Goal: Task Accomplishment & Management: Use online tool/utility

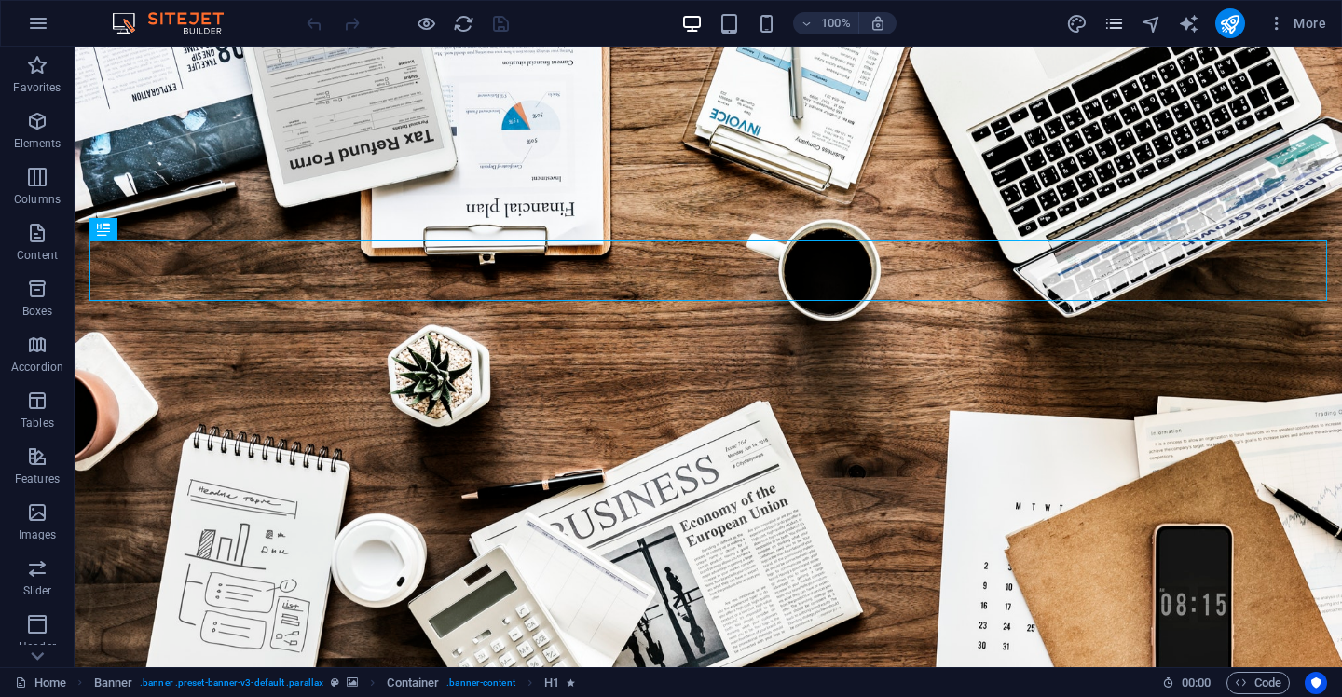
click at [1121, 33] on icon "pages" at bounding box center [1114, 23] width 21 height 21
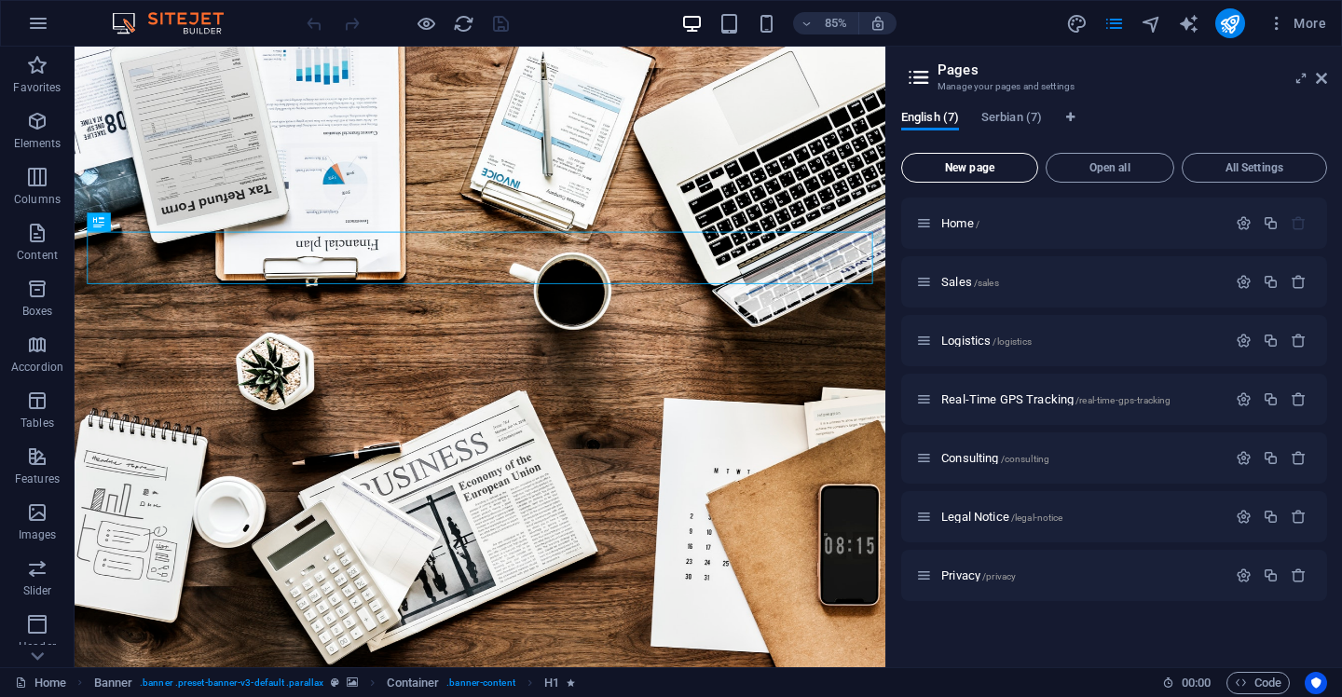
click at [989, 174] on button "New page" at bounding box center [970, 168] width 137 height 30
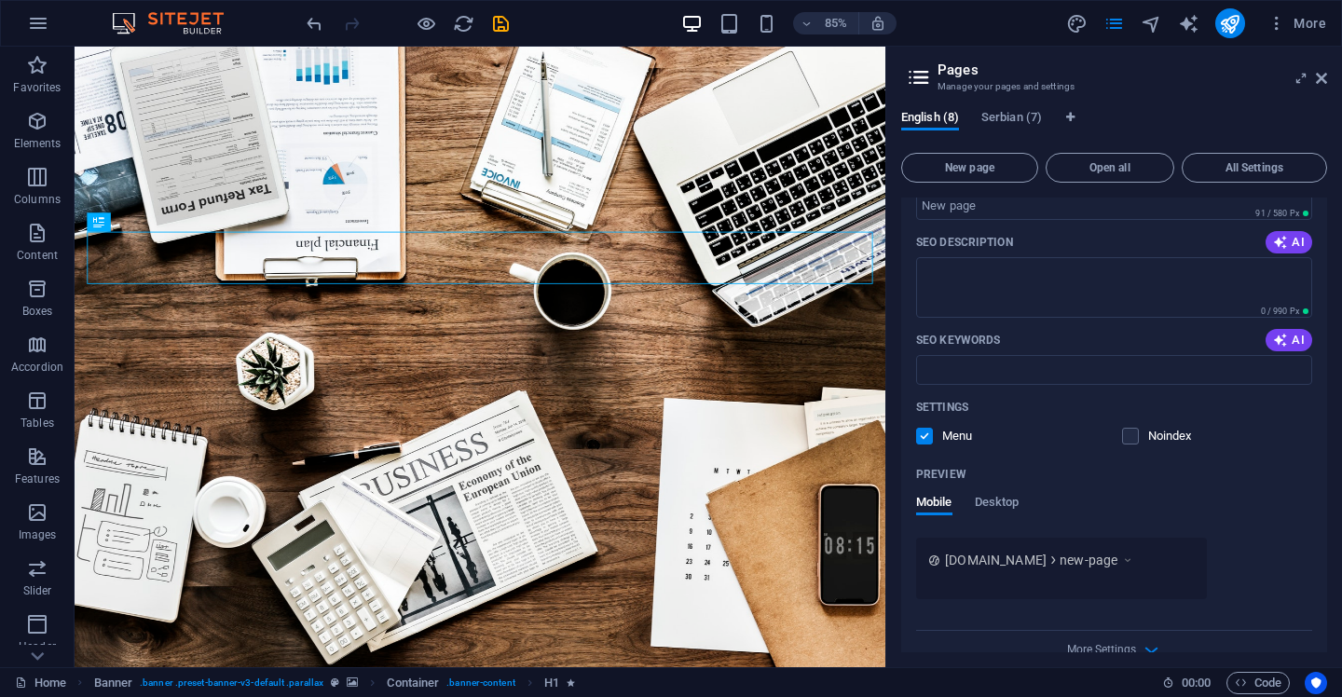
scroll to position [665, 0]
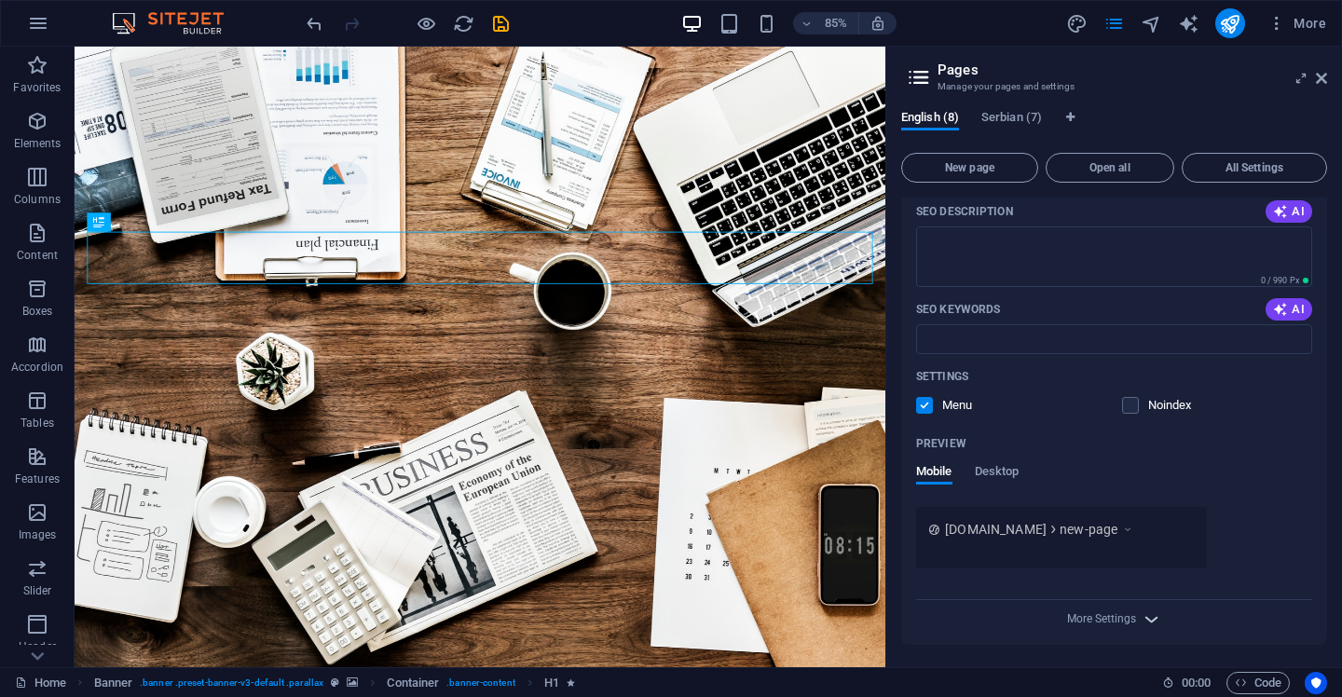
click at [1148, 618] on icon "button" at bounding box center [1151, 619] width 21 height 21
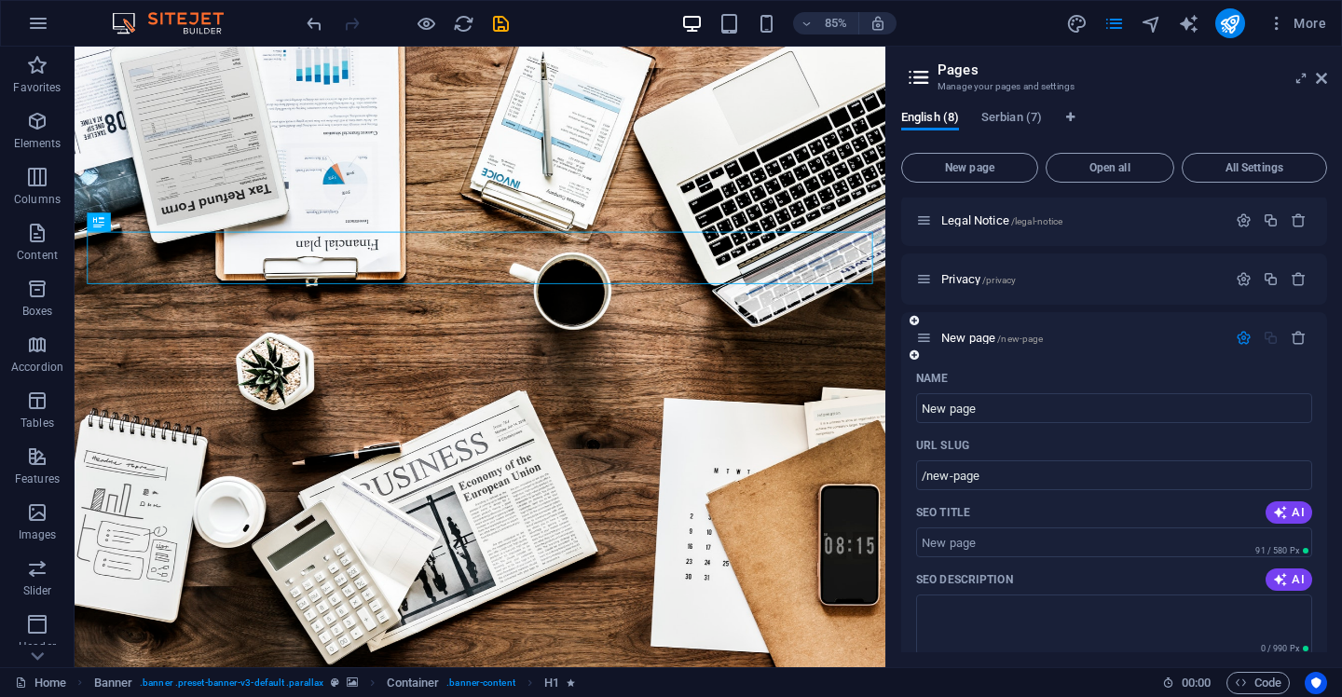
scroll to position [209, 0]
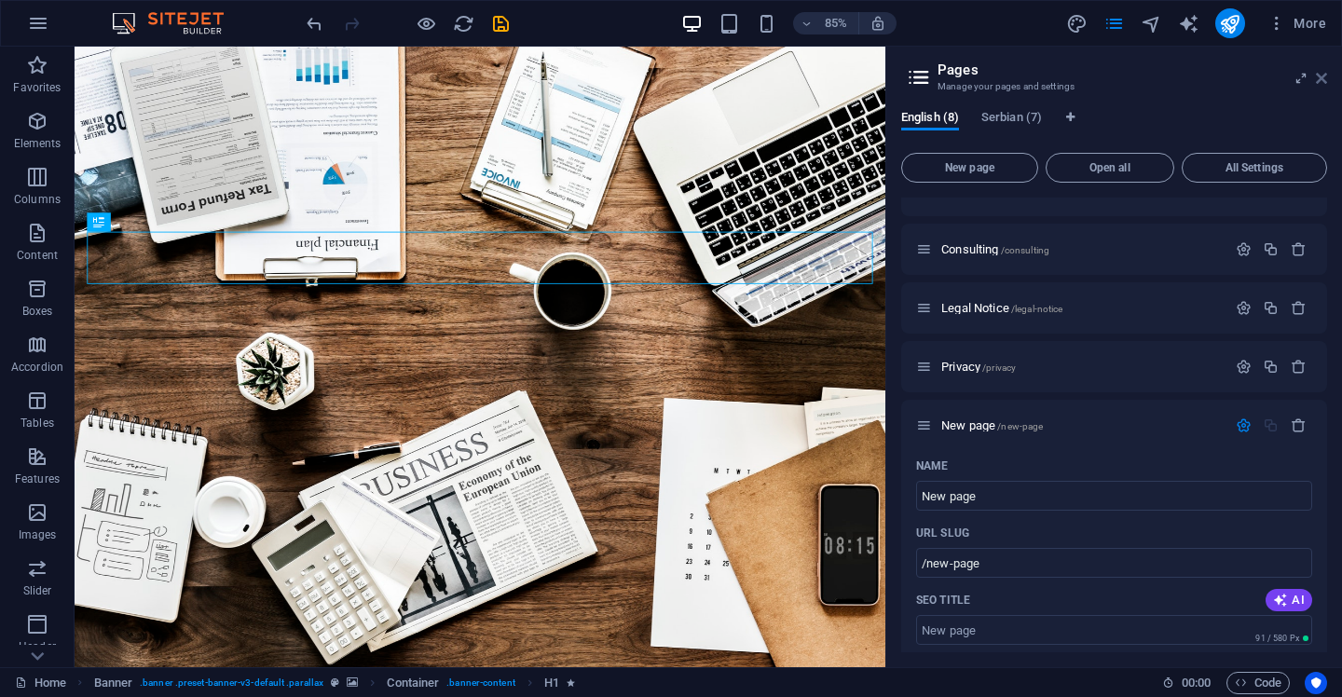
click at [1318, 81] on icon at bounding box center [1321, 78] width 11 height 15
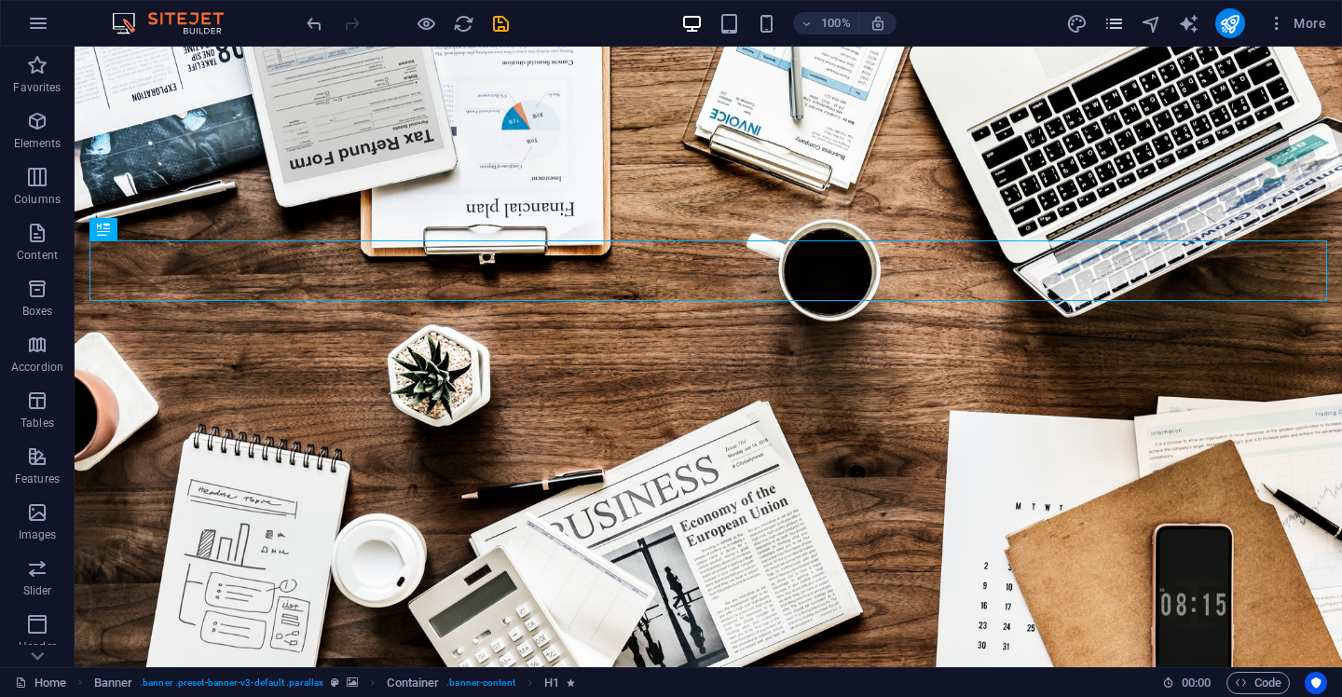
click at [1124, 28] on icon "pages" at bounding box center [1114, 23] width 21 height 21
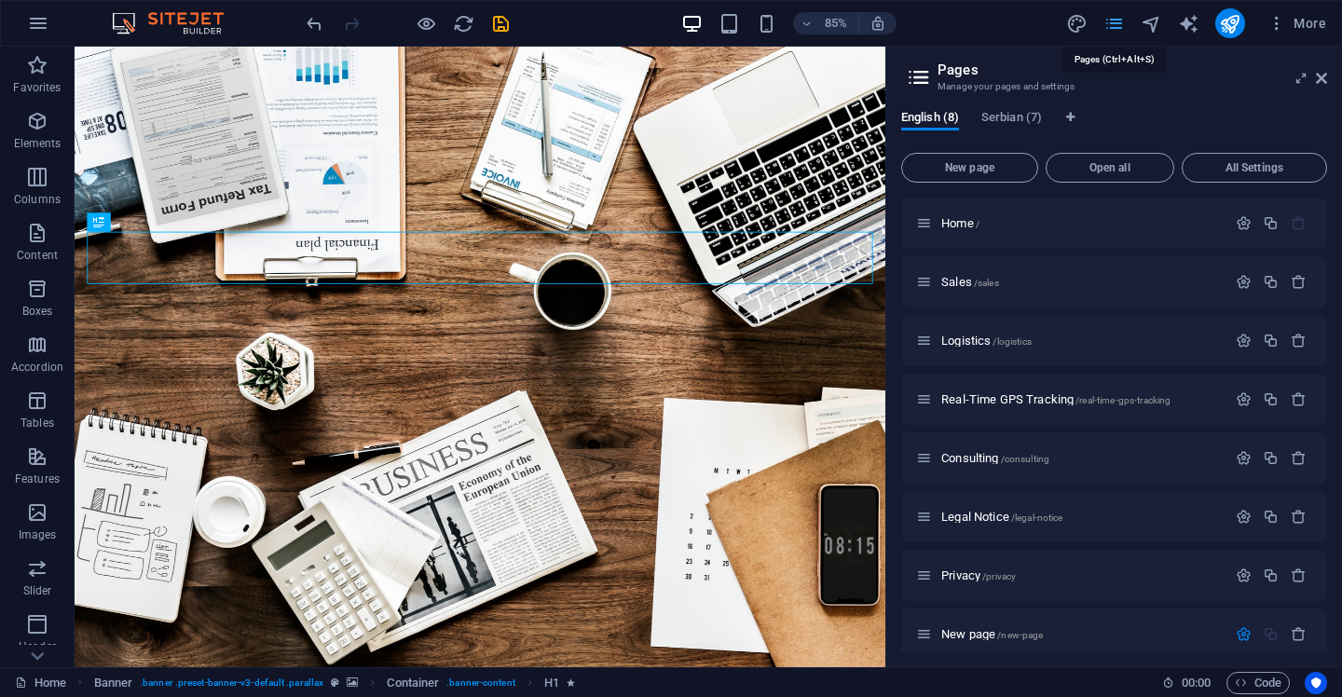
scroll to position [280, 0]
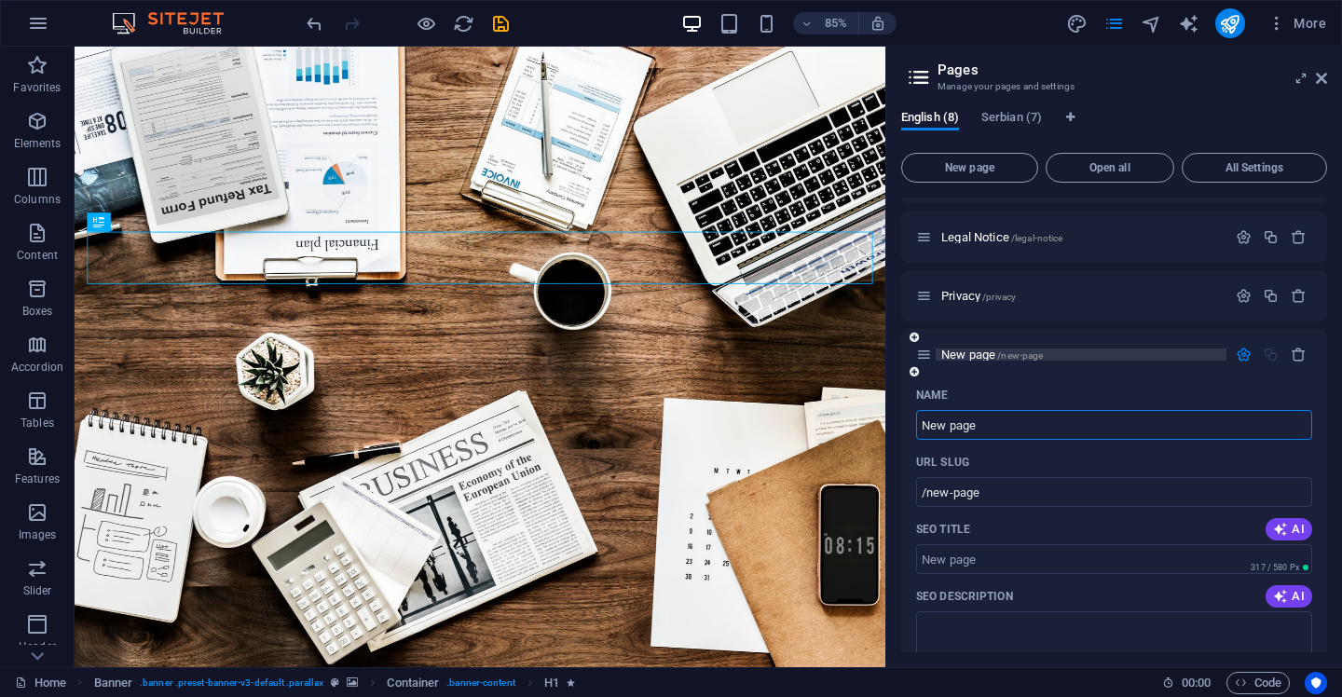
click at [969, 353] on span "New page /new-page" at bounding box center [993, 355] width 102 height 14
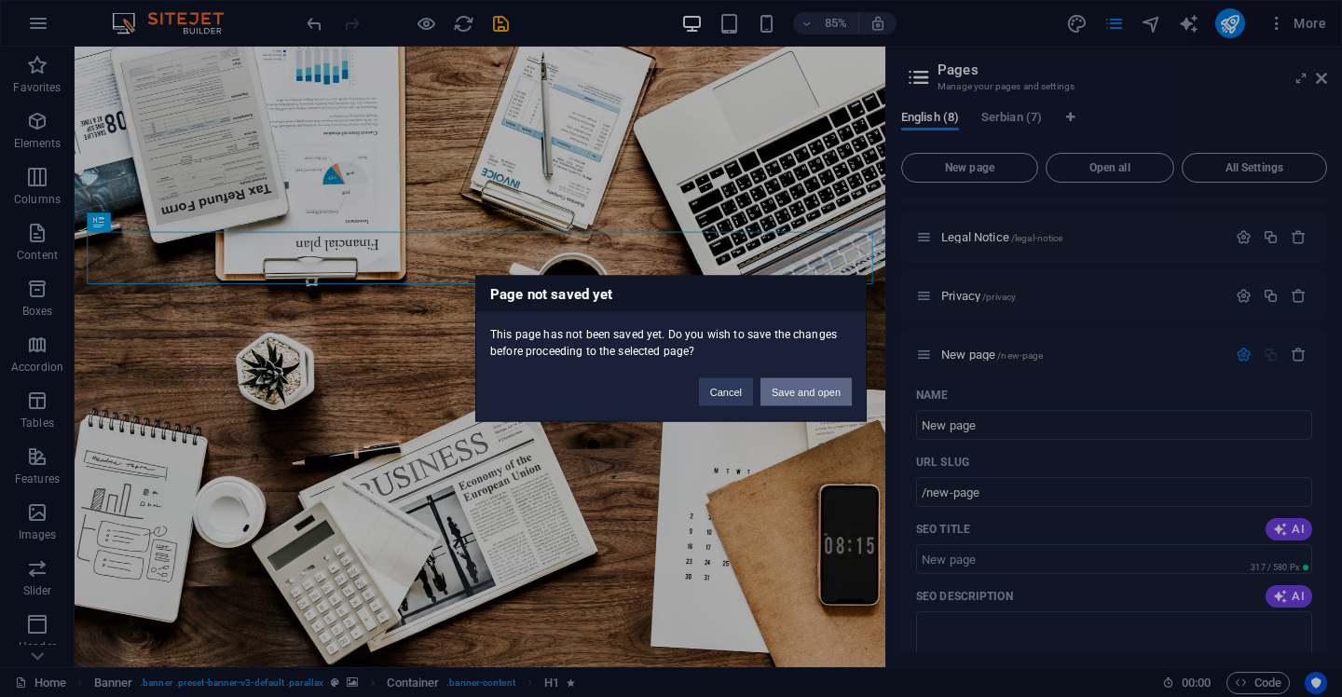
click at [817, 394] on button "Save and open" at bounding box center [806, 393] width 91 height 28
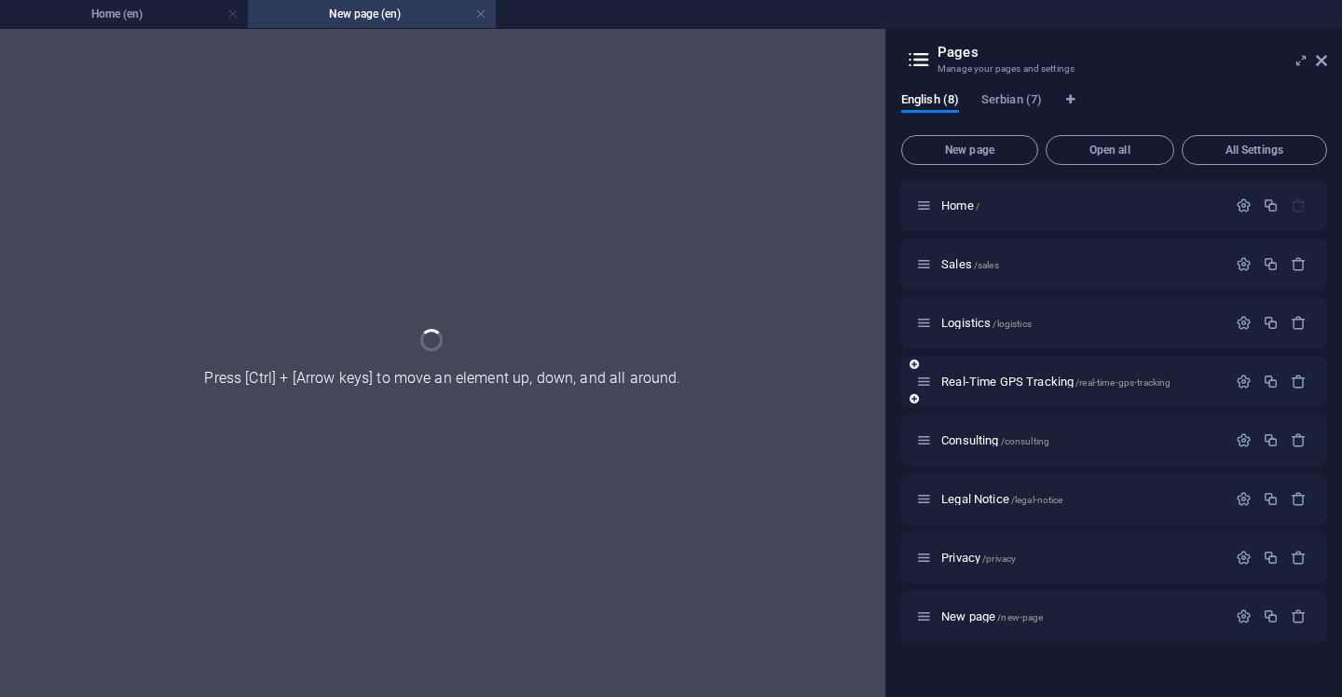
scroll to position [0, 0]
click at [973, 358] on div "Real-Time GPS Tracking /real-time-gps-tracking" at bounding box center [1115, 381] width 426 height 51
click at [973, 334] on div "Logistics /logistics" at bounding box center [1071, 322] width 310 height 21
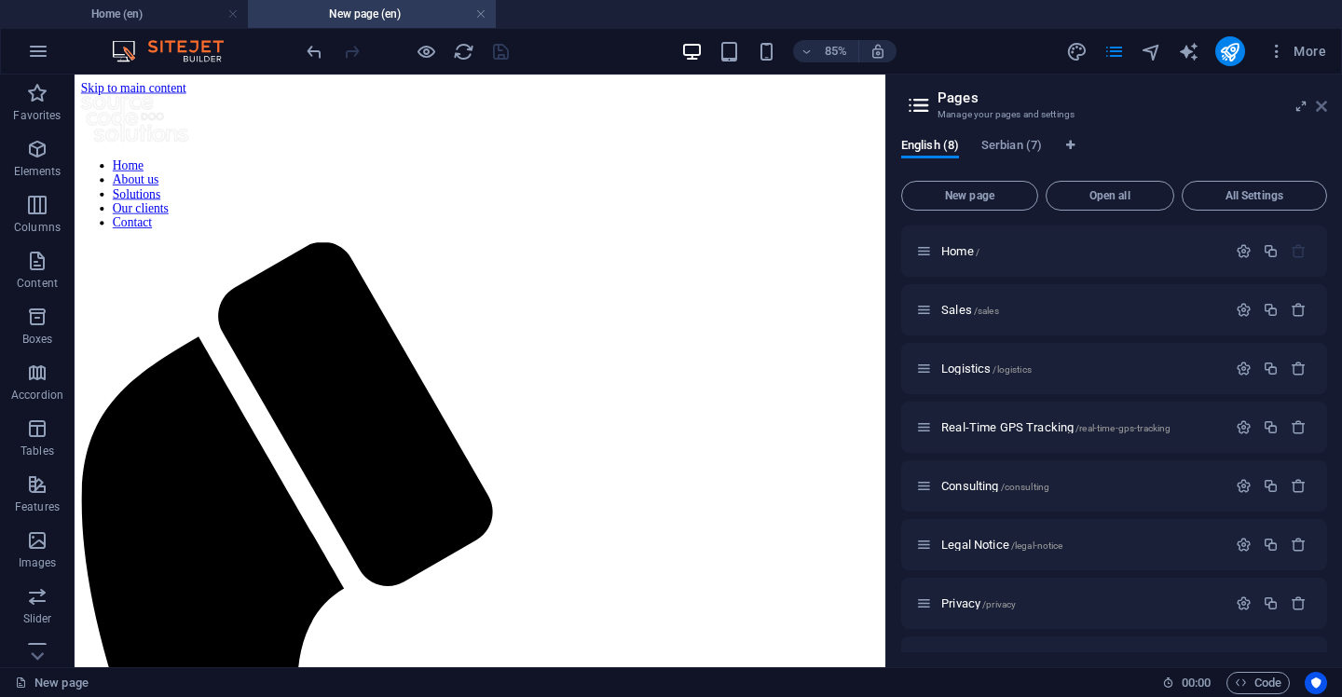
click at [1319, 102] on icon at bounding box center [1321, 106] width 11 height 15
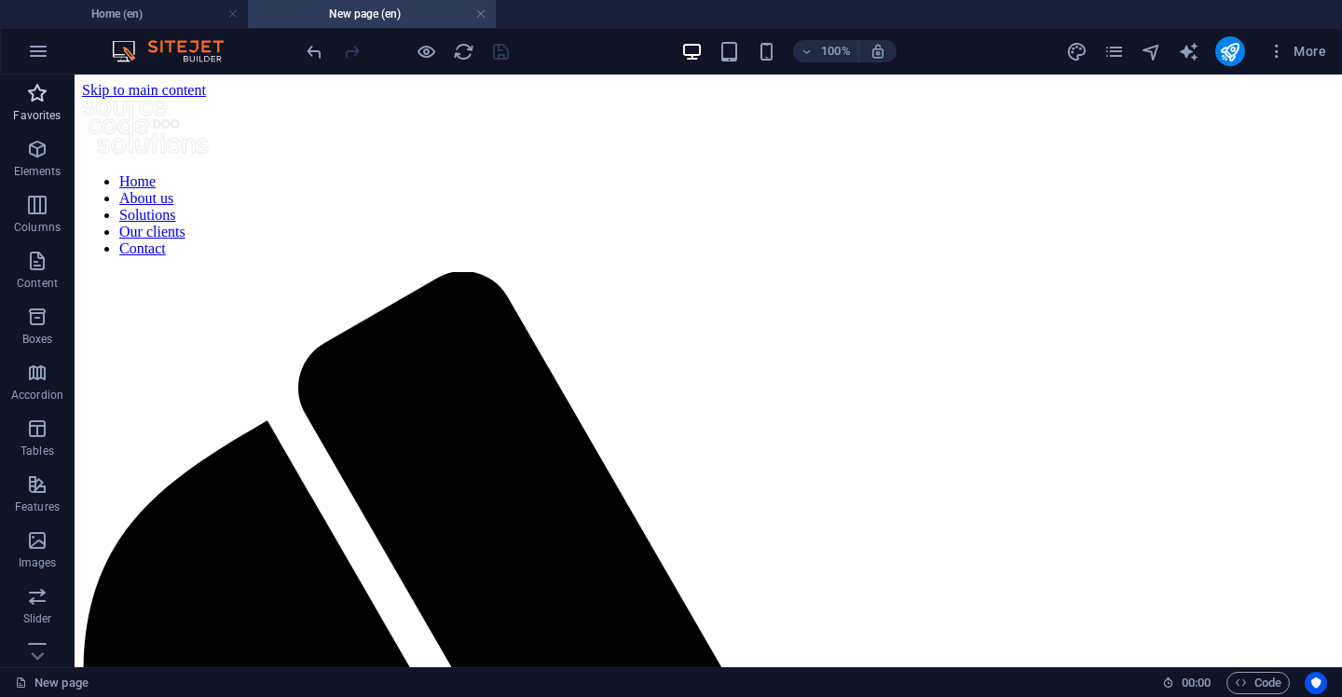
click at [37, 108] on p "Favorites" at bounding box center [37, 115] width 48 height 15
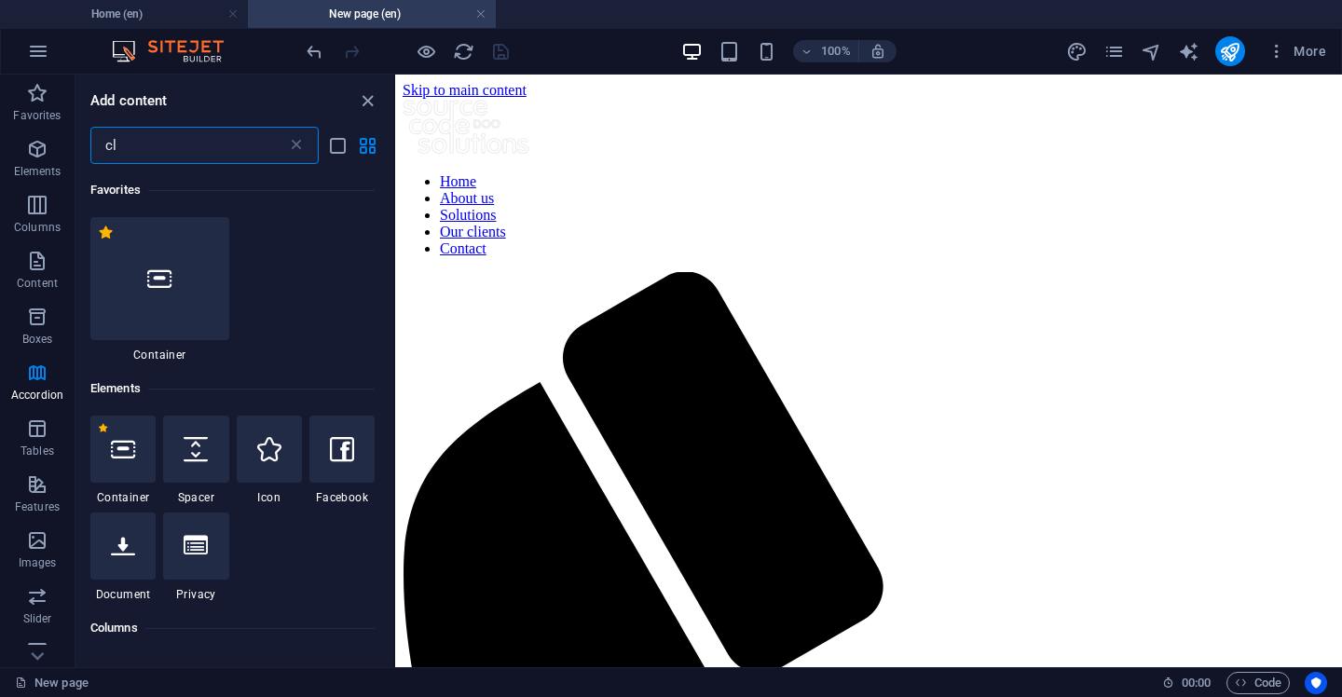
type input "c"
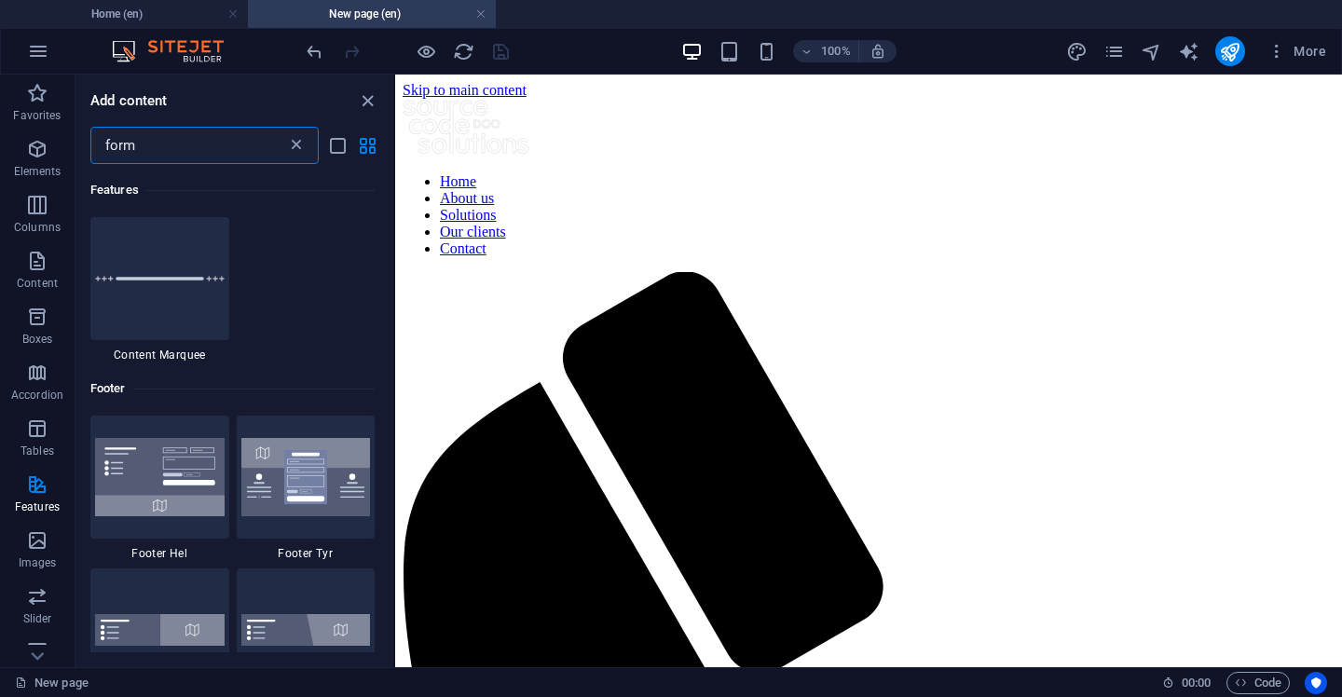
type input "form"
click at [296, 140] on icon at bounding box center [296, 145] width 19 height 19
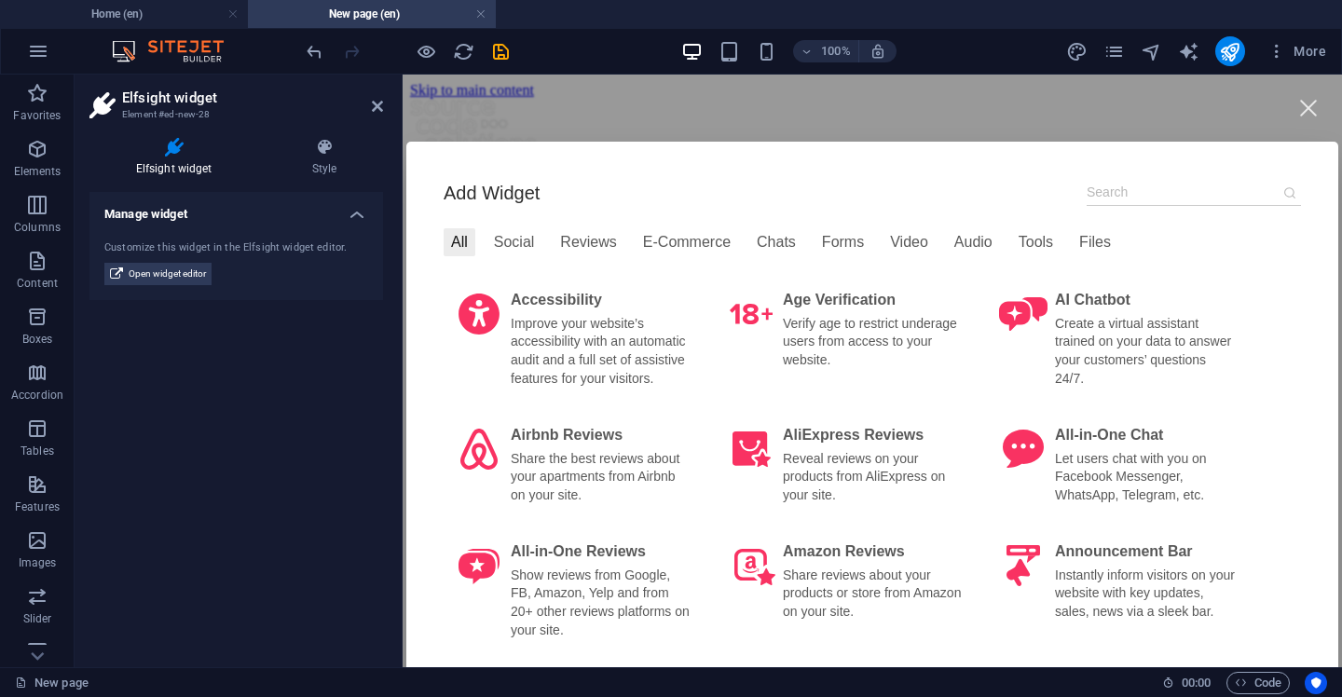
click at [1137, 187] on input at bounding box center [1194, 192] width 214 height 27
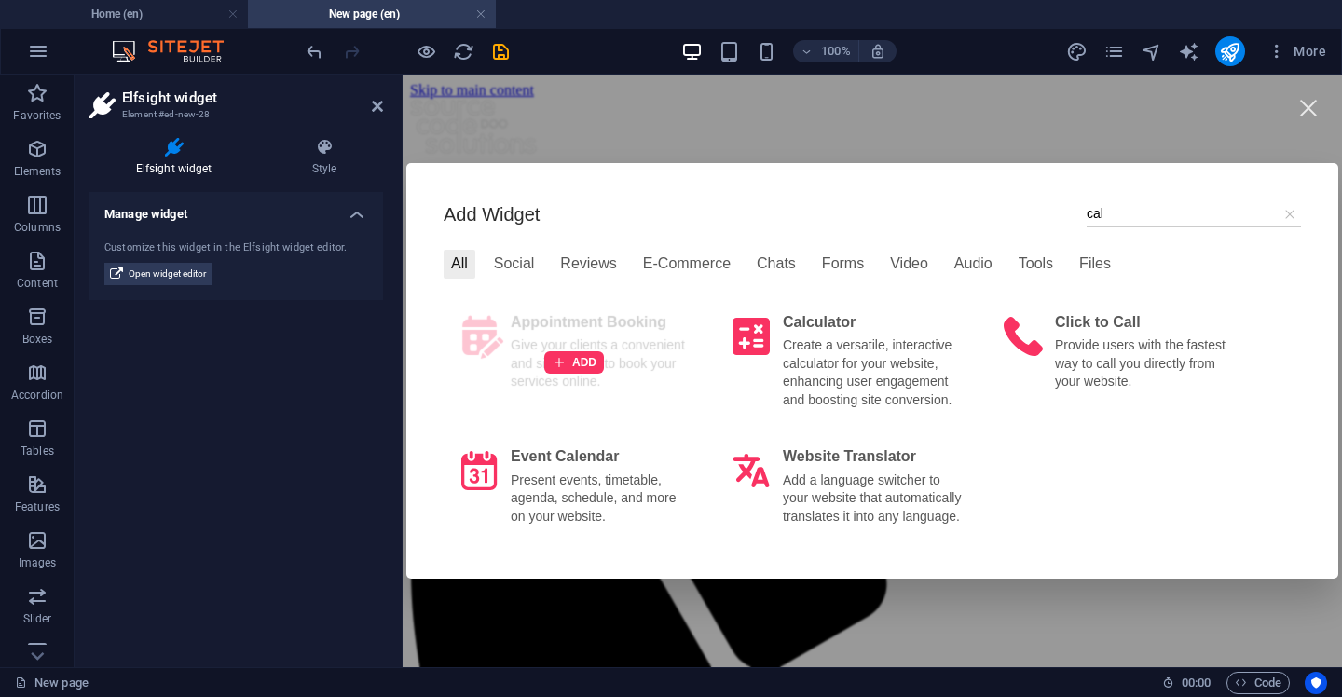
type input "cal"
click at [639, 343] on div "ADD" at bounding box center [574, 363] width 261 height 124
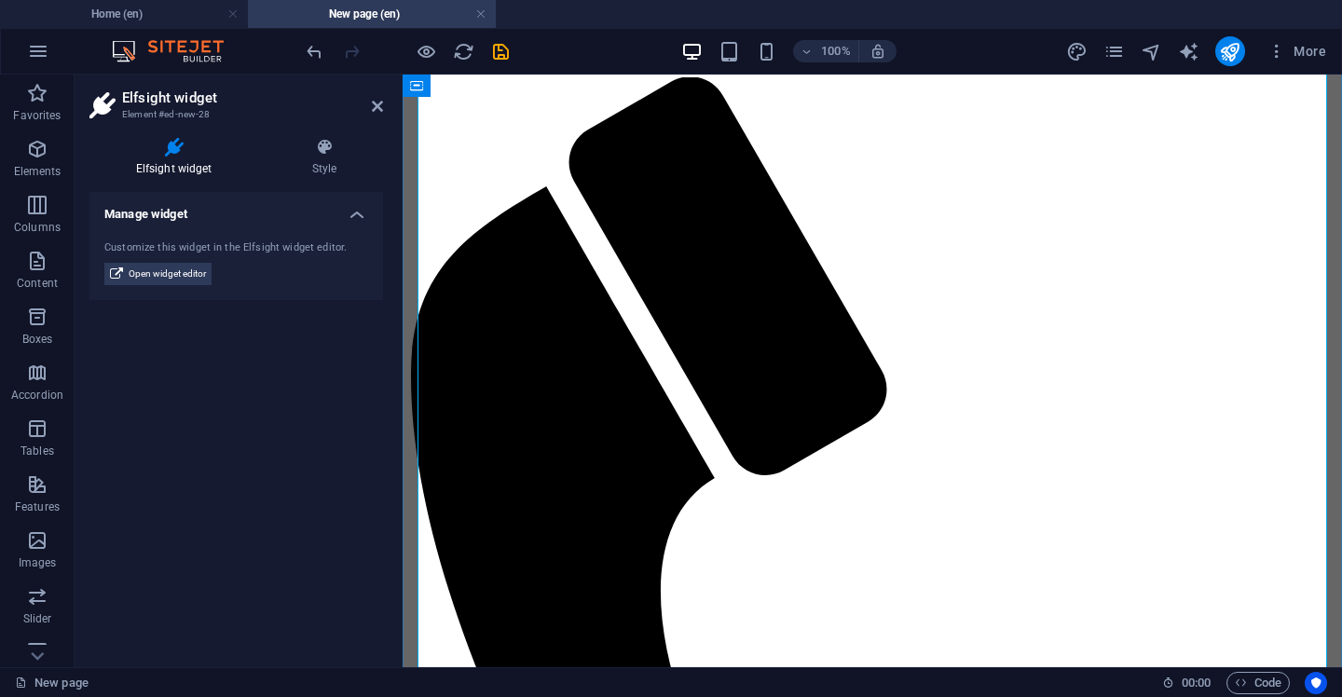
scroll to position [198, 0]
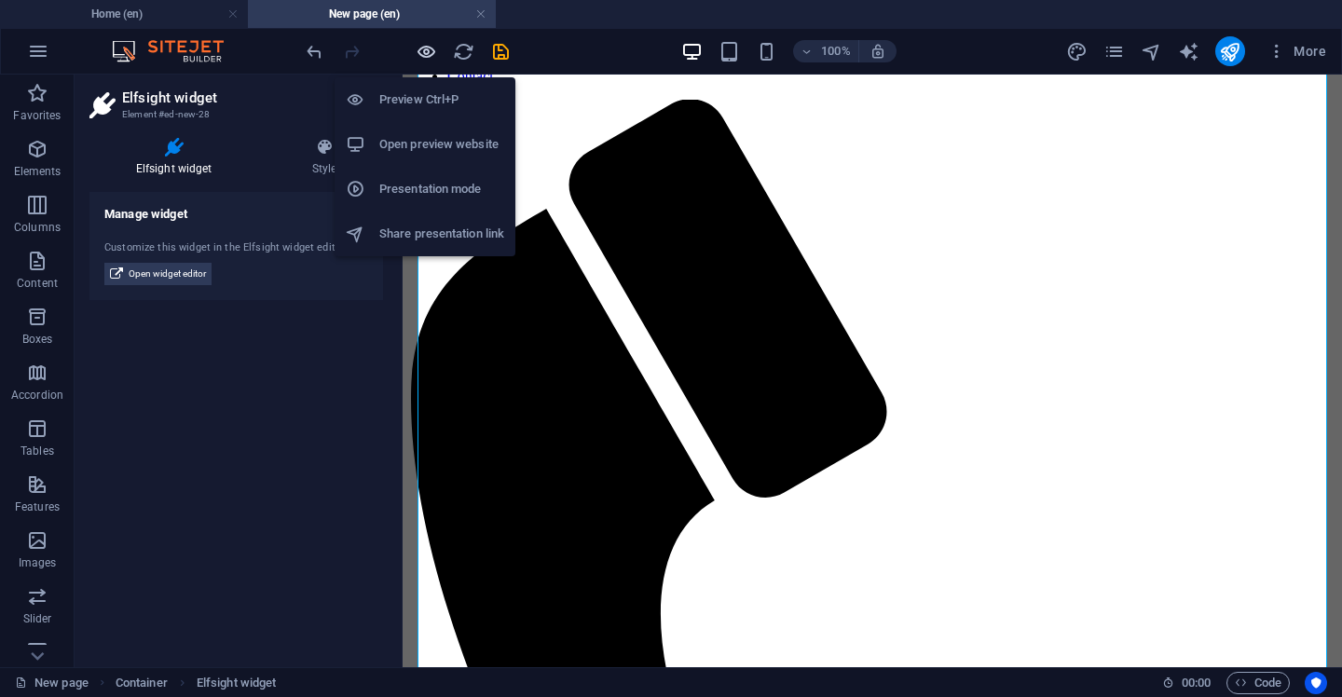
click at [420, 48] on icon "button" at bounding box center [426, 51] width 21 height 21
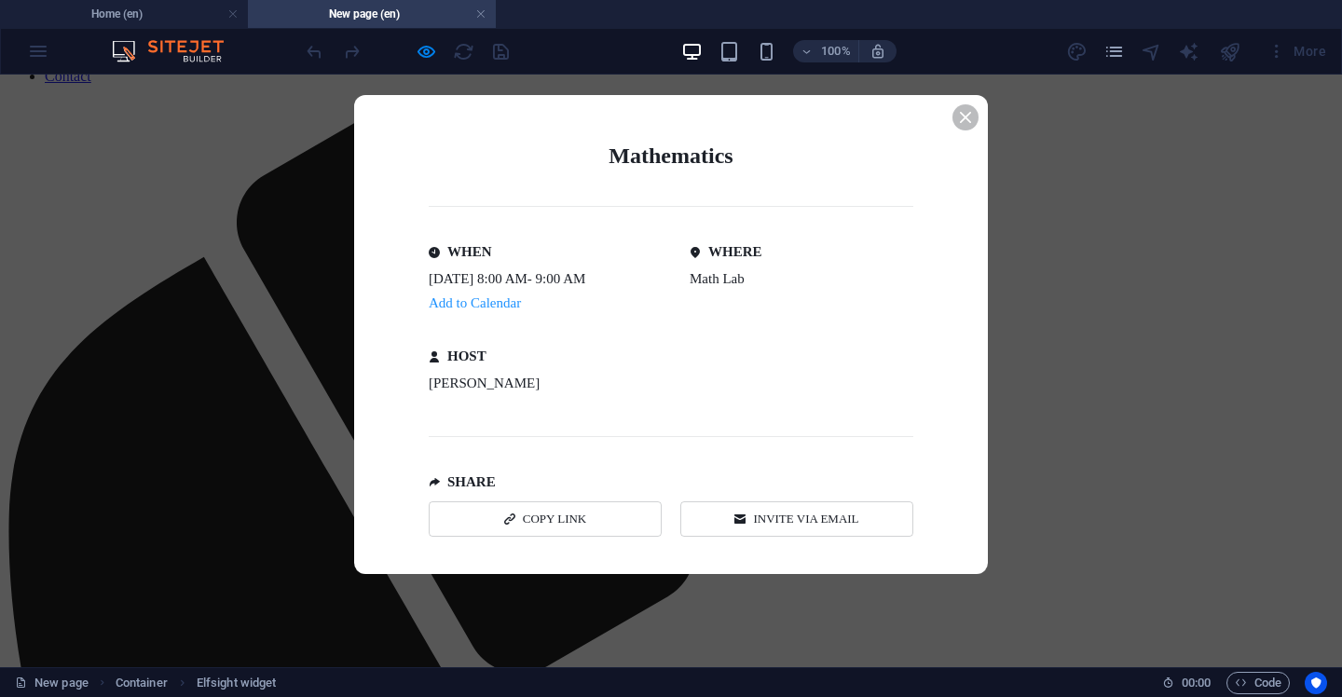
scroll to position [0, 0]
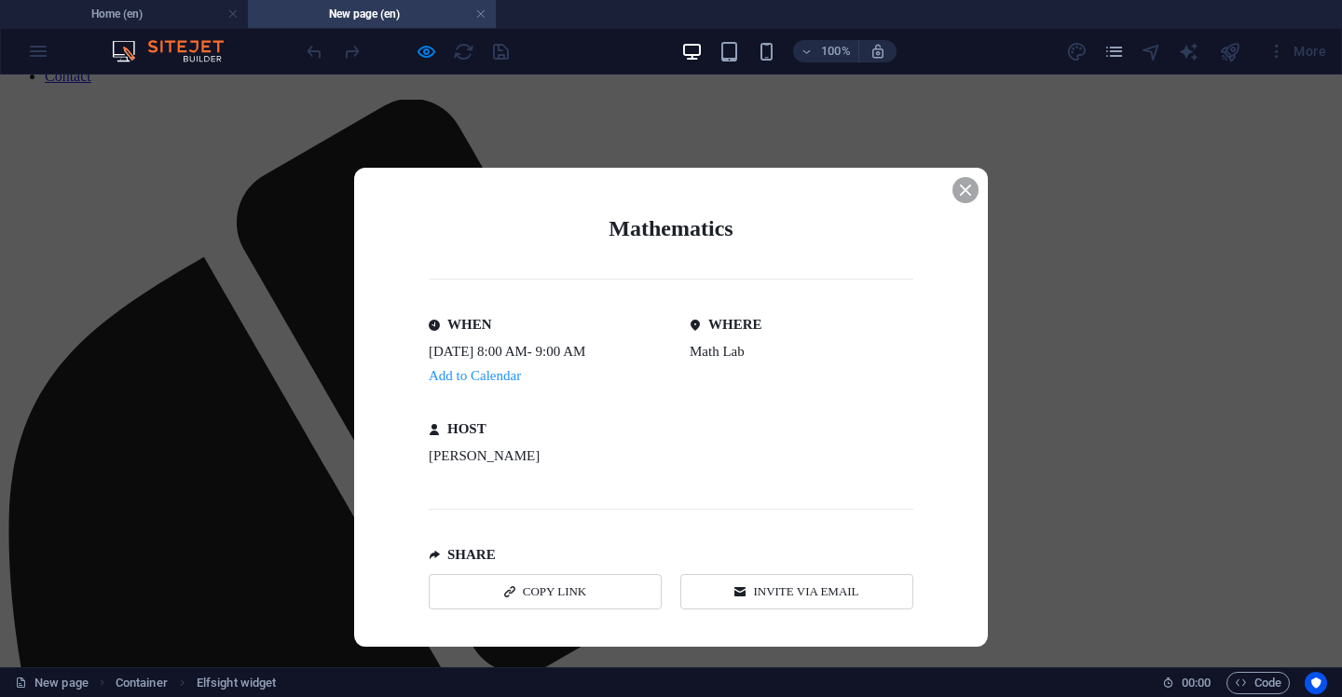
click at [970, 188] on icon "Event details popup" at bounding box center [965, 190] width 11 height 11
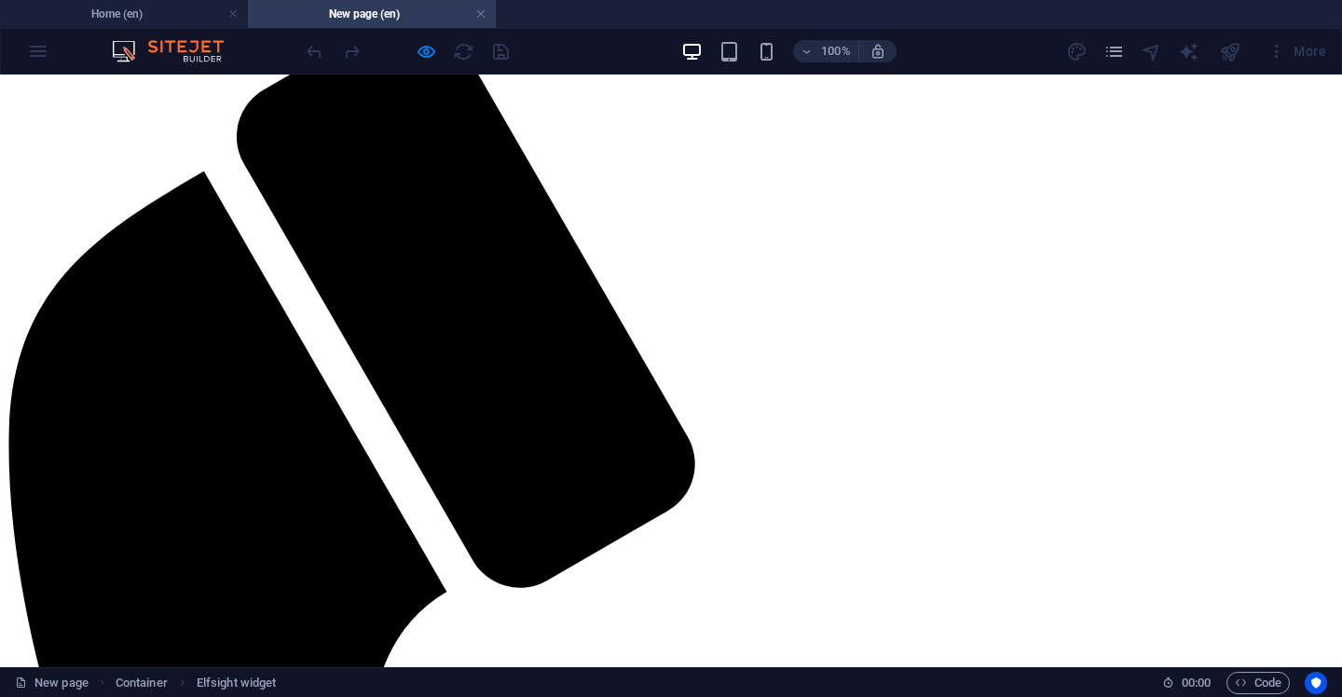
scroll to position [266, 0]
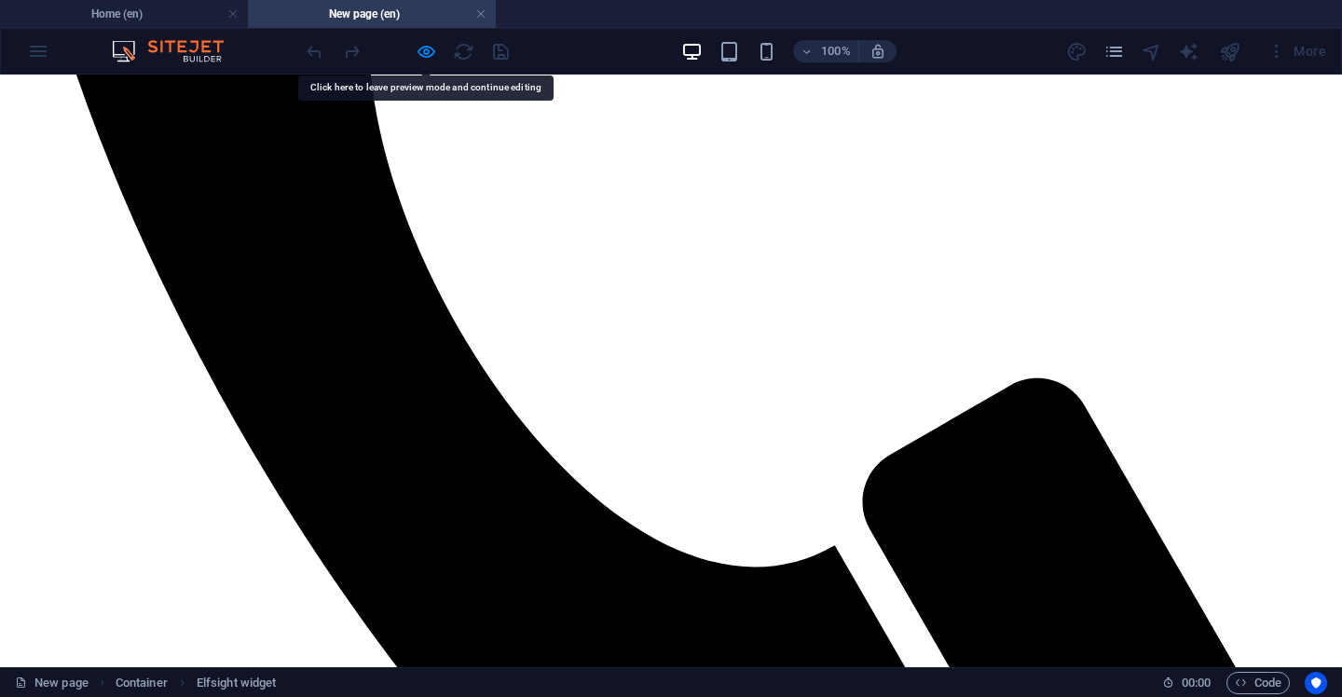
scroll to position [985, 0]
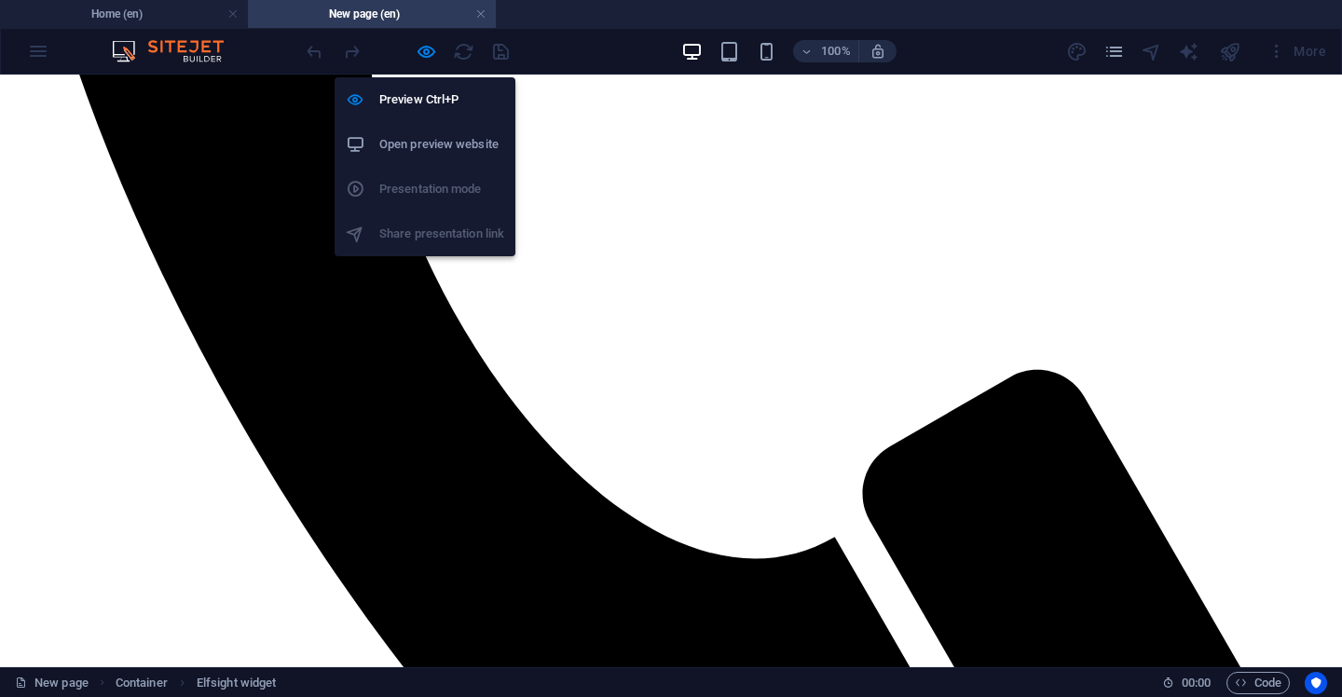
click at [437, 59] on div at bounding box center [407, 51] width 209 height 30
click at [426, 49] on icon "button" at bounding box center [426, 51] width 21 height 21
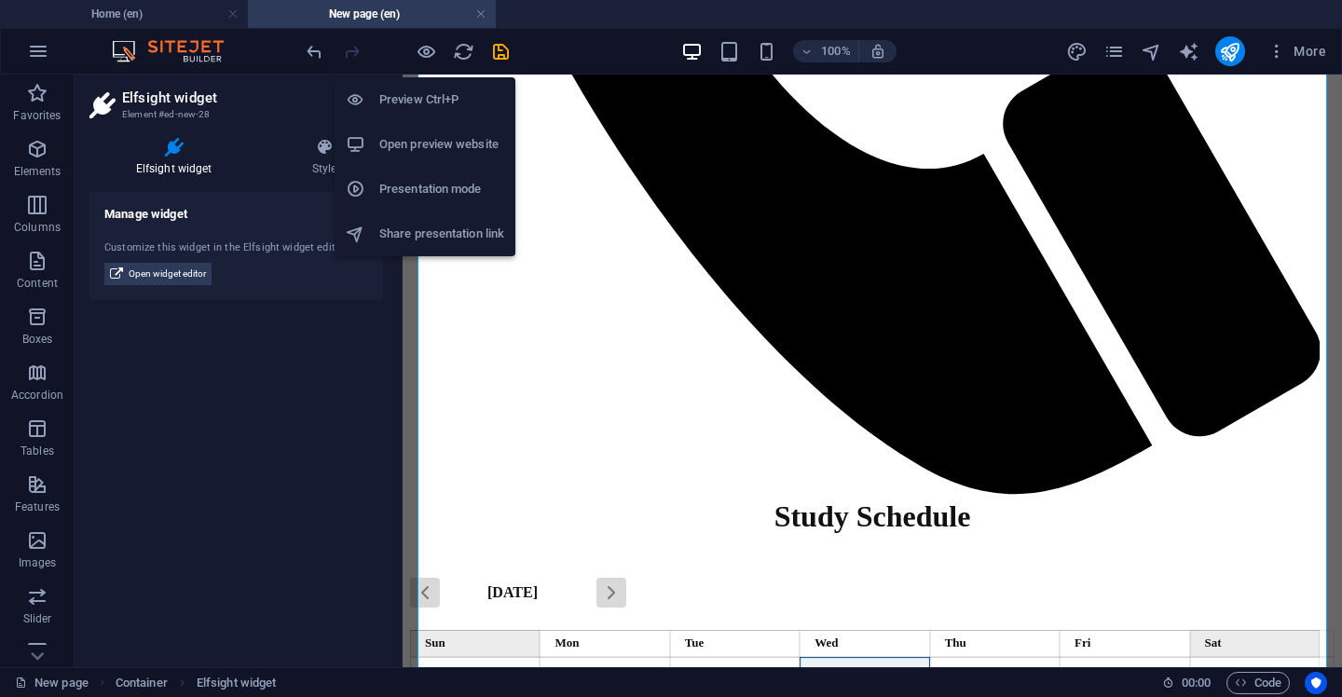
click at [450, 135] on h6 "Open preview website" at bounding box center [441, 144] width 125 height 22
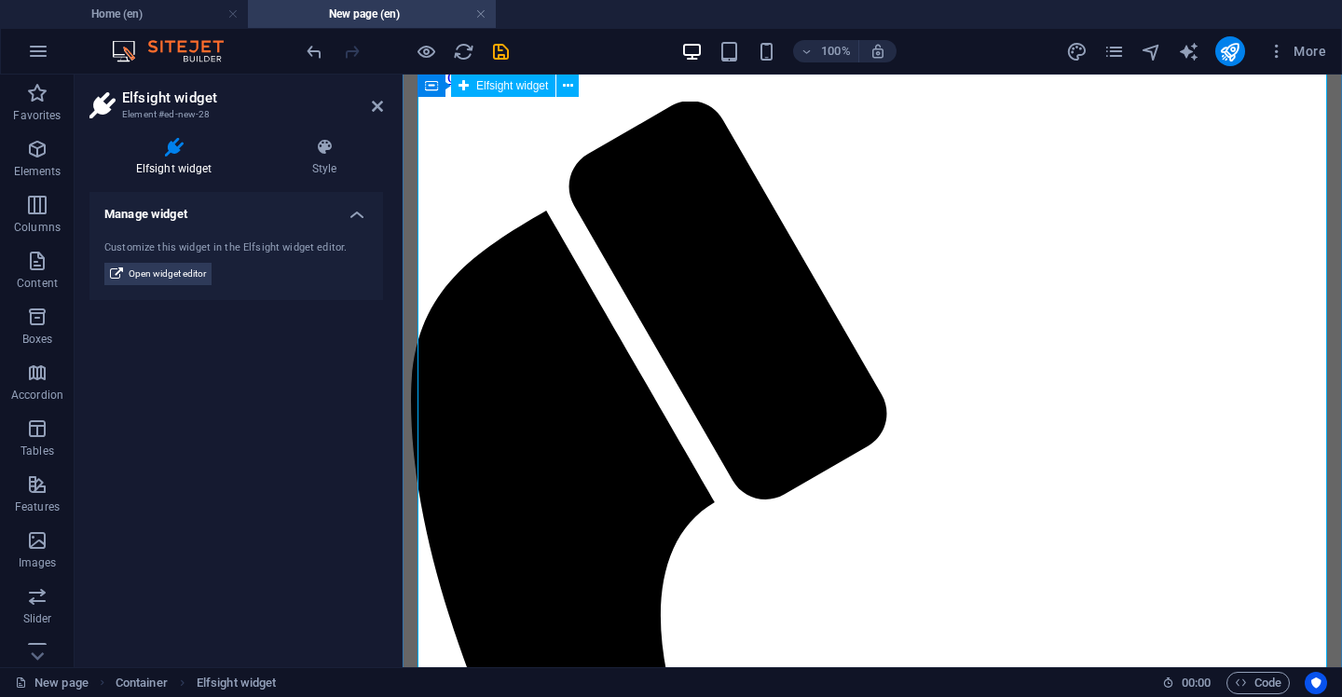
scroll to position [0, 0]
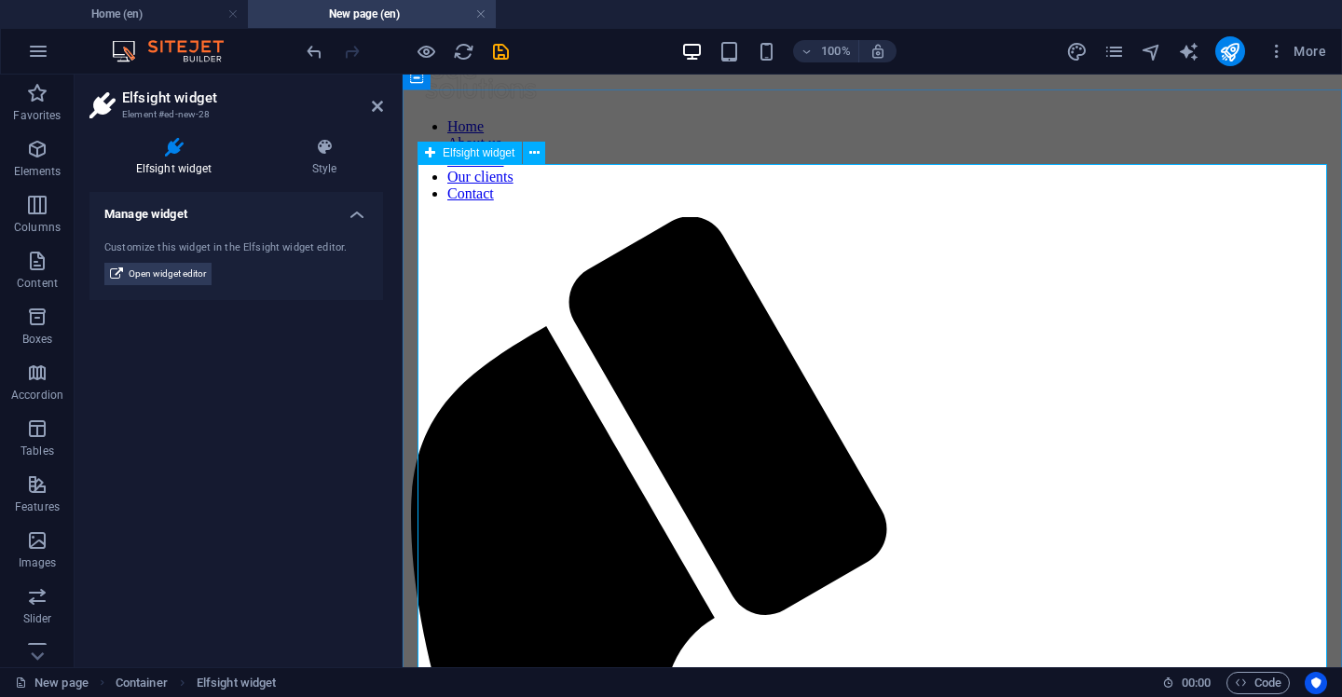
scroll to position [102, 0]
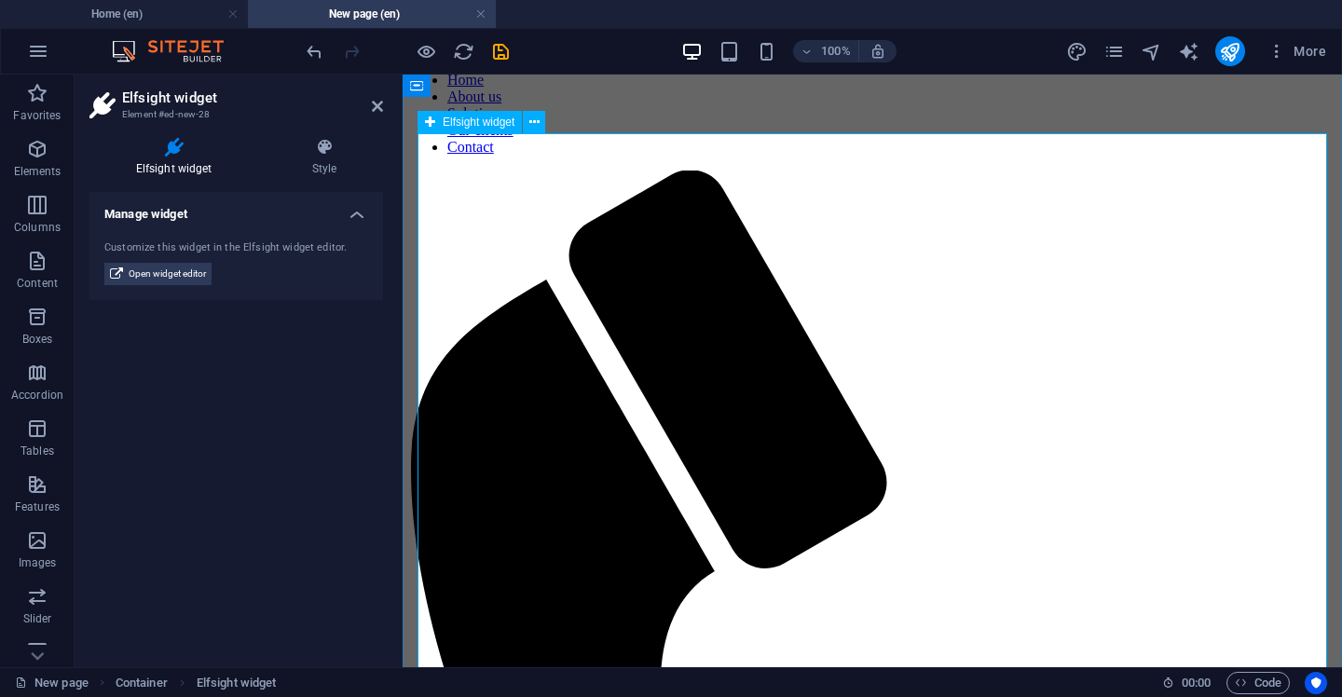
click at [315, 151] on icon at bounding box center [324, 147] width 117 height 19
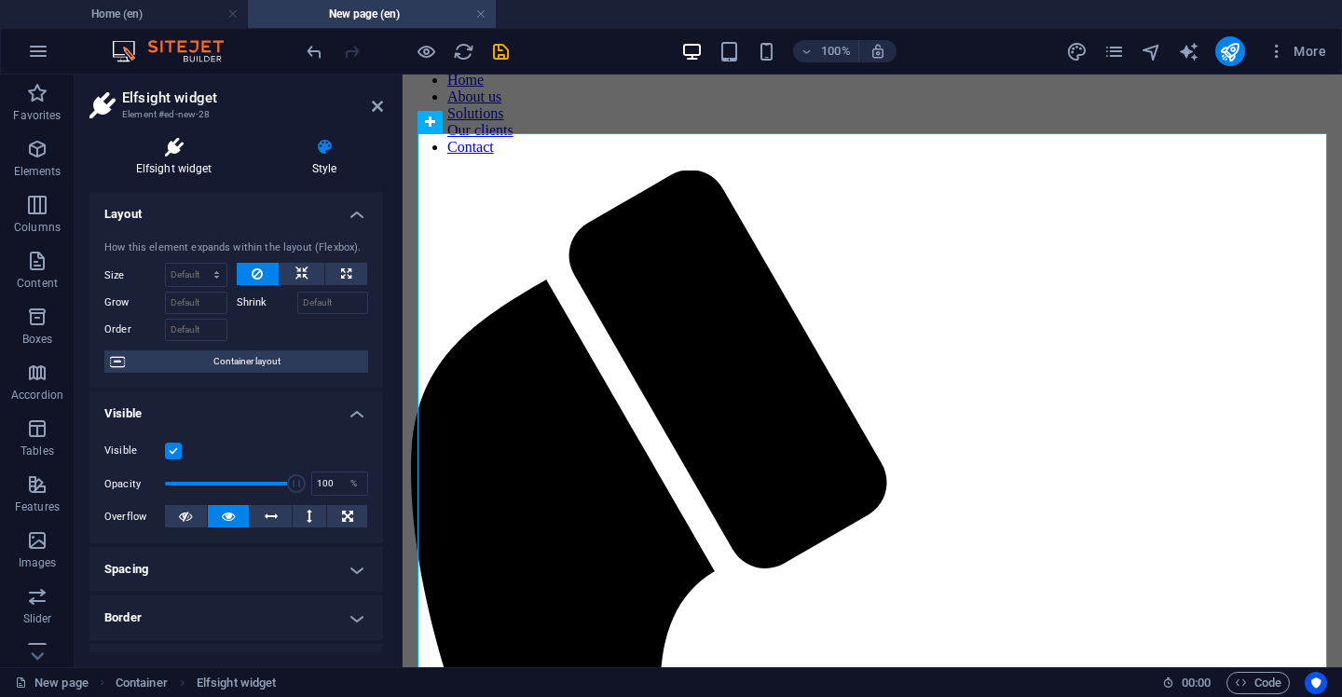
click at [176, 146] on icon at bounding box center [173, 147] width 169 height 19
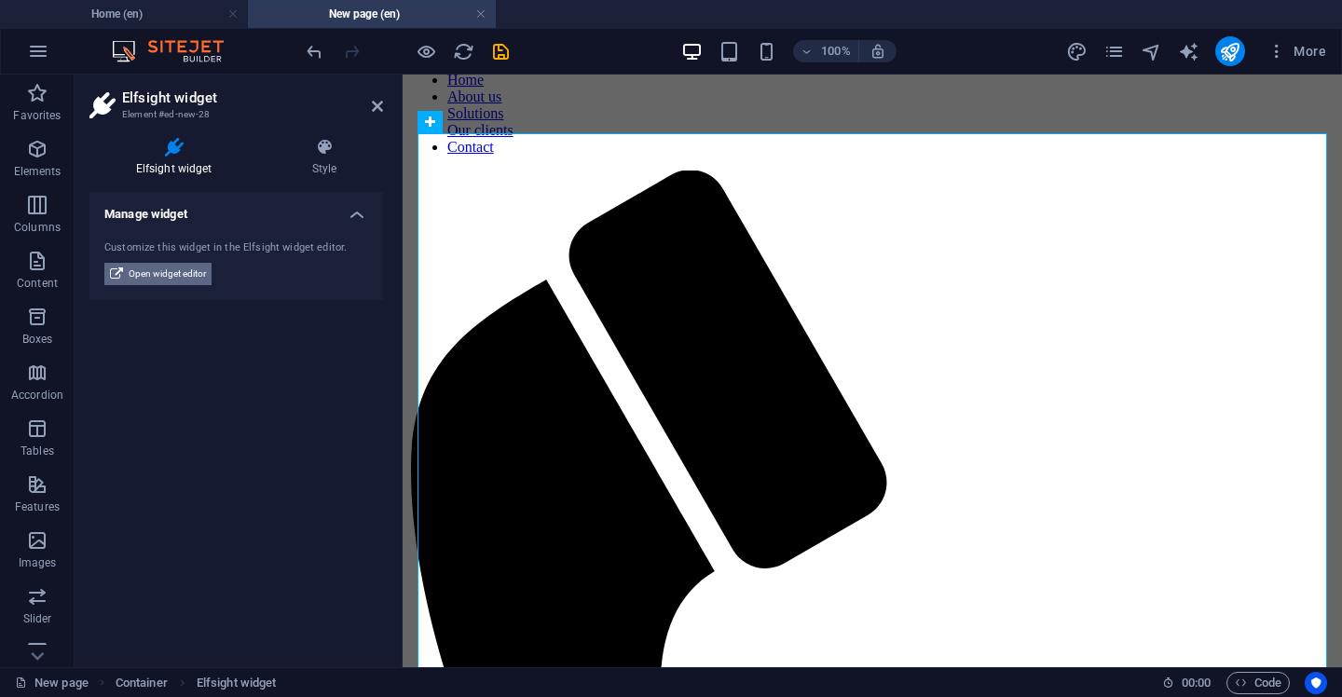
click at [173, 280] on span "Open widget editor" at bounding box center [167, 274] width 77 height 22
click at [189, 270] on span "Open widget editor" at bounding box center [167, 274] width 77 height 22
click at [175, 277] on span "Open widget editor" at bounding box center [167, 274] width 77 height 22
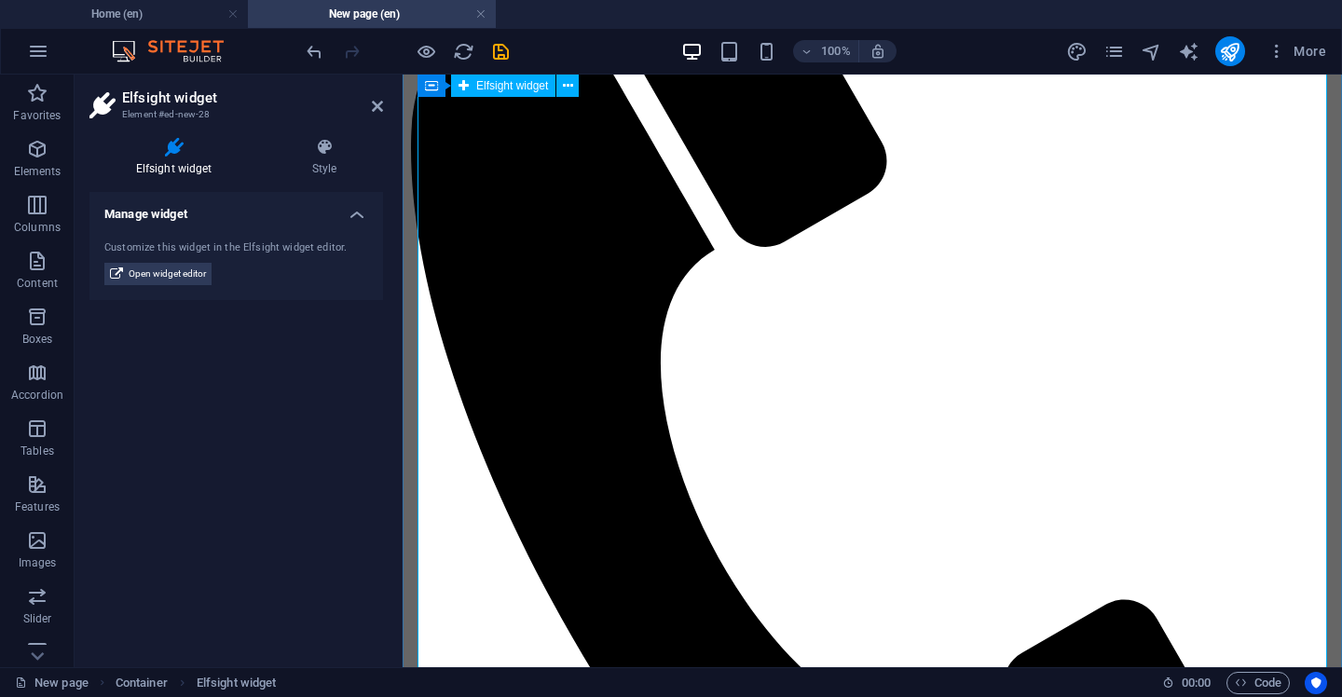
scroll to position [424, 0]
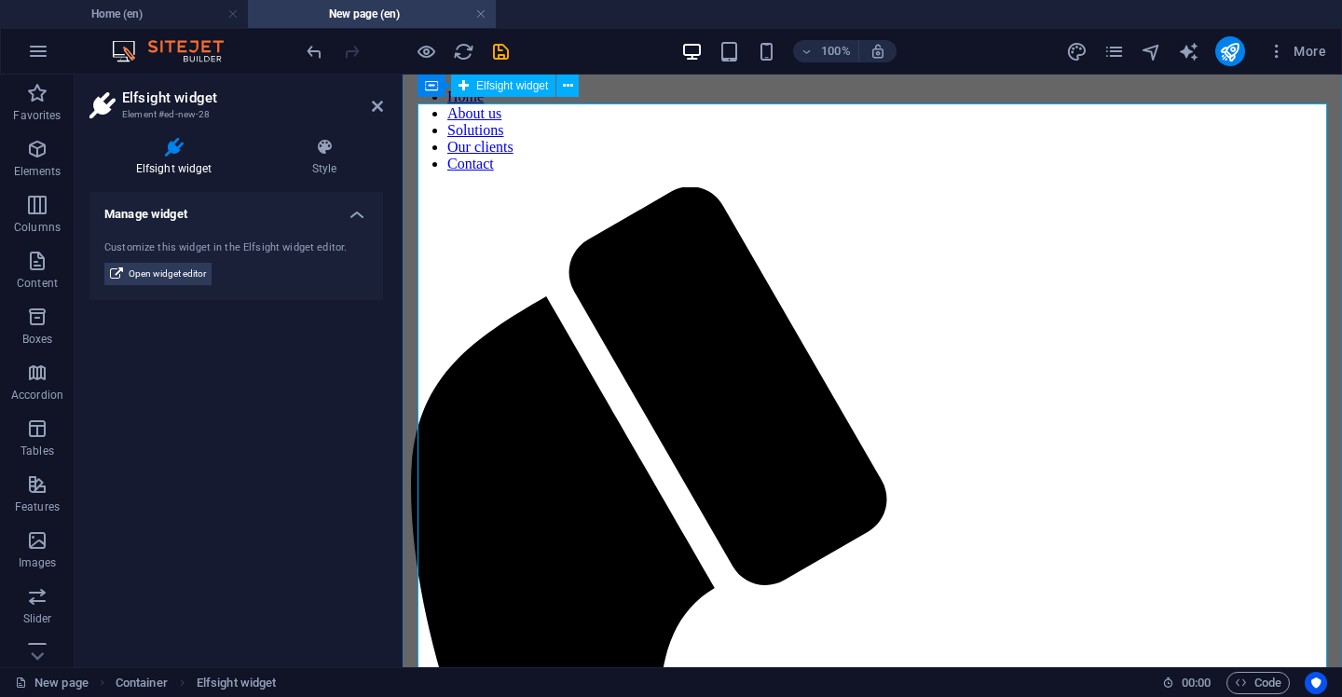
scroll to position [0, 0]
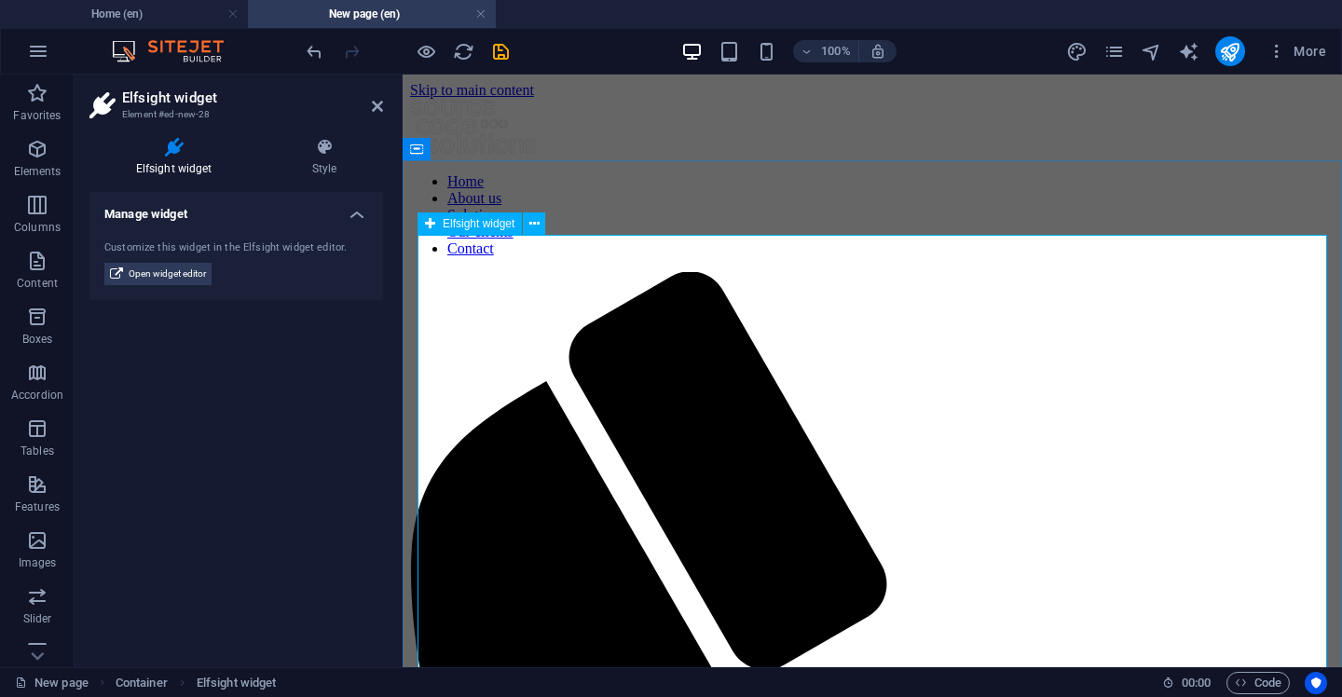
click at [489, 228] on span "Elfsight widget" at bounding box center [479, 223] width 72 height 11
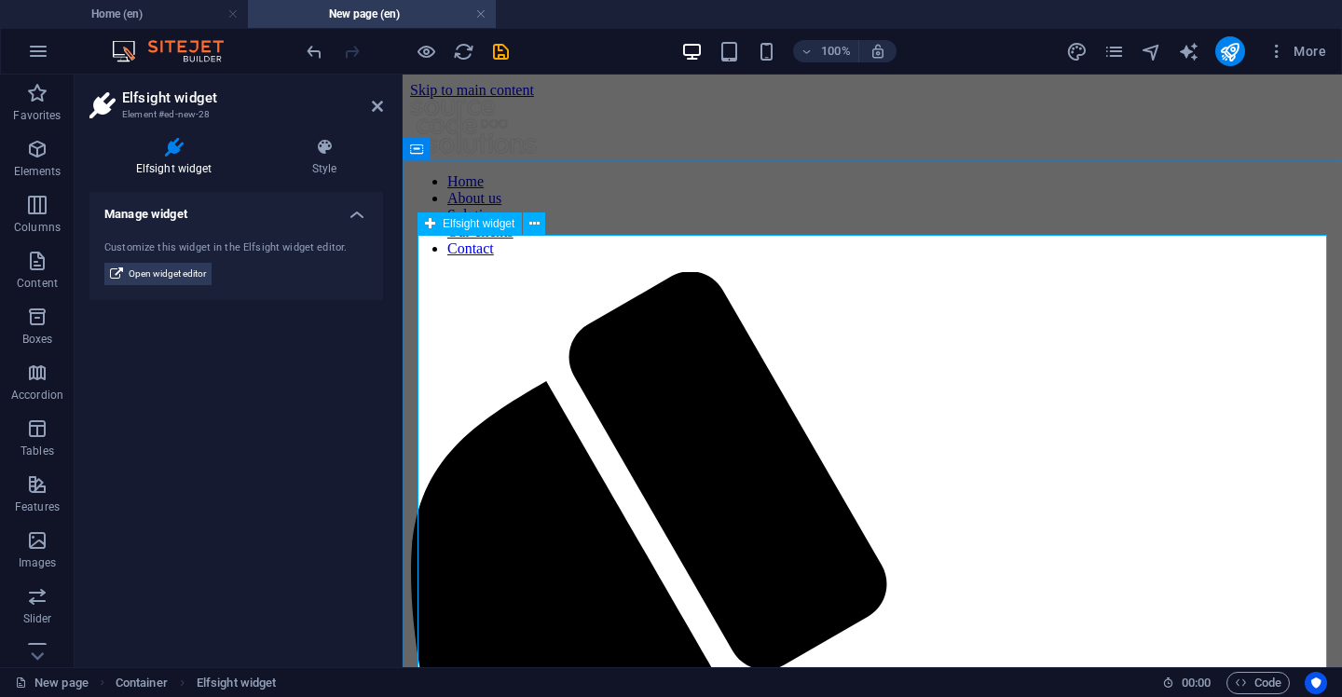
click at [489, 228] on span "Elfsight widget" at bounding box center [479, 223] width 72 height 11
click at [150, 272] on span "Open widget editor" at bounding box center [167, 274] width 77 height 22
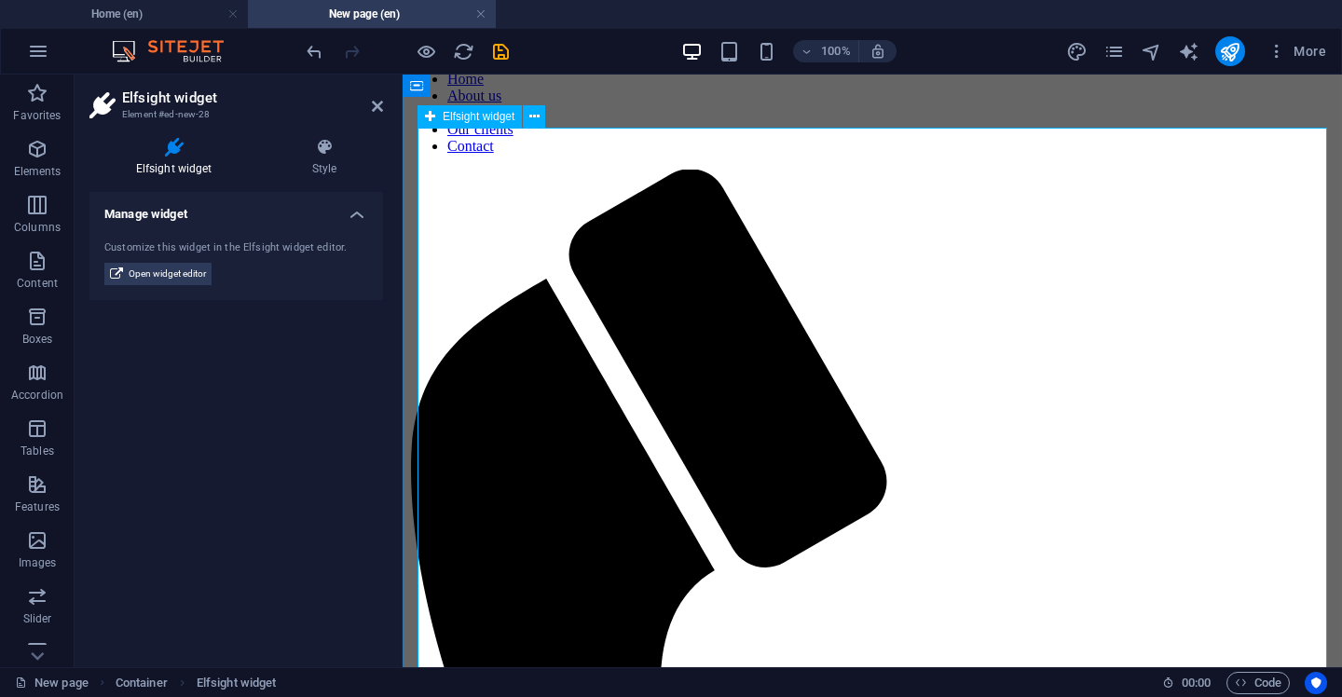
scroll to position [109, 0]
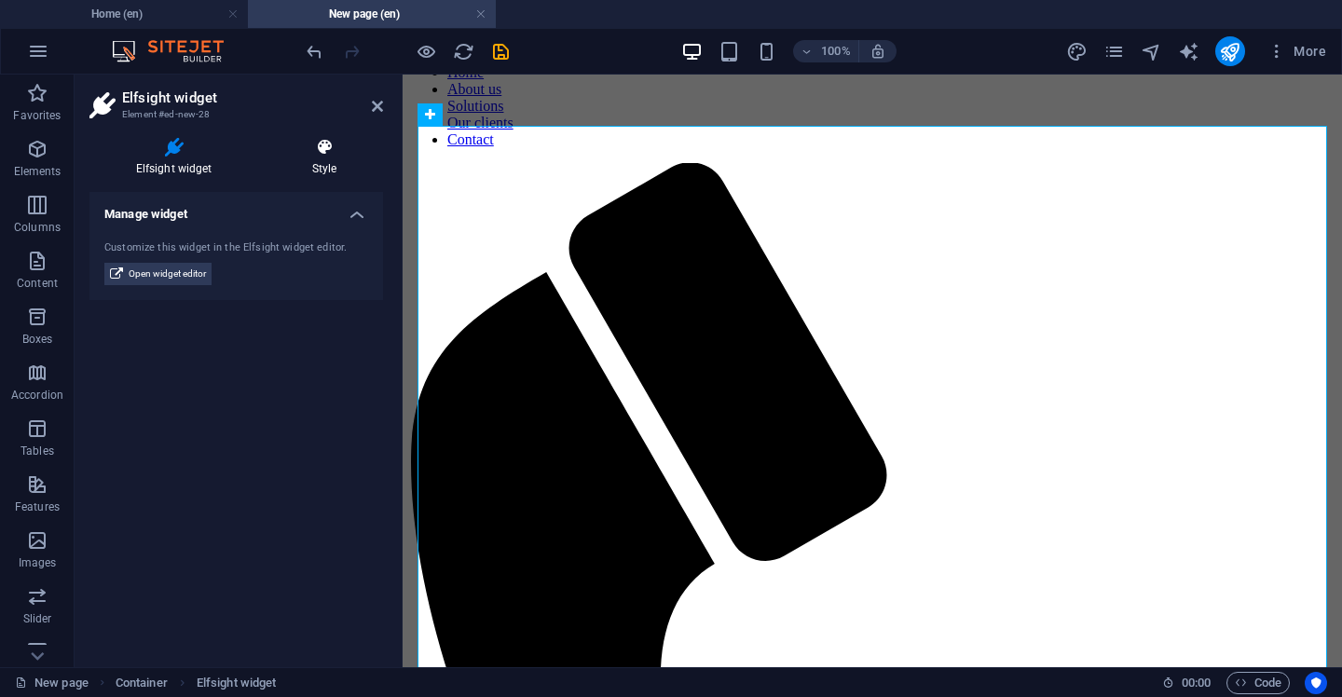
click at [327, 158] on h4 "Style" at bounding box center [324, 157] width 117 height 39
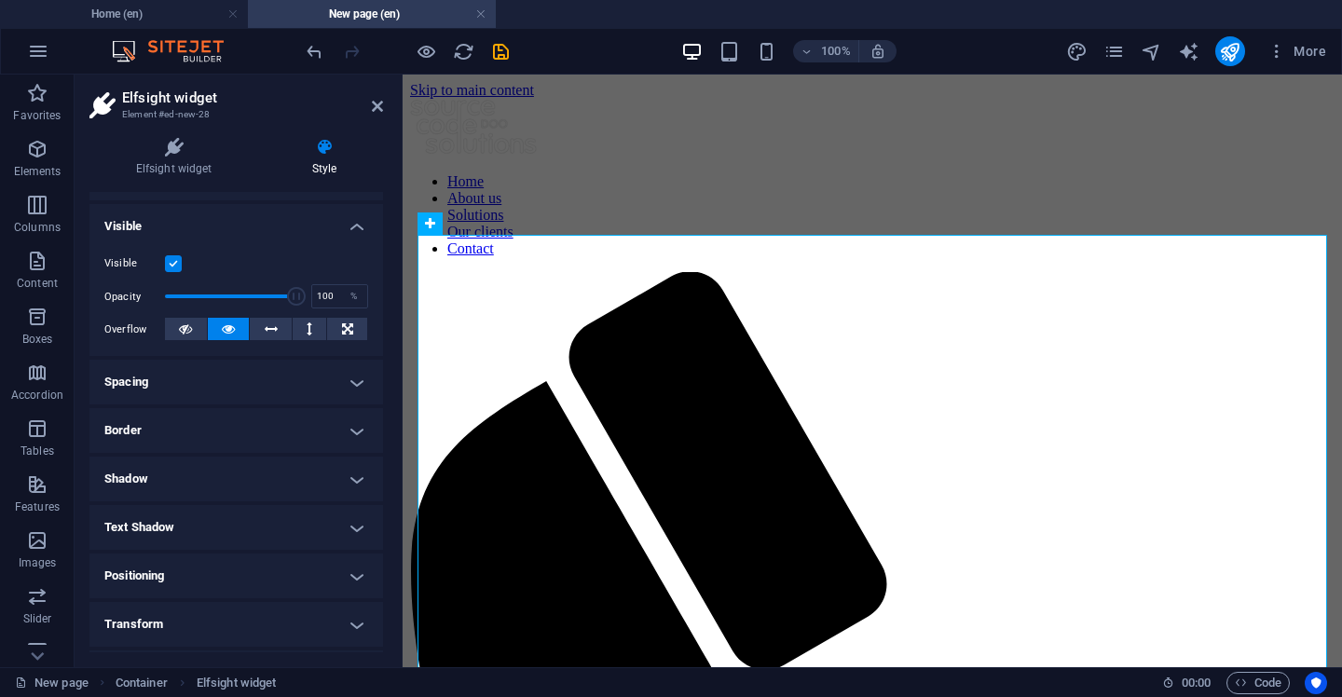
scroll to position [145, 0]
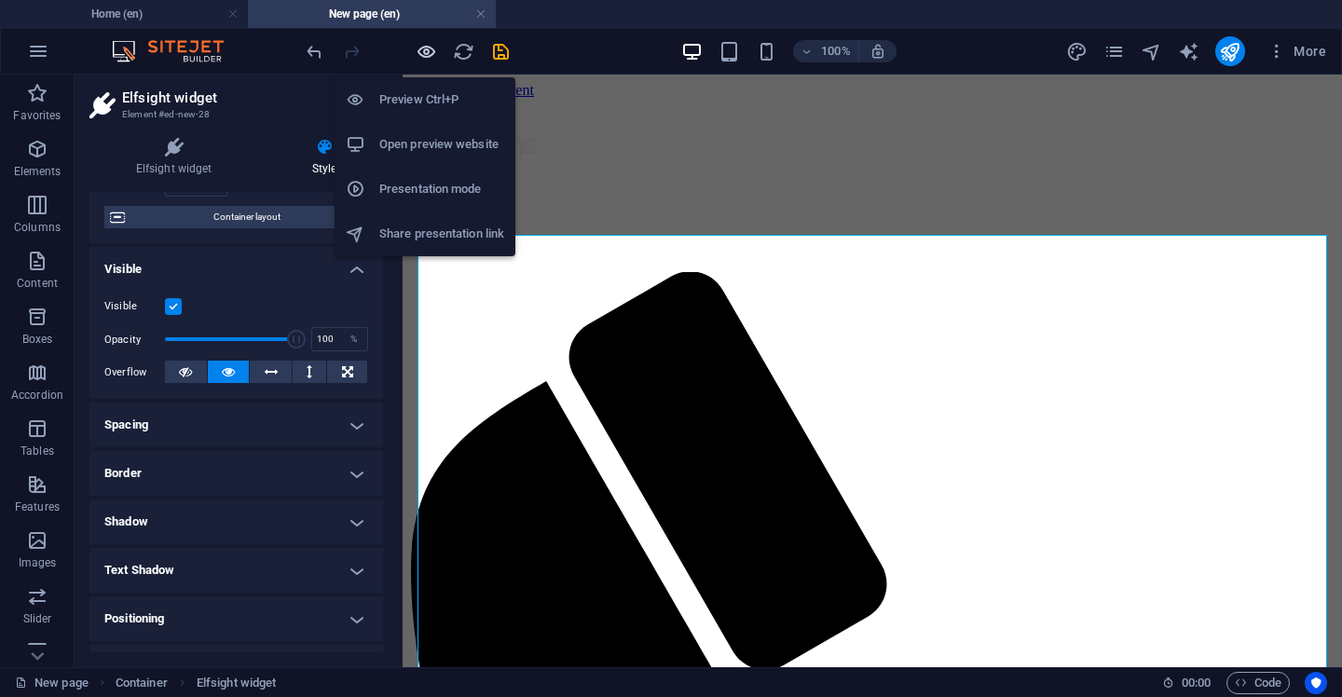
click at [422, 46] on icon "button" at bounding box center [426, 51] width 21 height 21
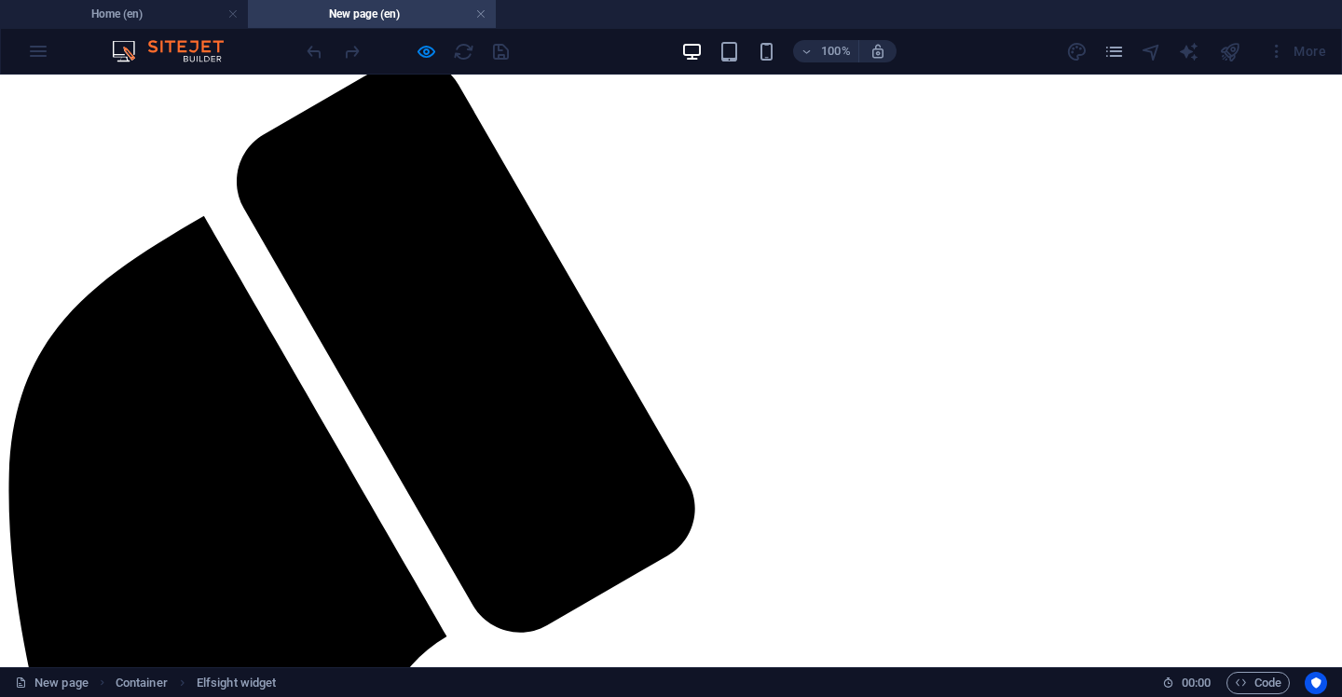
scroll to position [215, 0]
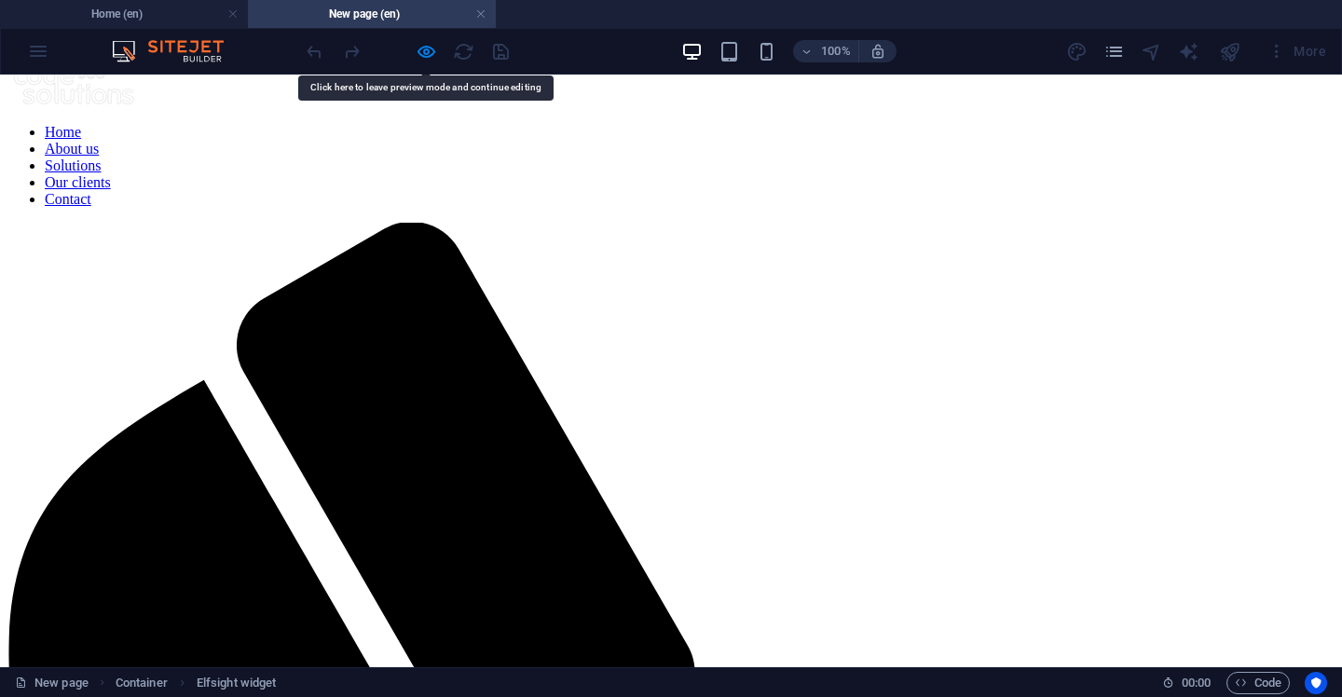
scroll to position [0, 0]
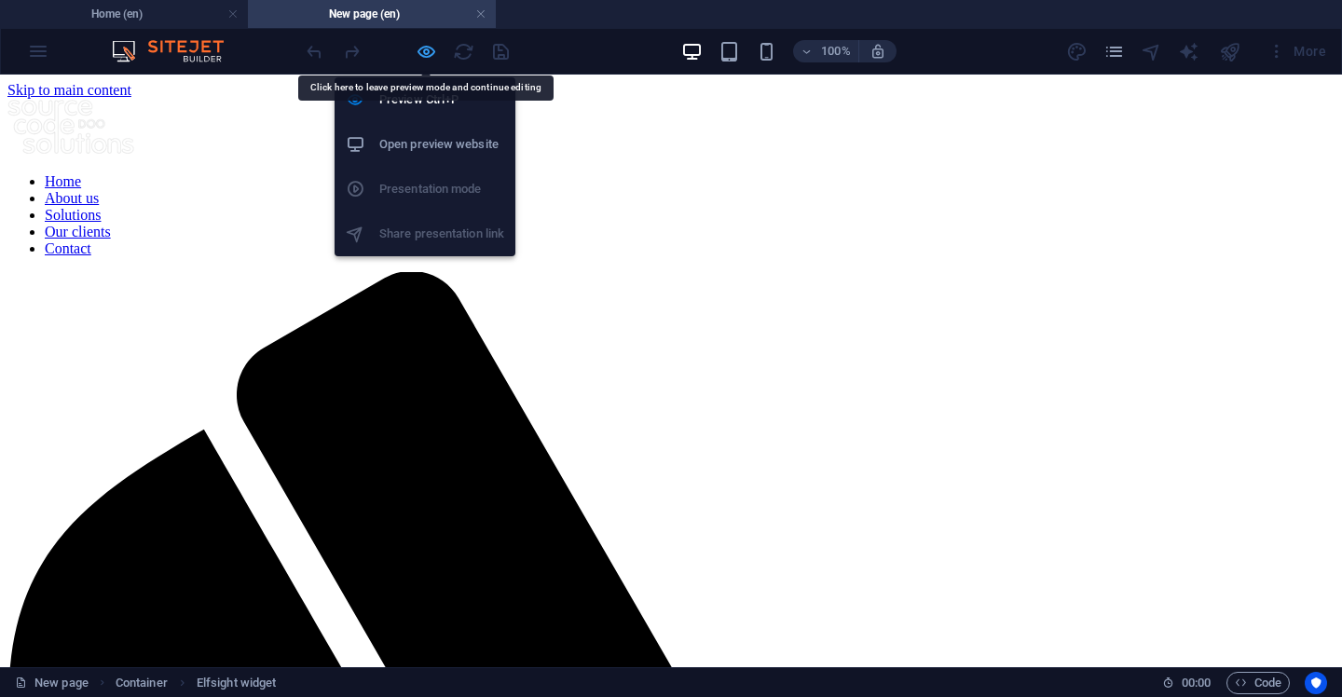
click at [436, 51] on span "button" at bounding box center [426, 51] width 22 height 21
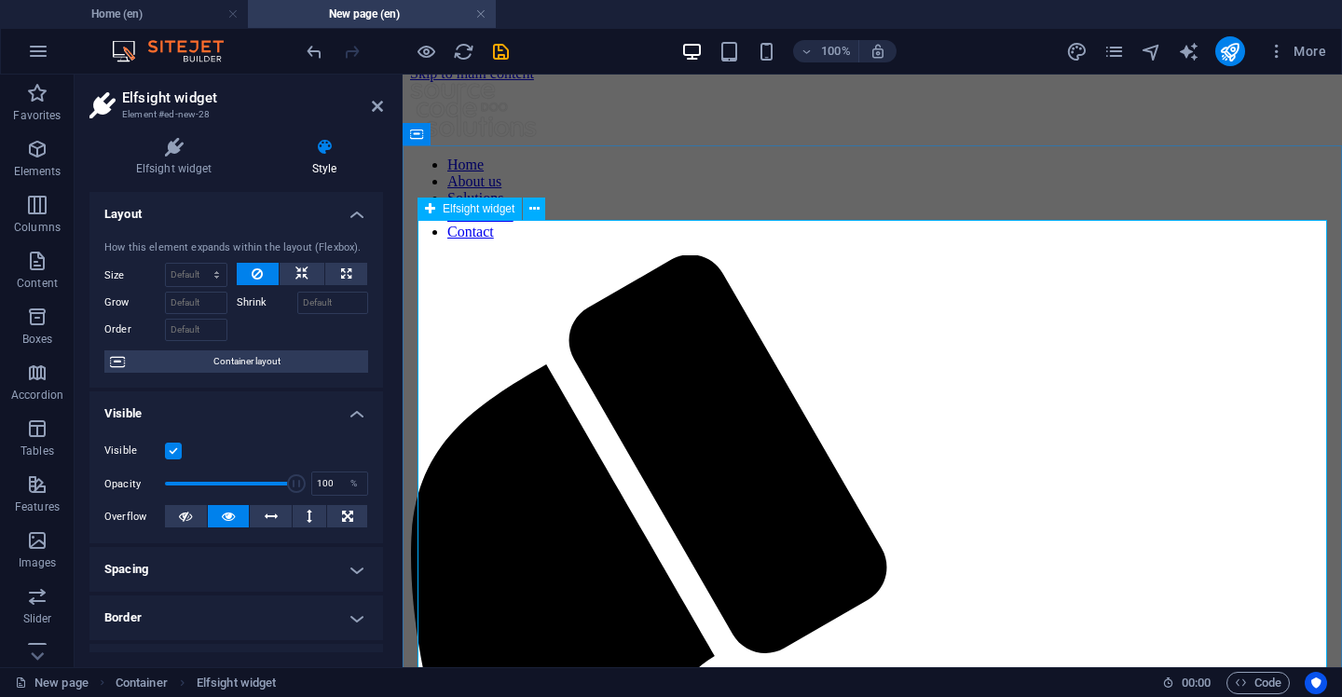
scroll to position [20, 0]
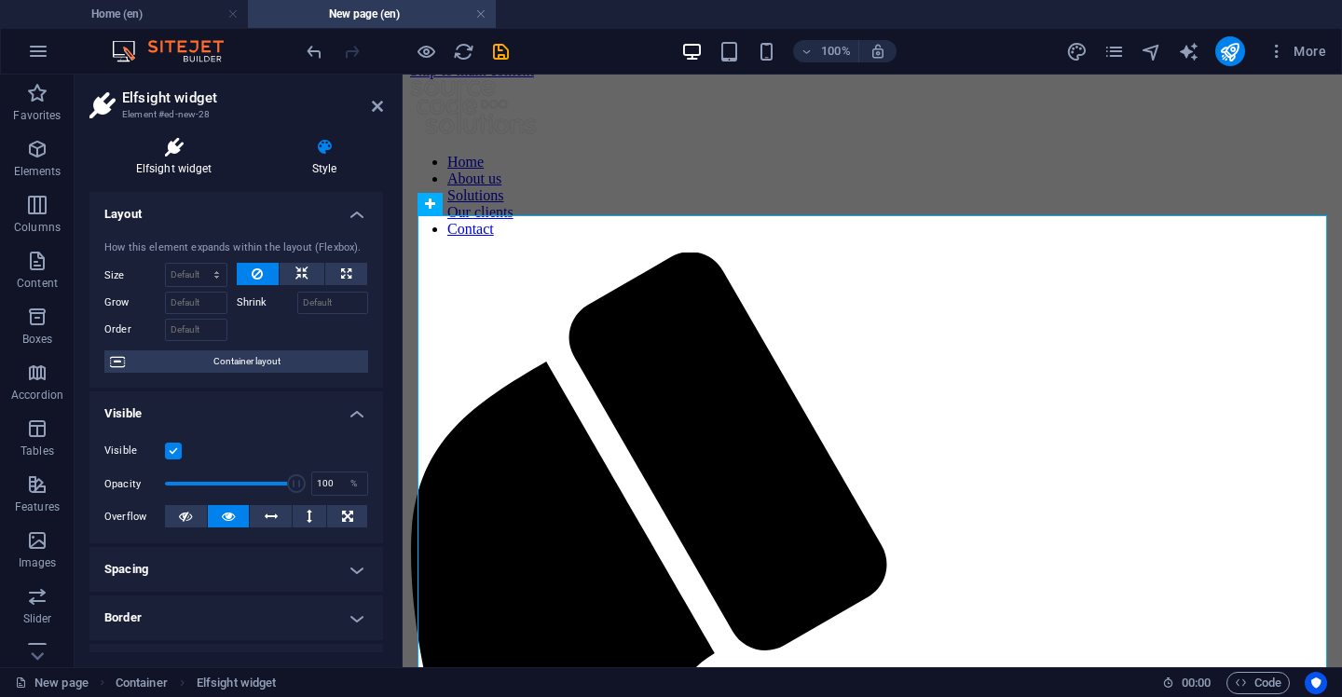
click at [172, 145] on icon at bounding box center [173, 147] width 169 height 19
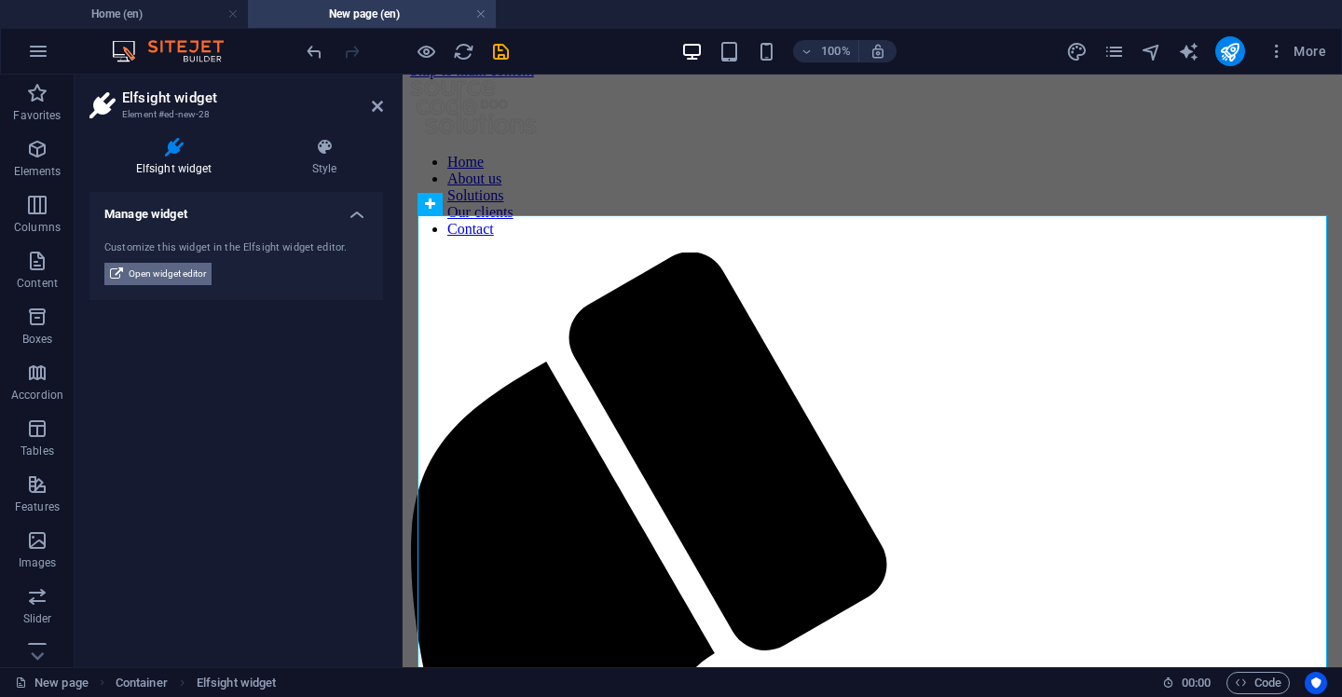
click at [204, 277] on span "Open widget editor" at bounding box center [167, 274] width 77 height 22
click at [176, 266] on span "Open widget editor" at bounding box center [167, 274] width 77 height 22
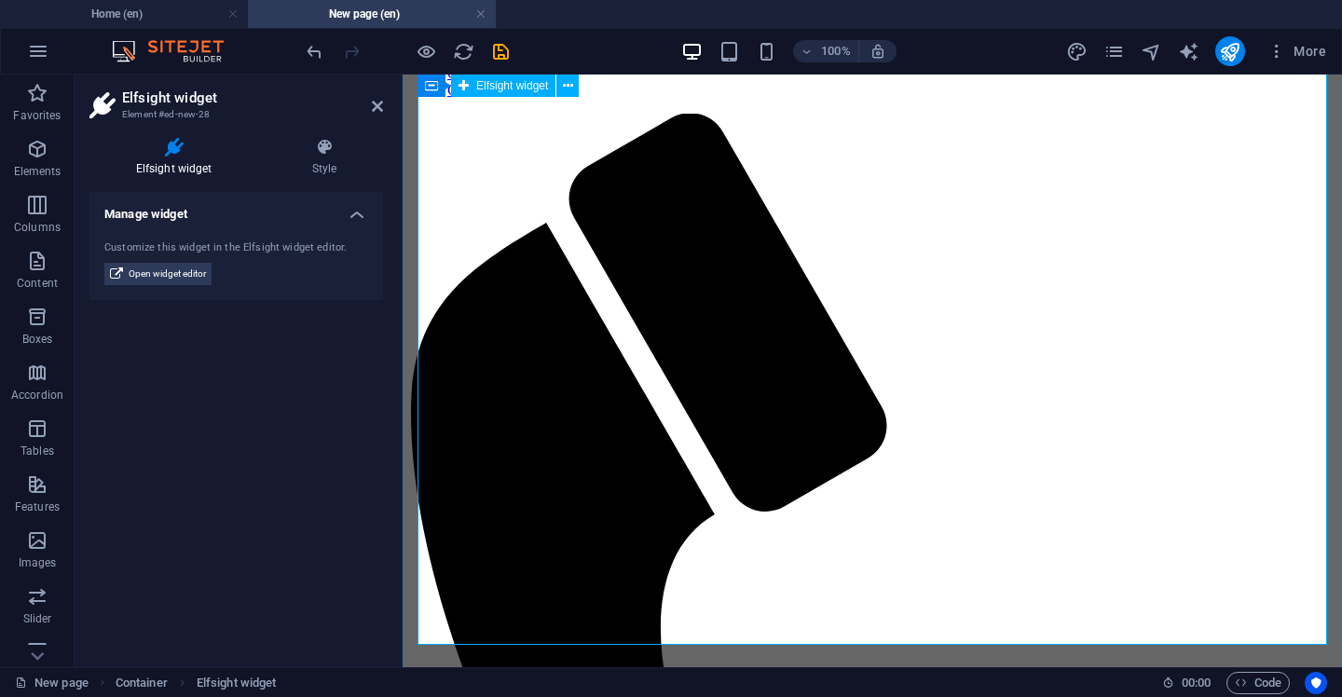
scroll to position [0, 0]
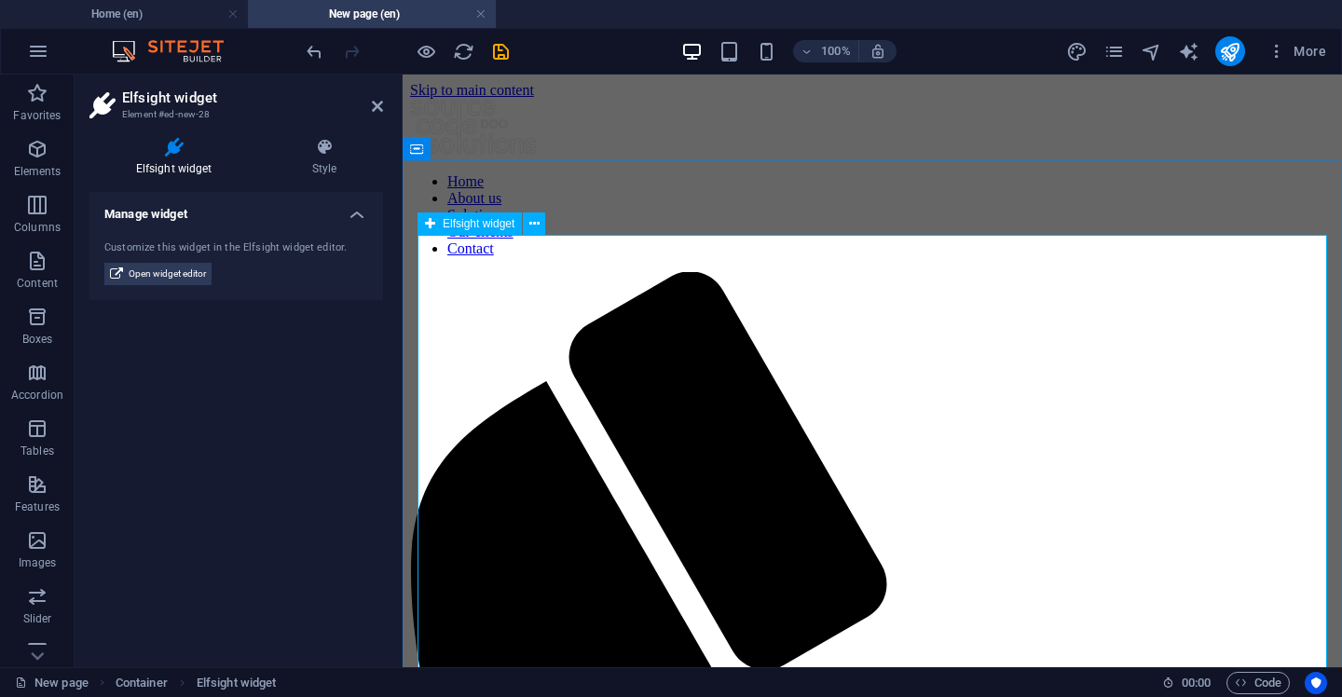
click at [538, 222] on icon at bounding box center [535, 224] width 10 height 20
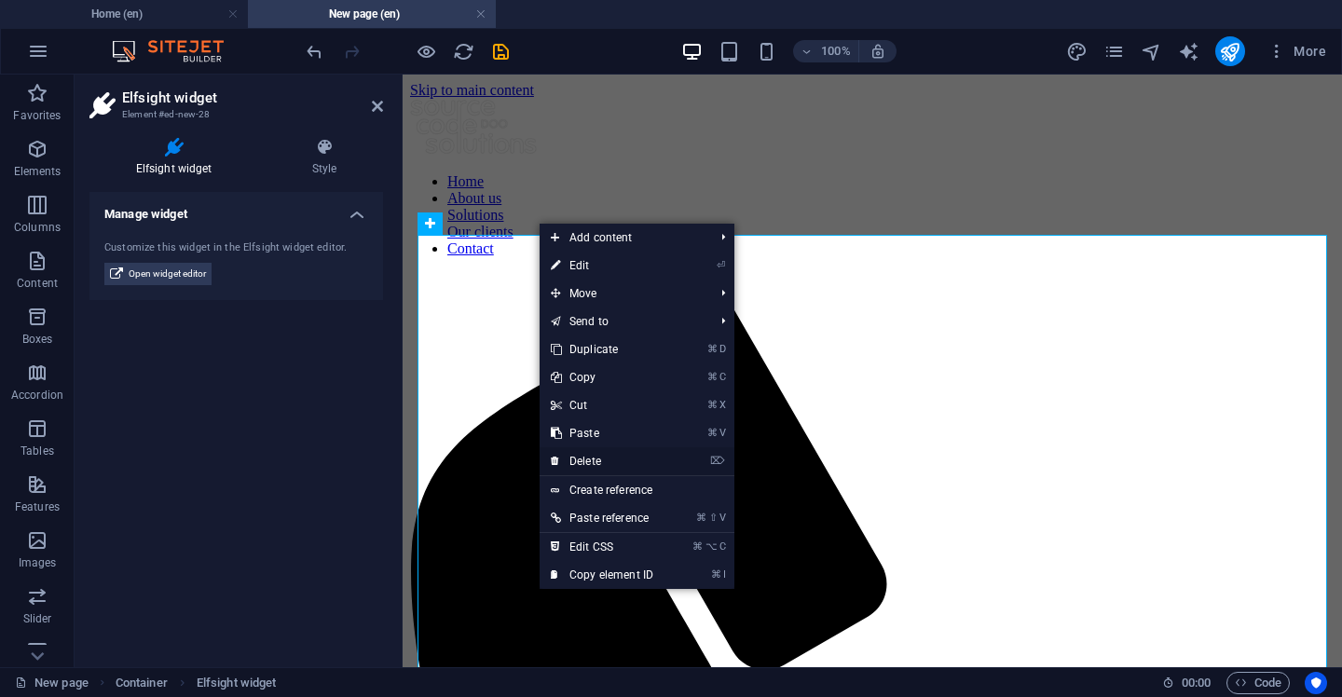
click at [618, 461] on link "⌦ Delete" at bounding box center [602, 461] width 125 height 28
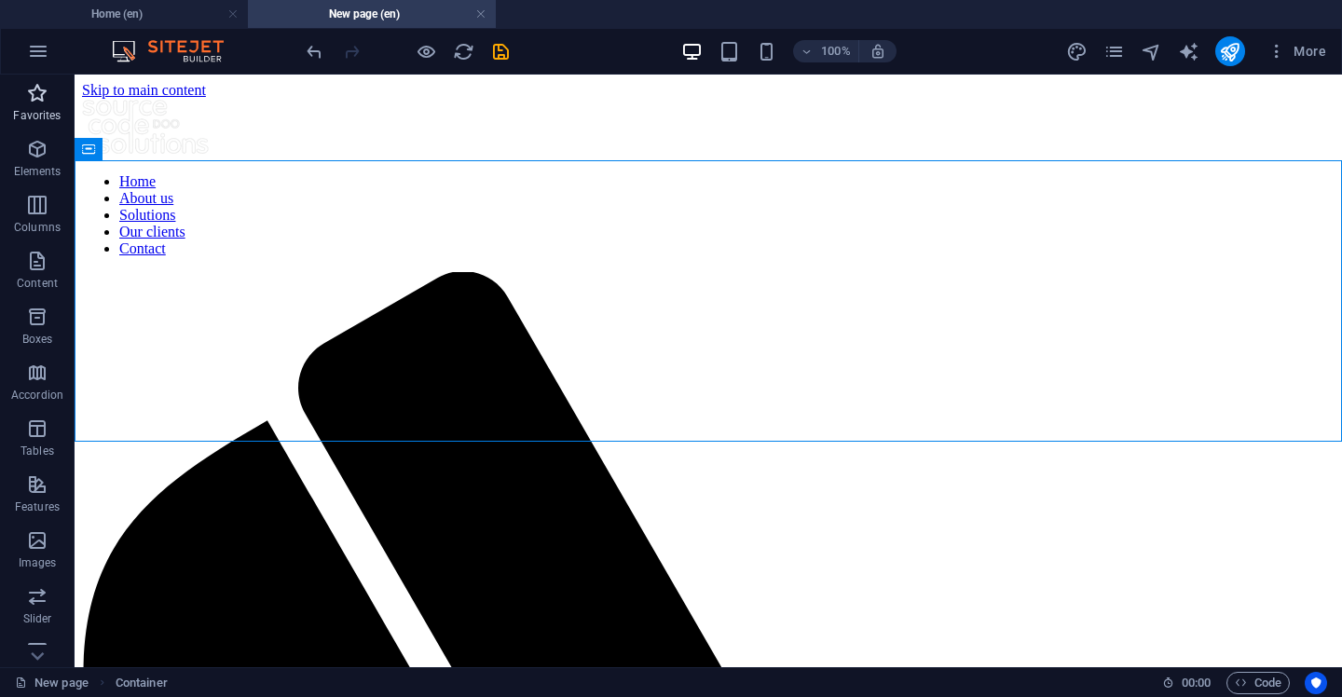
click at [21, 107] on span "Favorites" at bounding box center [37, 104] width 75 height 45
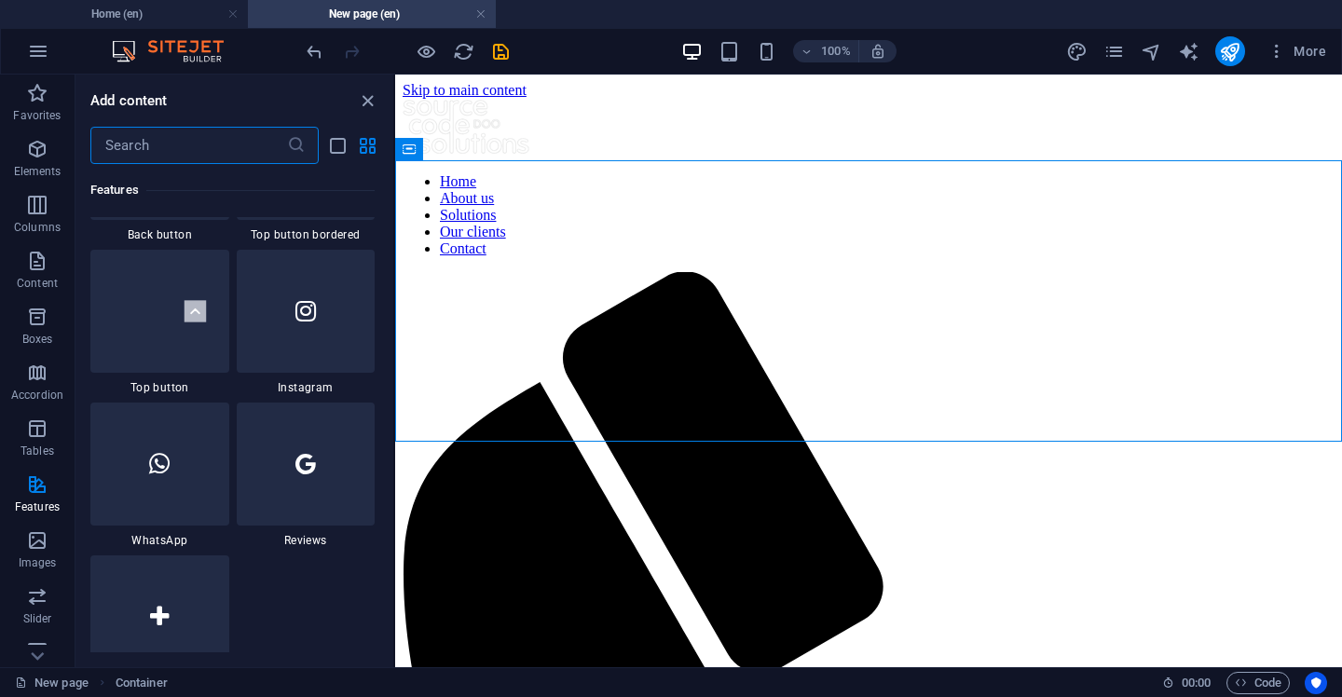
scroll to position [9023, 0]
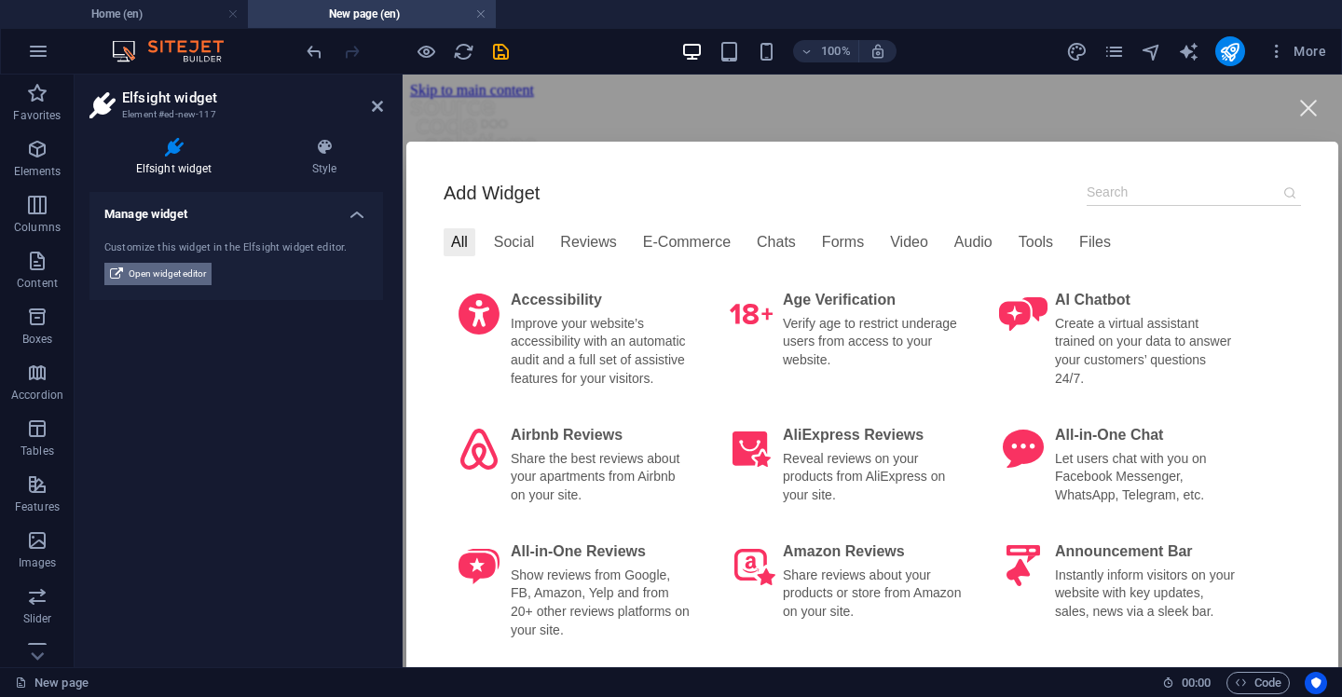
click at [155, 277] on span "Open widget editor" at bounding box center [167, 274] width 77 height 22
click at [1143, 191] on input at bounding box center [1194, 192] width 214 height 27
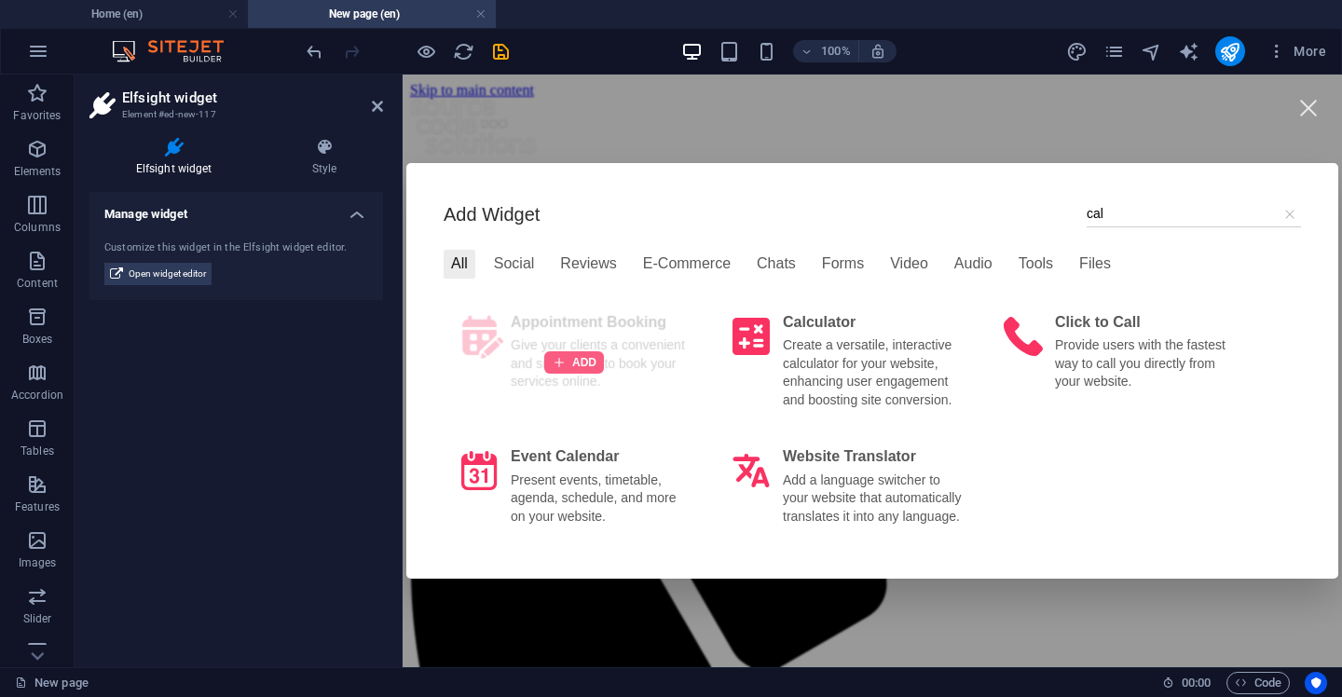
type input "cal"
click at [583, 354] on div at bounding box center [574, 362] width 60 height 22
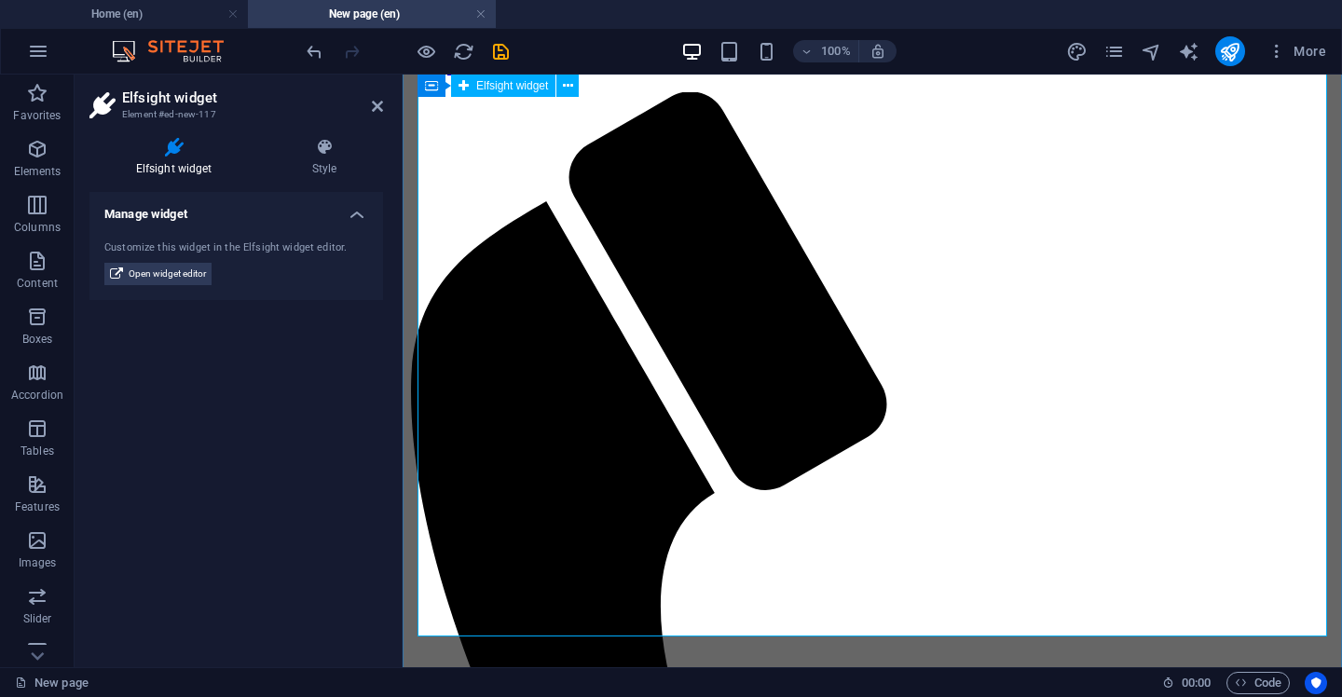
scroll to position [155, 0]
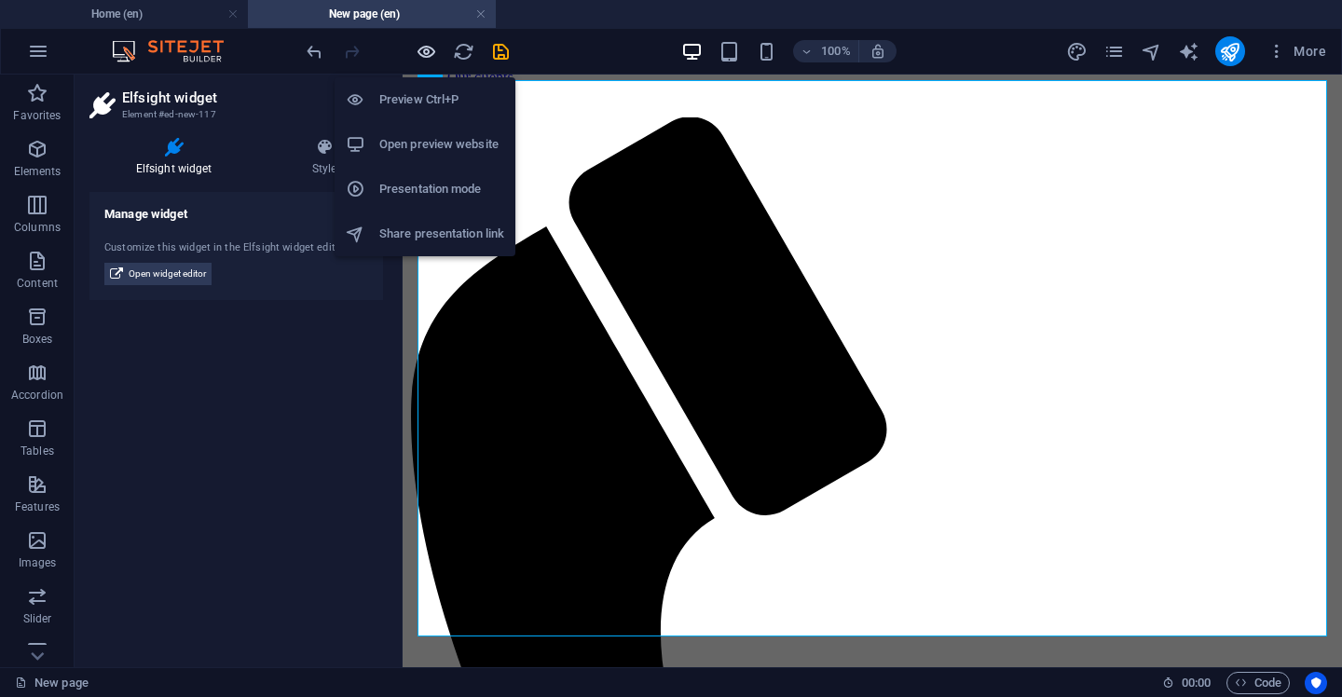
click at [427, 50] on icon "button" at bounding box center [426, 51] width 21 height 21
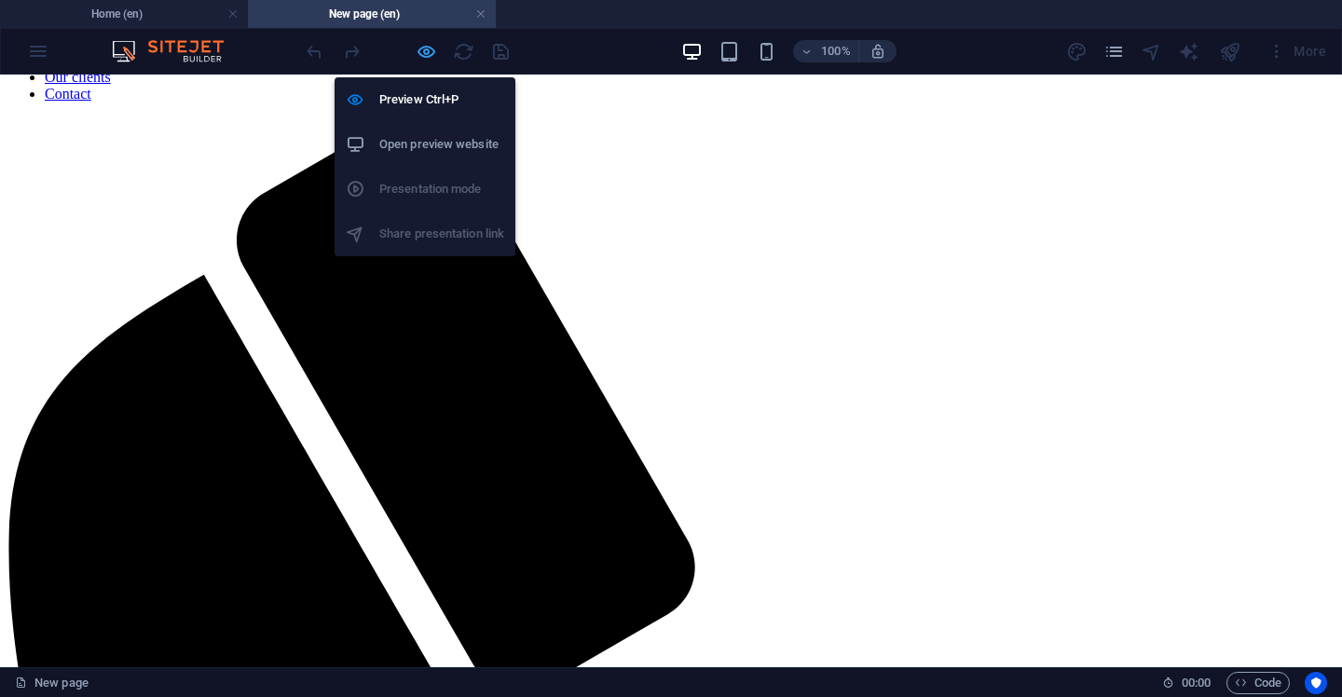
scroll to position [0, 129]
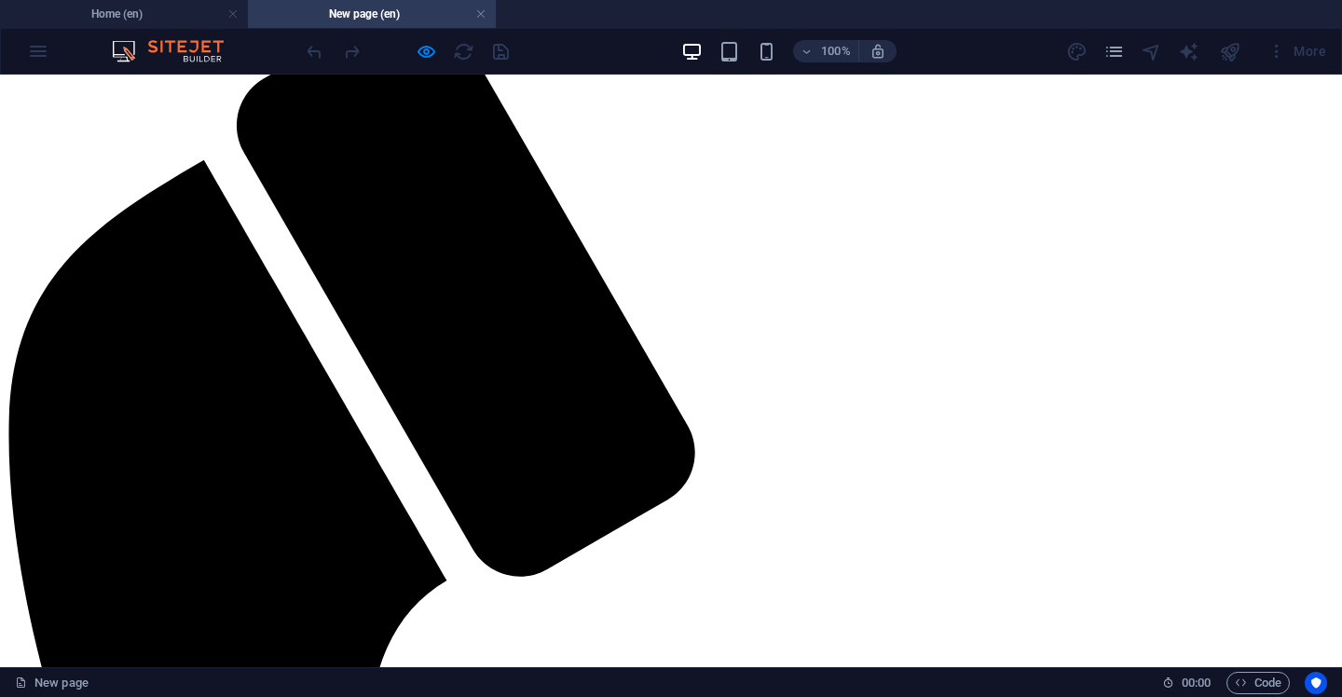
scroll to position [273, 0]
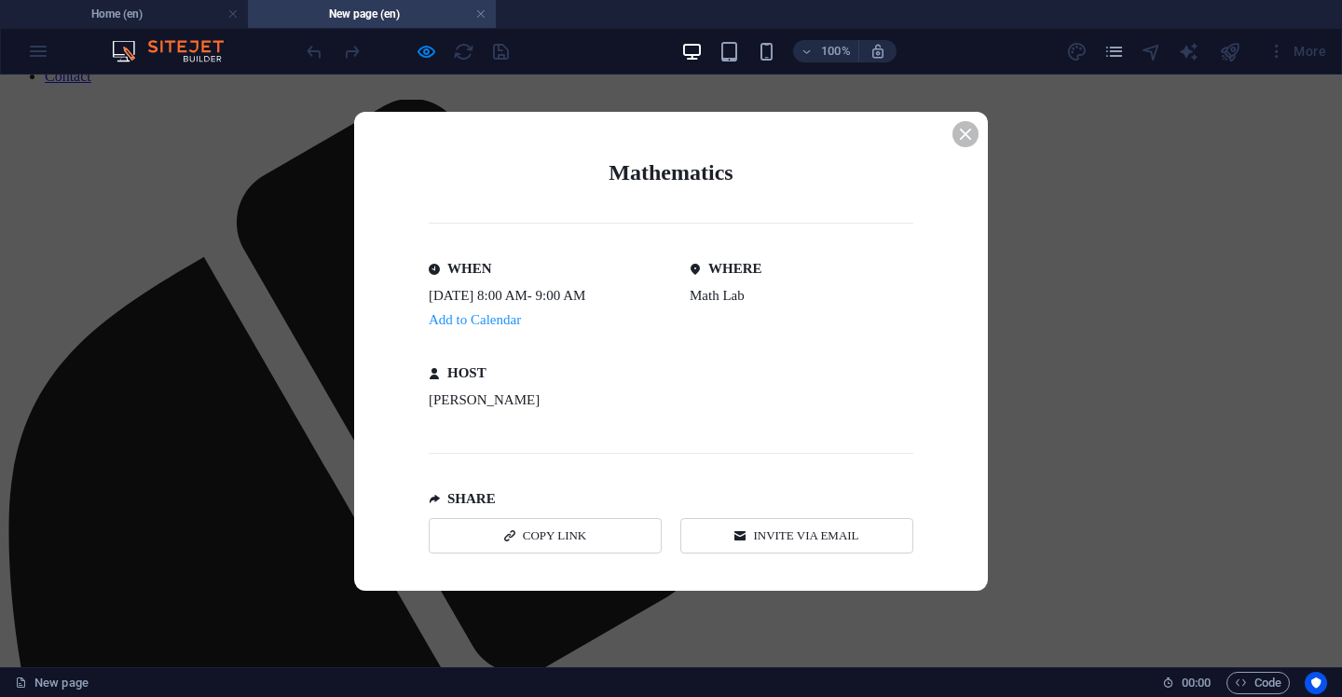
scroll to position [0, 0]
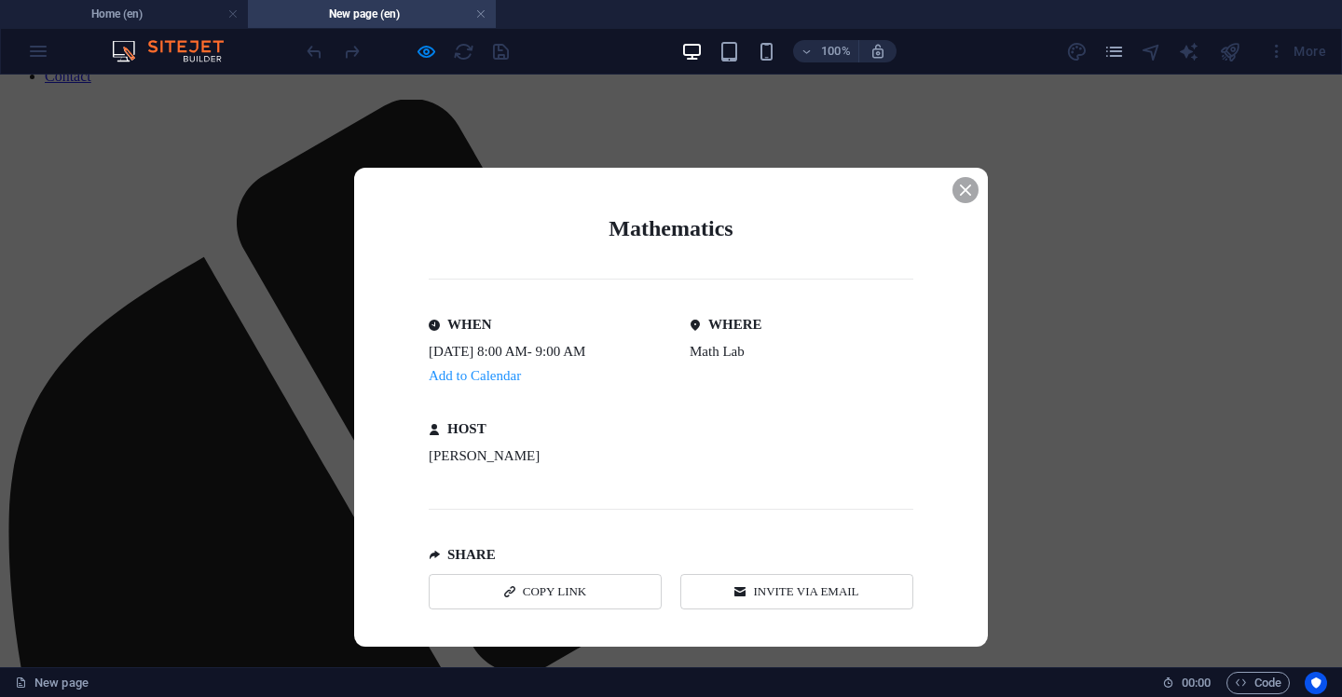
click at [965, 186] on icon "Event details popup" at bounding box center [965, 190] width 11 height 11
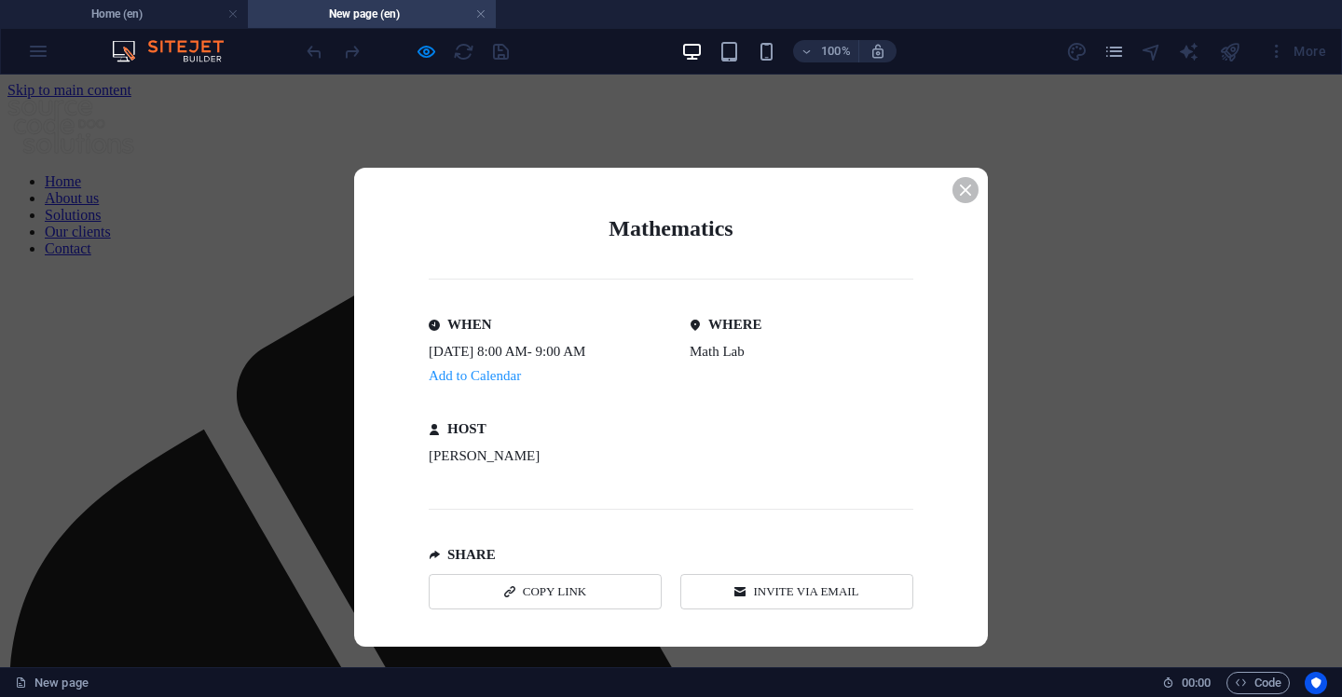
scroll to position [172, 0]
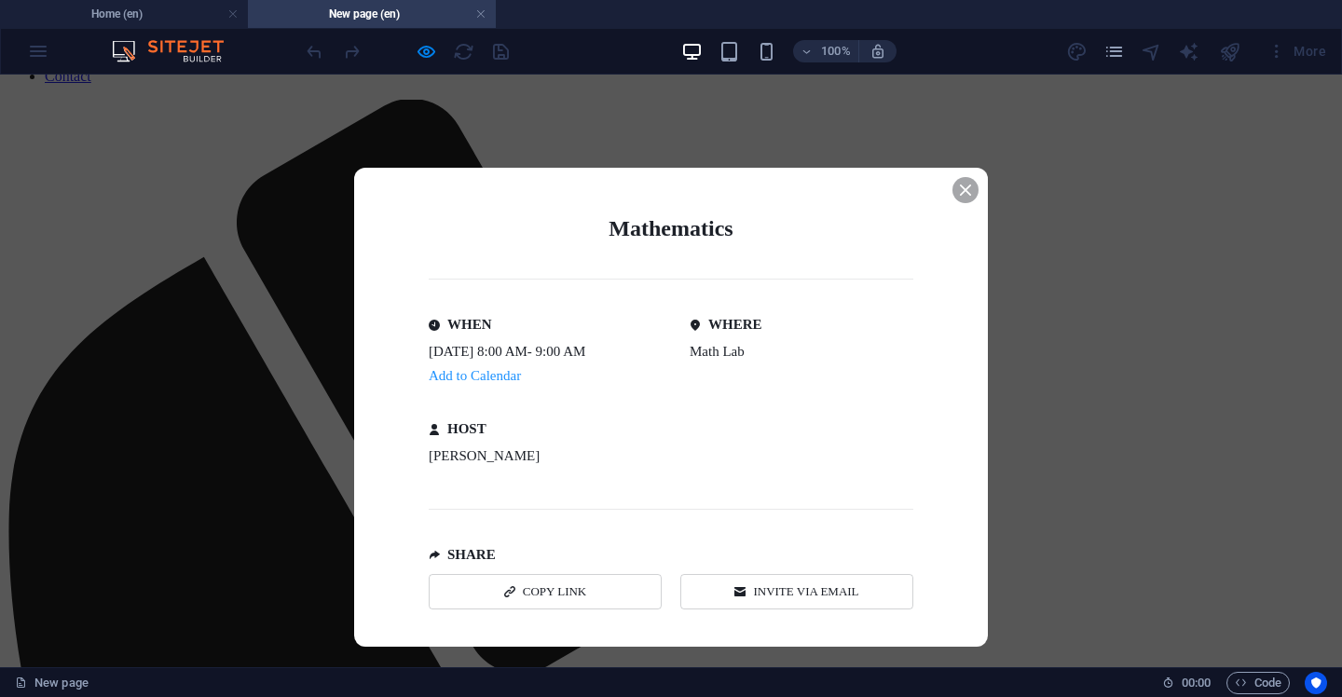
click at [960, 192] on icon "Event details popup" at bounding box center [965, 190] width 11 height 11
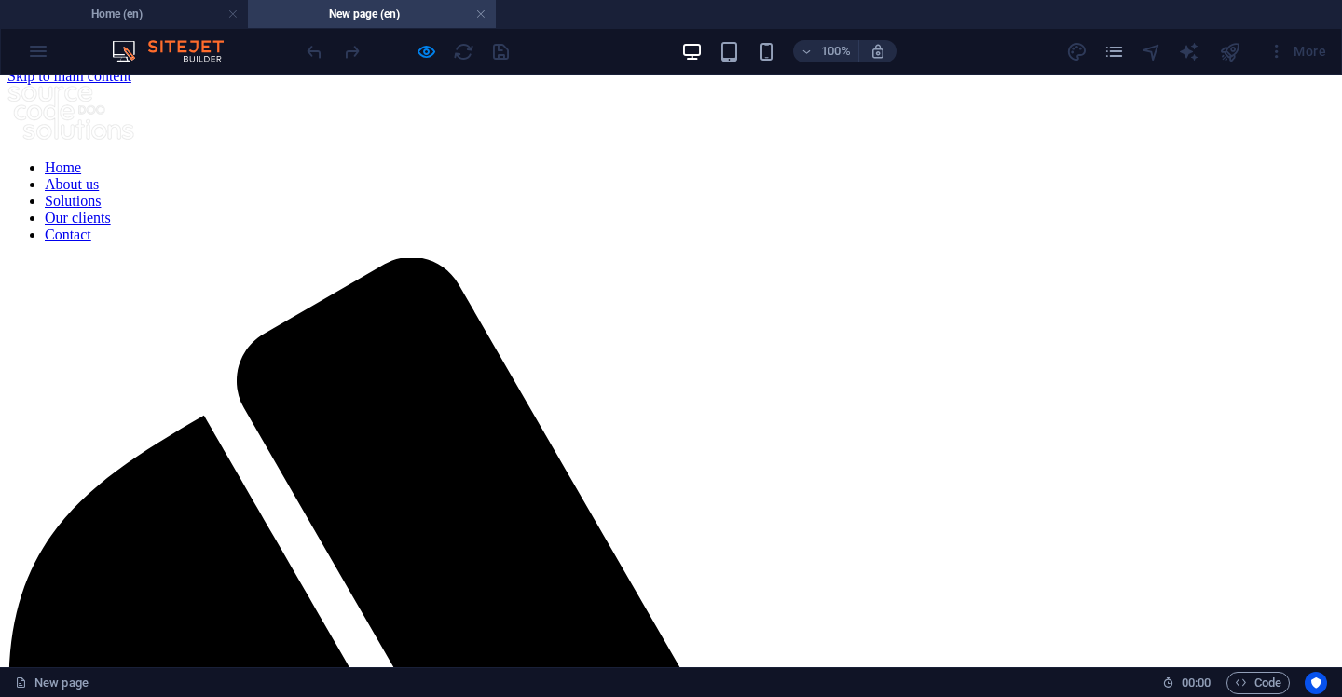
scroll to position [0, 0]
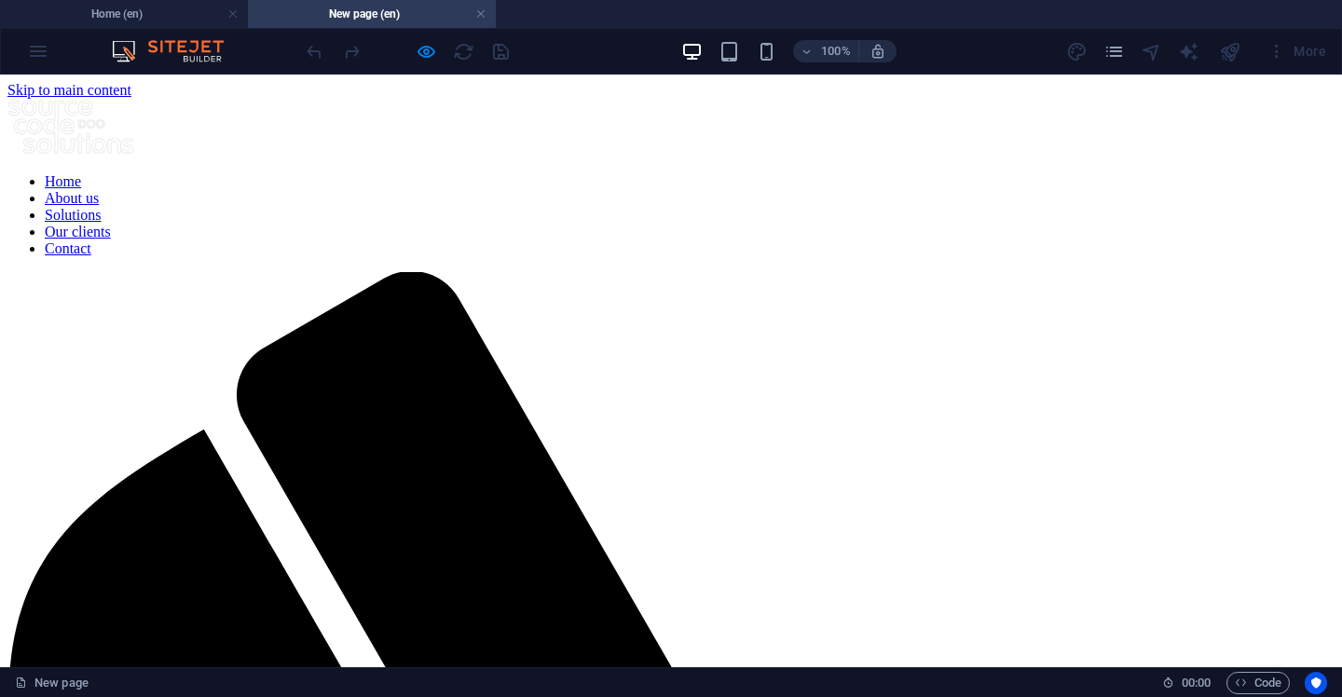
click at [432, 44] on icon "button" at bounding box center [426, 51] width 21 height 21
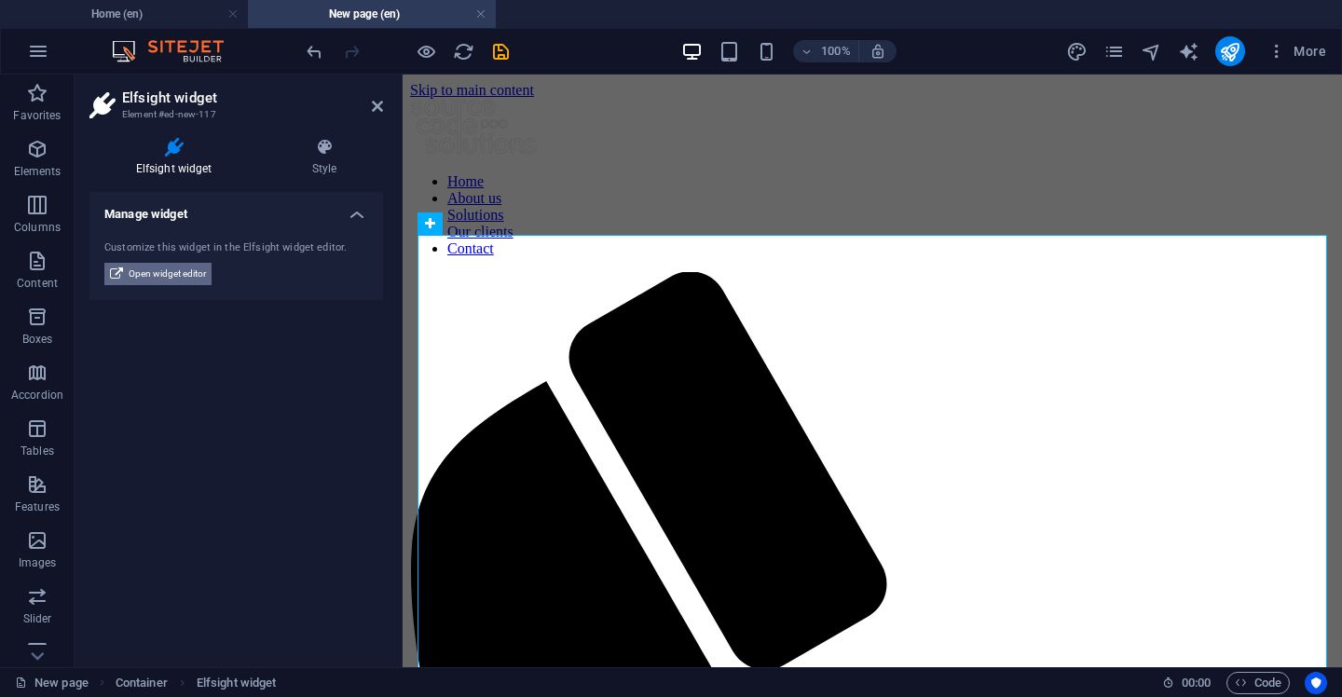
click at [180, 284] on span "Open widget editor" at bounding box center [167, 274] width 77 height 22
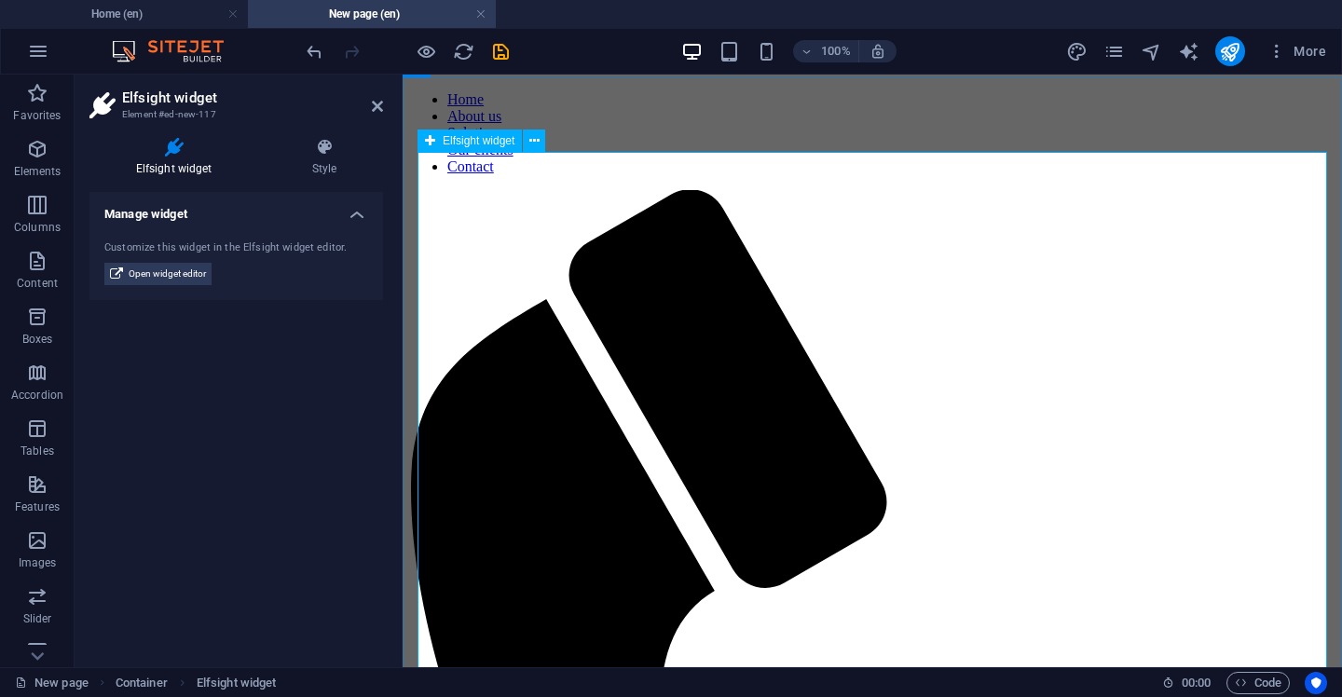
scroll to position [83, 0]
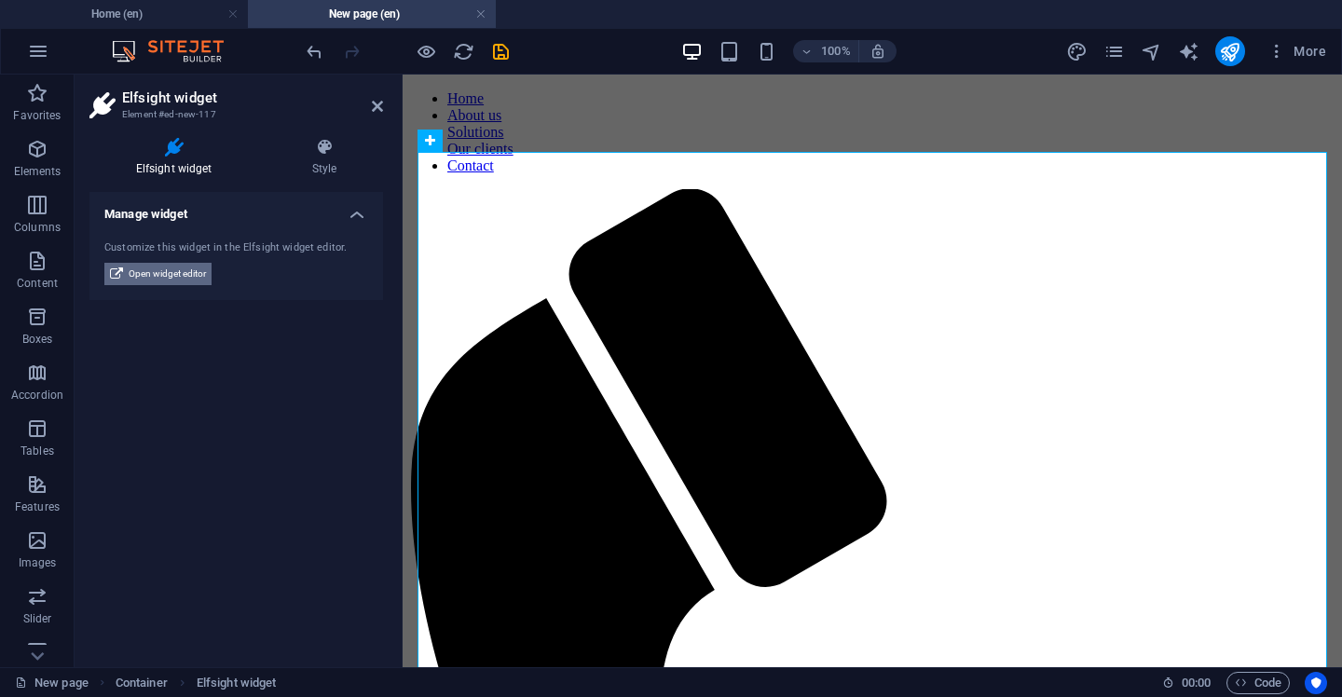
click at [171, 284] on span "Open widget editor" at bounding box center [167, 274] width 77 height 22
click at [197, 276] on span "Open widget editor" at bounding box center [167, 274] width 77 height 22
click at [495, 141] on span "Elfsight widget" at bounding box center [479, 140] width 72 height 11
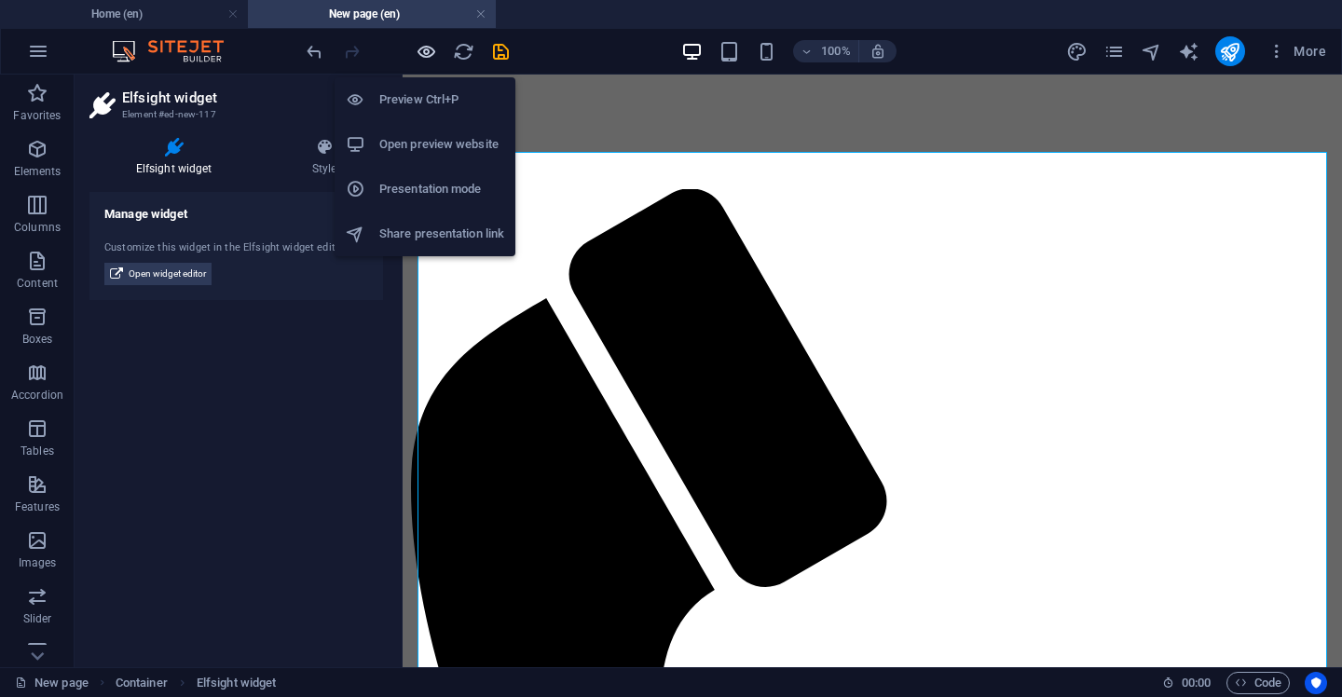
click at [423, 57] on icon "button" at bounding box center [426, 51] width 21 height 21
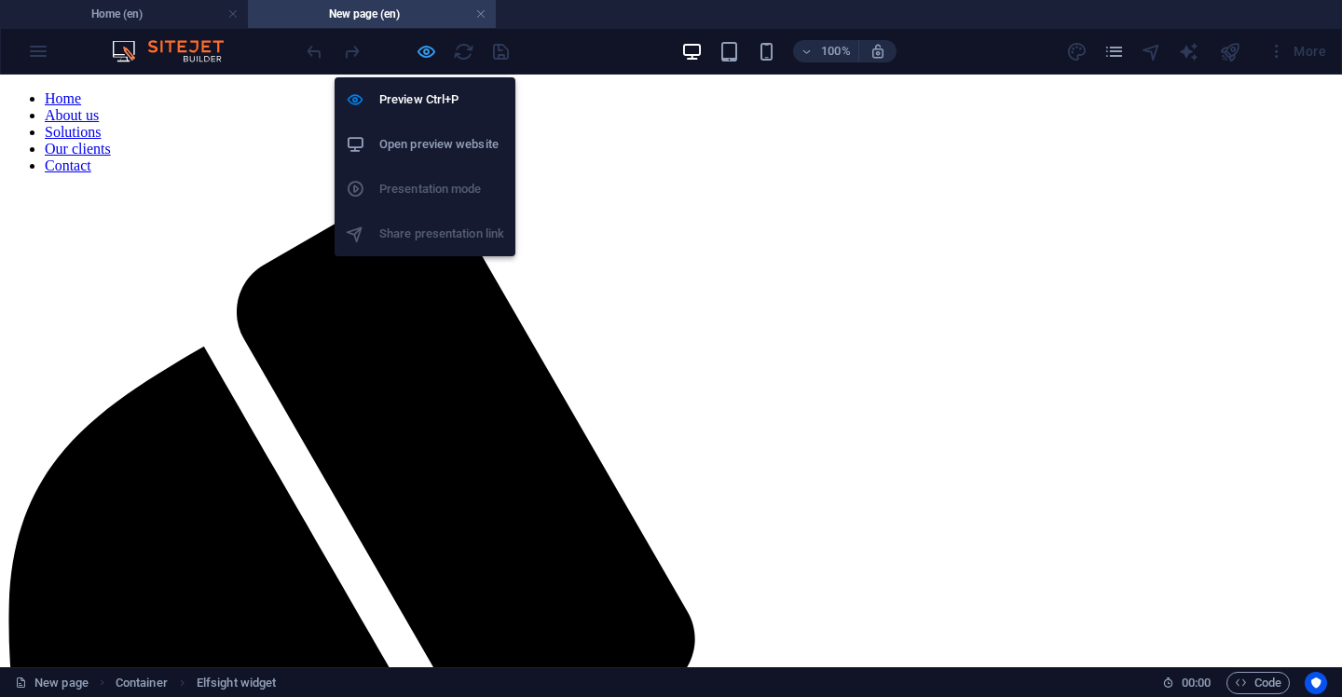
click at [424, 56] on icon "button" at bounding box center [426, 51] width 21 height 21
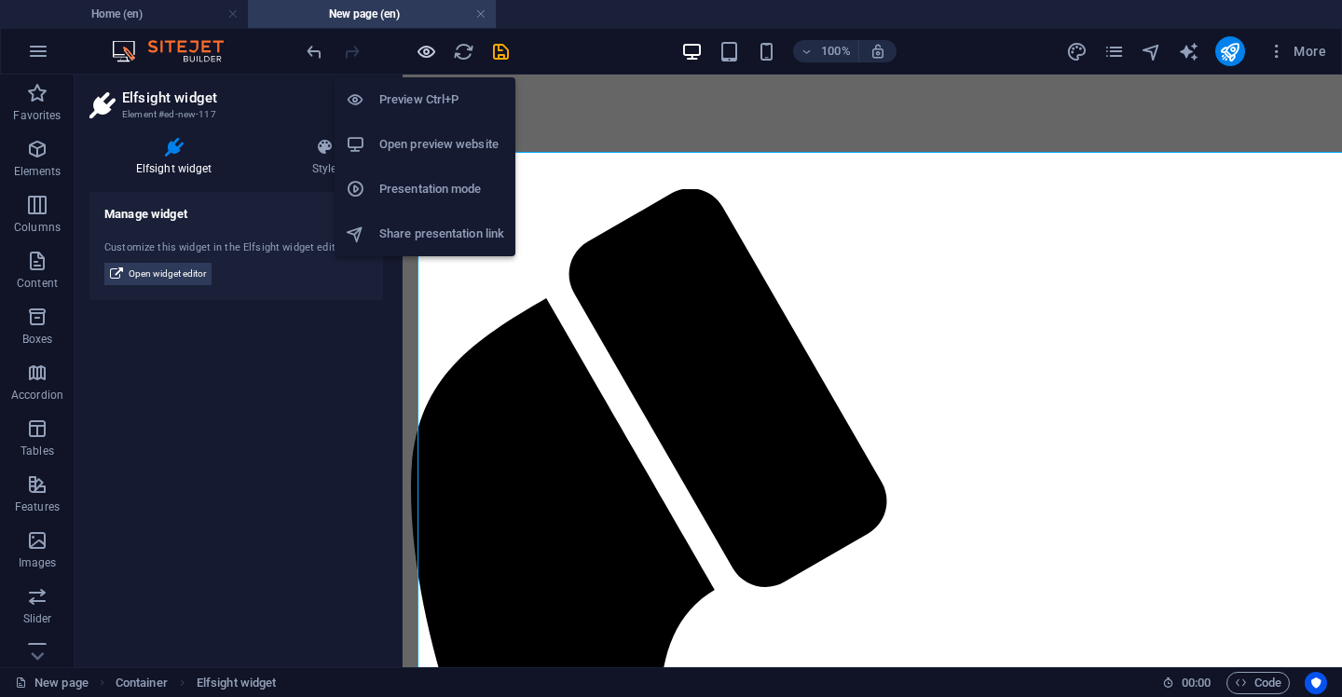
scroll to position [0, 120]
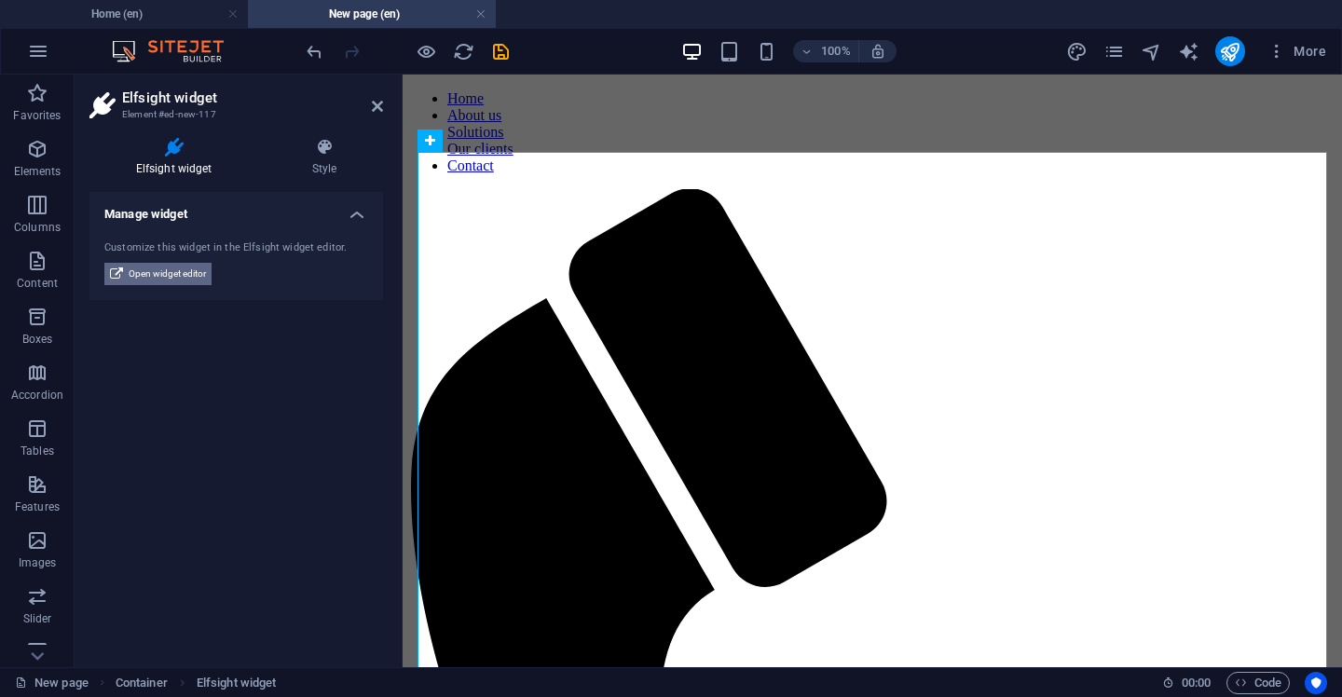
click at [182, 268] on span "Open widget editor" at bounding box center [167, 274] width 77 height 22
click at [537, 147] on icon at bounding box center [535, 141] width 10 height 20
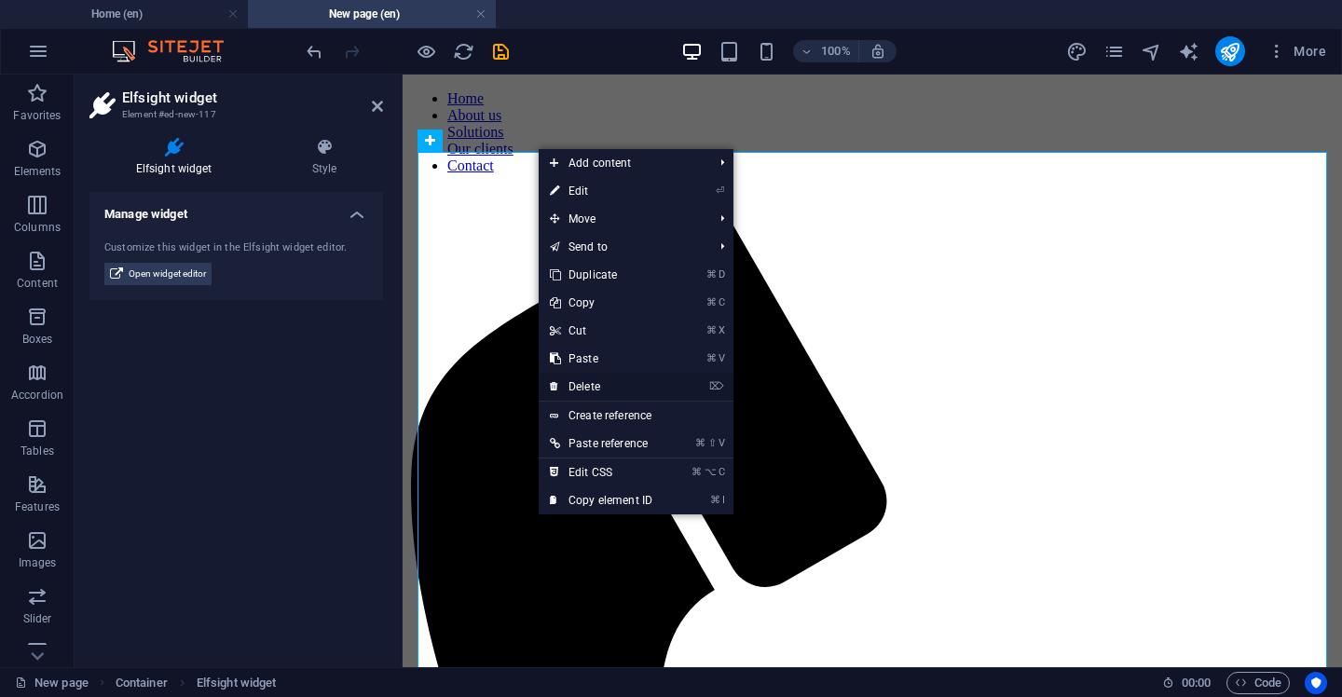
click at [628, 389] on link "⌦ Delete" at bounding box center [601, 387] width 125 height 28
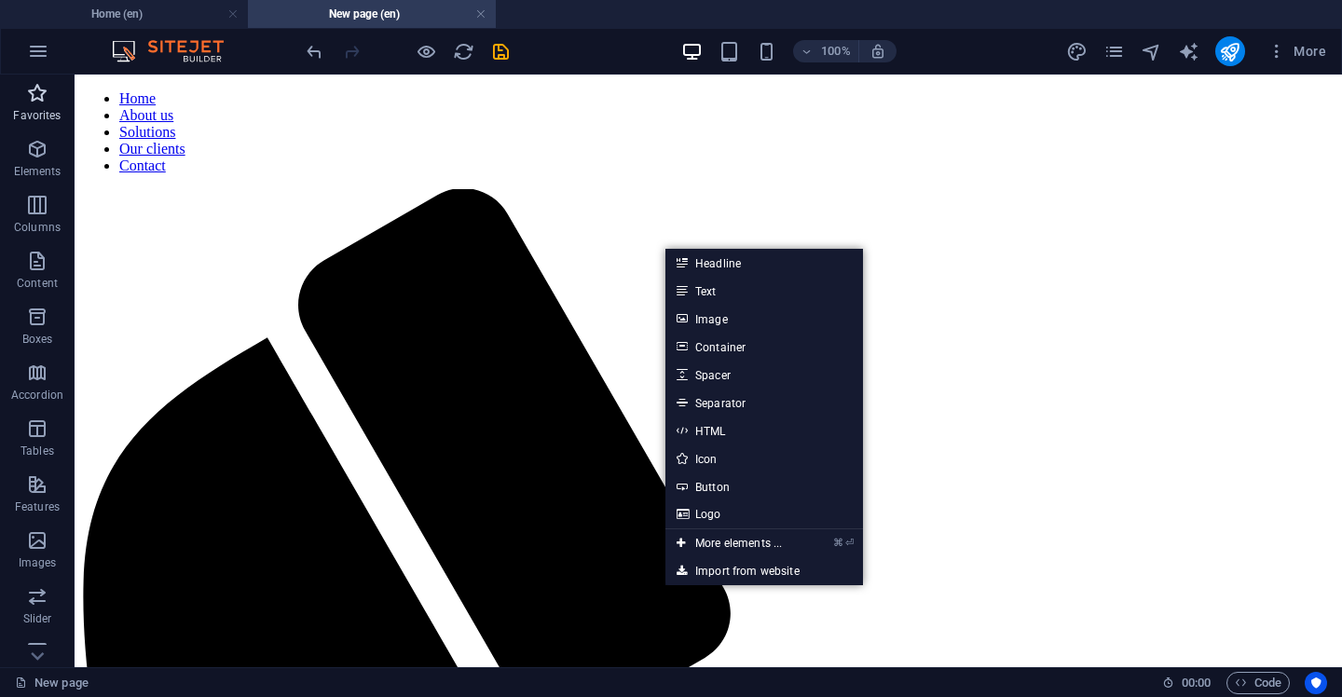
click at [44, 91] on icon "button" at bounding box center [37, 93] width 22 height 22
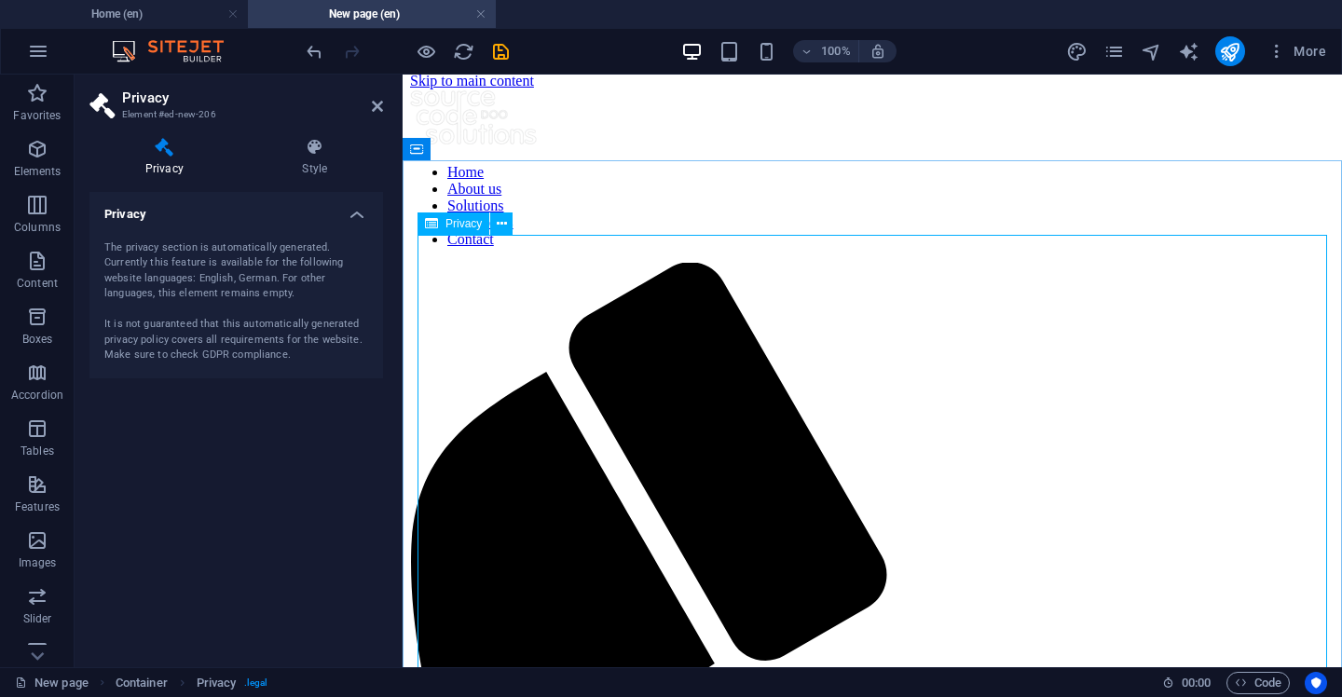
scroll to position [0, 0]
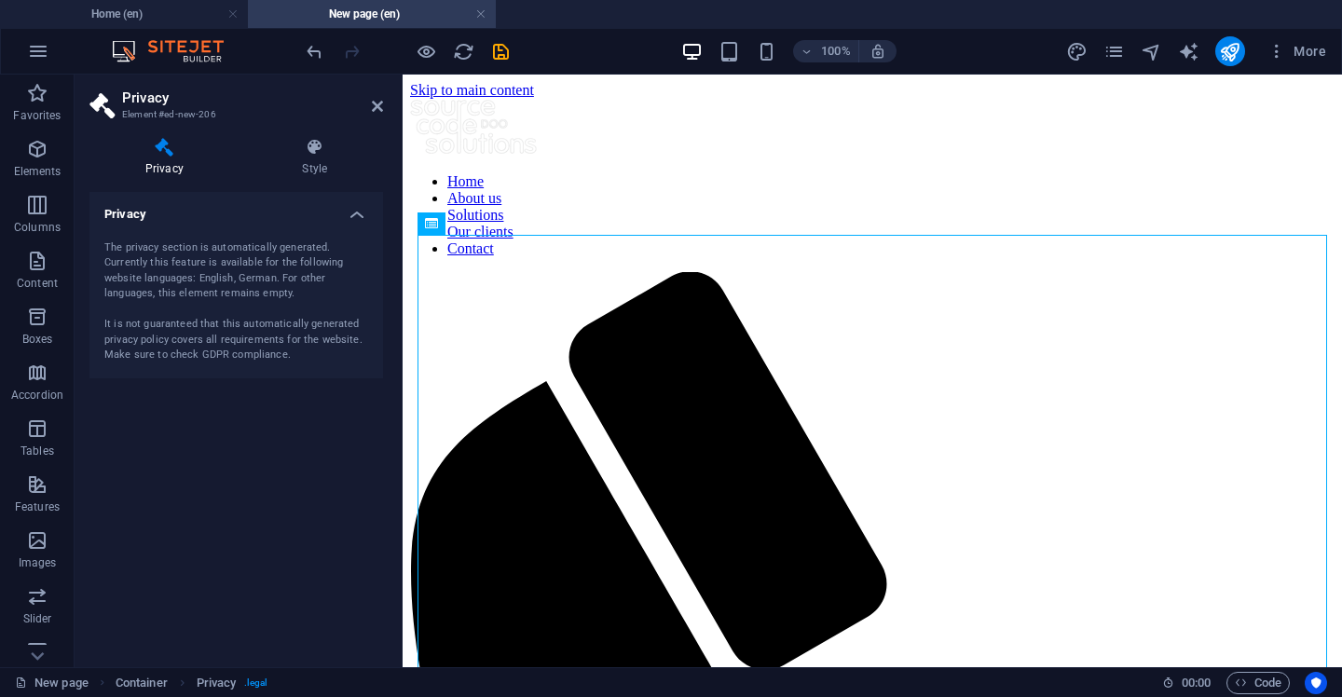
click at [379, 95] on h2 "Privacy" at bounding box center [252, 97] width 261 height 17
click at [379, 103] on icon at bounding box center [377, 106] width 11 height 15
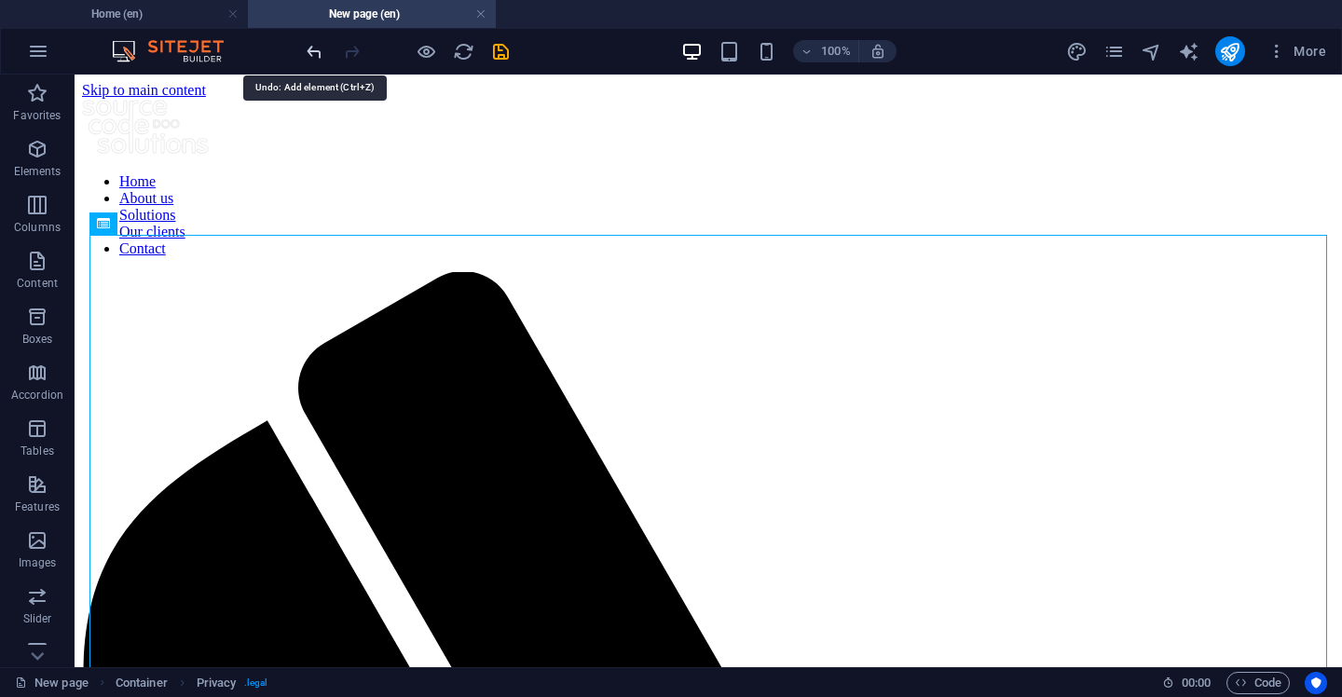
click at [322, 46] on icon "undo" at bounding box center [314, 51] width 21 height 21
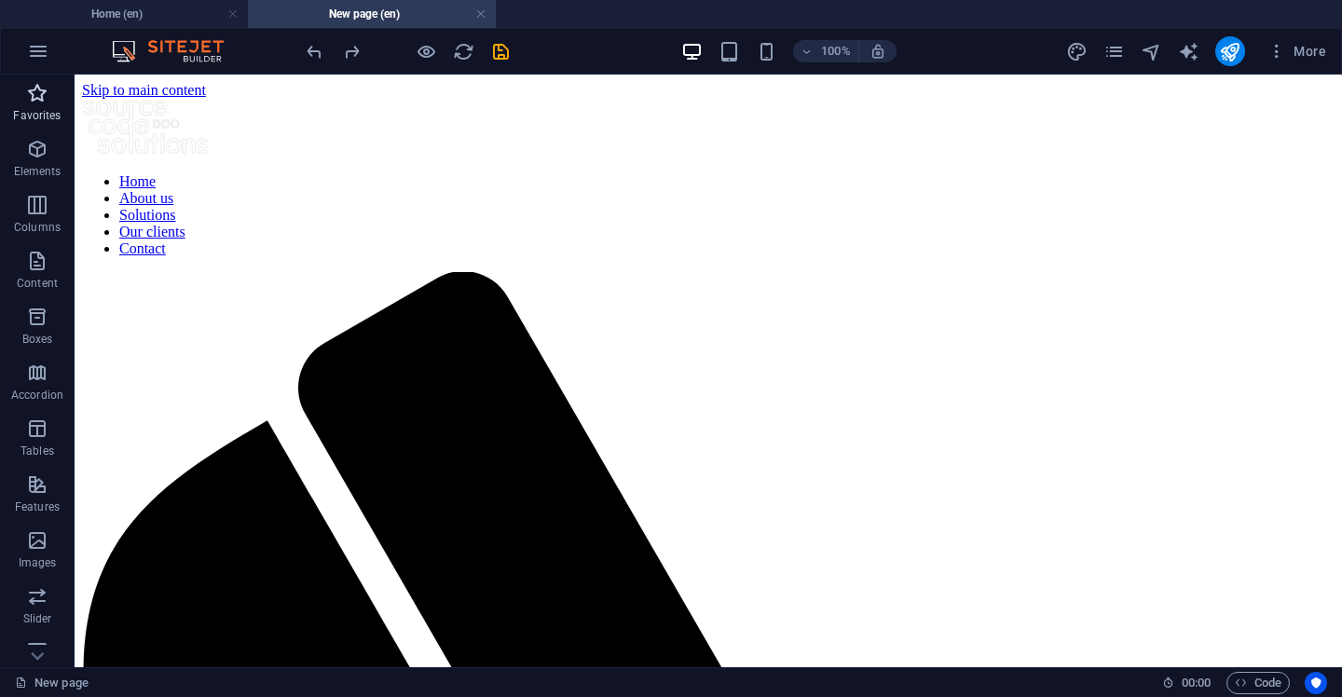
click at [40, 93] on icon "button" at bounding box center [37, 93] width 22 height 22
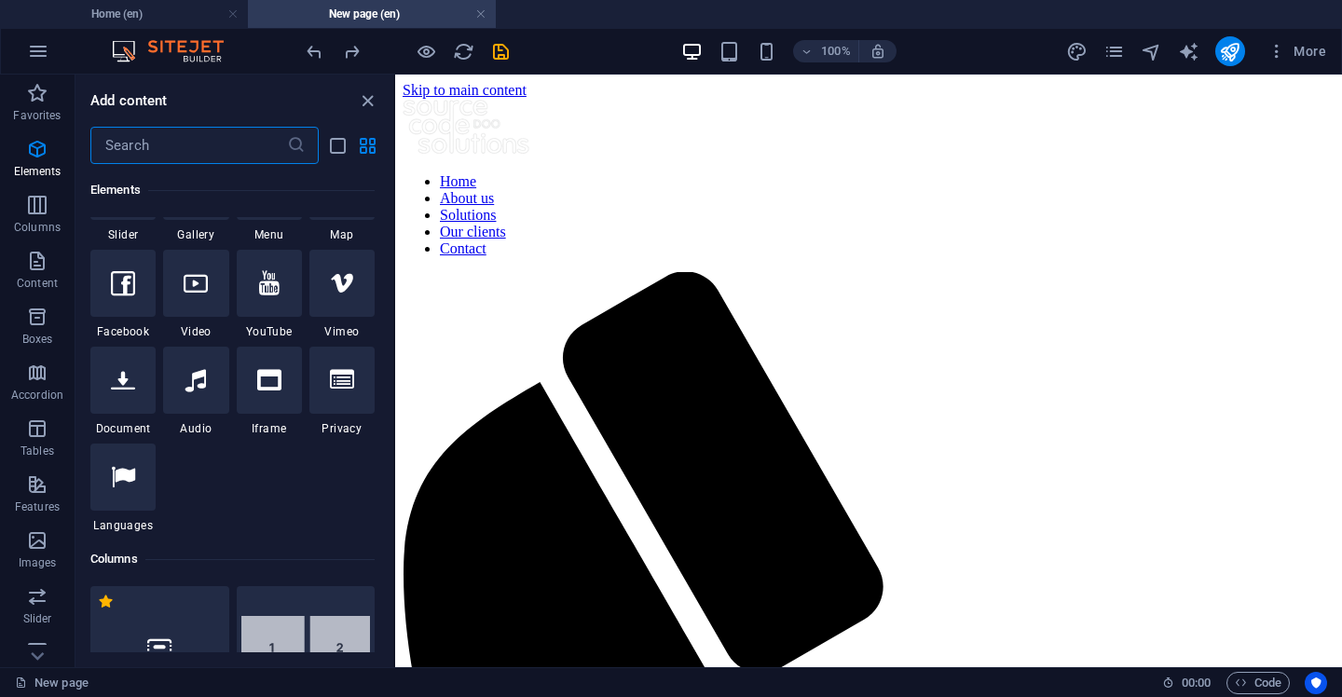
scroll to position [558, 0]
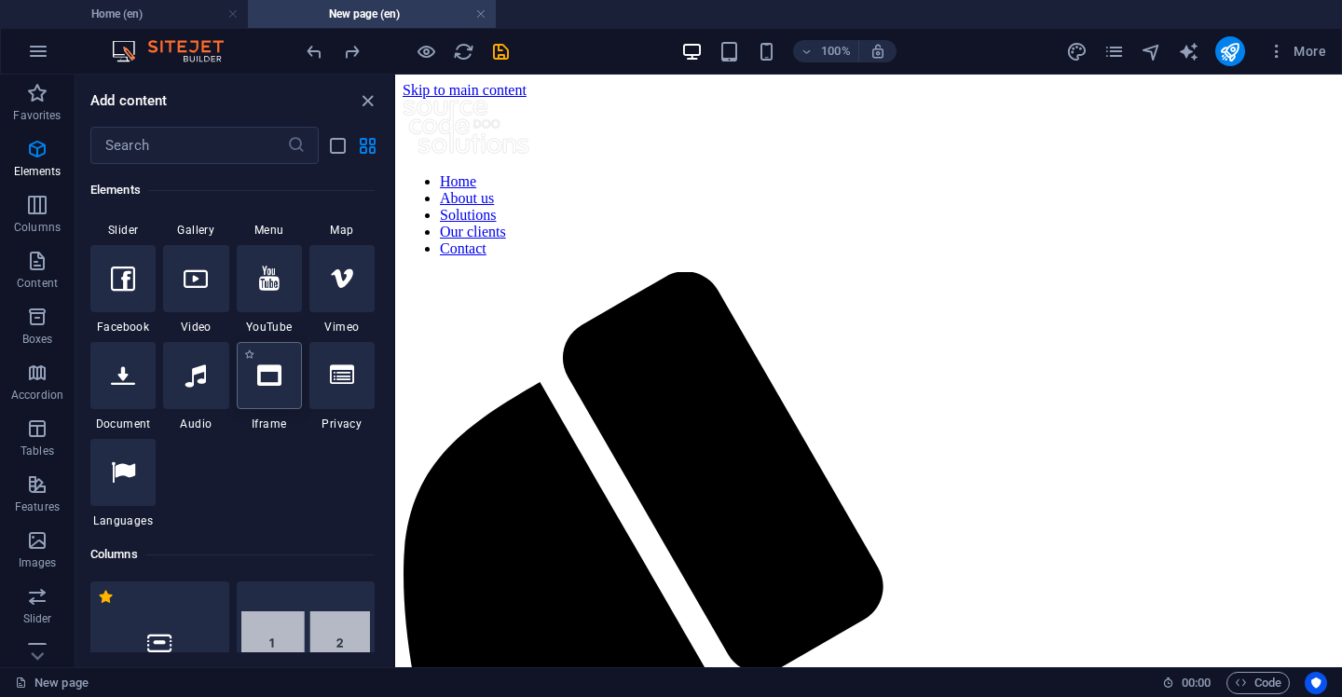
select select "%"
select select "px"
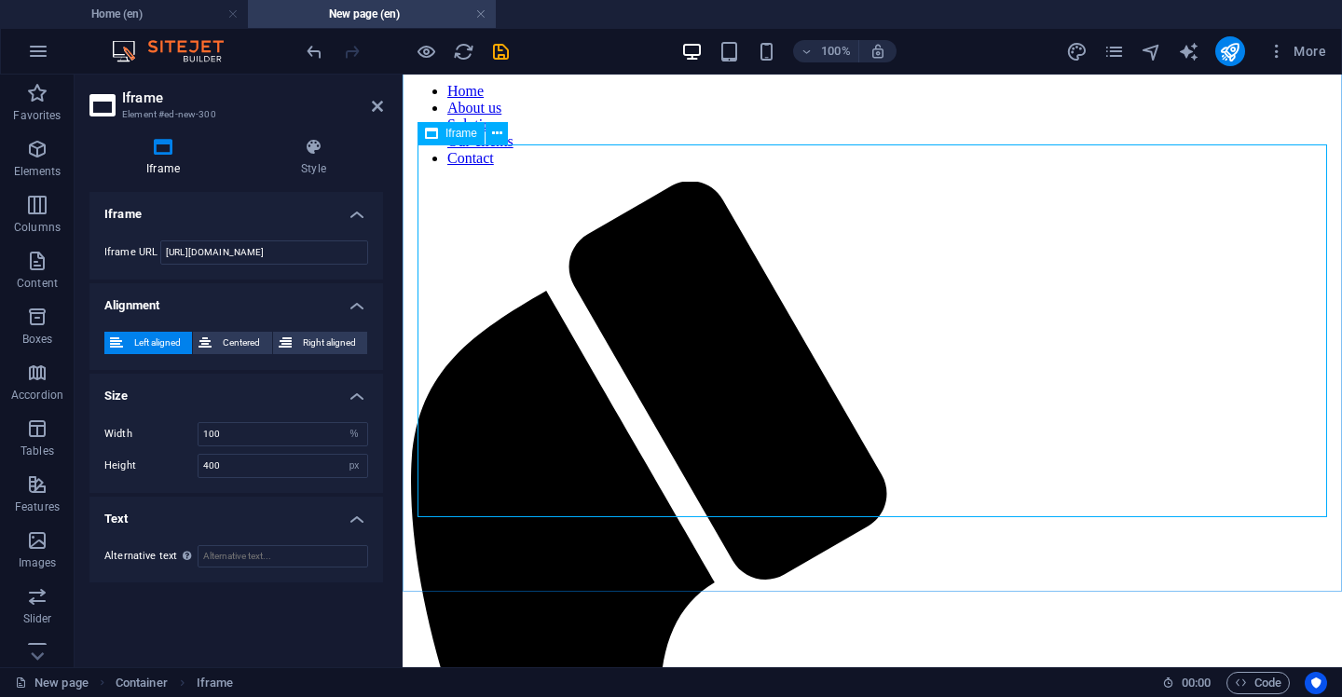
scroll to position [91, 0]
click at [316, 44] on icon "undo" at bounding box center [314, 51] width 21 height 21
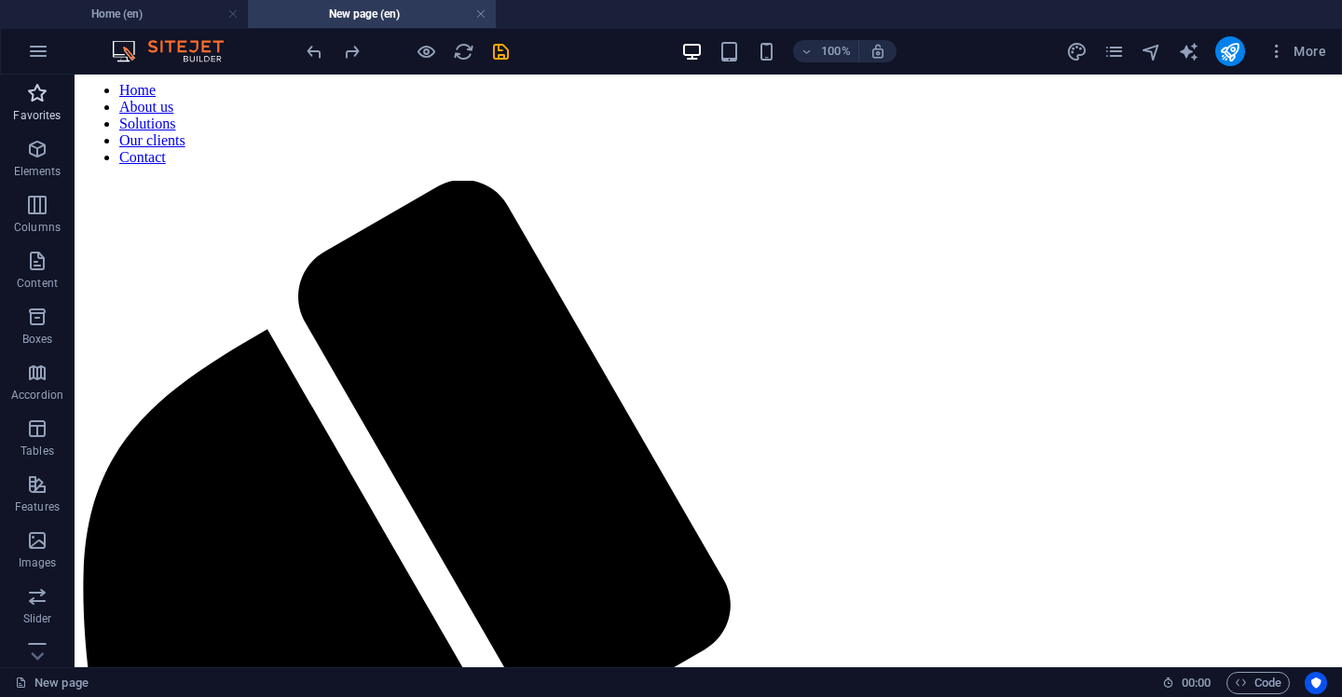
click at [43, 108] on p "Favorites" at bounding box center [37, 115] width 48 height 15
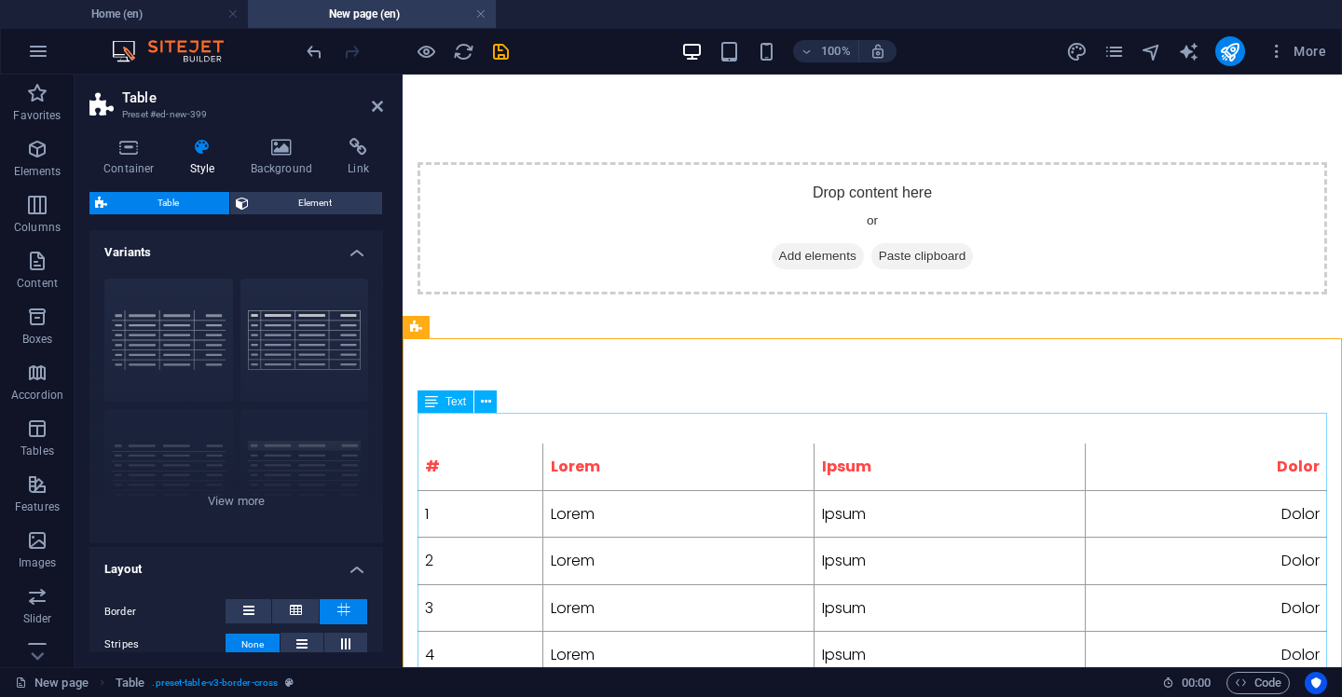
scroll to position [103, 0]
click at [324, 200] on span "Element" at bounding box center [316, 203] width 123 height 22
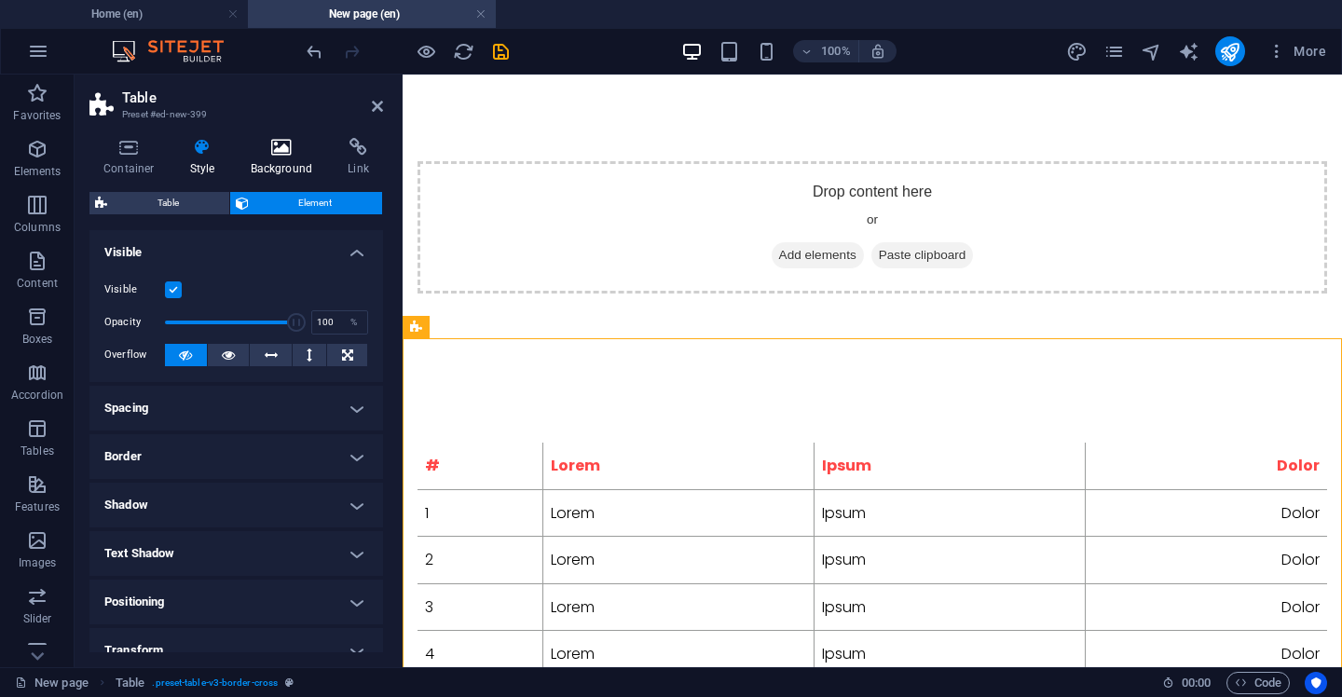
click at [287, 158] on h4 "Background" at bounding box center [286, 157] width 98 height 39
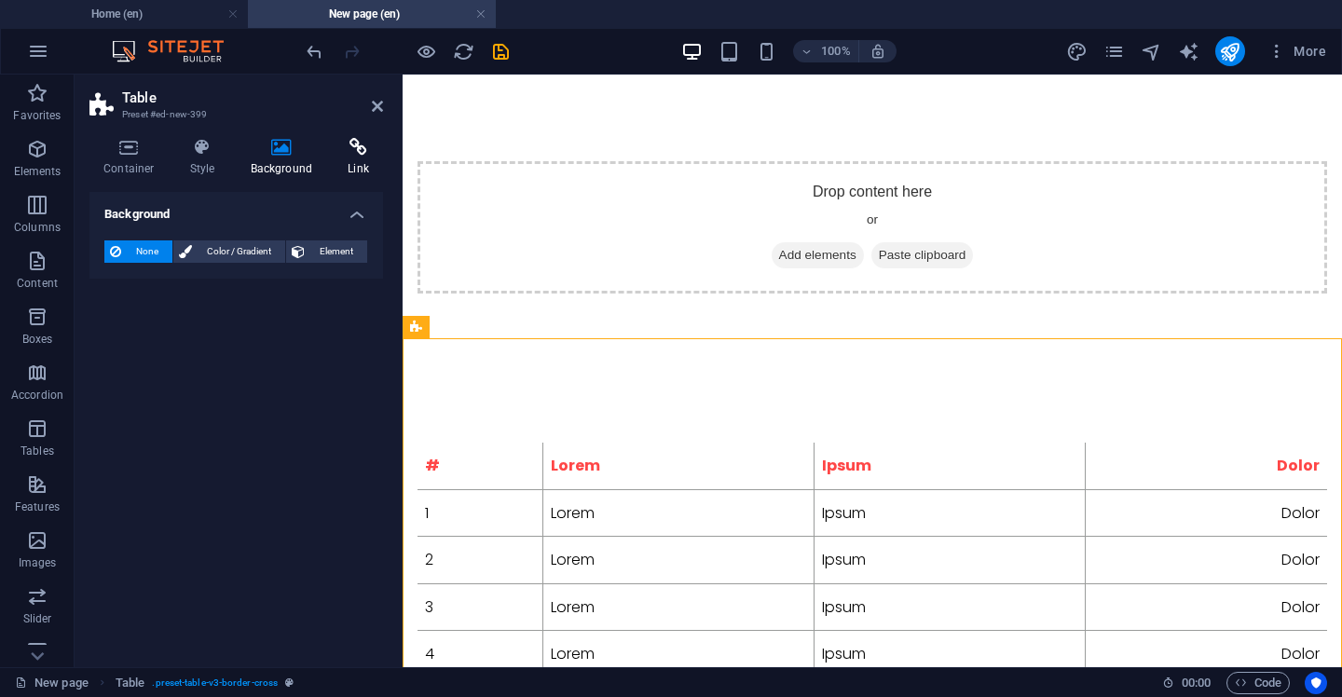
click at [353, 158] on h4 "Link" at bounding box center [358, 157] width 49 height 39
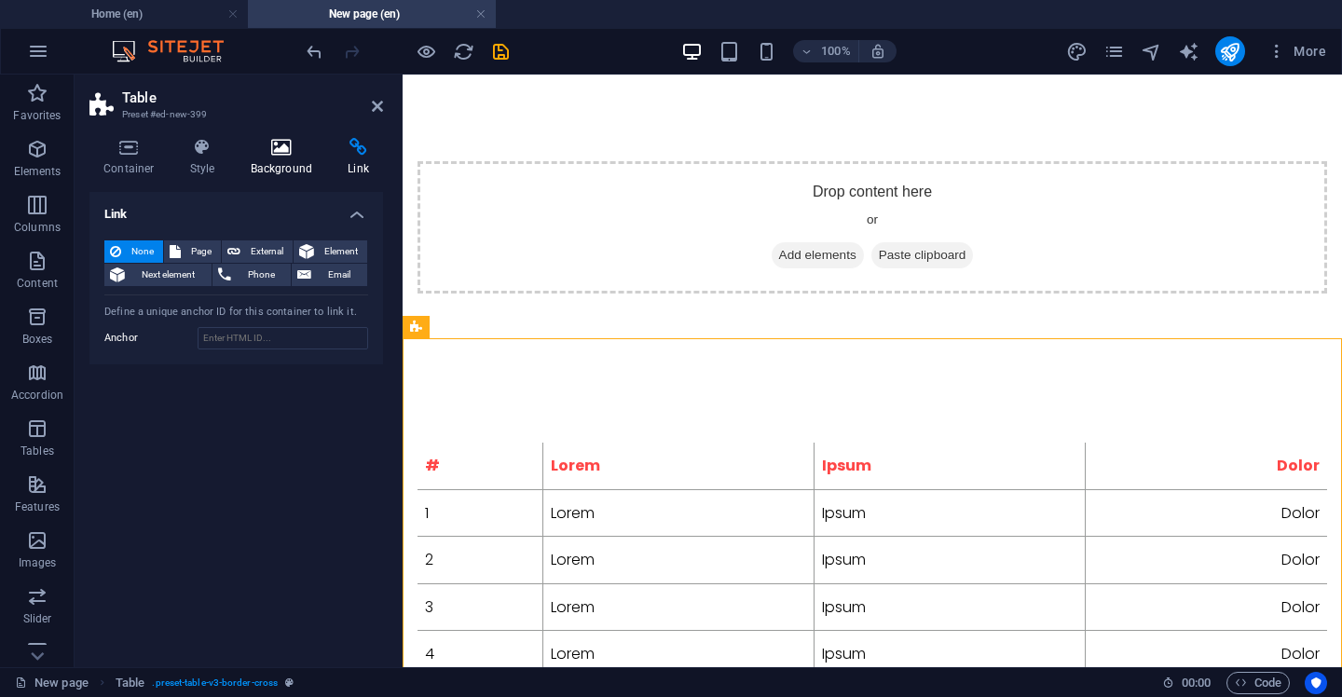
click at [303, 153] on icon at bounding box center [282, 147] width 90 height 19
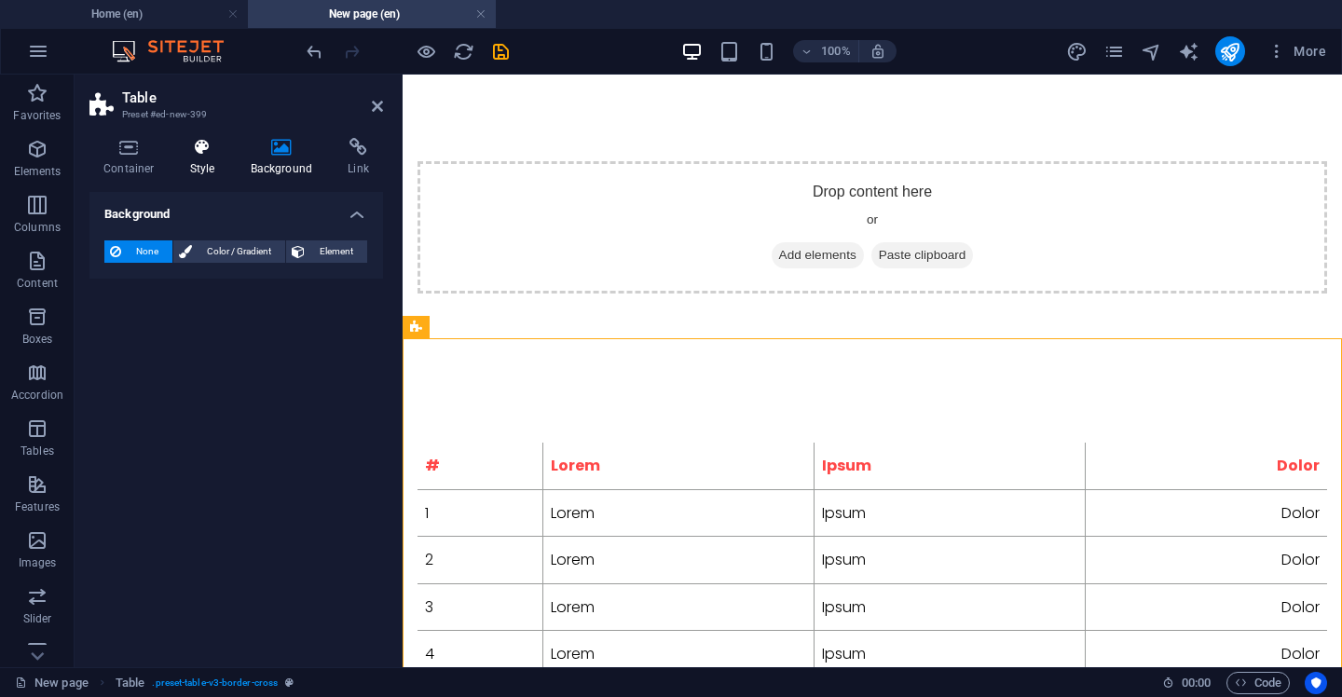
click at [203, 153] on icon at bounding box center [202, 147] width 53 height 19
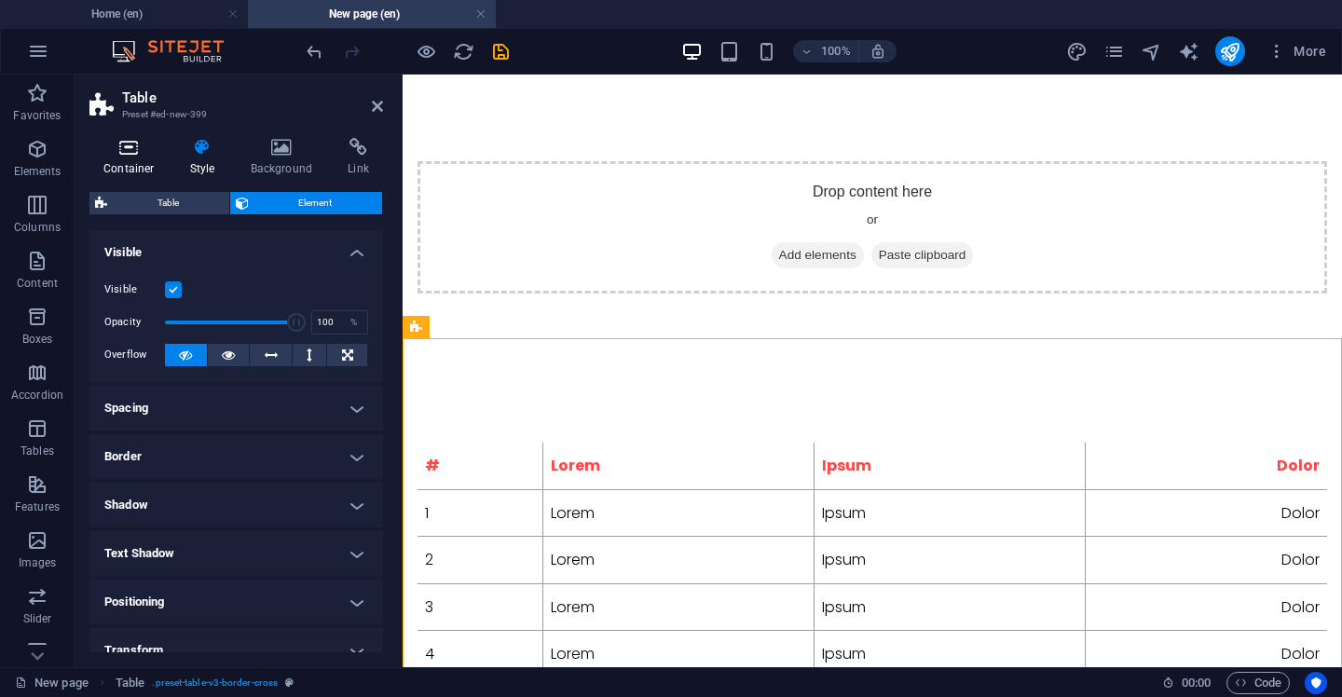
click at [142, 152] on icon at bounding box center [128, 147] width 79 height 19
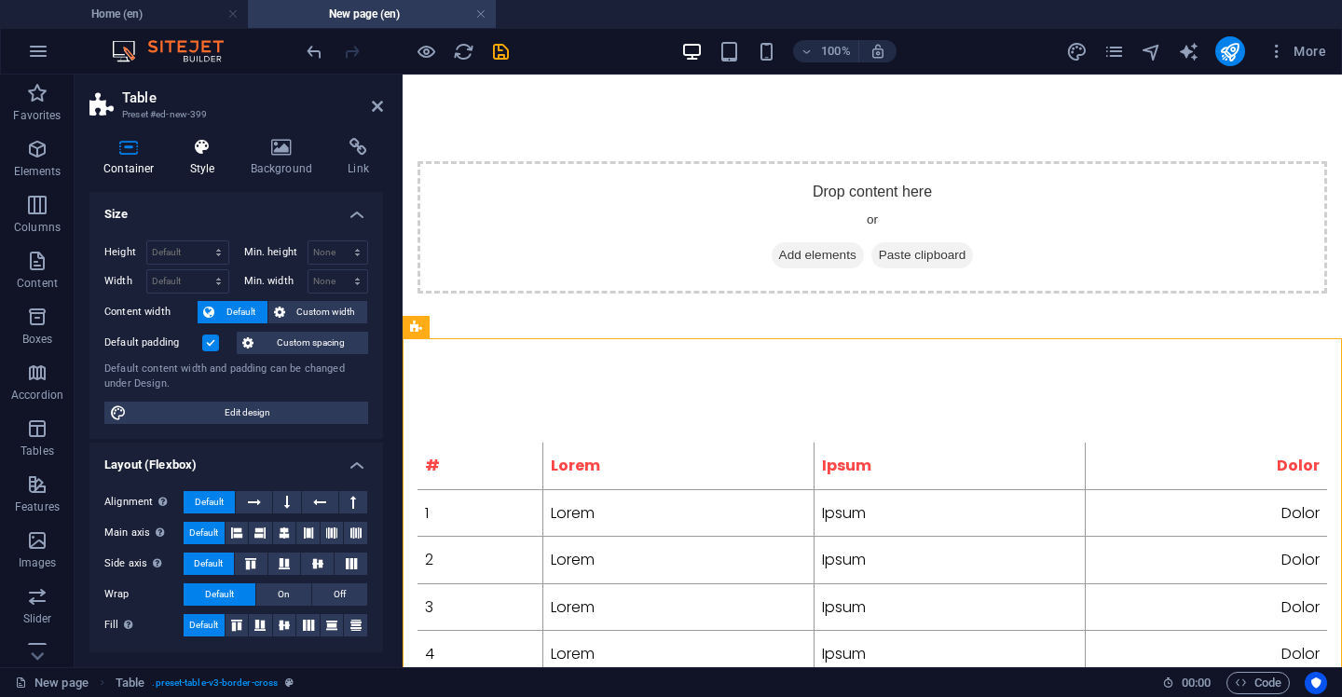
click at [182, 153] on icon at bounding box center [202, 147] width 53 height 19
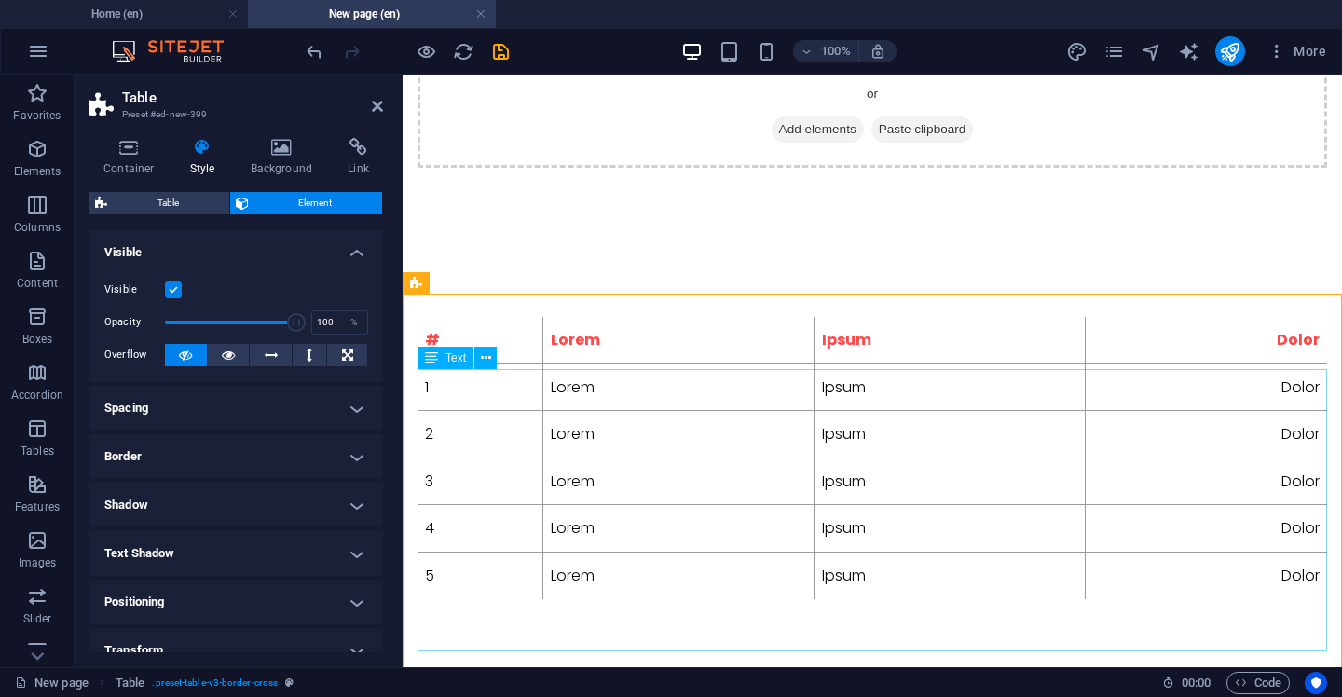
scroll to position [265, 0]
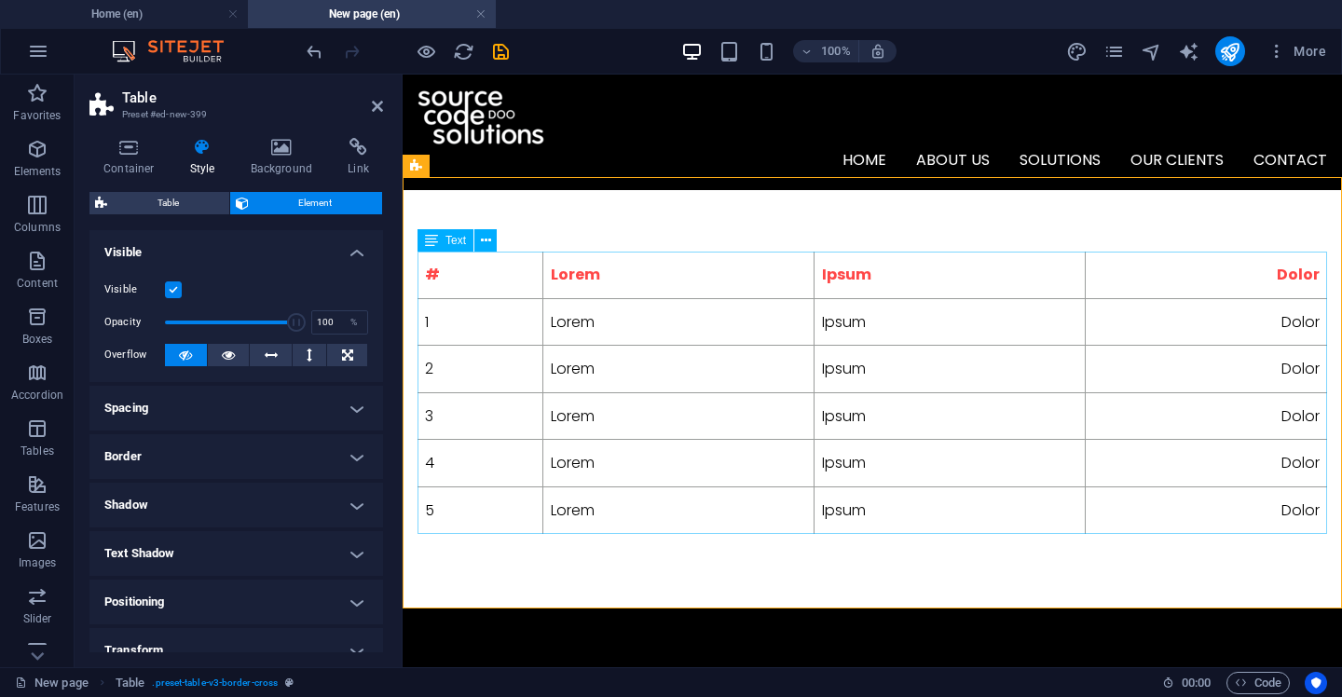
click at [571, 318] on div "# Lorem Ipsum Dolor 1 Lorem Ipsum Dolor 2 Lorem Ipsum Dolor 3 Lorem Ipsum Dolor…" at bounding box center [873, 393] width 910 height 282
click at [429, 325] on div "# Lorem Ipsum Dolor 1 Lorem Ipsum Dolor 2 Lorem Ipsum Dolor 3 Lorem Ipsum Dolor…" at bounding box center [873, 393] width 910 height 282
click at [566, 325] on div "# Lorem Ipsum Dolor 1 Lorem Ipsum Dolor 2 Lorem Ipsum Dolor 3 Lorem Ipsum Dolor…" at bounding box center [873, 393] width 910 height 282
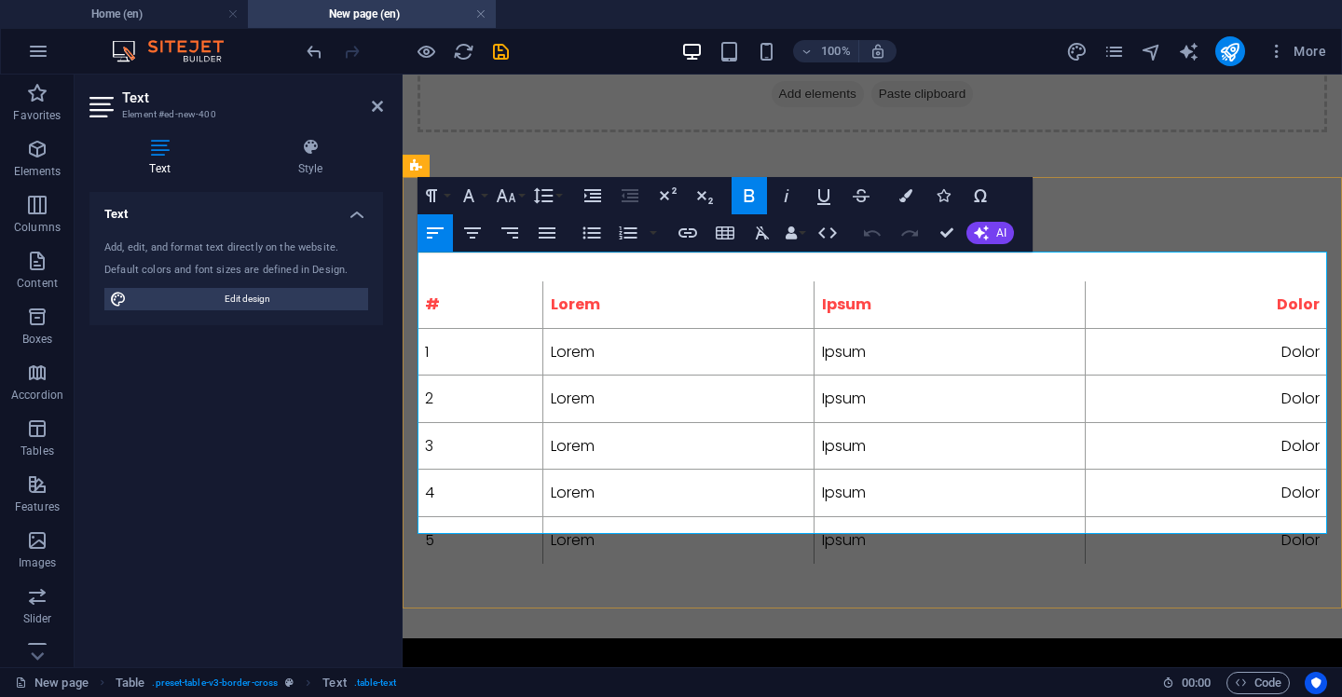
click at [604, 328] on td "Lorem" at bounding box center [679, 352] width 271 height 48
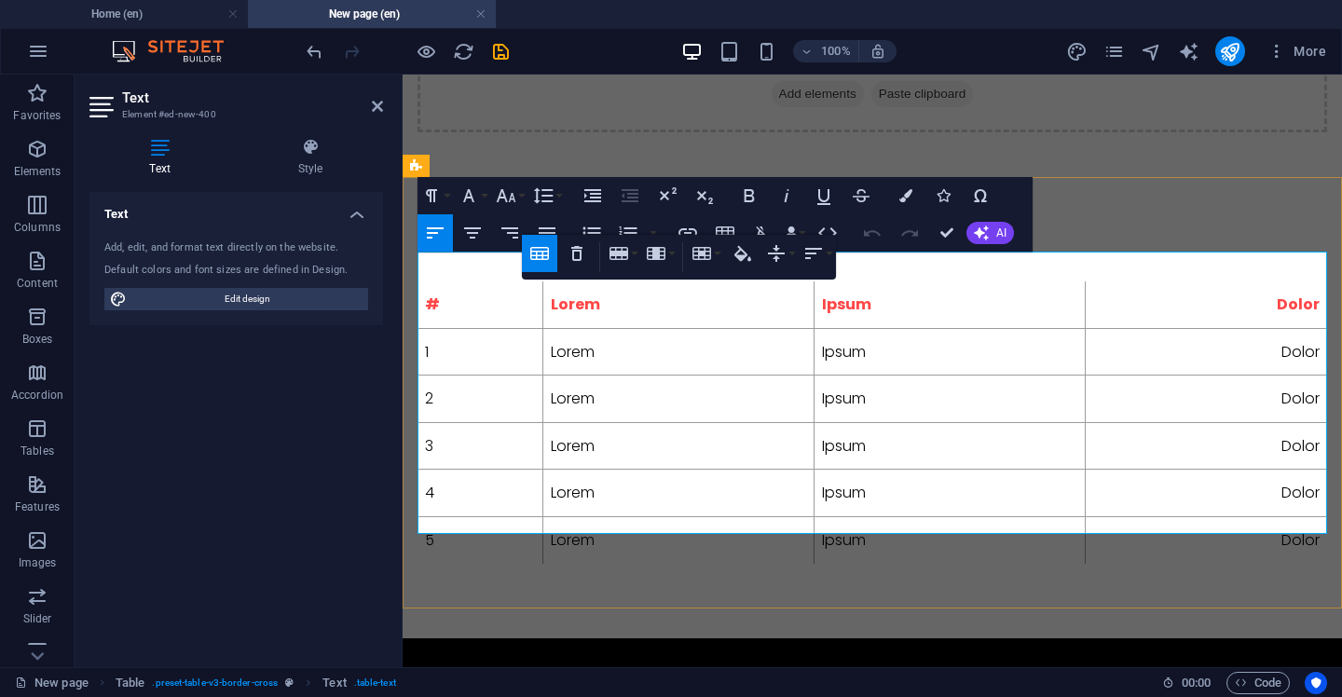
click at [604, 328] on td "Lorem" at bounding box center [679, 352] width 271 height 48
click at [467, 151] on div "Drop content here or Add elements Paste clipboard" at bounding box center [873, 66] width 940 height 282
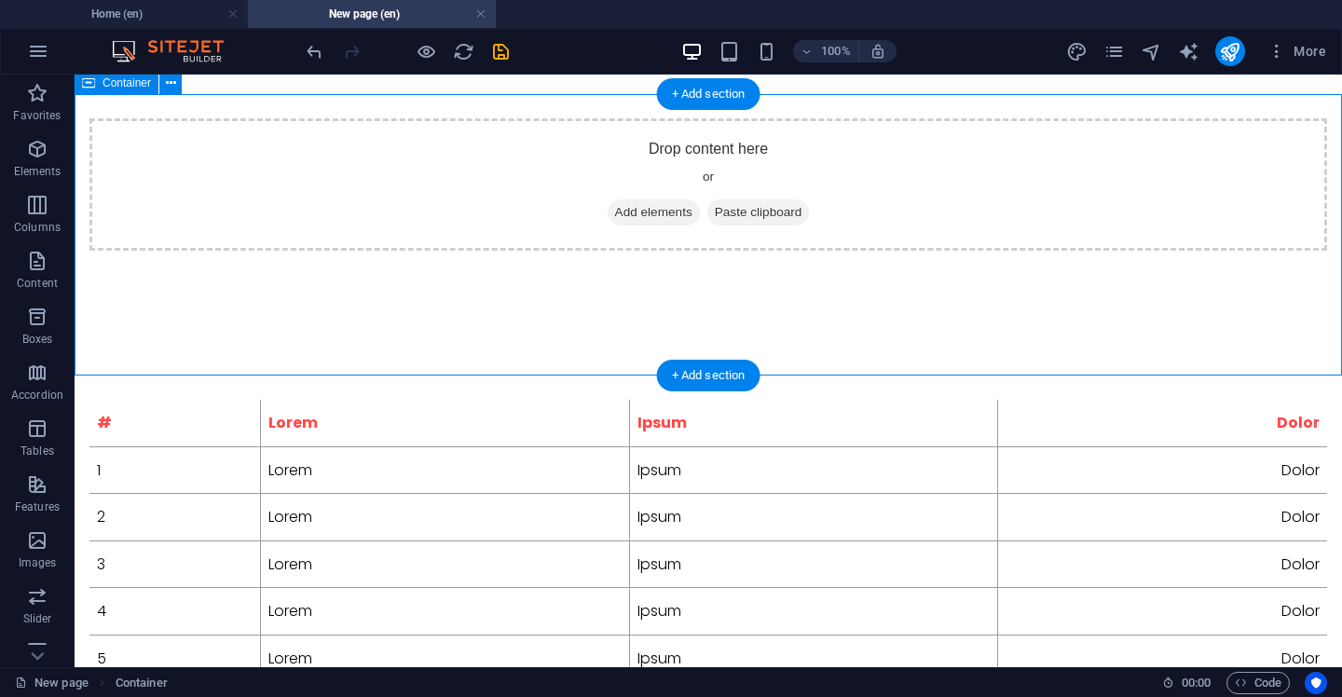
scroll to position [150, 0]
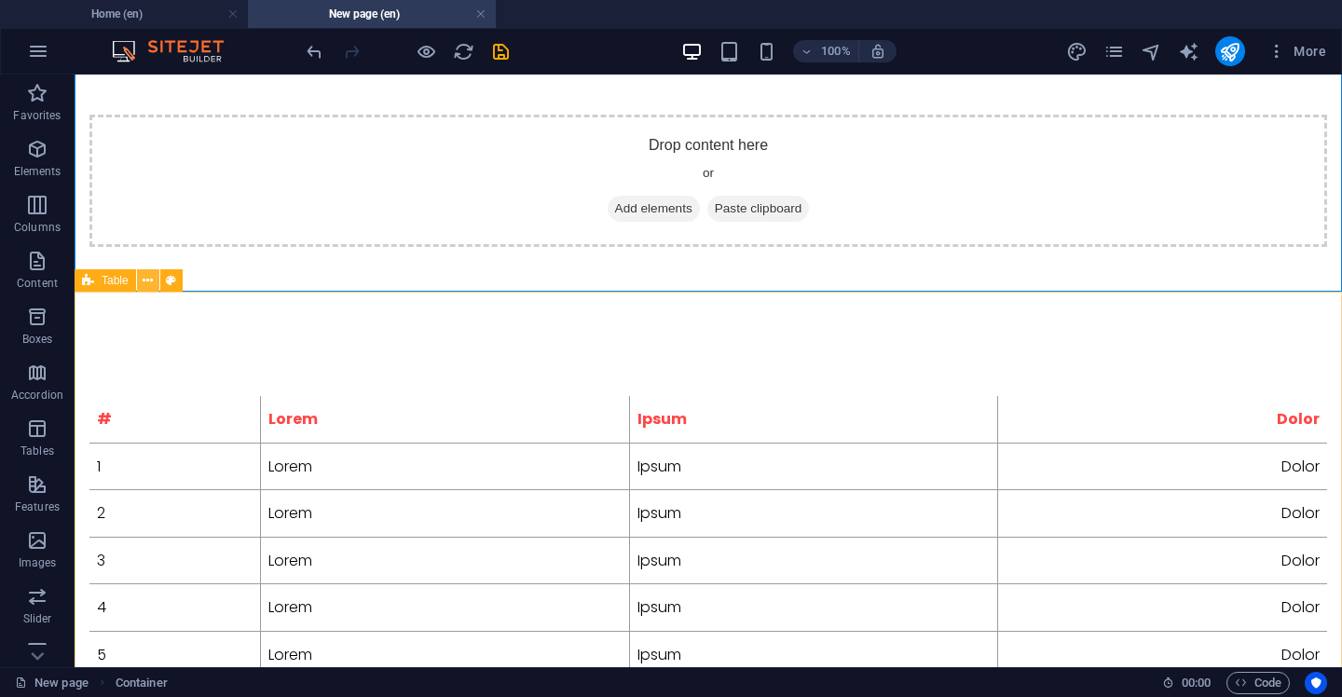
click at [154, 286] on button at bounding box center [148, 280] width 22 height 22
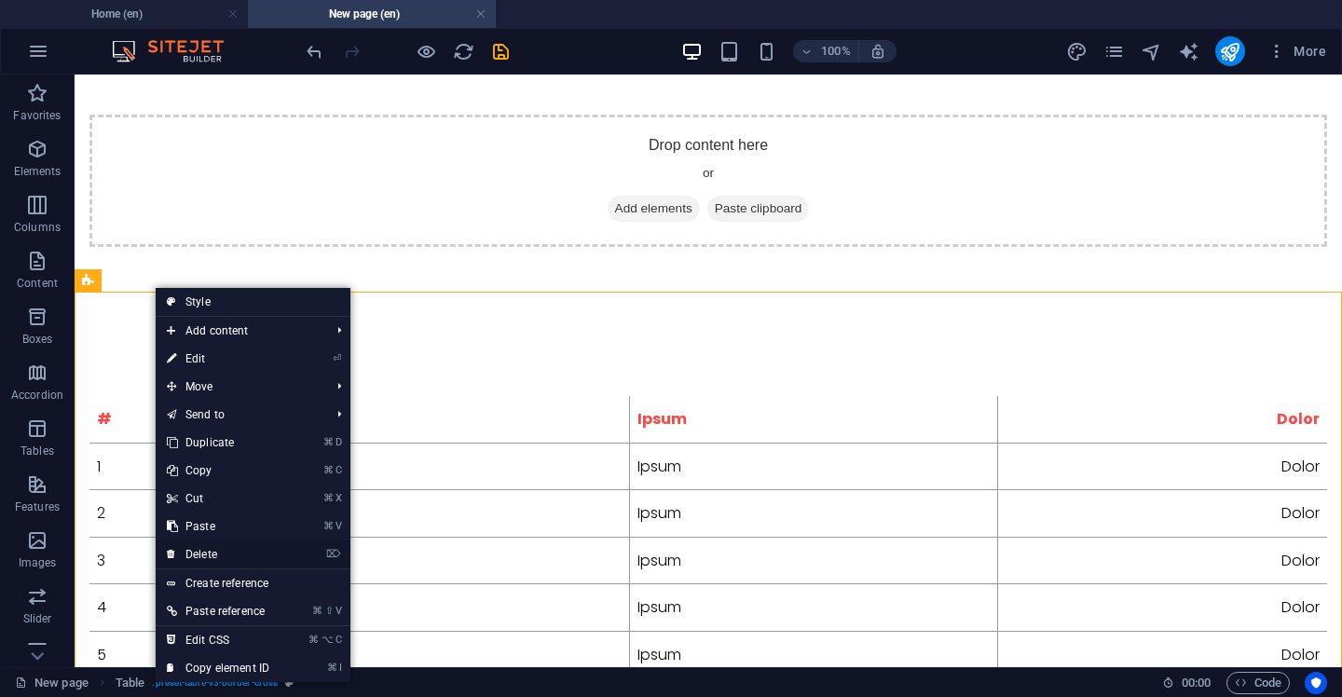
click at [217, 545] on link "⌦ Delete" at bounding box center [218, 555] width 125 height 28
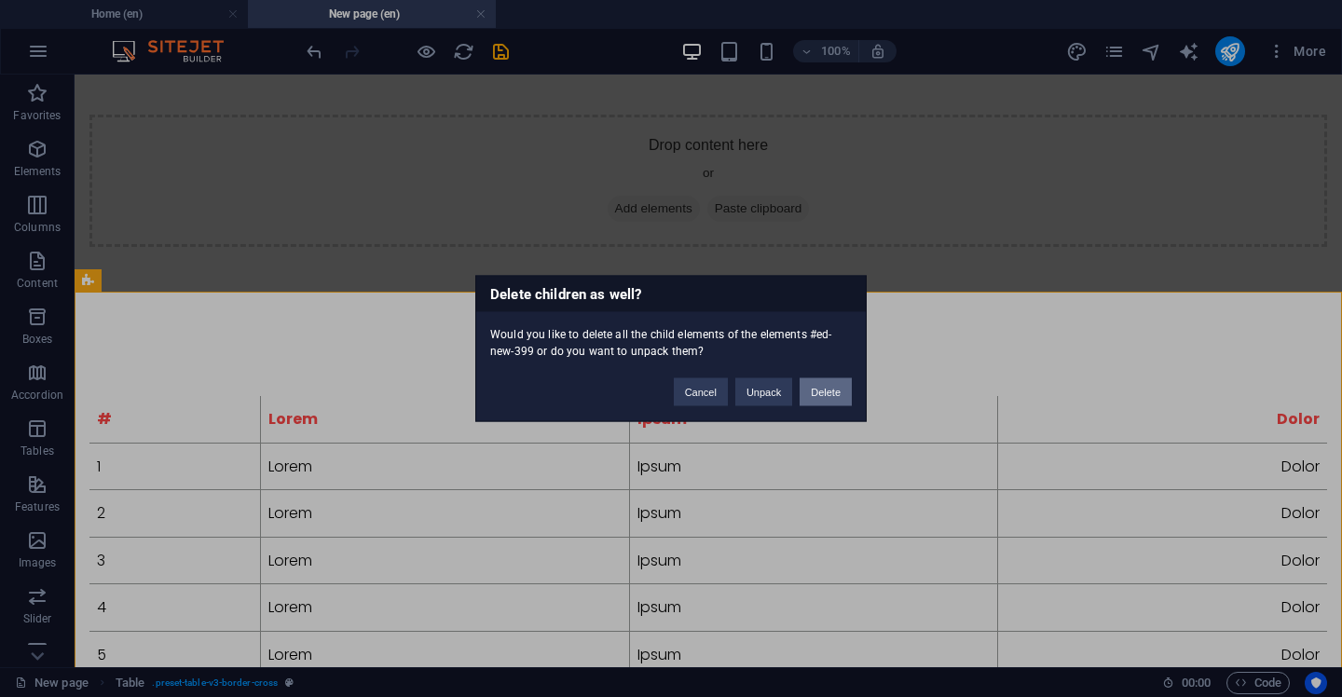
click at [830, 400] on button "Delete" at bounding box center [826, 393] width 52 height 28
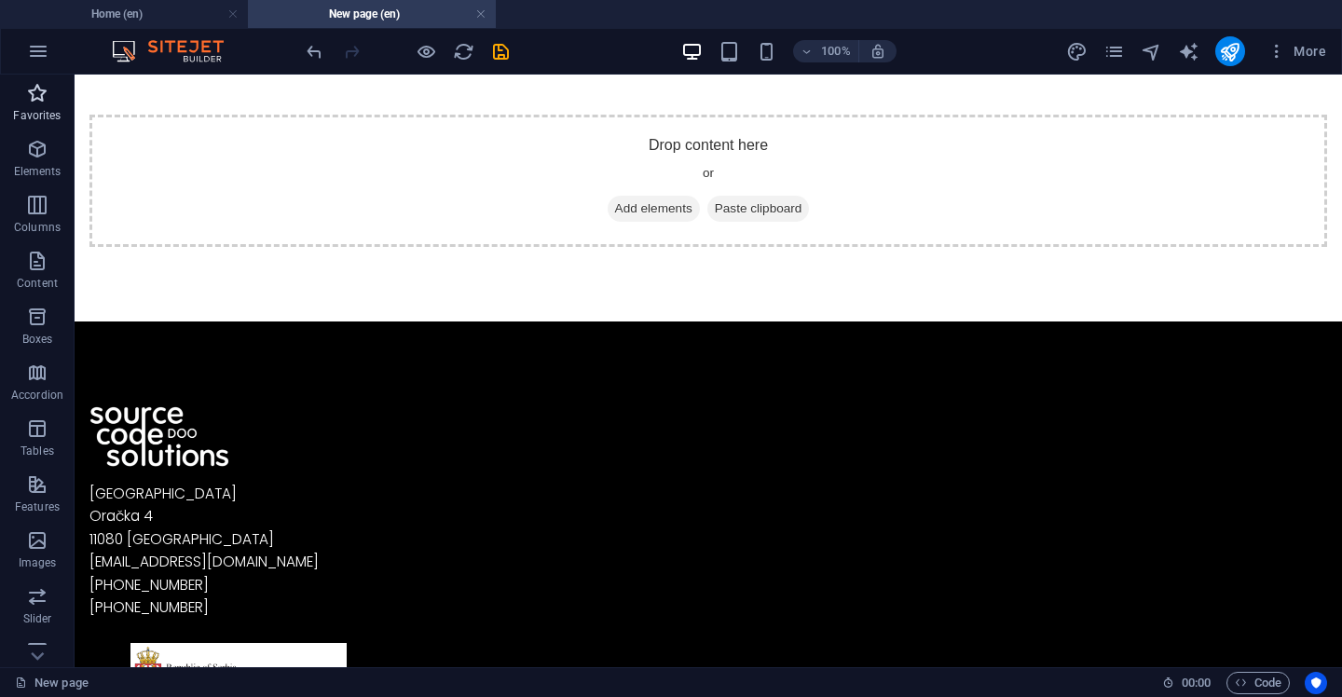
click at [36, 105] on span "Favorites" at bounding box center [37, 104] width 75 height 45
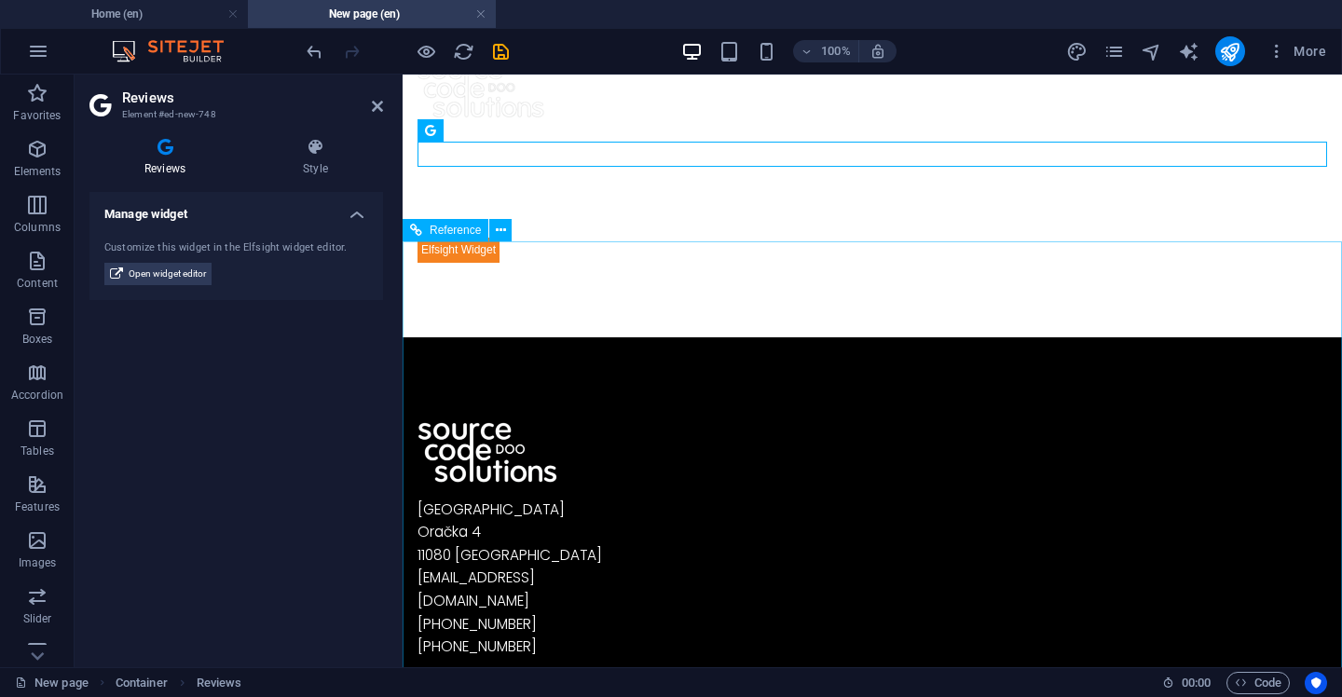
scroll to position [0, 0]
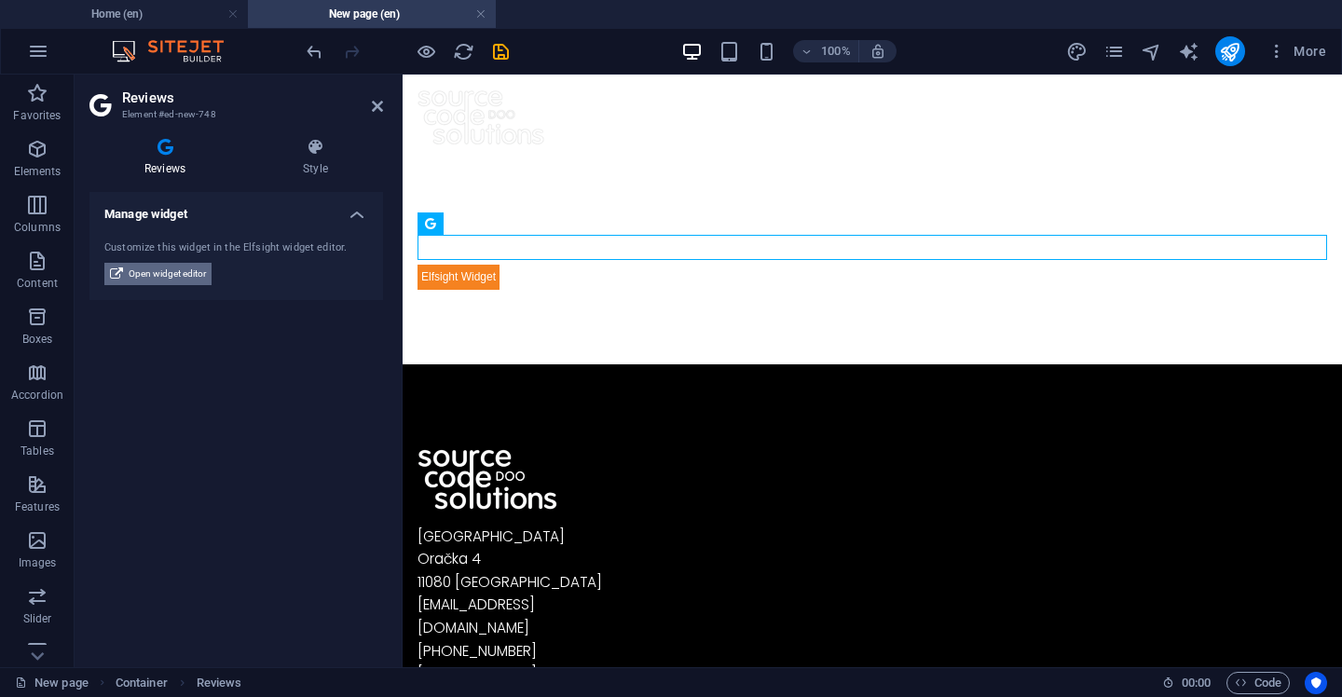
click at [183, 270] on span "Open widget editor" at bounding box center [167, 274] width 77 height 22
click at [196, 279] on span "Open widget editor" at bounding box center [167, 274] width 77 height 22
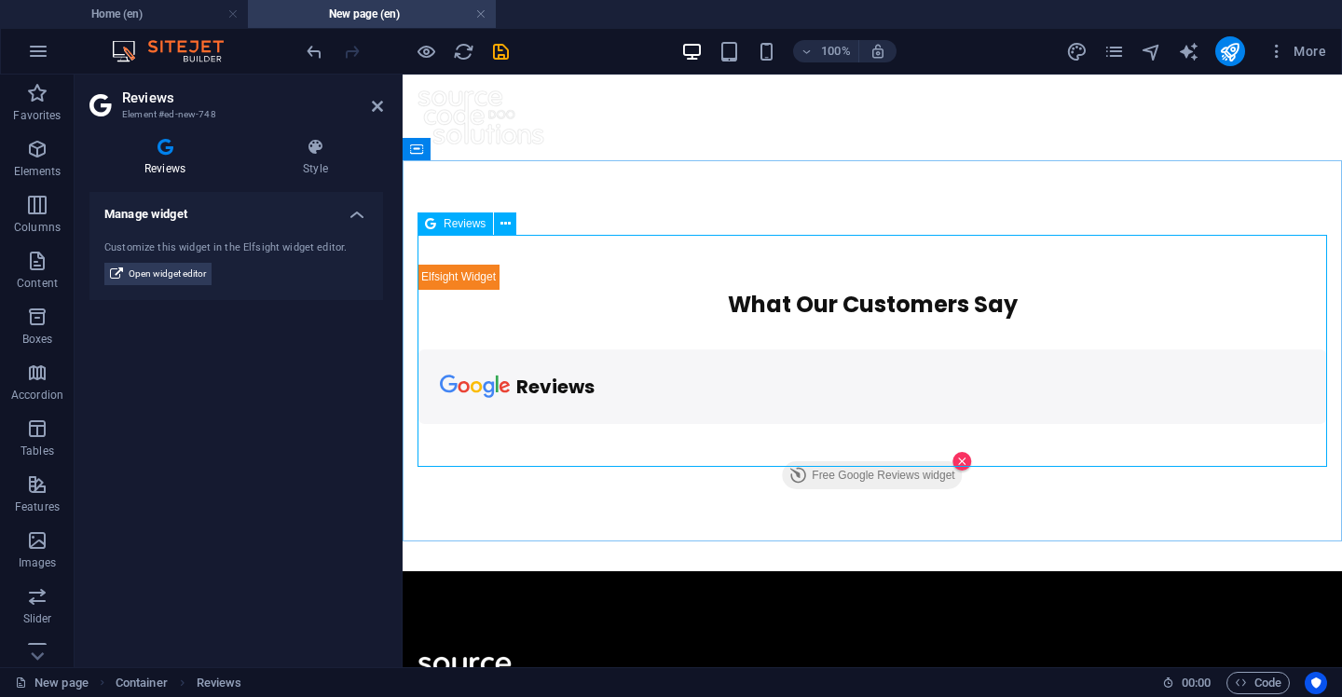
click at [848, 450] on div "What Our Customers Say reviews Free Google Reviews widget Panel only seen by wi…" at bounding box center [873, 381] width 910 height 232
click at [964, 424] on div "What Our Customers Say reviews Free Google Reviews widget Panel only seen by wi…" at bounding box center [873, 381] width 910 height 232
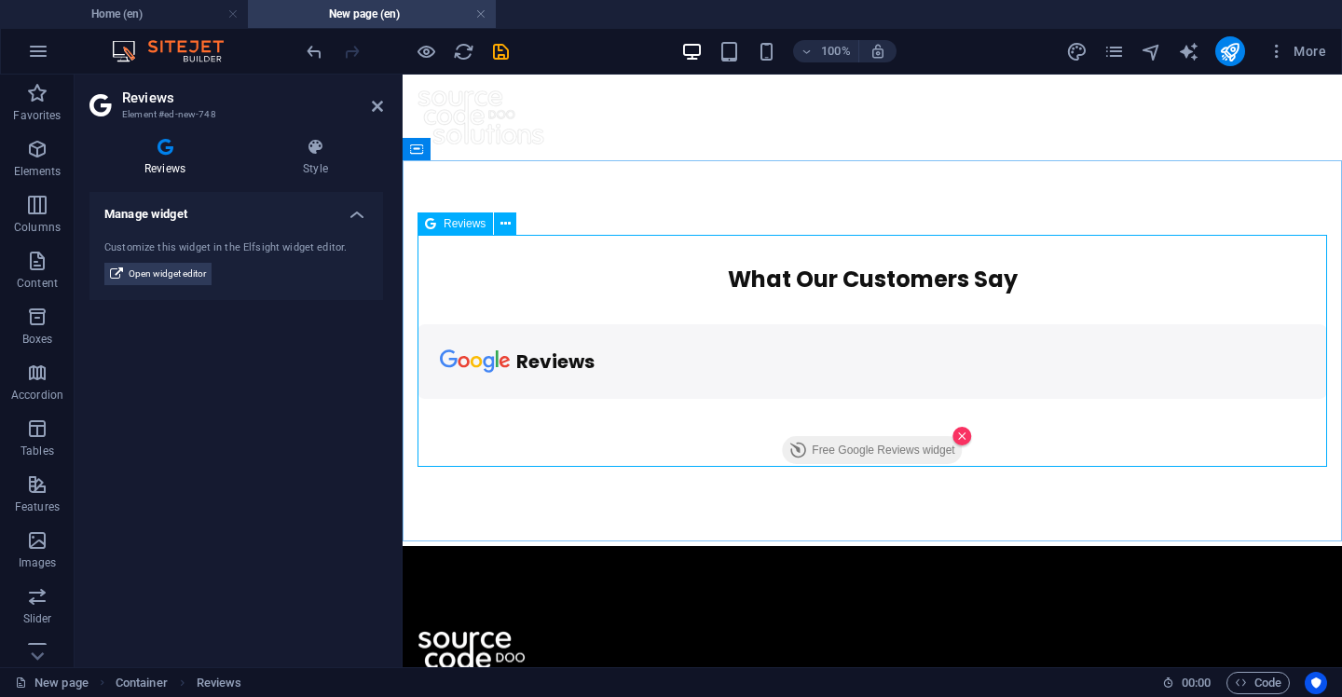
click at [964, 405] on div "What Our Customers Say reviews Free Google Reviews widget Panel only seen by wi…" at bounding box center [873, 368] width 910 height 207
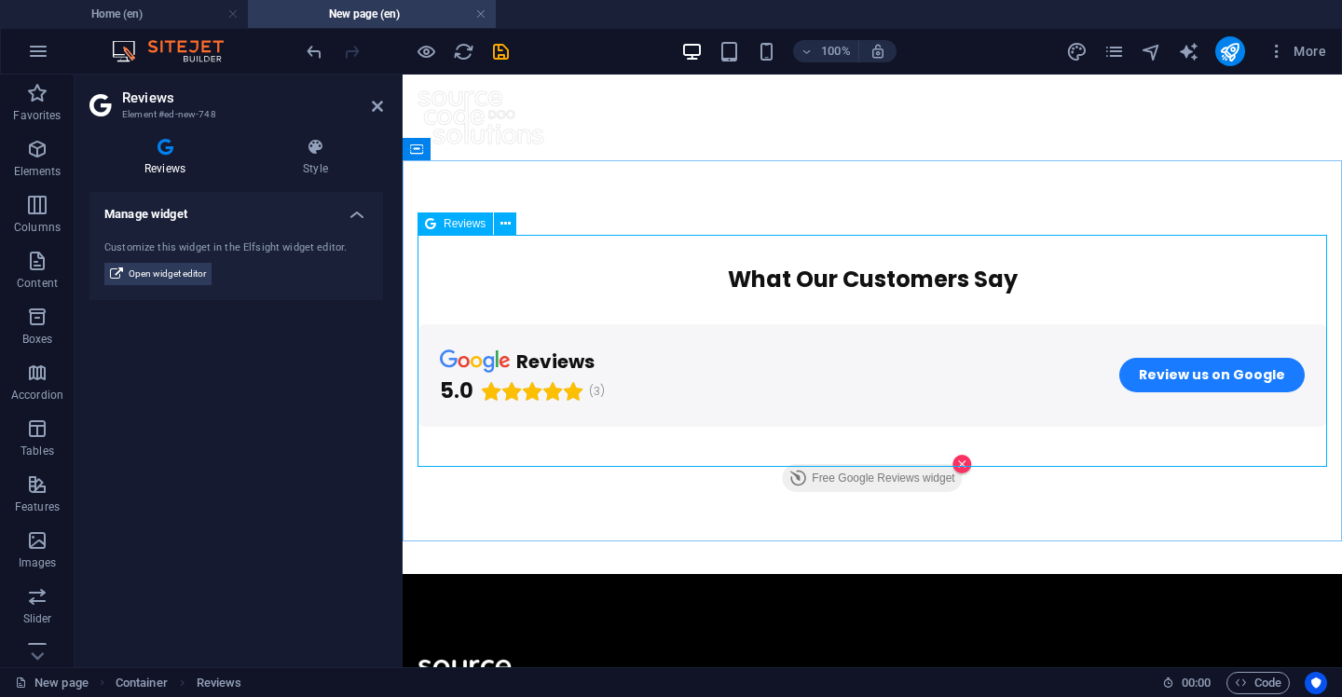
click at [964, 405] on div "What Our Customers Say reviews 5.0 (3) Review us on Google Free Google Reviews …" at bounding box center [873, 382] width 910 height 235
click at [965, 434] on div "What Our Customers Say reviews 5.0 (3) Review us on Google Free Google Reviews …" at bounding box center [873, 382] width 910 height 235
click at [381, 105] on icon at bounding box center [377, 106] width 11 height 15
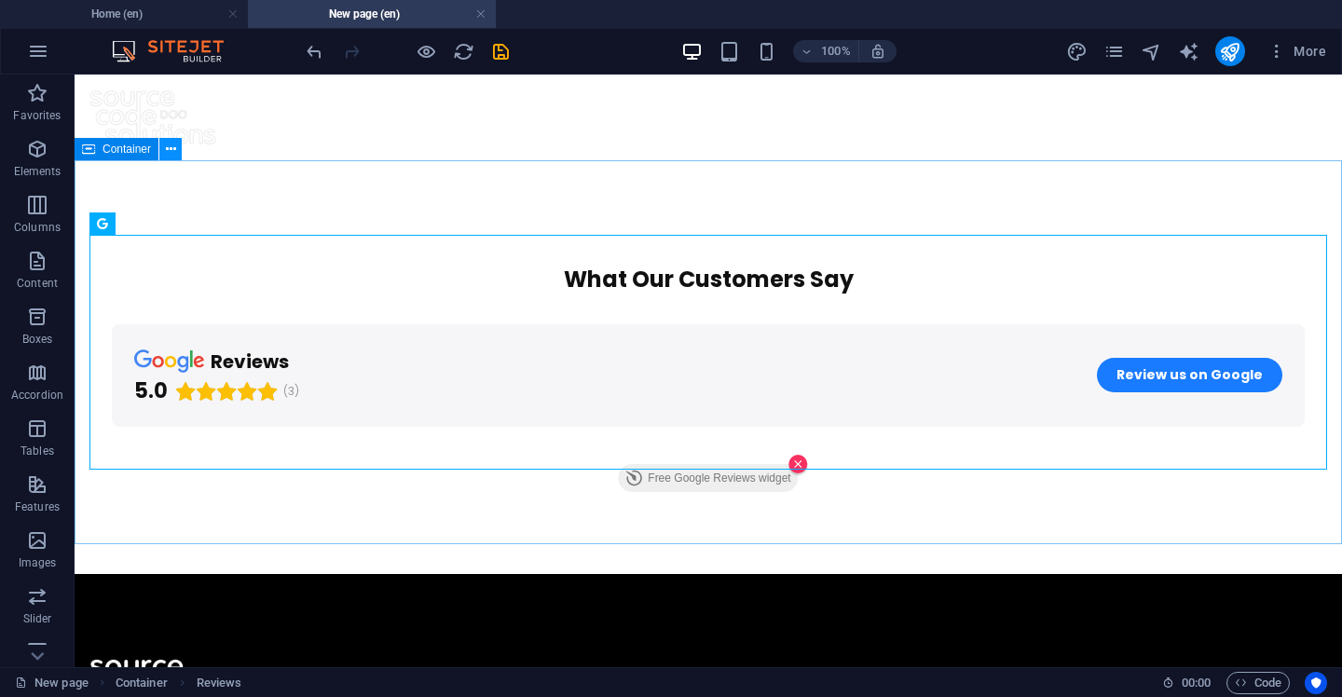
click at [172, 152] on icon at bounding box center [171, 150] width 10 height 20
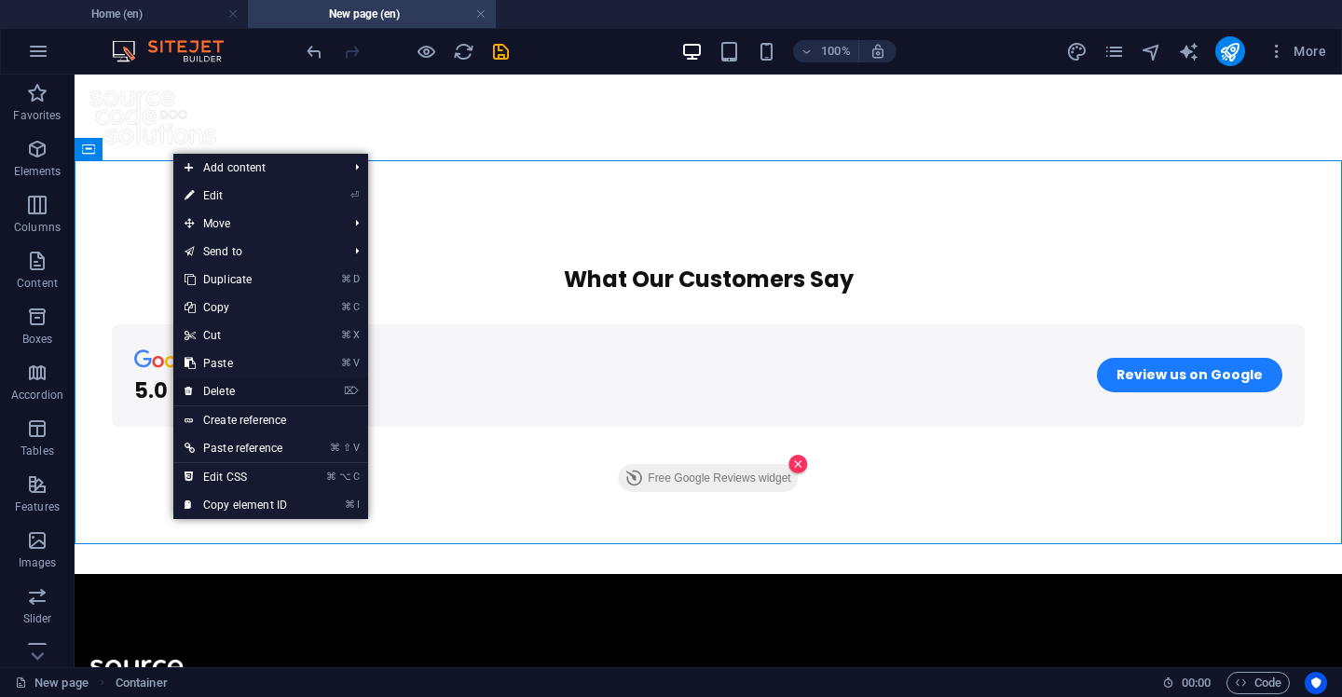
click at [244, 381] on link "⌦ Delete" at bounding box center [235, 392] width 125 height 28
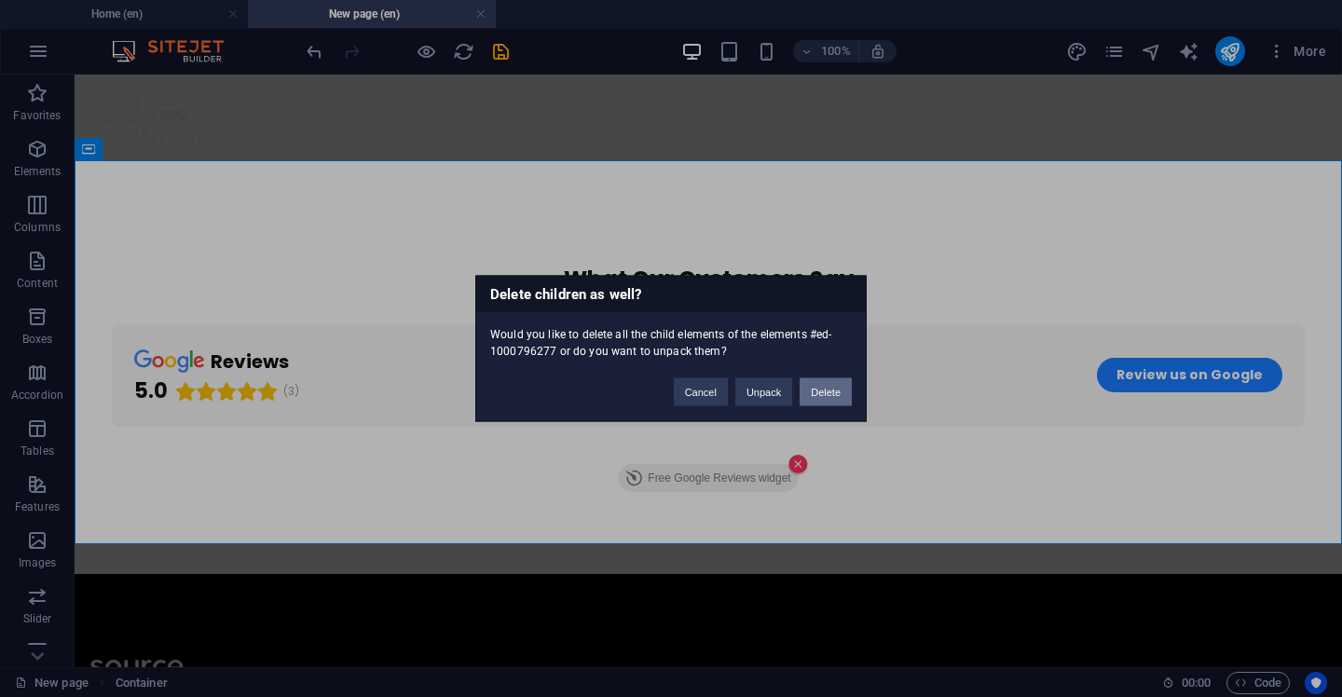
click at [830, 387] on button "Delete" at bounding box center [826, 393] width 52 height 28
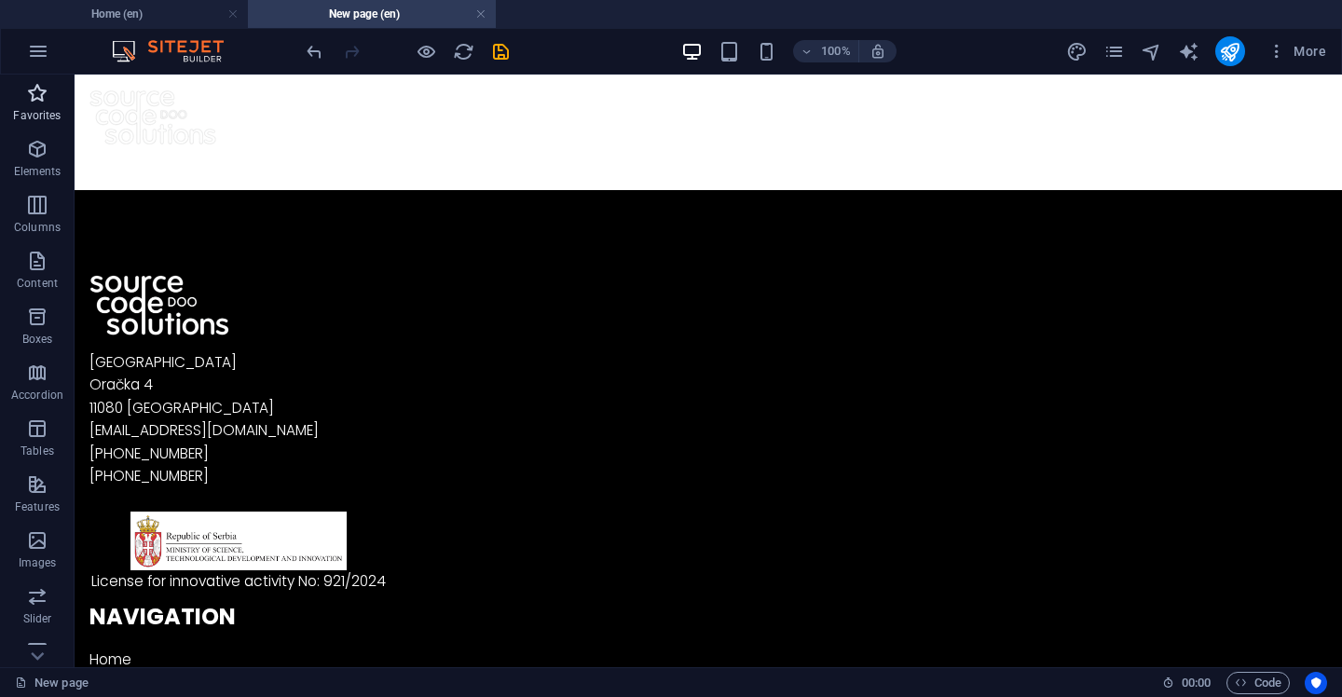
click at [51, 105] on span "Favorites" at bounding box center [37, 104] width 75 height 45
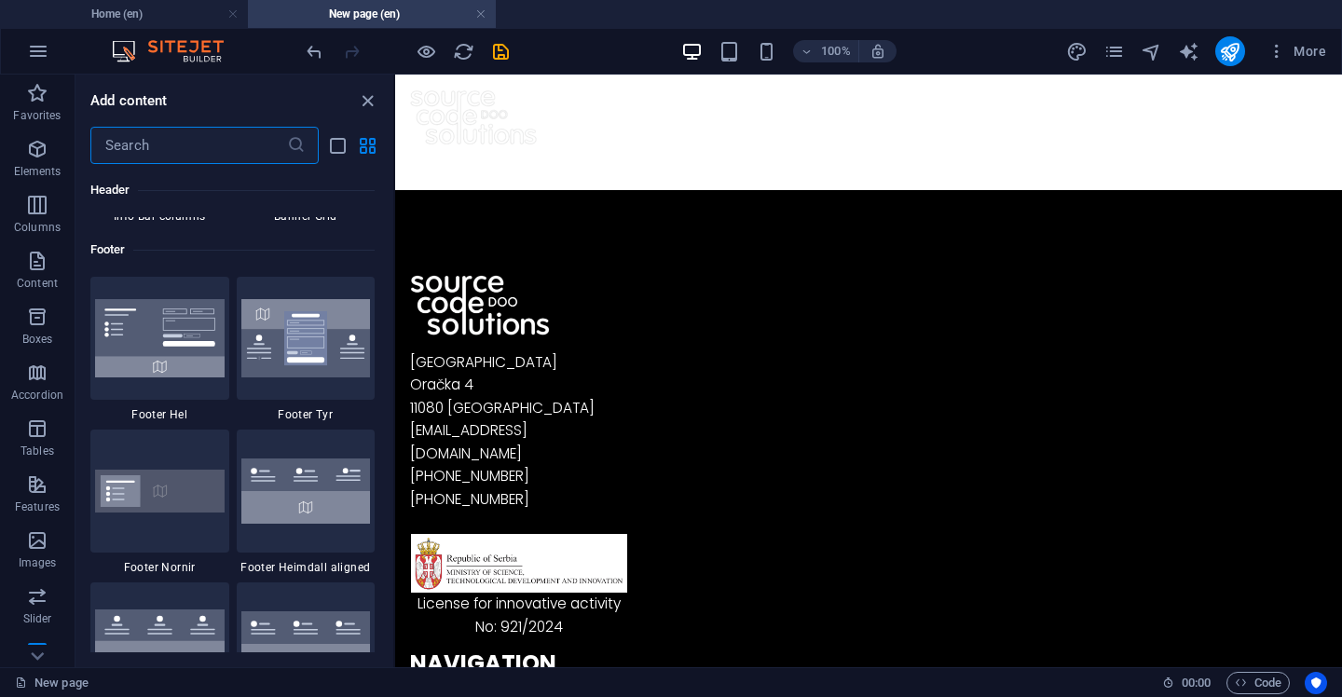
scroll to position [12288, 0]
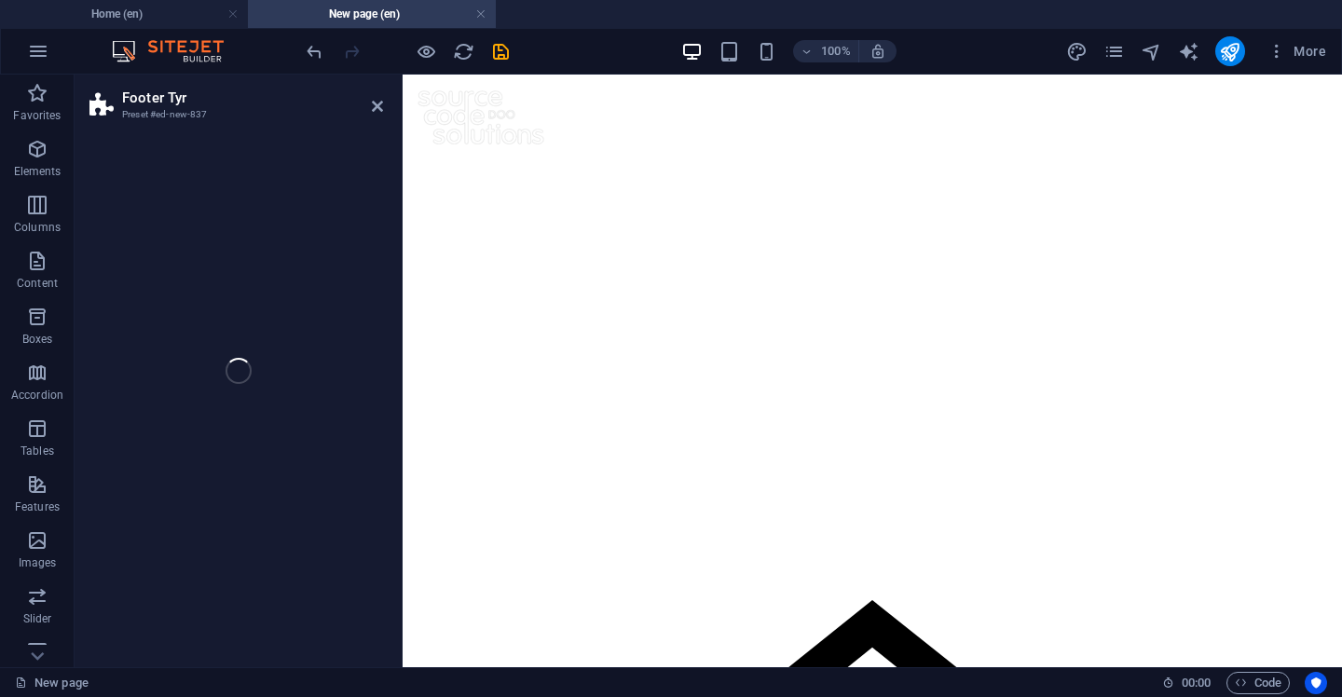
select select "rem"
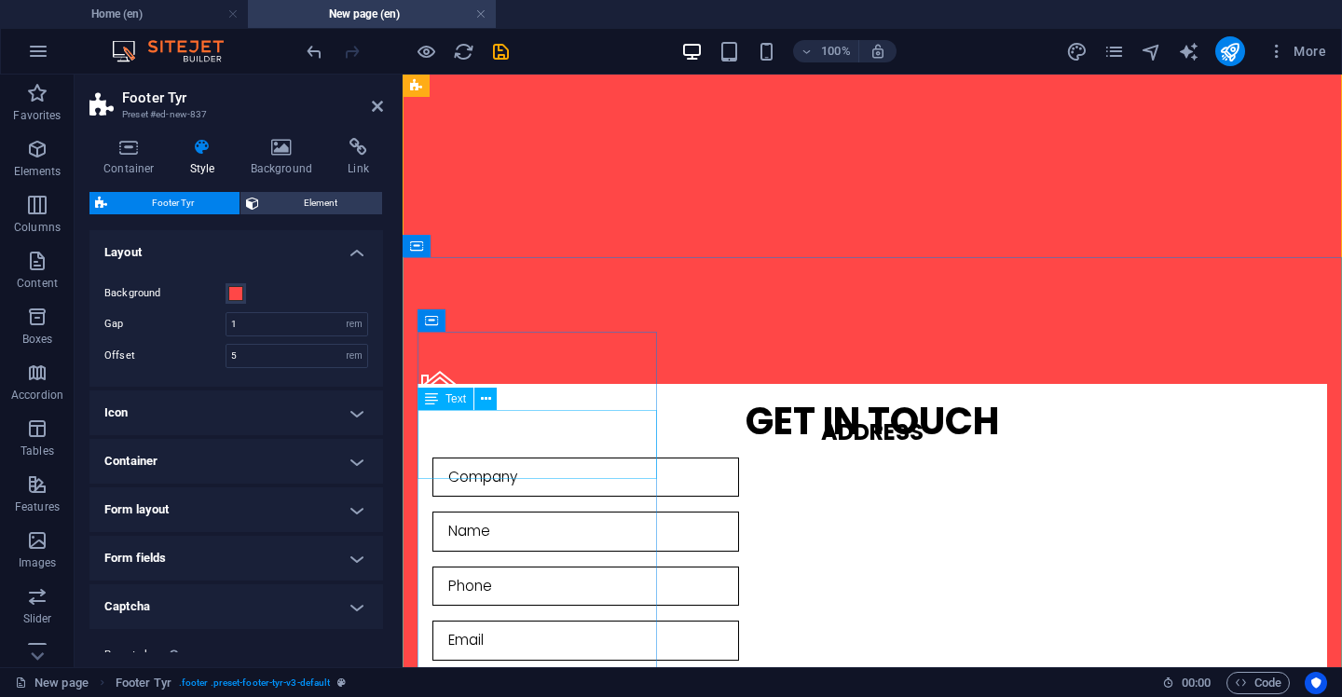
scroll to position [244, 0]
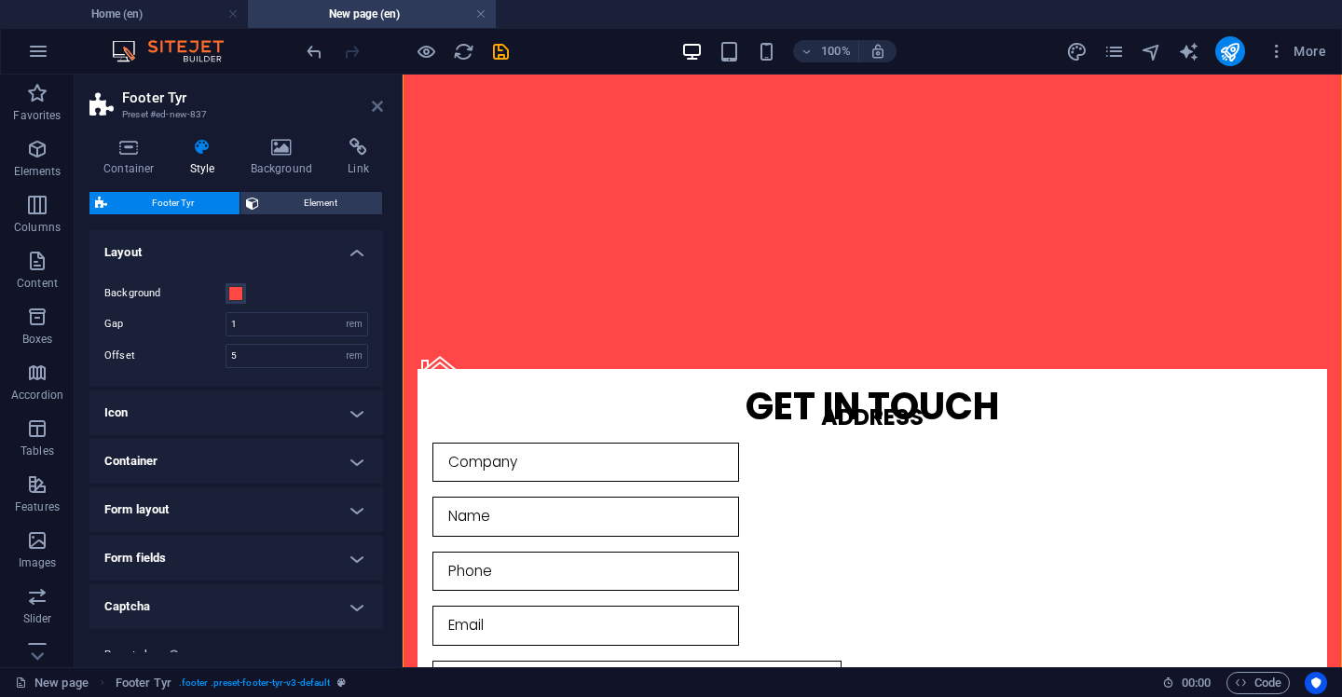
click at [378, 103] on icon at bounding box center [377, 106] width 11 height 15
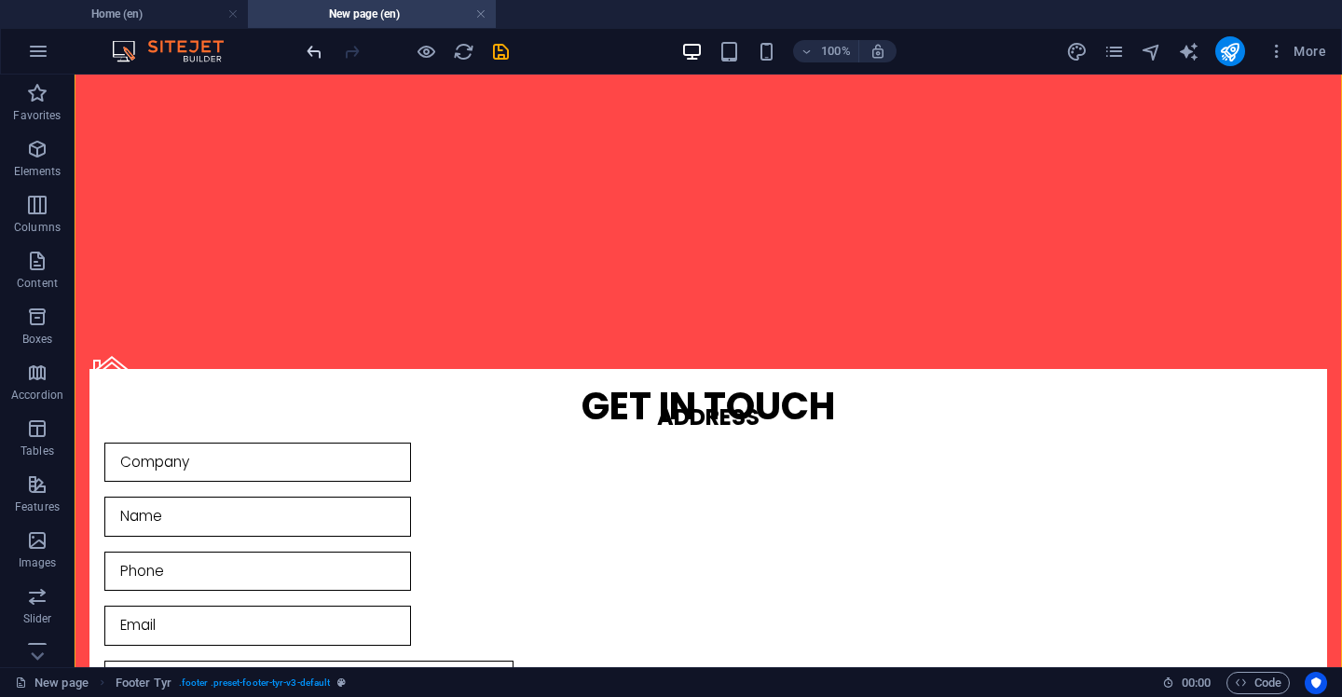
click at [317, 47] on icon "undo" at bounding box center [314, 51] width 21 height 21
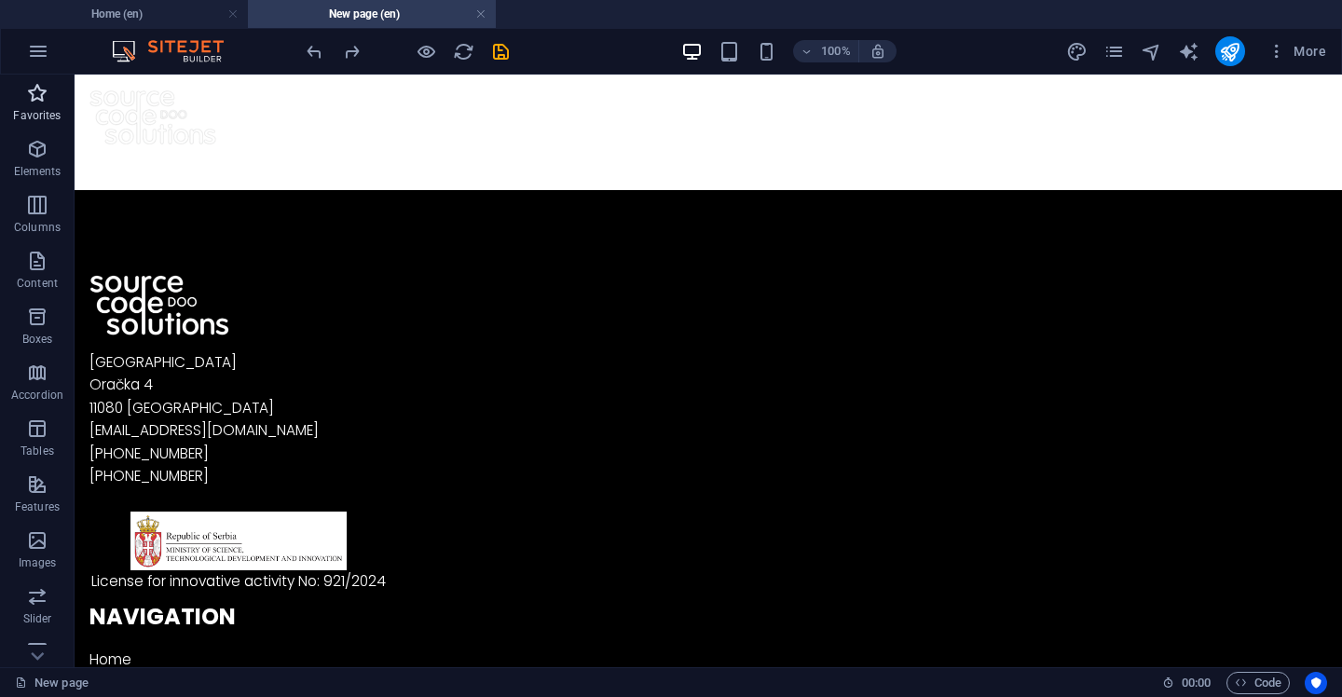
click at [35, 91] on icon "button" at bounding box center [37, 93] width 22 height 22
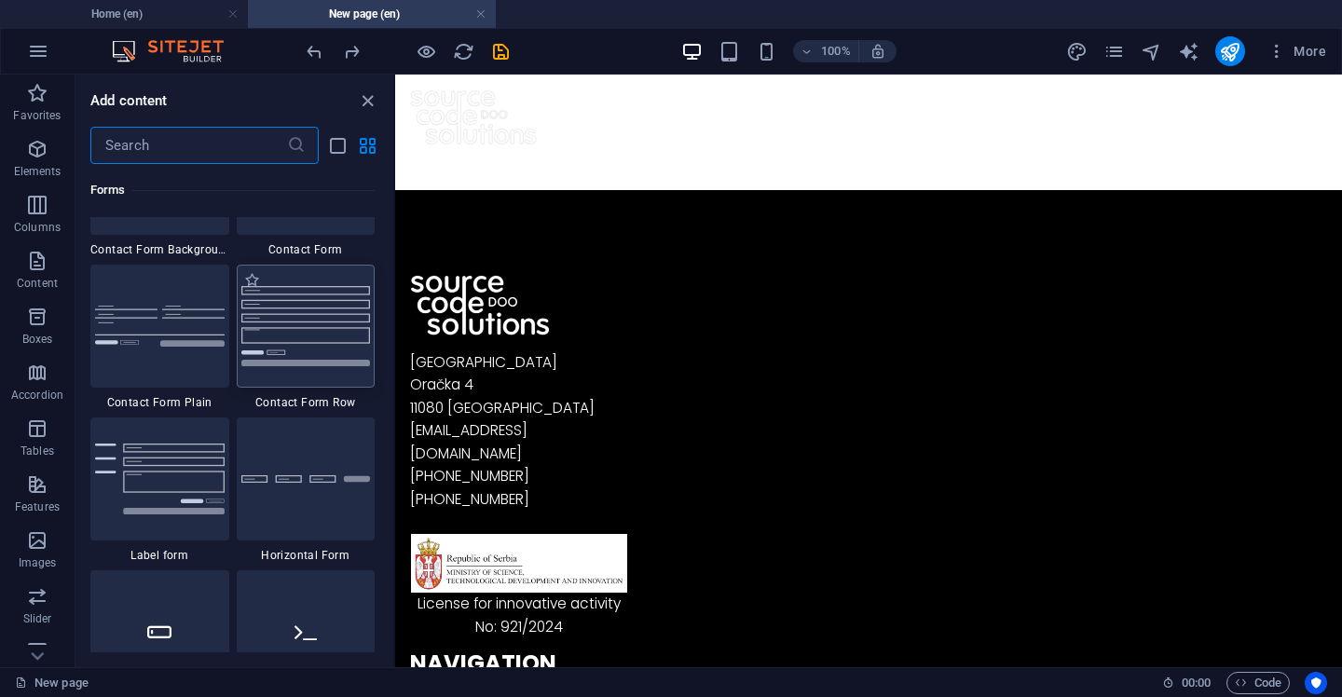
scroll to position [13721, 0]
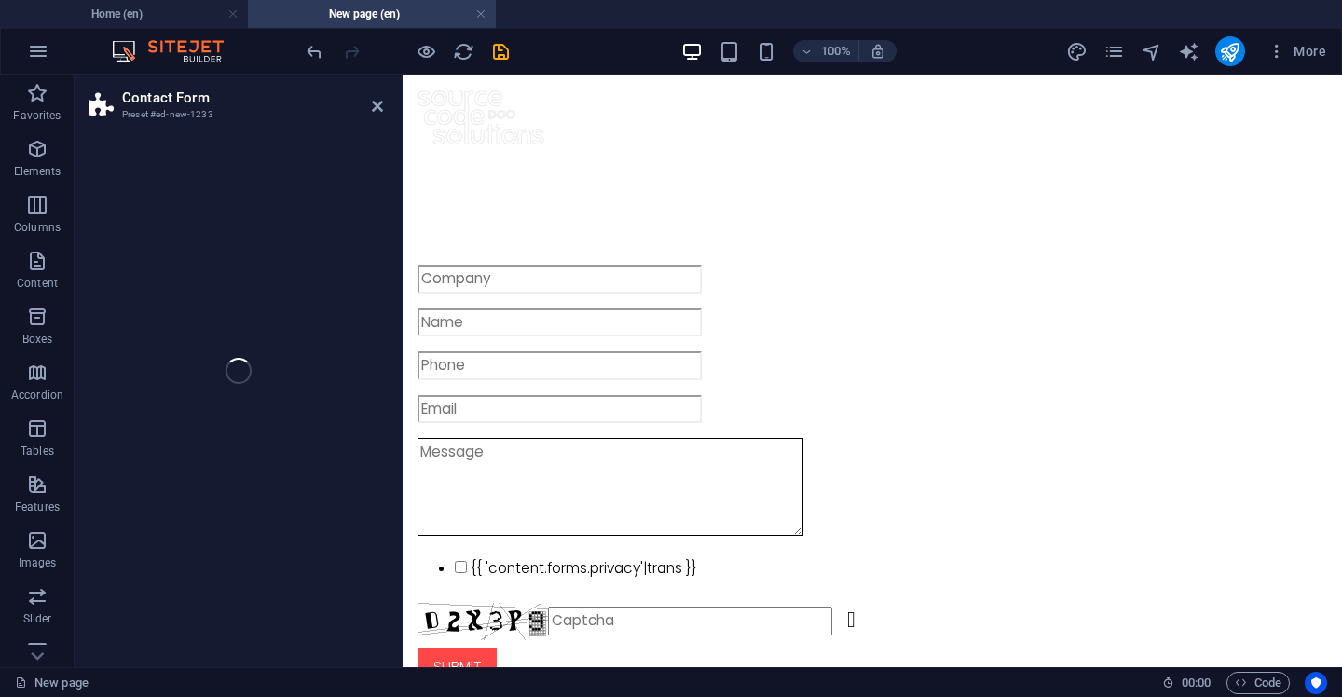
select select "rem"
select select "preset-contact-form-v3-plain"
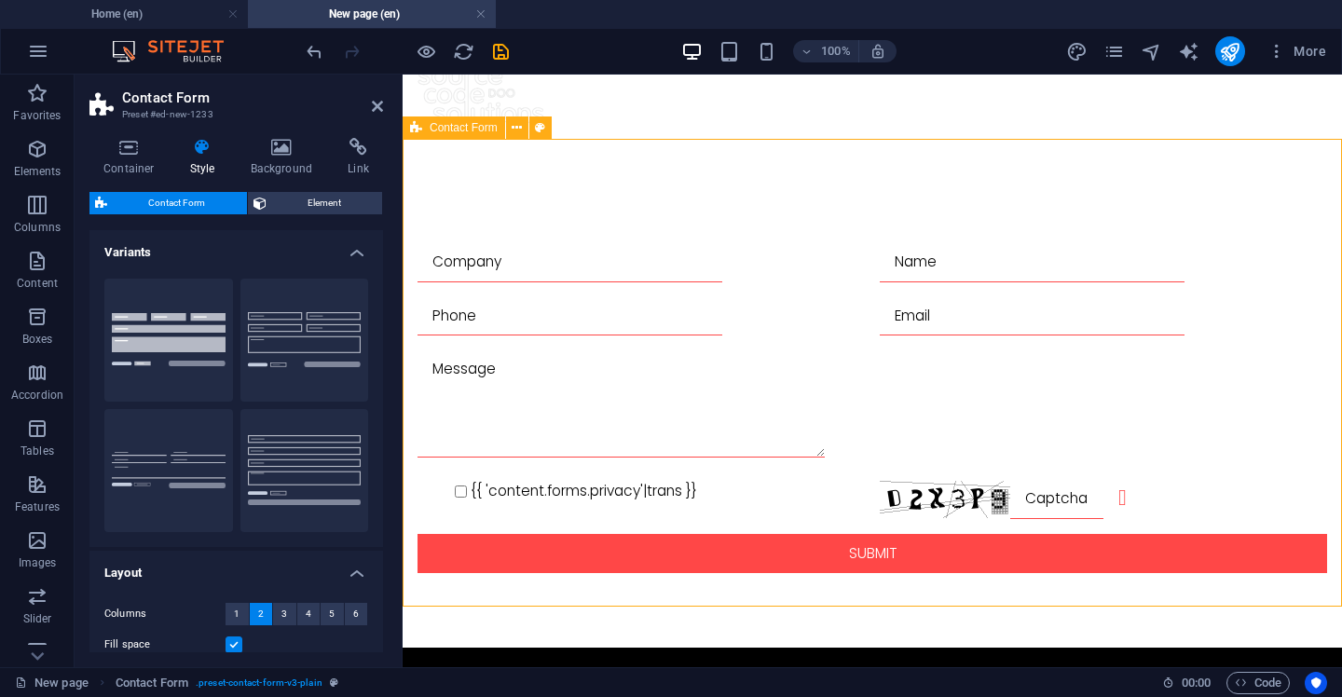
scroll to position [0, 0]
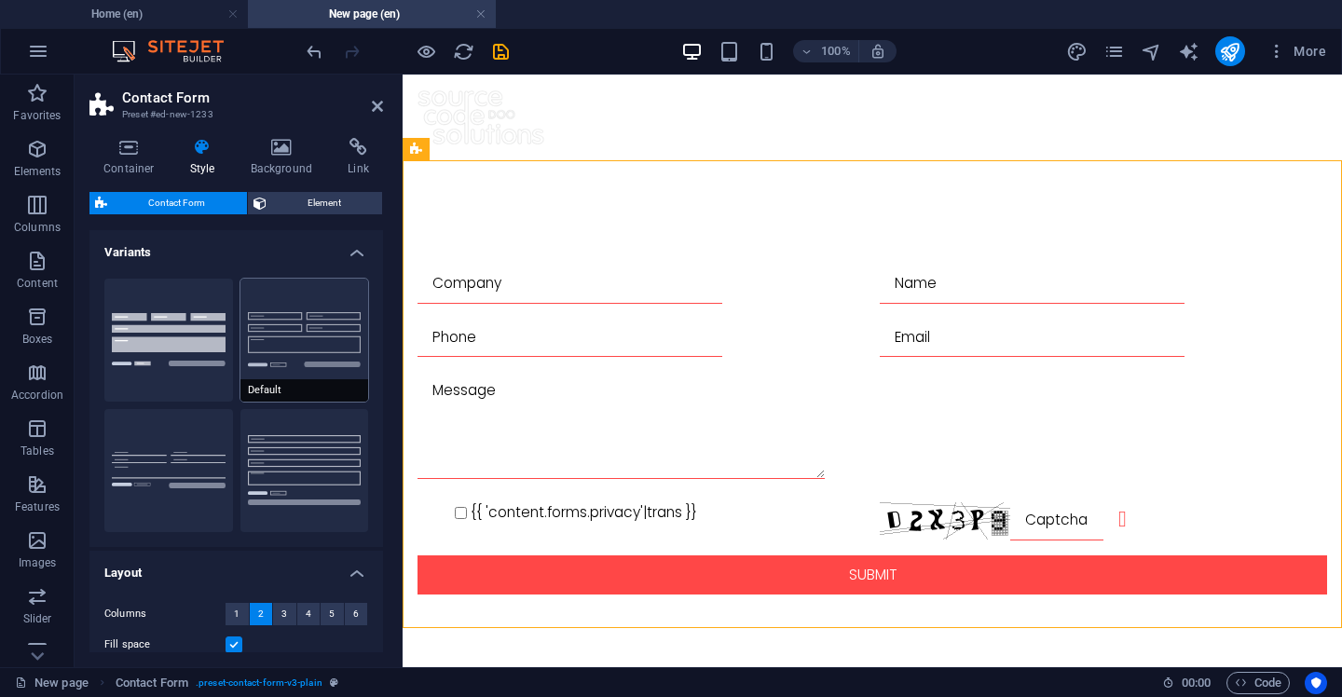
click at [297, 351] on button "Default" at bounding box center [305, 340] width 129 height 123
click at [300, 471] on button "Row" at bounding box center [305, 470] width 129 height 123
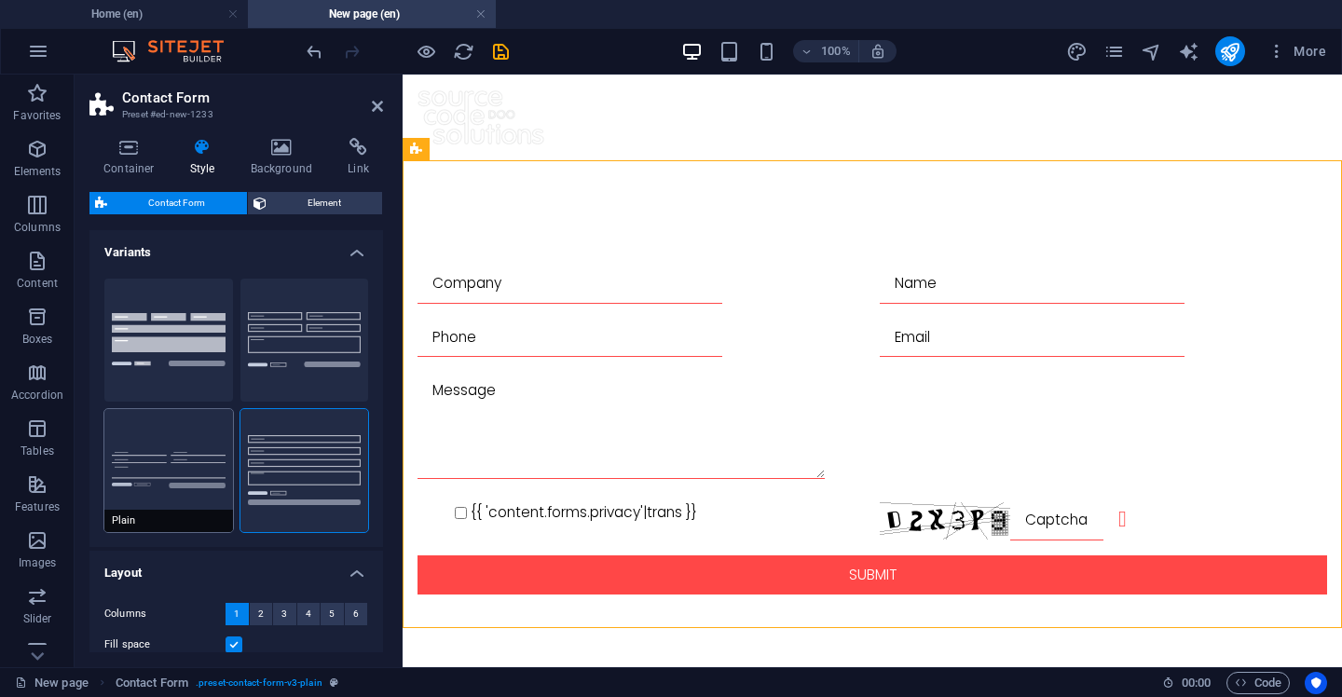
click at [187, 457] on button "Plain" at bounding box center [168, 470] width 129 height 123
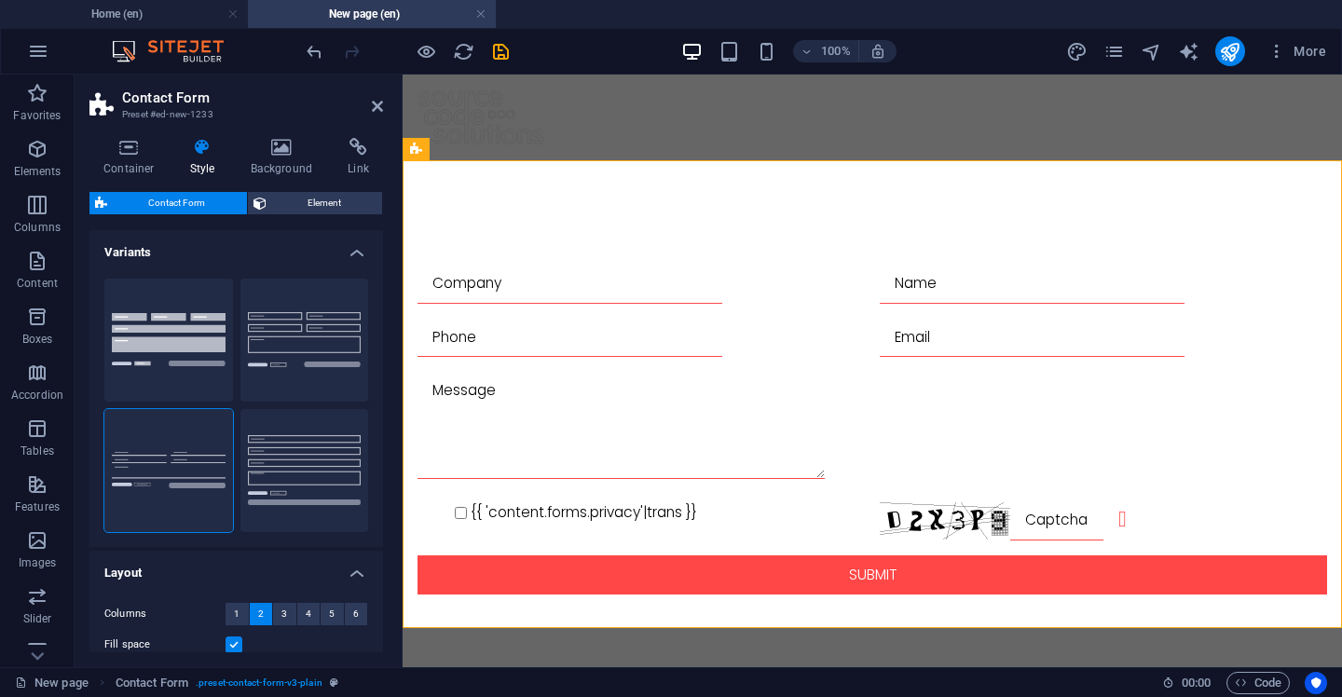
click at [385, 109] on aside "Contact Form Preset #ed-new-1233 Container Style Background Link Size Height De…" at bounding box center [239, 371] width 328 height 593
click at [382, 106] on icon at bounding box center [377, 106] width 11 height 15
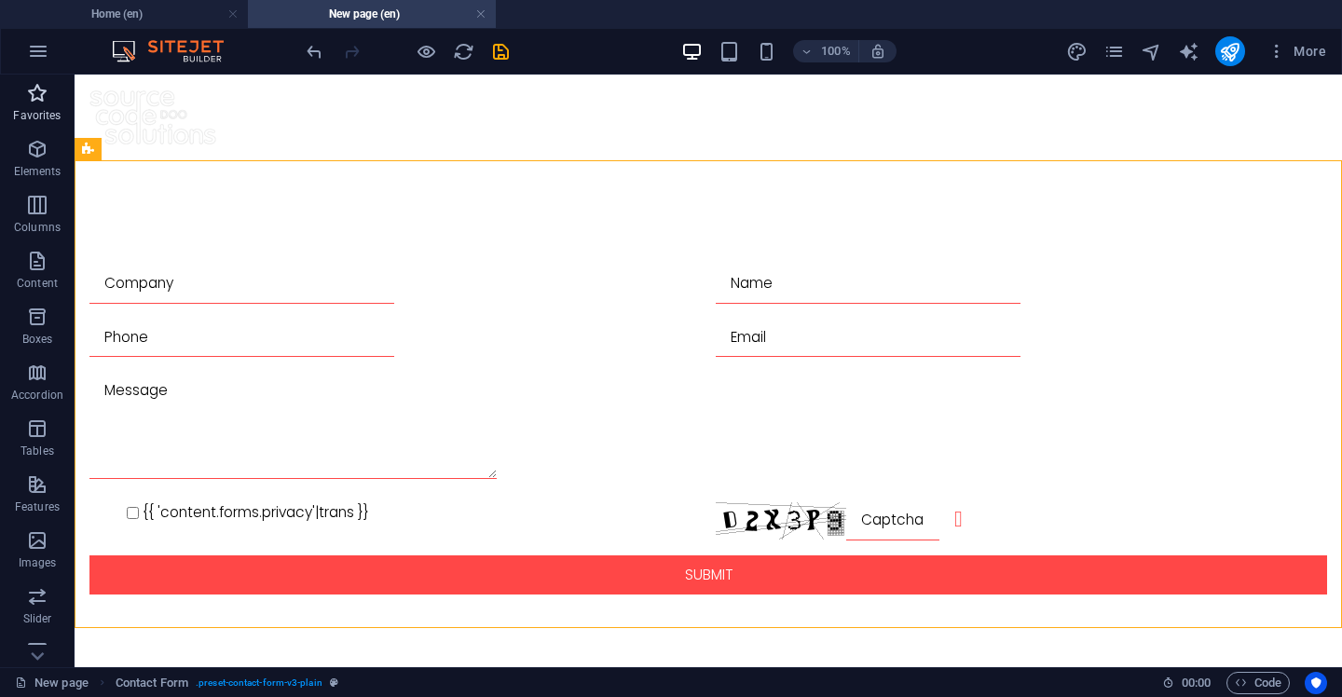
click at [44, 120] on p "Favorites" at bounding box center [37, 115] width 48 height 15
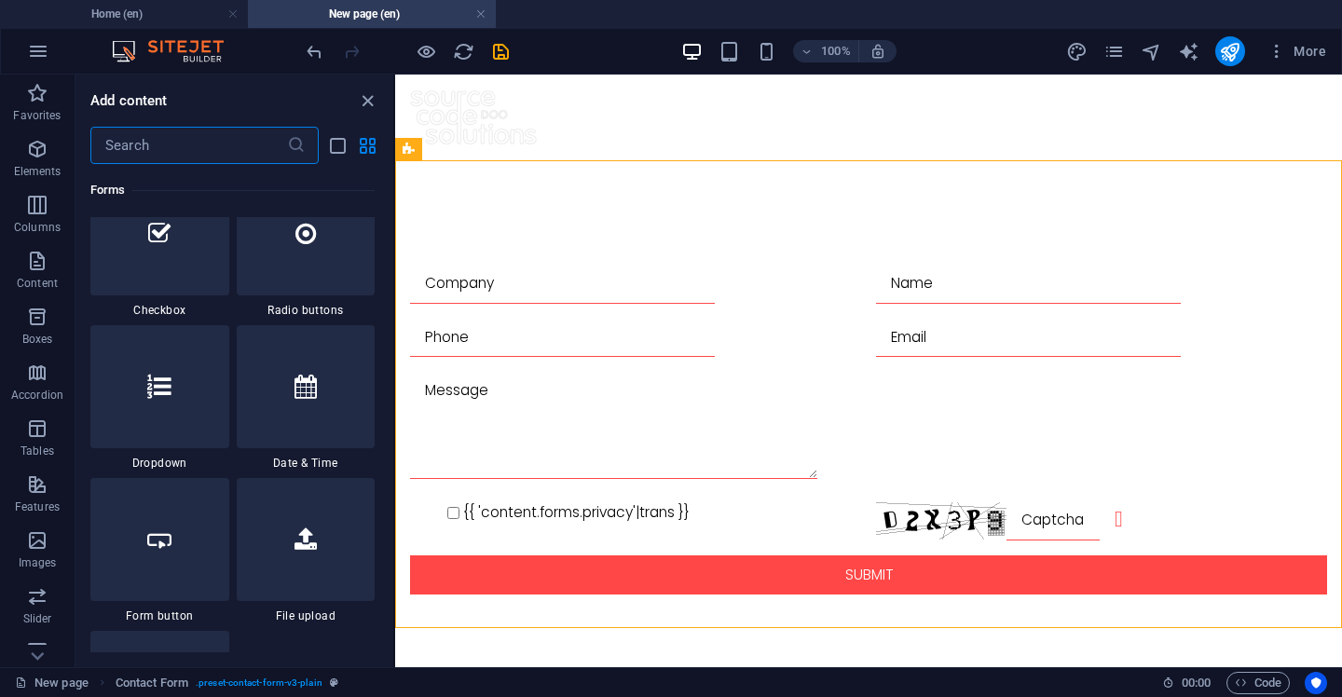
scroll to position [14574, 0]
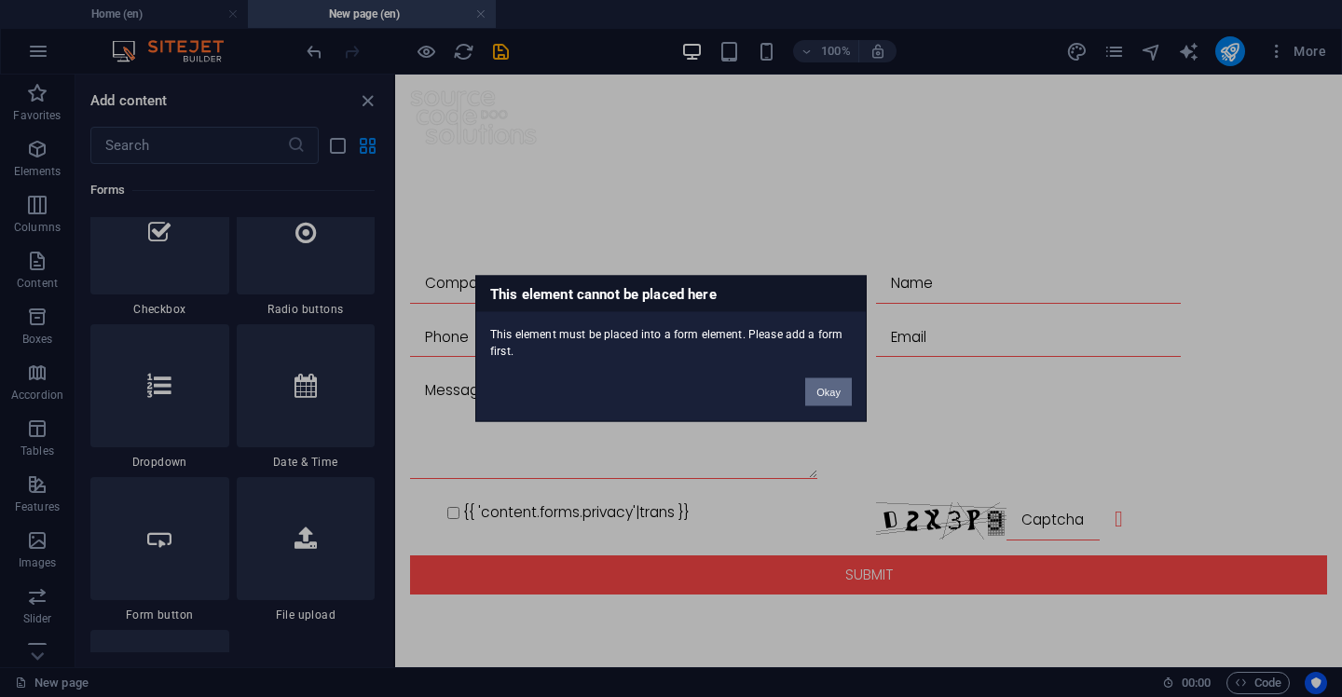
click at [842, 392] on button "Okay" at bounding box center [828, 393] width 47 height 28
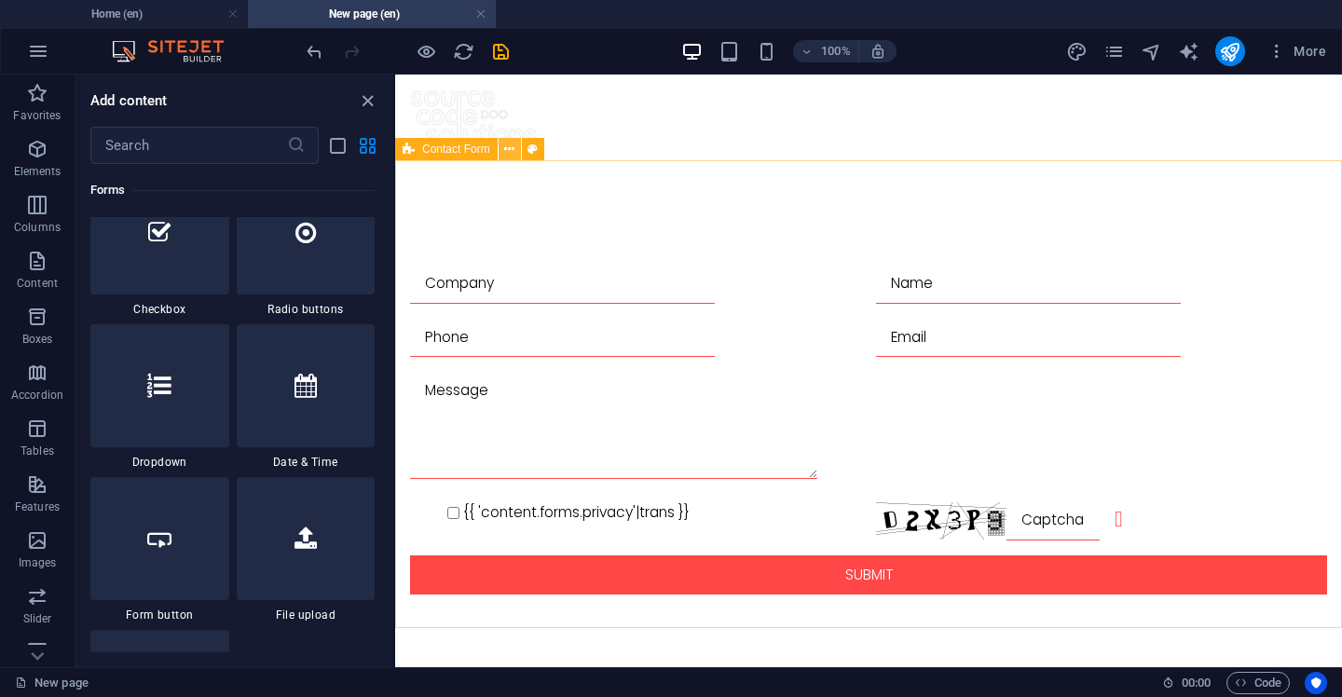
click at [508, 151] on icon at bounding box center [509, 150] width 10 height 20
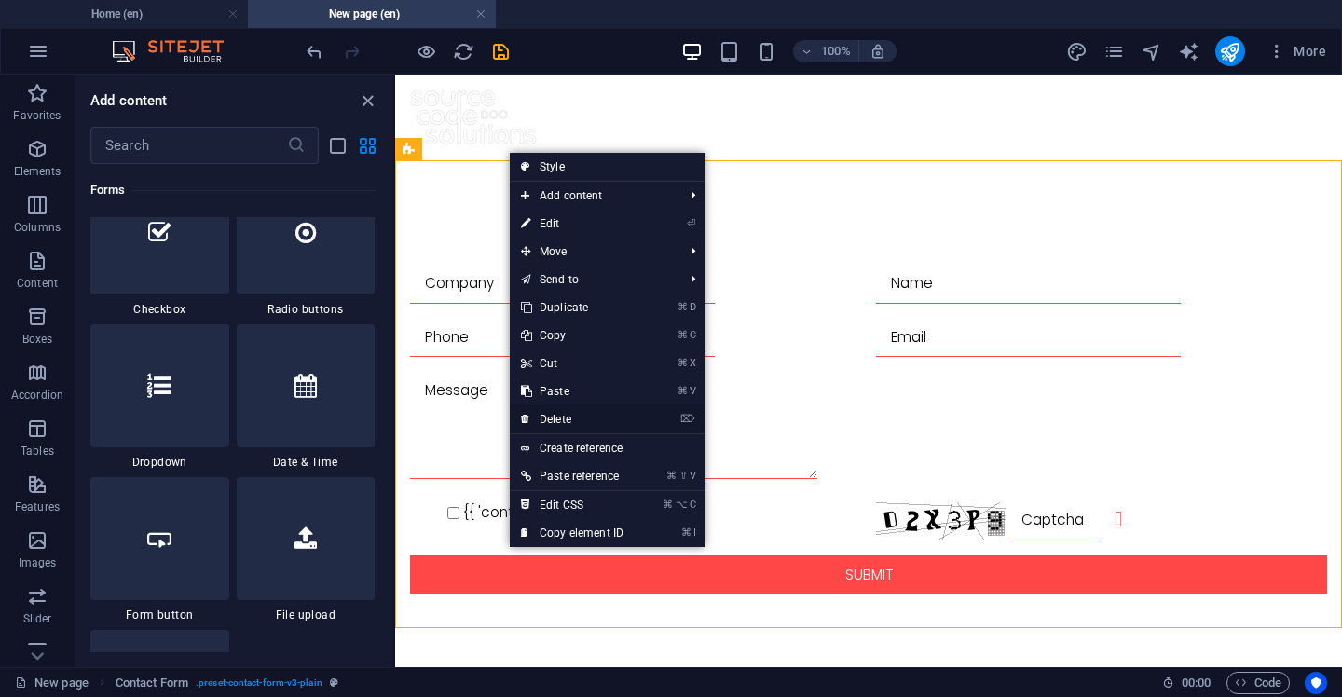
click at [578, 417] on link "⌦ Delete" at bounding box center [572, 420] width 125 height 28
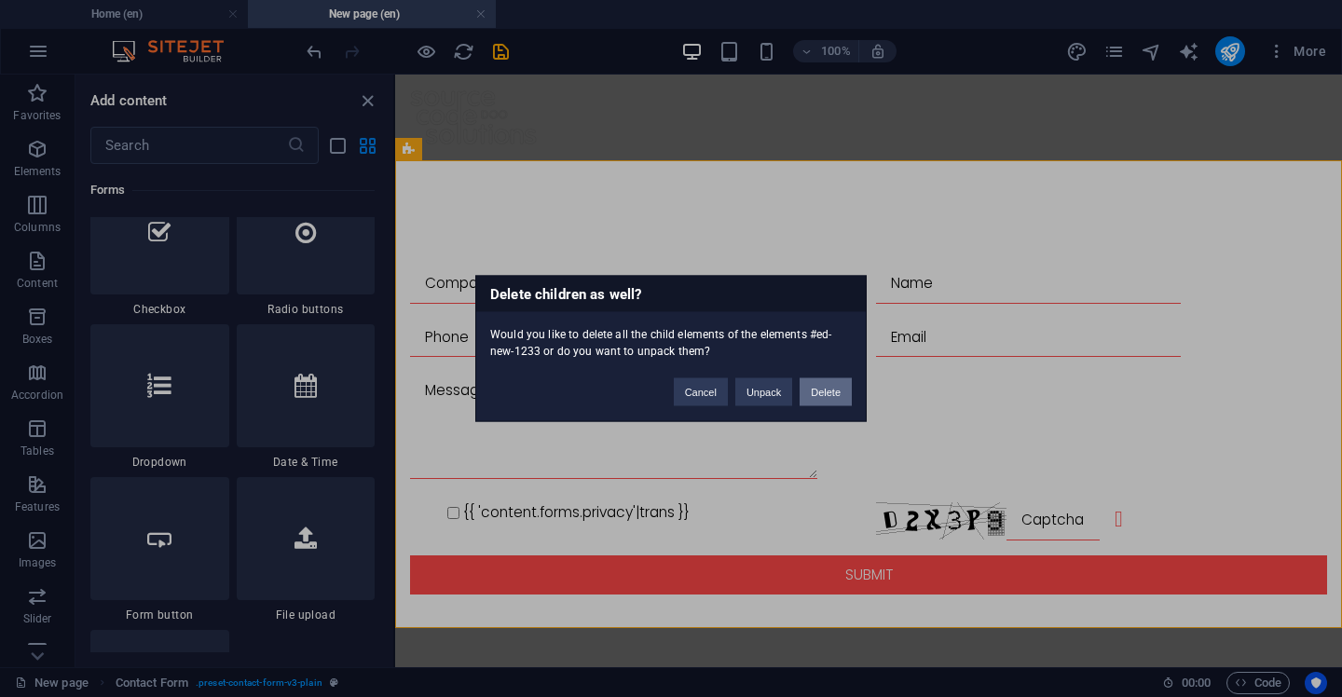
click at [827, 392] on button "Delete" at bounding box center [826, 393] width 52 height 28
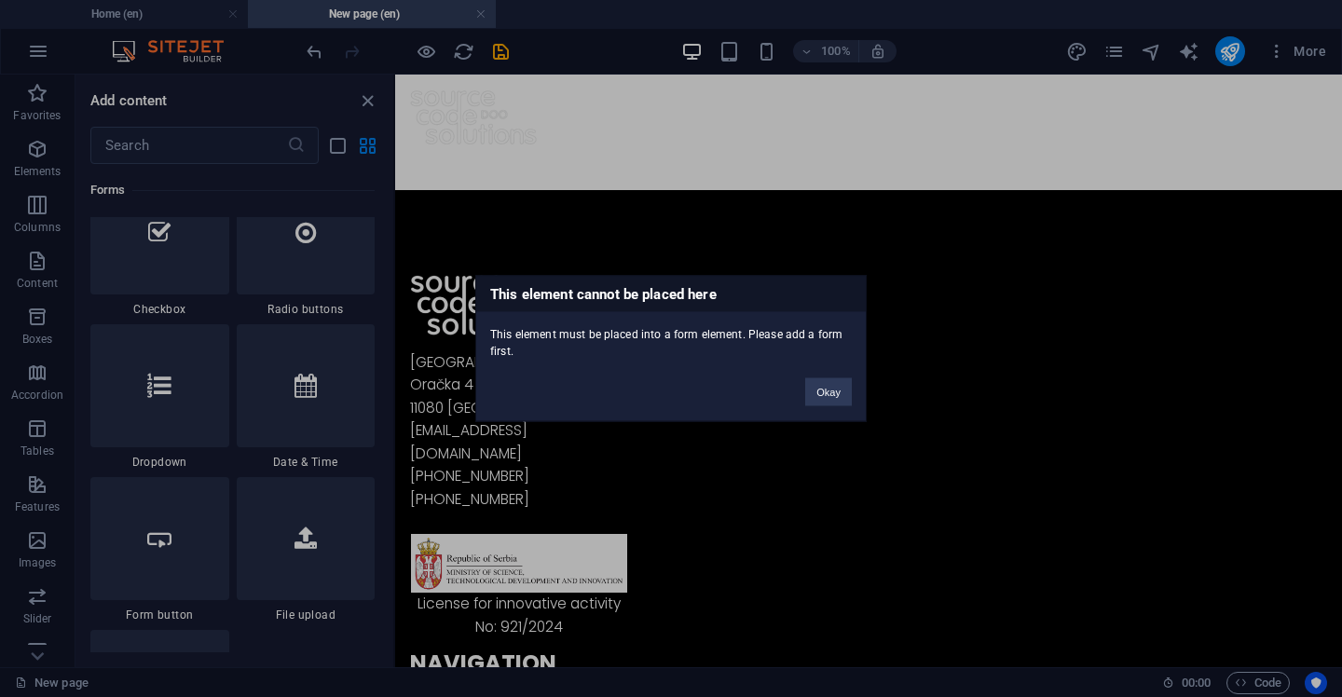
click at [822, 377] on div "Okay" at bounding box center [829, 384] width 75 height 48
click at [834, 390] on button "Okay" at bounding box center [828, 393] width 47 height 28
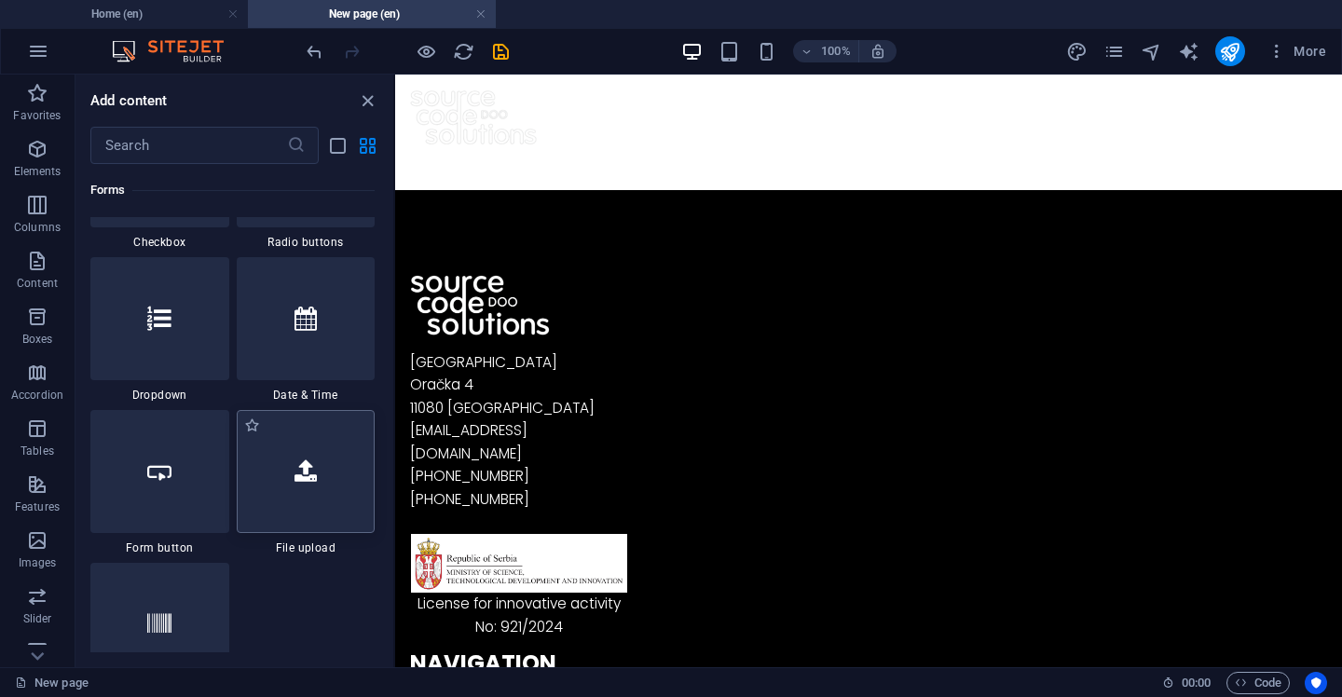
scroll to position [14642, 0]
click at [33, 112] on p "Favorites" at bounding box center [37, 115] width 48 height 15
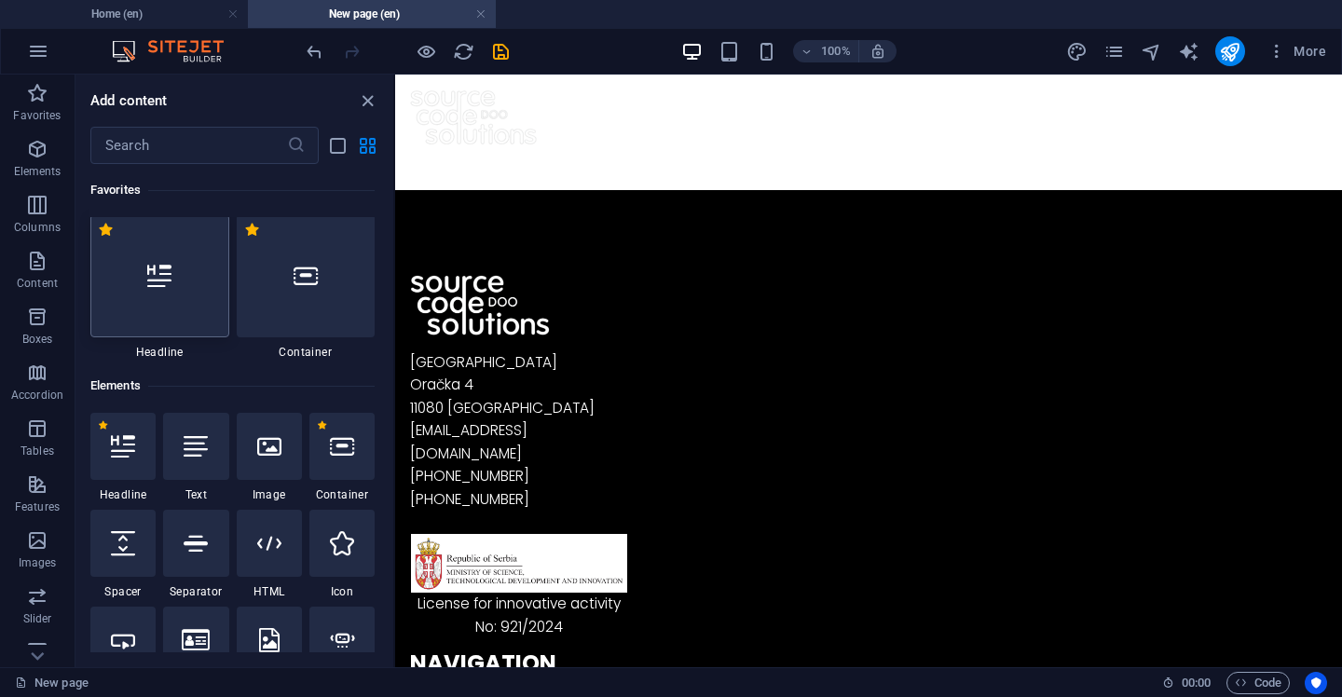
scroll to position [0, 0]
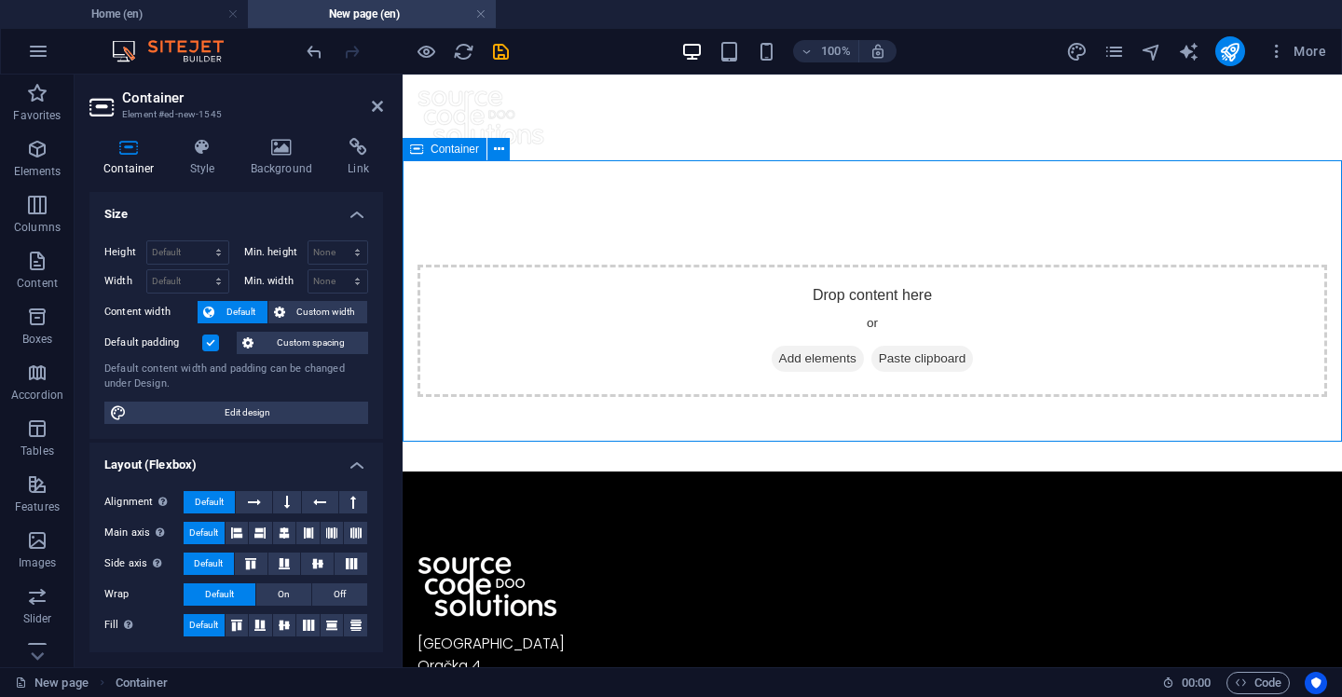
click at [657, 298] on div "Drop content here or Add elements Paste clipboard" at bounding box center [873, 331] width 910 height 132
click at [378, 104] on icon at bounding box center [377, 106] width 11 height 15
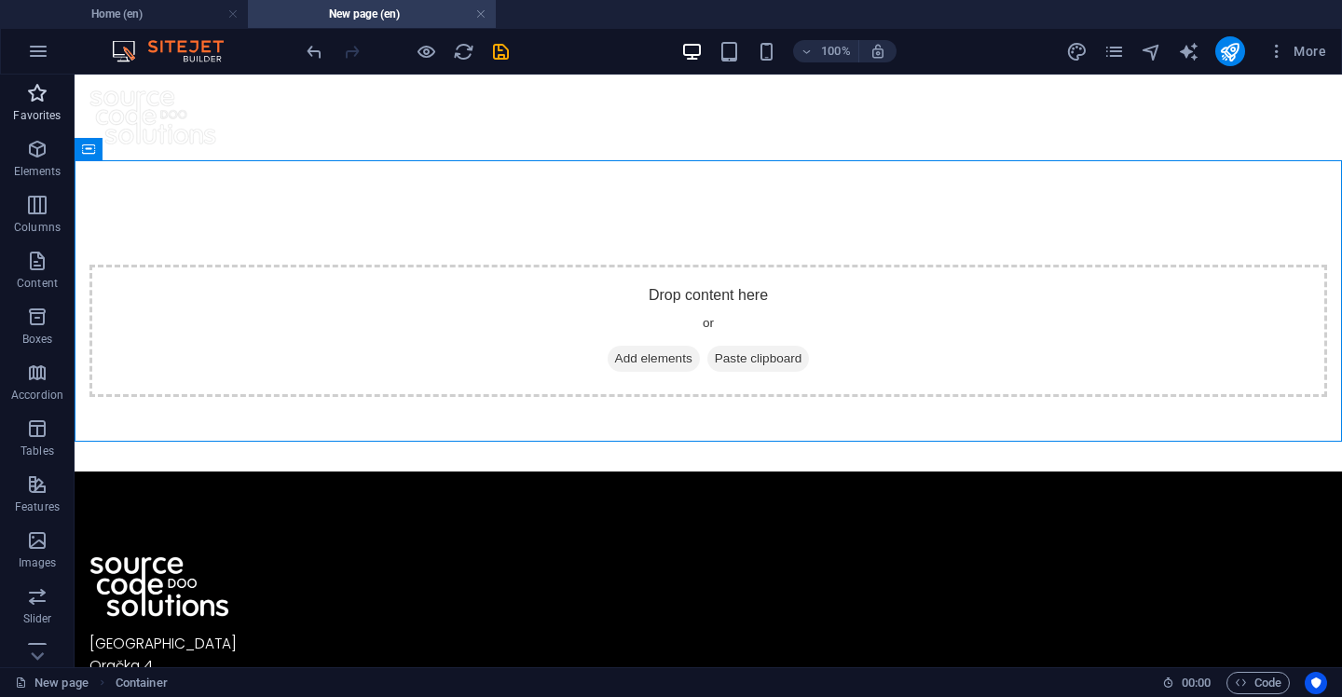
click at [20, 109] on p "Favorites" at bounding box center [37, 115] width 48 height 15
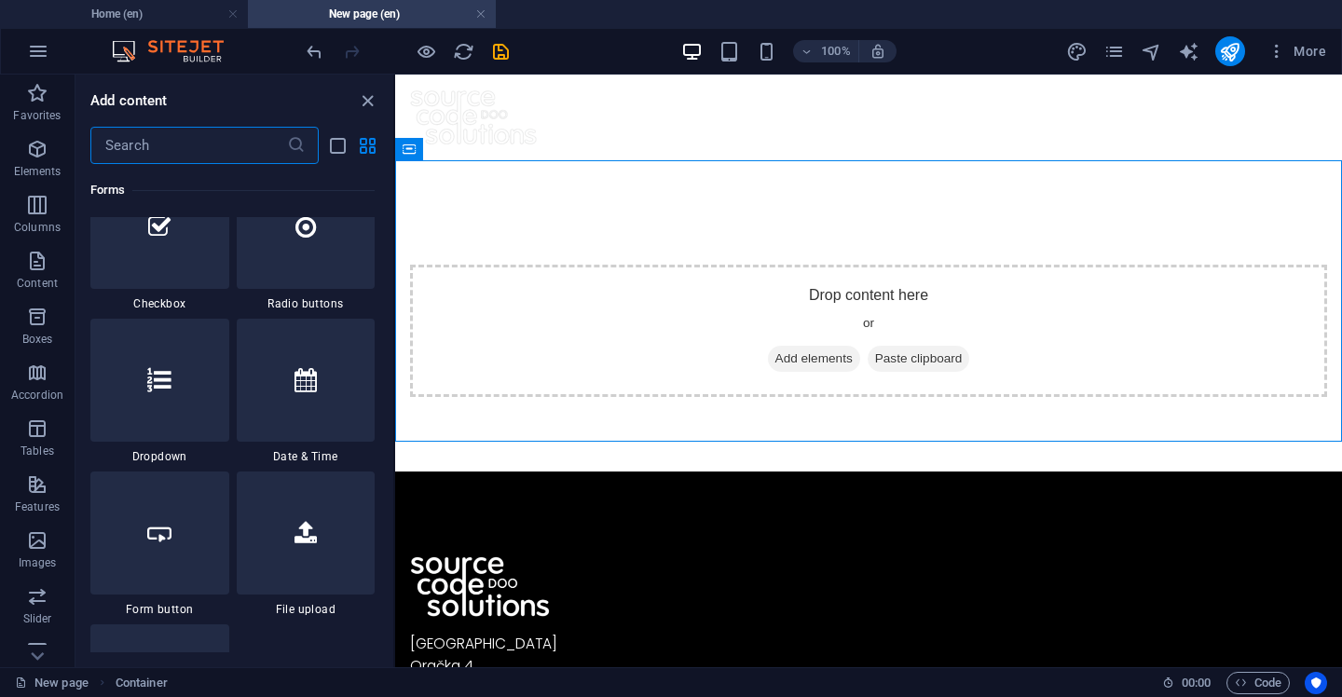
scroll to position [14587, 0]
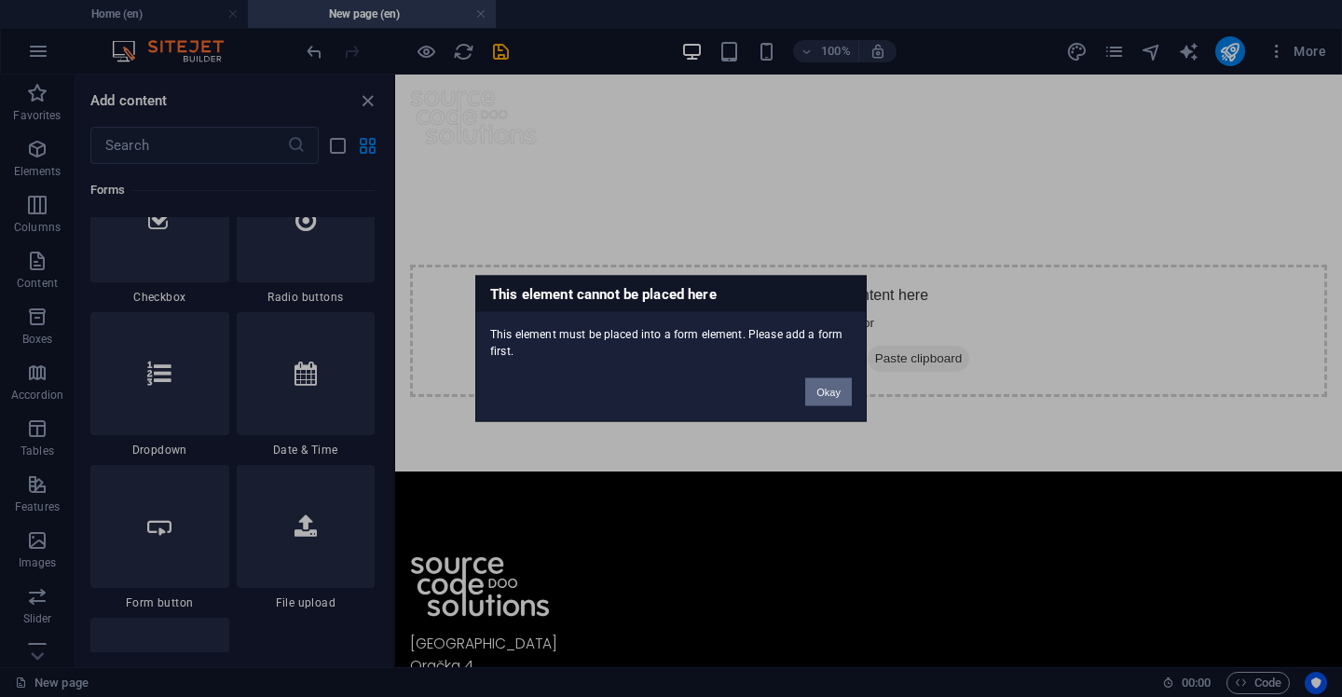
click at [819, 393] on button "Okay" at bounding box center [828, 393] width 47 height 28
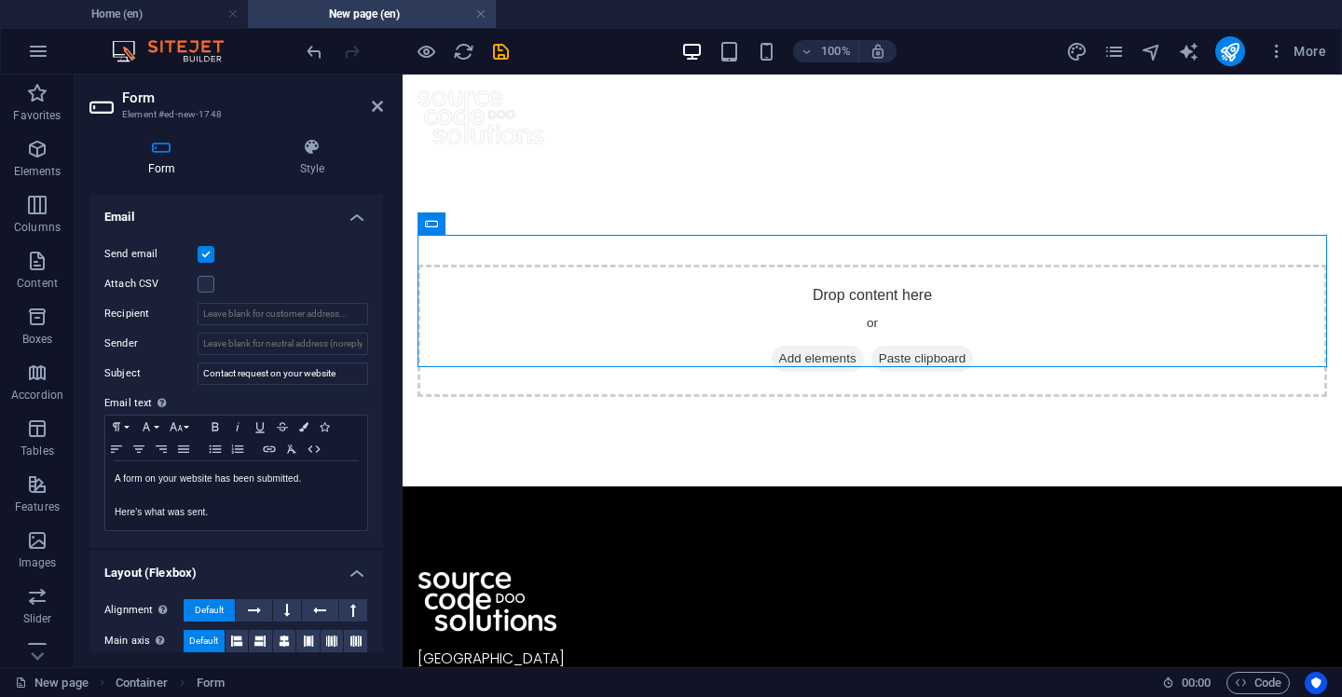
scroll to position [463, 0]
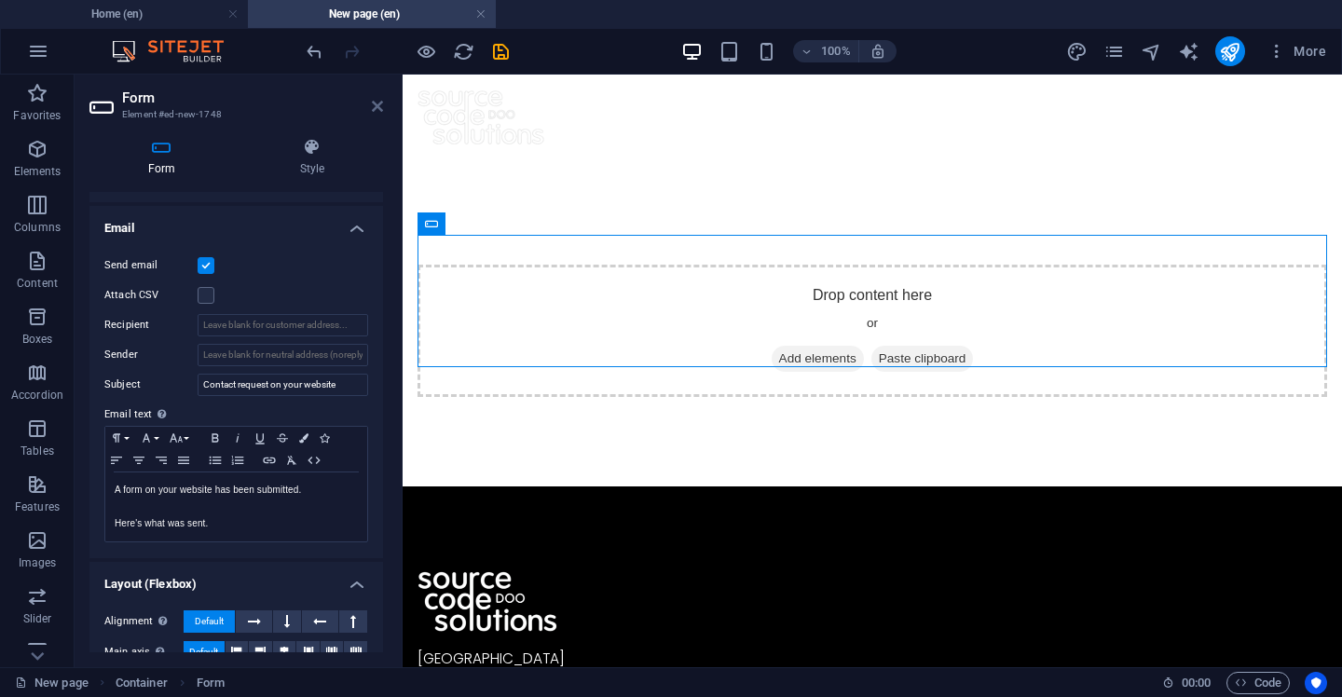
click at [373, 103] on icon at bounding box center [377, 106] width 11 height 15
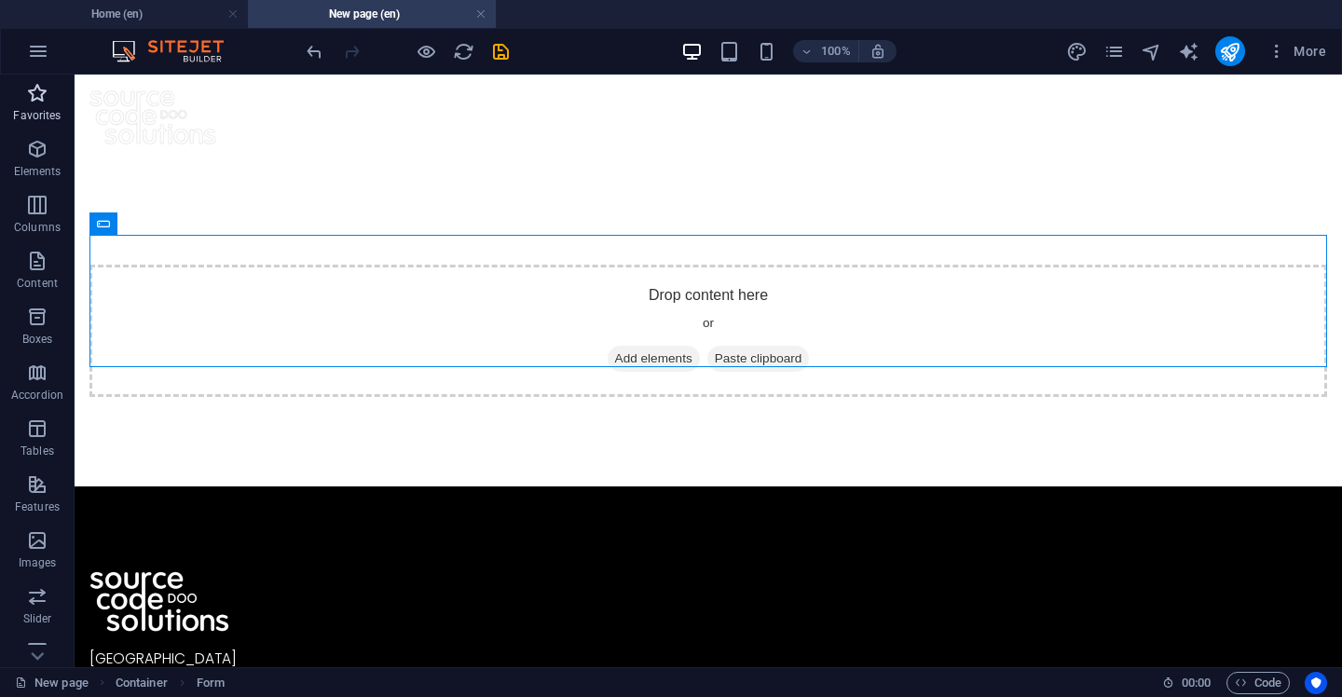
click at [38, 103] on icon "button" at bounding box center [37, 93] width 22 height 22
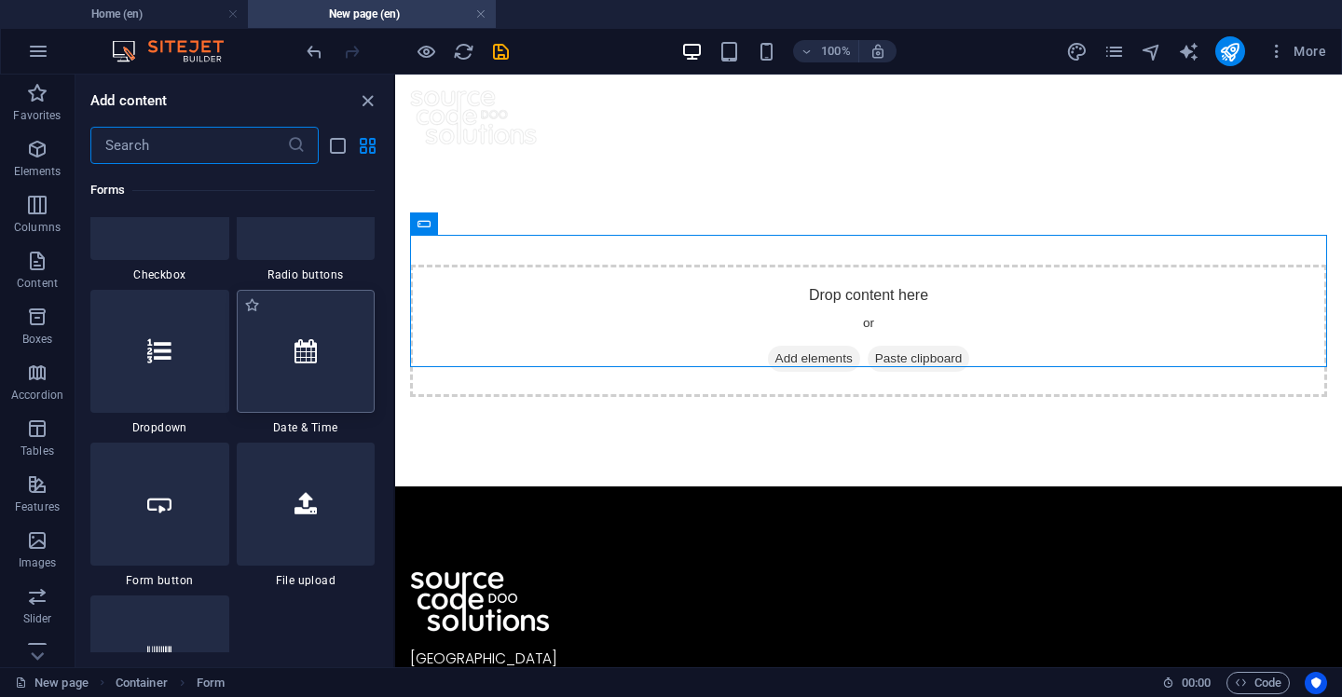
scroll to position [14600, 0]
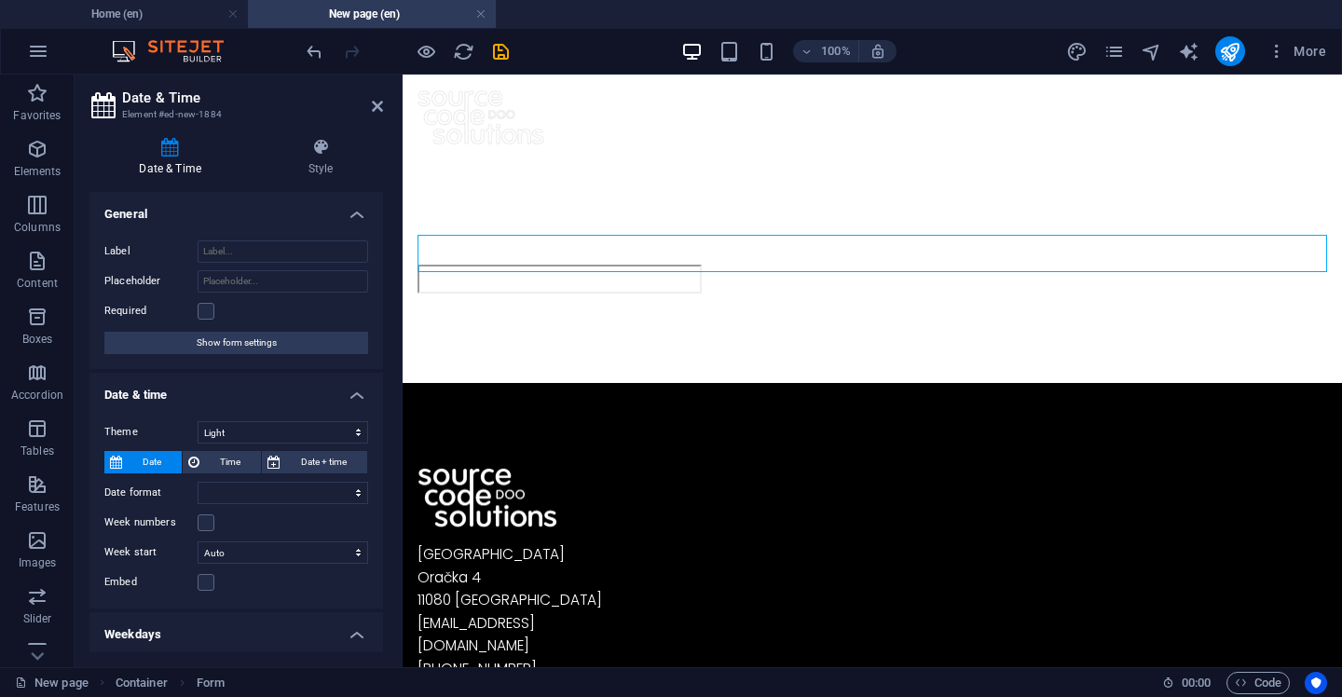
select select "1"
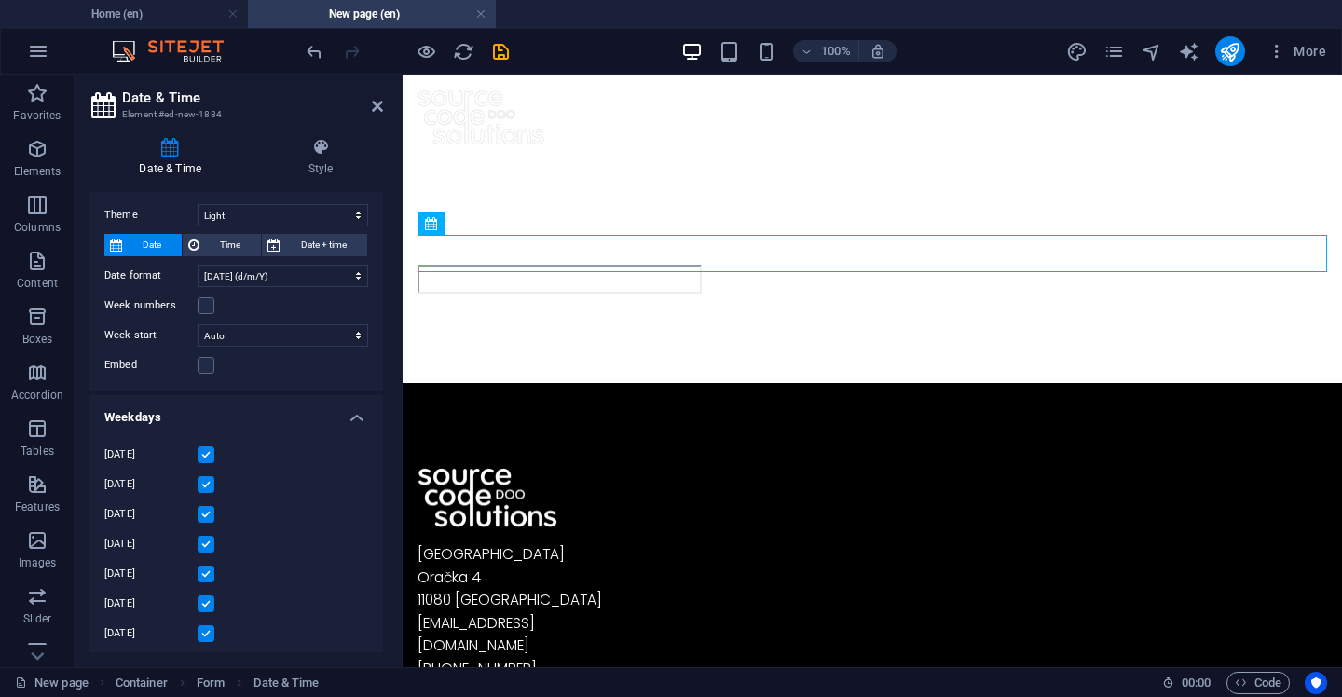
scroll to position [0, 0]
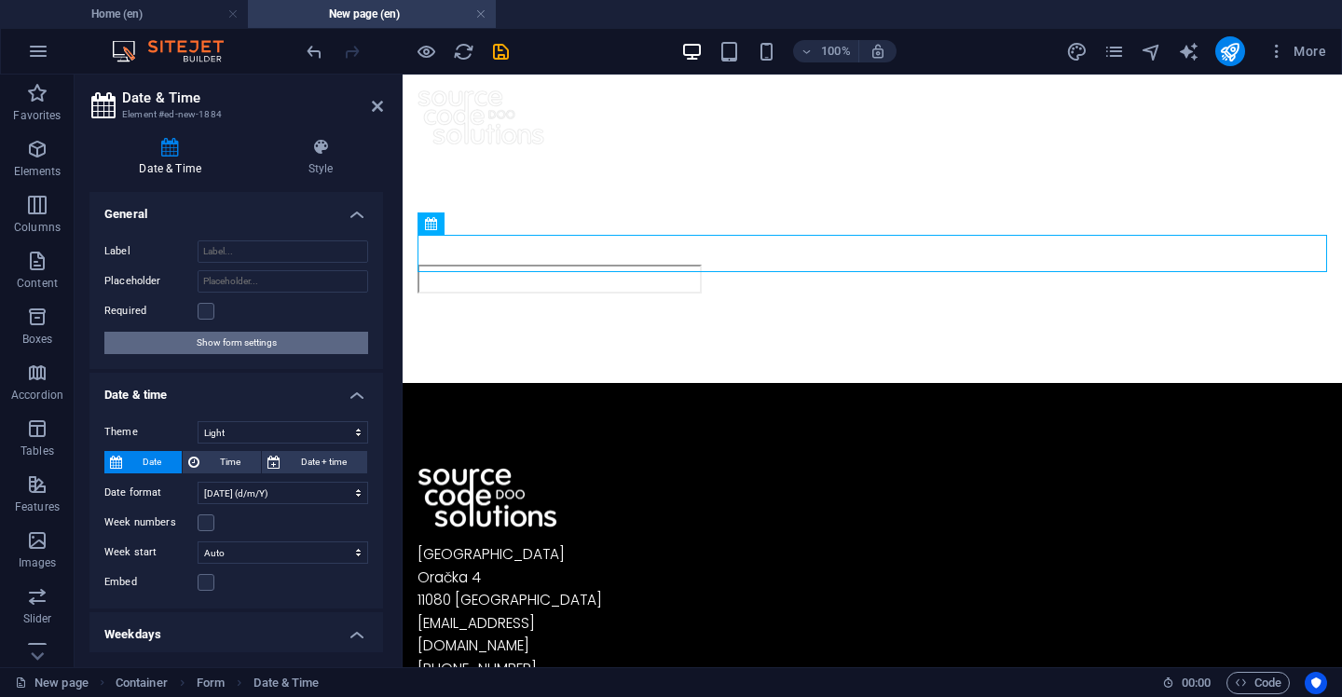
click at [275, 342] on button "Show form settings" at bounding box center [236, 343] width 264 height 22
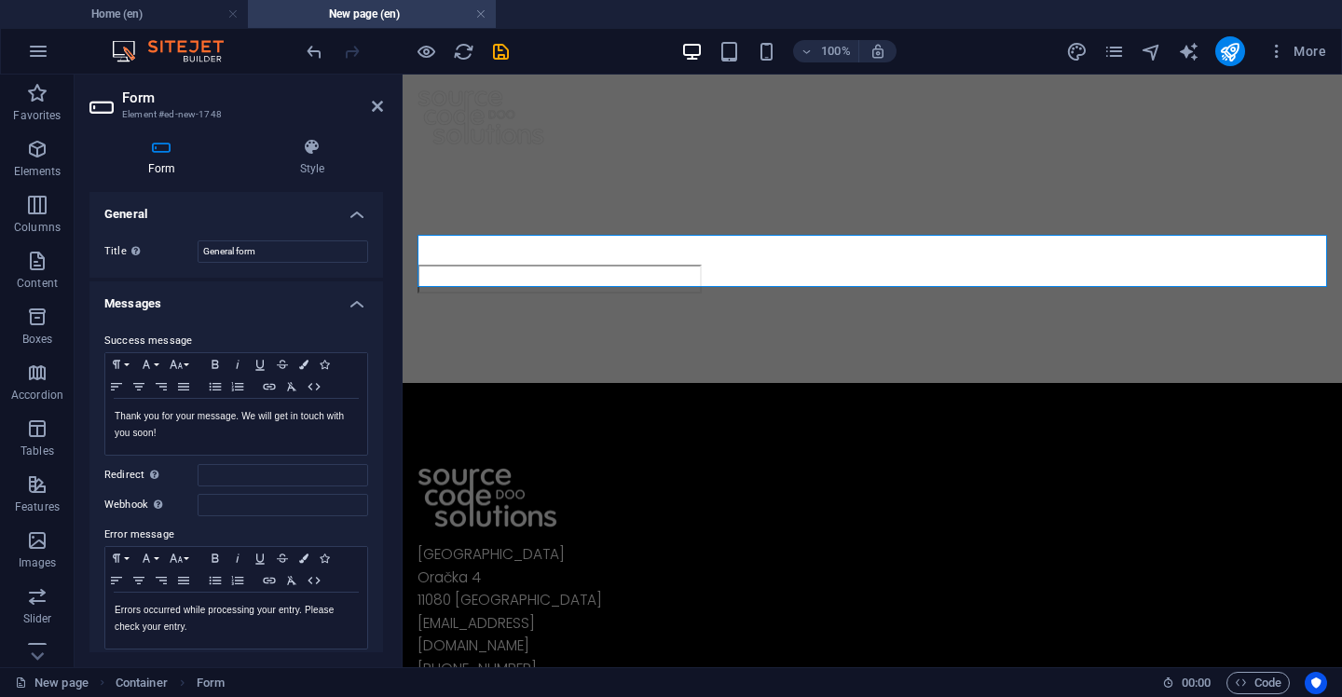
click at [389, 93] on aside "Form Element #ed-new-1748 Form Style General Title Define a name for the form. …" at bounding box center [239, 371] width 328 height 593
click at [387, 95] on aside "Form Element #ed-new-1748 Form Style General Title Define a name for the form. …" at bounding box center [239, 371] width 328 height 593
click at [385, 98] on aside "Form Element #ed-new-1748 Form Style General Title Define a name for the form. …" at bounding box center [239, 371] width 328 height 593
click at [377, 103] on icon at bounding box center [377, 106] width 11 height 15
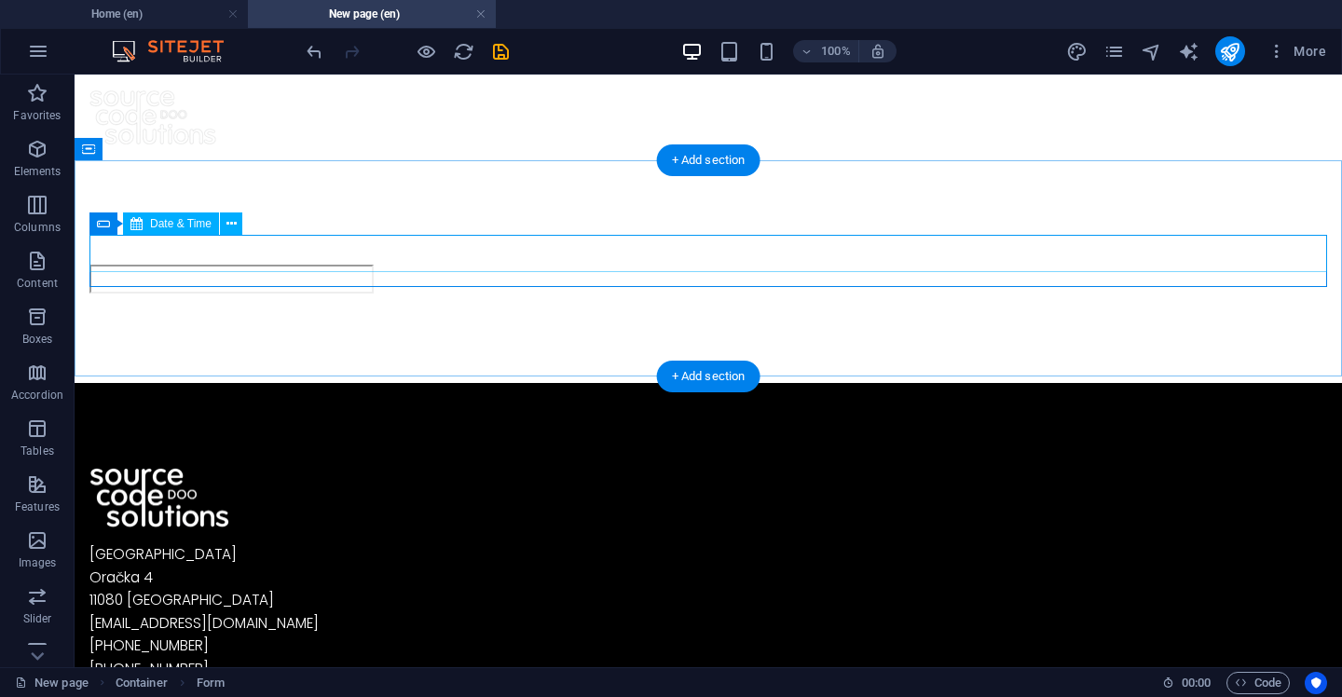
click at [393, 265] on div at bounding box center [708, 279] width 1238 height 29
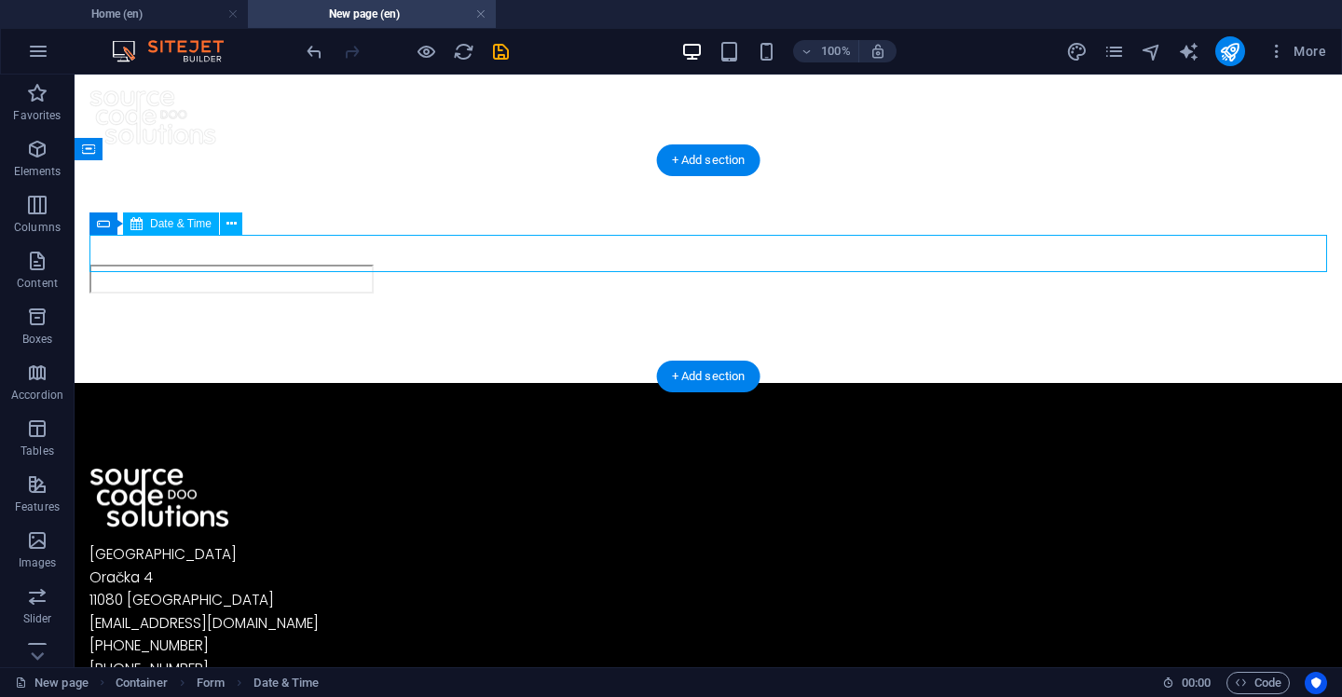
click at [393, 265] on div at bounding box center [708, 279] width 1238 height 29
select select "1"
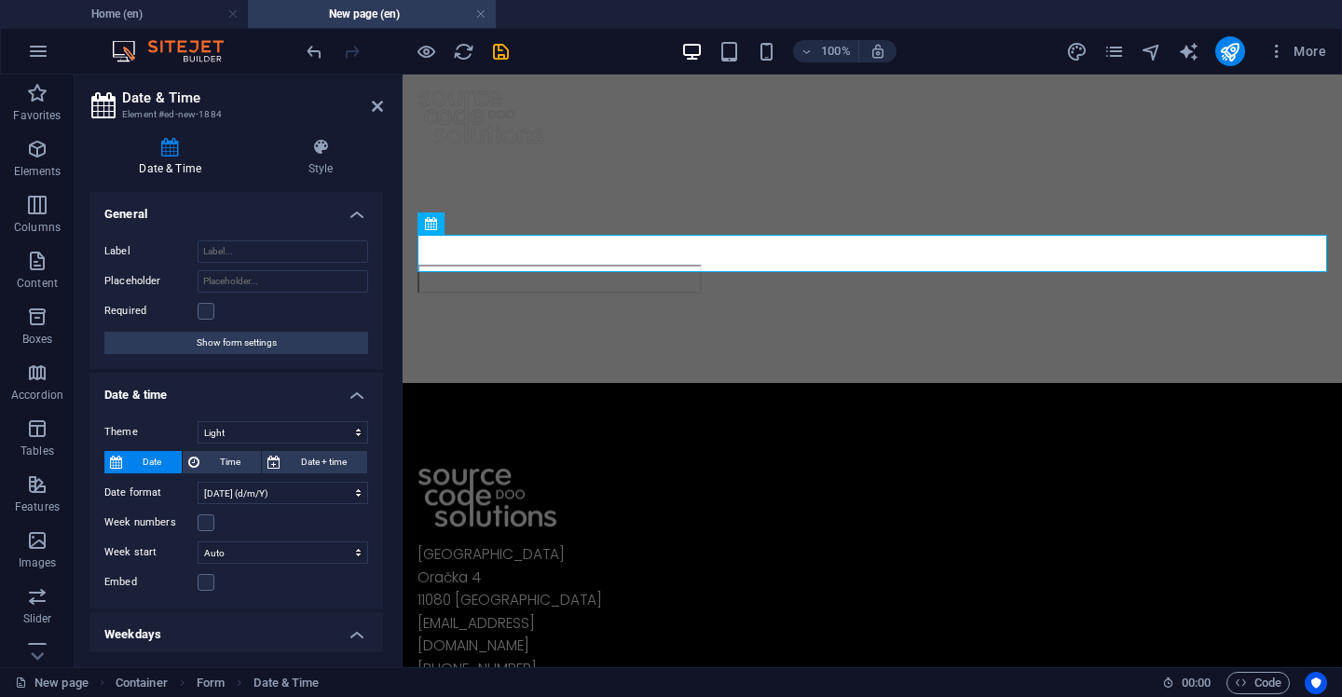
click at [393, 258] on div "Date & Time Style General Label Placeholder Required Show form settings Date & …" at bounding box center [237, 395] width 324 height 544
click at [273, 280] on input "Placeholder" at bounding box center [283, 281] width 171 height 22
click at [223, 319] on div "Required" at bounding box center [236, 311] width 264 height 22
click at [215, 319] on div "Required" at bounding box center [236, 311] width 264 height 22
click at [210, 314] on label at bounding box center [206, 311] width 17 height 17
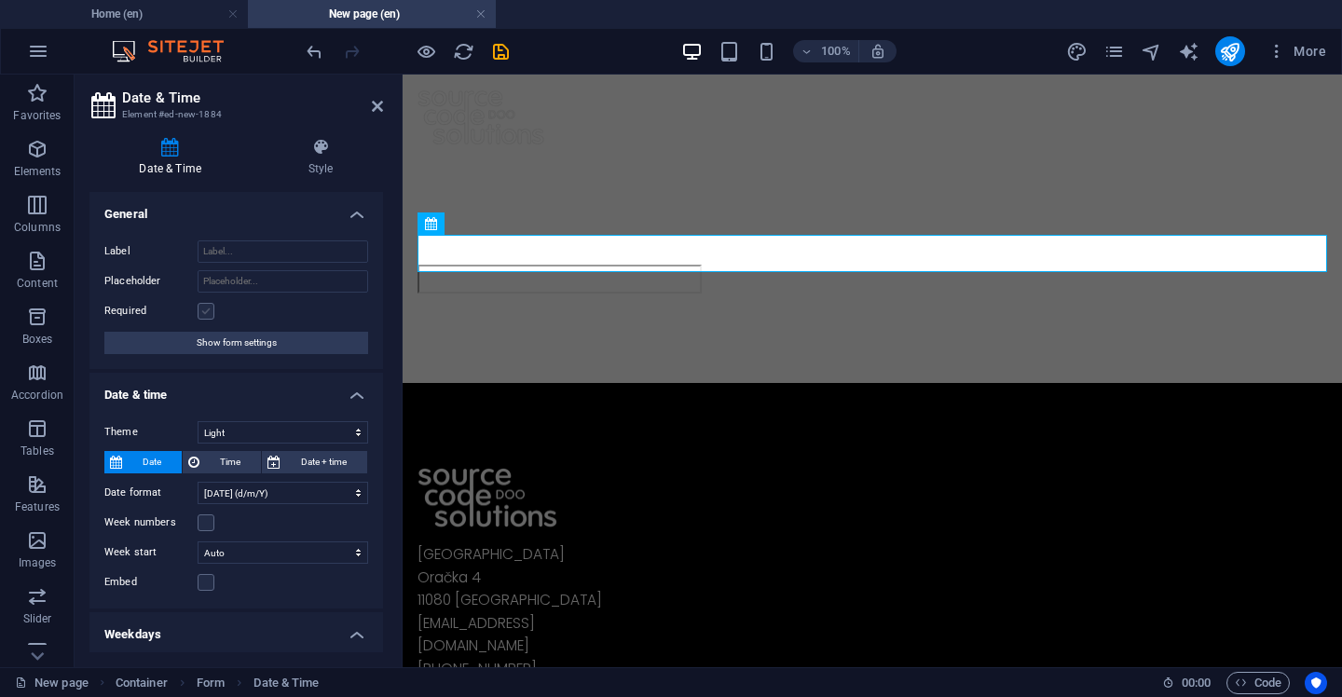
click at [0, 0] on input "Required" at bounding box center [0, 0] width 0 height 0
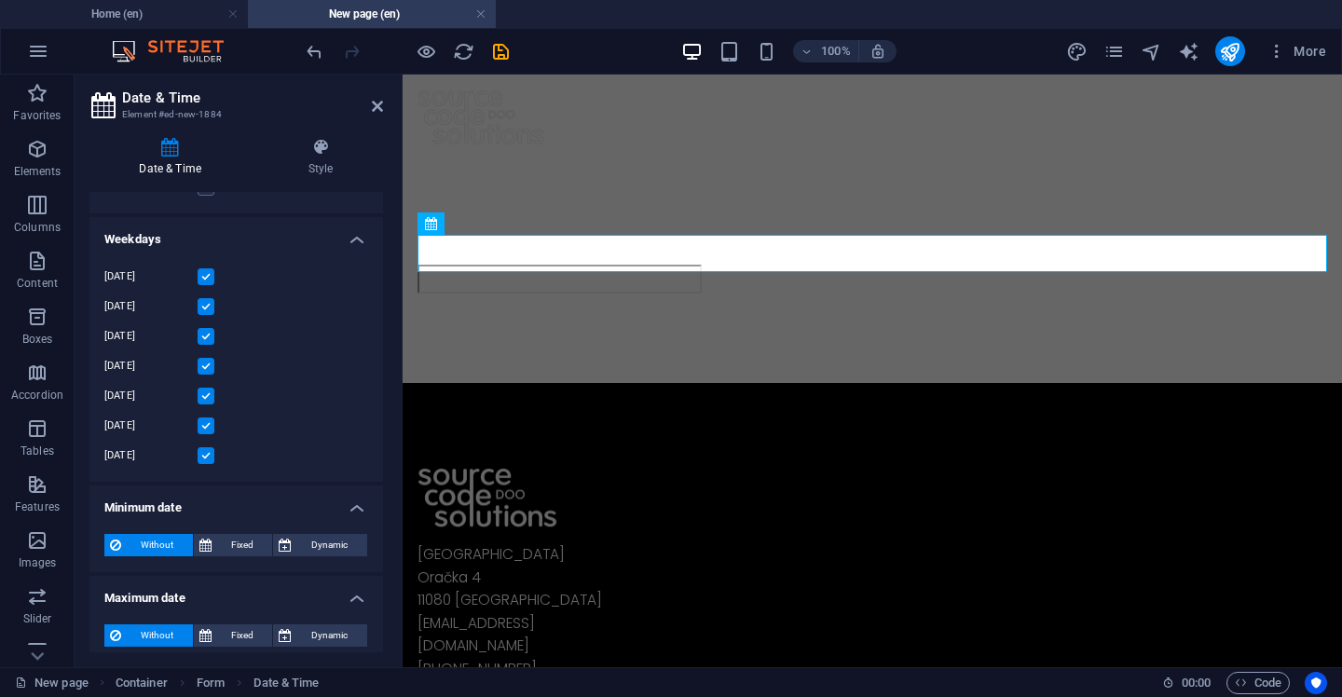
scroll to position [405, 0]
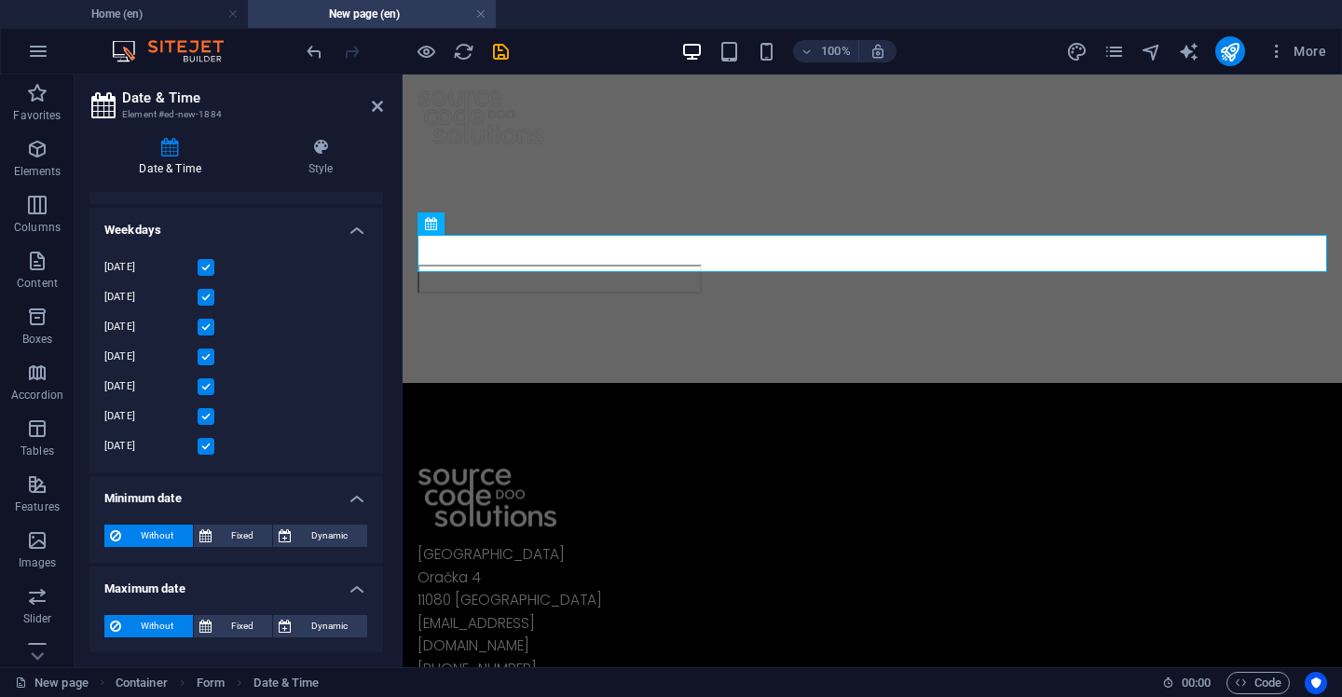
click at [242, 552] on div "Without Fixed Dynamic in 0 d w m y in" at bounding box center [236, 536] width 294 height 53
click at [242, 544] on span "Fixed" at bounding box center [242, 536] width 50 height 22
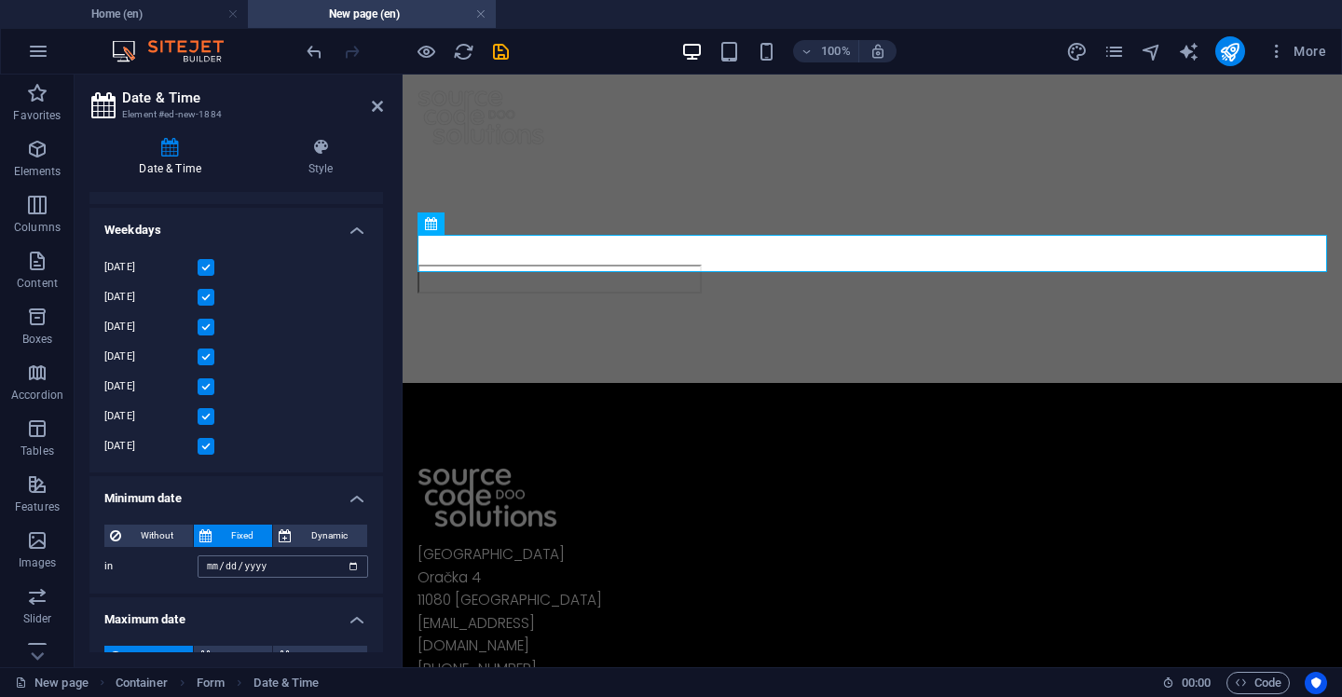
scroll to position [435, 0]
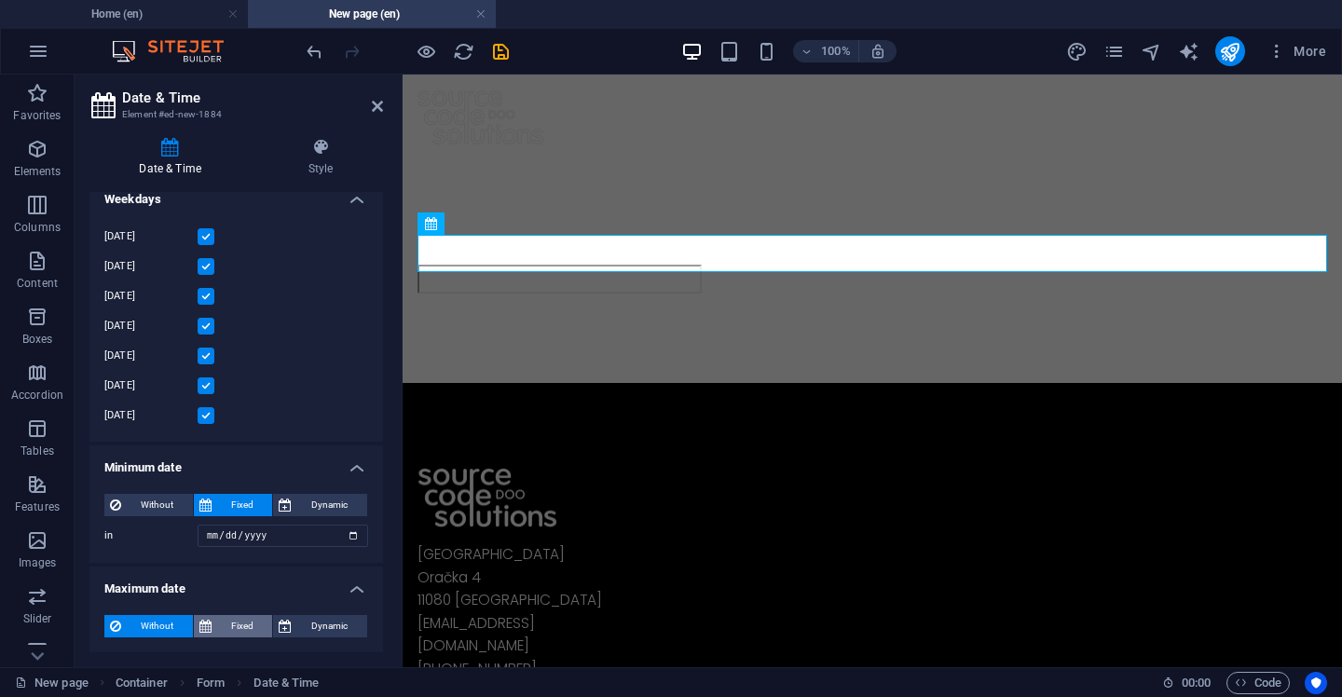
click at [265, 625] on button "Fixed" at bounding box center [233, 626] width 79 height 22
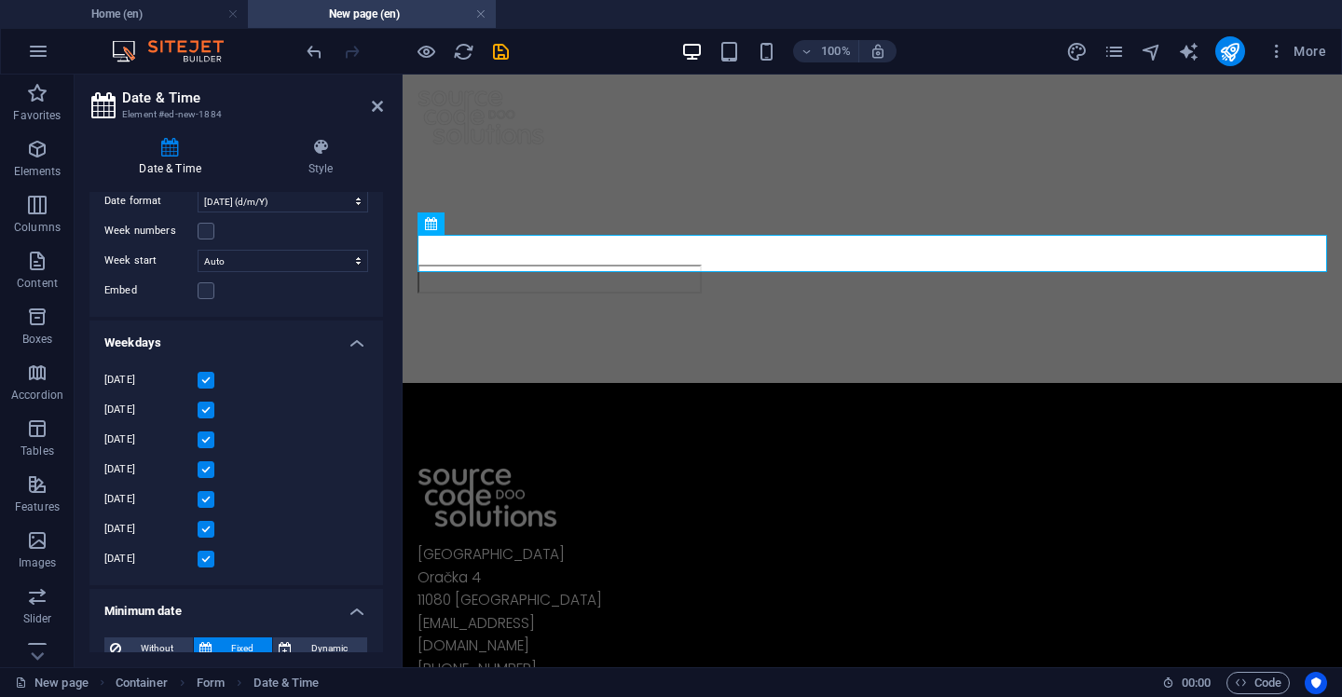
scroll to position [239, 0]
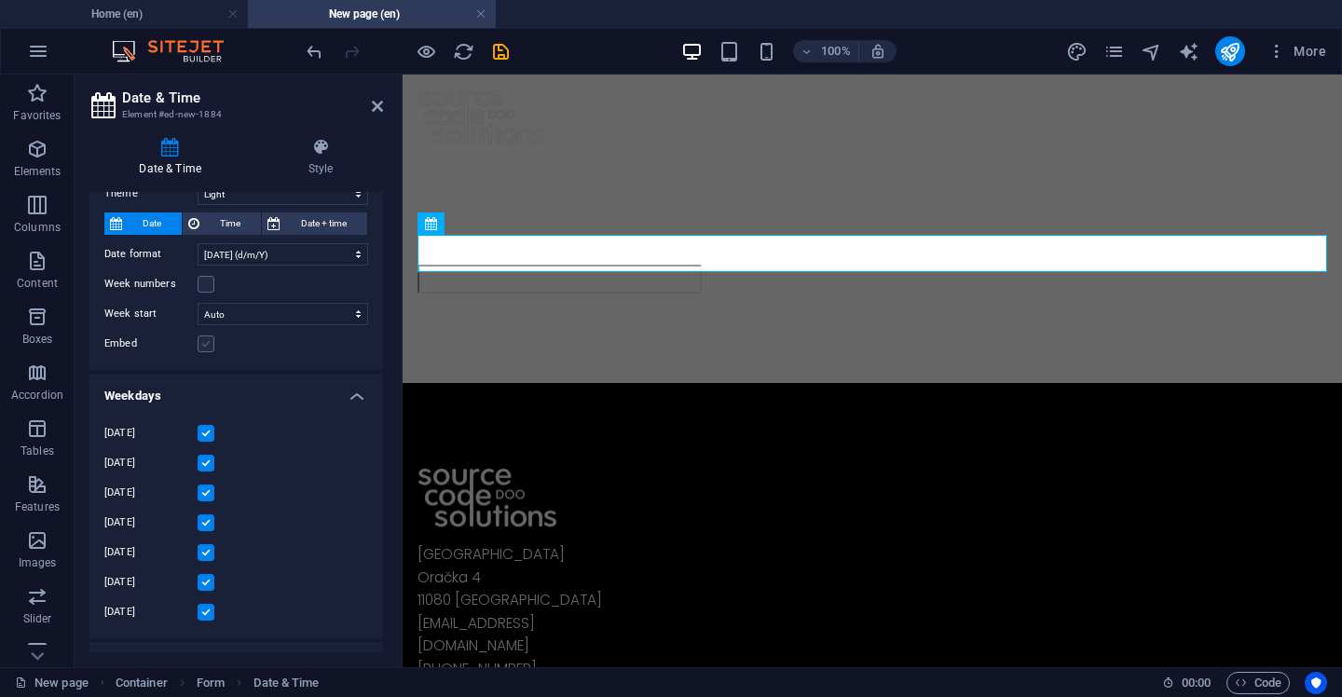
click at [199, 344] on label at bounding box center [206, 344] width 17 height 17
click at [0, 0] on input "Embed" at bounding box center [0, 0] width 0 height 0
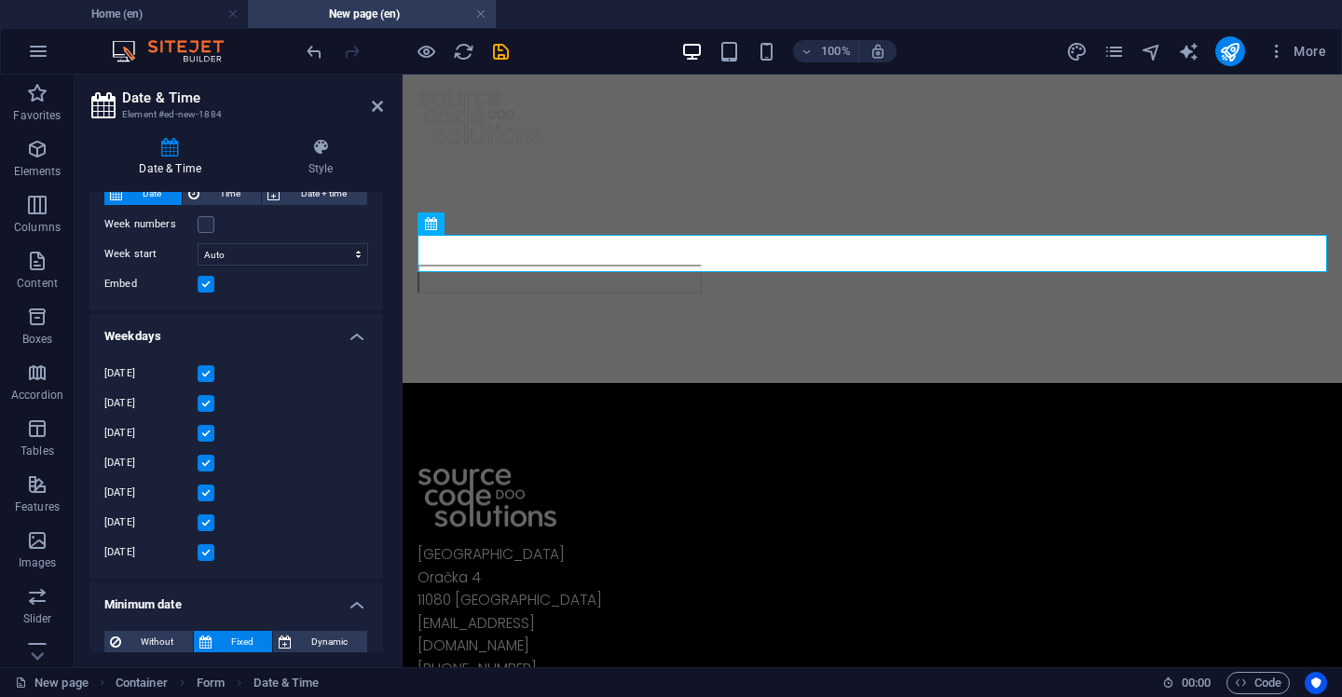
select select "9"
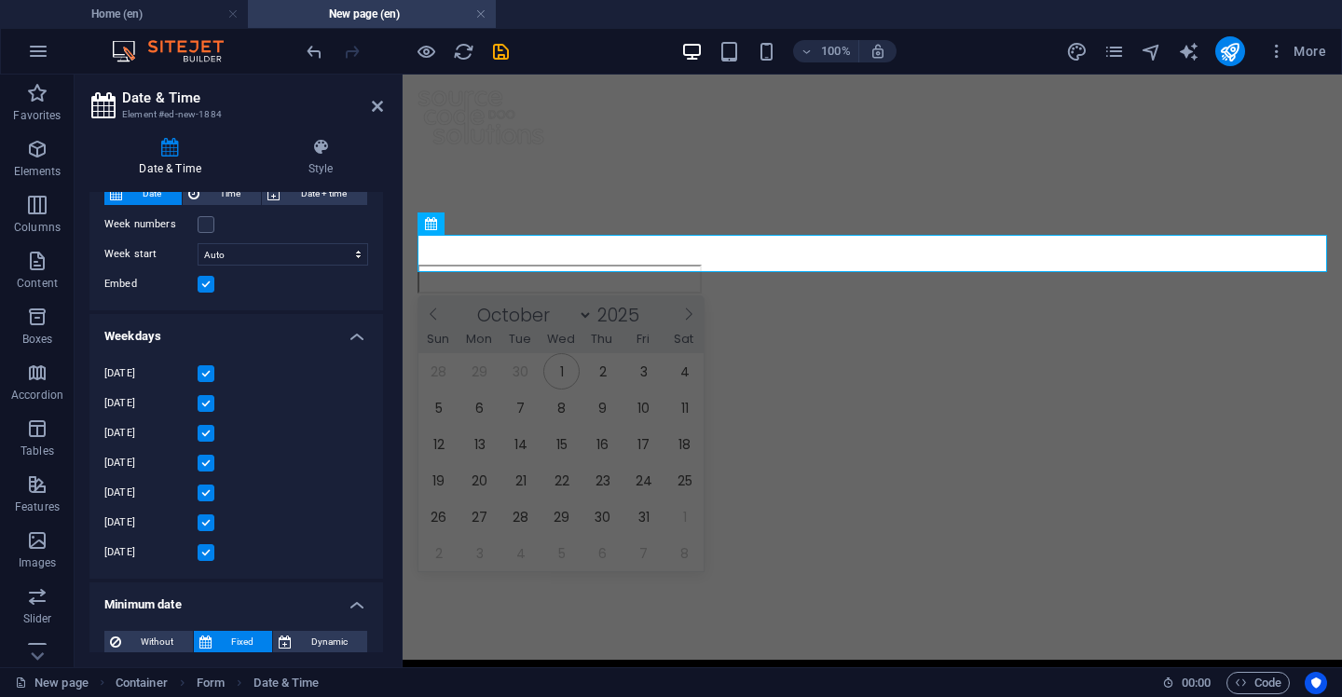
scroll to position [209, 0]
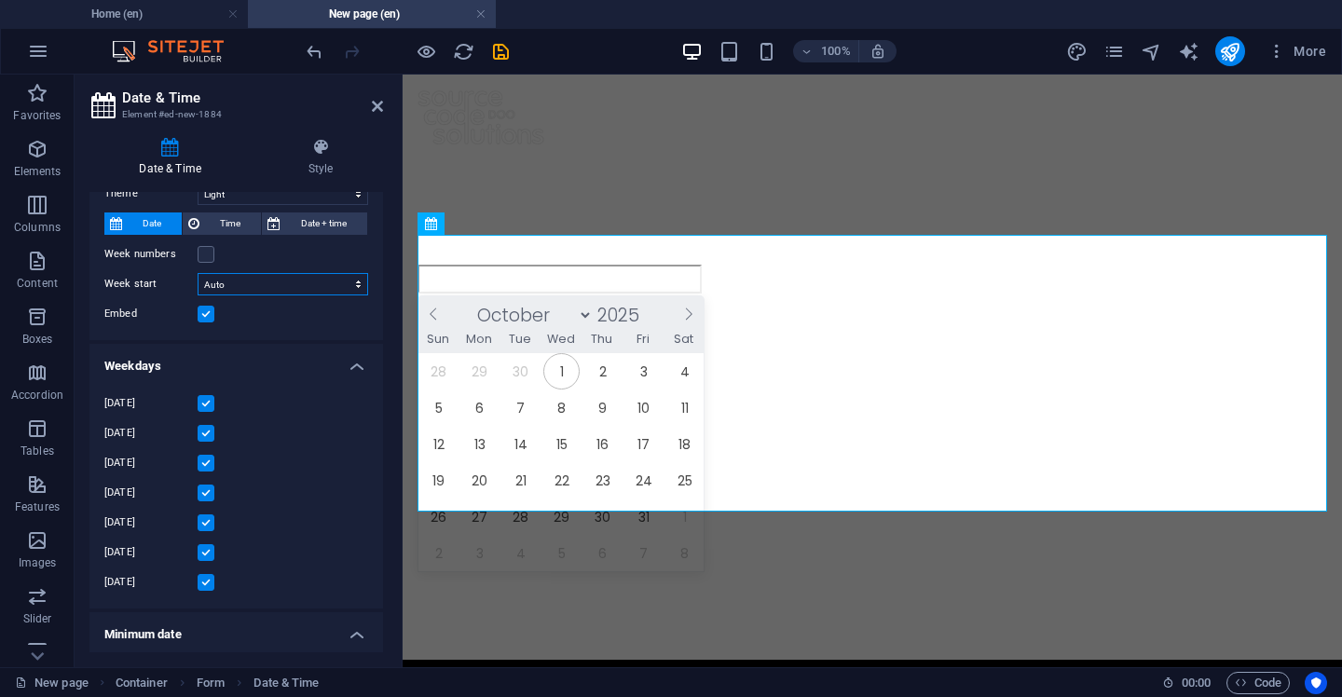
click at [259, 288] on select "Auto Monday Saturday Sunday" at bounding box center [283, 284] width 171 height 22
click at [198, 273] on select "Auto Monday Saturday Sunday" at bounding box center [283, 284] width 171 height 22
click at [207, 251] on label at bounding box center [206, 254] width 17 height 17
click at [0, 0] on input "Week numbers" at bounding box center [0, 0] width 0 height 0
select select "9"
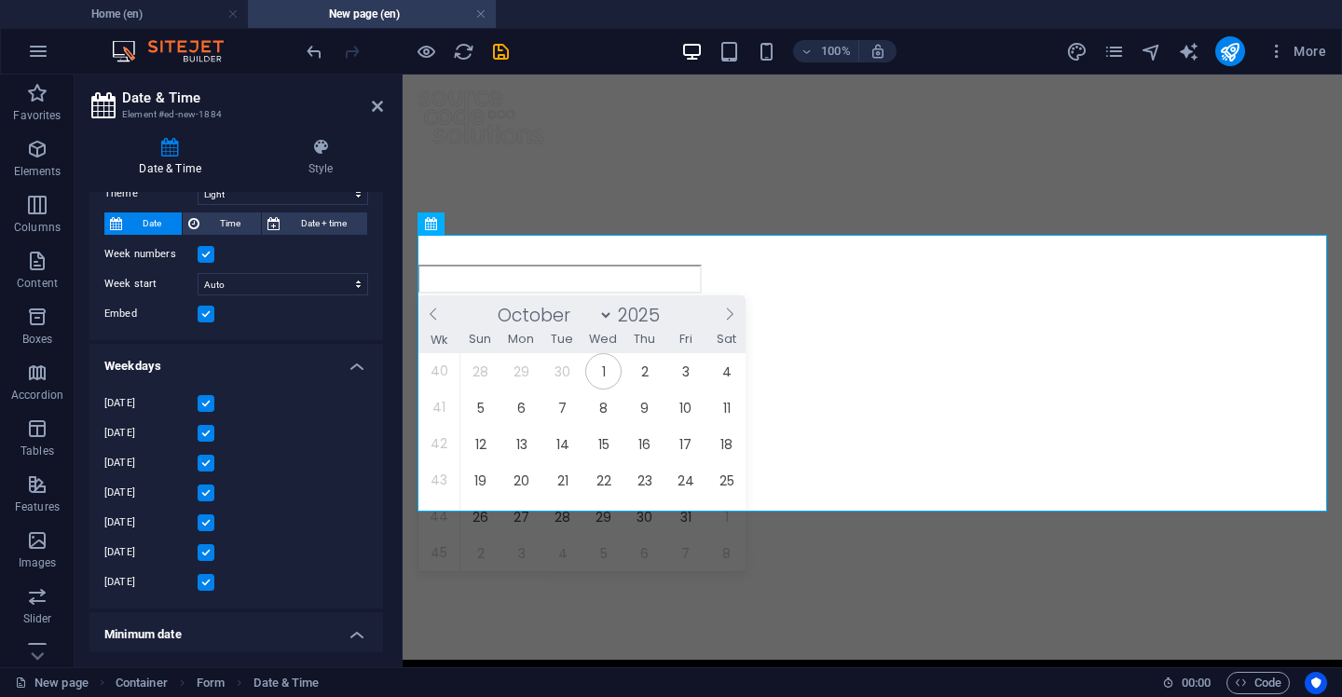
click at [207, 251] on label at bounding box center [206, 254] width 17 height 17
click at [0, 0] on input "Week numbers" at bounding box center [0, 0] width 0 height 0
select select "9"
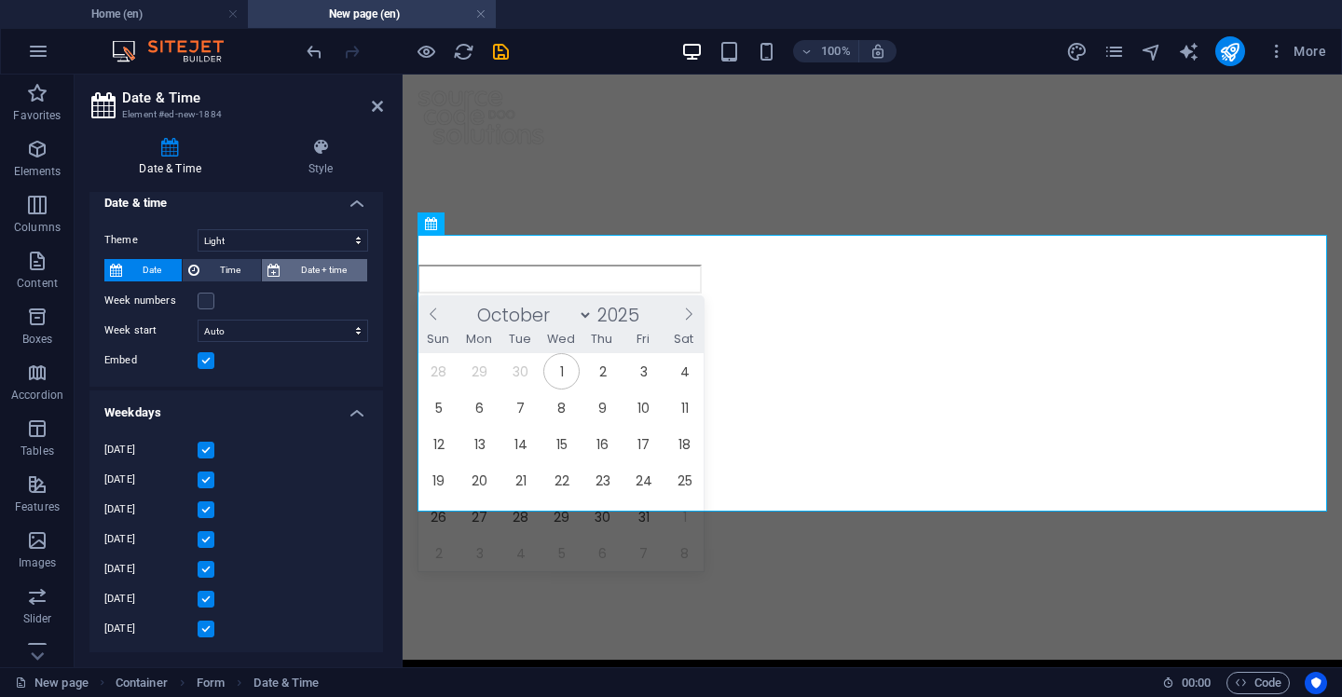
click at [293, 275] on span "Date + time" at bounding box center [324, 270] width 76 height 22
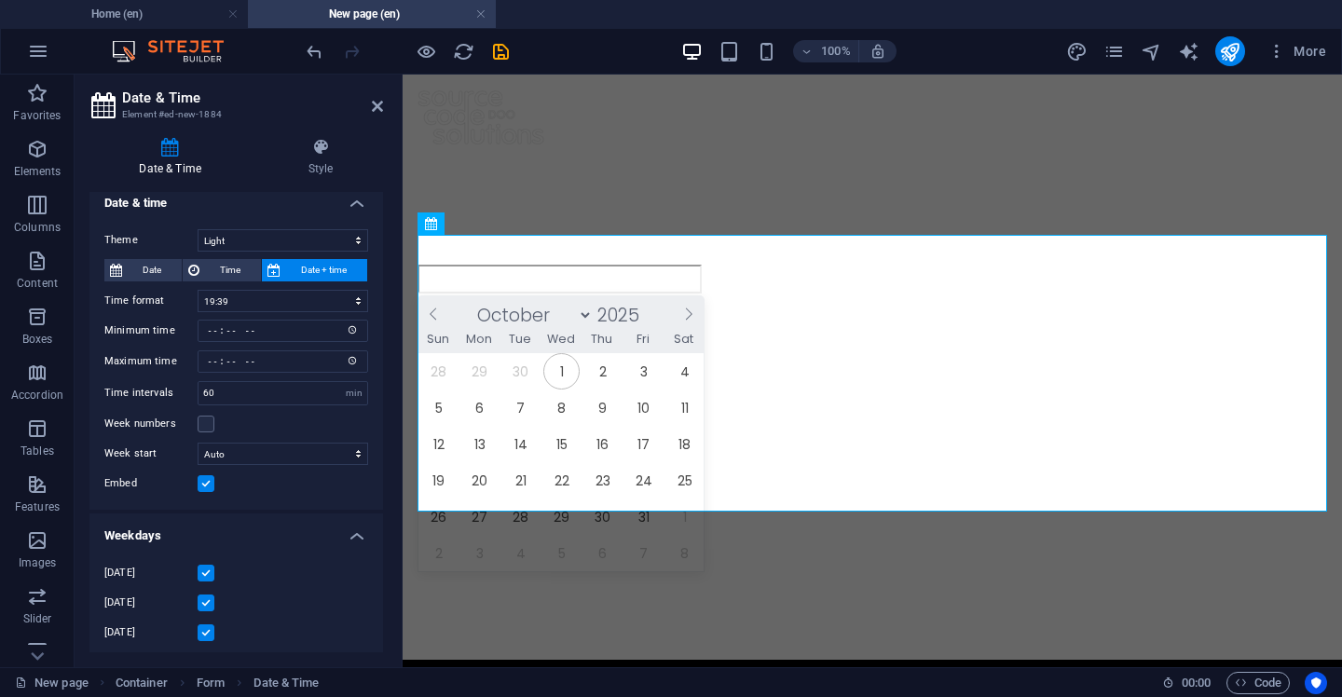
select select "9"
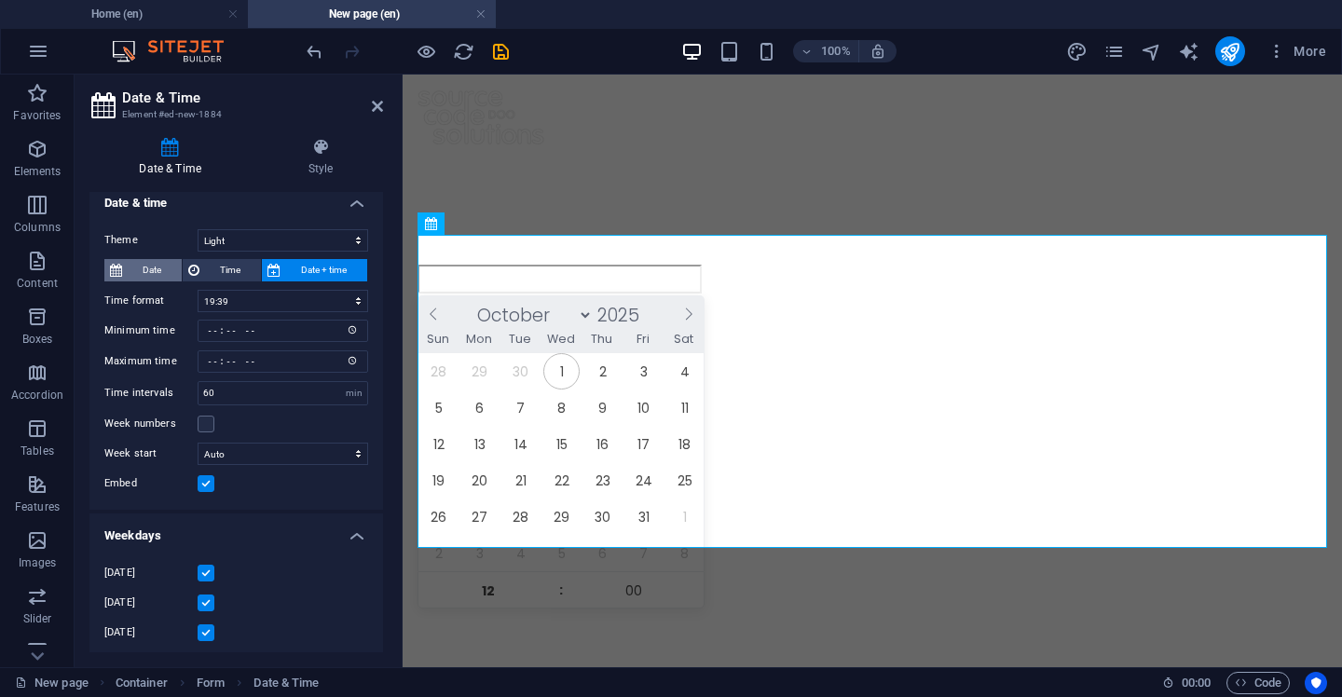
click at [148, 277] on span "Date" at bounding box center [152, 270] width 48 height 22
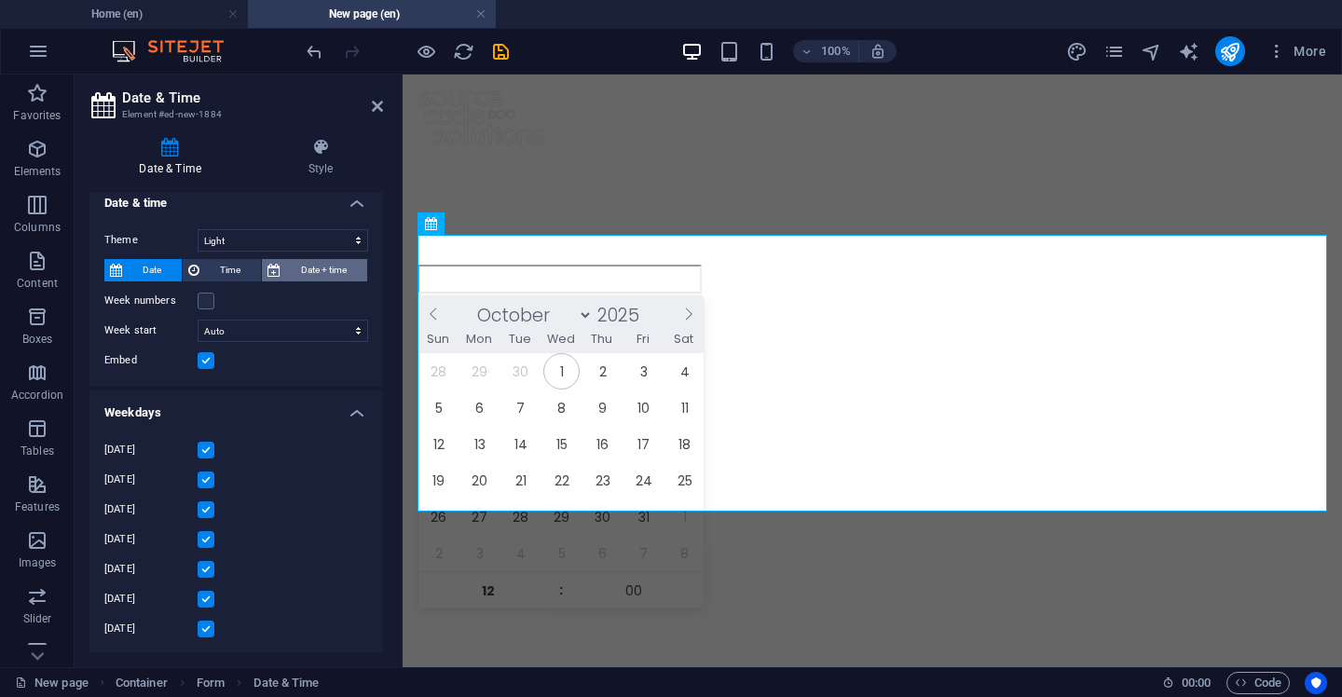
select select "9"
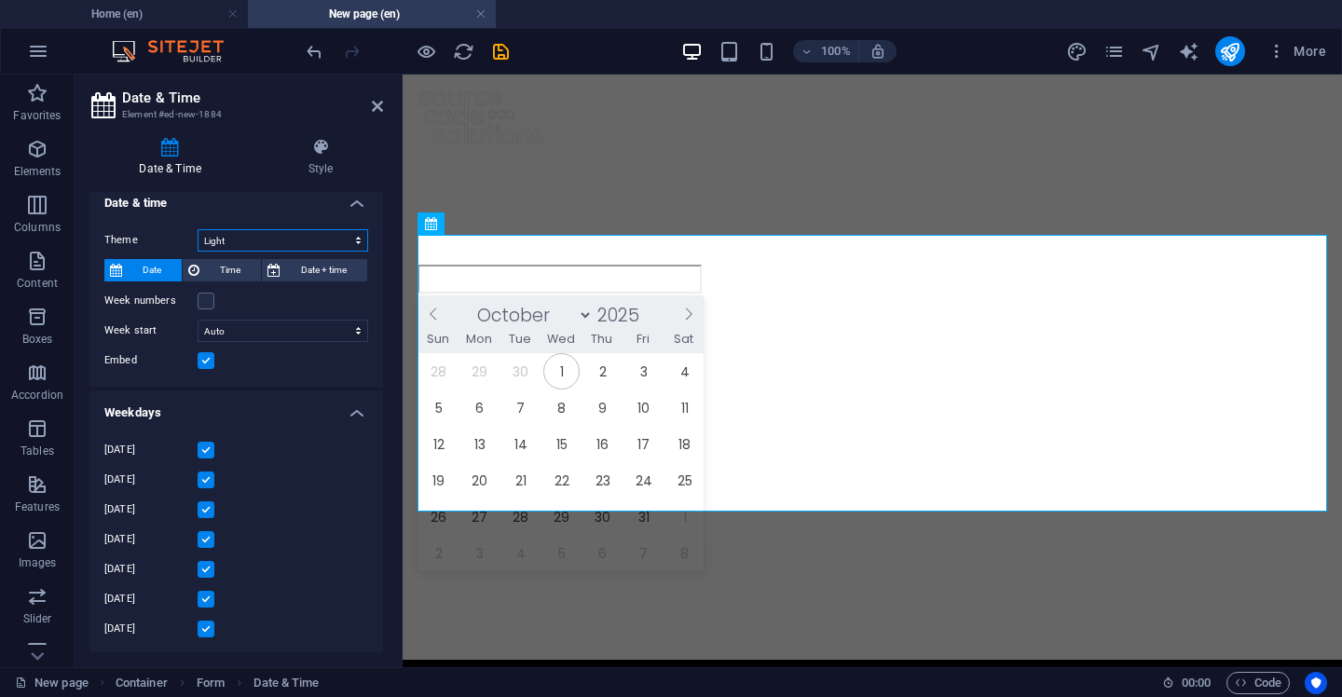
click at [283, 241] on select "Light Dark" at bounding box center [283, 240] width 171 height 22
select select "dark"
click at [198, 229] on select "Light Dark" at bounding box center [283, 240] width 171 height 22
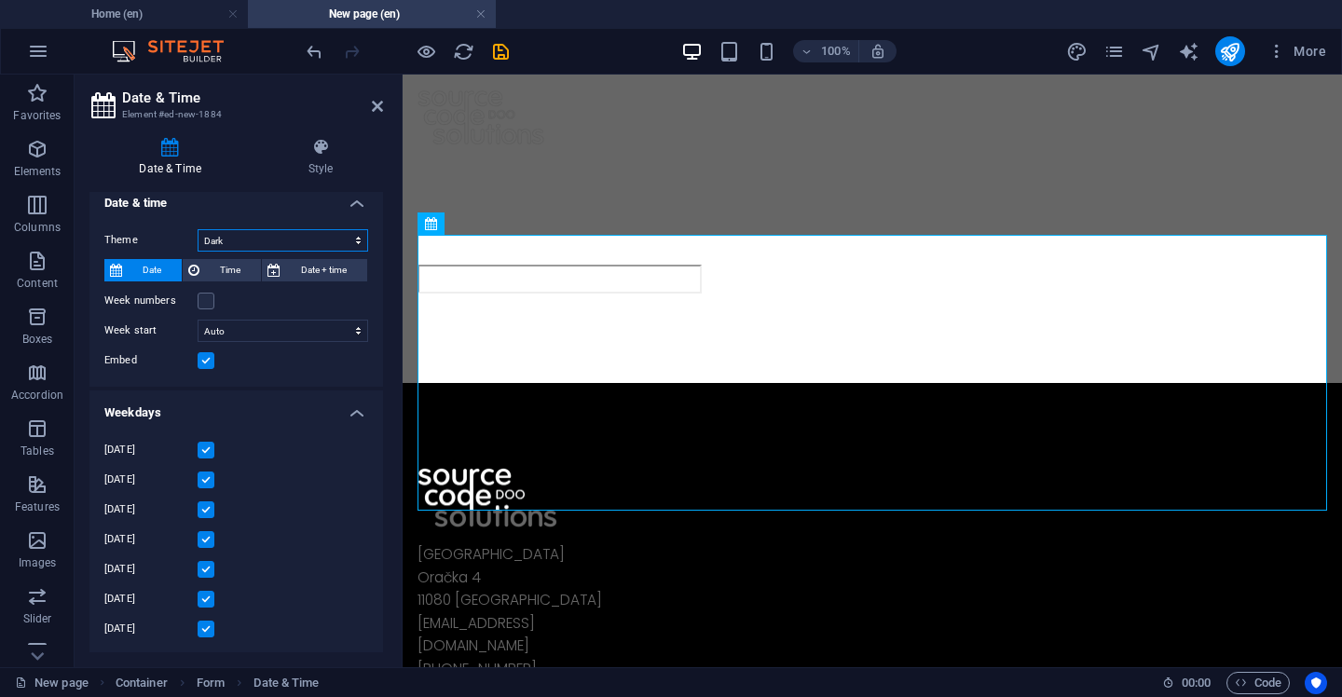
select select "9"
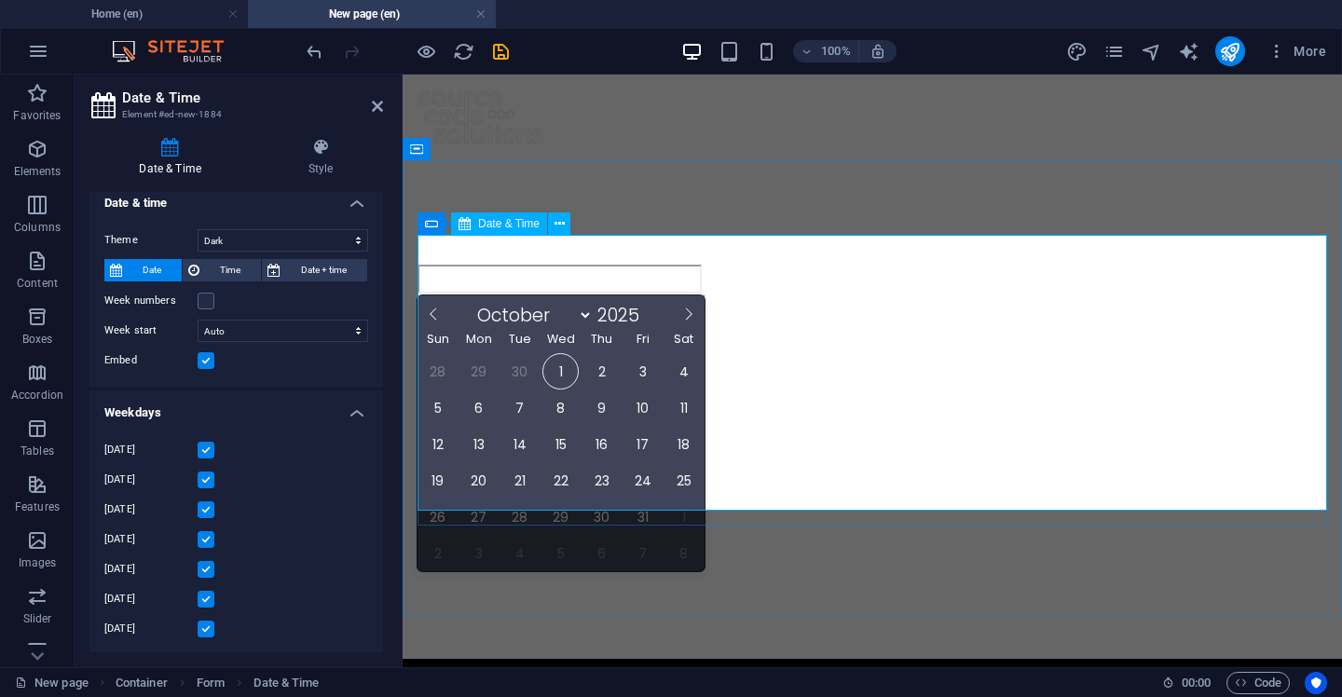
click at [557, 348] on div "January February March April May June July August September October November De…" at bounding box center [873, 417] width 910 height 305
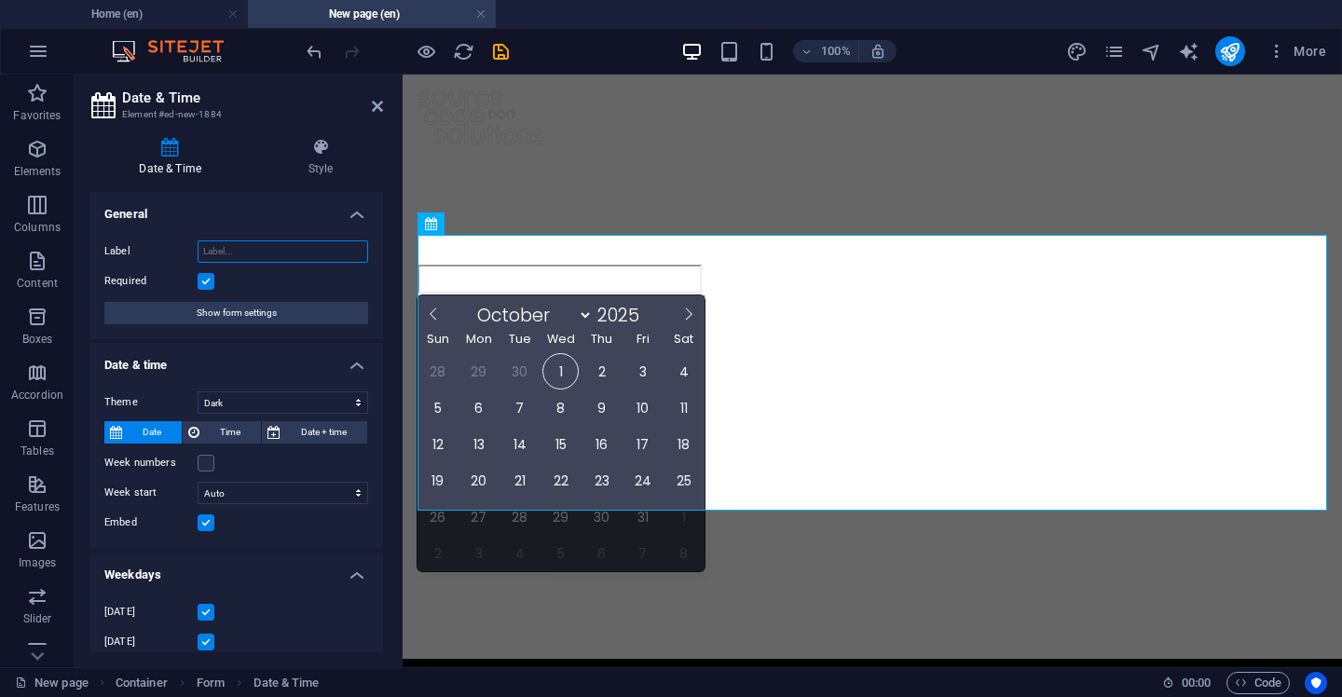
click at [262, 251] on input "Label" at bounding box center [283, 252] width 171 height 22
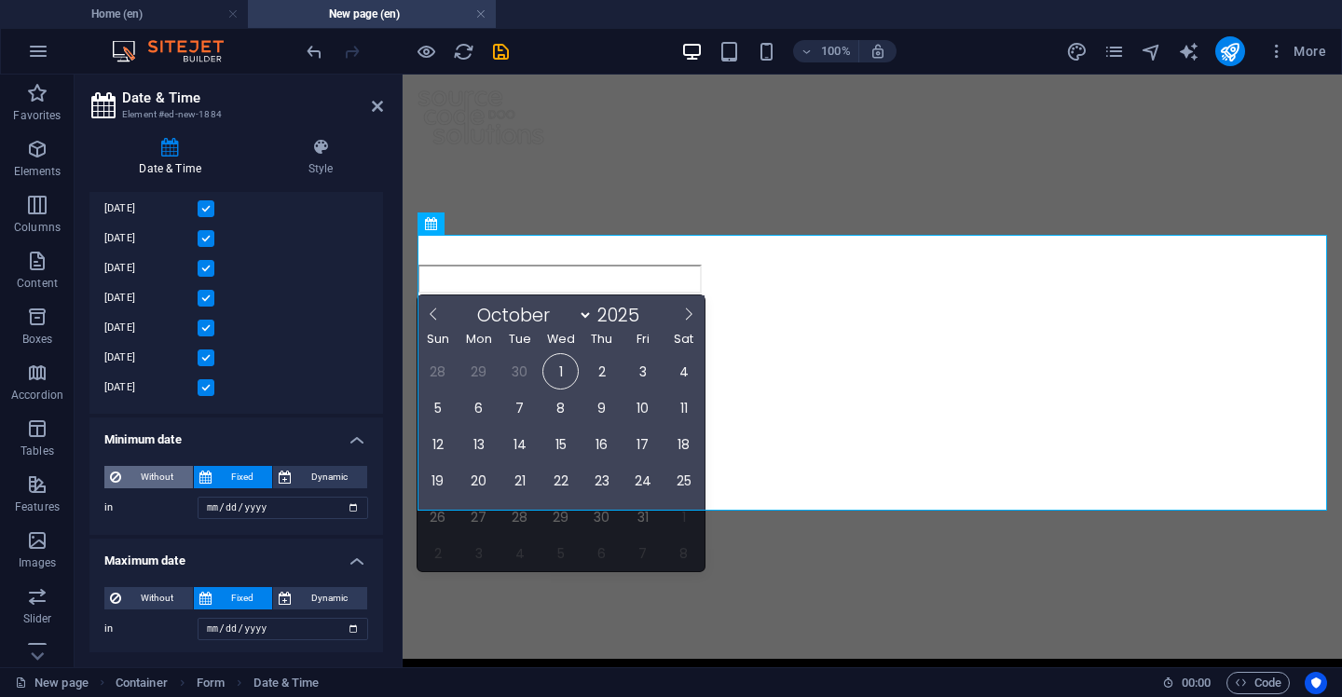
click at [175, 474] on span "Without" at bounding box center [157, 477] width 61 height 22
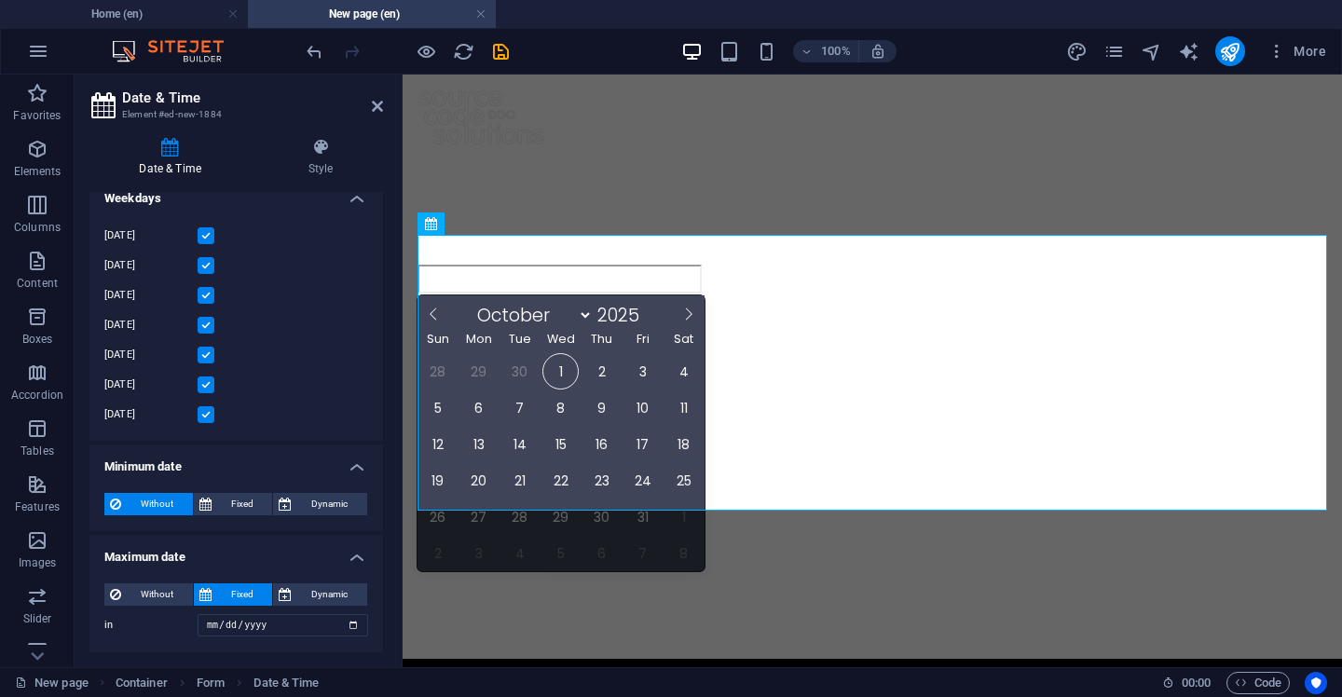
select select "9"
click at [164, 593] on span "Without" at bounding box center [157, 596] width 61 height 22
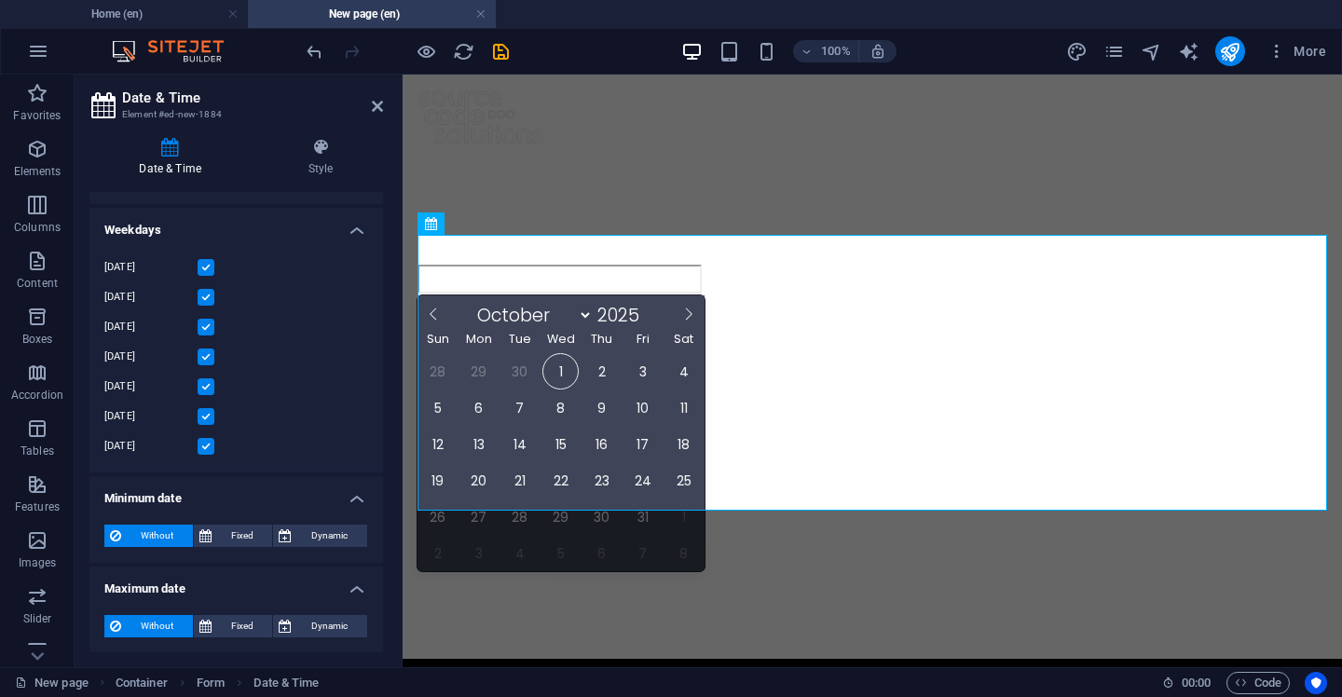
select select "9"
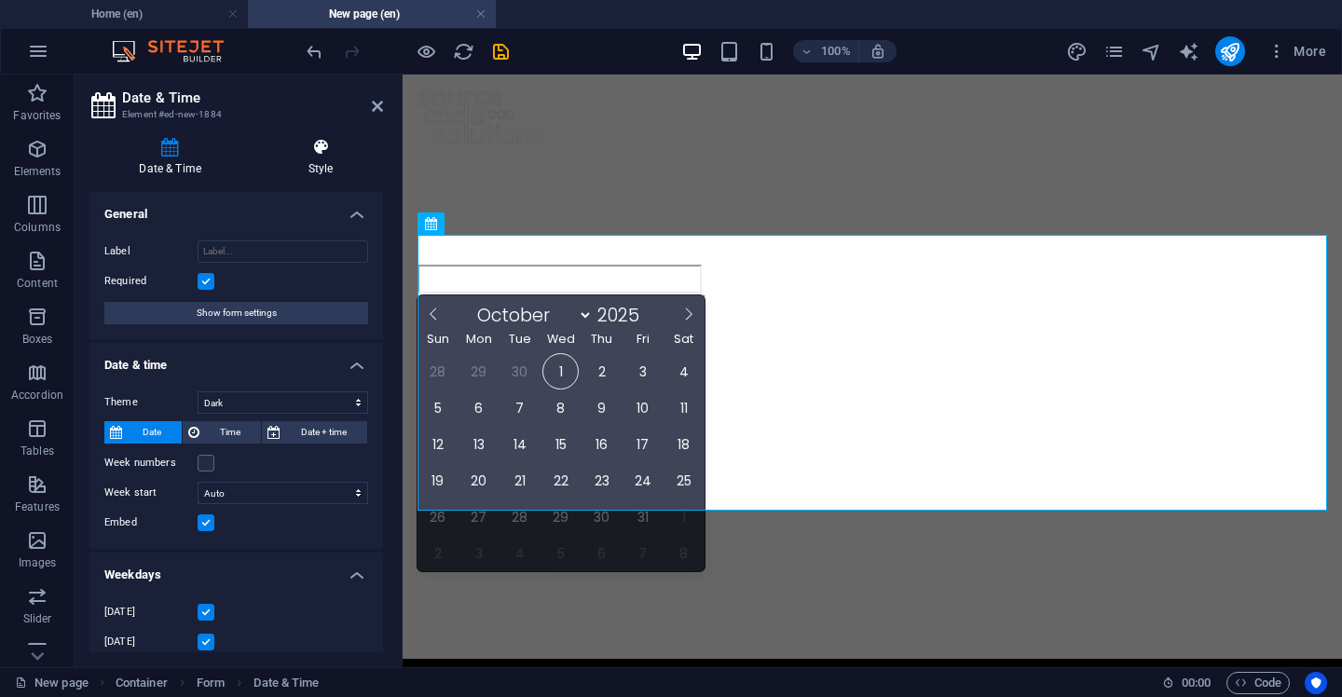
click at [324, 165] on h4 "Style" at bounding box center [320, 157] width 125 height 39
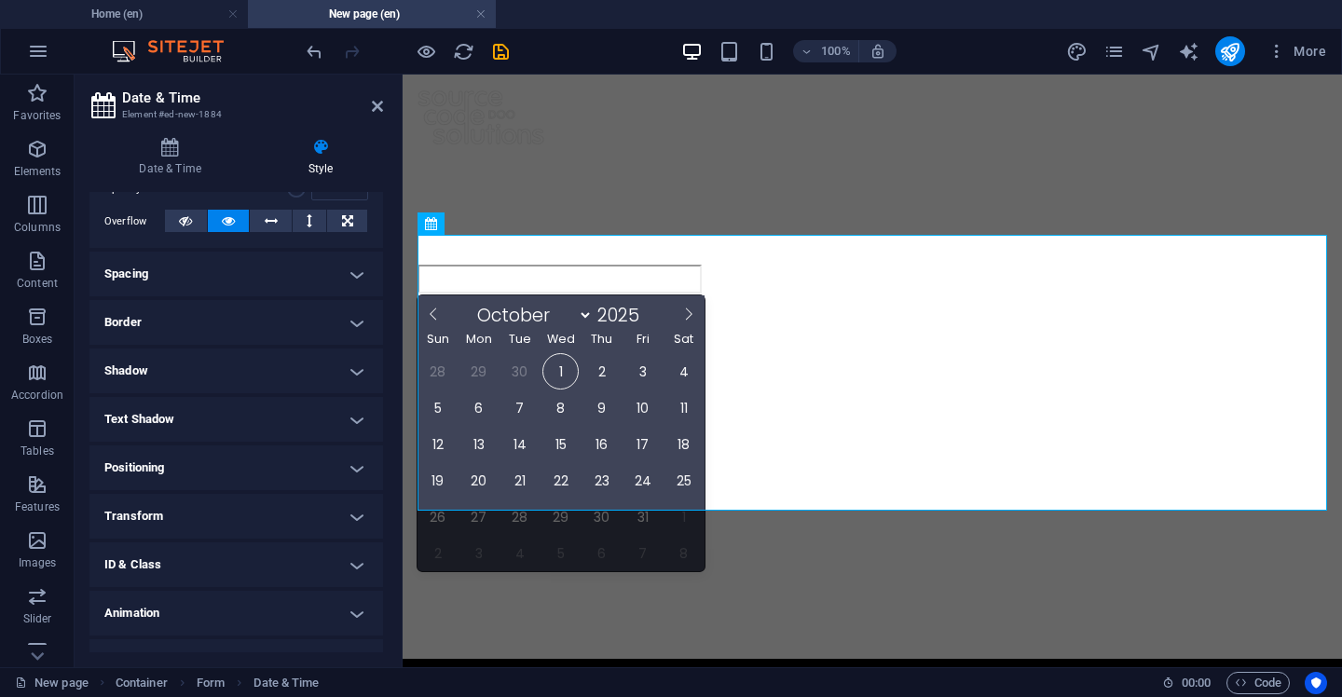
scroll to position [316, 0]
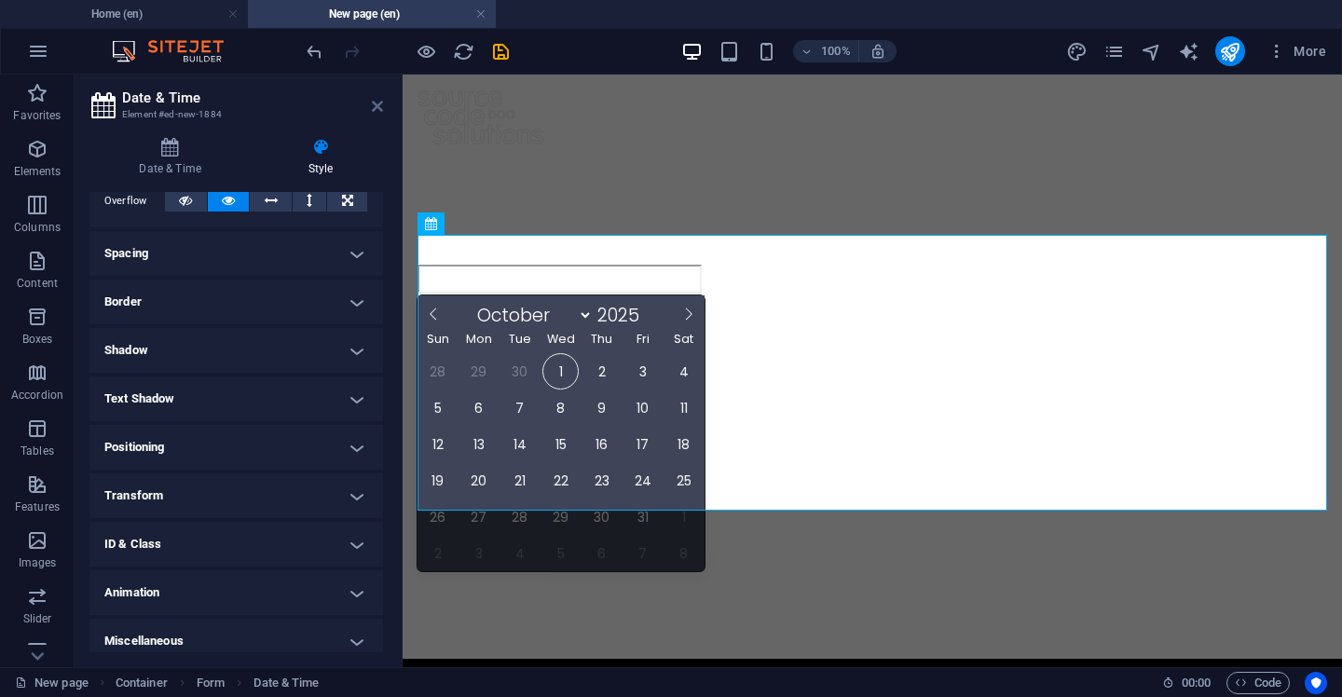
click at [380, 109] on icon at bounding box center [377, 106] width 11 height 15
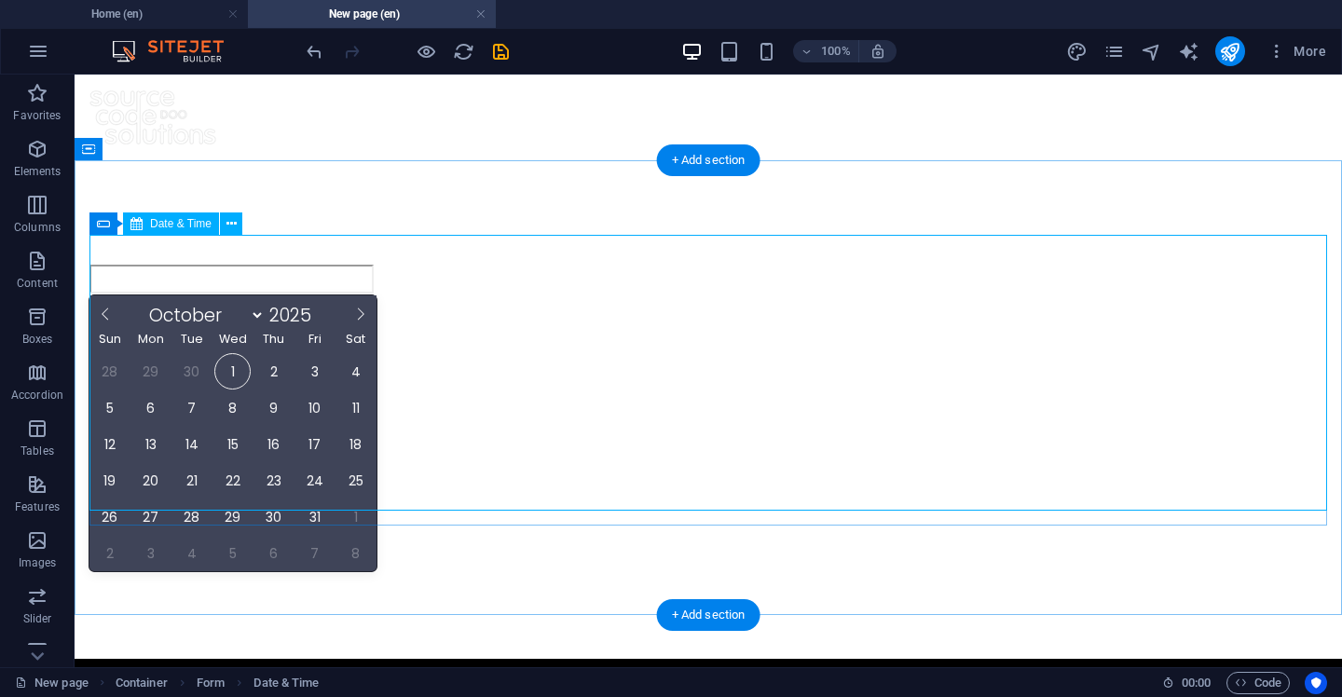
click at [277, 313] on div "January February March April May June July August September October November De…" at bounding box center [708, 417] width 1238 height 305
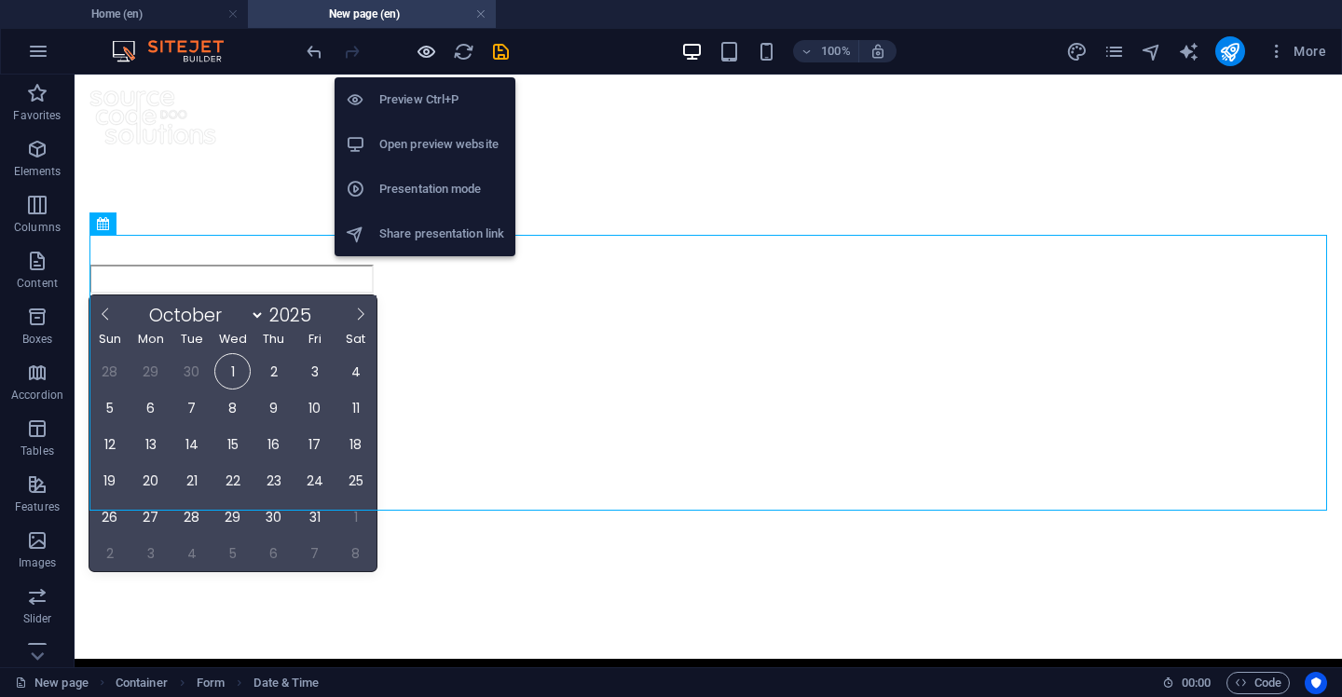
click at [426, 53] on icon "button" at bounding box center [426, 51] width 21 height 21
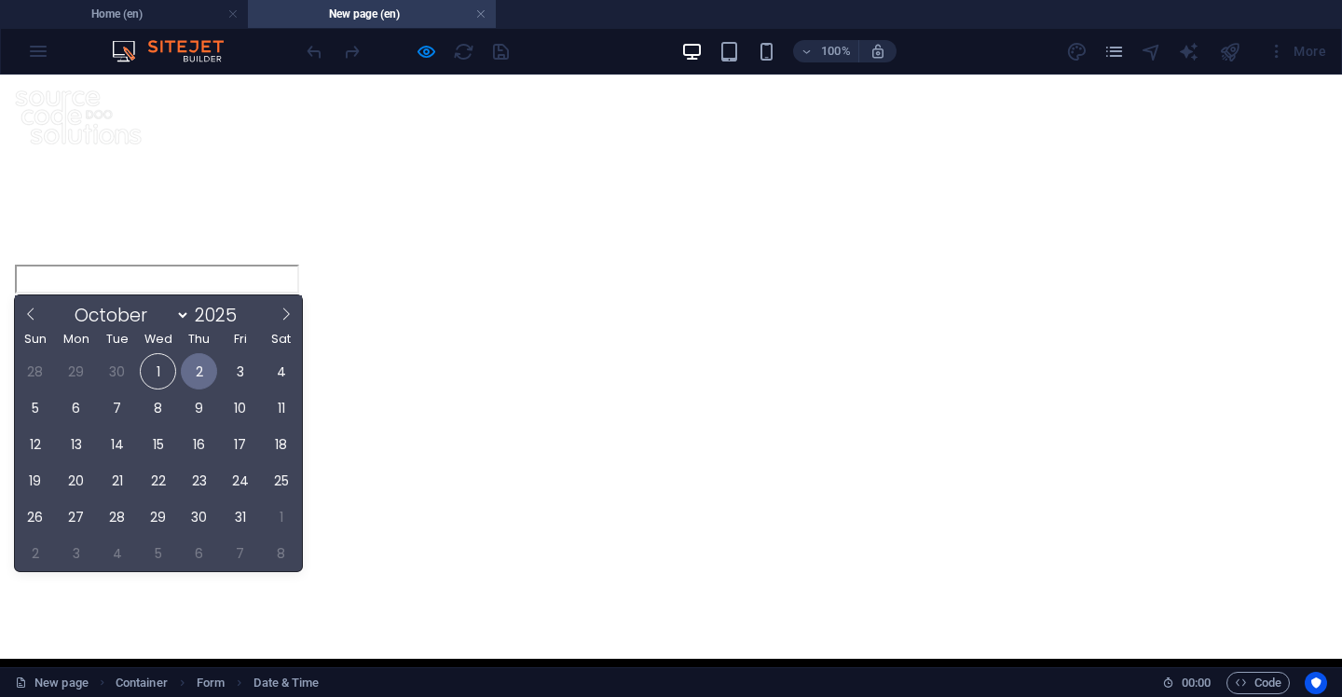
click at [198, 353] on span "2" at bounding box center [199, 371] width 36 height 36
click at [200, 353] on span "2" at bounding box center [199, 371] width 36 height 36
click at [243, 353] on span "3" at bounding box center [240, 371] width 36 height 36
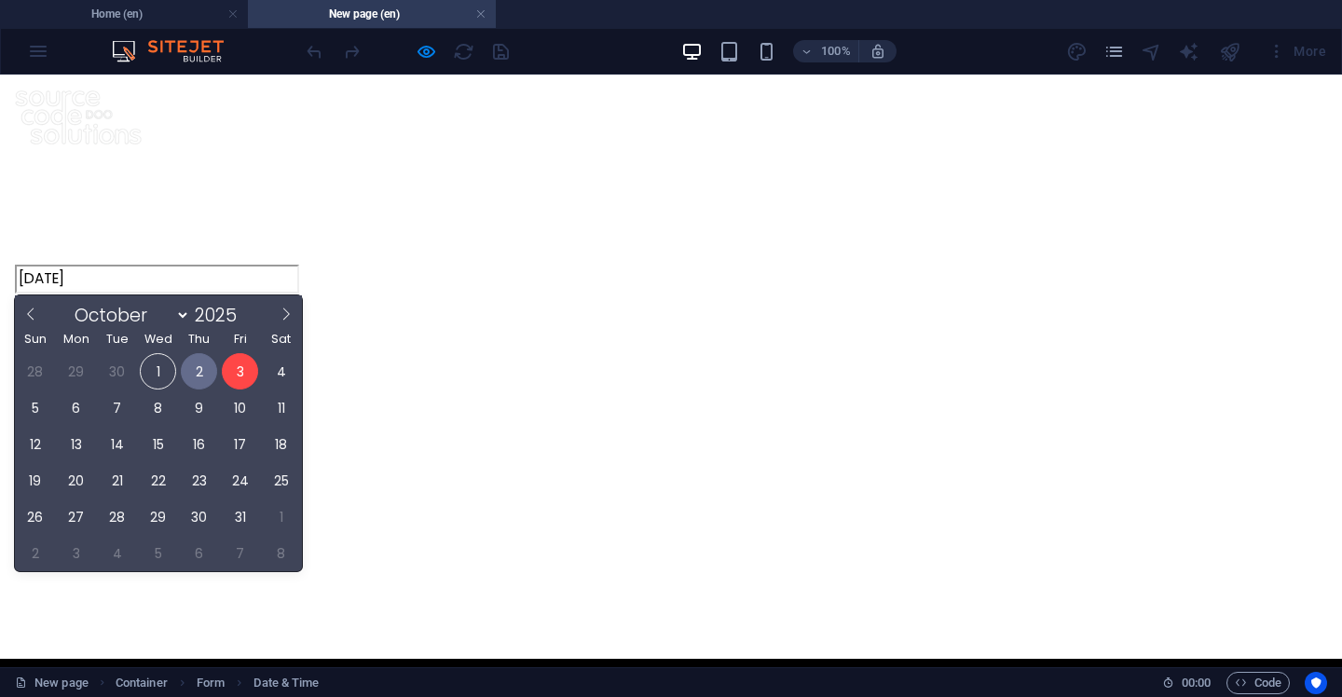
click at [211, 353] on span "2" at bounding box center [199, 371] width 36 height 36
type input "02/10/2025"
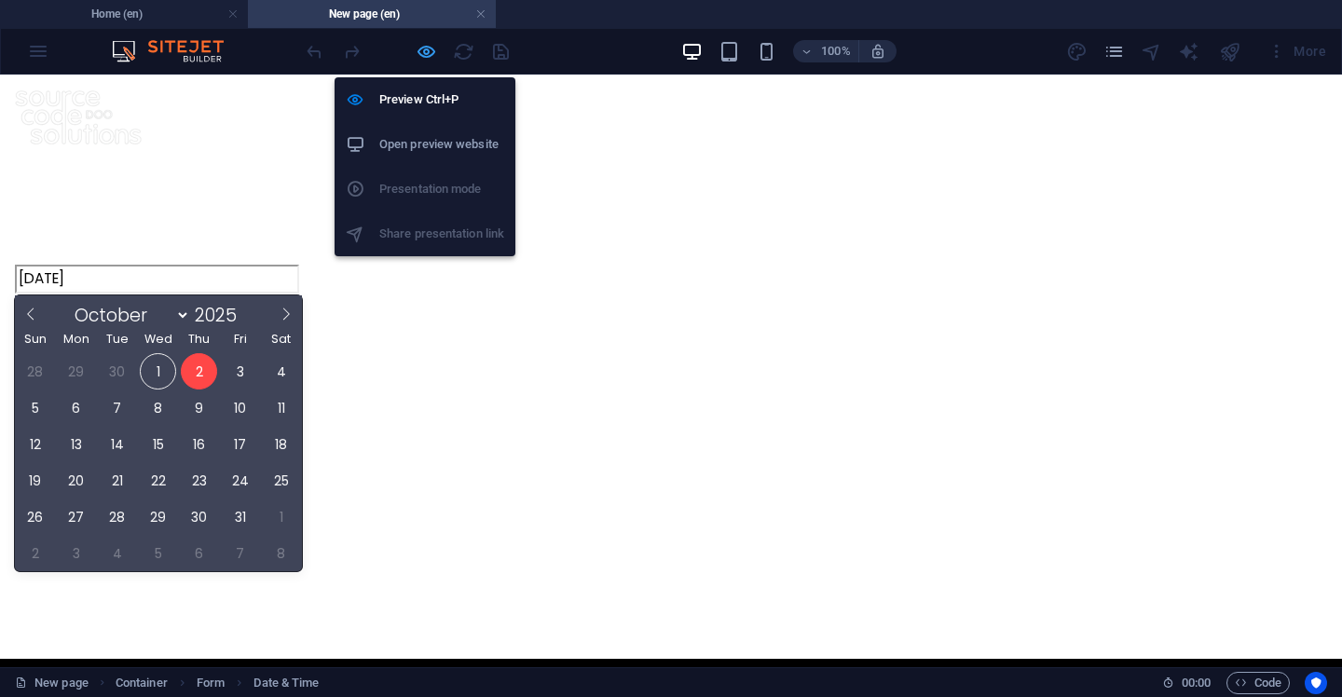
click at [423, 55] on icon "button" at bounding box center [426, 51] width 21 height 21
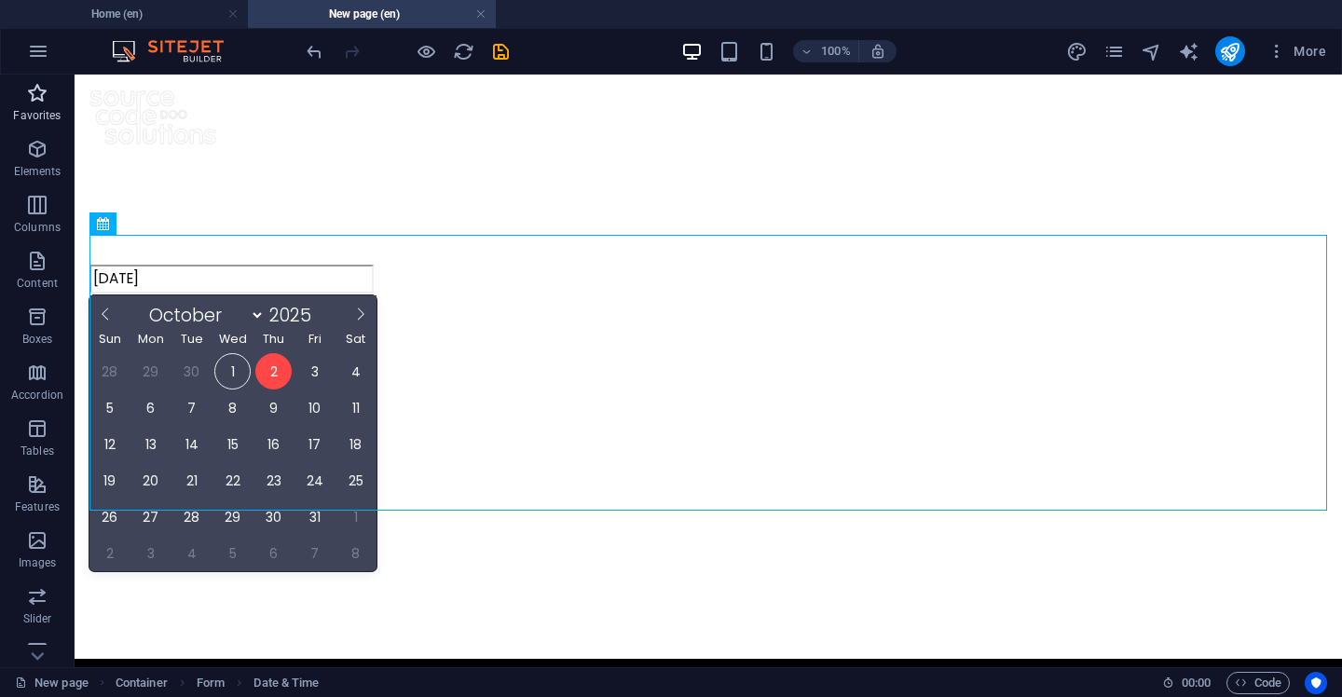
click at [48, 102] on span "Favorites" at bounding box center [37, 104] width 75 height 45
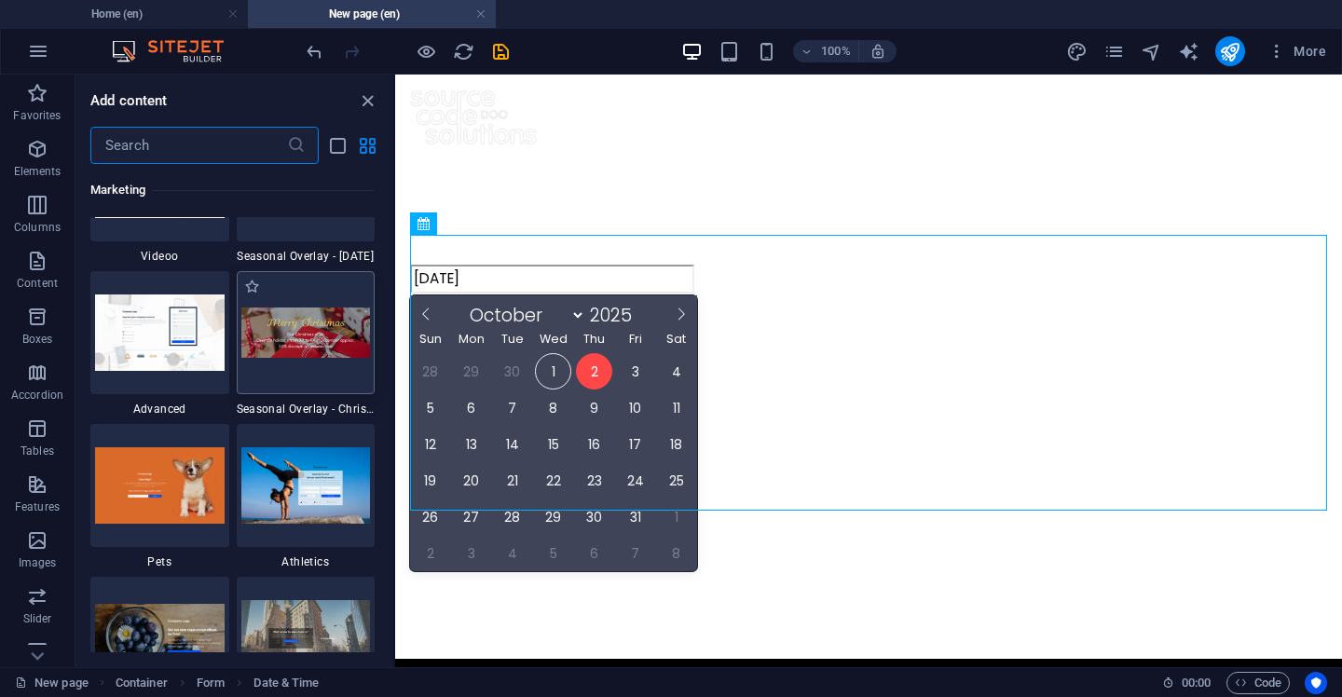
scroll to position [15748, 0]
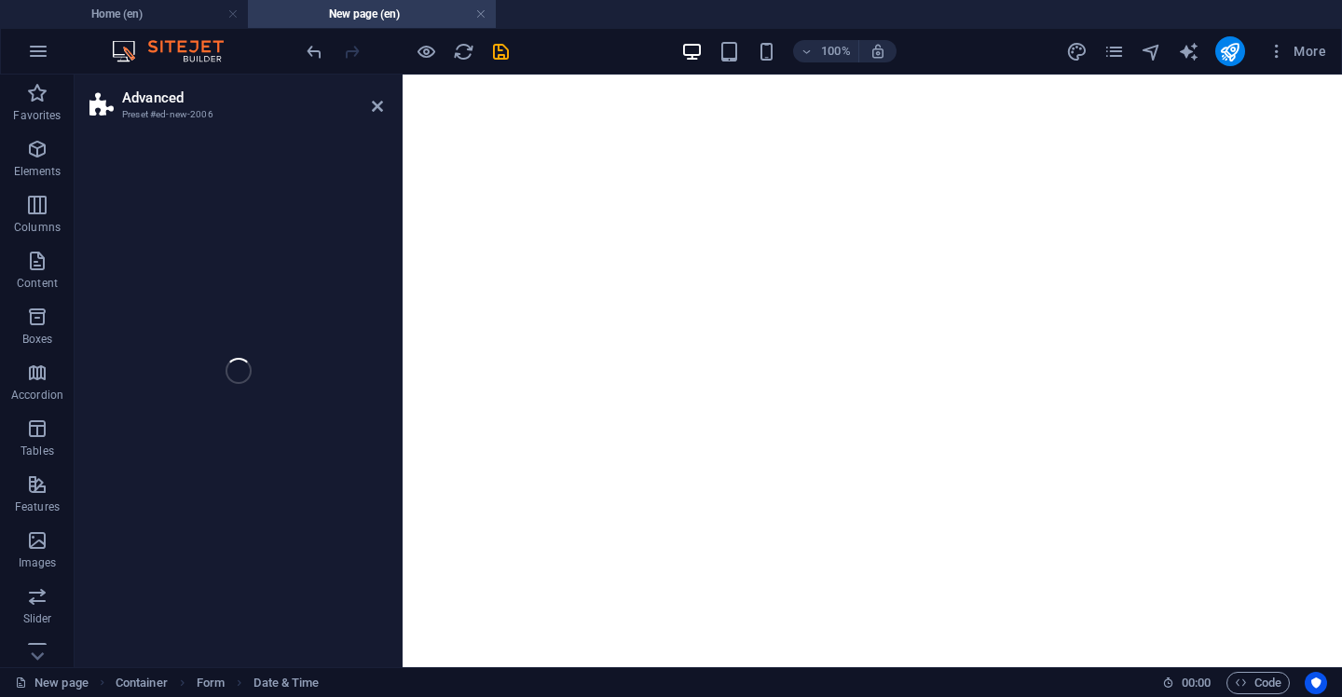
select select "%"
select select "rem"
select select "px"
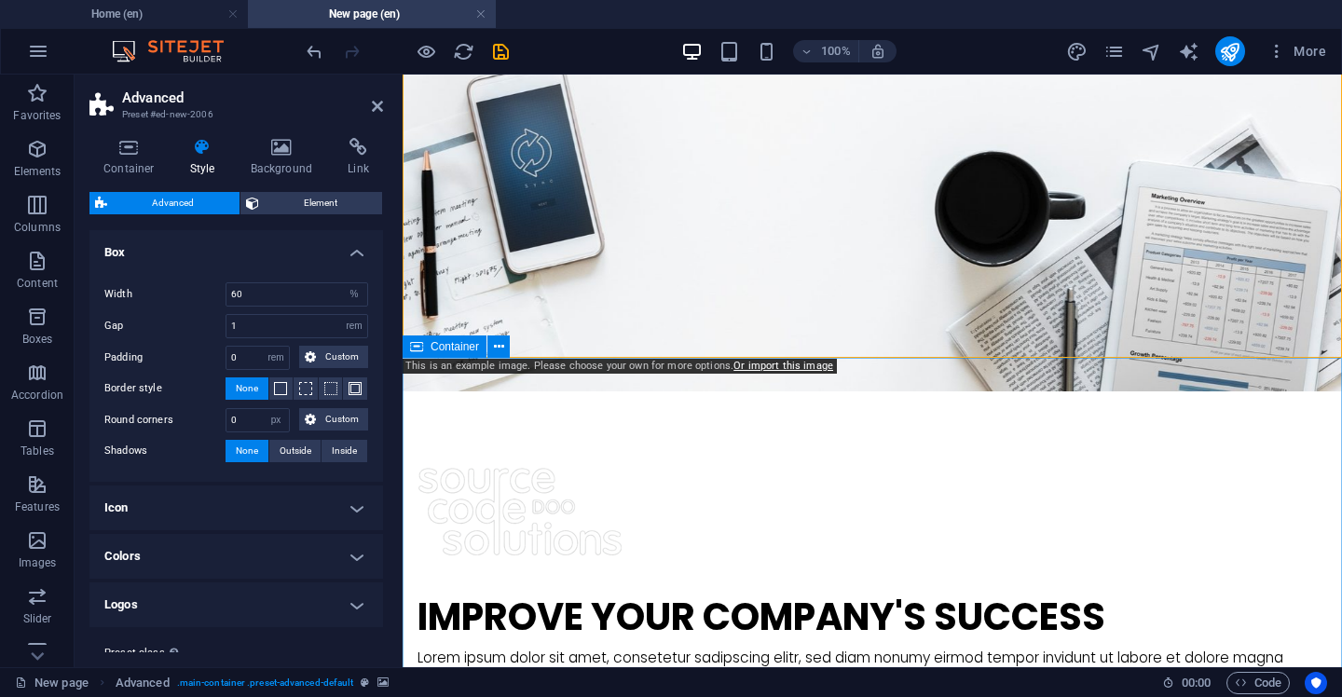
scroll to position [636, 0]
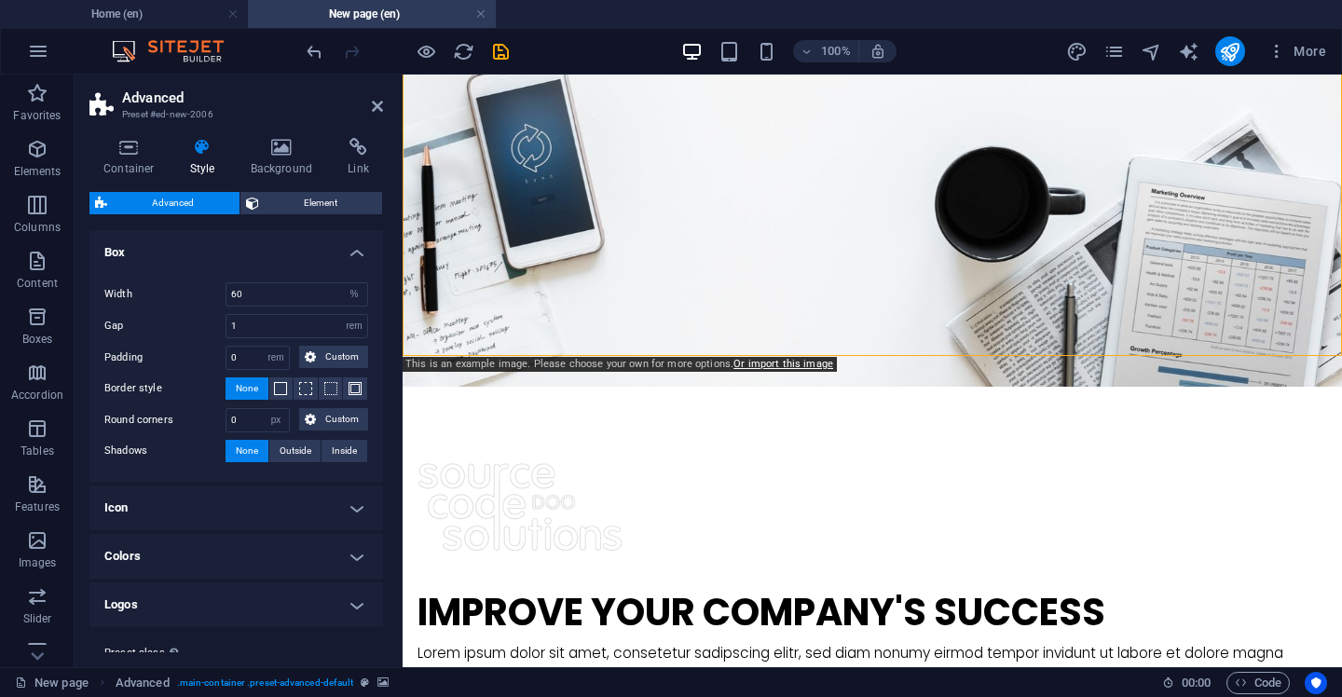
click at [375, 115] on header "Advanced Preset #ed-new-2006" at bounding box center [236, 99] width 294 height 48
click at [375, 101] on icon at bounding box center [377, 106] width 11 height 15
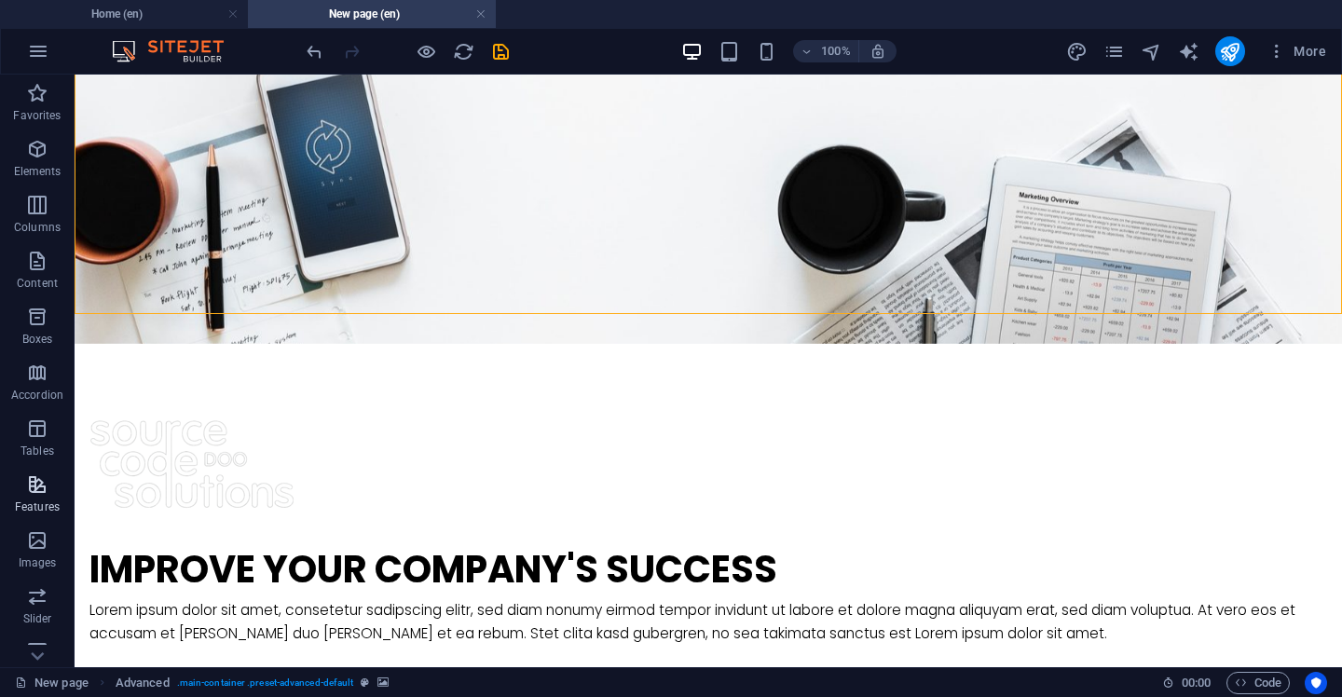
click at [47, 503] on p "Features" at bounding box center [37, 507] width 45 height 15
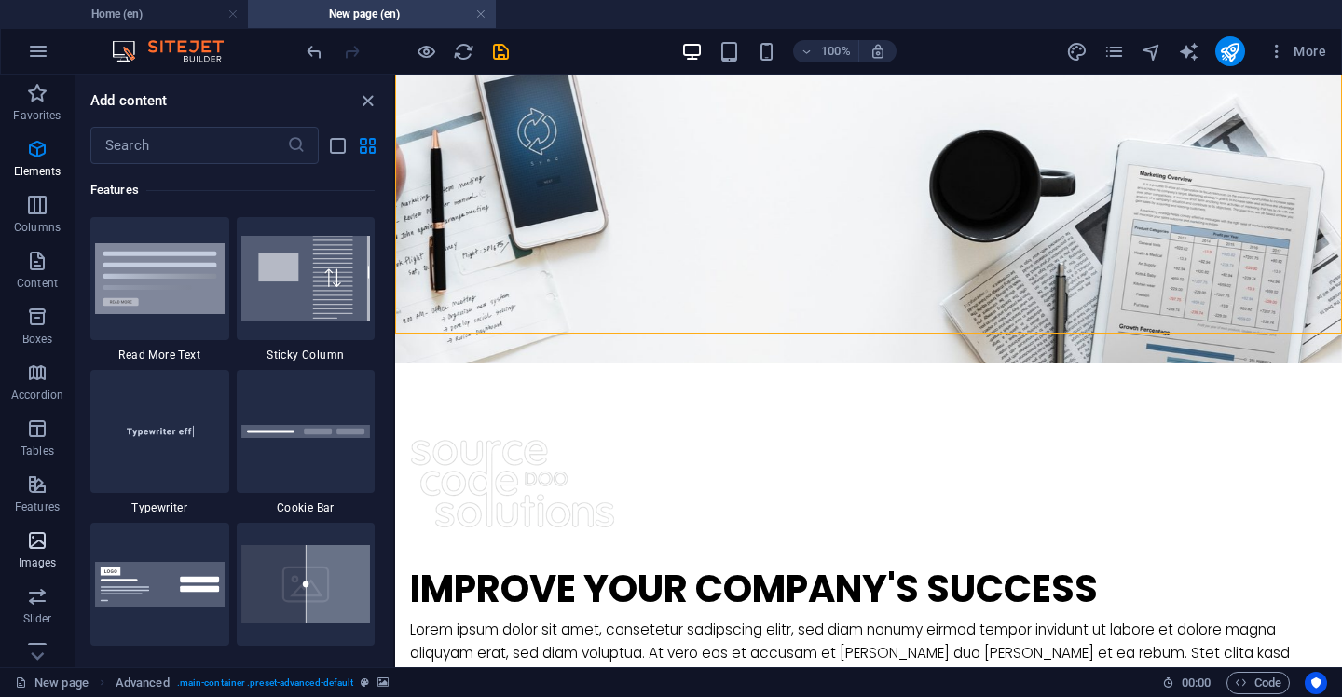
click at [43, 547] on icon "button" at bounding box center [37, 541] width 22 height 22
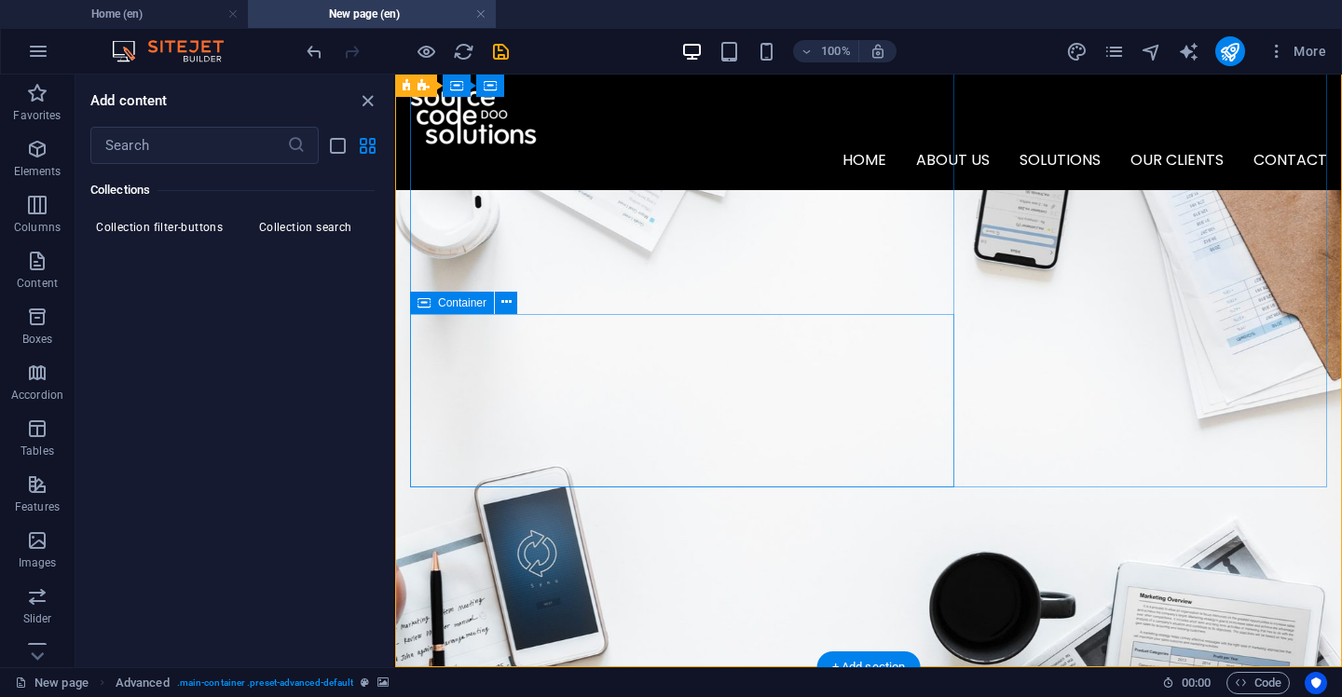
scroll to position [63, 0]
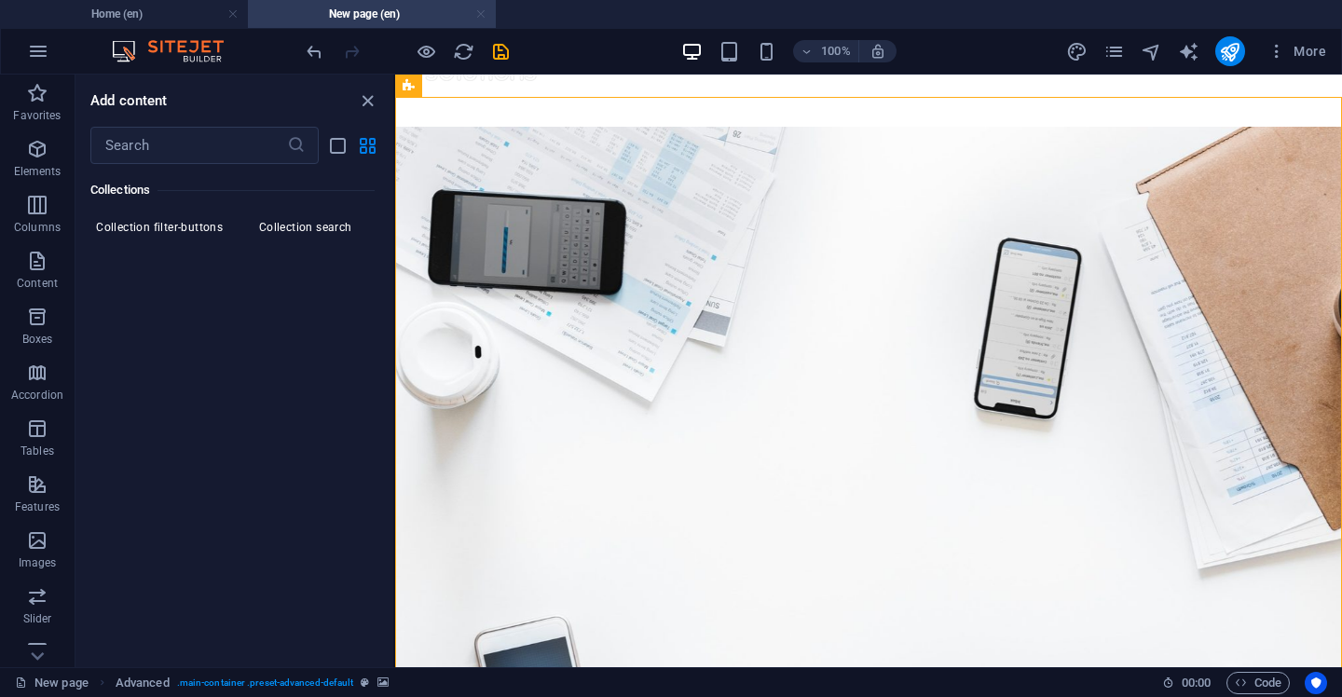
click at [481, 10] on link at bounding box center [480, 15] width 11 height 18
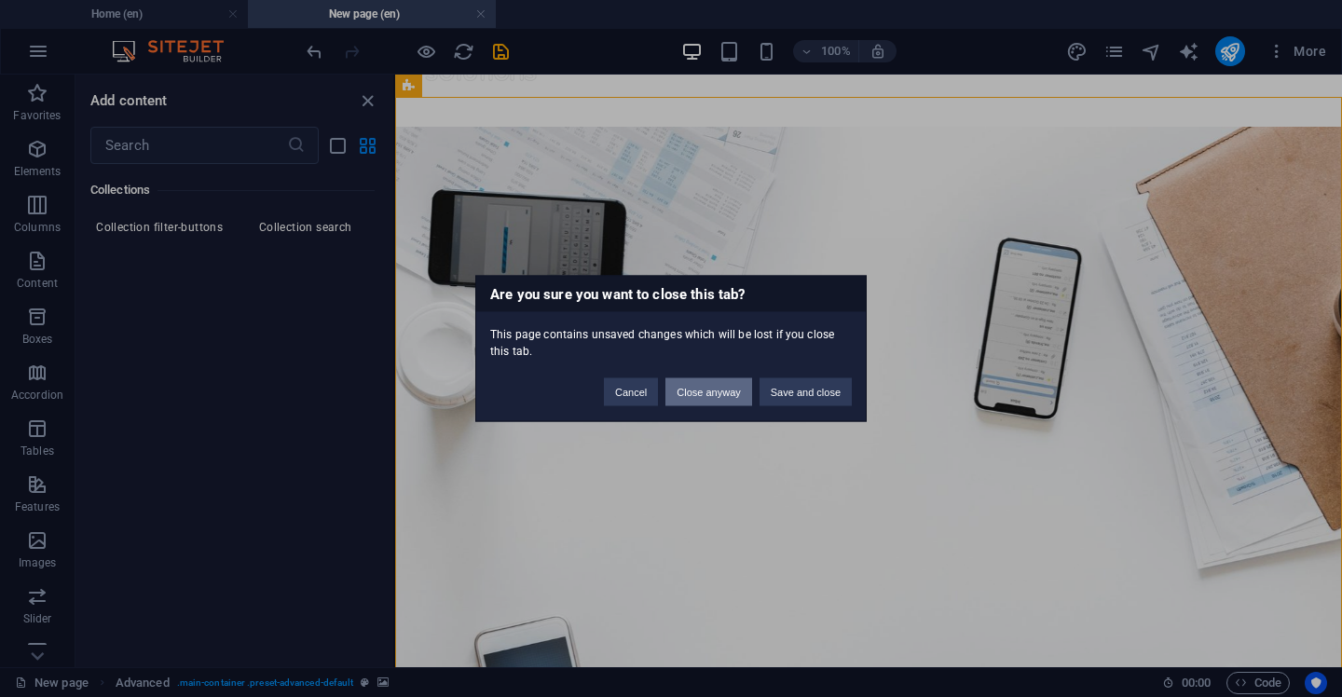
click at [706, 393] on button "Close anyway" at bounding box center [709, 393] width 86 height 28
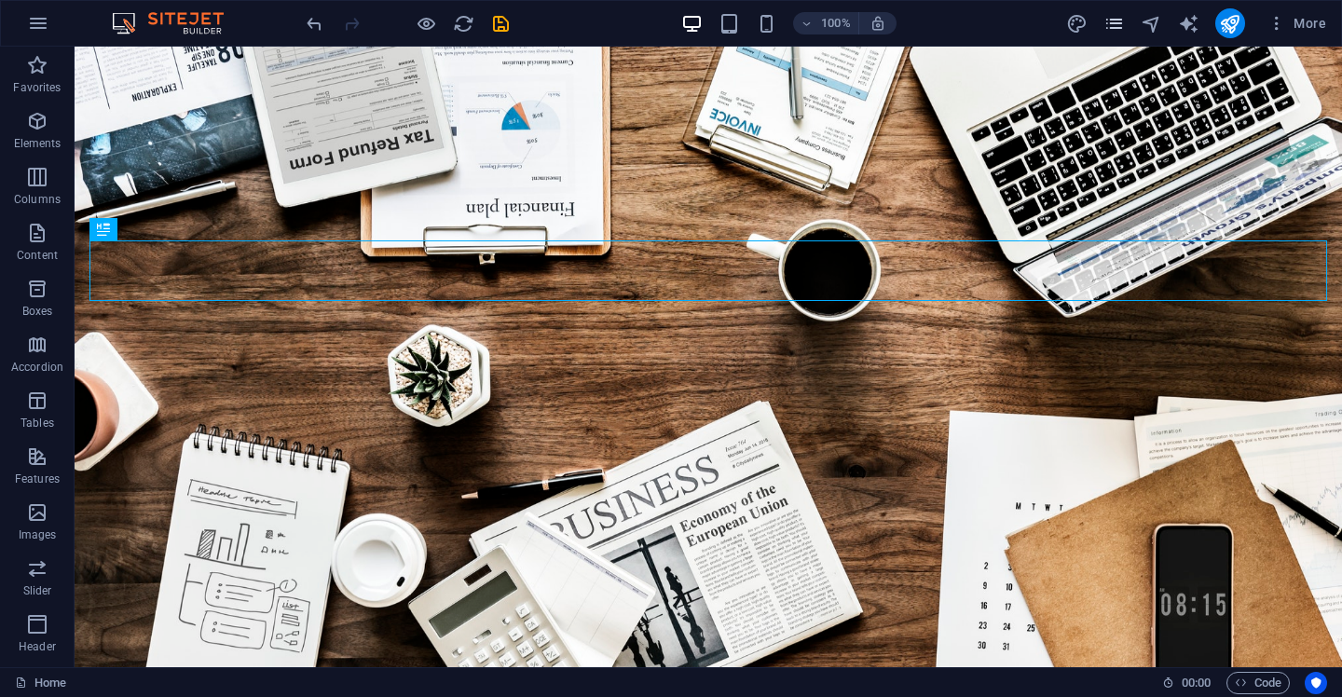
click at [1120, 22] on icon "pages" at bounding box center [1114, 23] width 21 height 21
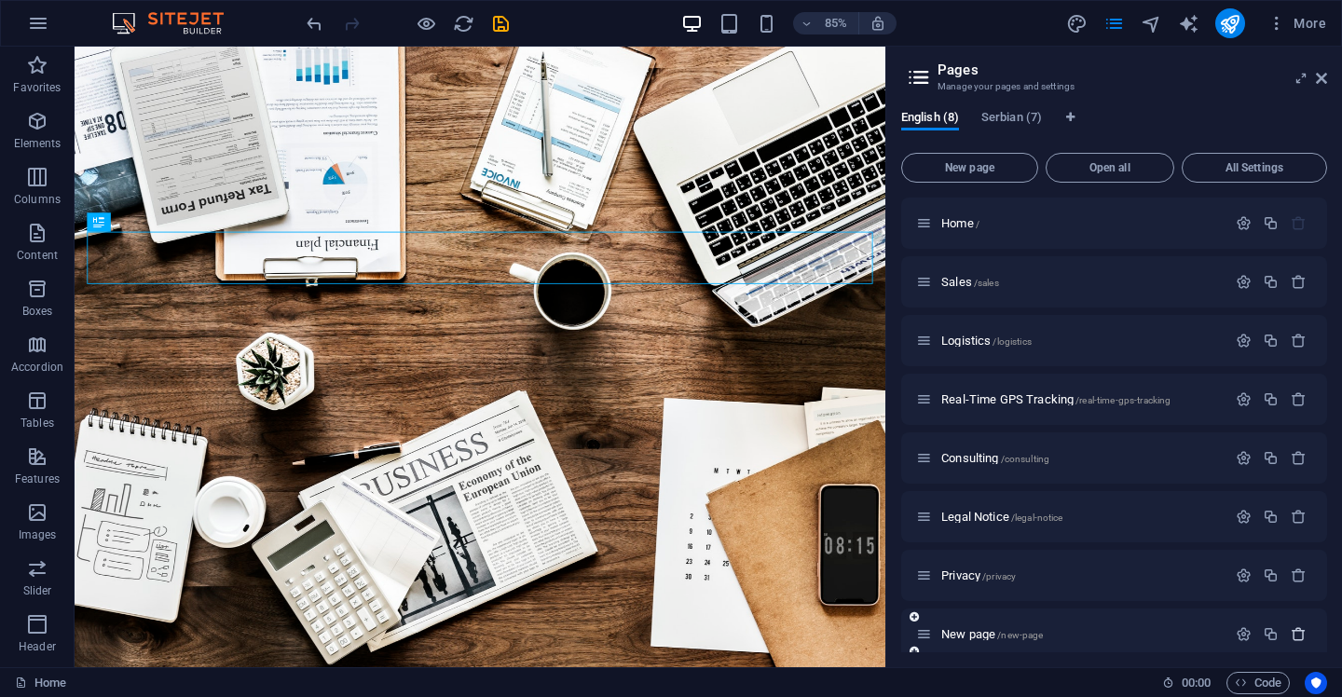
click at [1296, 630] on icon "button" at bounding box center [1299, 634] width 16 height 16
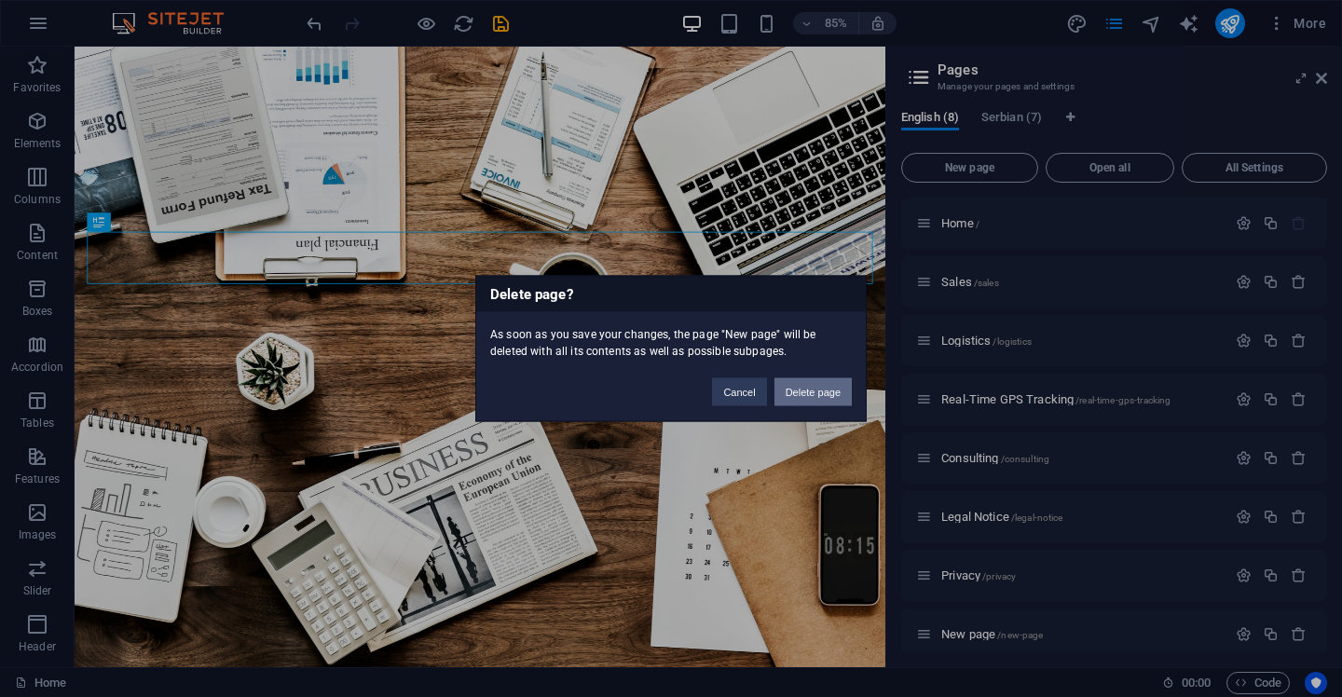
click at [818, 397] on button "Delete page" at bounding box center [813, 393] width 77 height 28
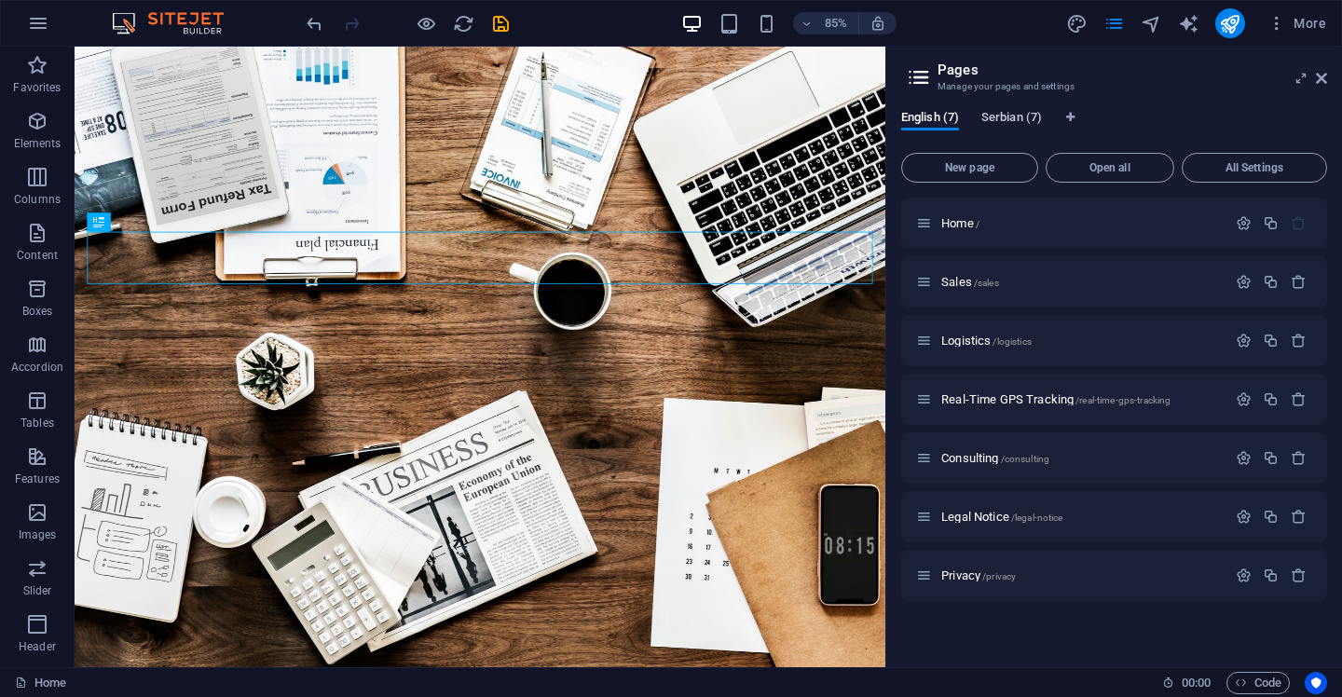
click at [1017, 116] on span "Serbian (7)" at bounding box center [1012, 119] width 61 height 26
click at [949, 123] on span "English (7)" at bounding box center [931, 119] width 58 height 26
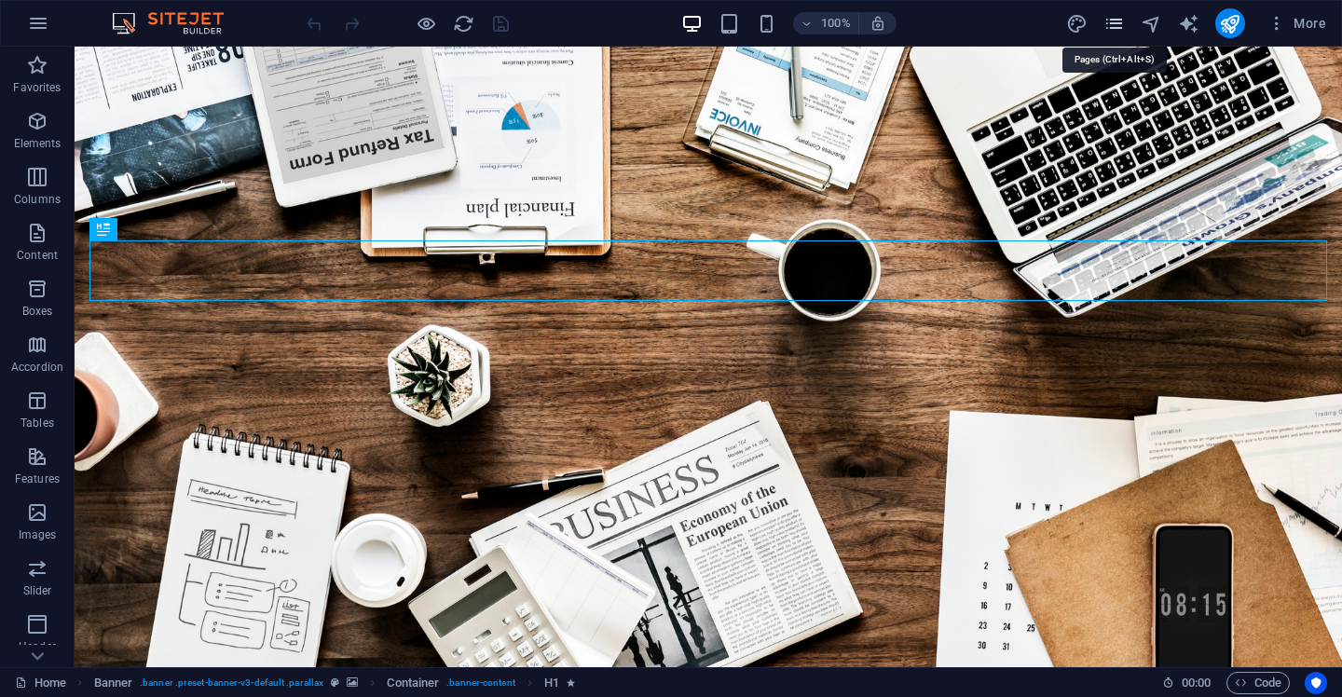
click at [1125, 21] on icon "pages" at bounding box center [1114, 23] width 21 height 21
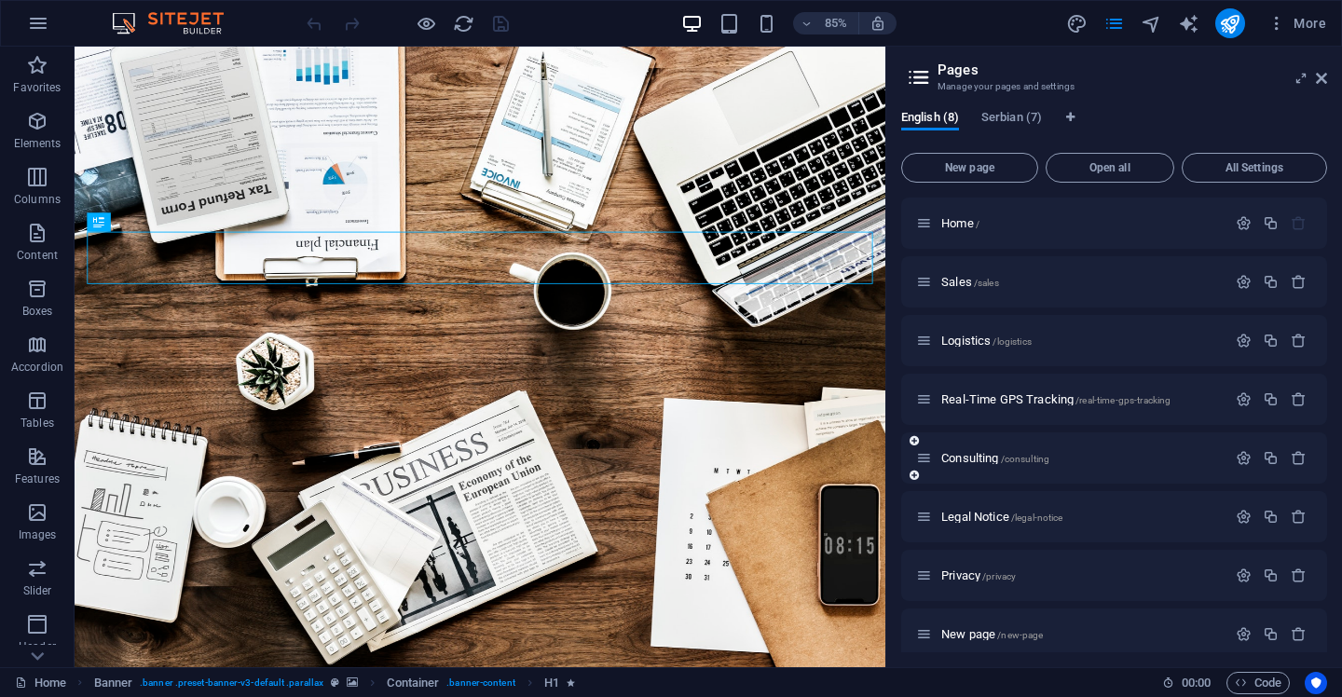
scroll to position [15, 0]
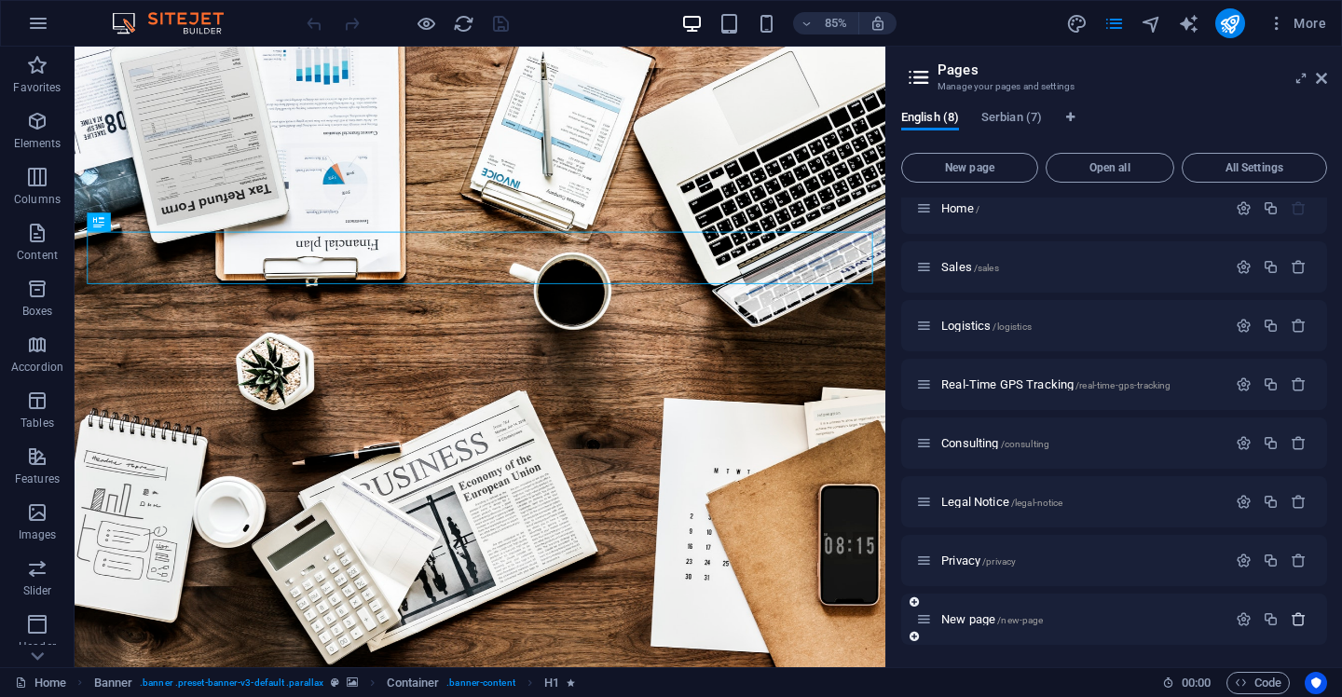
click at [1301, 616] on icon "button" at bounding box center [1299, 620] width 16 height 16
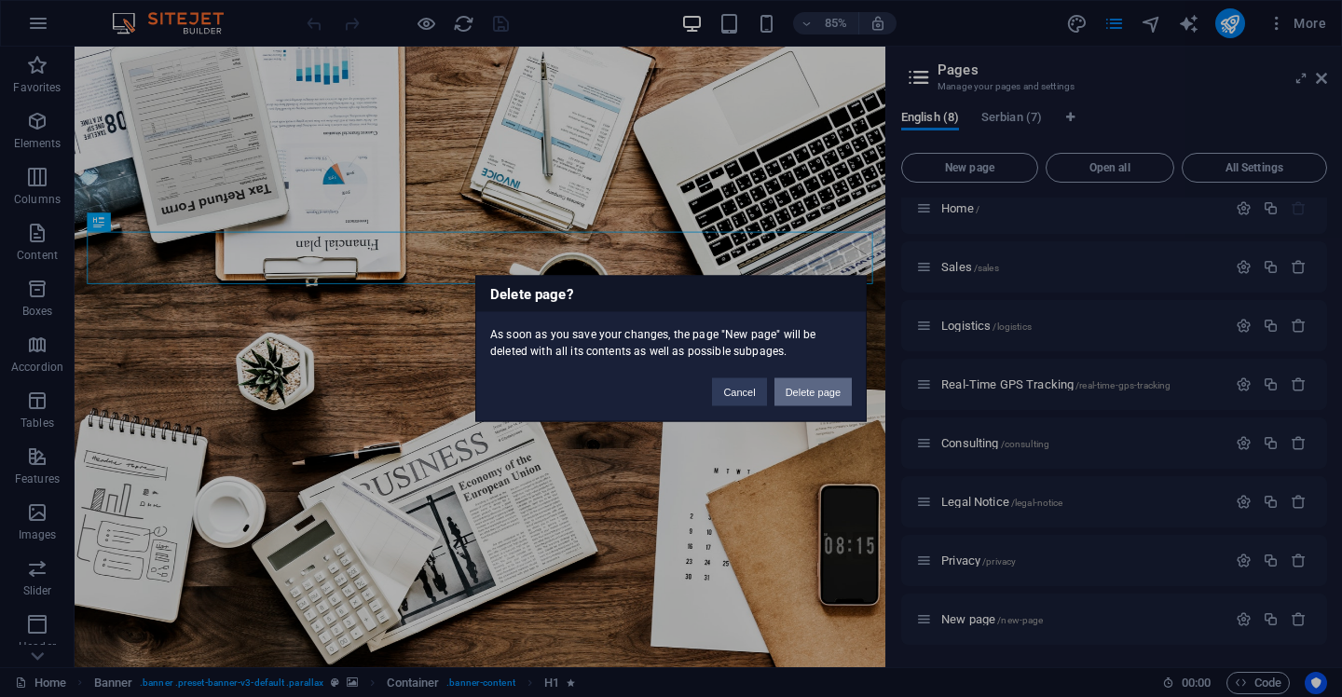
click at [824, 392] on button "Delete page" at bounding box center [813, 393] width 77 height 28
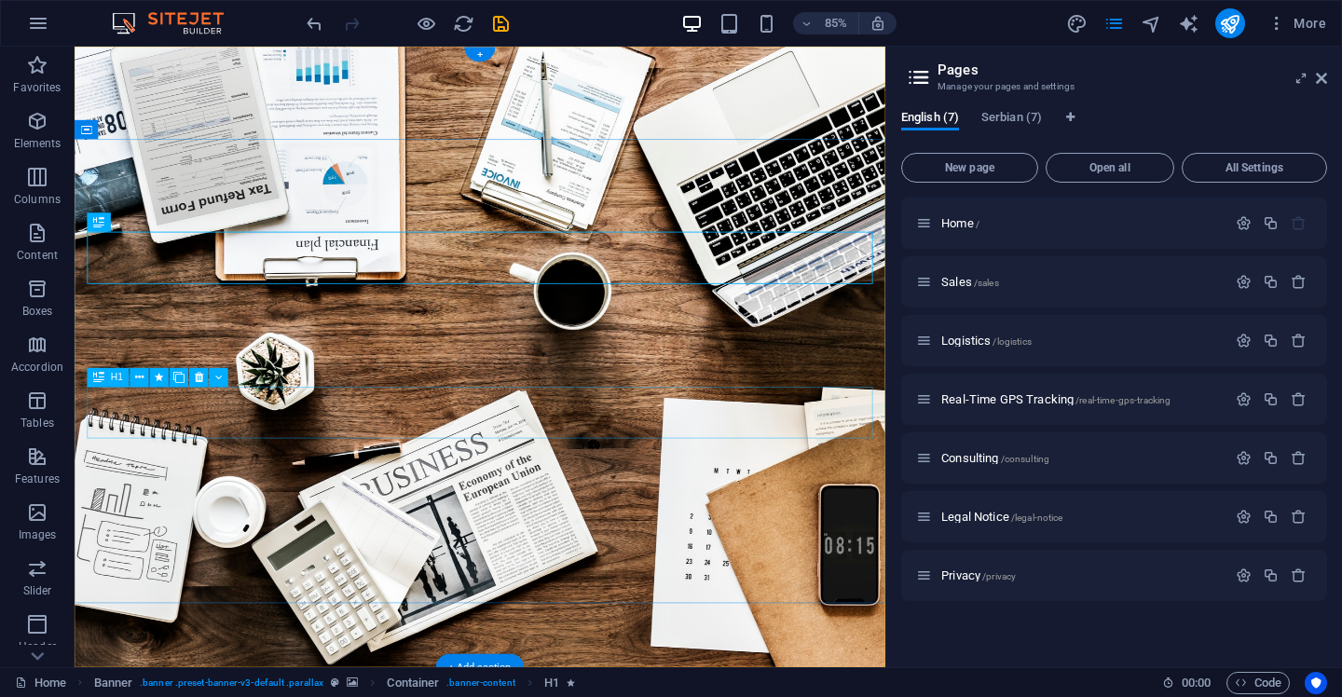
scroll to position [0, 0]
click at [497, 25] on icon "save" at bounding box center [500, 23] width 21 height 21
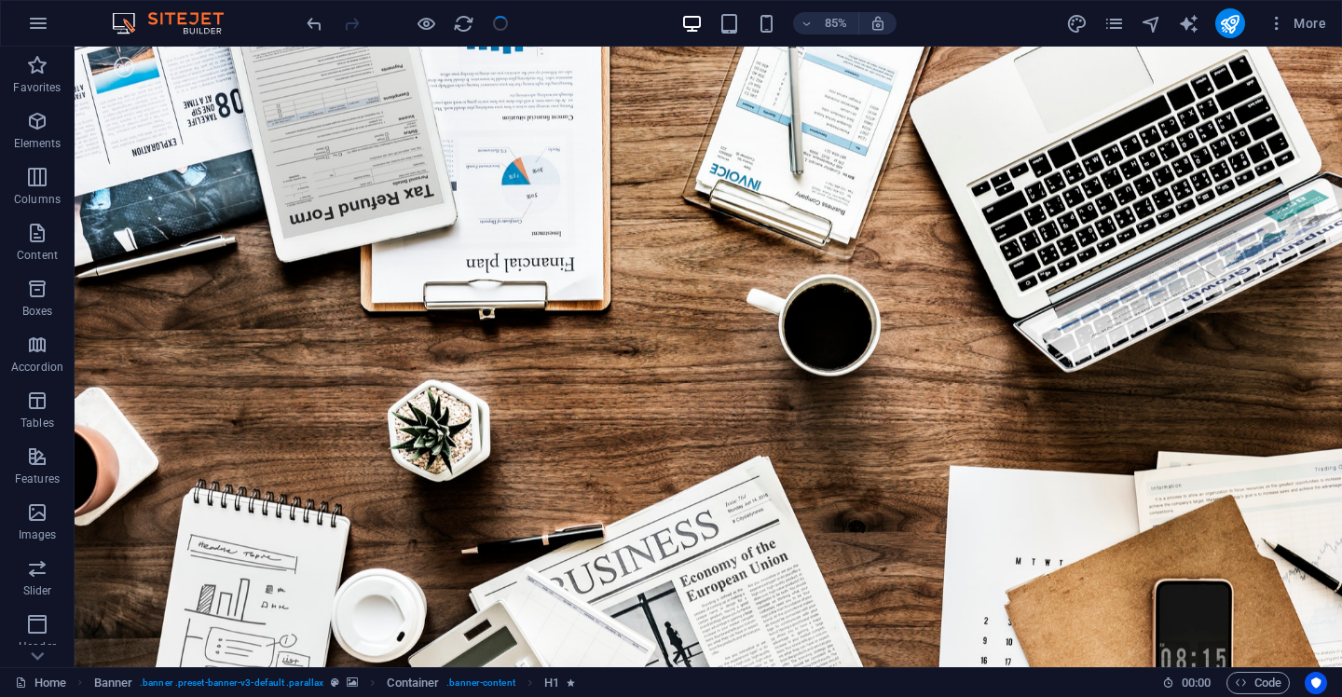
checkbox input "false"
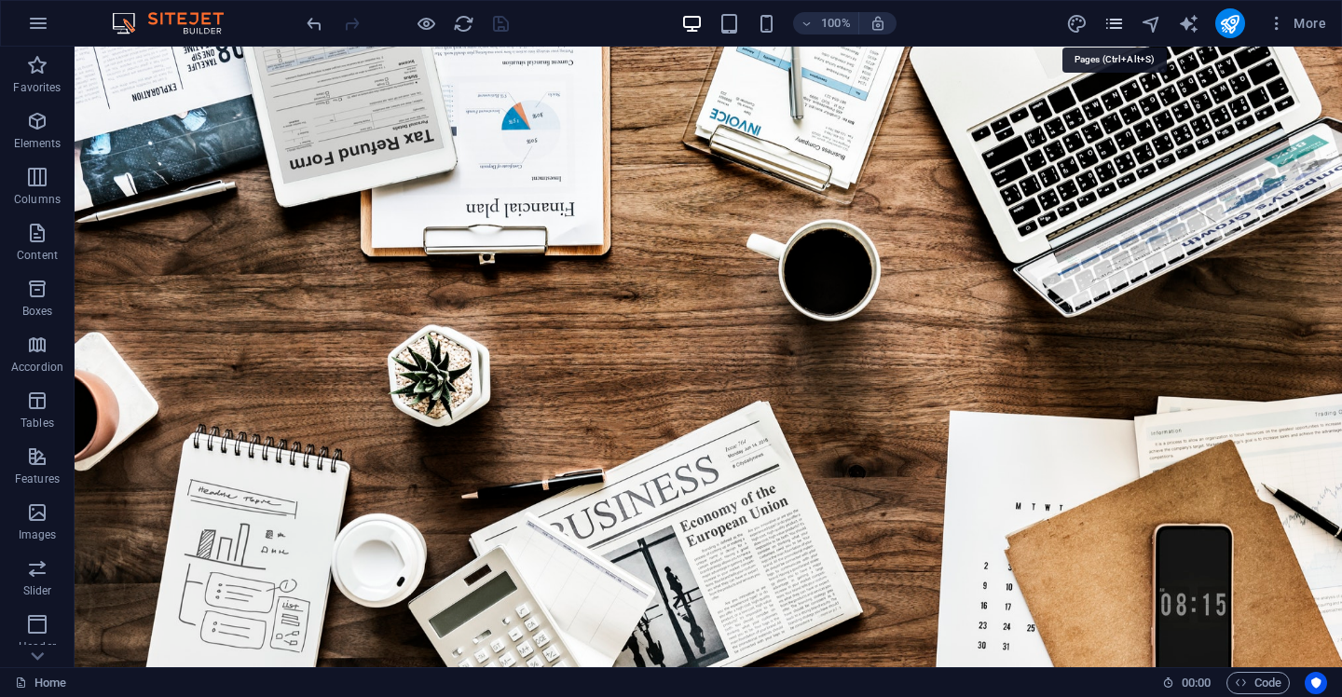
click at [1123, 19] on icon "pages" at bounding box center [1114, 23] width 21 height 21
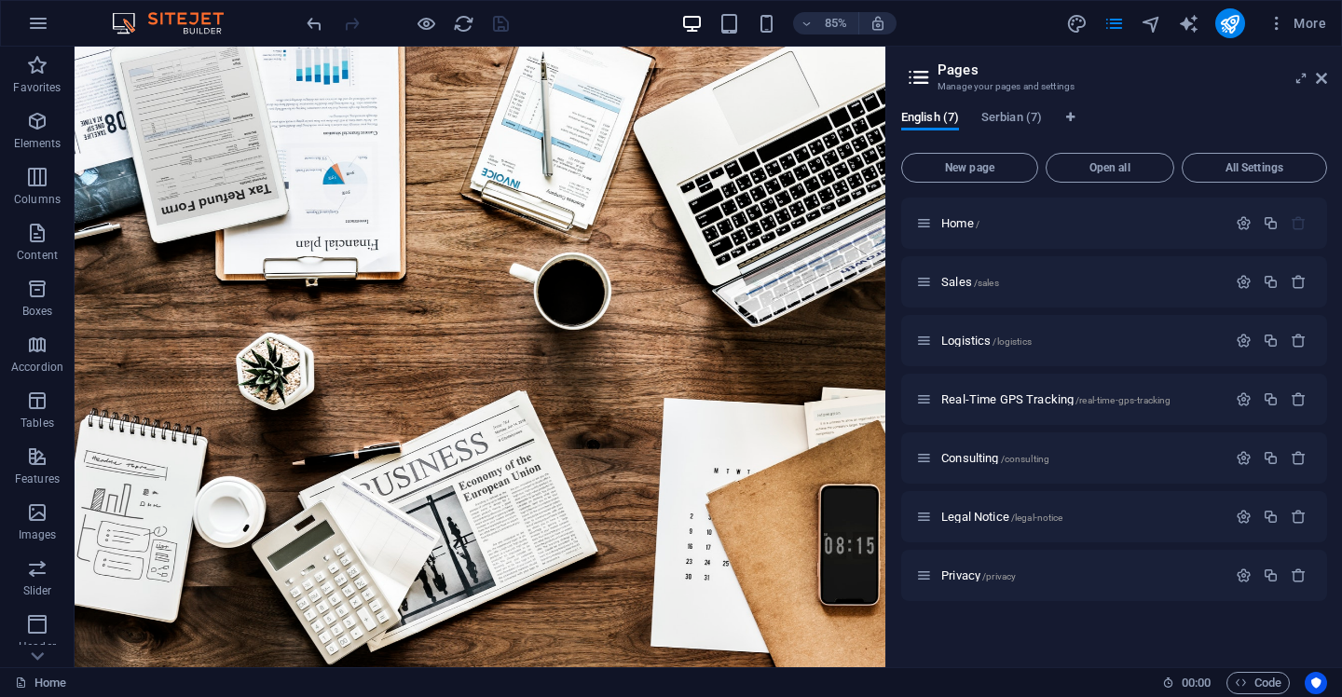
click at [1032, 107] on div "English (7) Serbian (7) New page Open all All Settings Home / Sales /sales Logi…" at bounding box center [1115, 381] width 456 height 572
click at [1030, 112] on span "Serbian (7)" at bounding box center [1012, 119] width 61 height 26
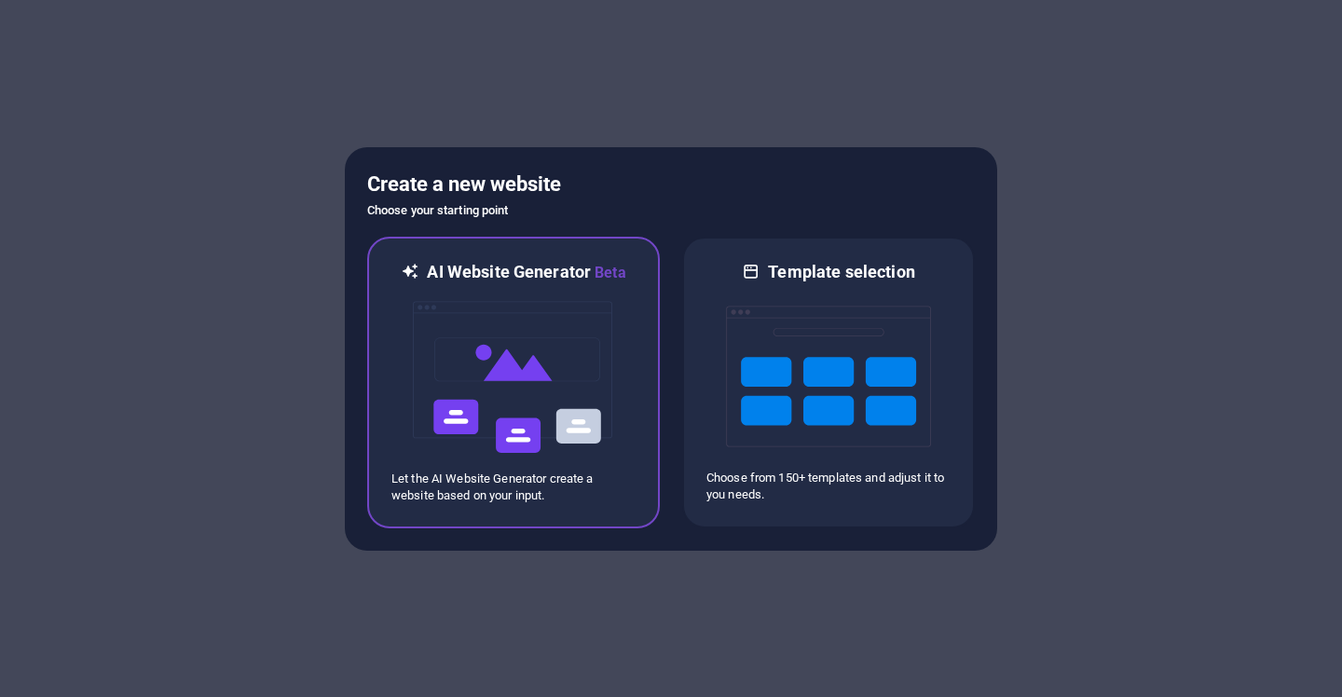
click at [582, 324] on img at bounding box center [513, 377] width 205 height 186
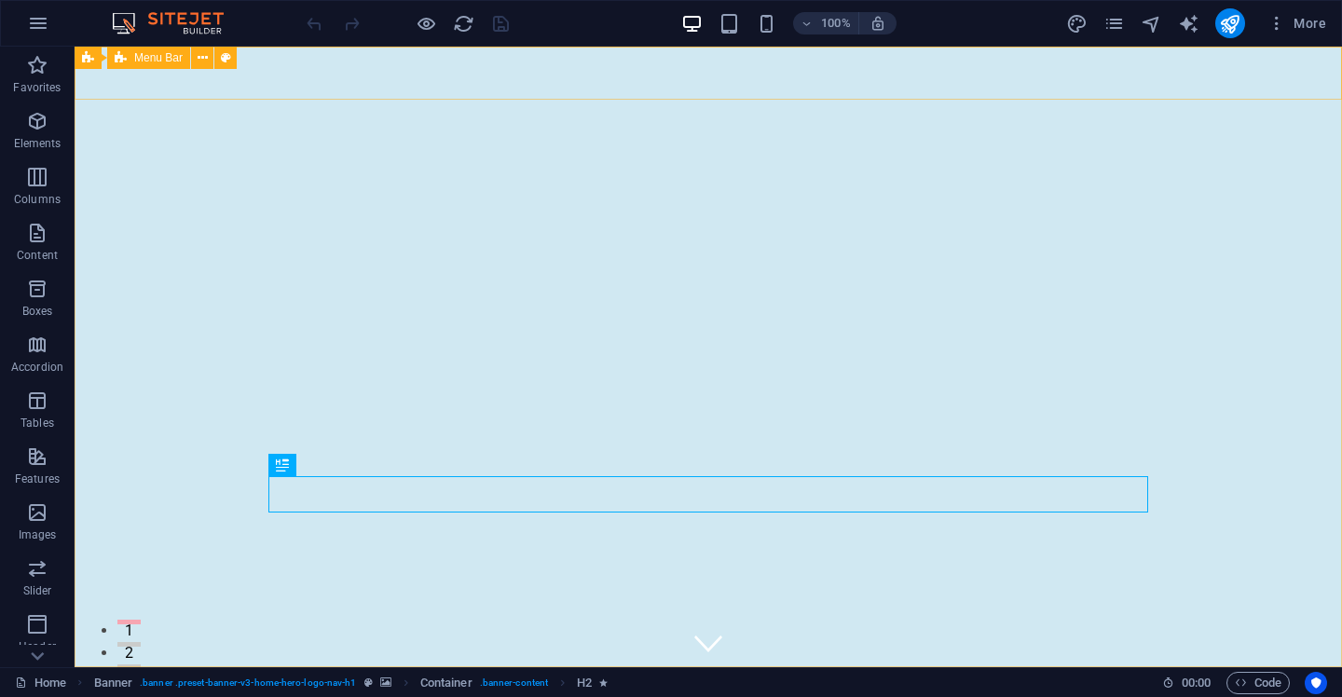
click at [158, 61] on span "Menu Bar" at bounding box center [158, 57] width 48 height 11
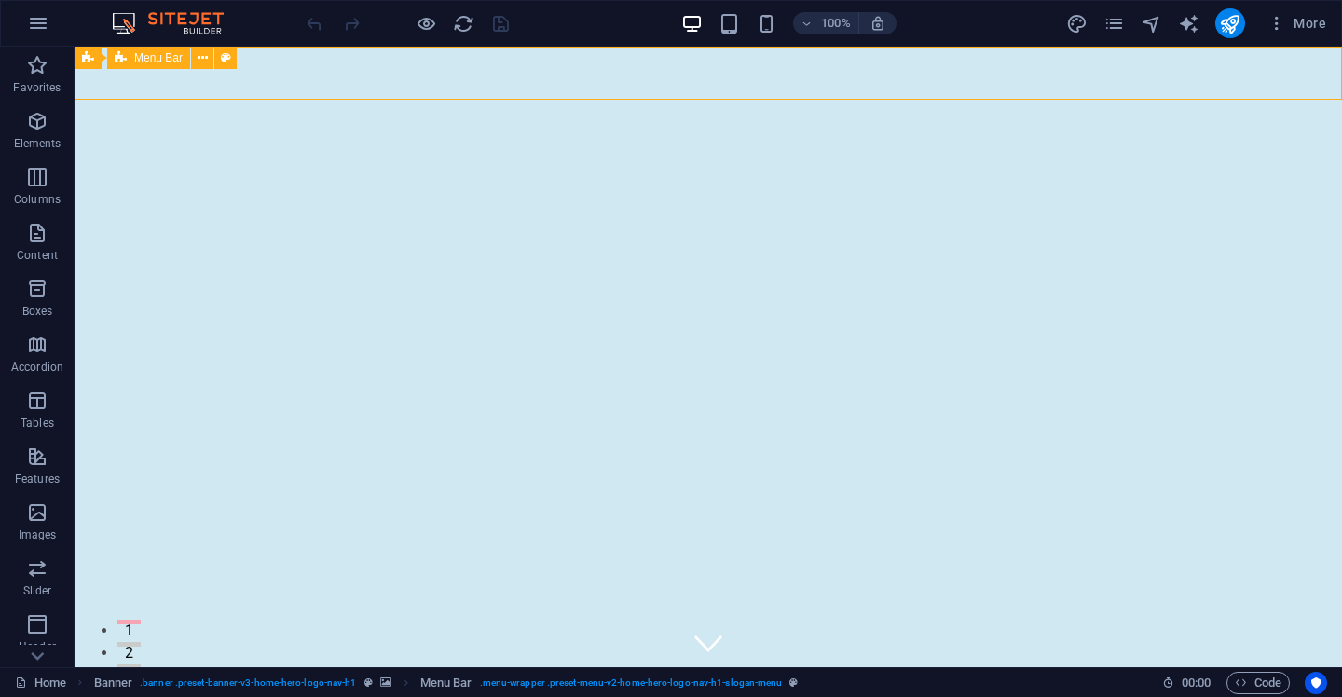
click at [158, 61] on span "Menu Bar" at bounding box center [158, 57] width 48 height 11
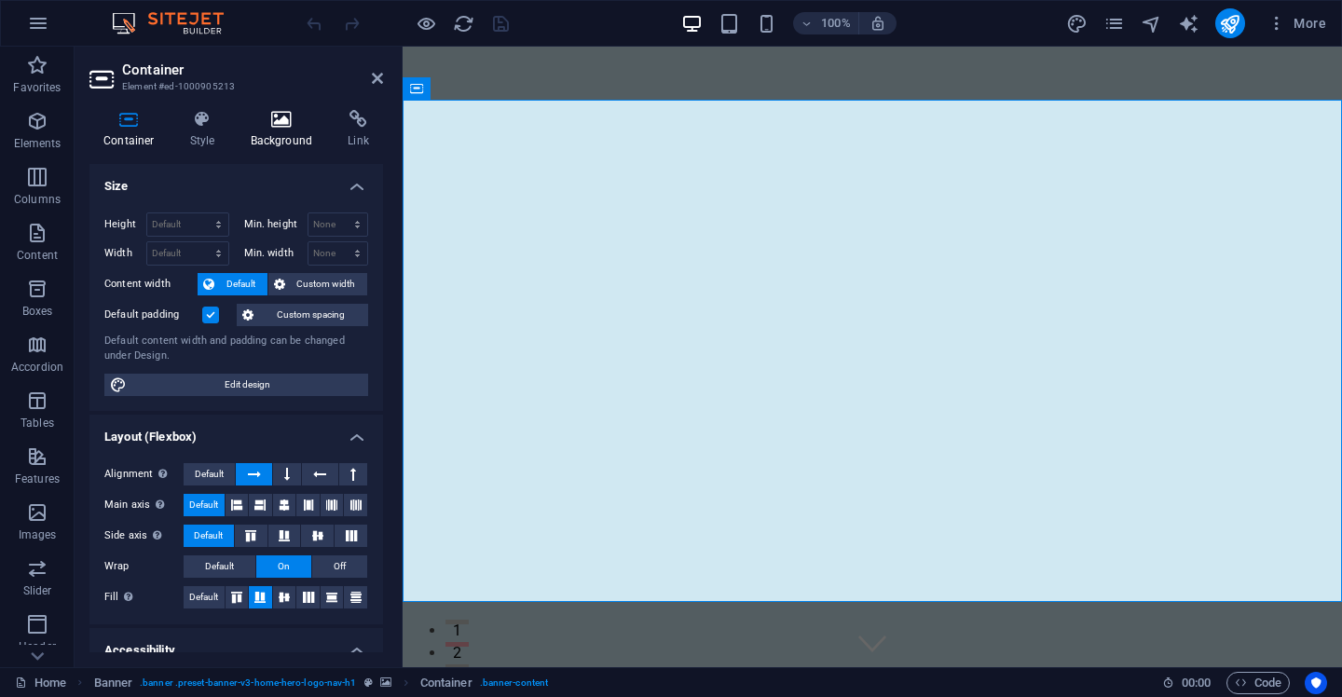
click at [282, 129] on h4 "Background" at bounding box center [286, 129] width 98 height 39
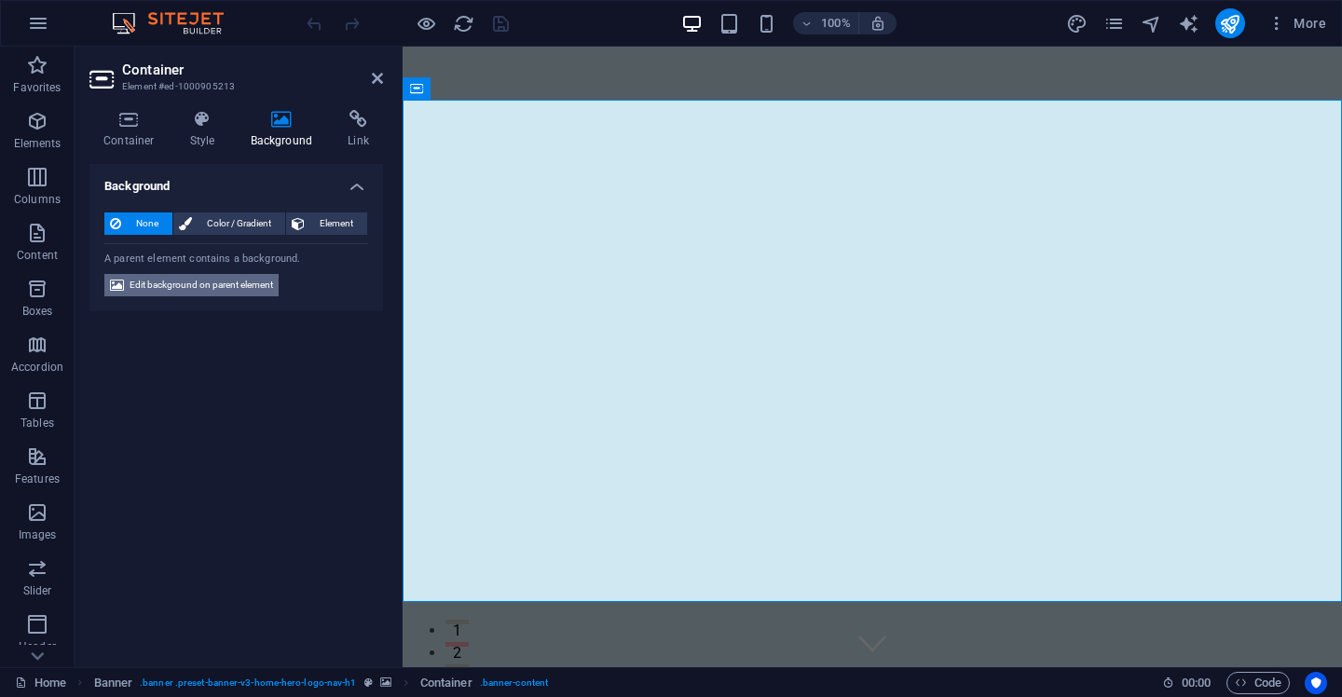
click at [245, 290] on span "Edit background on parent element" at bounding box center [202, 285] width 144 height 22
select select "ms"
select select "s"
select select "progressive"
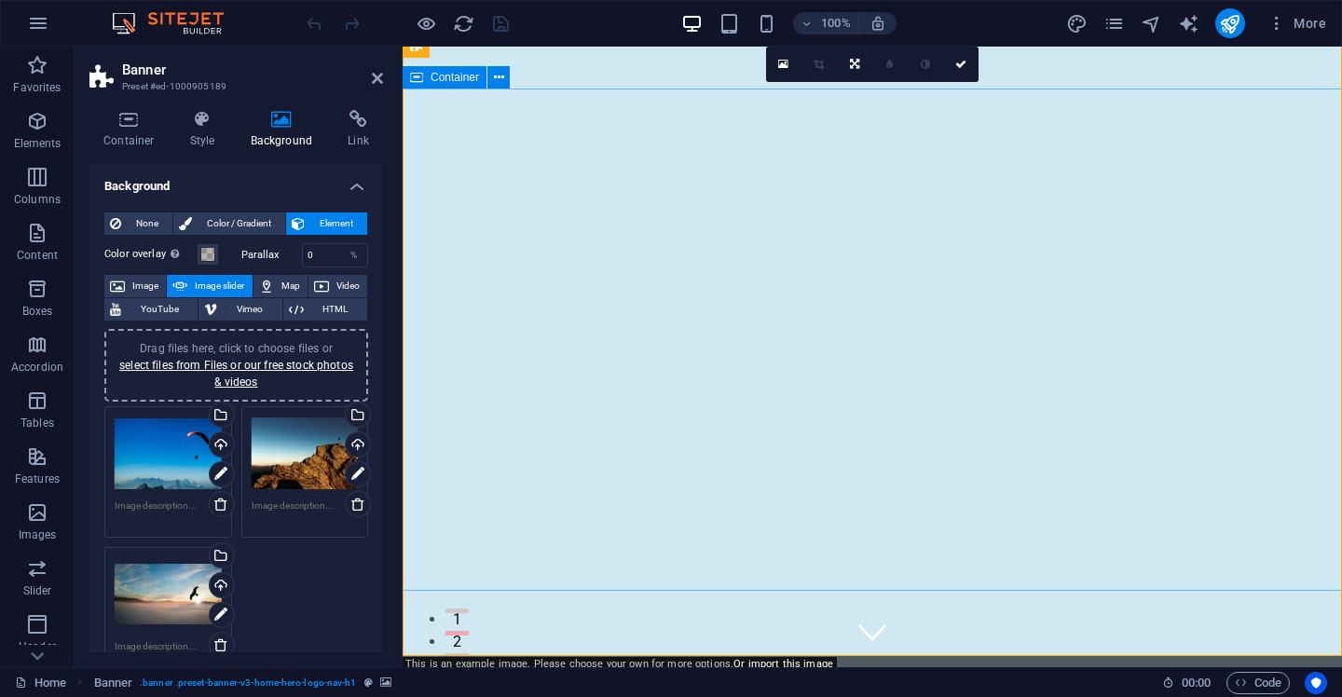
scroll to position [9, 0]
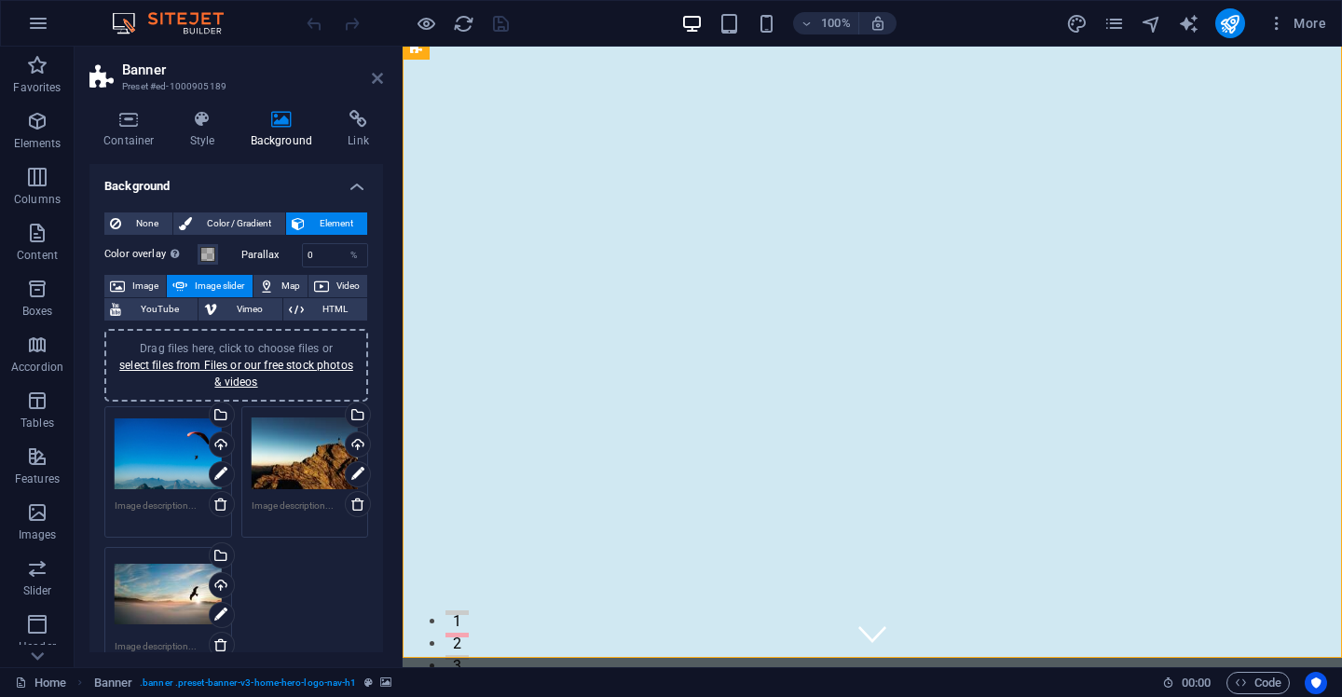
click at [376, 71] on icon at bounding box center [377, 78] width 11 height 15
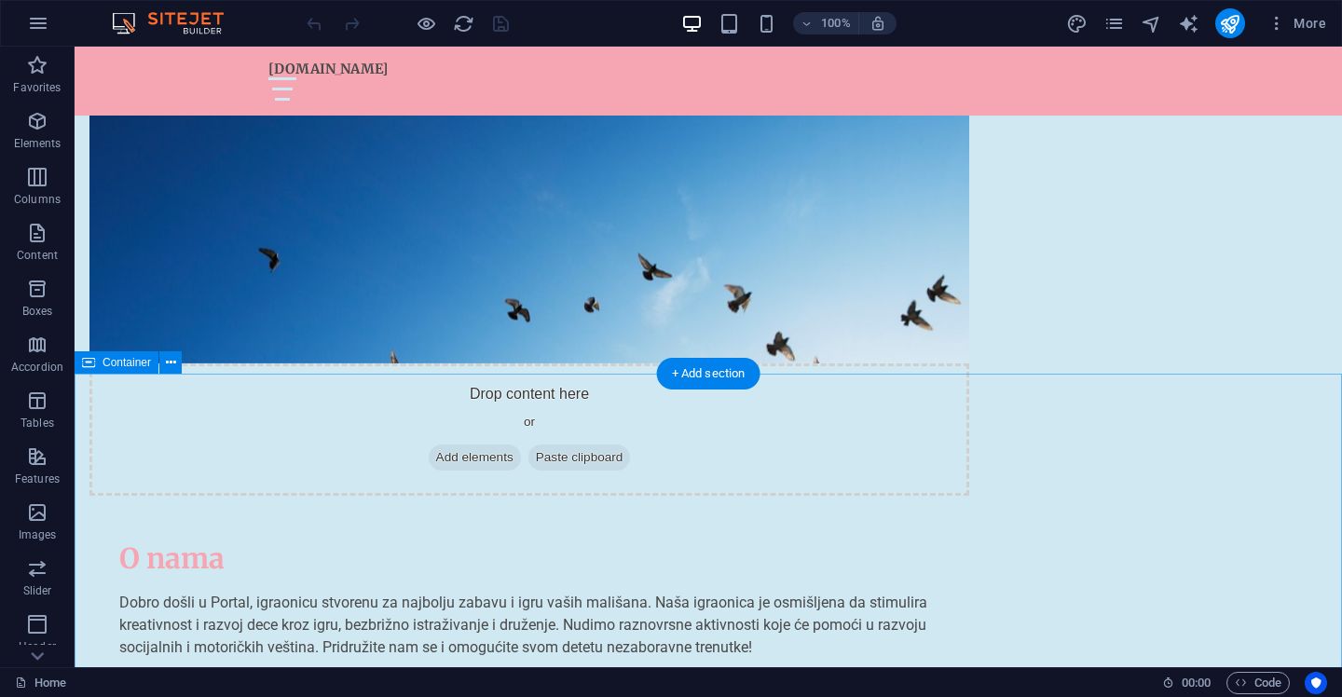
scroll to position [1012, 0]
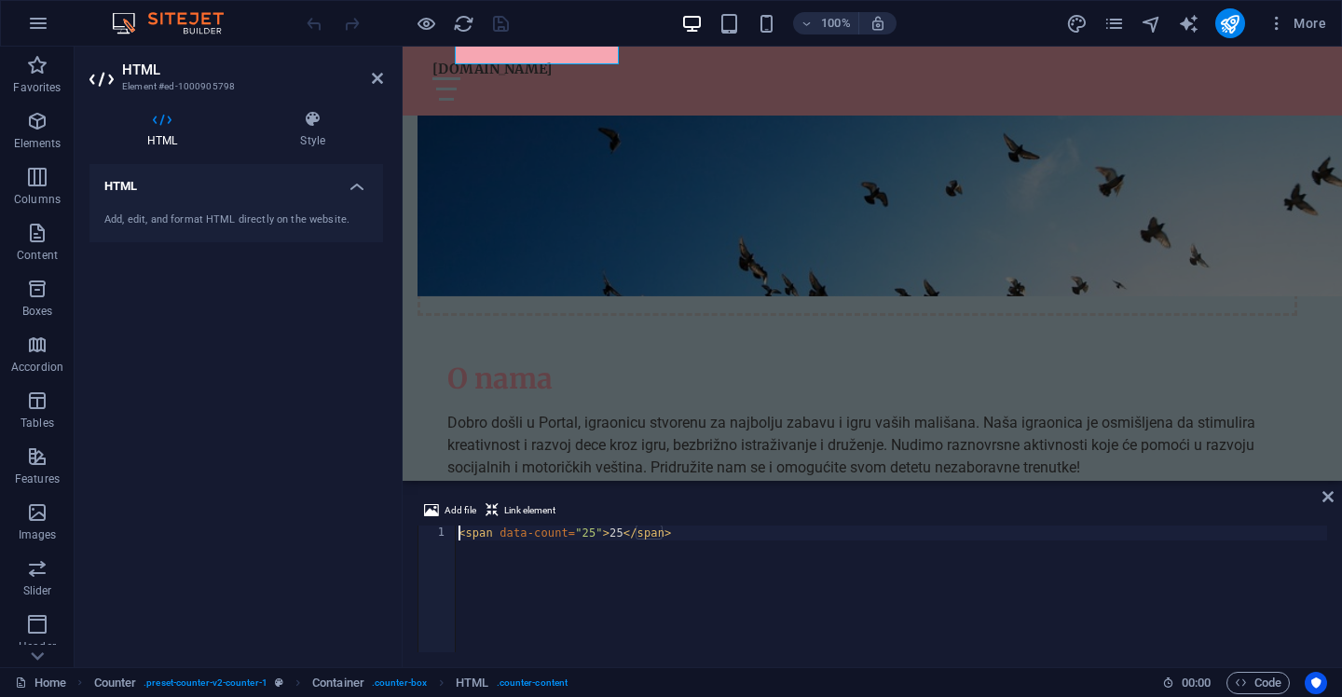
click at [356, 191] on h4 "HTML" at bounding box center [236, 181] width 294 height 34
click at [306, 127] on icon at bounding box center [312, 119] width 141 height 19
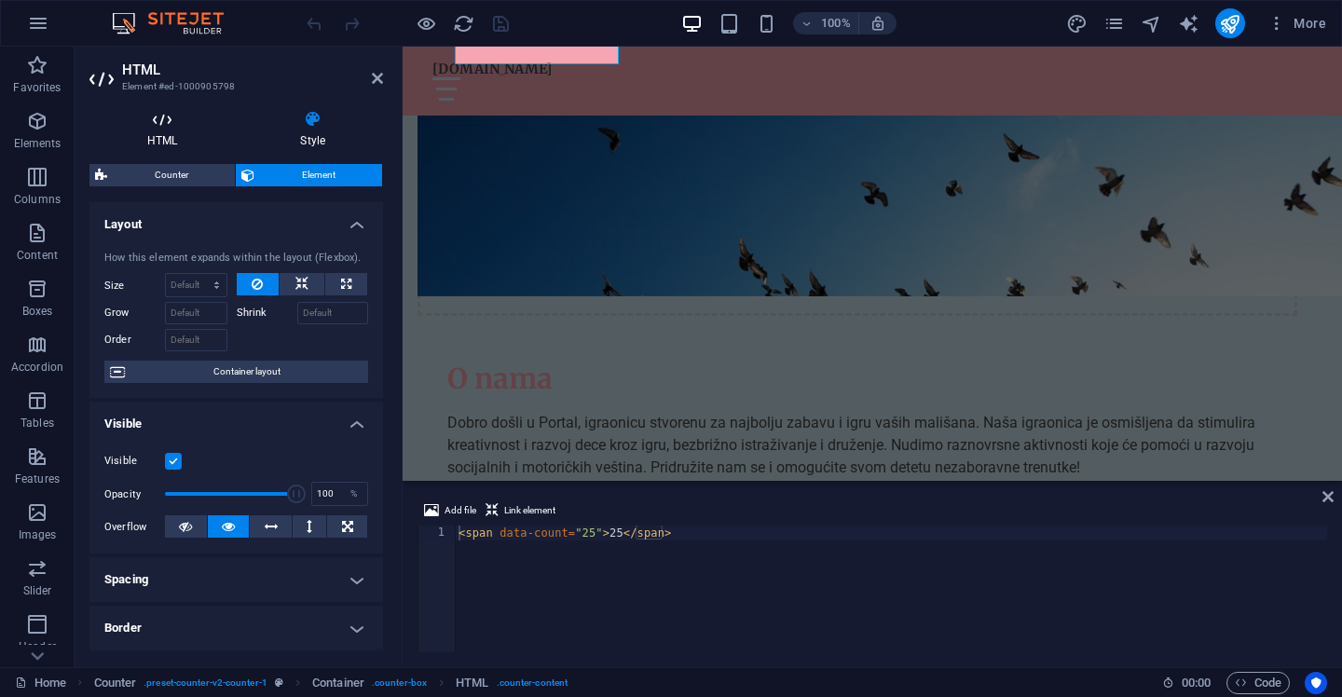
click at [158, 126] on icon at bounding box center [161, 119] width 145 height 19
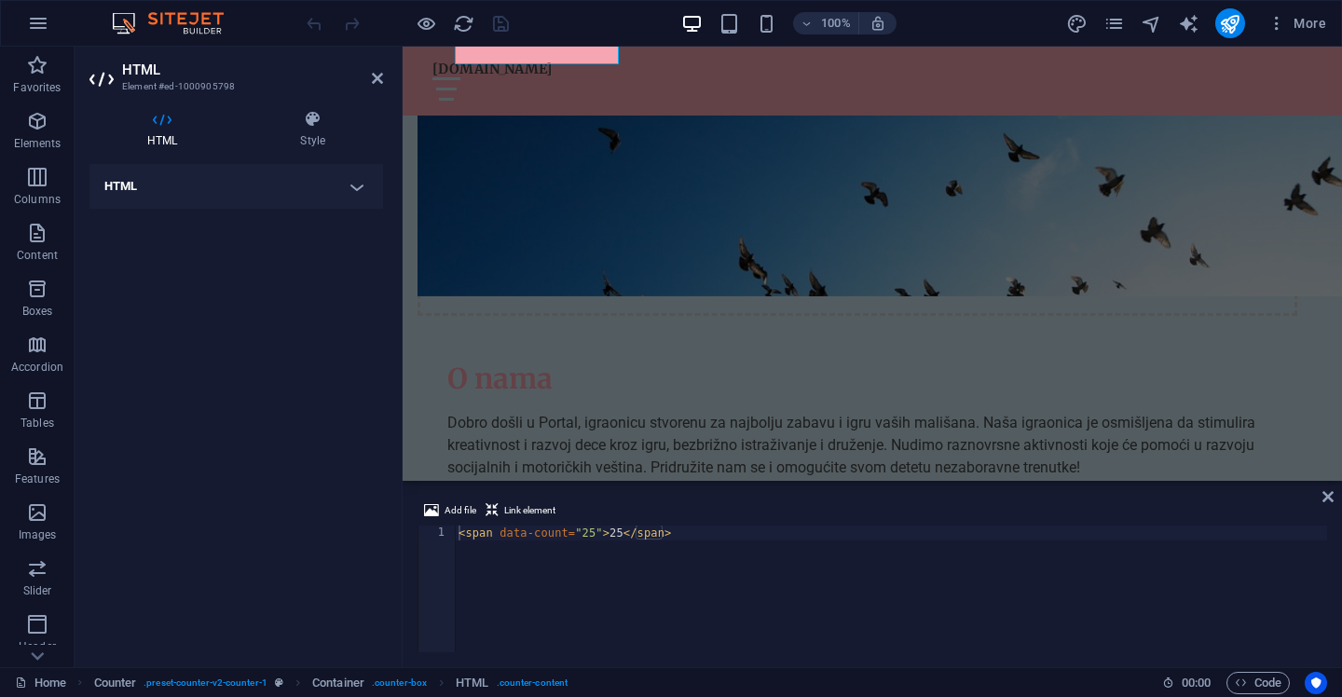
click at [287, 189] on h4 "HTML" at bounding box center [236, 186] width 294 height 45
click at [241, 222] on div "Add, edit, and format HTML directly on the website." at bounding box center [236, 221] width 264 height 16
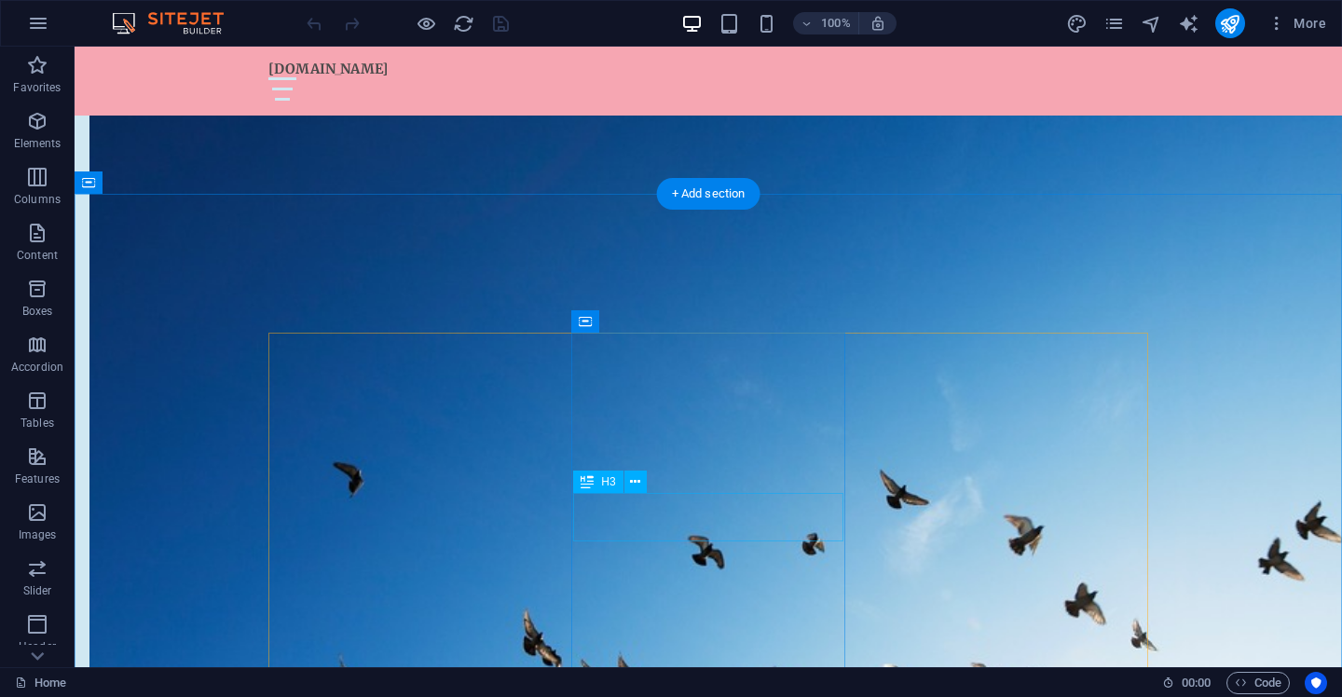
scroll to position [923, 0]
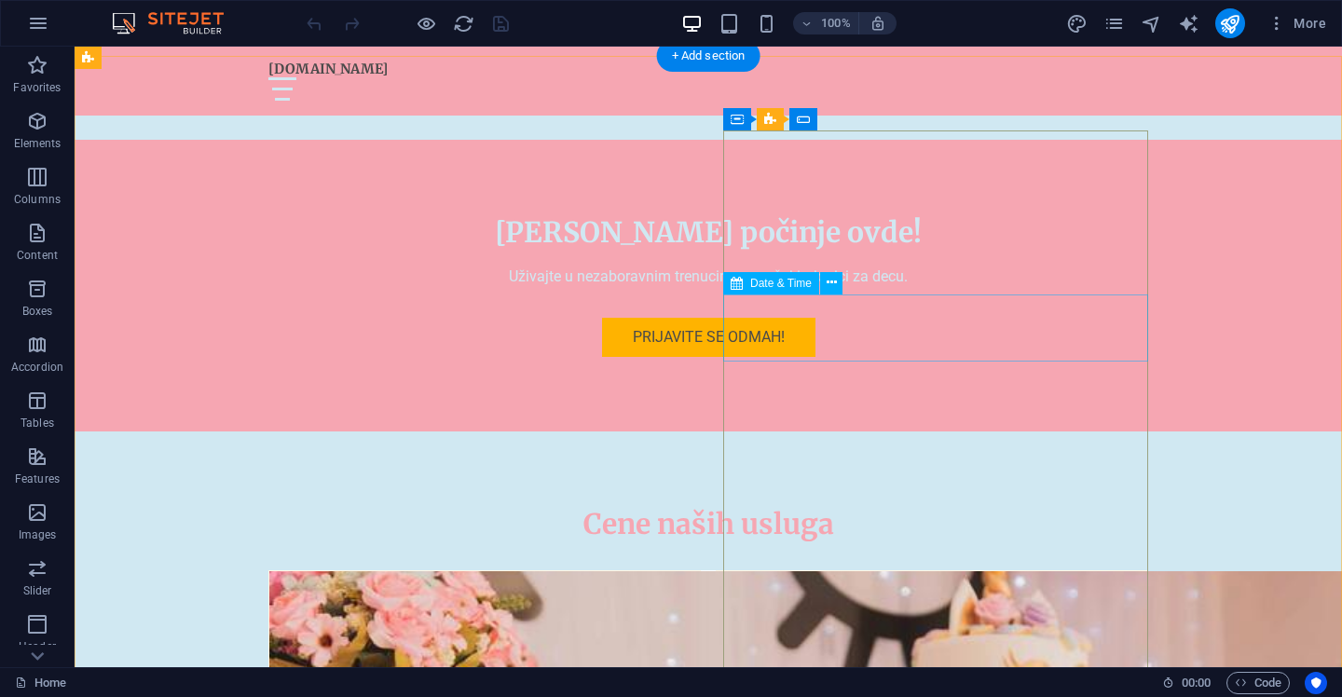
scroll to position [5172, 0]
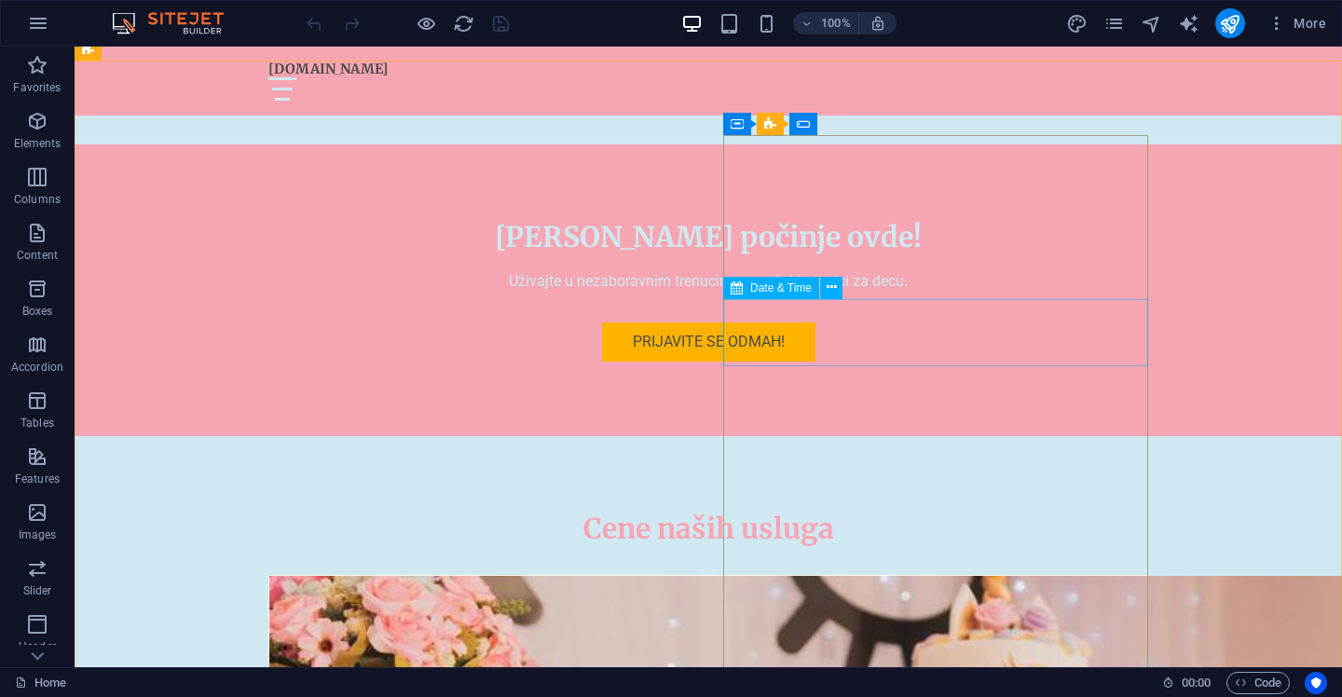
click at [761, 288] on span "Date & Time" at bounding box center [781, 287] width 62 height 11
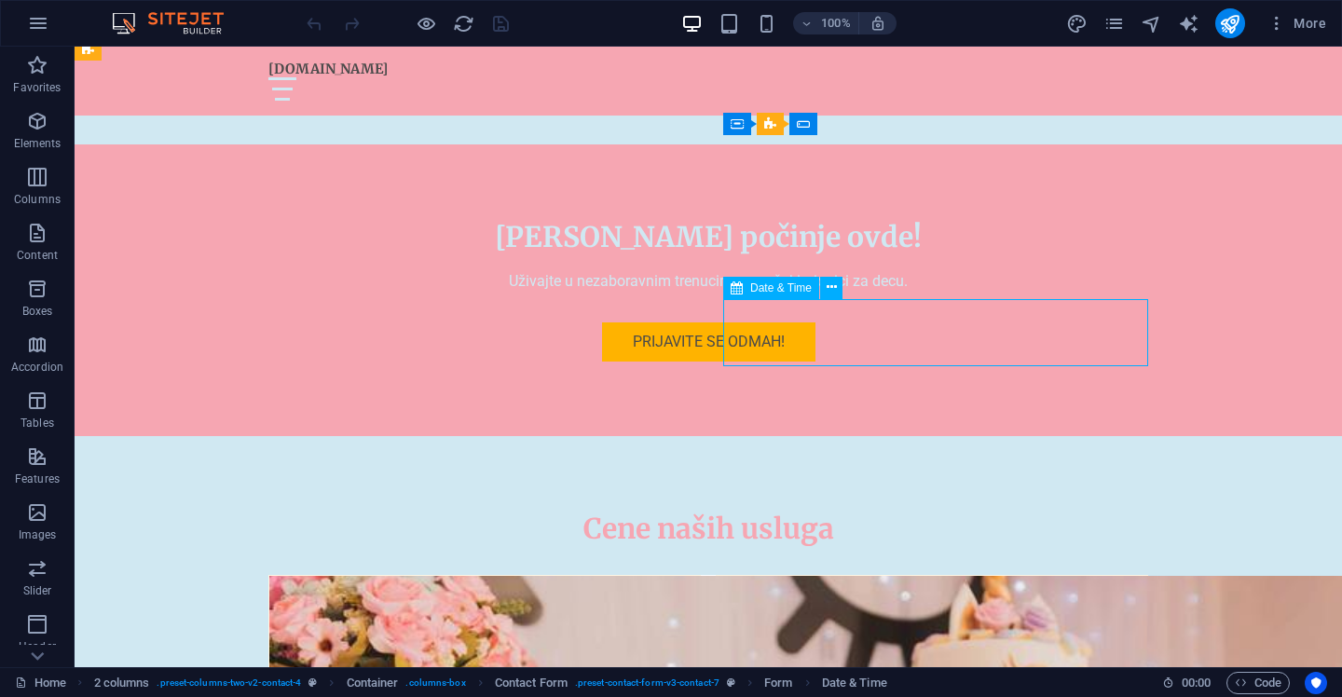
click at [761, 288] on span "Date & Time" at bounding box center [781, 287] width 62 height 11
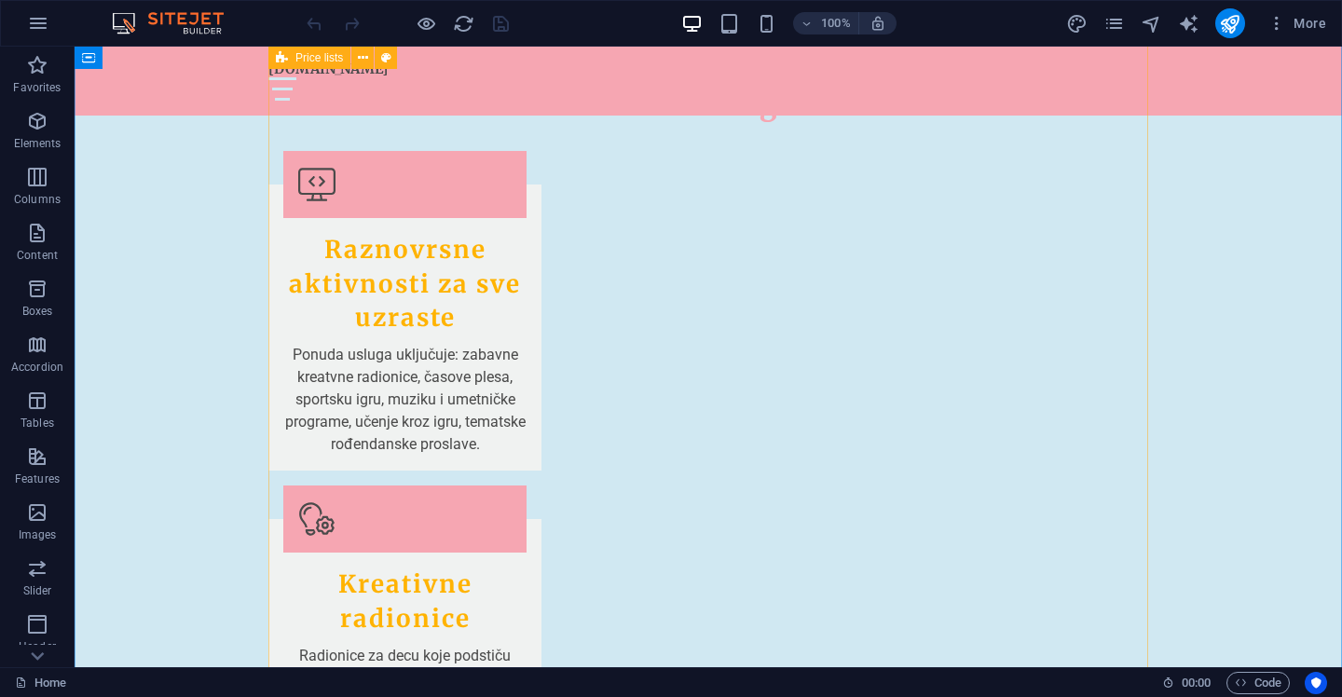
scroll to position [3293, 0]
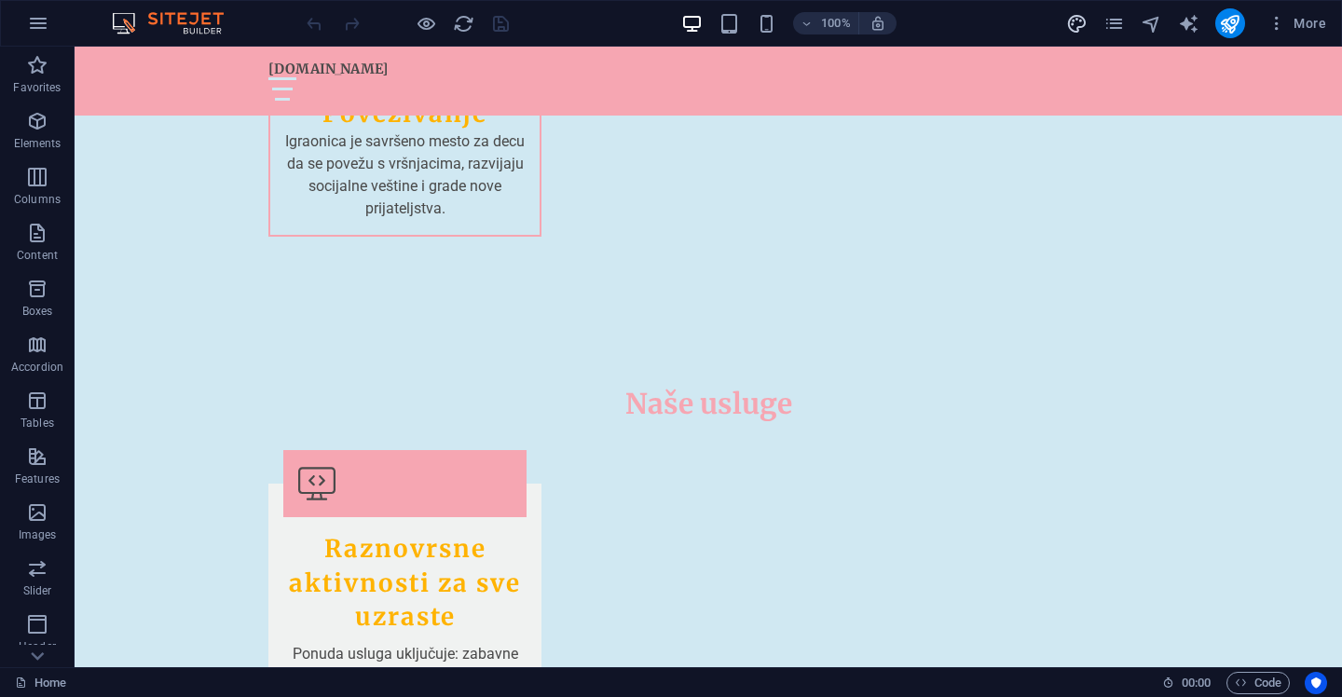
click at [1082, 21] on icon "design" at bounding box center [1077, 23] width 21 height 21
select select "px"
select select "200"
select select "px"
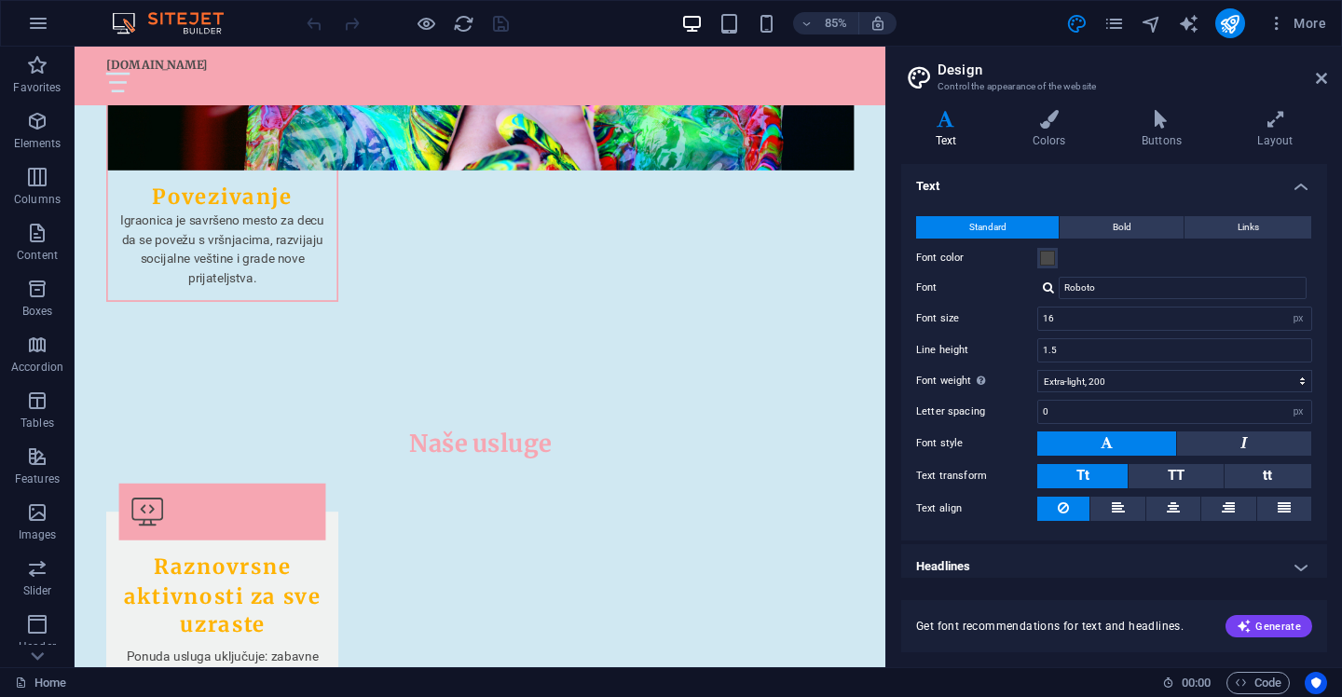
click at [1329, 75] on aside "Design Control the appearance of the website Variants Text Colors Buttons Layou…" at bounding box center [1114, 357] width 457 height 621
click at [1323, 76] on icon at bounding box center [1321, 78] width 11 height 15
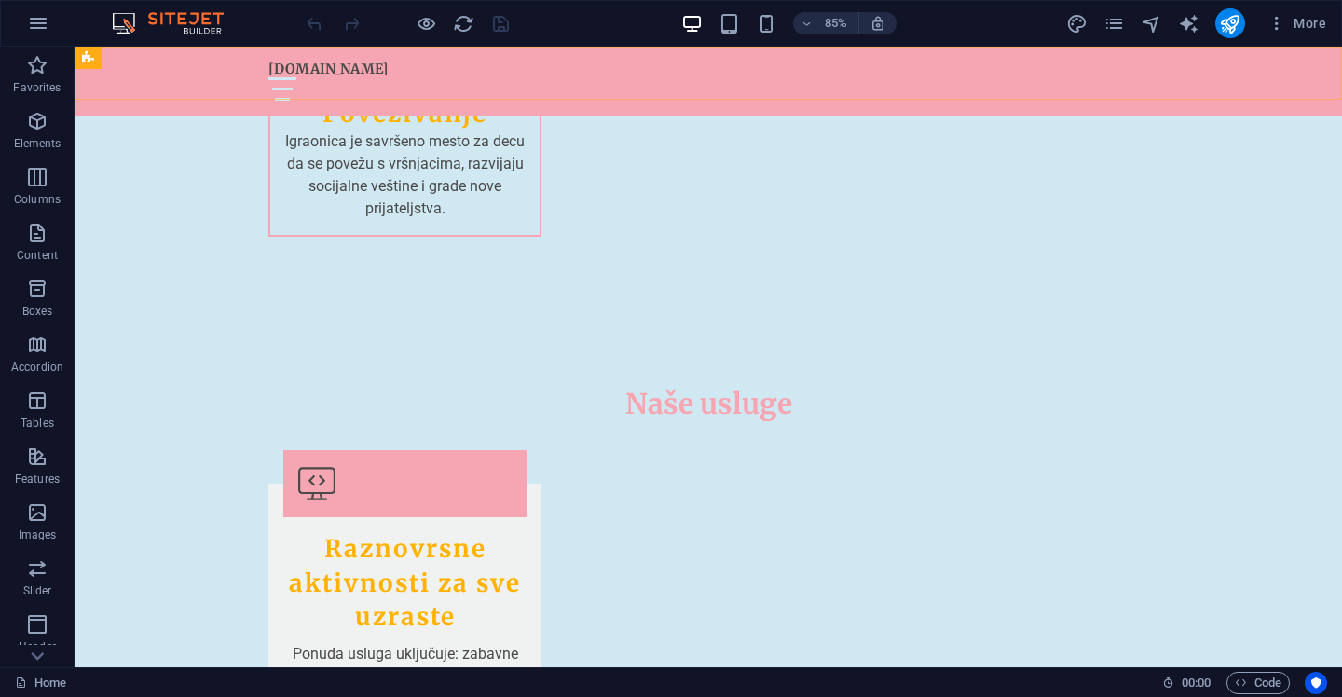
scroll to position [3184, 0]
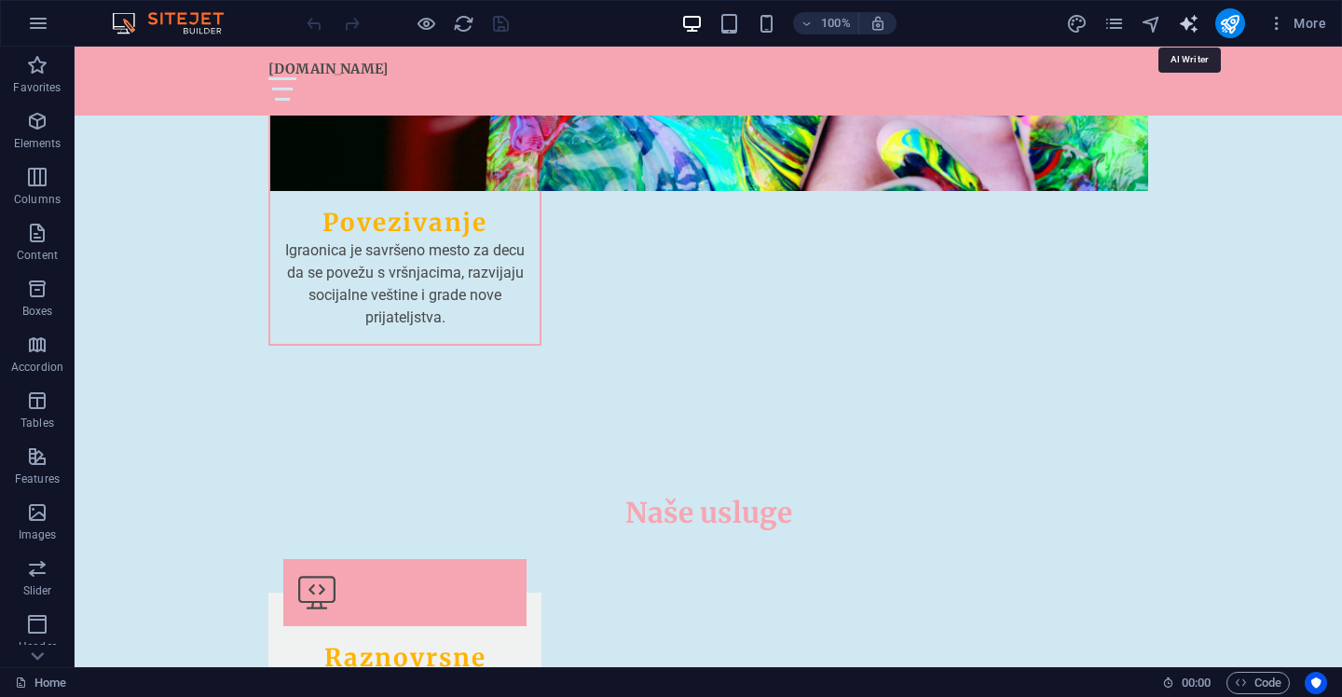
click at [1188, 19] on icon "text_generator" at bounding box center [1188, 23] width 21 height 21
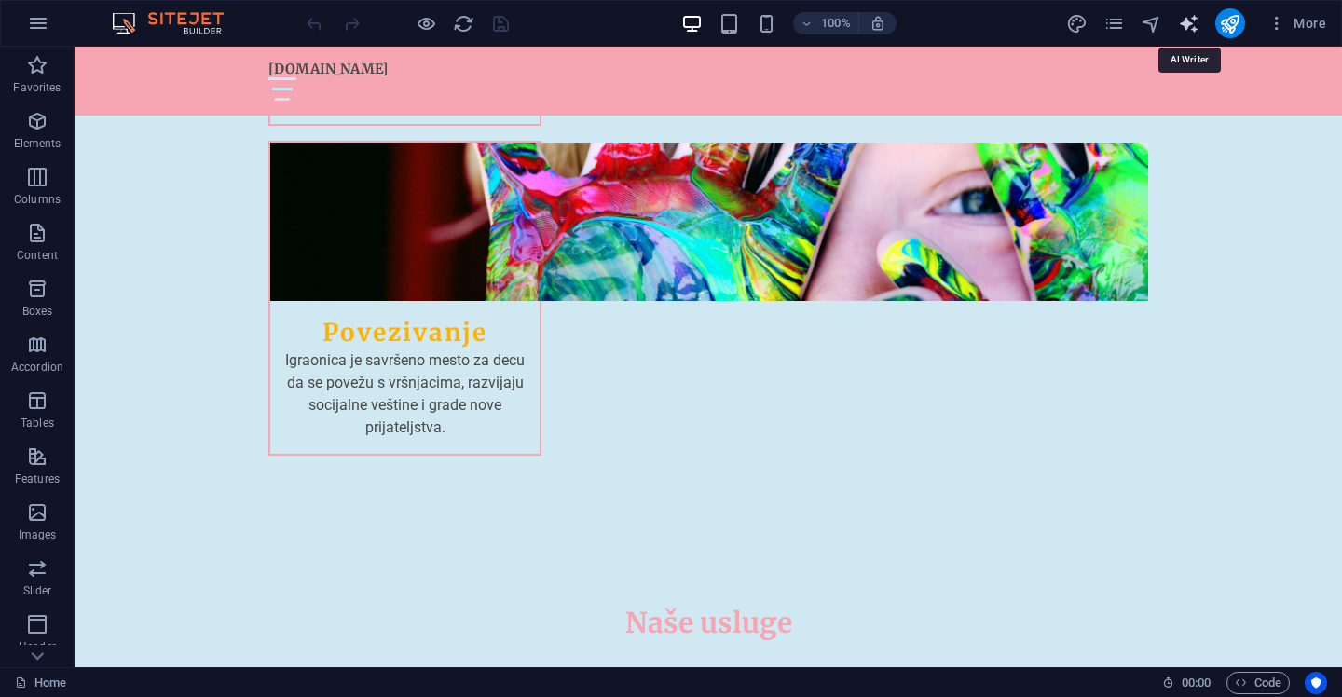
select select "English"
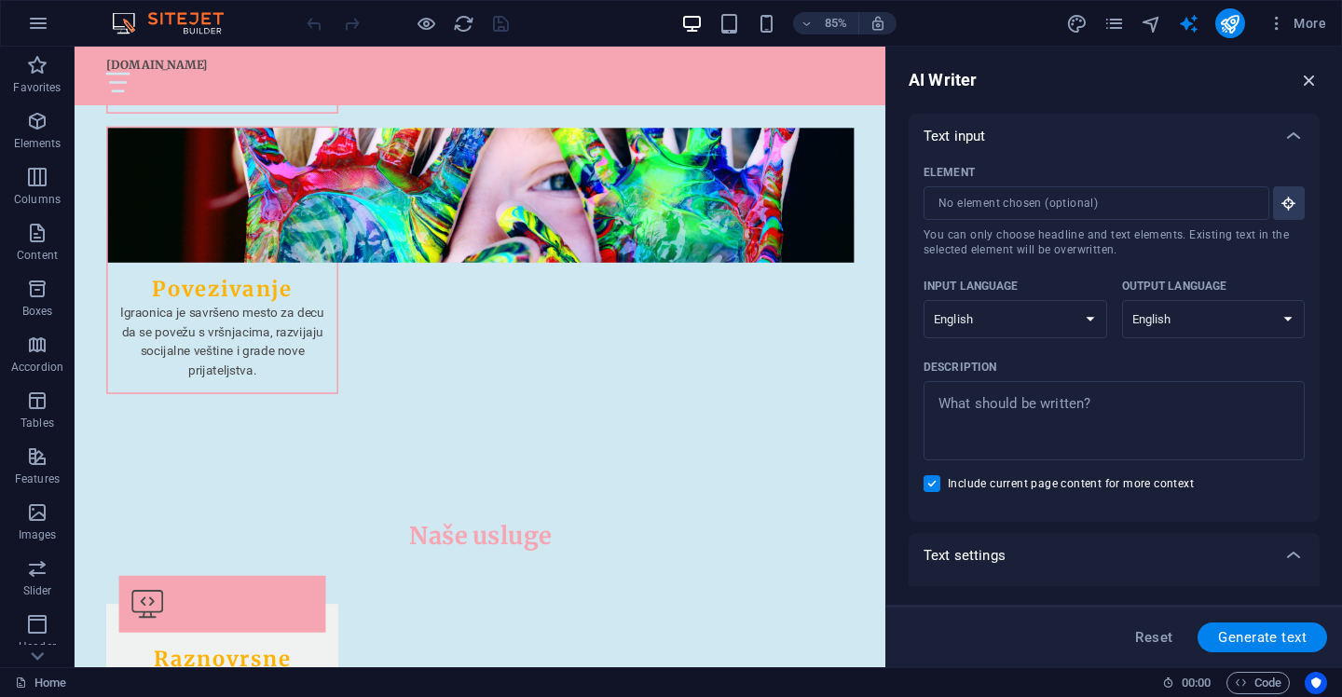
click at [1307, 82] on icon "button" at bounding box center [1310, 80] width 21 height 21
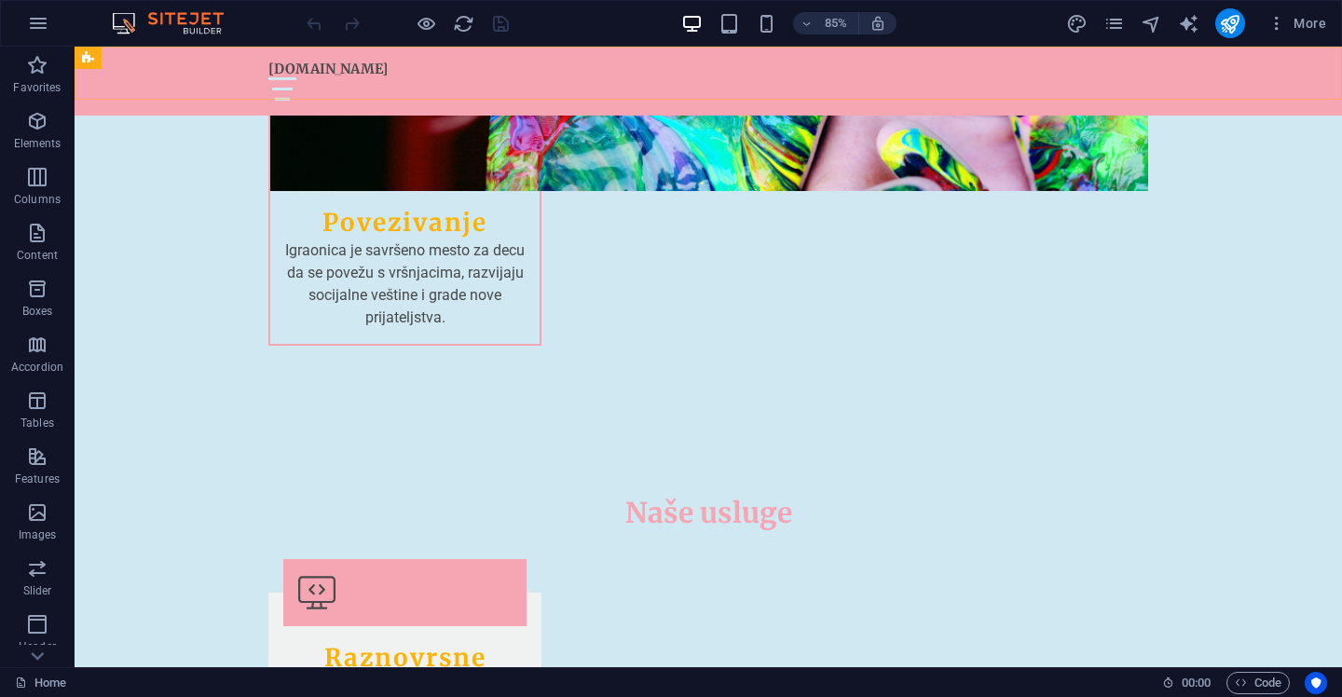
scroll to position [3074, 0]
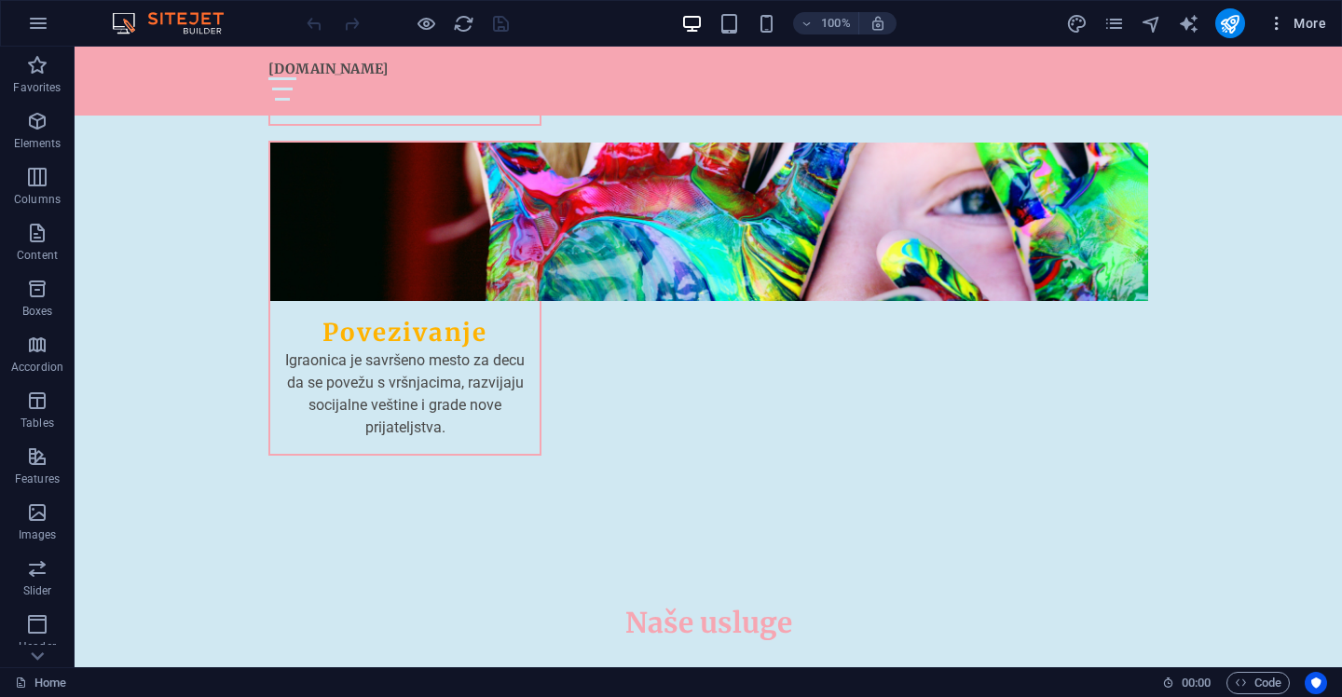
click at [1294, 24] on span "More" at bounding box center [1297, 23] width 59 height 19
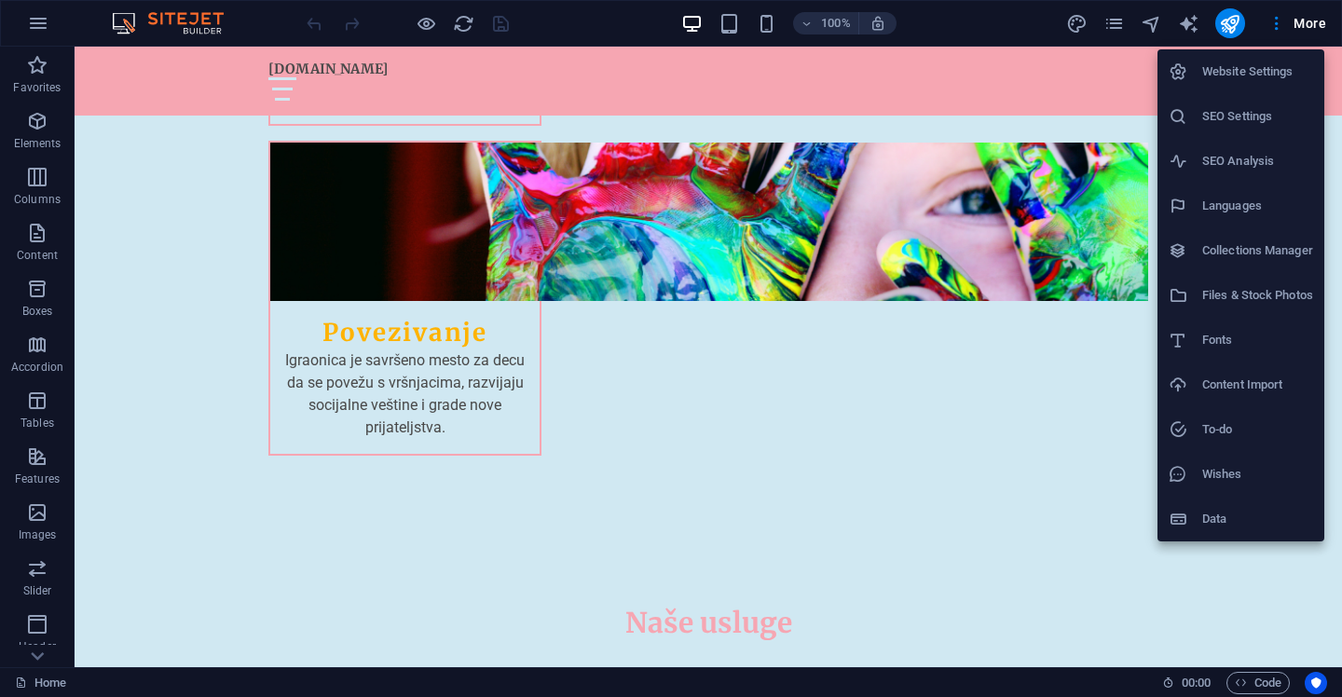
click at [43, 19] on div at bounding box center [671, 348] width 1342 height 697
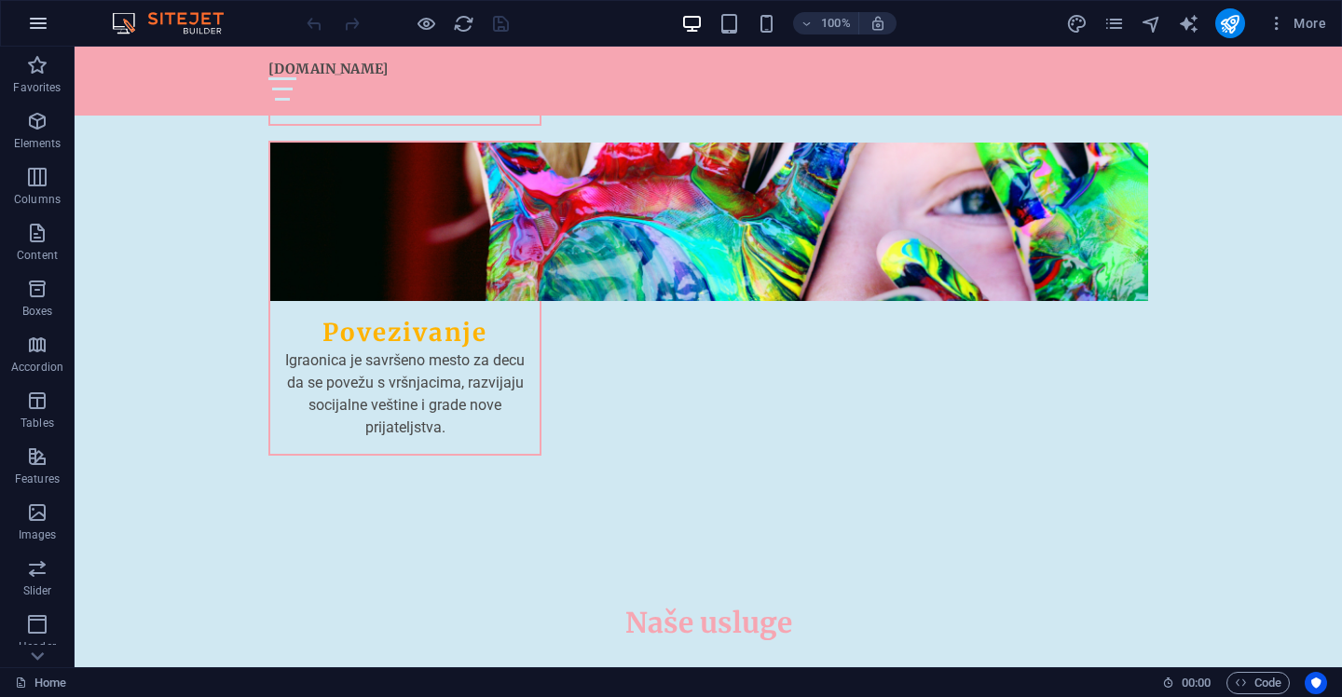
click at [35, 25] on icon "button" at bounding box center [38, 23] width 22 height 22
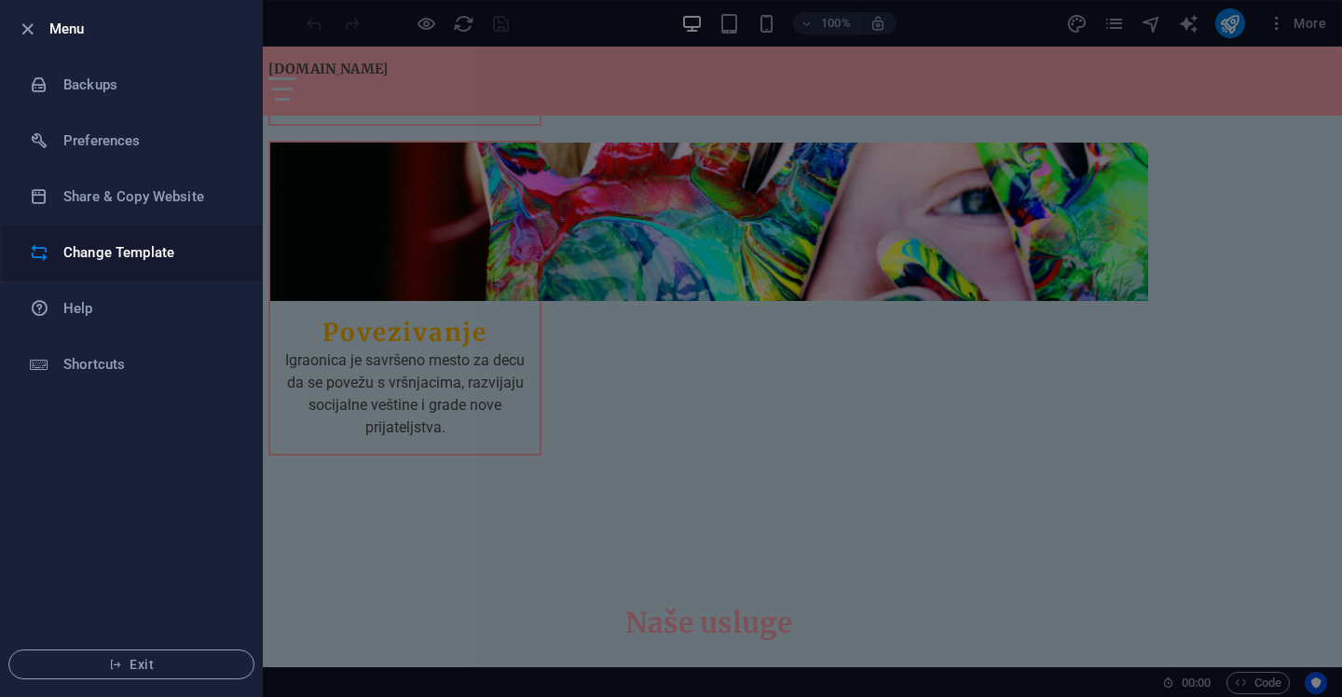
click at [145, 251] on h6 "Change Template" at bounding box center [149, 252] width 172 height 22
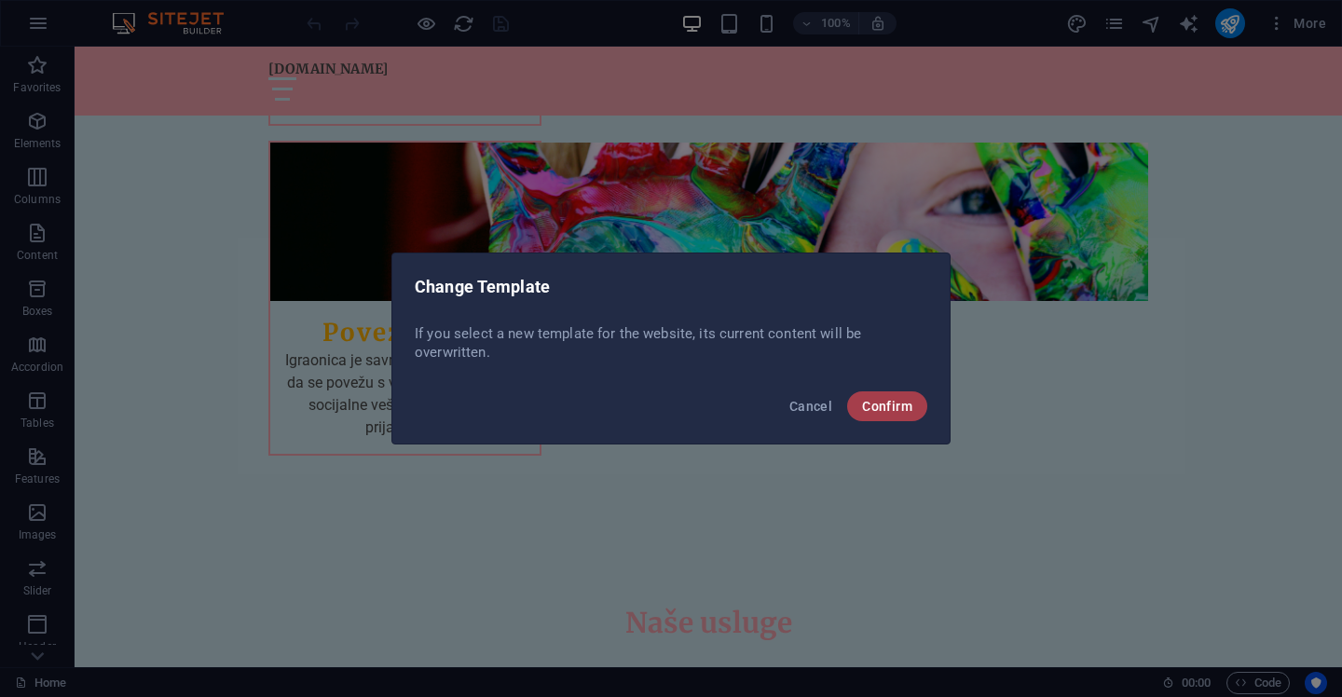
click at [875, 409] on span "Confirm" at bounding box center [887, 406] width 50 height 15
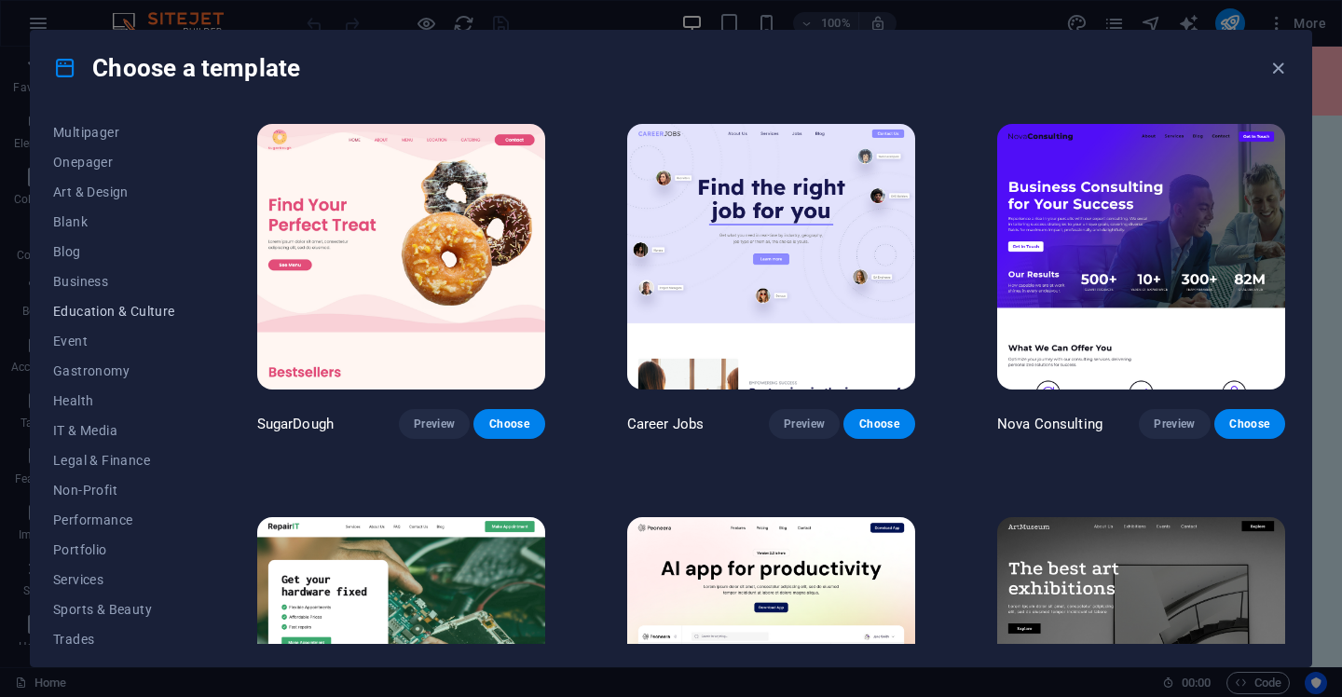
scroll to position [222, 0]
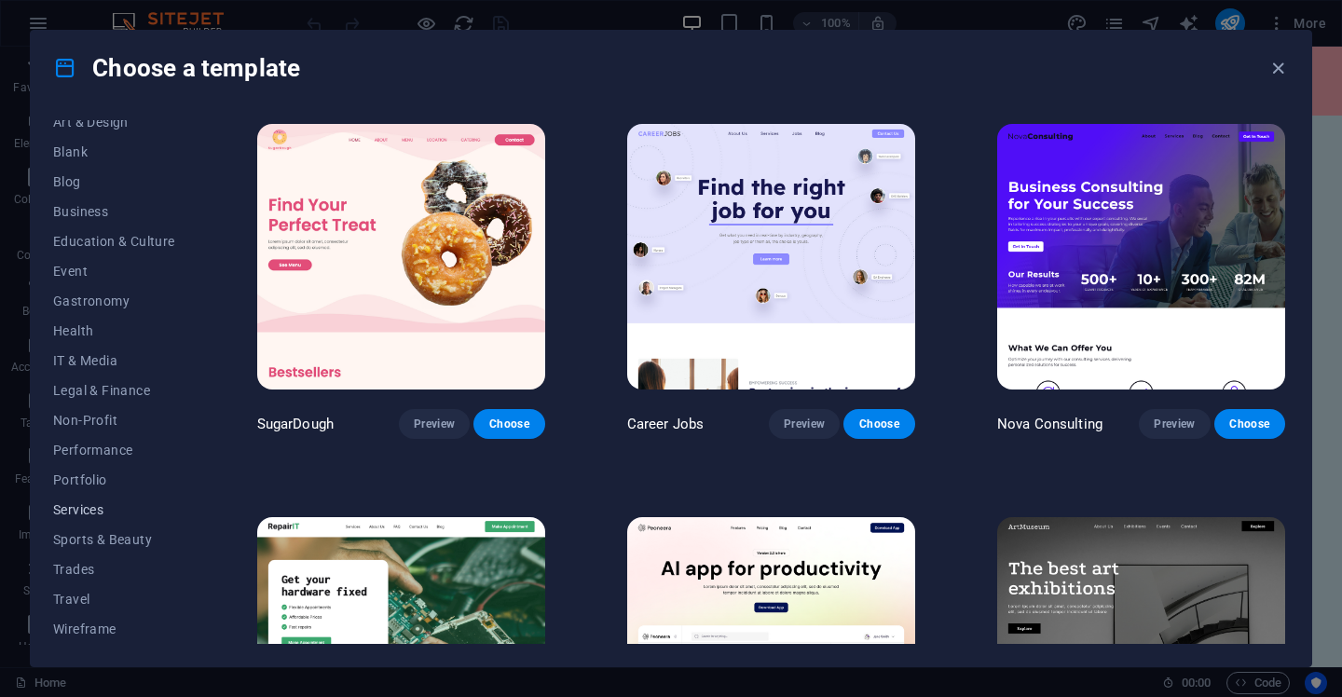
click at [84, 512] on span "Services" at bounding box center [114, 510] width 122 height 15
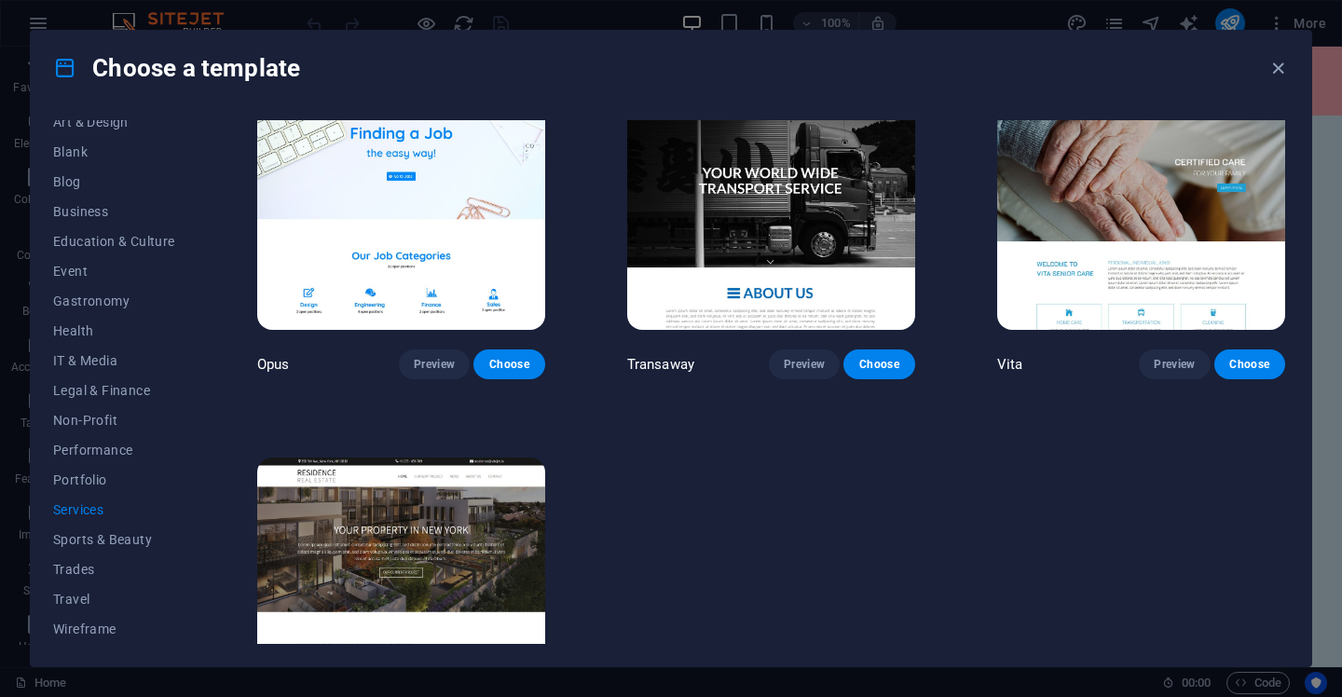
scroll to position [2526, 0]
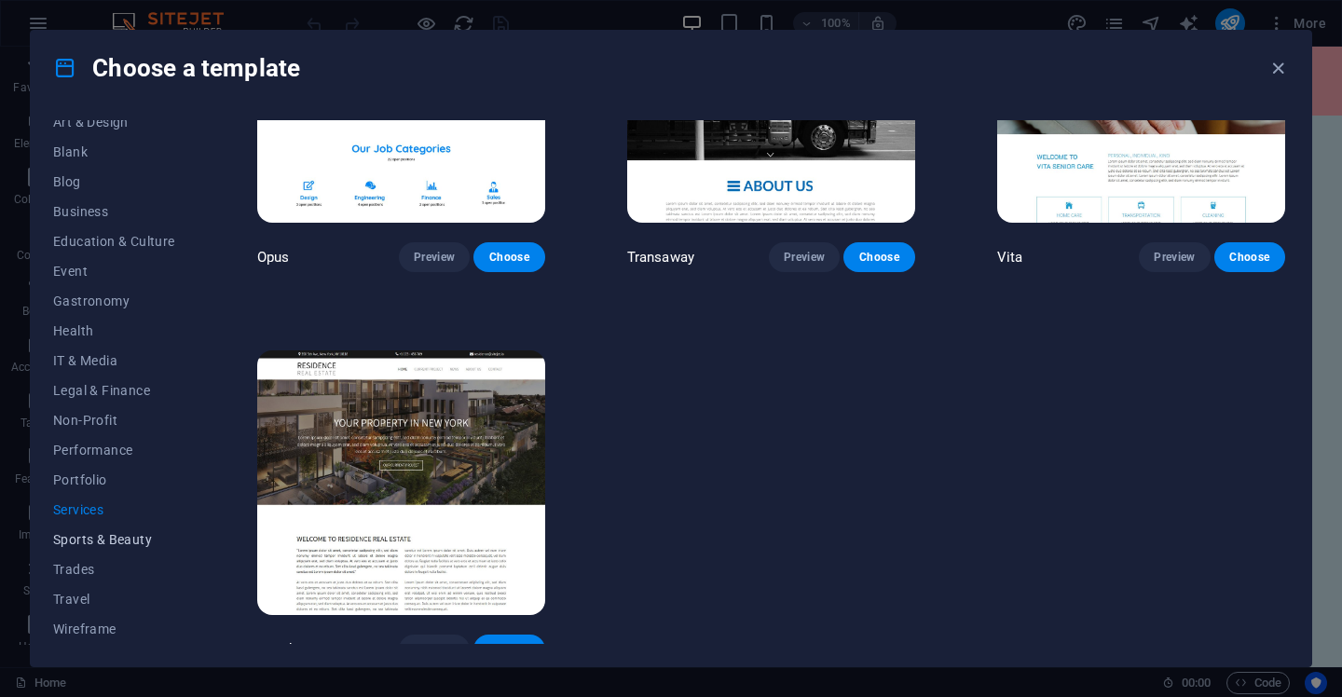
click at [115, 549] on button "Sports & Beauty" at bounding box center [114, 540] width 122 height 30
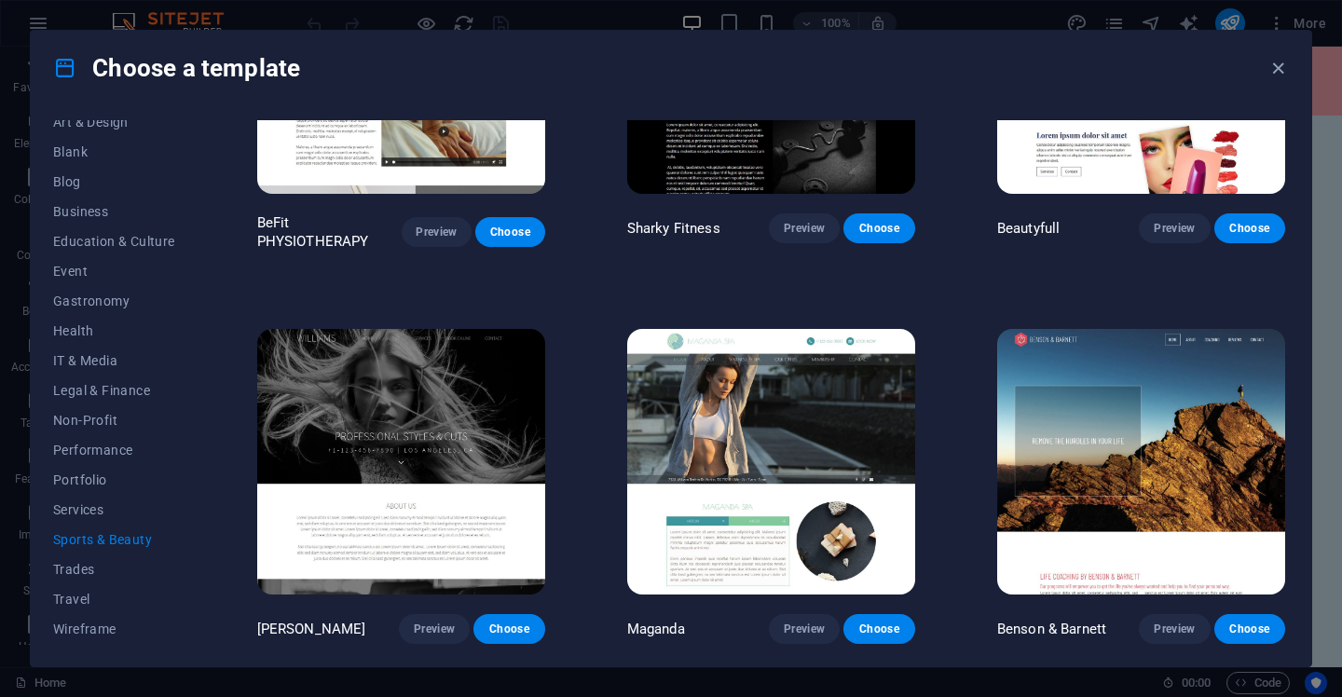
scroll to position [1362, 0]
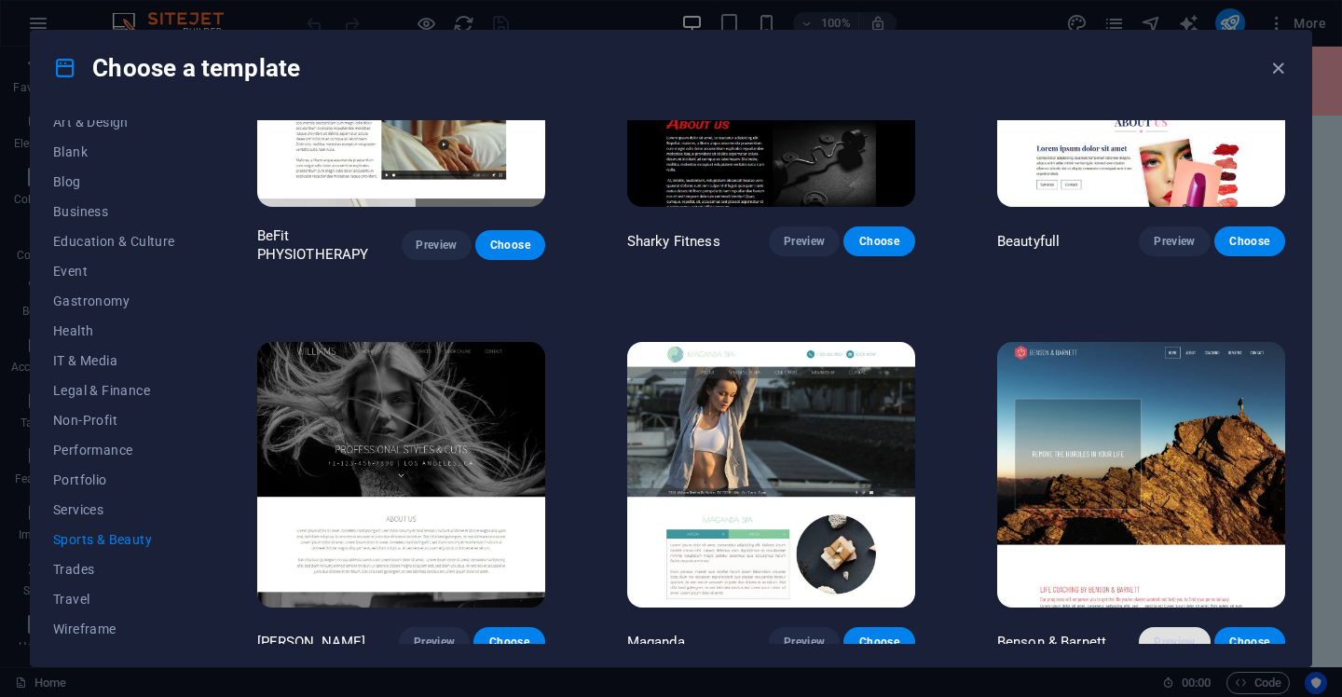
click at [1182, 635] on span "Preview" at bounding box center [1174, 642] width 41 height 15
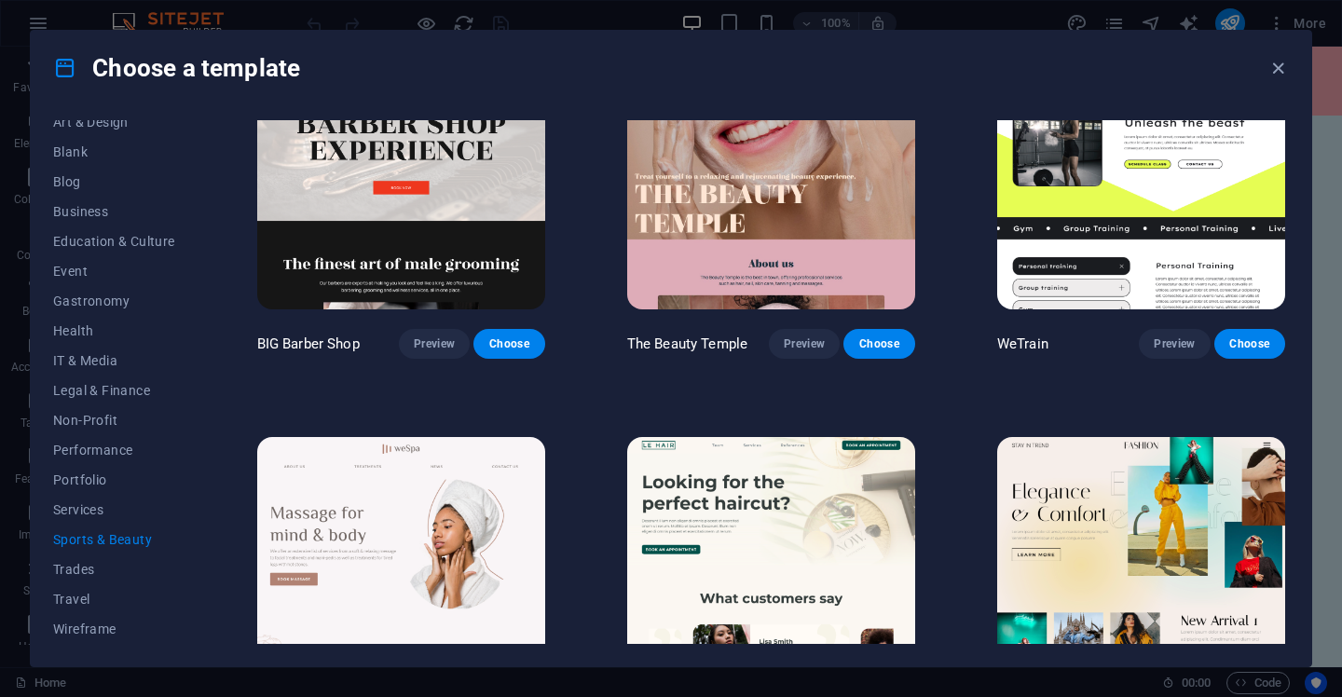
scroll to position [0, 0]
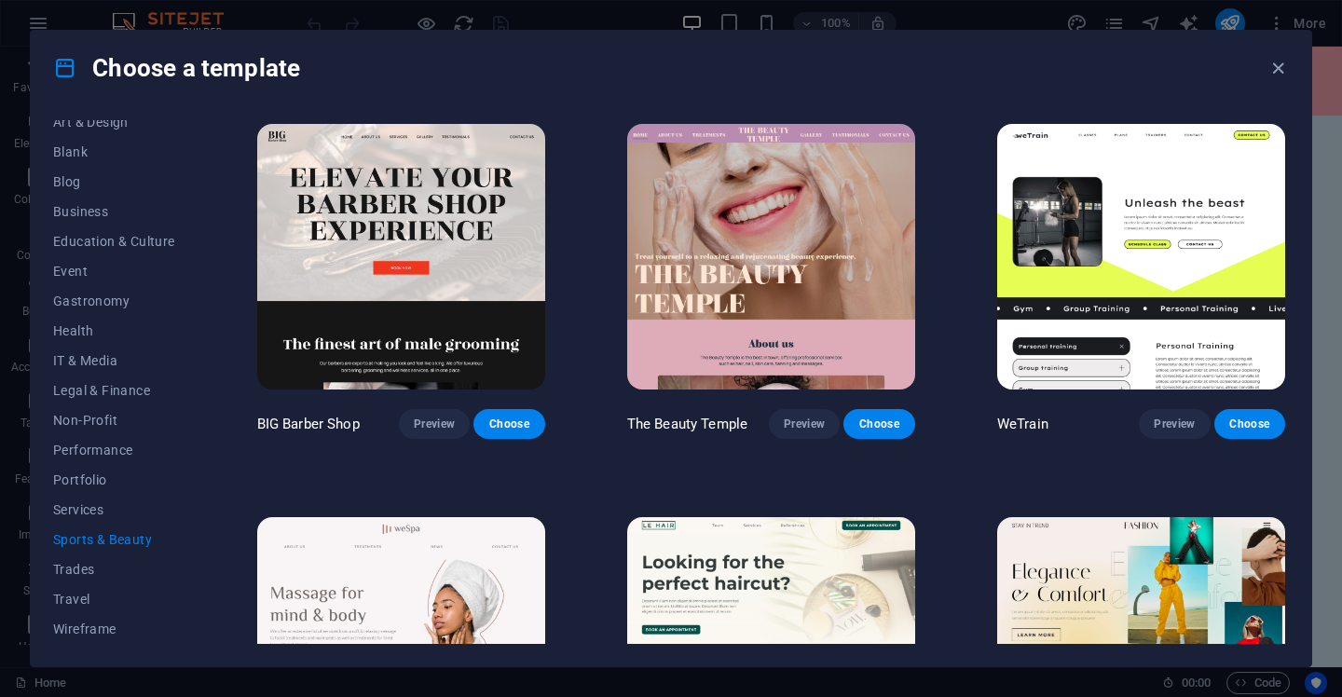
click at [453, 558] on img at bounding box center [401, 650] width 288 height 266
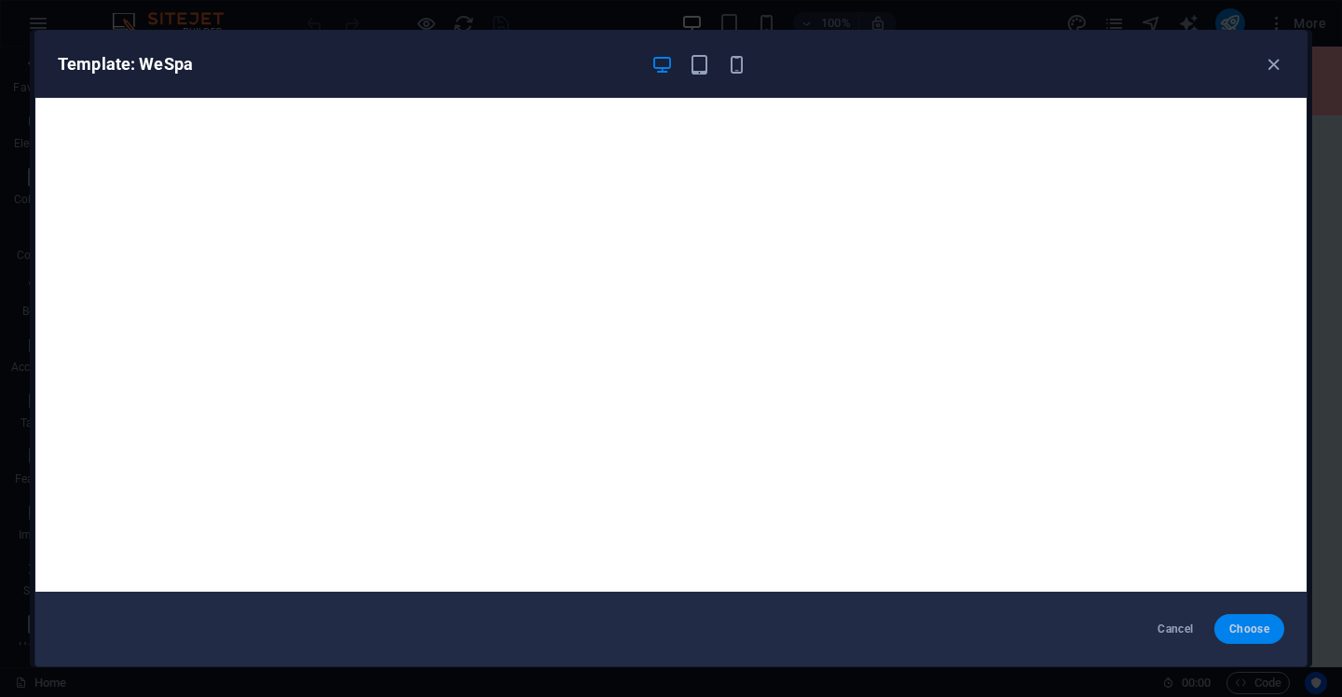
click at [1249, 625] on span "Choose" at bounding box center [1250, 629] width 40 height 15
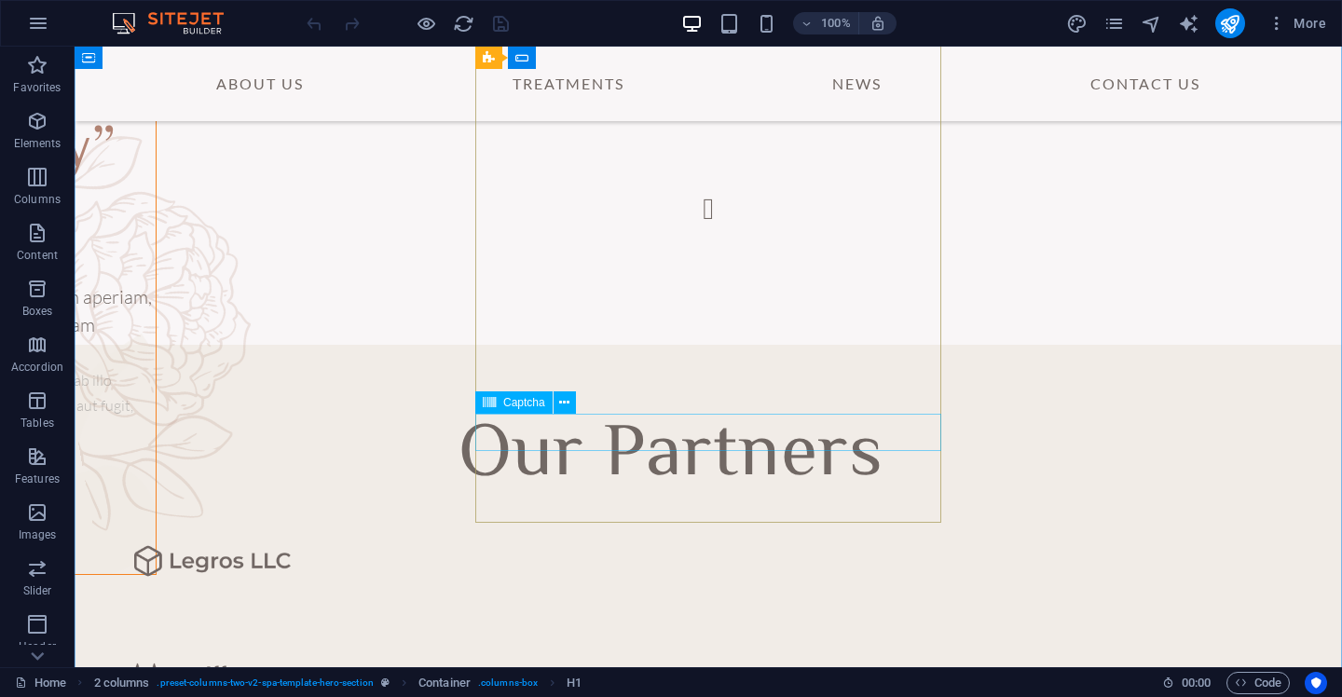
scroll to position [5323, 0]
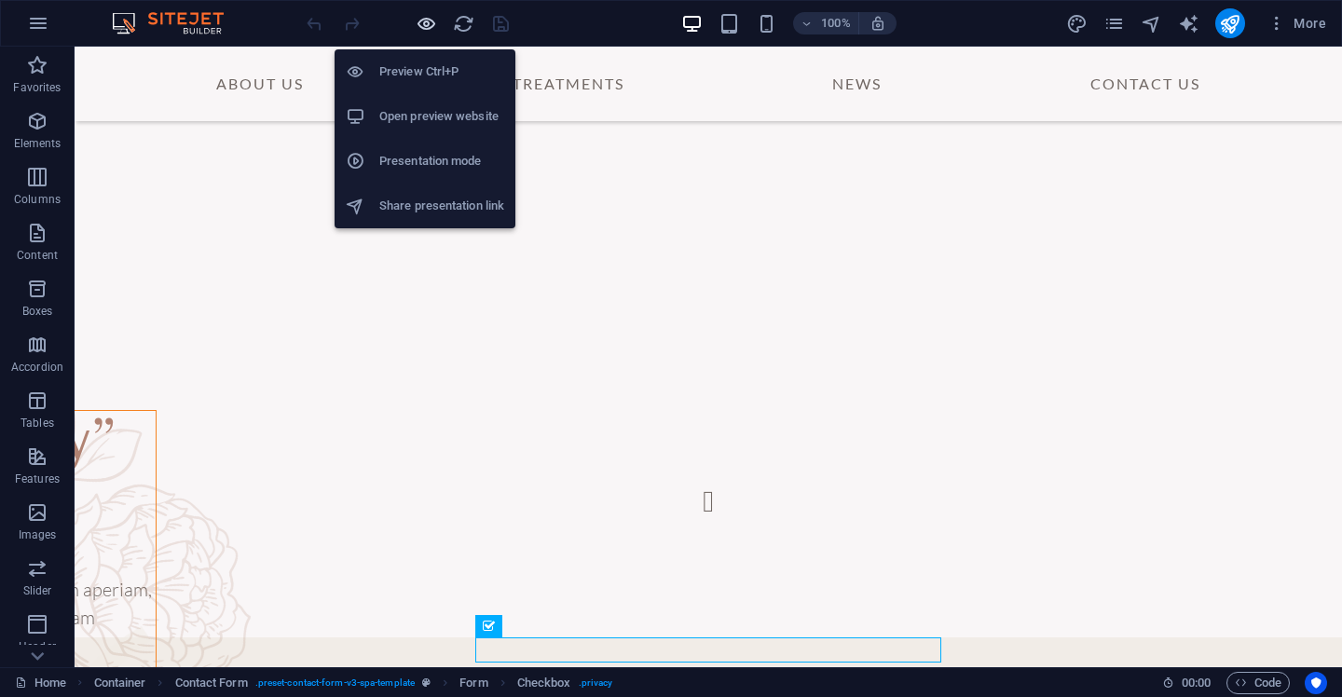
click at [427, 21] on icon "button" at bounding box center [426, 23] width 21 height 21
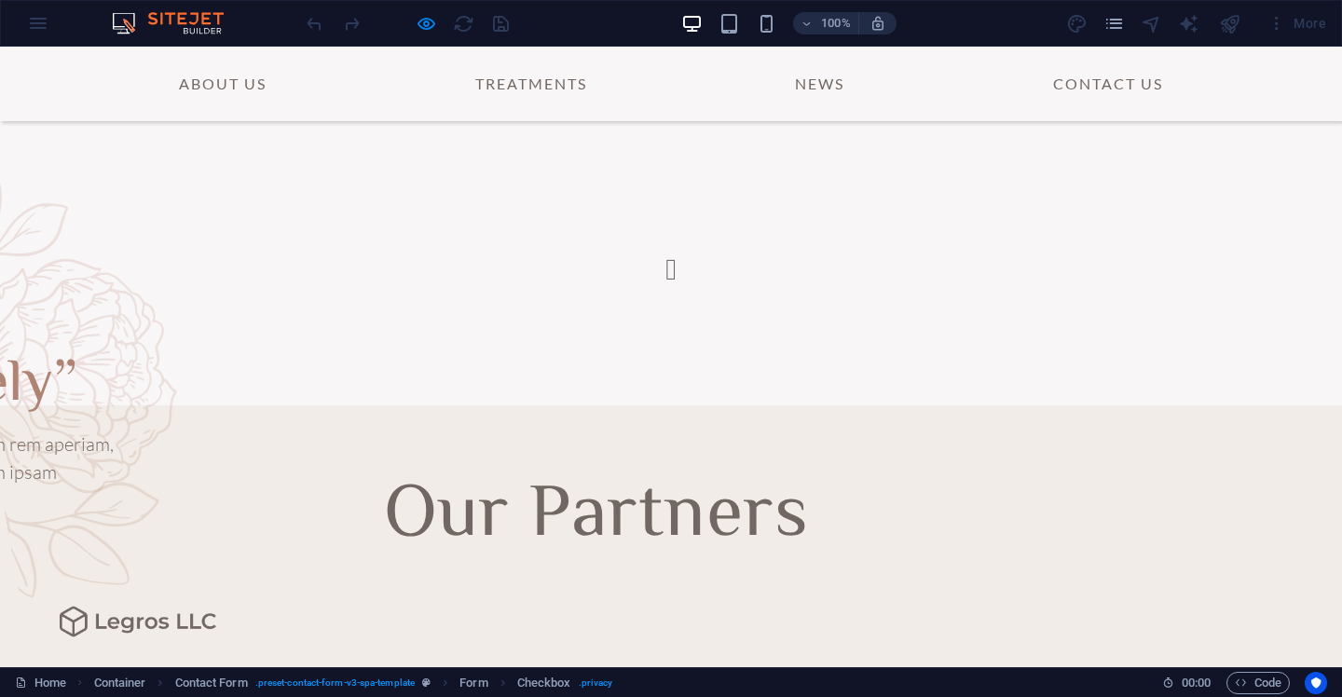
scroll to position [4937, 0]
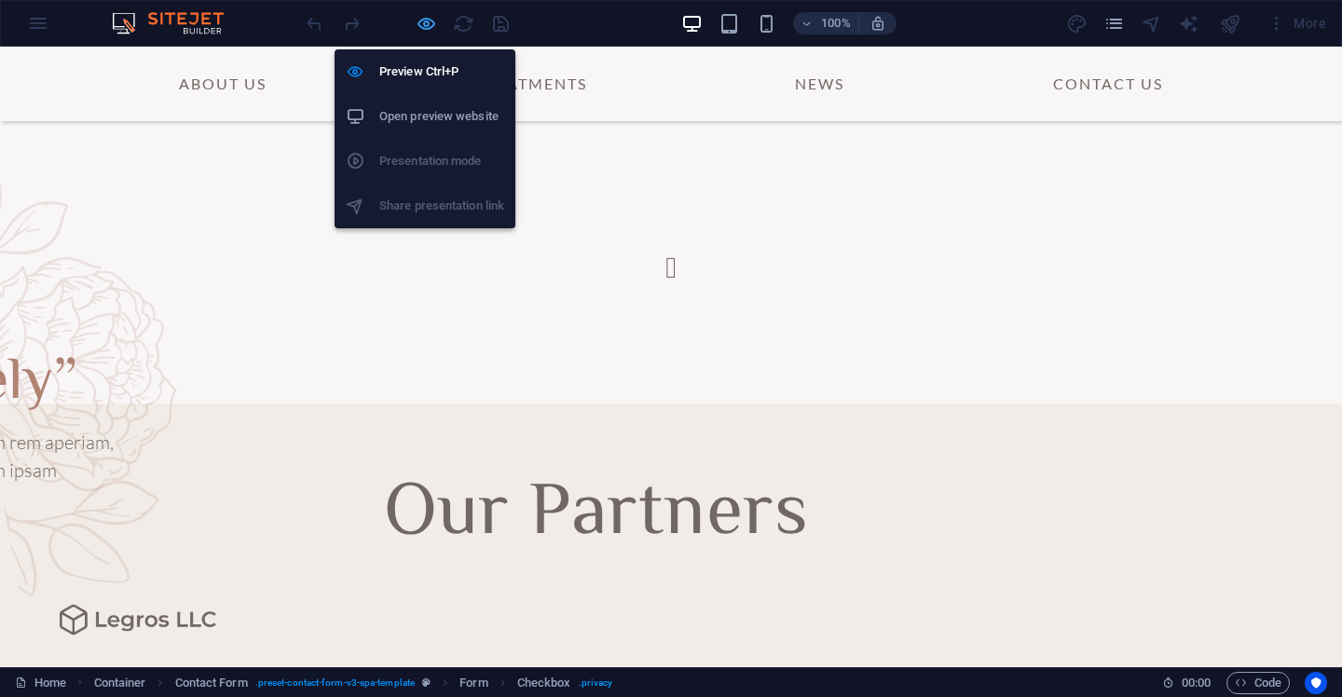
click at [422, 23] on icon "button" at bounding box center [426, 23] width 21 height 21
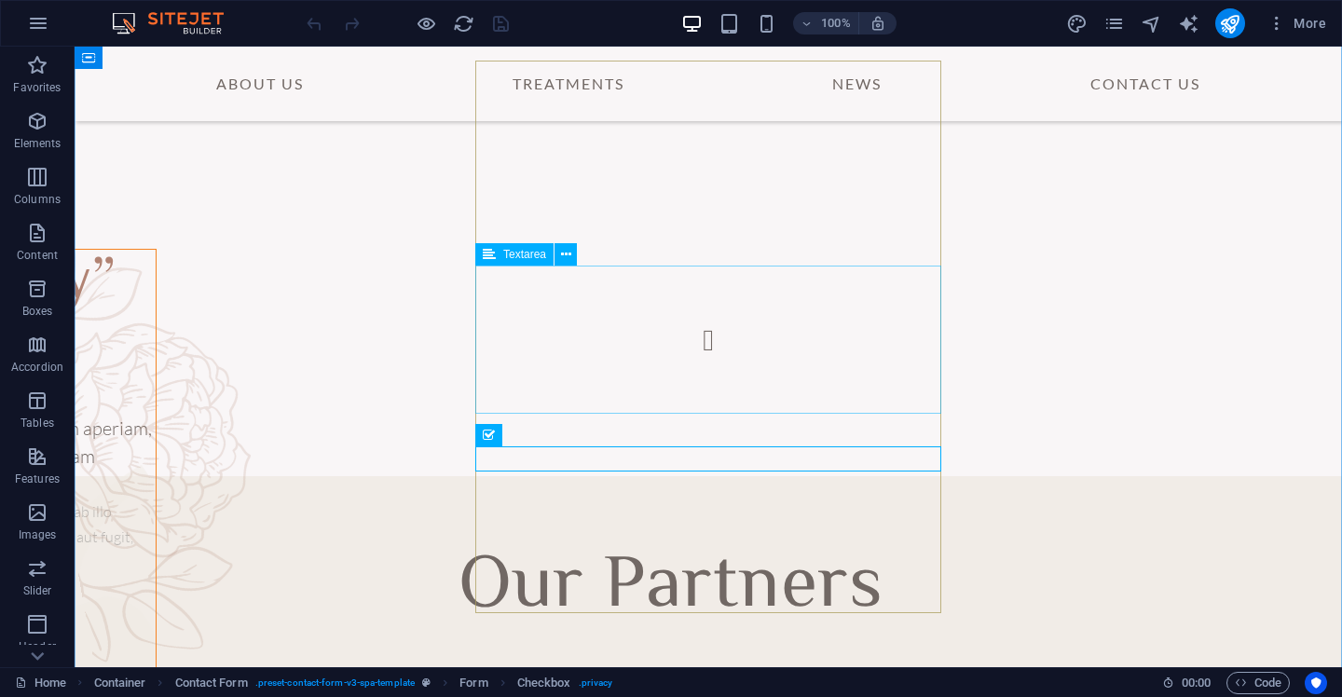
scroll to position [5153, 0]
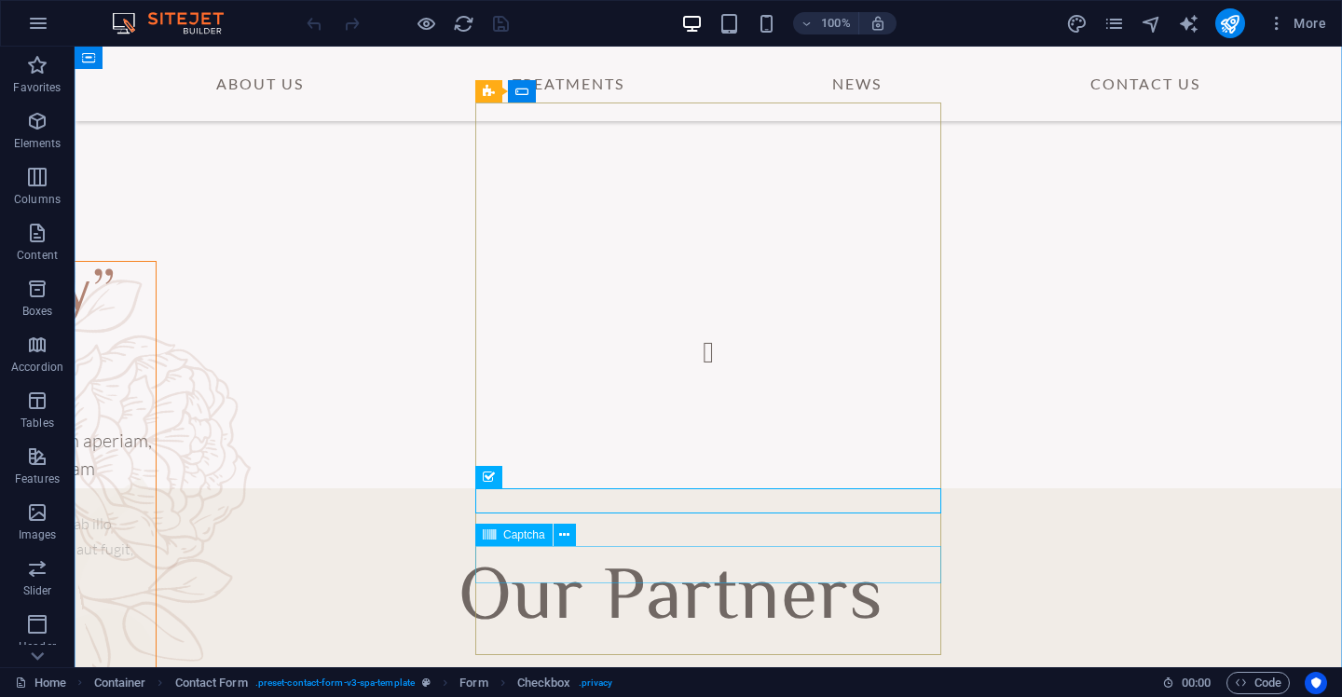
click at [513, 539] on span "Captcha" at bounding box center [524, 535] width 42 height 11
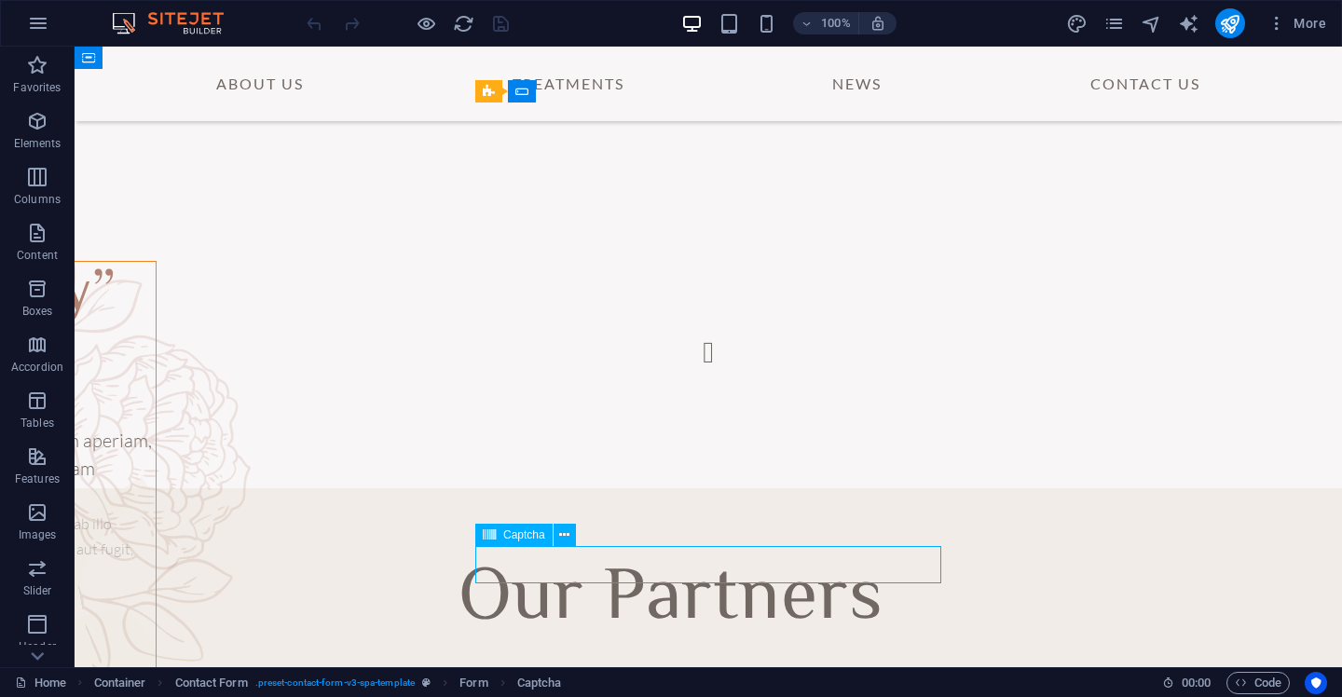
click at [513, 539] on span "Captcha" at bounding box center [524, 535] width 42 height 11
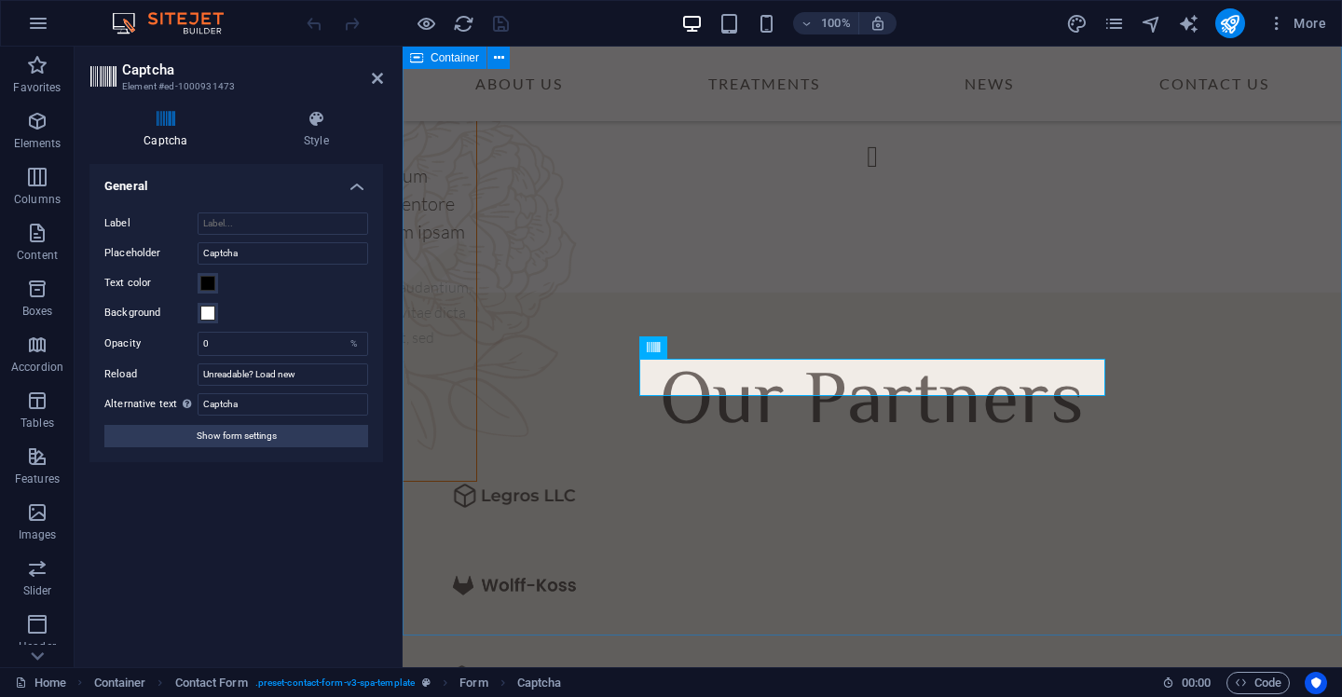
scroll to position [5308, 0]
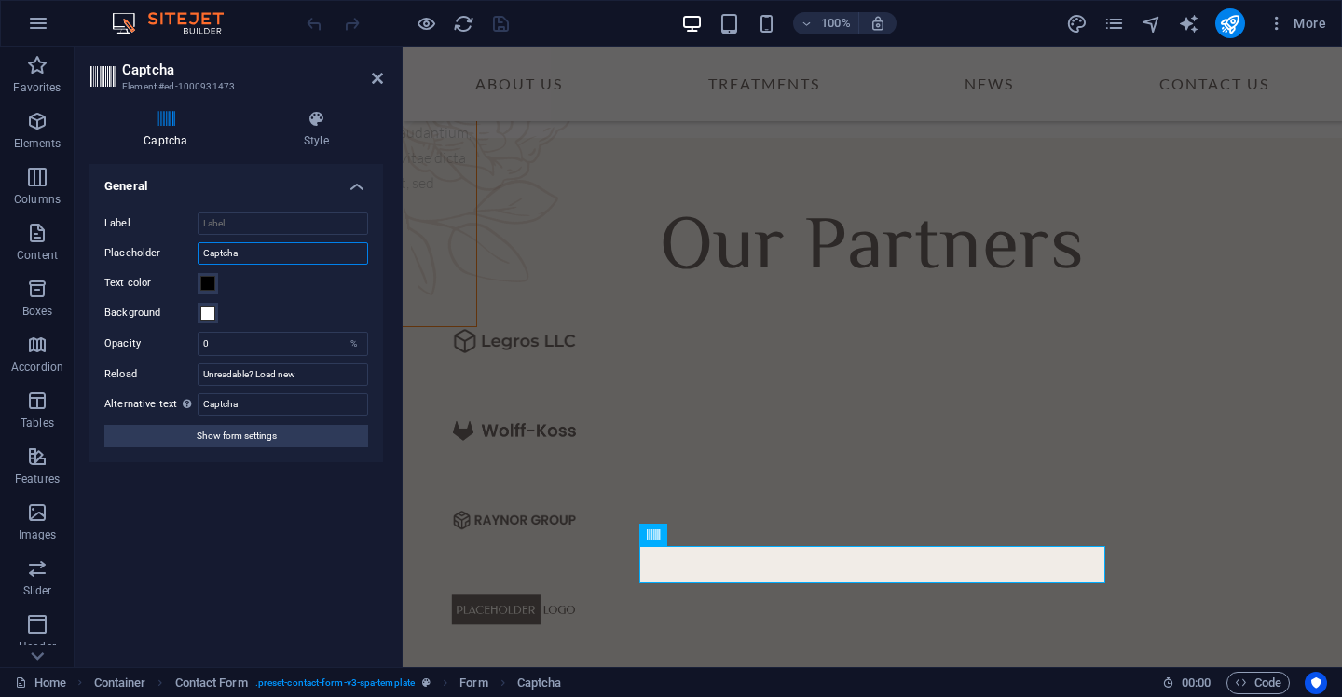
click at [249, 256] on input "Captcha" at bounding box center [283, 253] width 171 height 22
click at [314, 121] on icon at bounding box center [316, 119] width 133 height 19
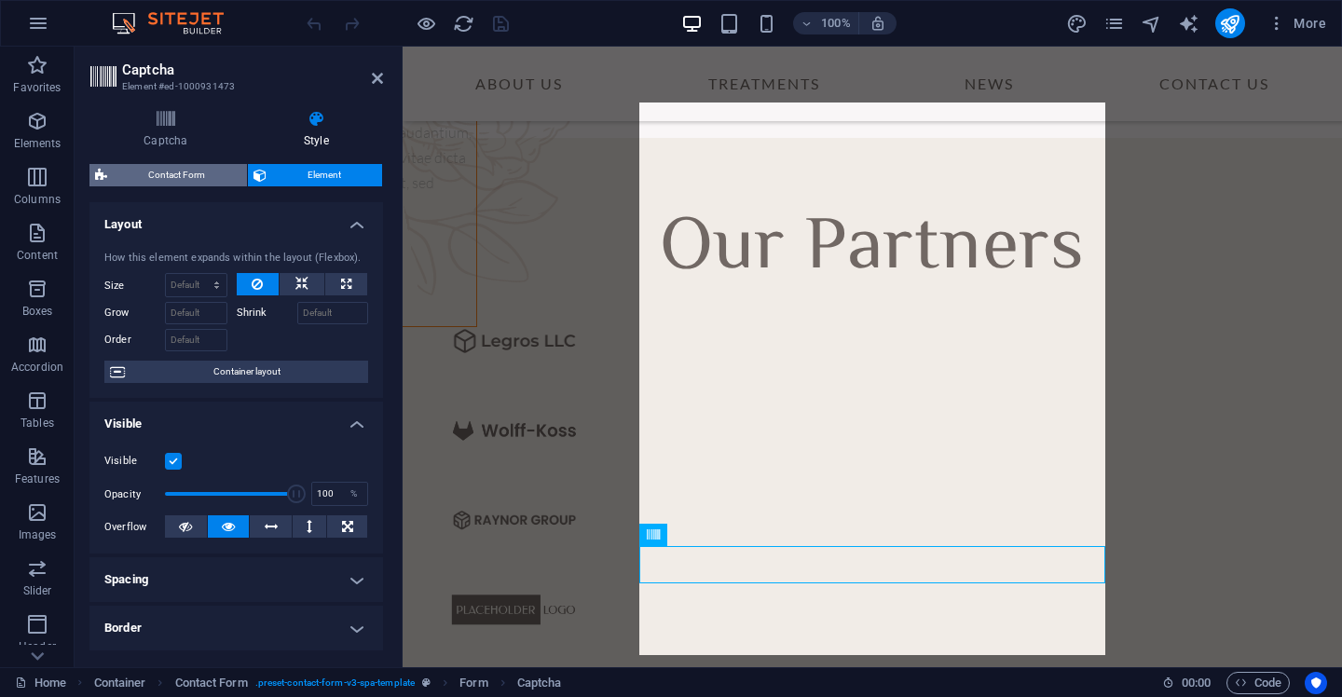
click at [195, 172] on span "Contact Form" at bounding box center [177, 175] width 129 height 22
select select "px"
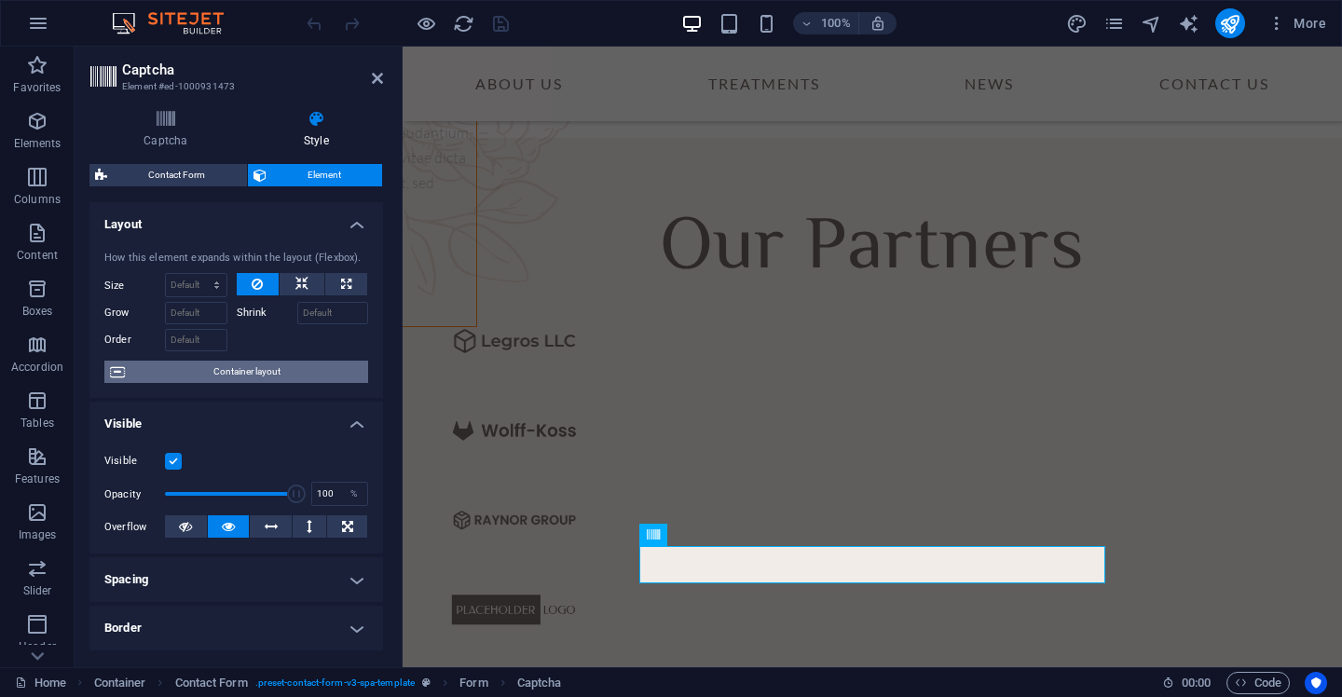
click at [292, 370] on span "Container layout" at bounding box center [247, 372] width 232 height 22
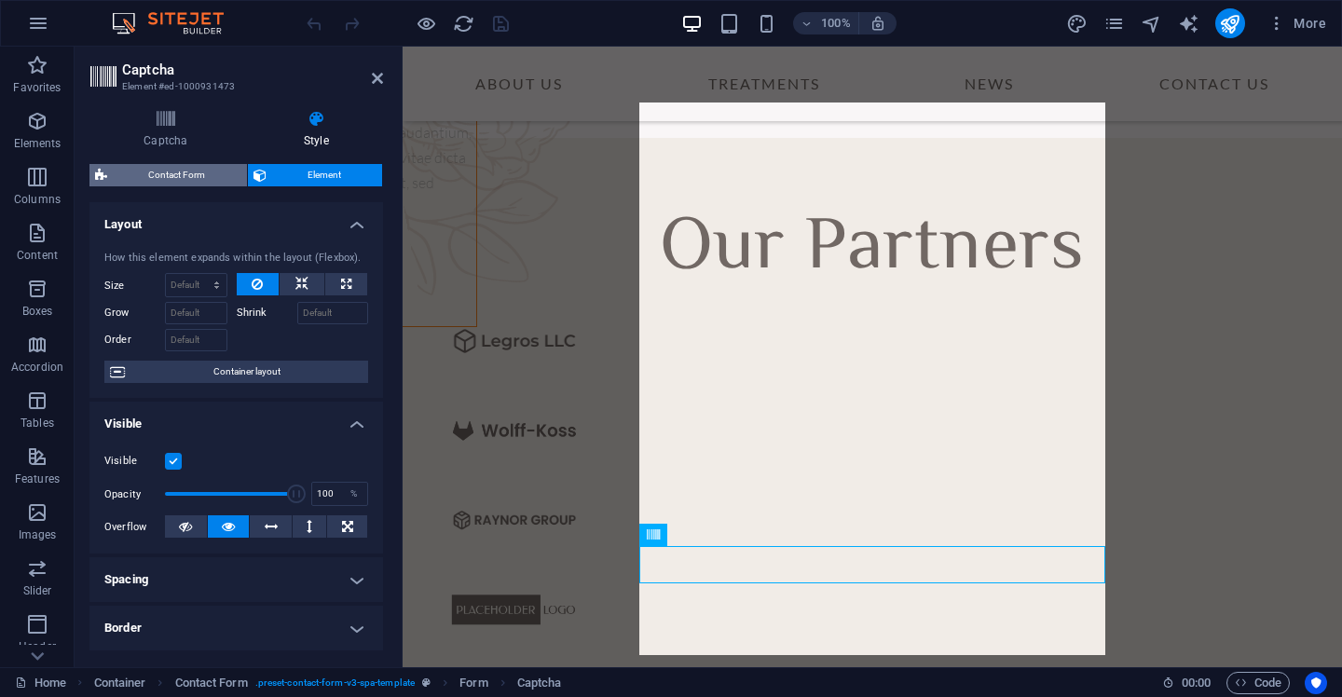
click at [177, 175] on span "Contact Form" at bounding box center [177, 175] width 129 height 22
select select "px"
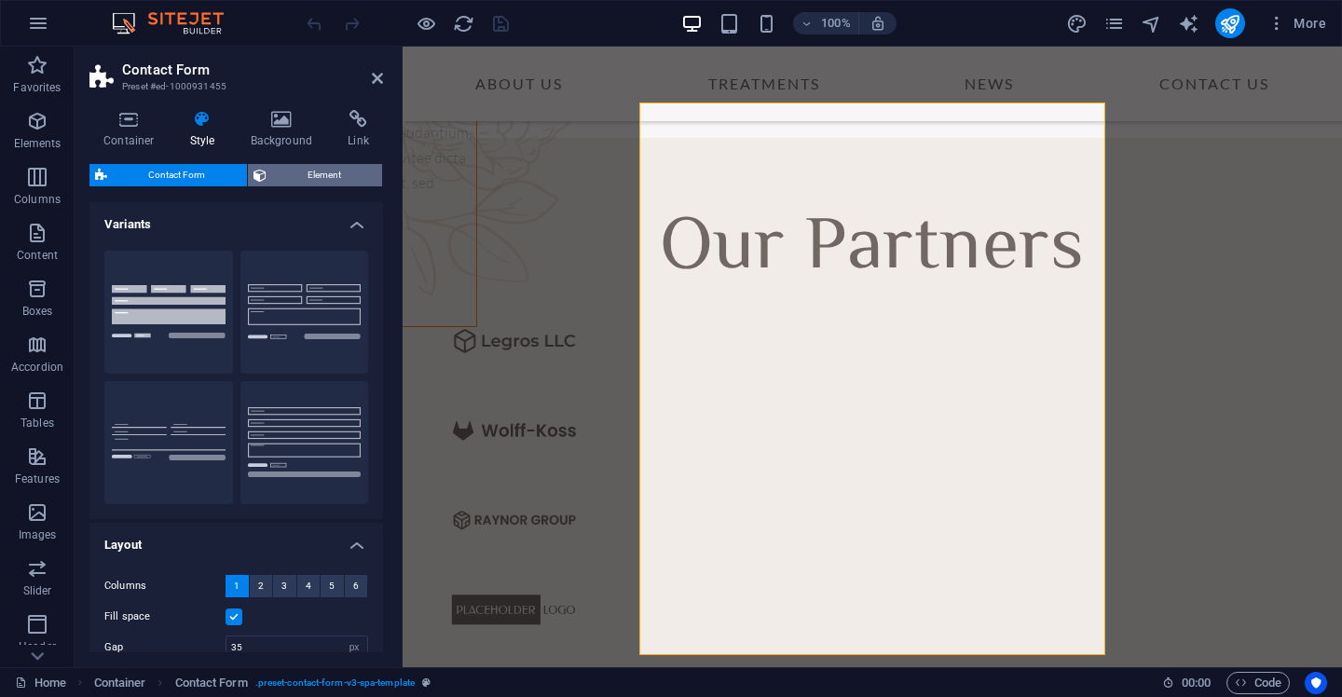
click at [292, 176] on span "Element" at bounding box center [324, 175] width 105 height 22
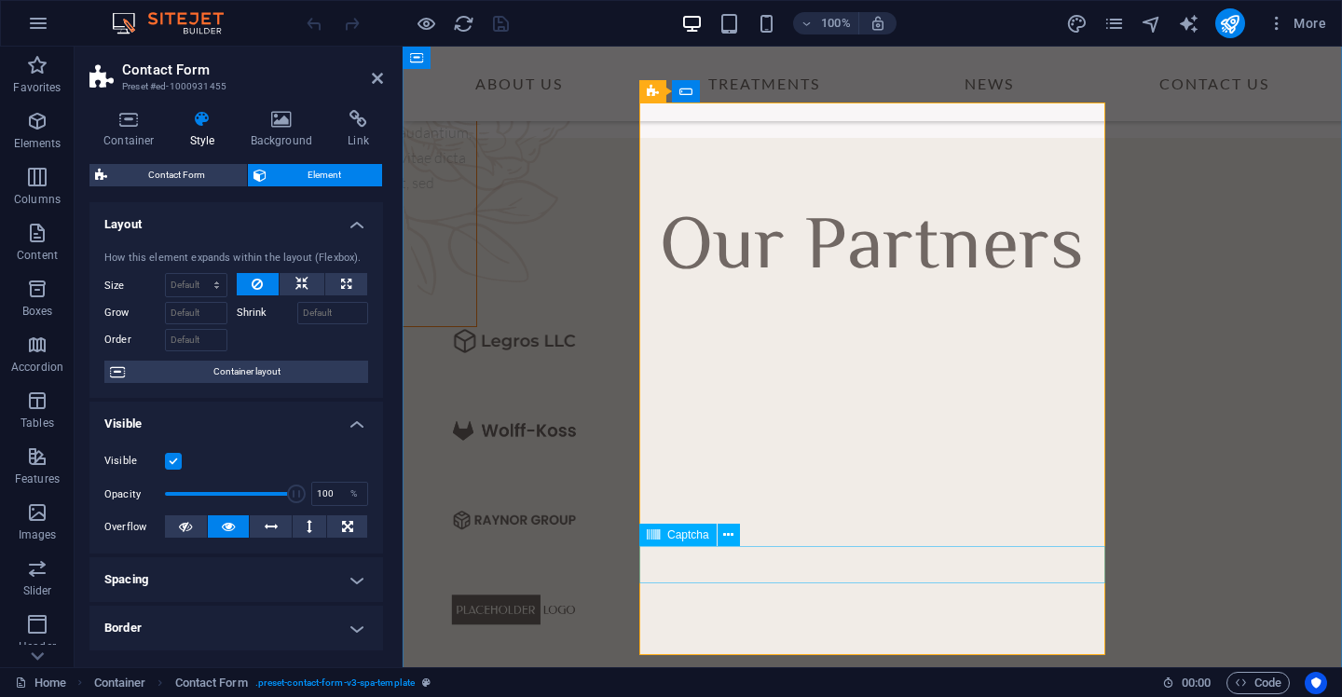
click at [698, 538] on span "Captcha" at bounding box center [689, 535] width 42 height 11
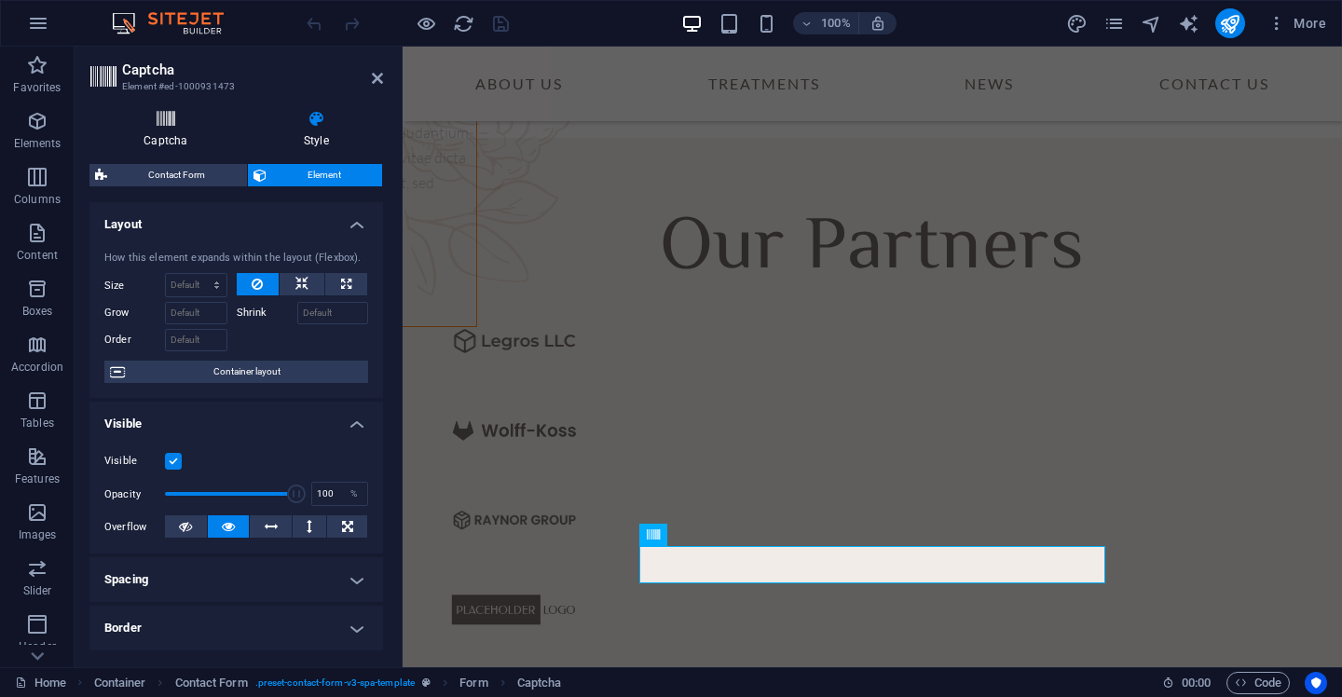
click at [166, 118] on icon at bounding box center [165, 119] width 153 height 19
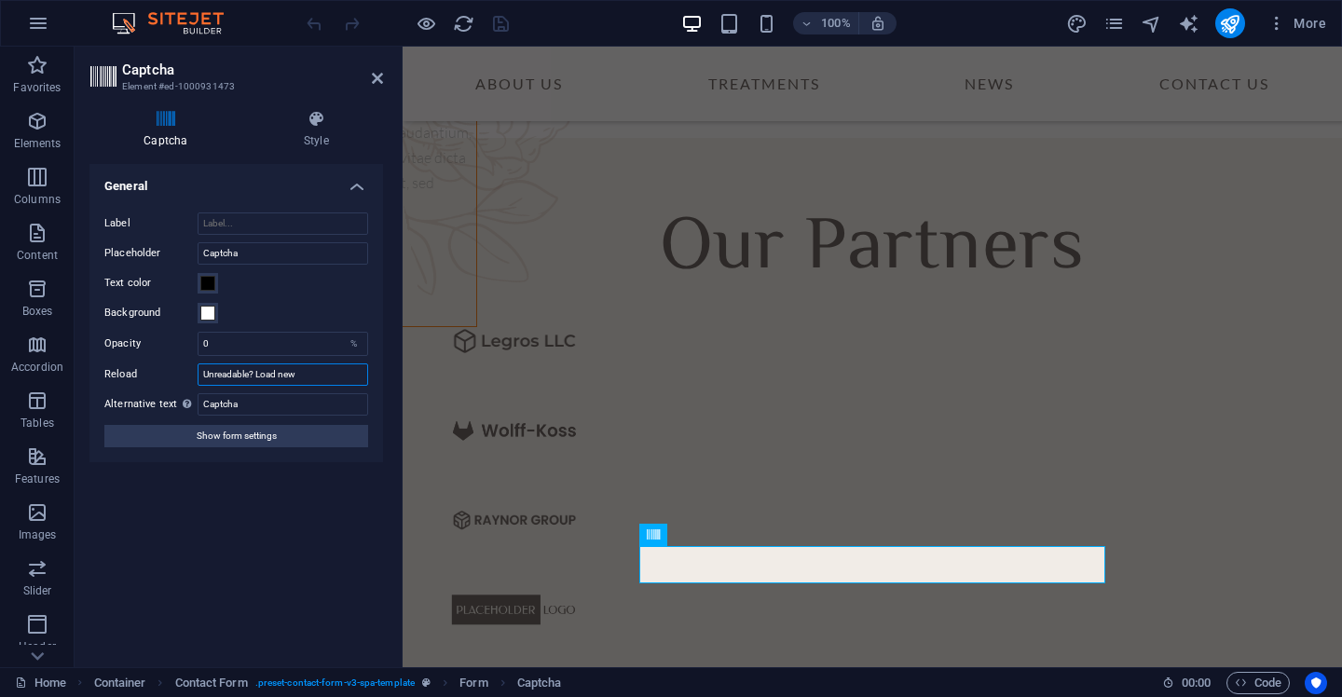
click at [328, 381] on input "Unreadable? Load new" at bounding box center [283, 375] width 171 height 22
click at [311, 400] on input "Captcha" at bounding box center [283, 404] width 171 height 22
click at [289, 431] on button "Show form settings" at bounding box center [236, 436] width 264 height 22
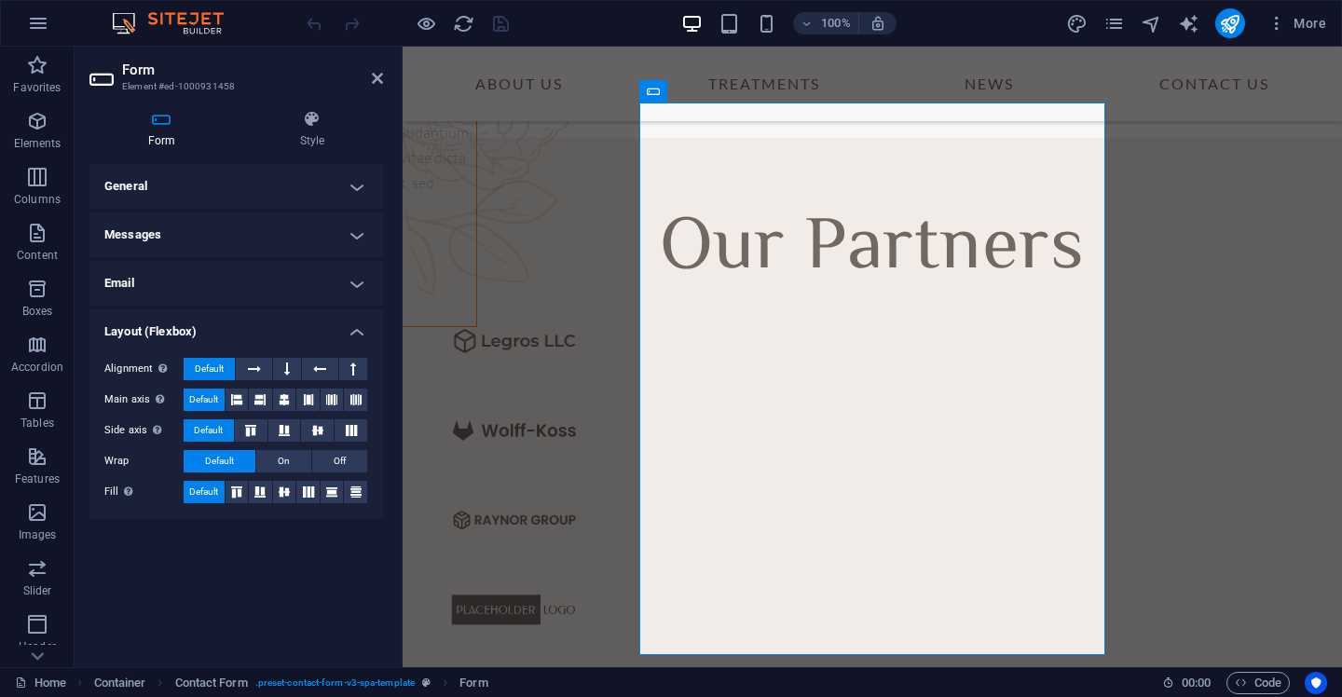
click at [260, 182] on h4 "General" at bounding box center [236, 186] width 294 height 45
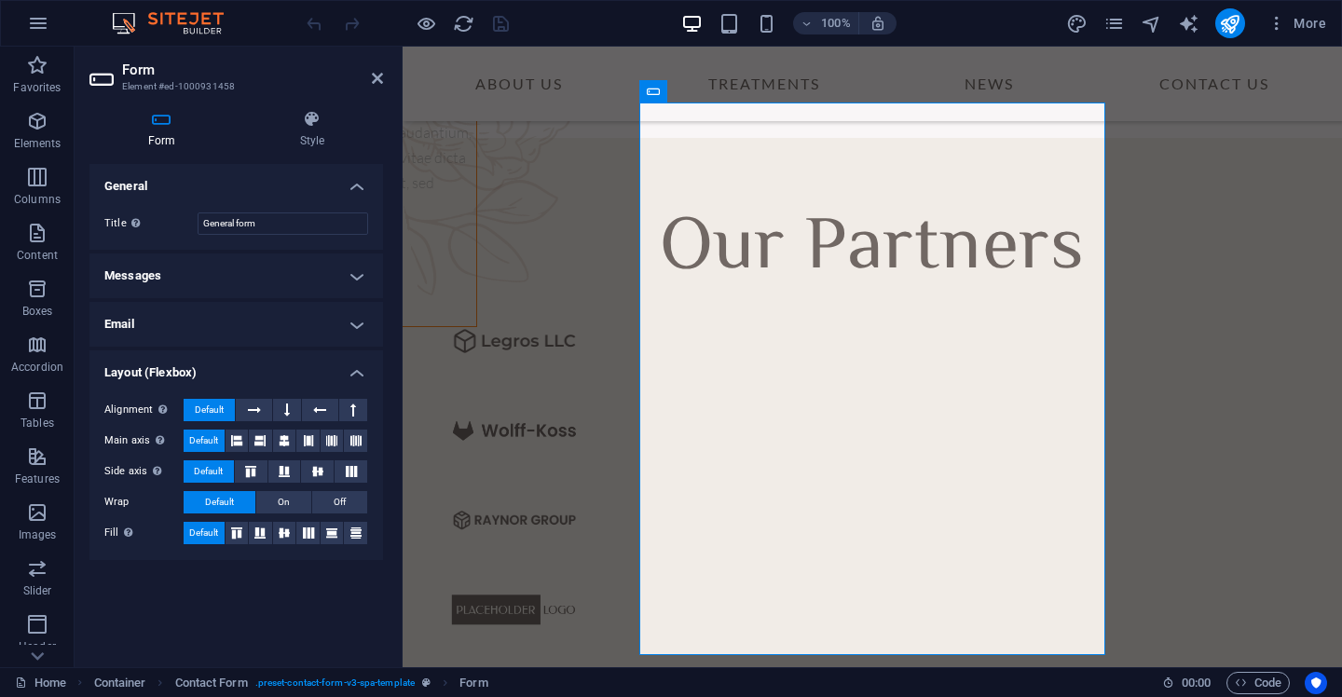
click at [291, 297] on h4 "Messages" at bounding box center [236, 276] width 294 height 45
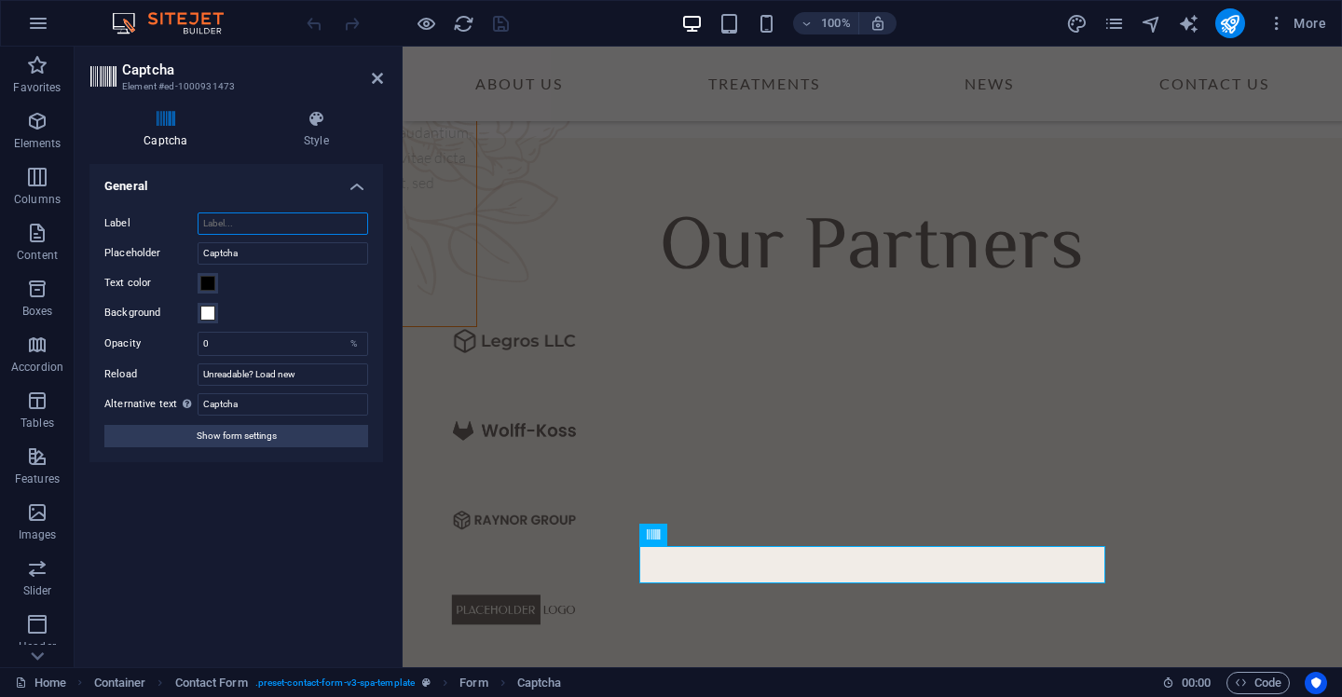
click at [264, 219] on input "Label" at bounding box center [283, 224] width 171 height 22
click at [324, 139] on h4 "Style" at bounding box center [316, 129] width 133 height 39
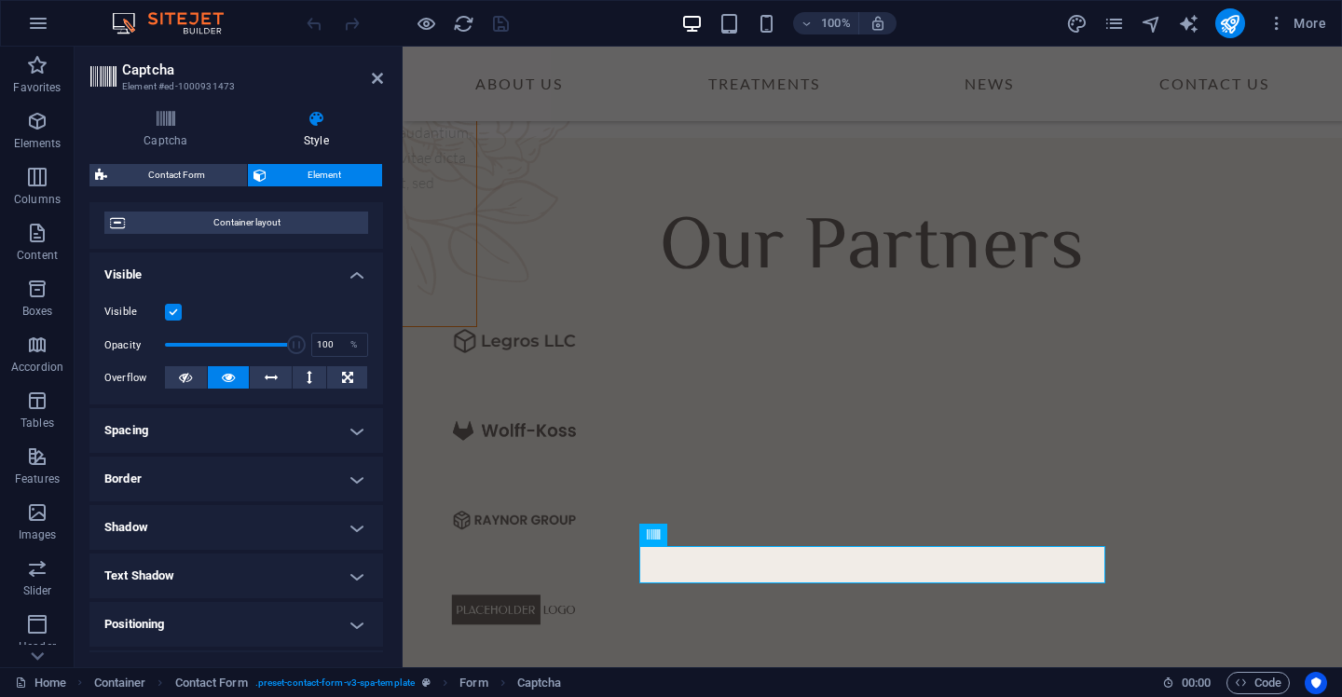
scroll to position [165, 0]
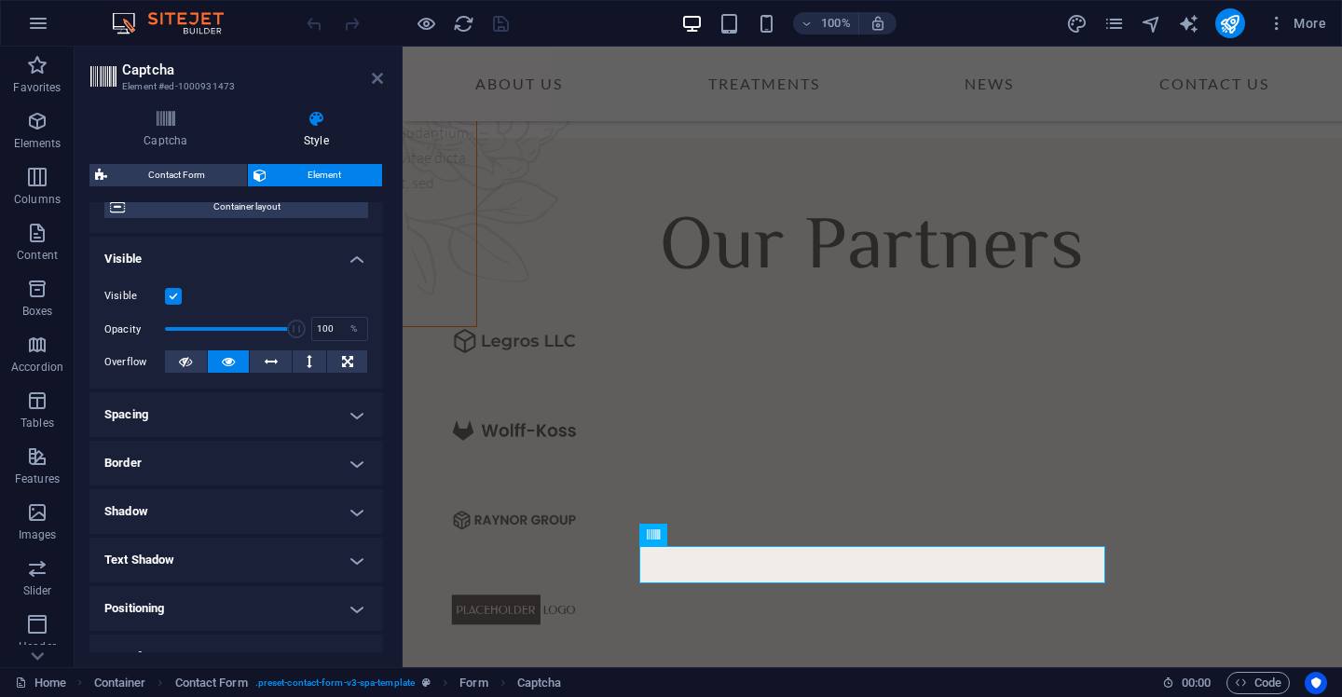
click at [379, 76] on icon at bounding box center [377, 78] width 11 height 15
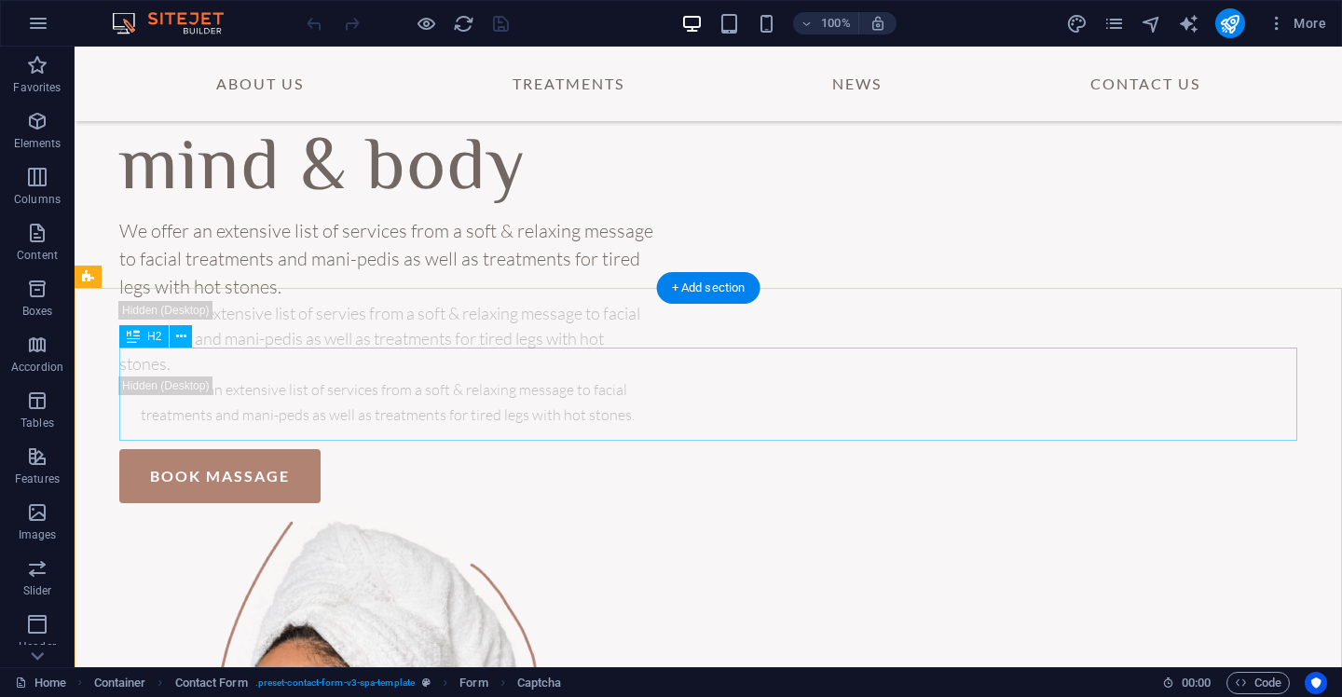
scroll to position [0, 0]
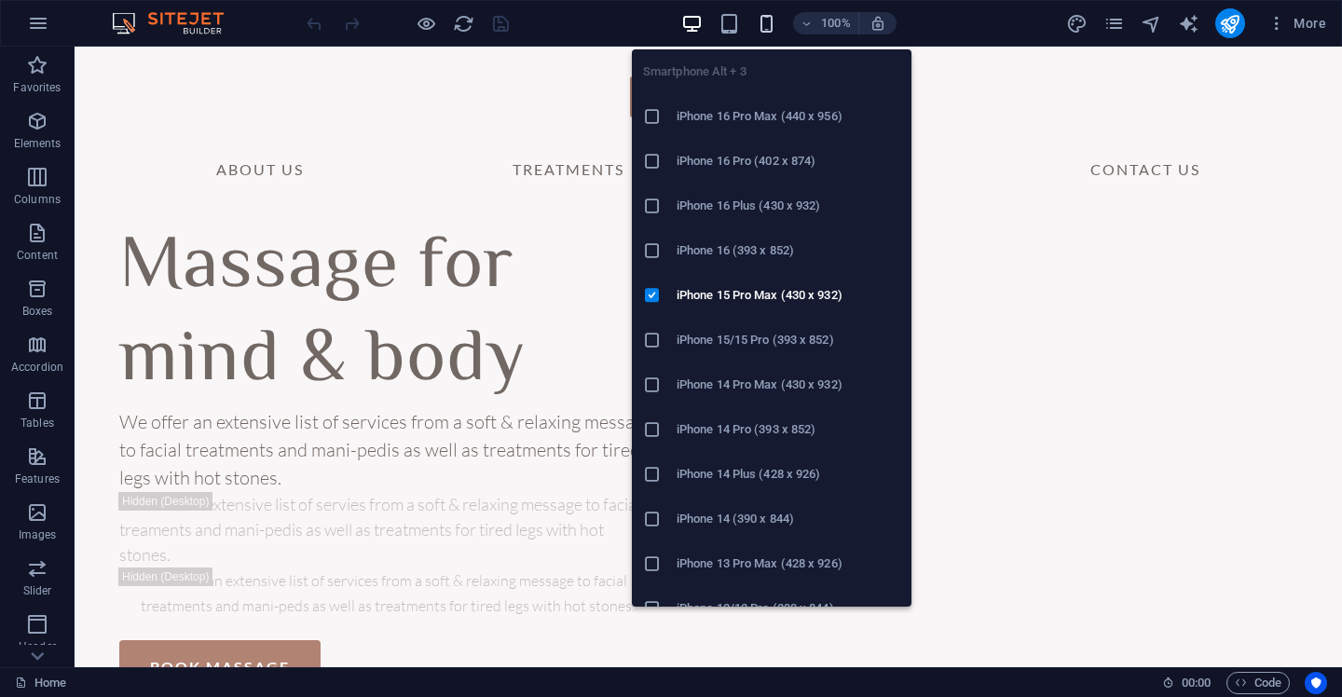
click at [770, 23] on icon "button" at bounding box center [766, 23] width 21 height 21
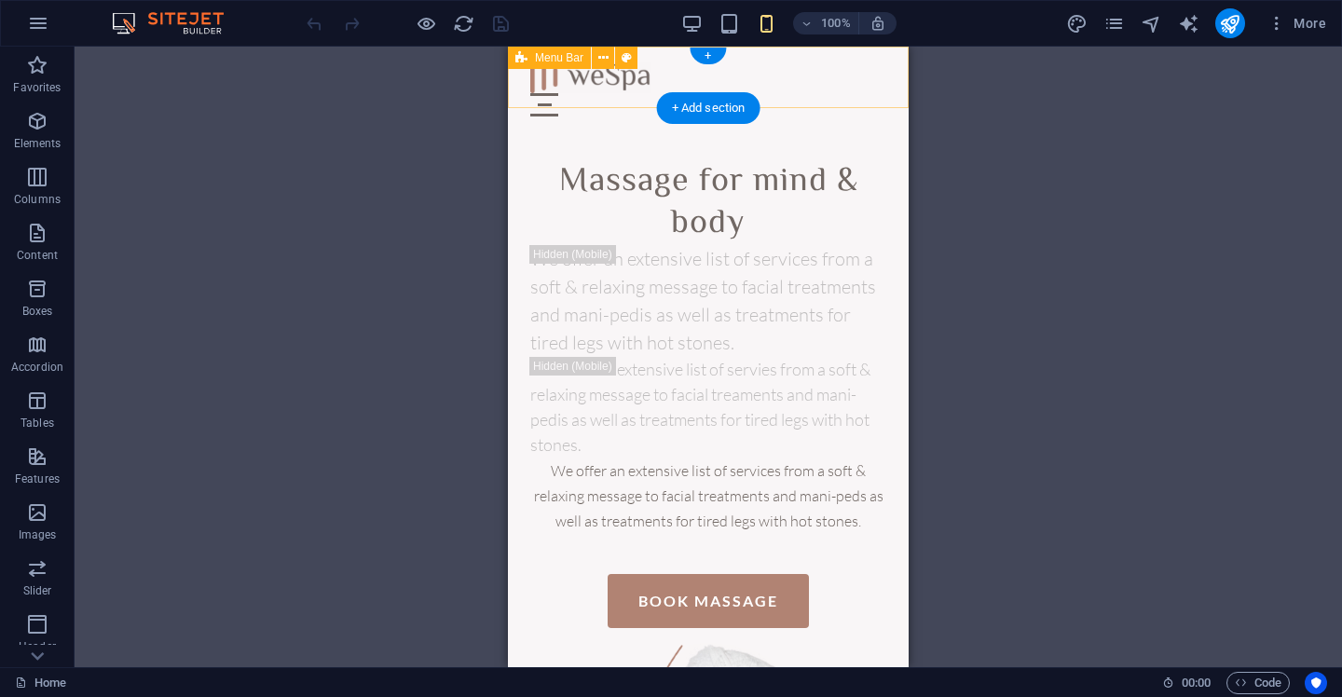
click at [866, 93] on div "Menu" at bounding box center [708, 104] width 356 height 23
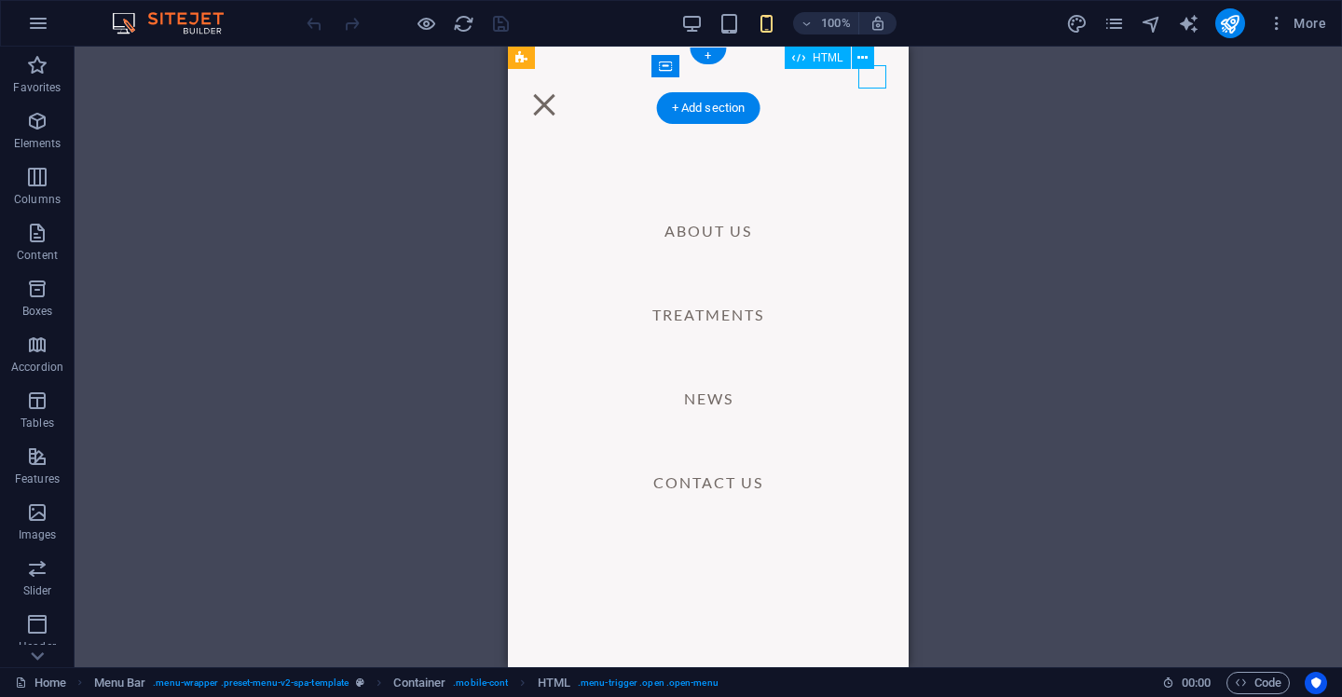
click at [558, 93] on div "Menu" at bounding box center [544, 104] width 28 height 23
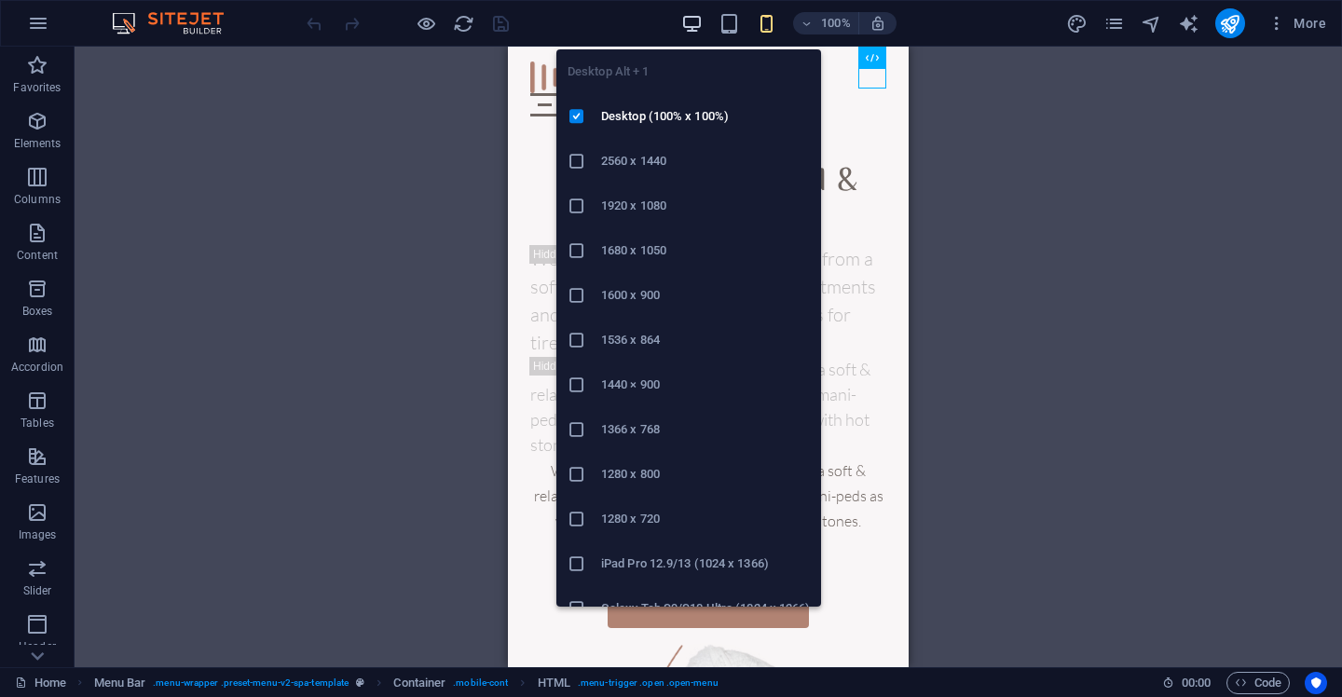
click at [688, 25] on icon "button" at bounding box center [692, 23] width 21 height 21
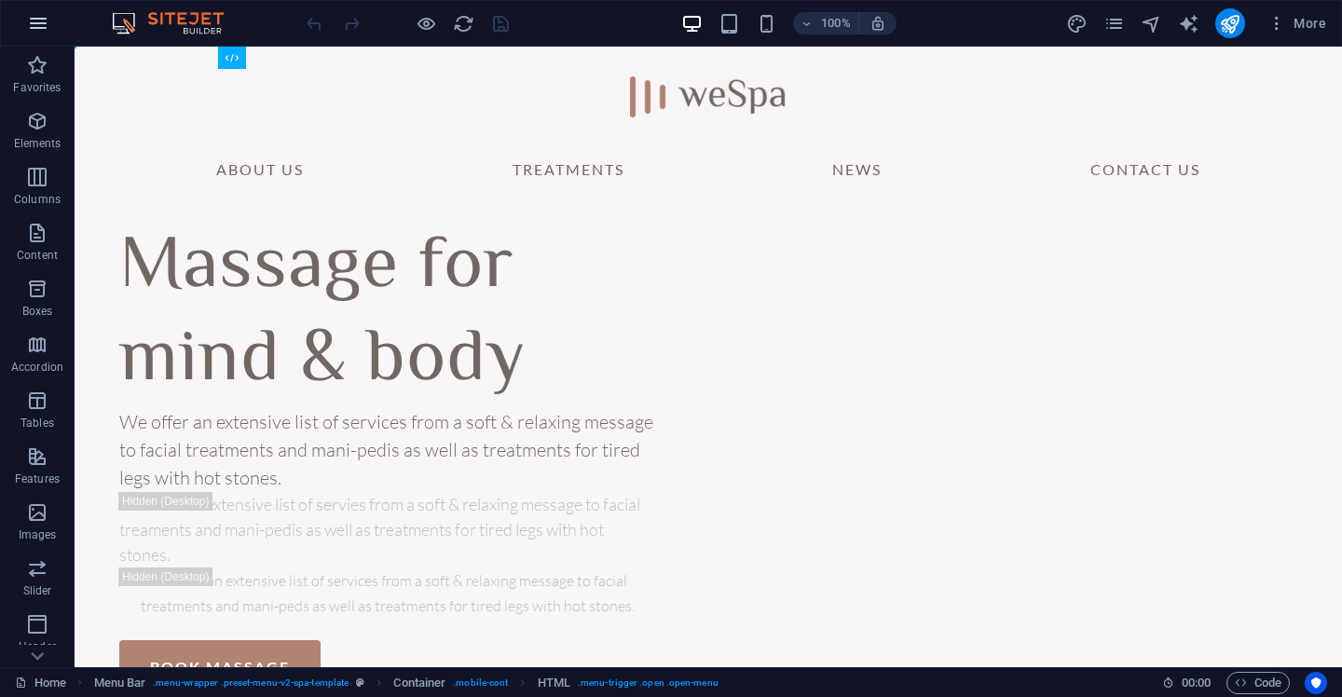
click at [38, 35] on button "button" at bounding box center [38, 23] width 45 height 45
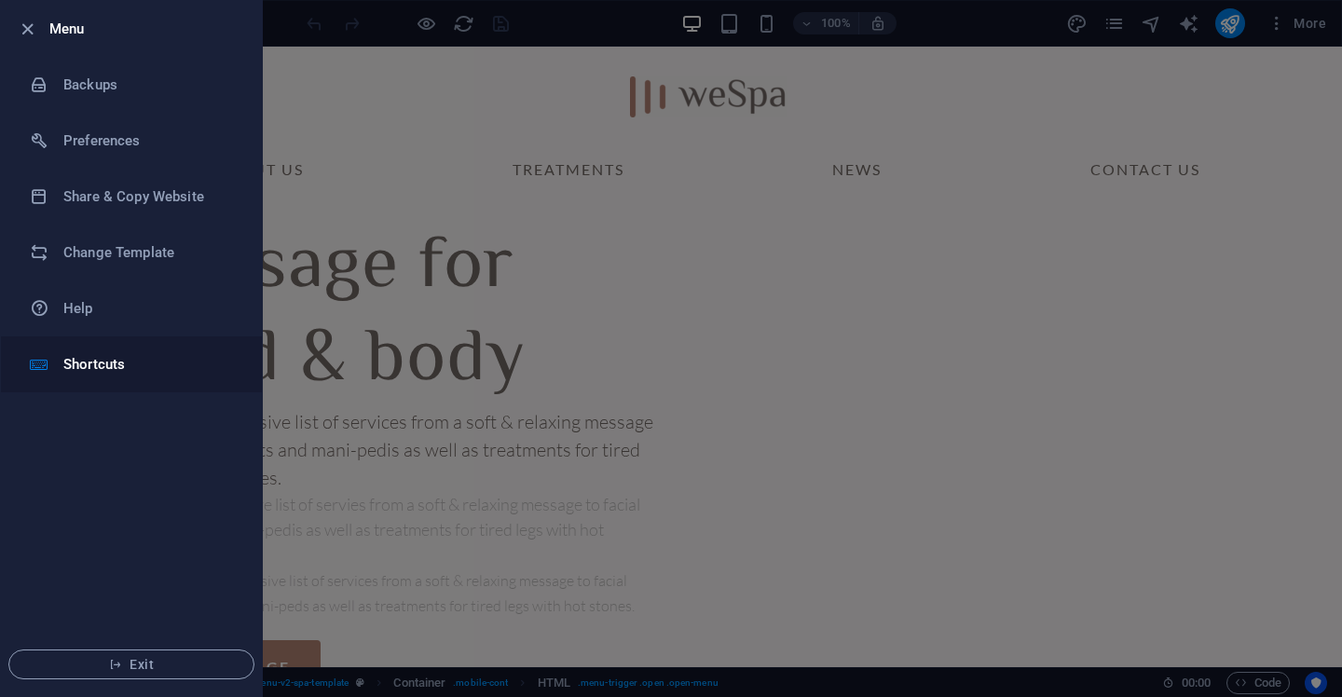
click at [118, 378] on li "Shortcuts" at bounding box center [131, 365] width 261 height 56
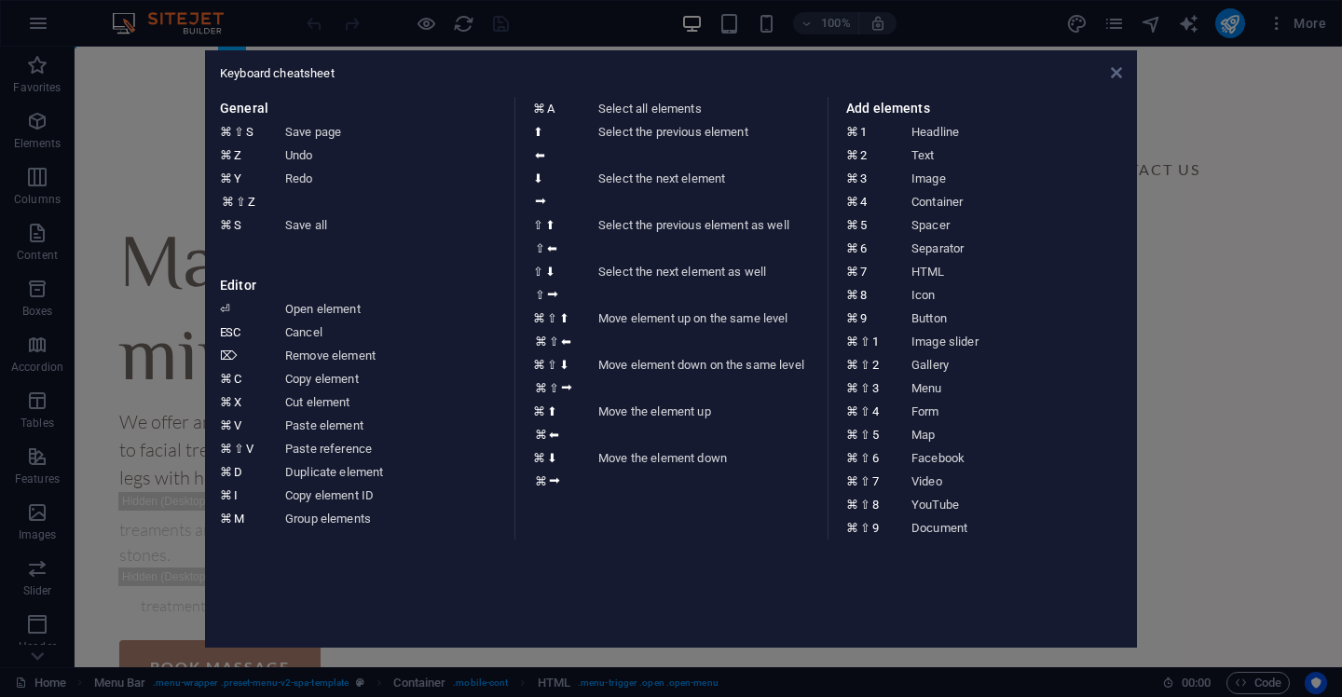
click at [1115, 74] on icon at bounding box center [1116, 72] width 11 height 15
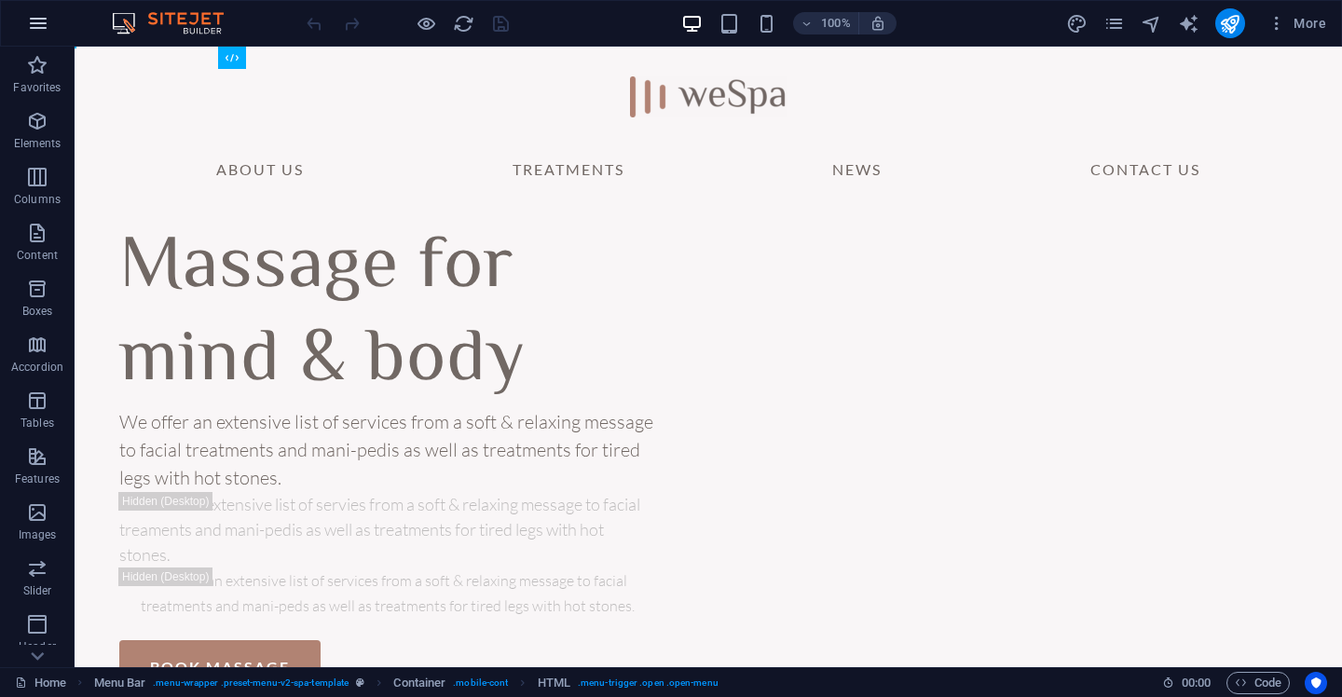
click at [34, 27] on icon "button" at bounding box center [38, 23] width 22 height 22
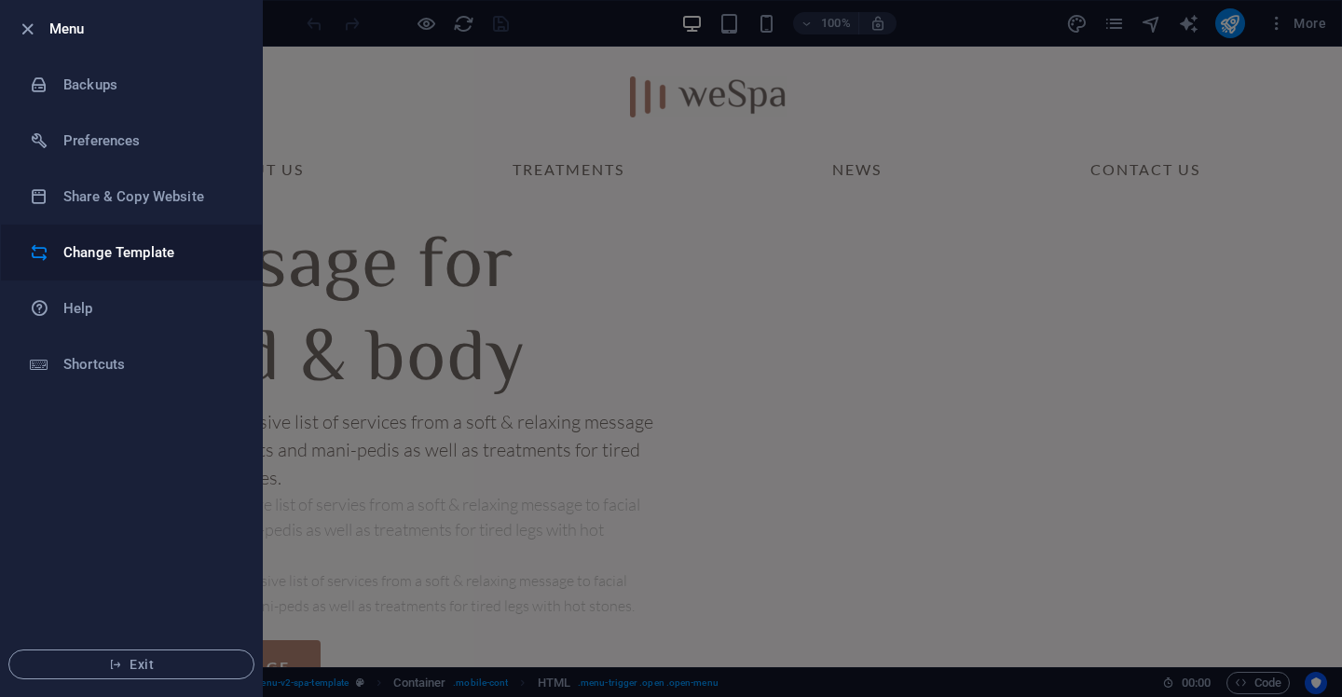
click at [136, 256] on h6 "Change Template" at bounding box center [149, 252] width 172 height 22
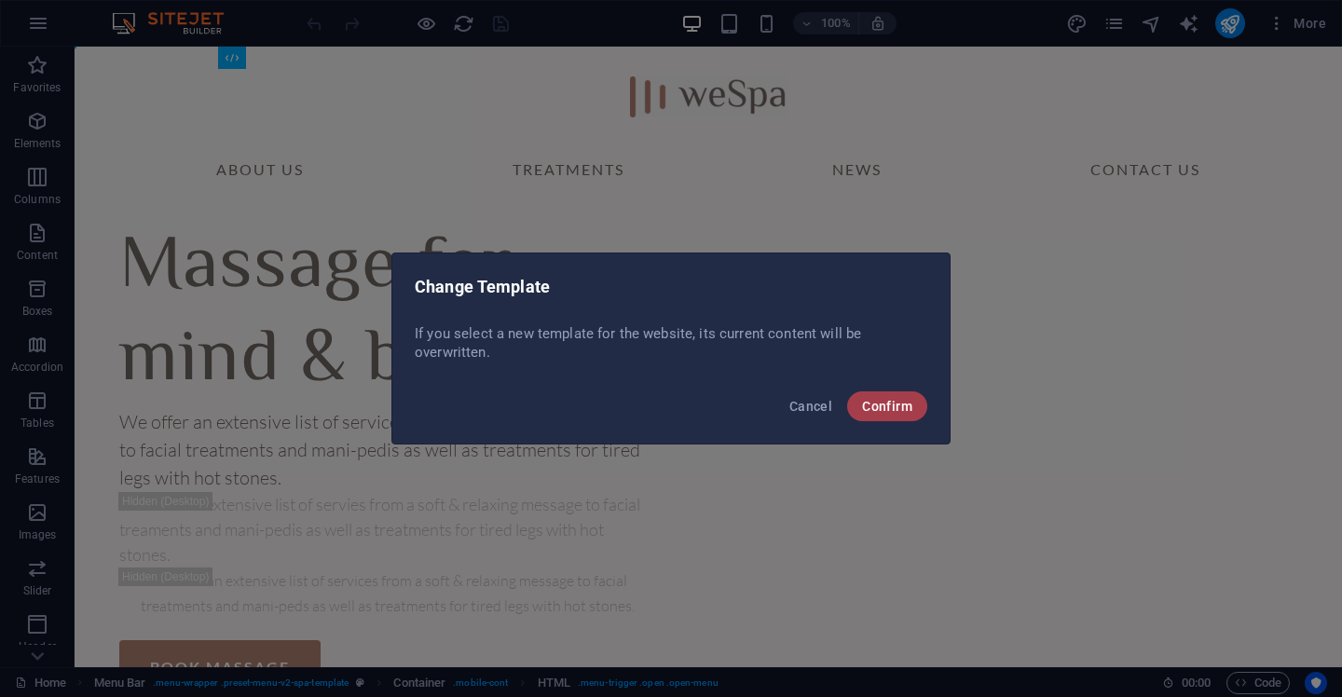
click at [908, 399] on span "Confirm" at bounding box center [887, 406] width 50 height 15
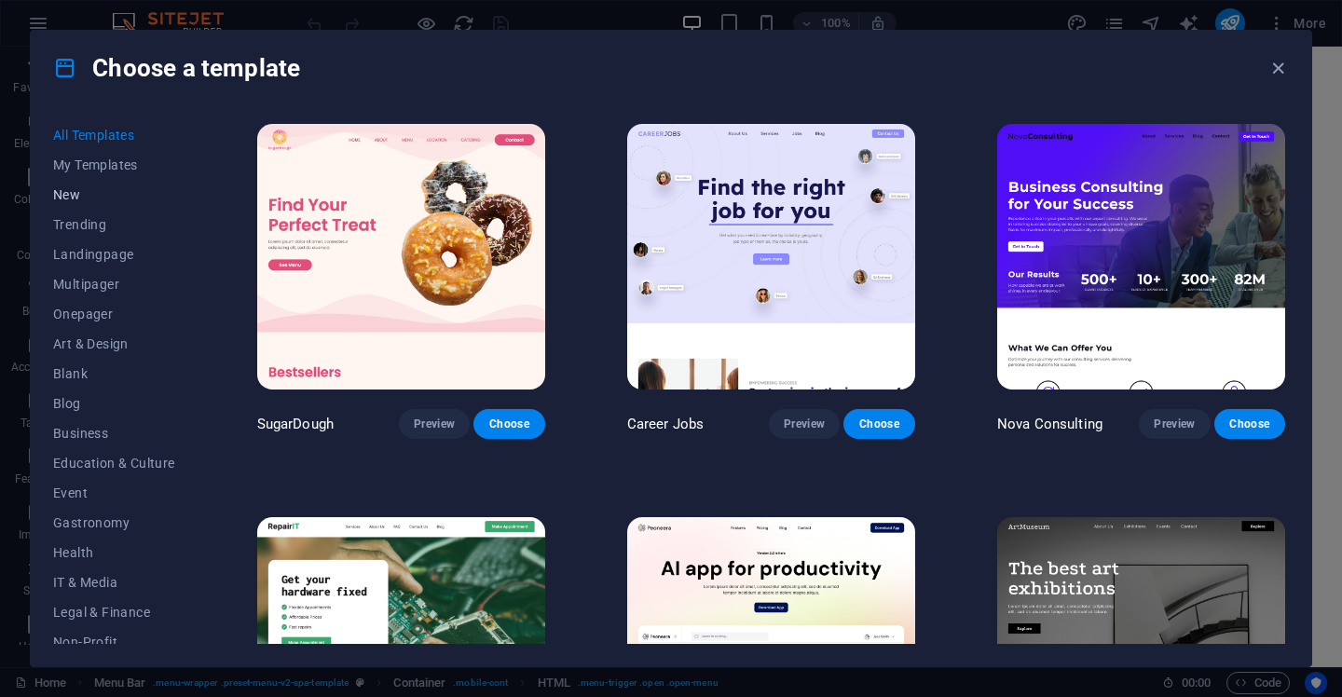
click at [99, 190] on span "New" at bounding box center [114, 194] width 122 height 15
click at [103, 169] on span "My Templates" at bounding box center [114, 165] width 122 height 15
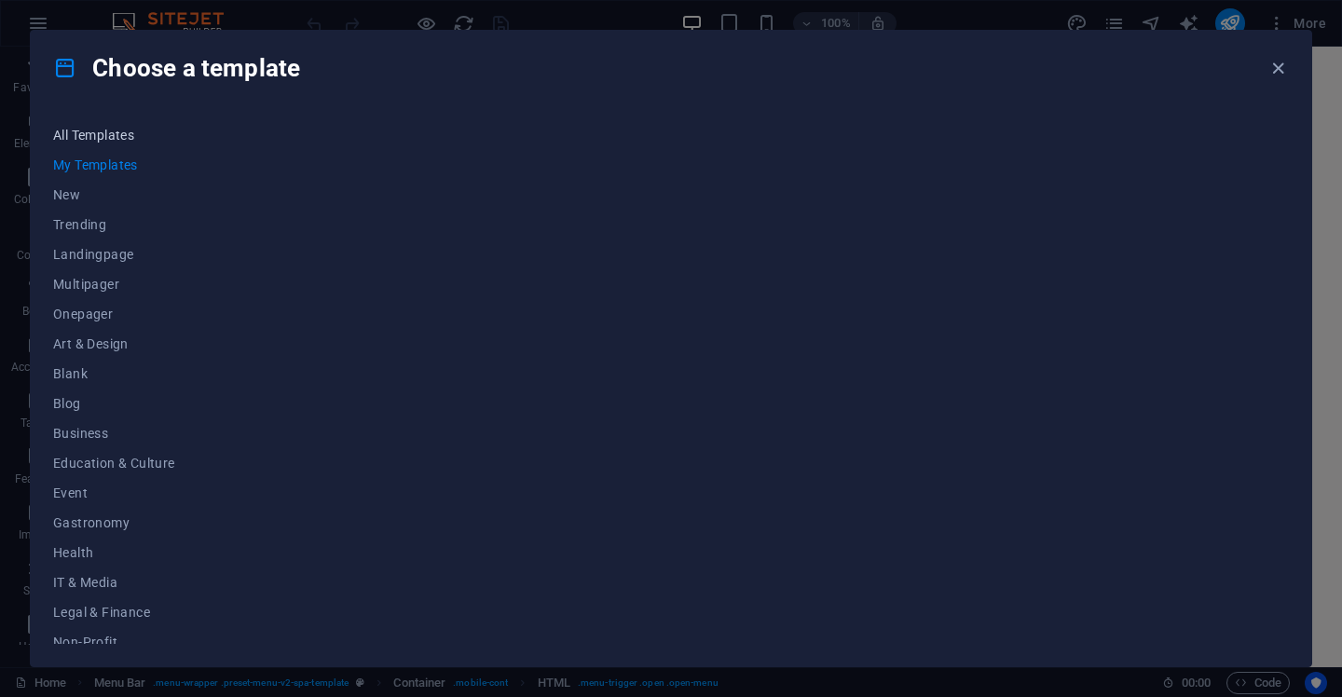
click at [111, 139] on span "All Templates" at bounding box center [114, 135] width 122 height 15
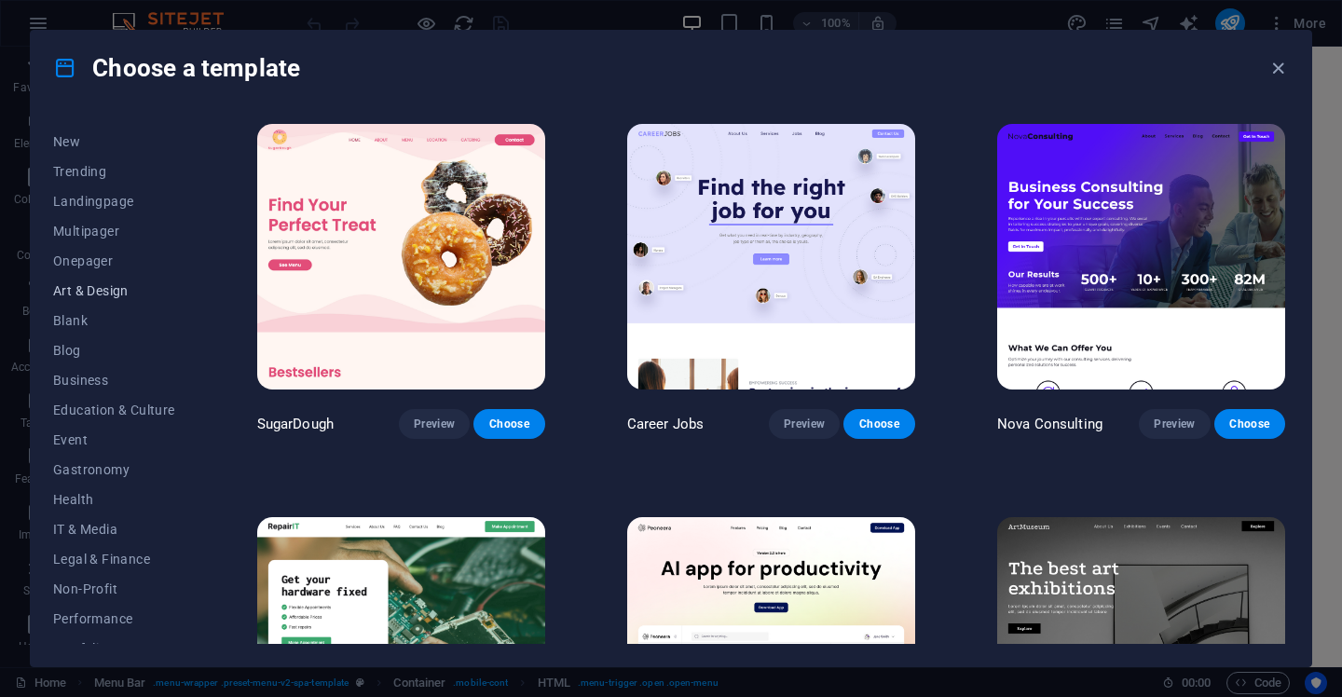
scroll to position [48, 0]
click at [101, 204] on span "Landingpage" at bounding box center [114, 206] width 122 height 15
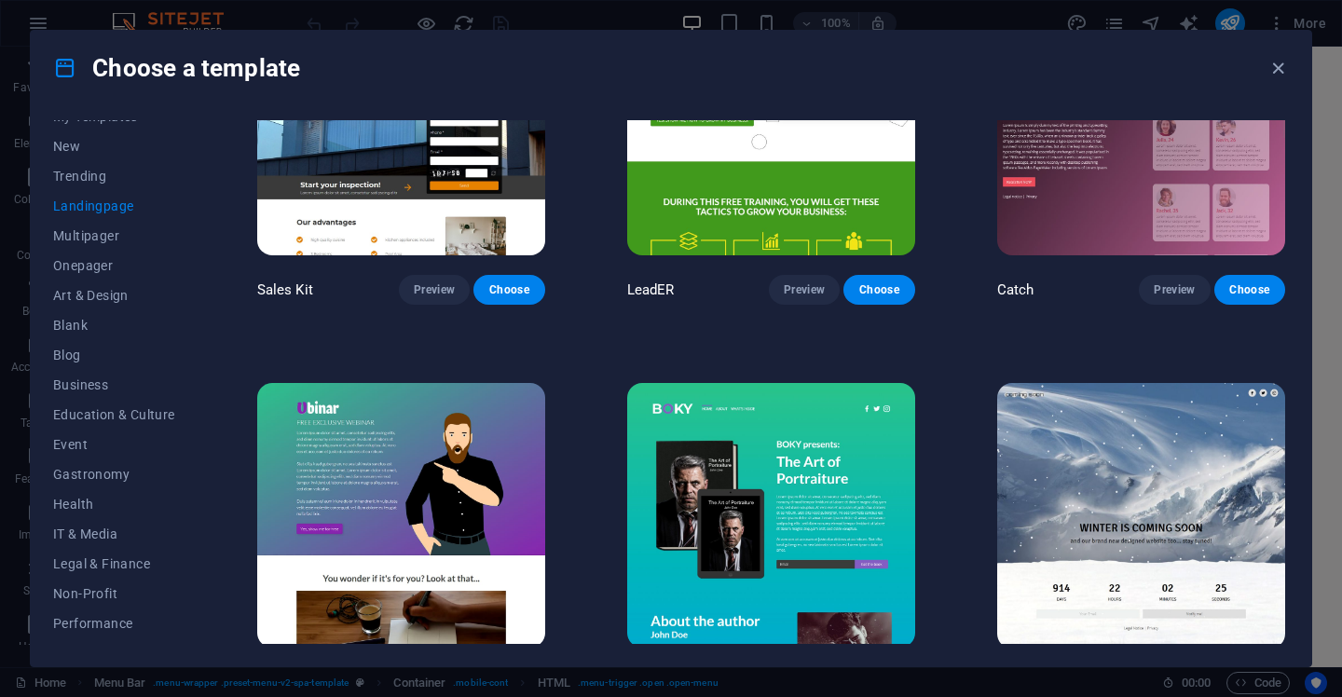
scroll to position [2917, 0]
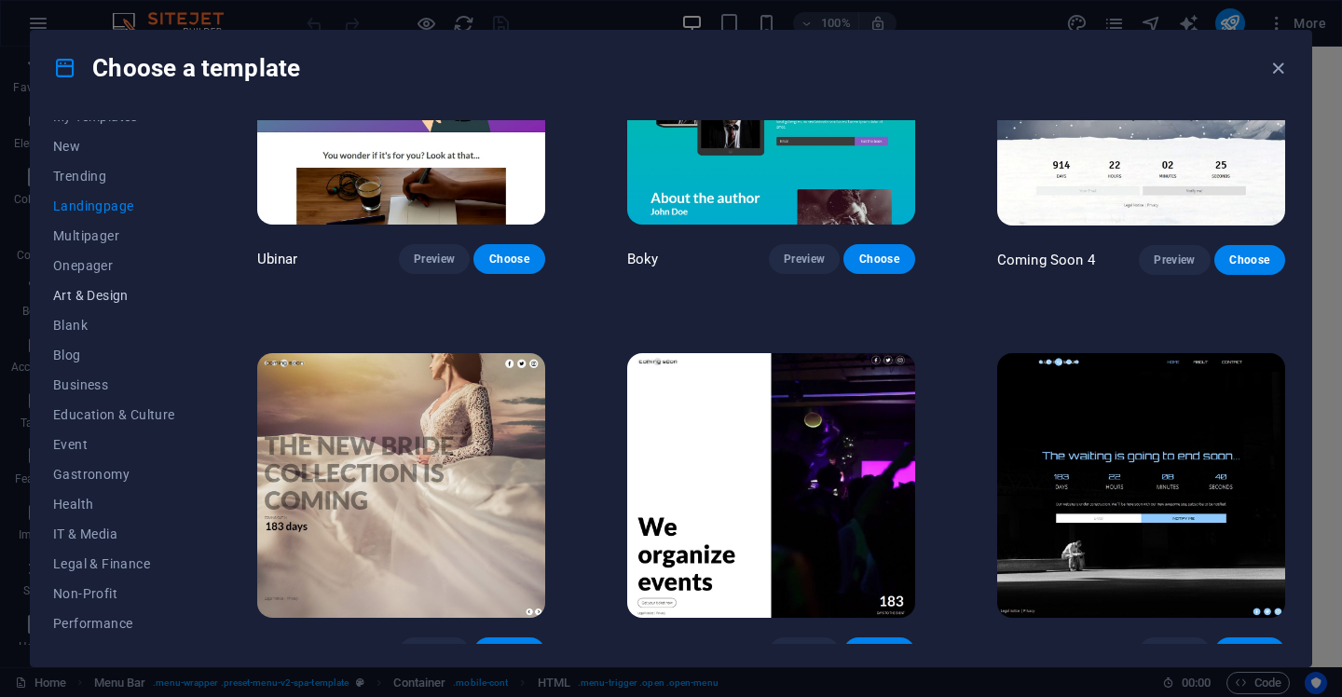
click at [103, 289] on span "Art & Design" at bounding box center [114, 295] width 122 height 15
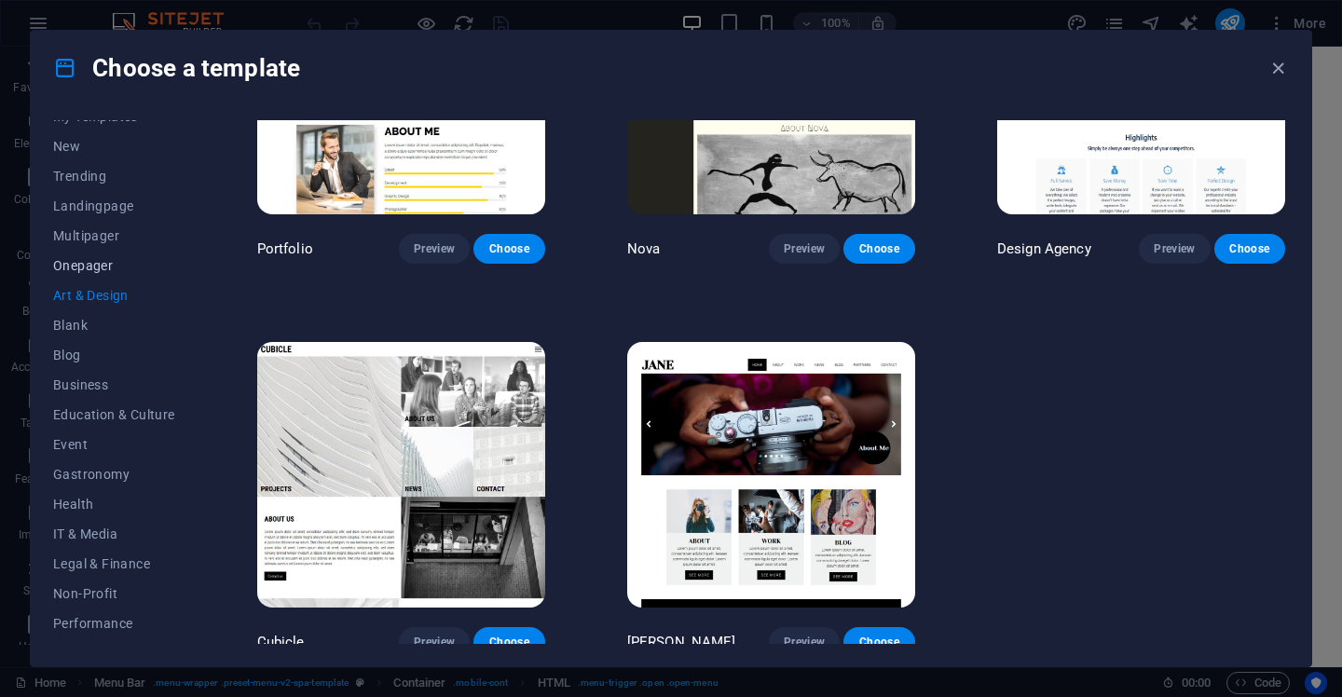
click at [84, 265] on span "Onepager" at bounding box center [114, 265] width 122 height 15
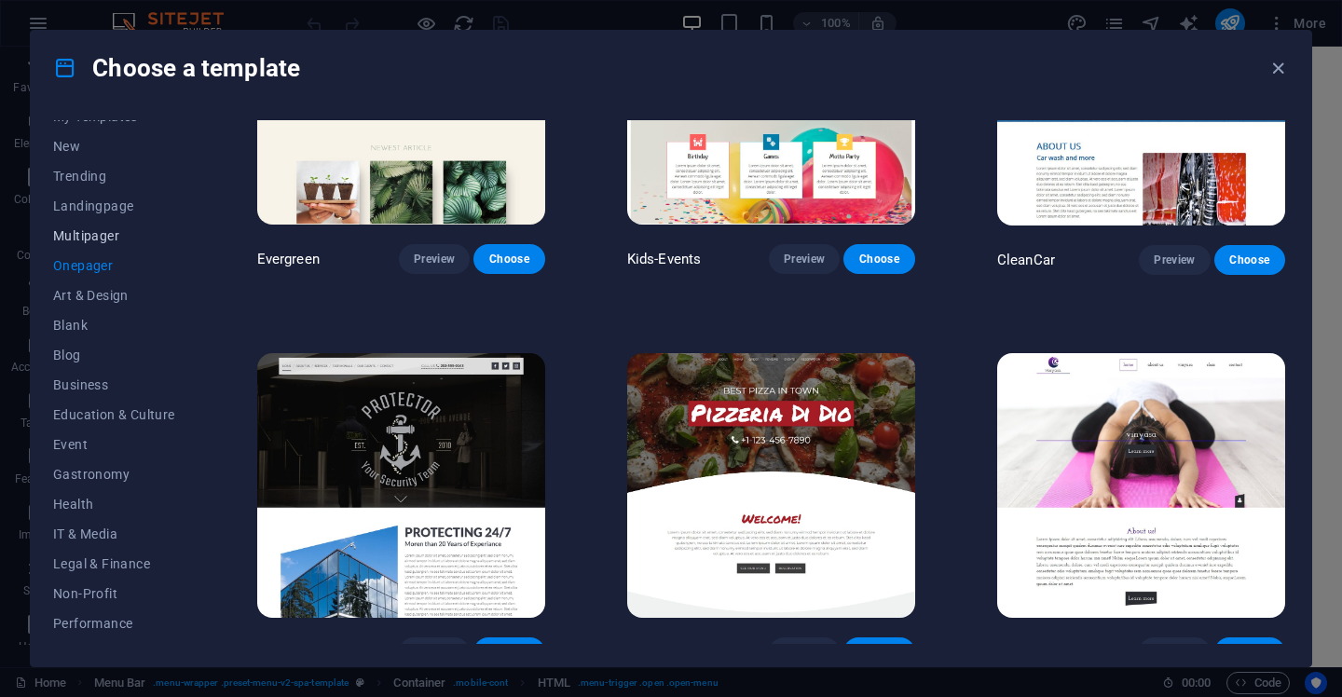
click at [89, 237] on span "Multipager" at bounding box center [114, 235] width 122 height 15
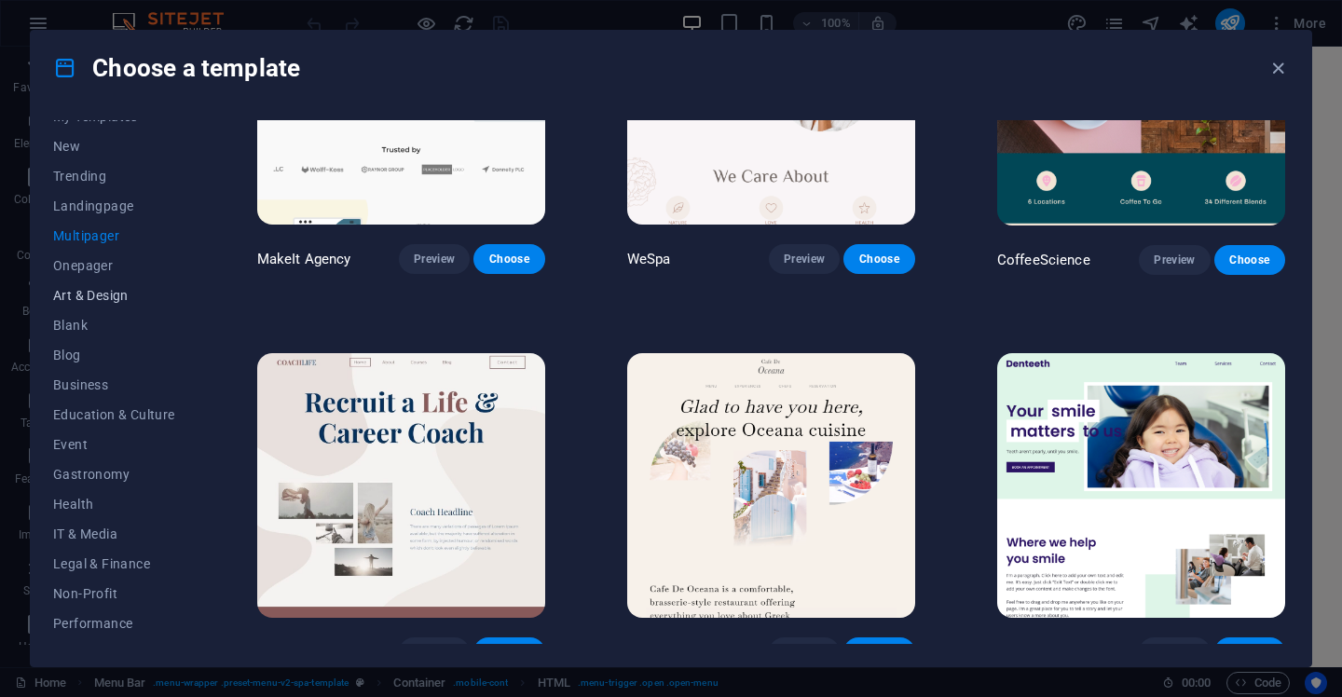
click at [93, 295] on span "Art & Design" at bounding box center [114, 295] width 122 height 15
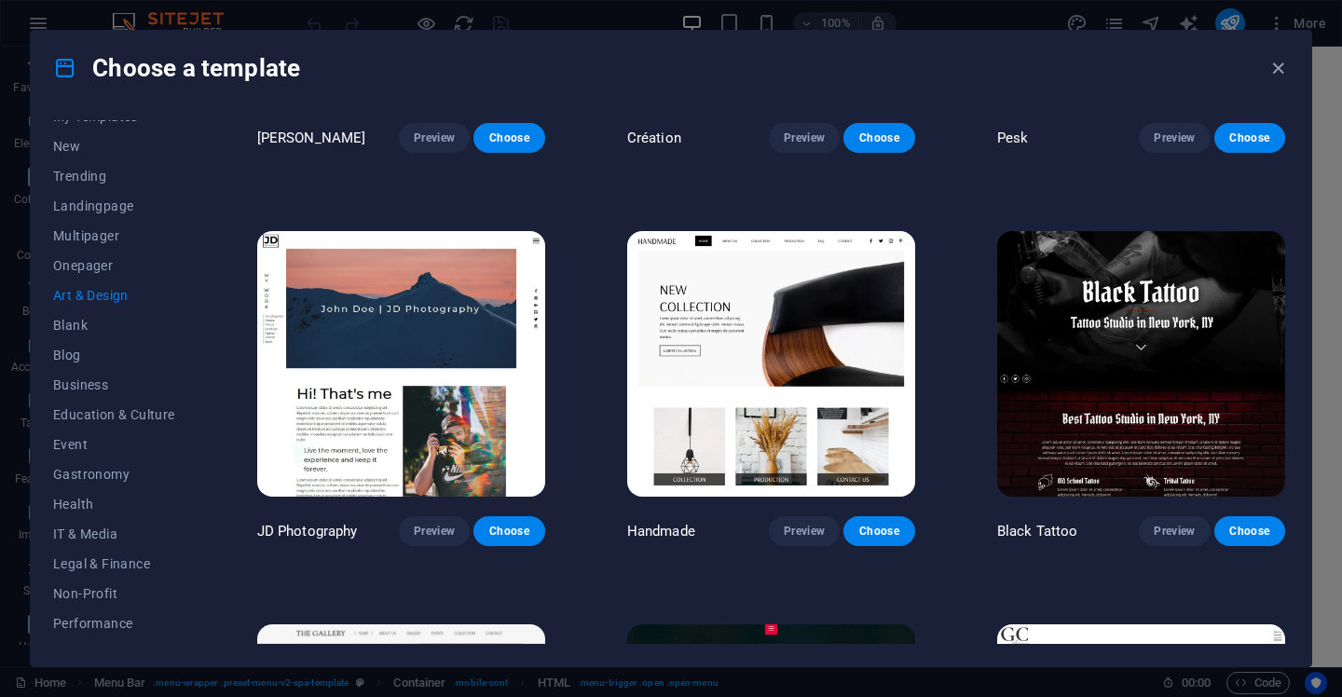
scroll to position [0, 0]
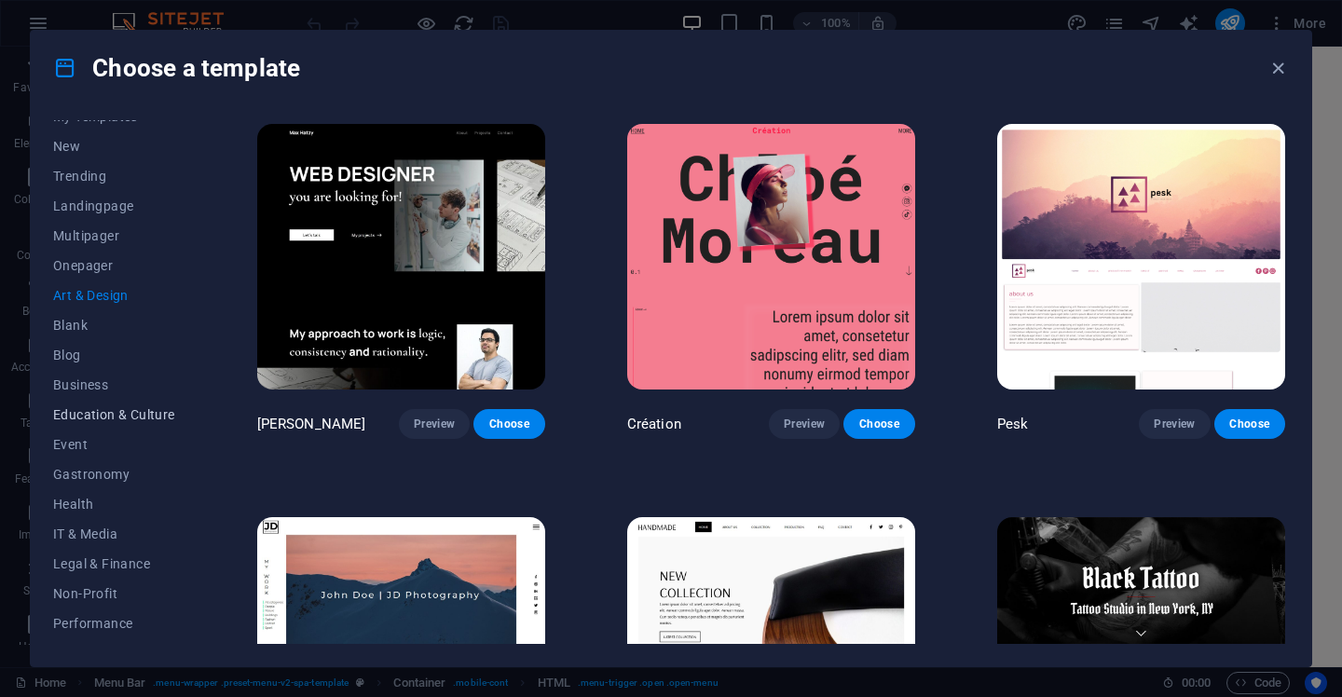
click at [83, 414] on span "Education & Culture" at bounding box center [114, 414] width 122 height 15
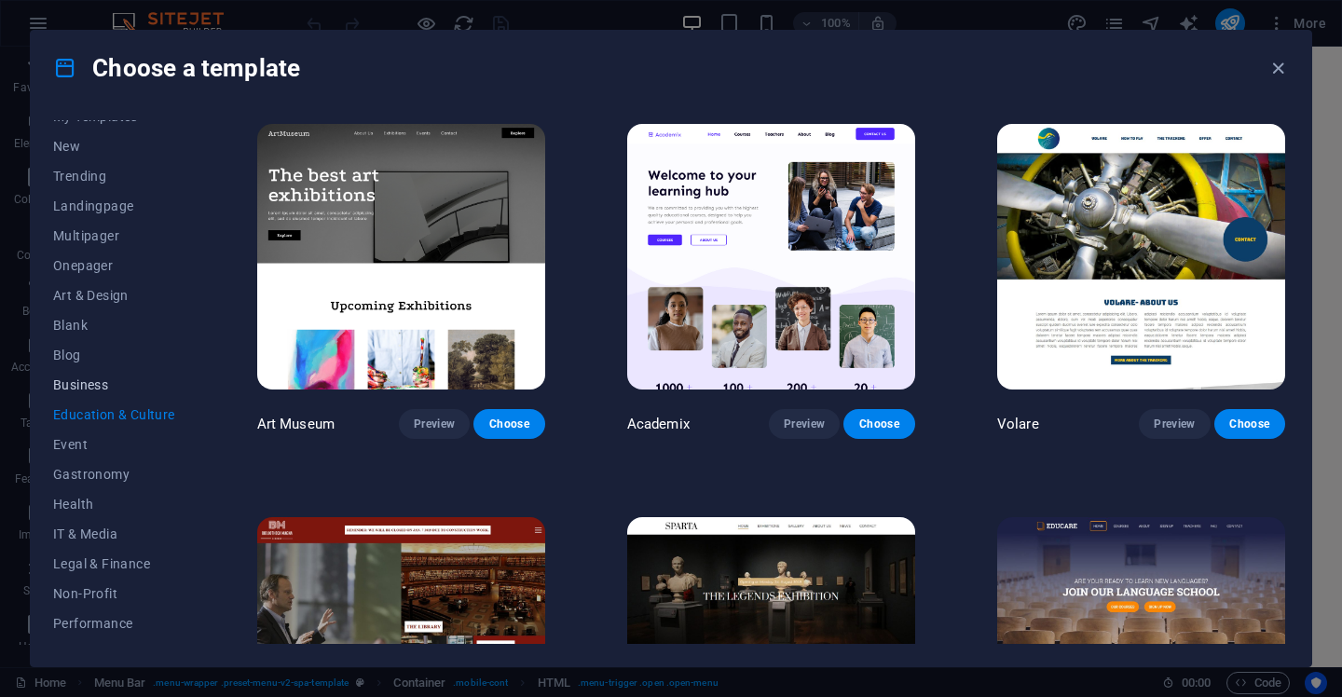
click at [79, 388] on span "Business" at bounding box center [114, 385] width 122 height 15
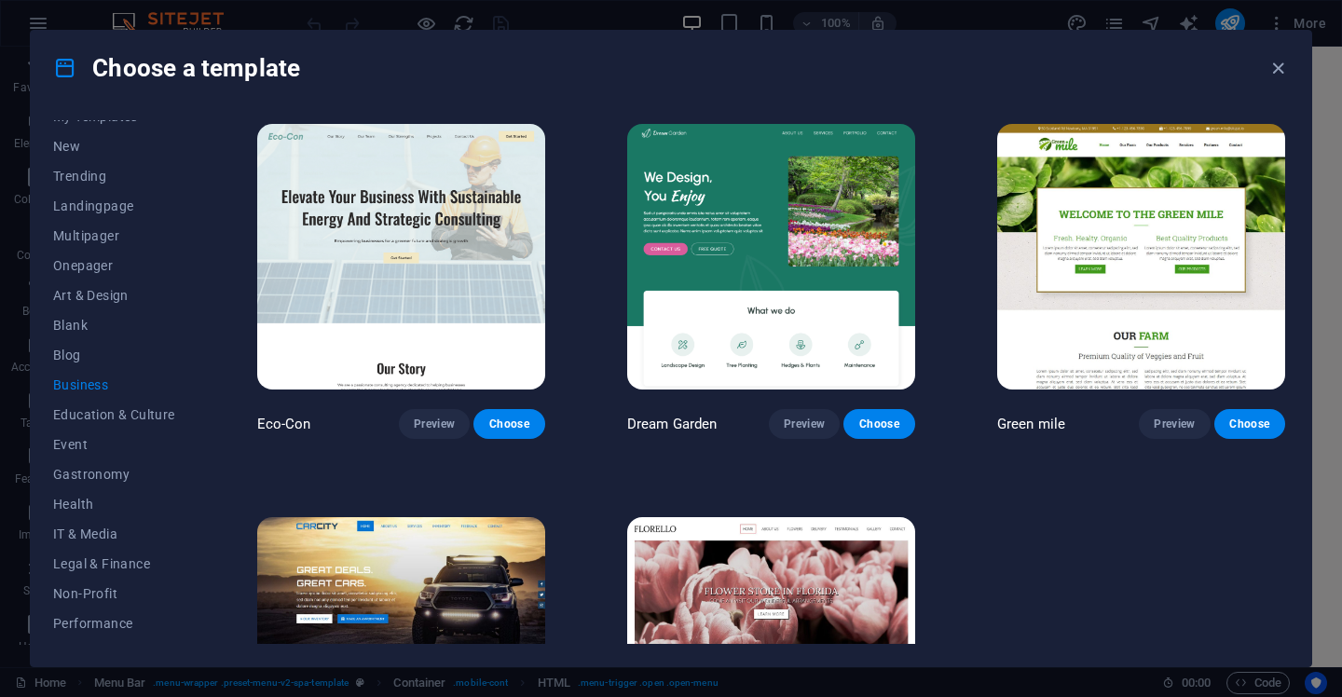
scroll to position [183, 0]
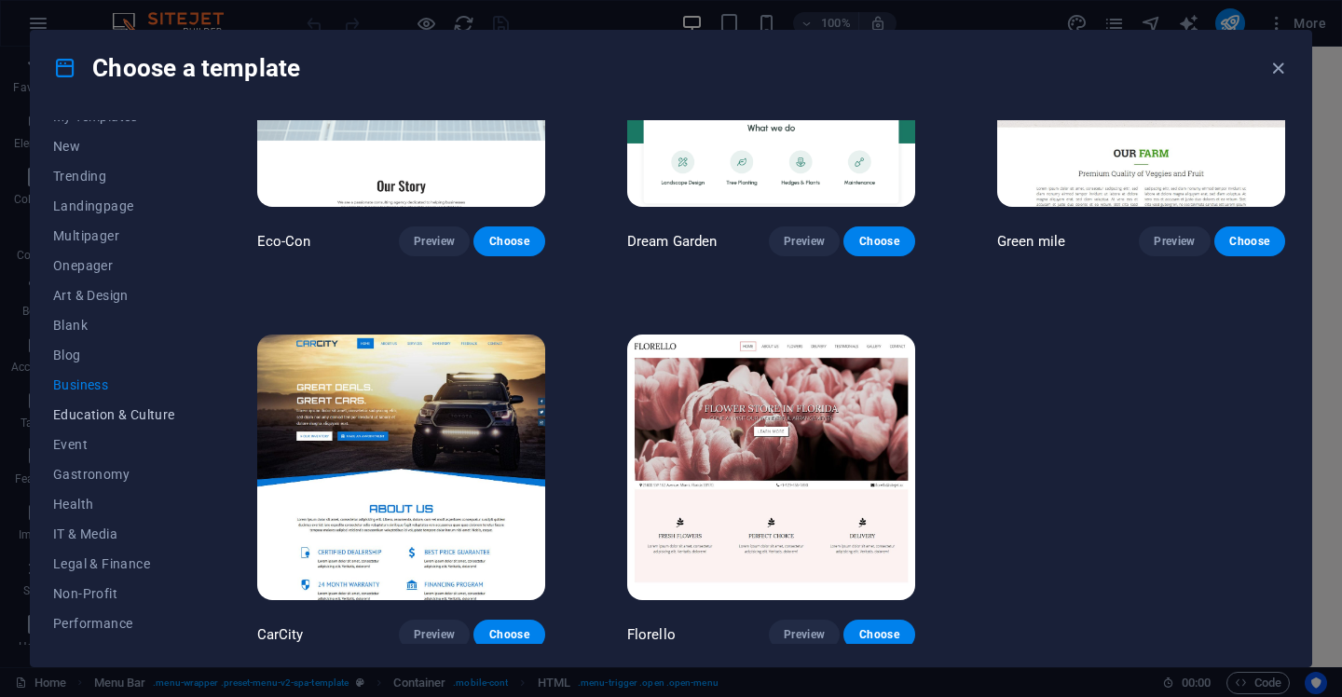
click at [93, 416] on span "Education & Culture" at bounding box center [114, 414] width 122 height 15
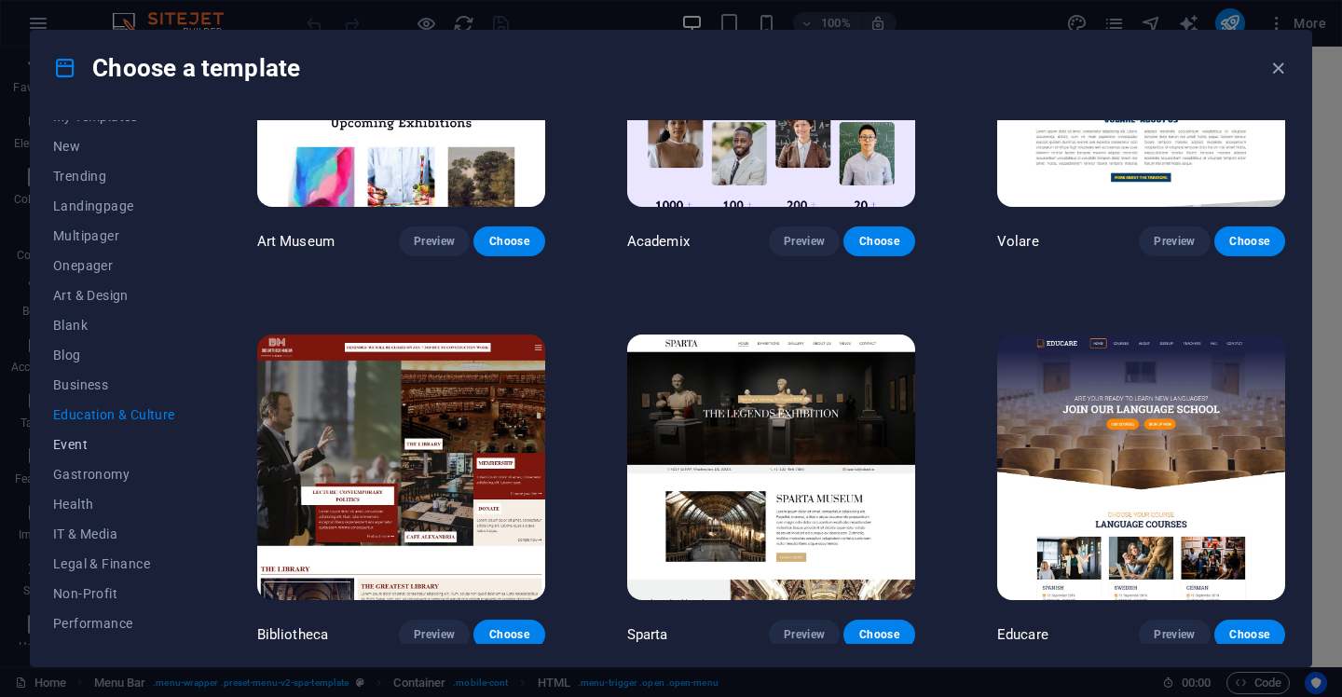
click at [87, 445] on span "Event" at bounding box center [114, 444] width 122 height 15
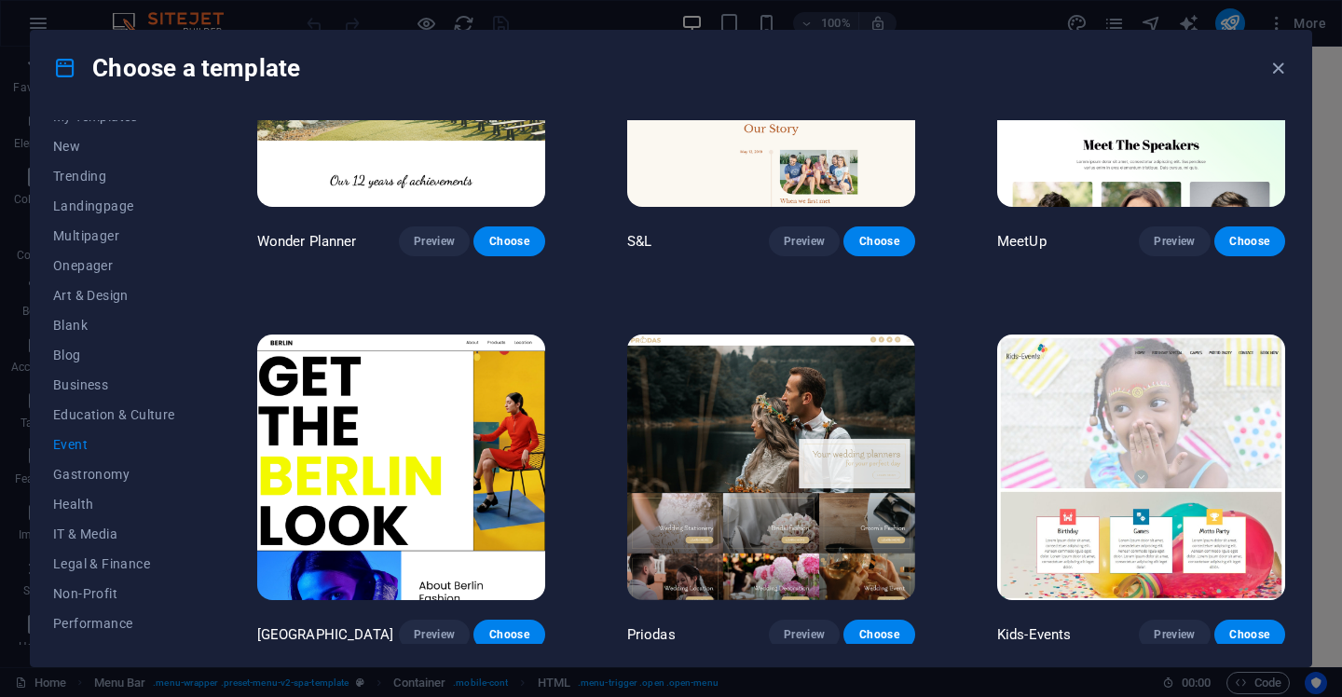
scroll to position [0, 0]
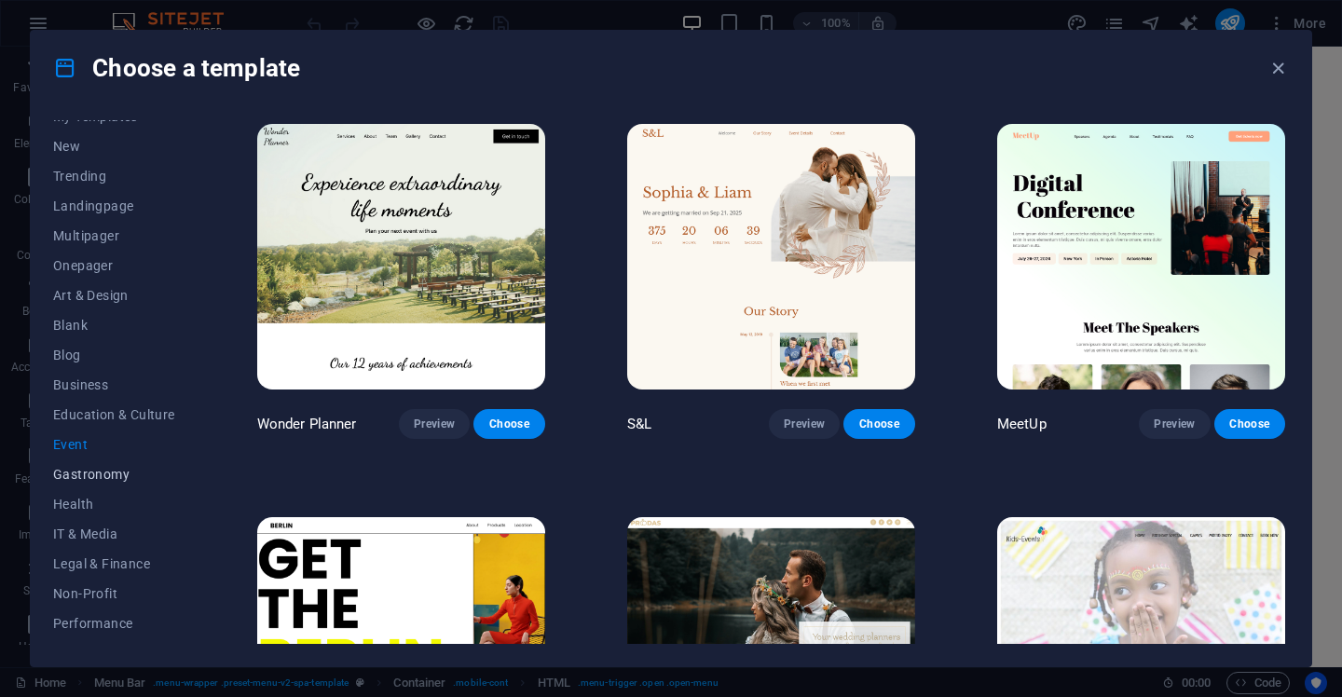
click at [101, 479] on span "Gastronomy" at bounding box center [114, 474] width 122 height 15
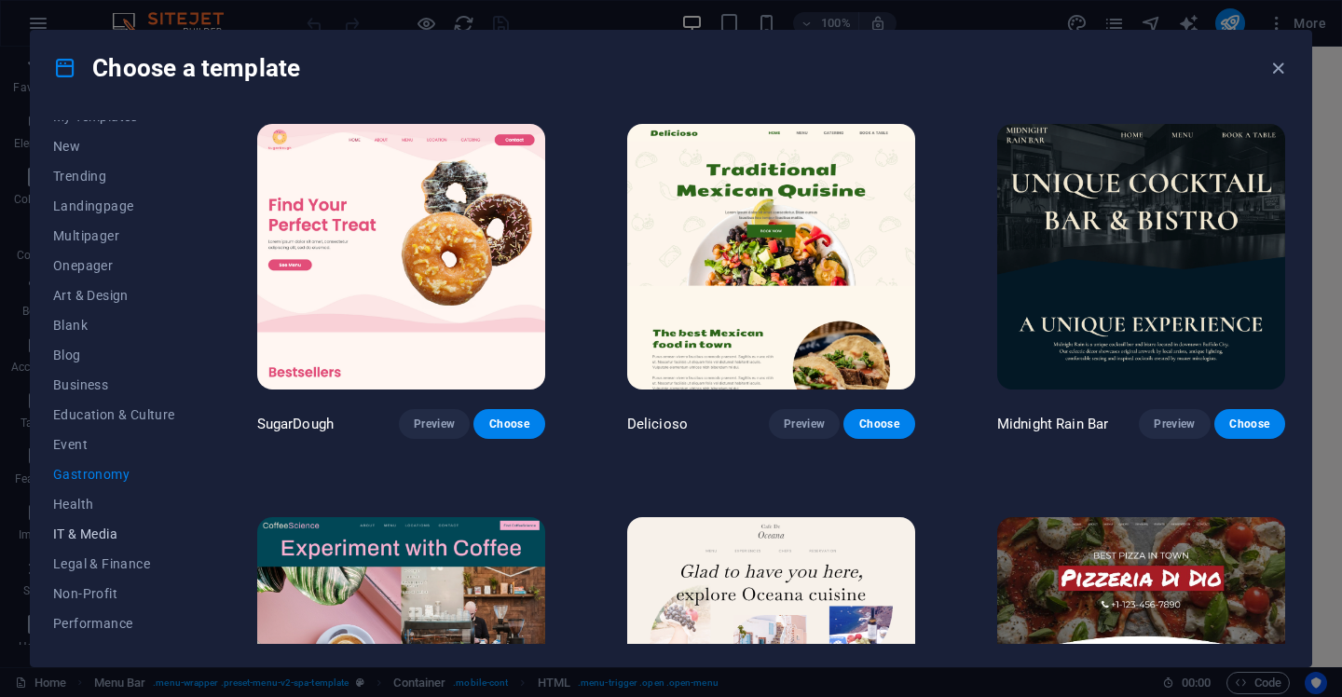
click at [93, 532] on span "IT & Media" at bounding box center [114, 534] width 122 height 15
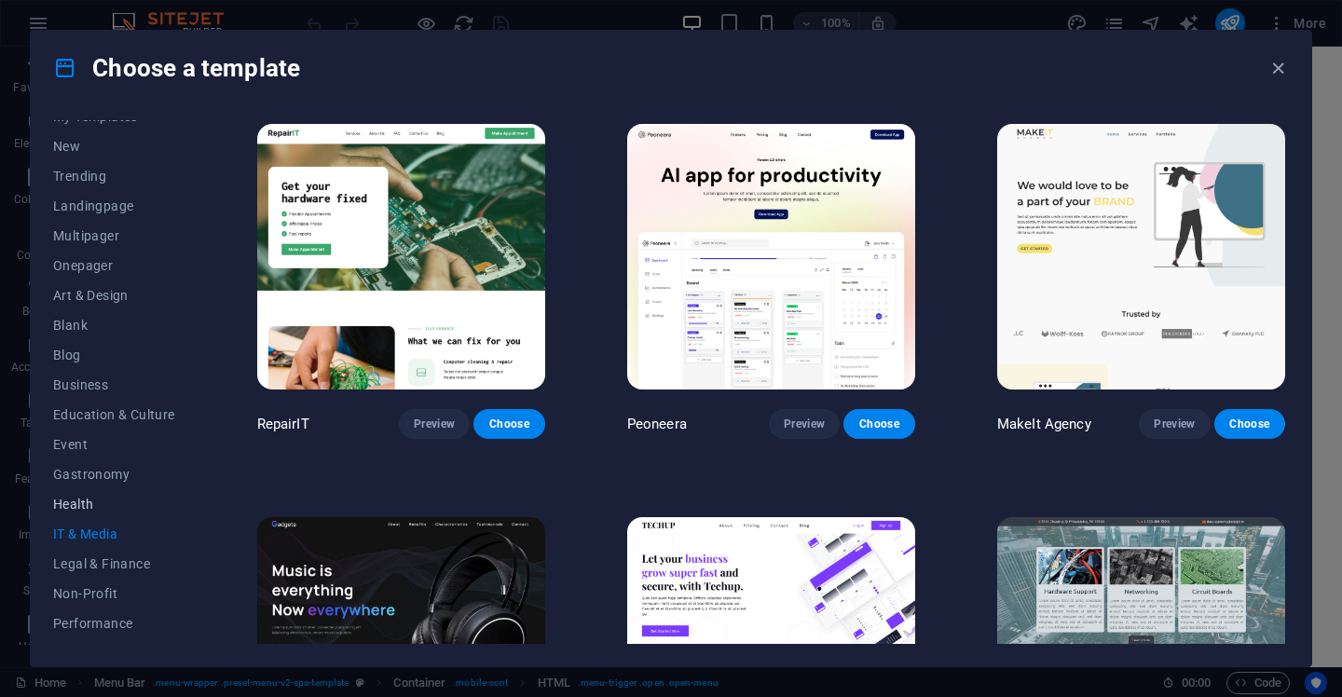
click at [86, 503] on span "Health" at bounding box center [114, 504] width 122 height 15
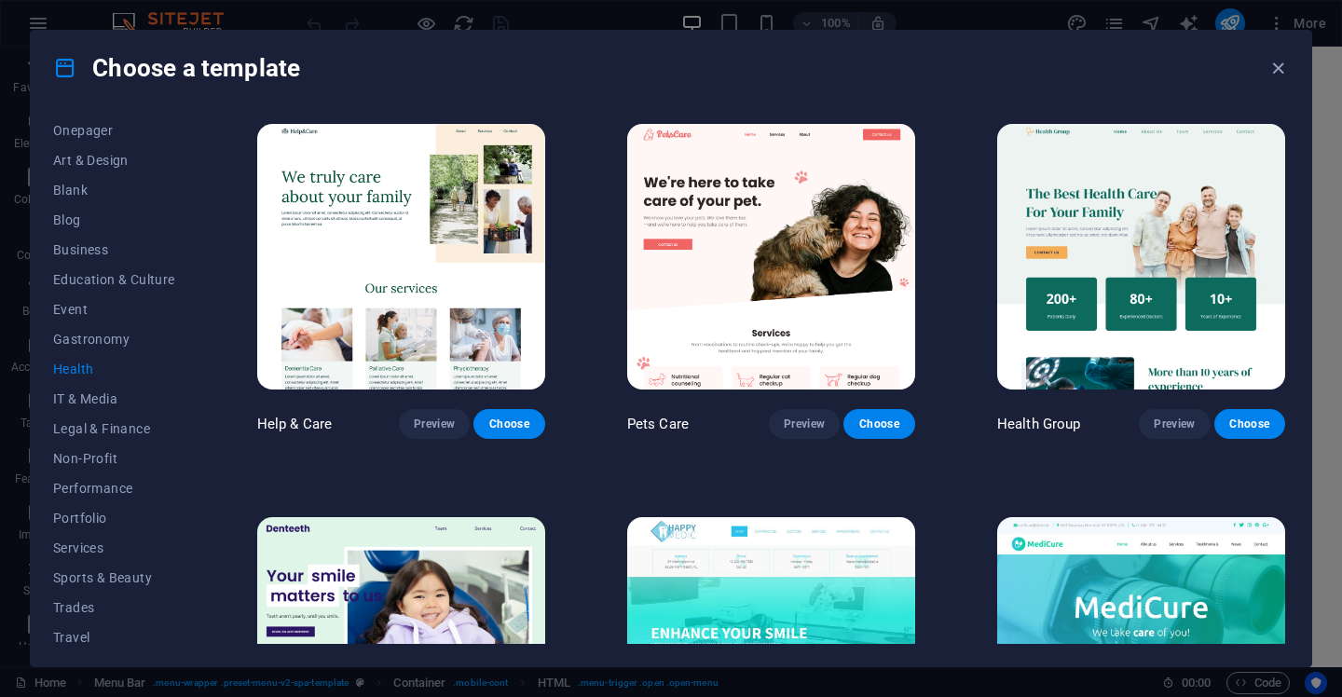
scroll to position [190, 0]
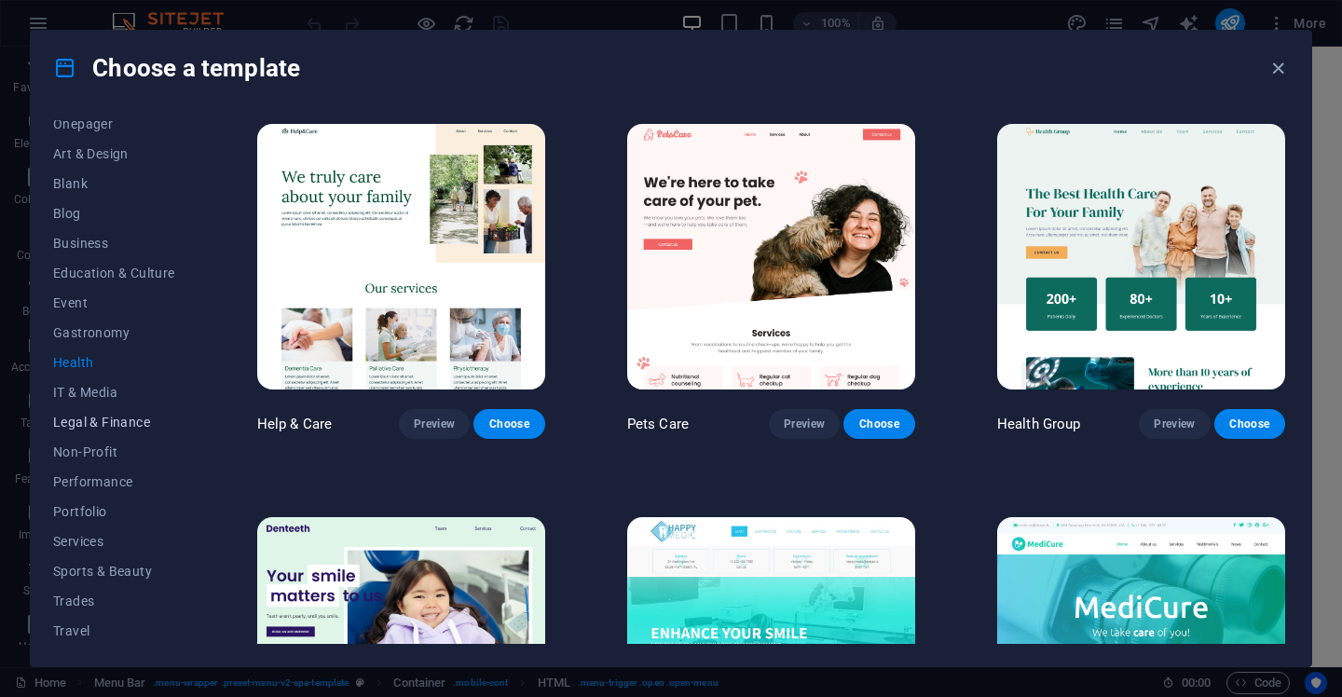
click at [95, 426] on span "Legal & Finance" at bounding box center [114, 422] width 122 height 15
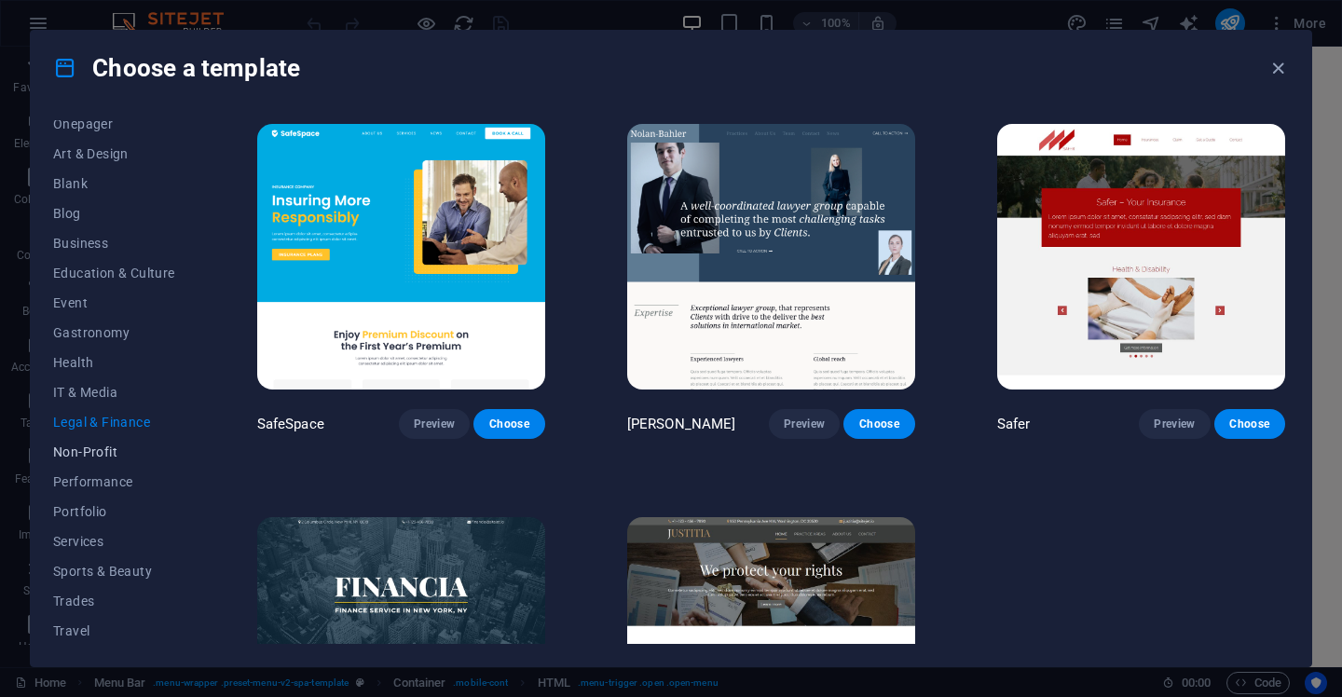
click at [95, 447] on span "Non-Profit" at bounding box center [114, 452] width 122 height 15
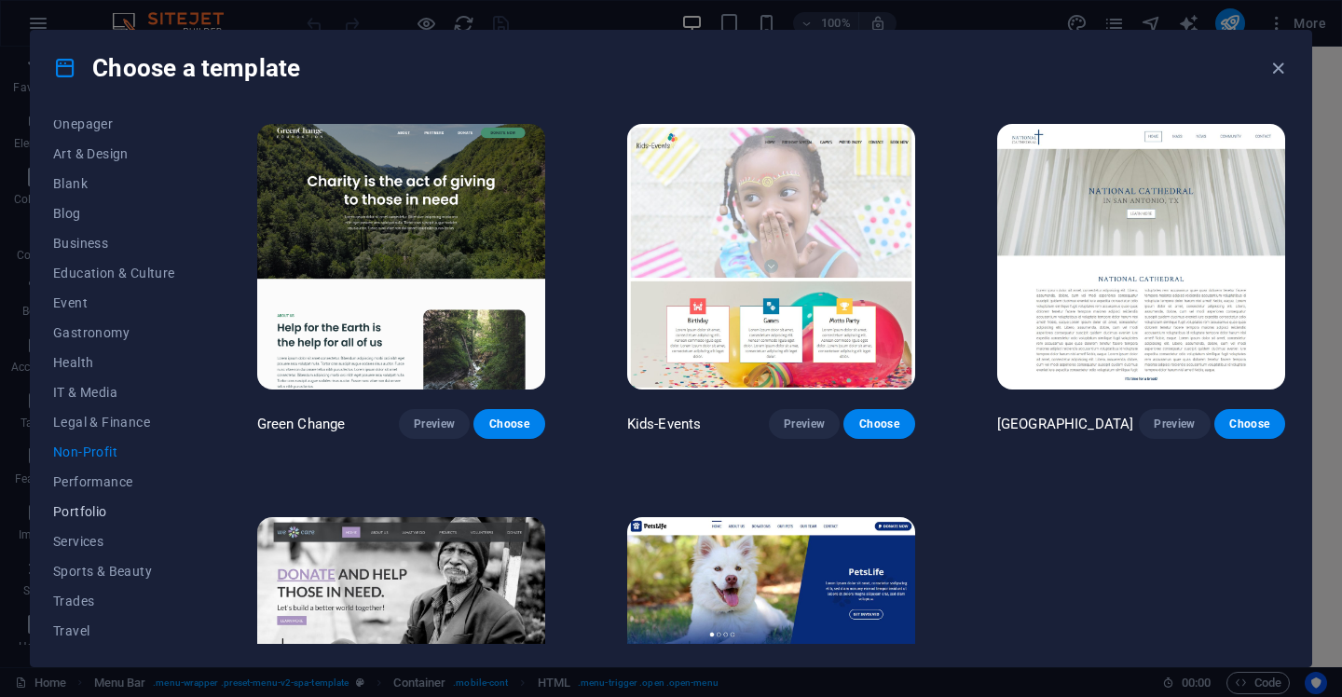
click at [93, 514] on span "Portfolio" at bounding box center [114, 511] width 122 height 15
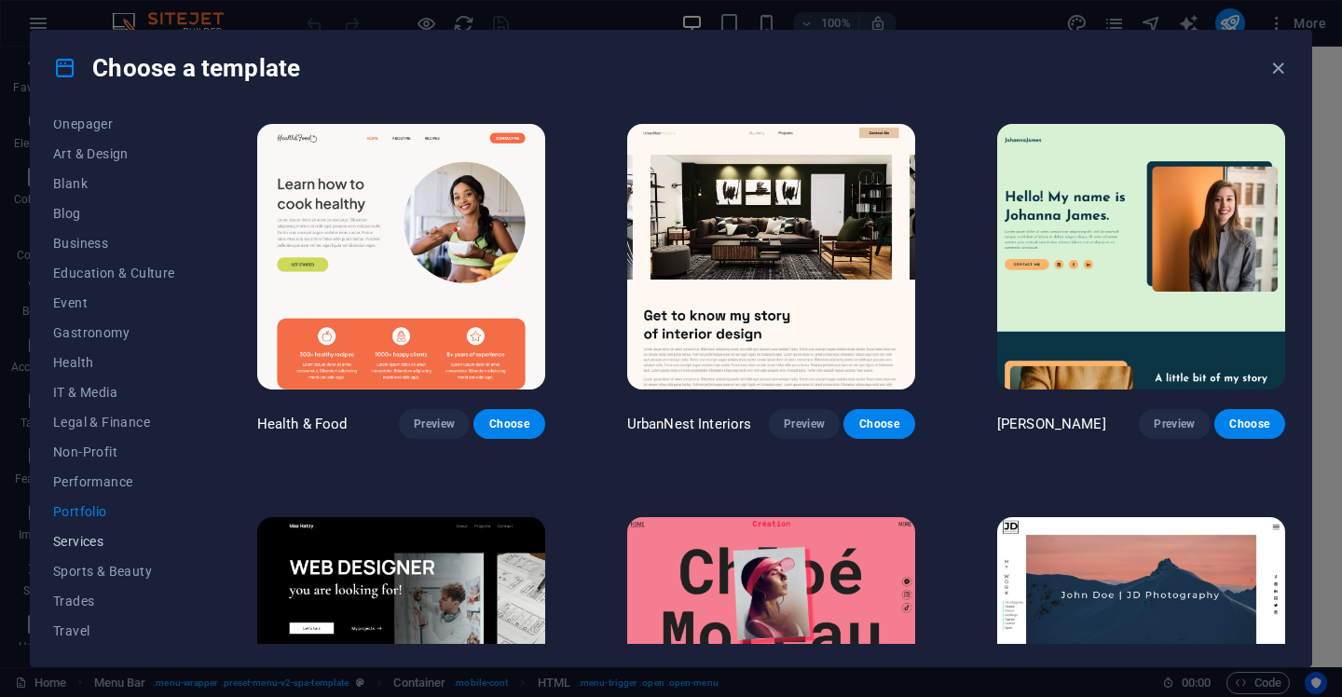
click at [95, 538] on span "Services" at bounding box center [114, 541] width 122 height 15
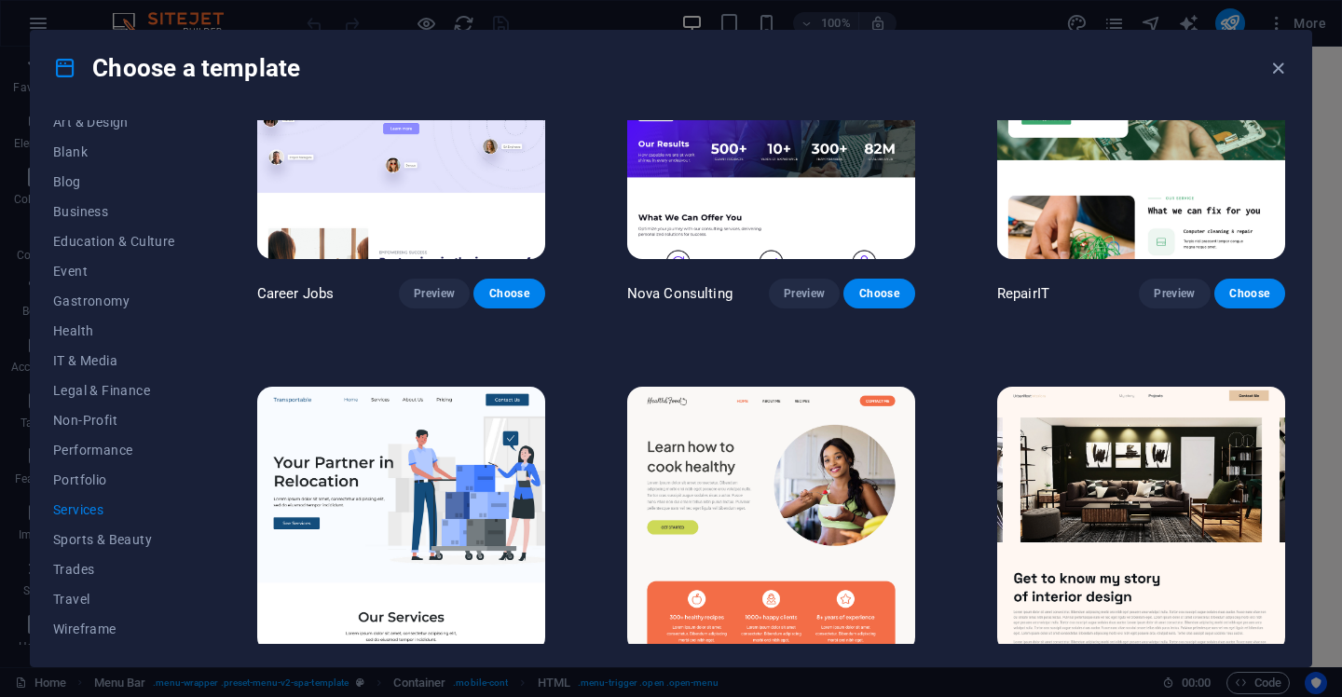
scroll to position [148, 0]
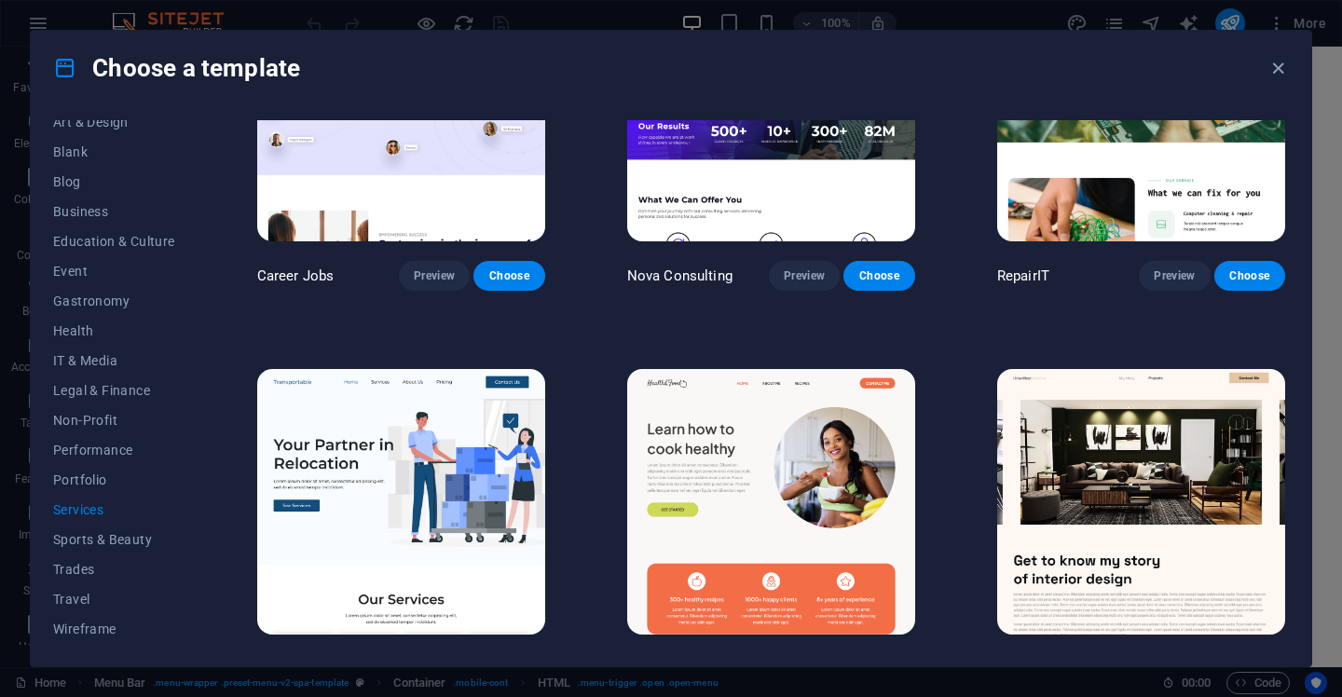
click at [442, 276] on span "Preview" at bounding box center [434, 275] width 41 height 15
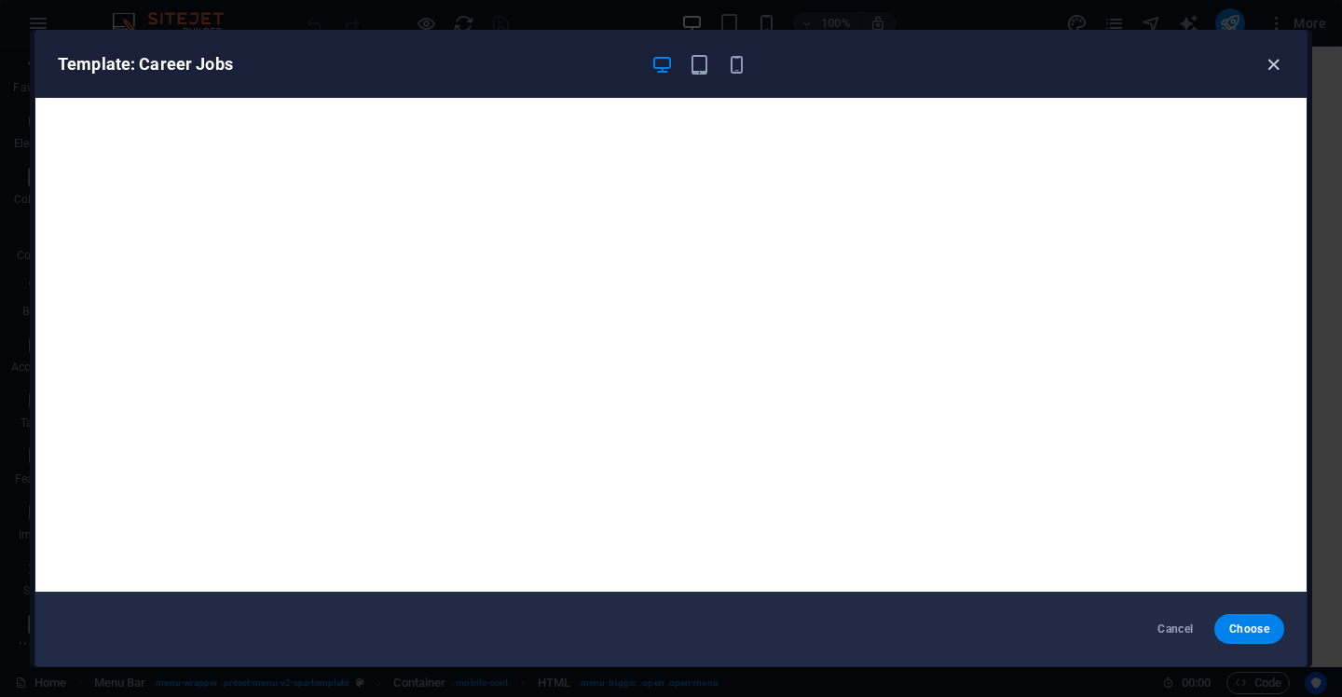
click at [1273, 70] on icon "button" at bounding box center [1273, 64] width 21 height 21
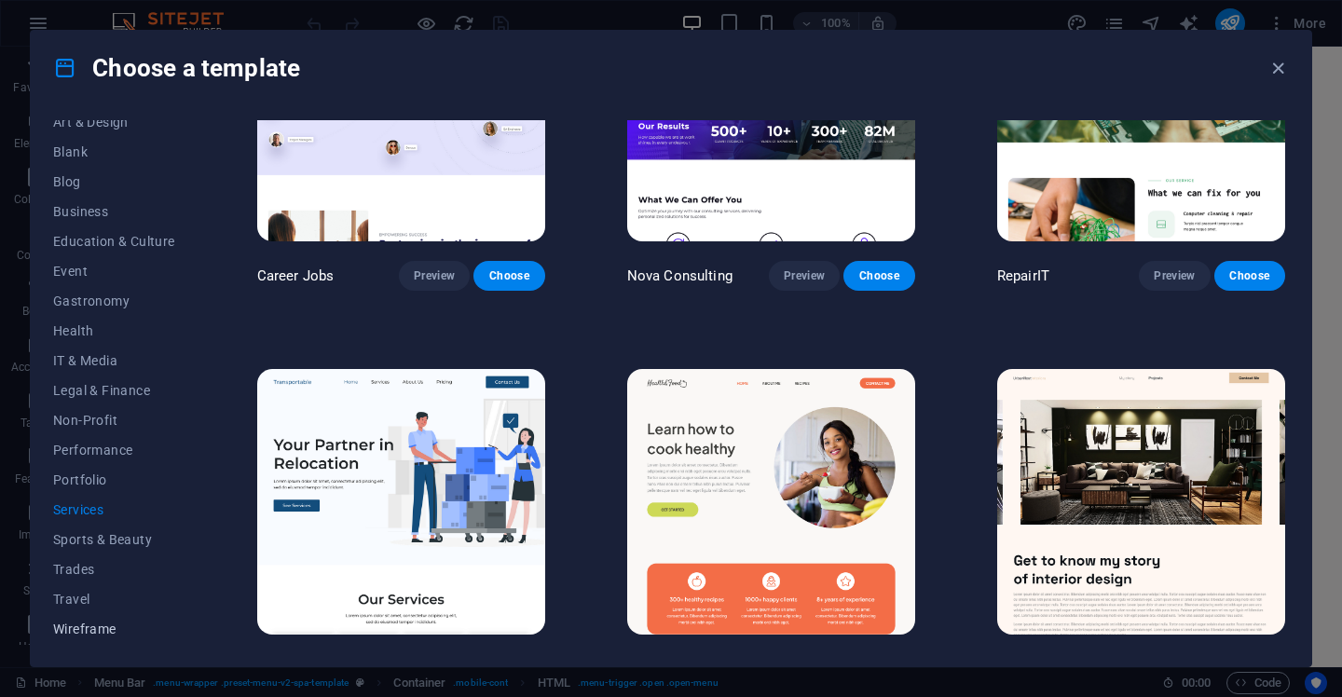
click at [106, 640] on button "Wireframe" at bounding box center [114, 629] width 122 height 30
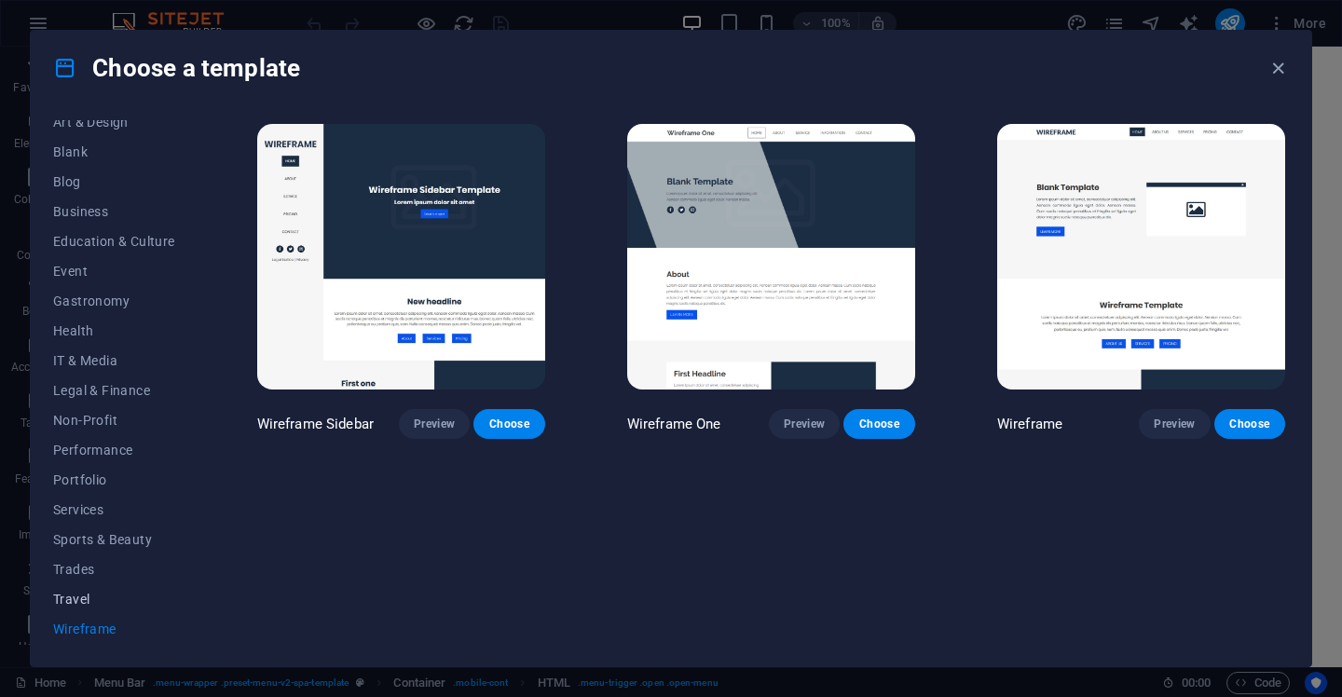
click at [89, 599] on span "Travel" at bounding box center [114, 599] width 122 height 15
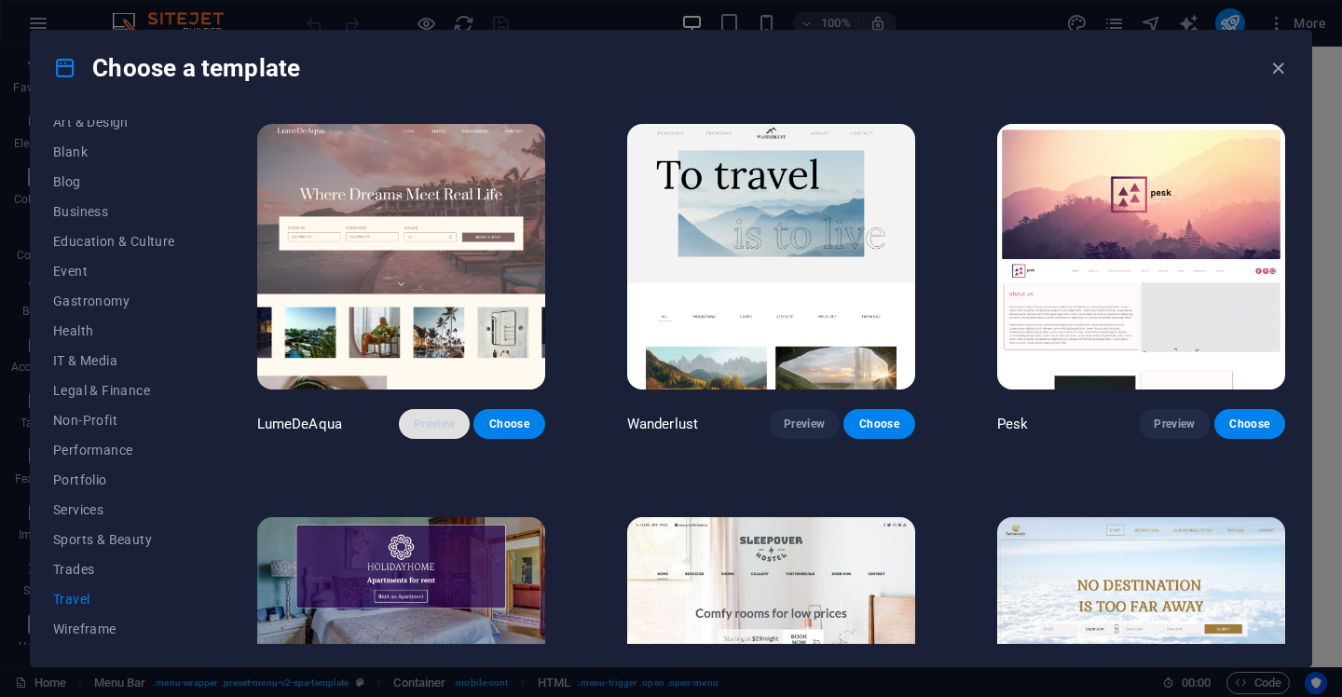
click at [439, 428] on span "Preview" at bounding box center [434, 424] width 41 height 15
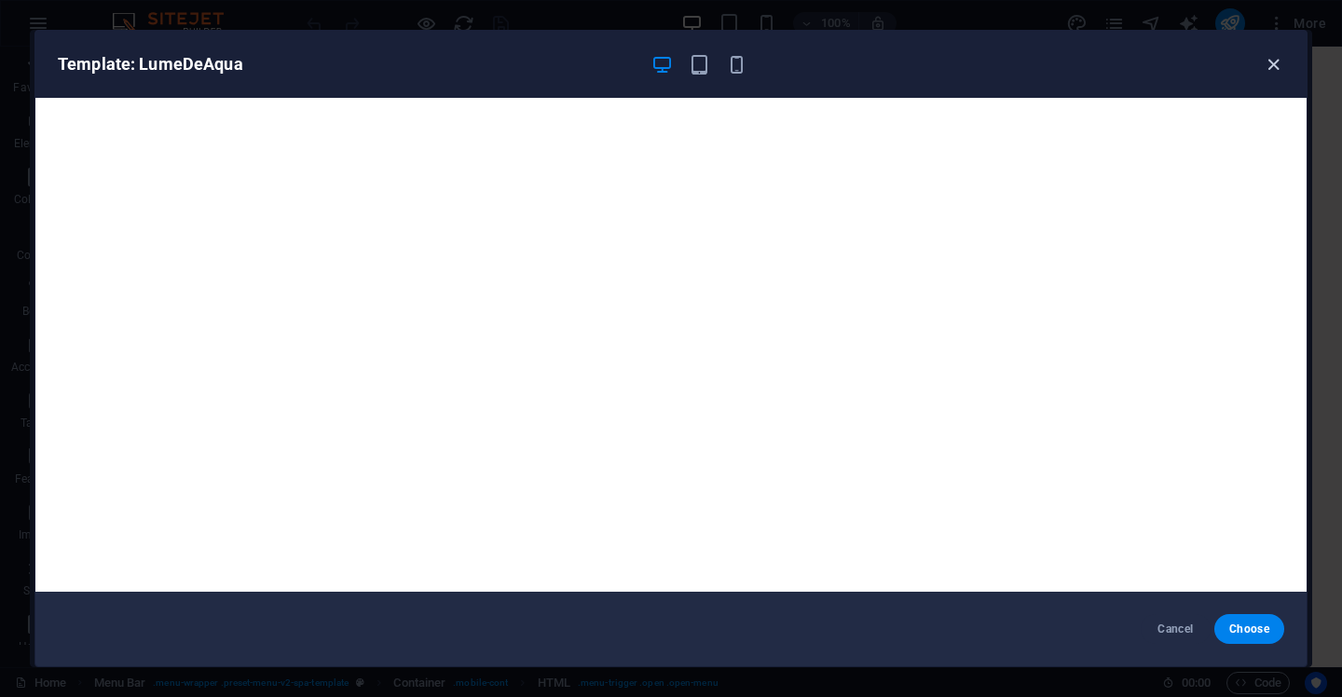
click at [1277, 67] on icon "button" at bounding box center [1273, 64] width 21 height 21
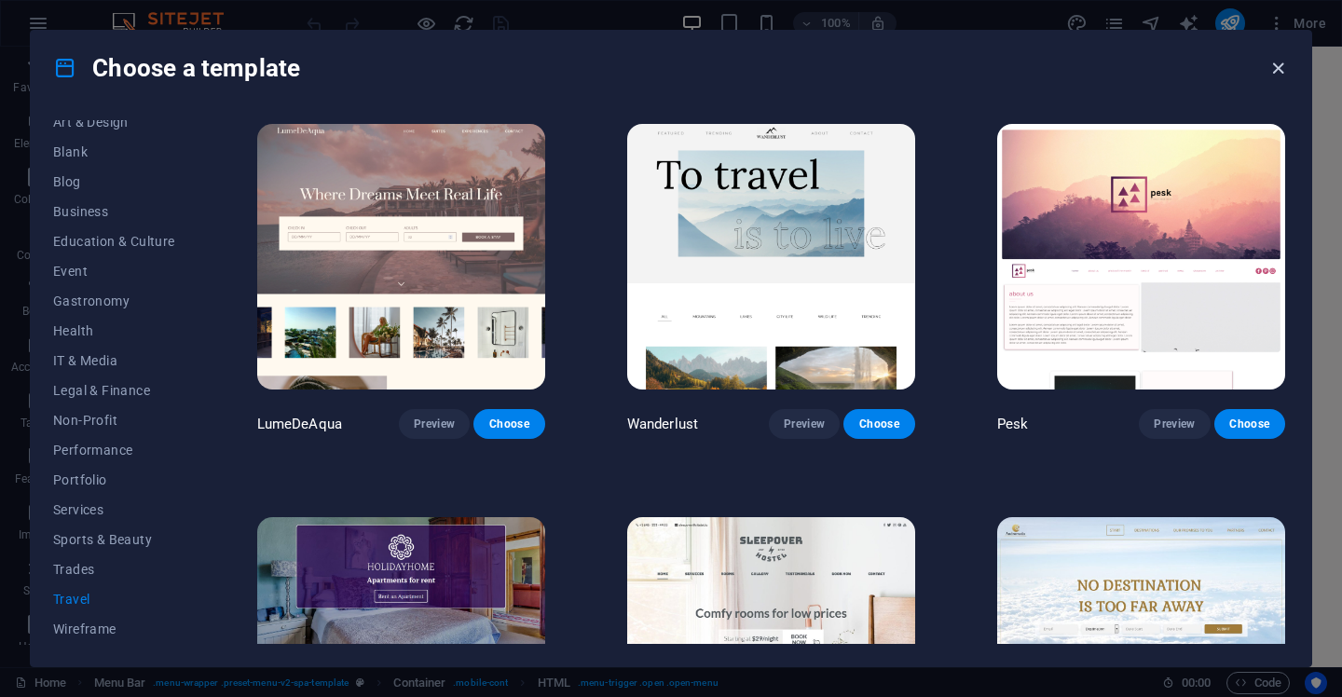
click at [1284, 71] on icon "button" at bounding box center [1278, 68] width 21 height 21
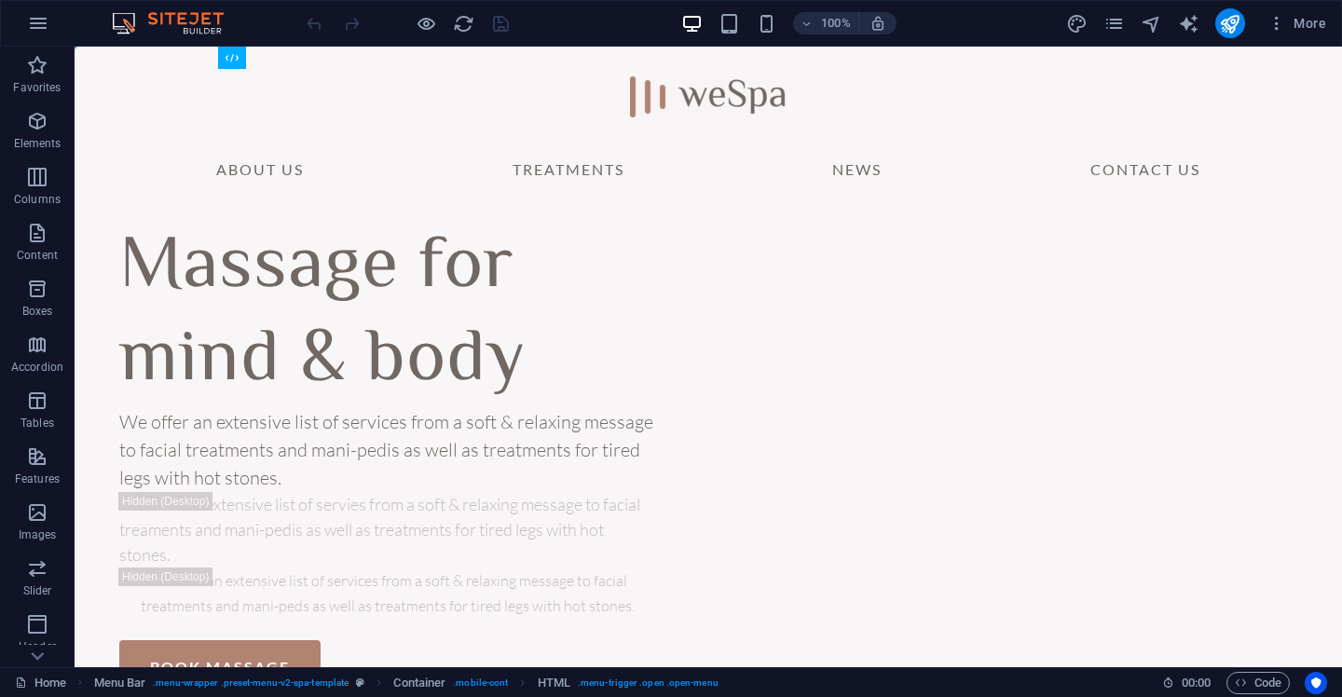
click at [200, 13] on img at bounding box center [177, 23] width 140 height 22
click at [40, 21] on icon "button" at bounding box center [38, 23] width 22 height 22
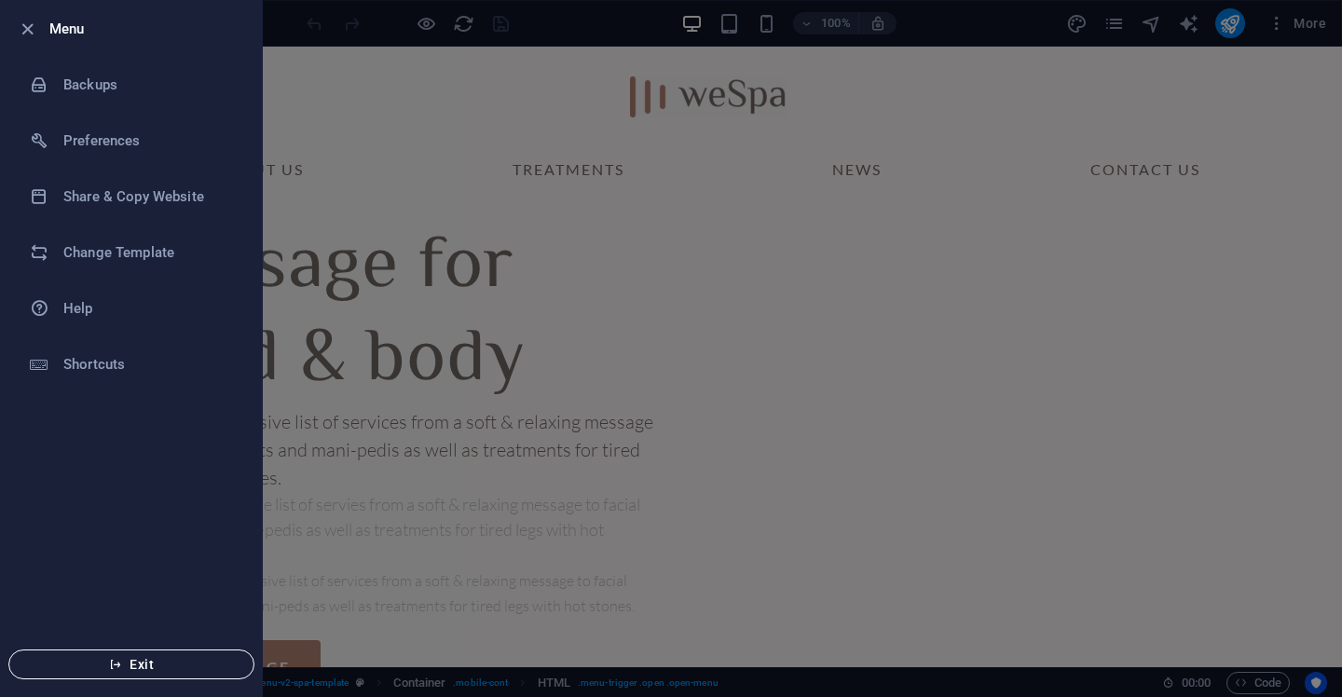
click at [182, 658] on span "Exit" at bounding box center [131, 664] width 214 height 15
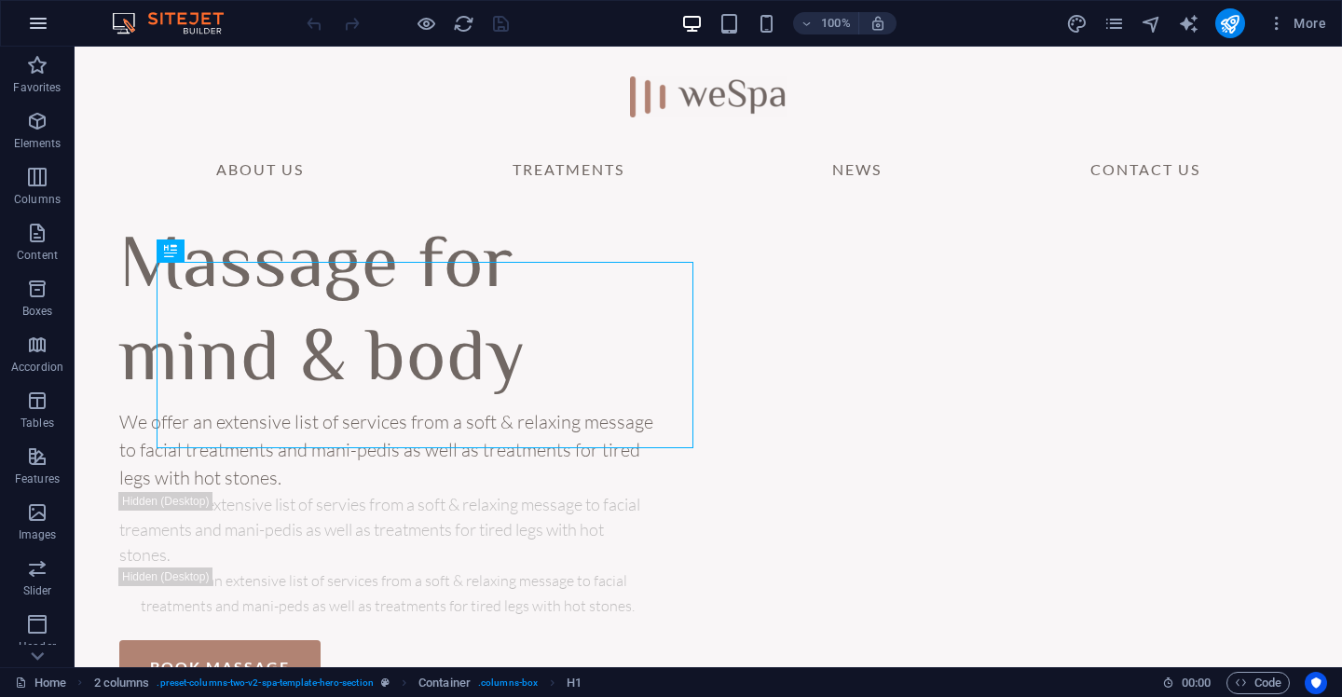
click at [39, 32] on icon "button" at bounding box center [38, 23] width 22 height 22
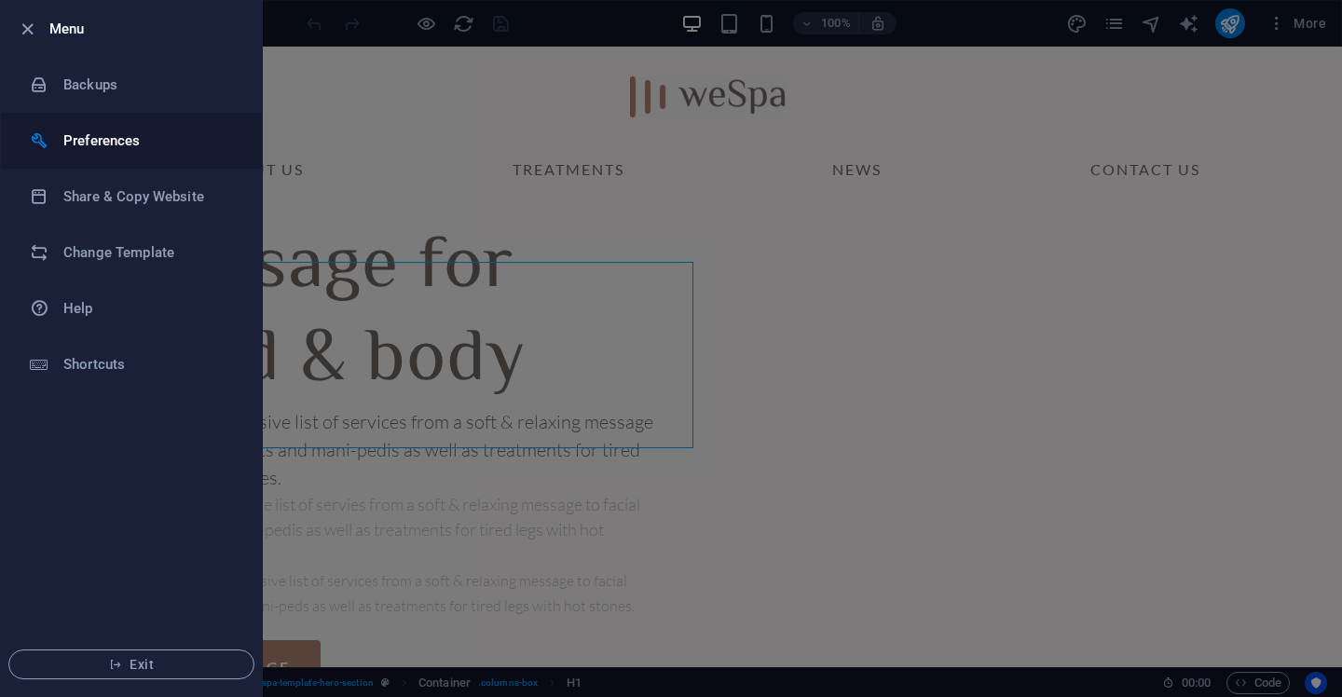
click at [128, 140] on h6 "Preferences" at bounding box center [149, 141] width 172 height 22
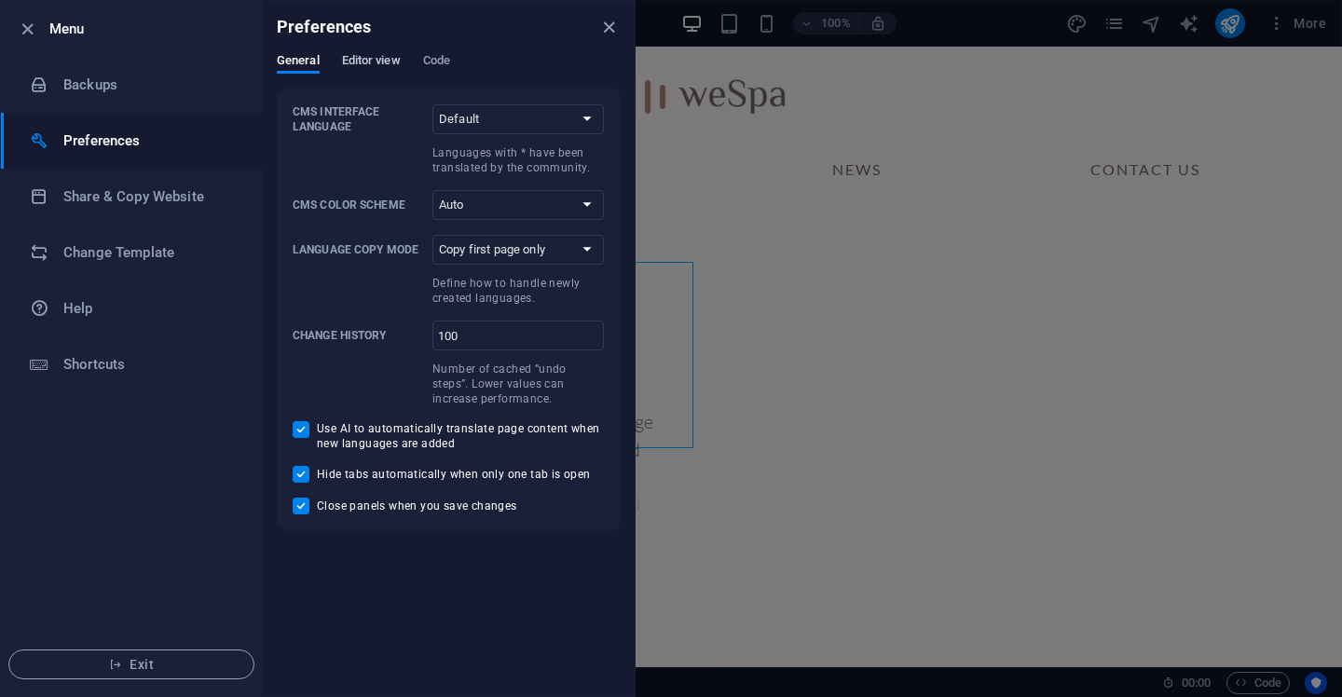
click at [370, 69] on span "Editor view" at bounding box center [371, 62] width 59 height 26
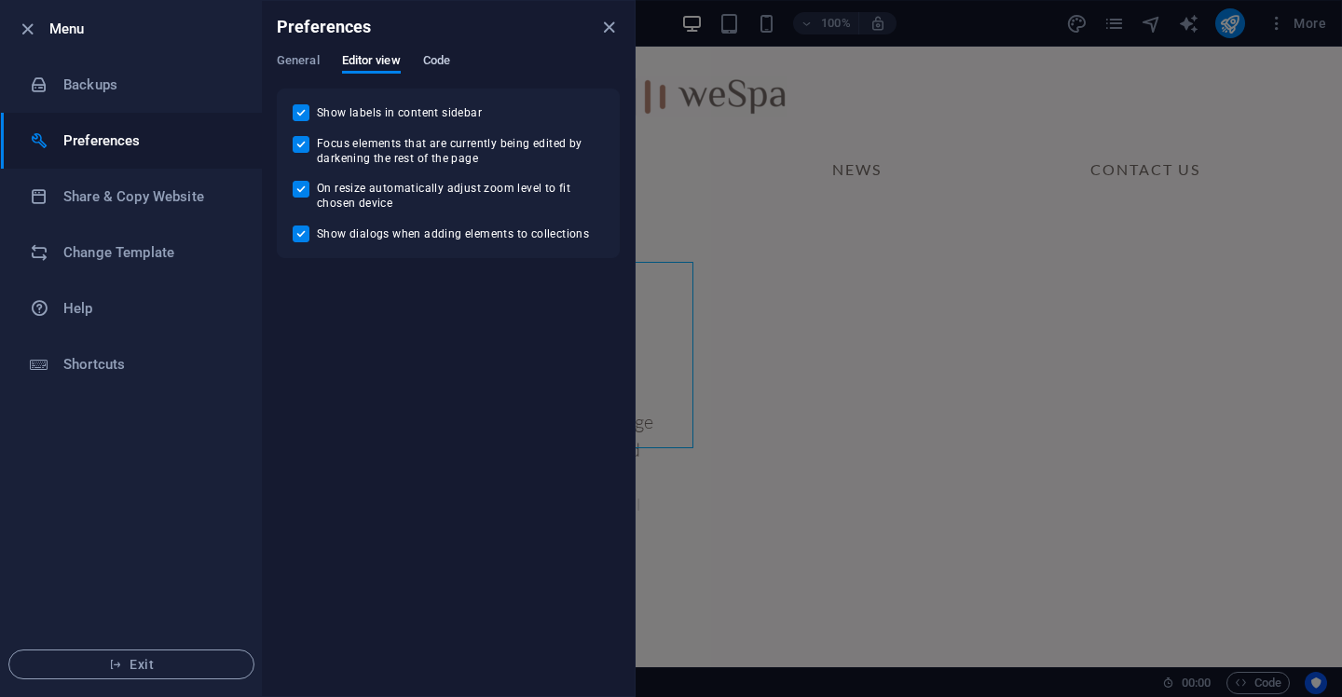
click at [438, 62] on span "Code" at bounding box center [436, 62] width 27 height 26
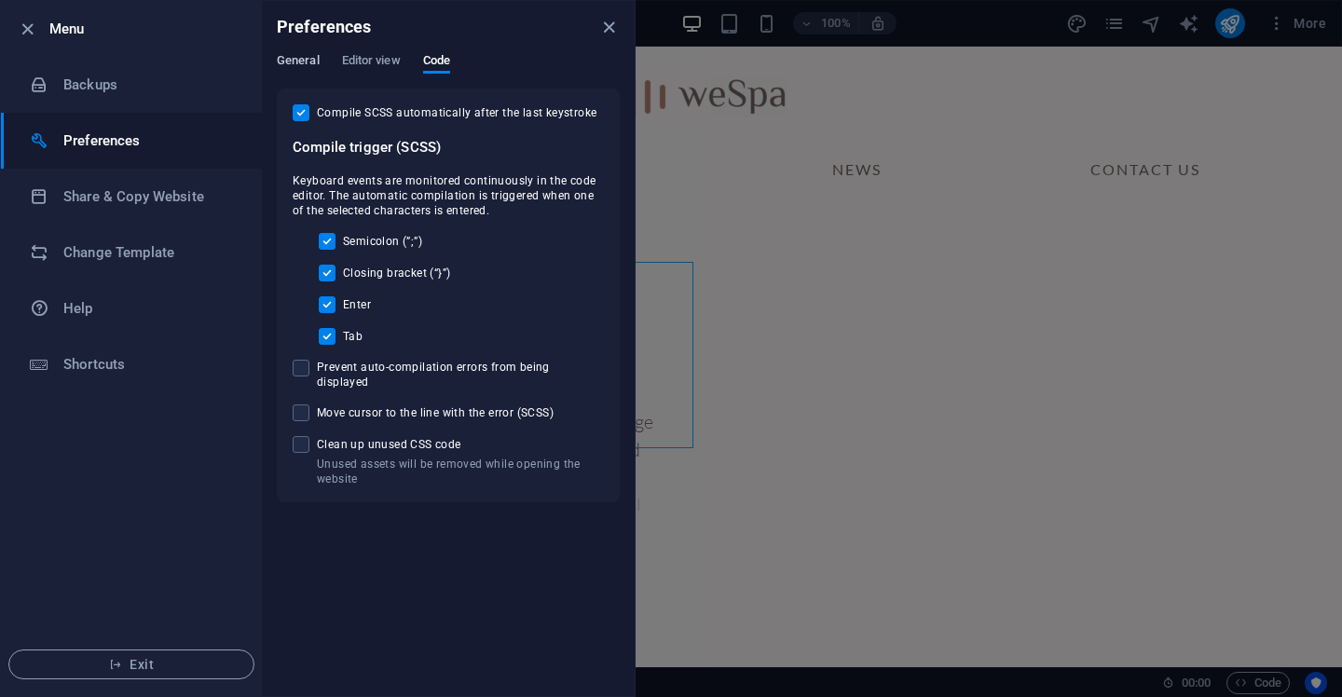
click at [302, 62] on span "General" at bounding box center [298, 62] width 43 height 26
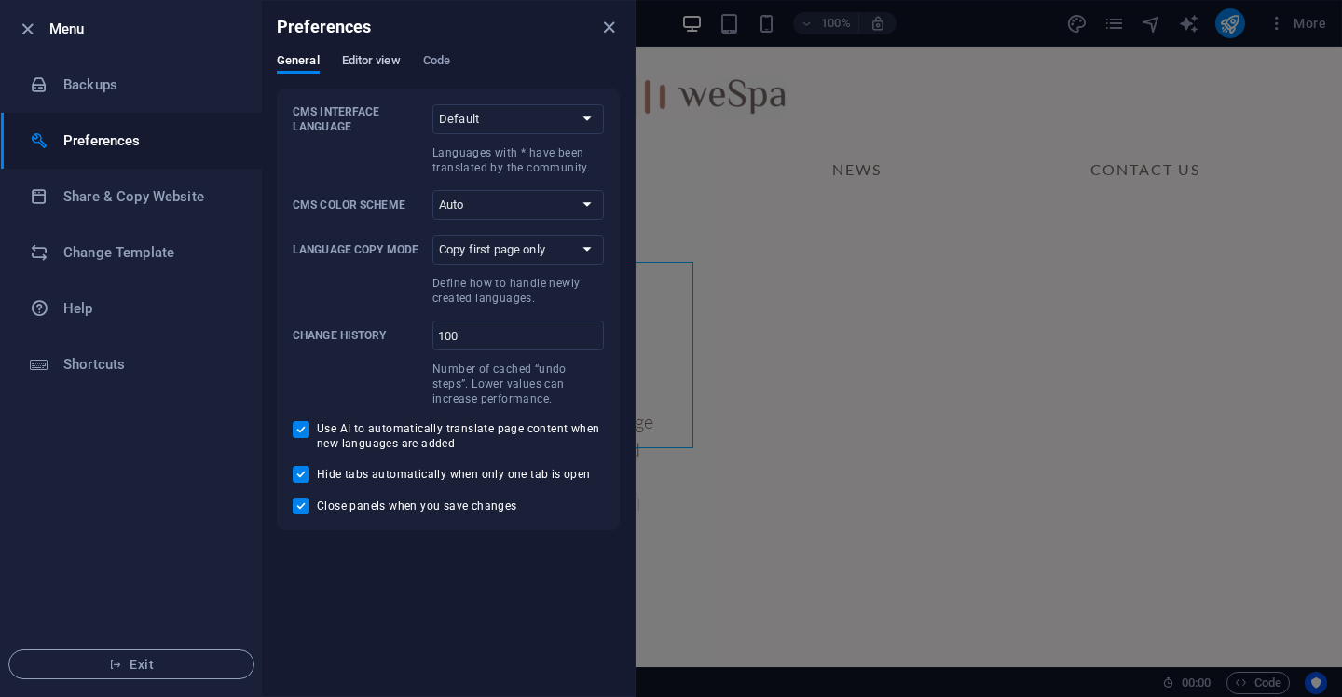
click at [374, 65] on span "Editor view" at bounding box center [371, 62] width 59 height 26
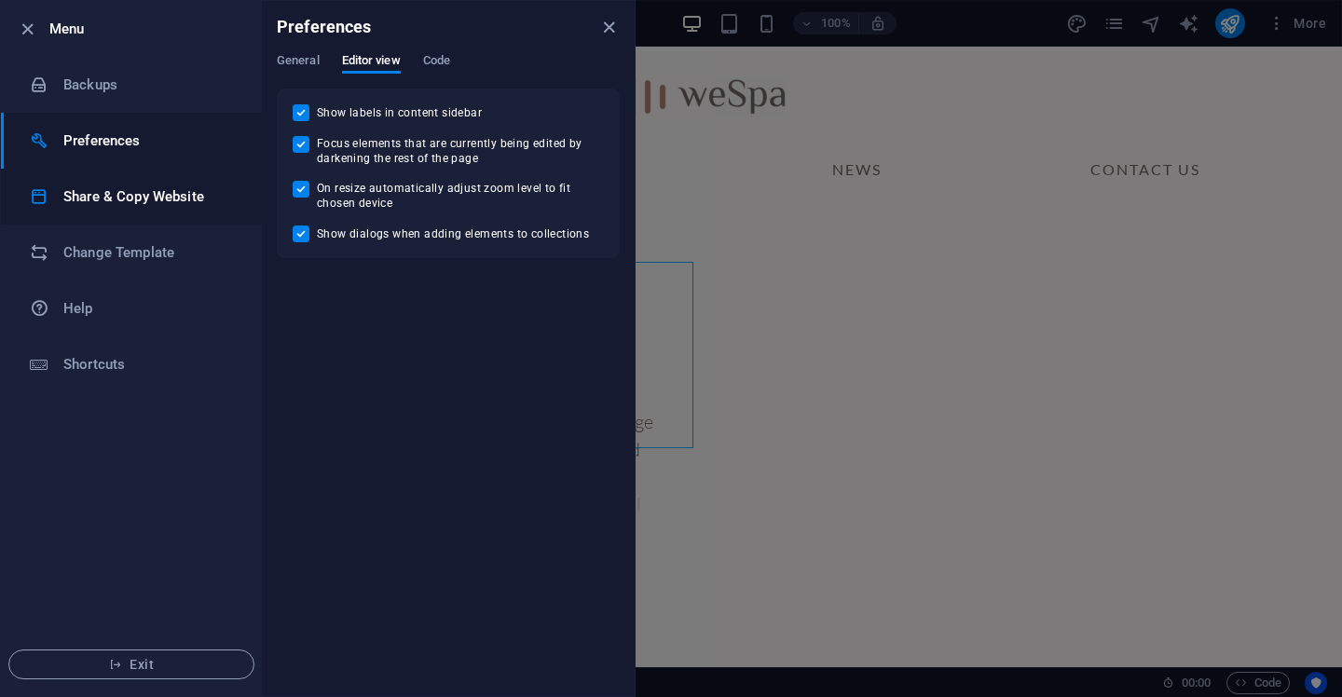
click at [81, 207] on h6 "Share & Copy Website" at bounding box center [149, 197] width 172 height 22
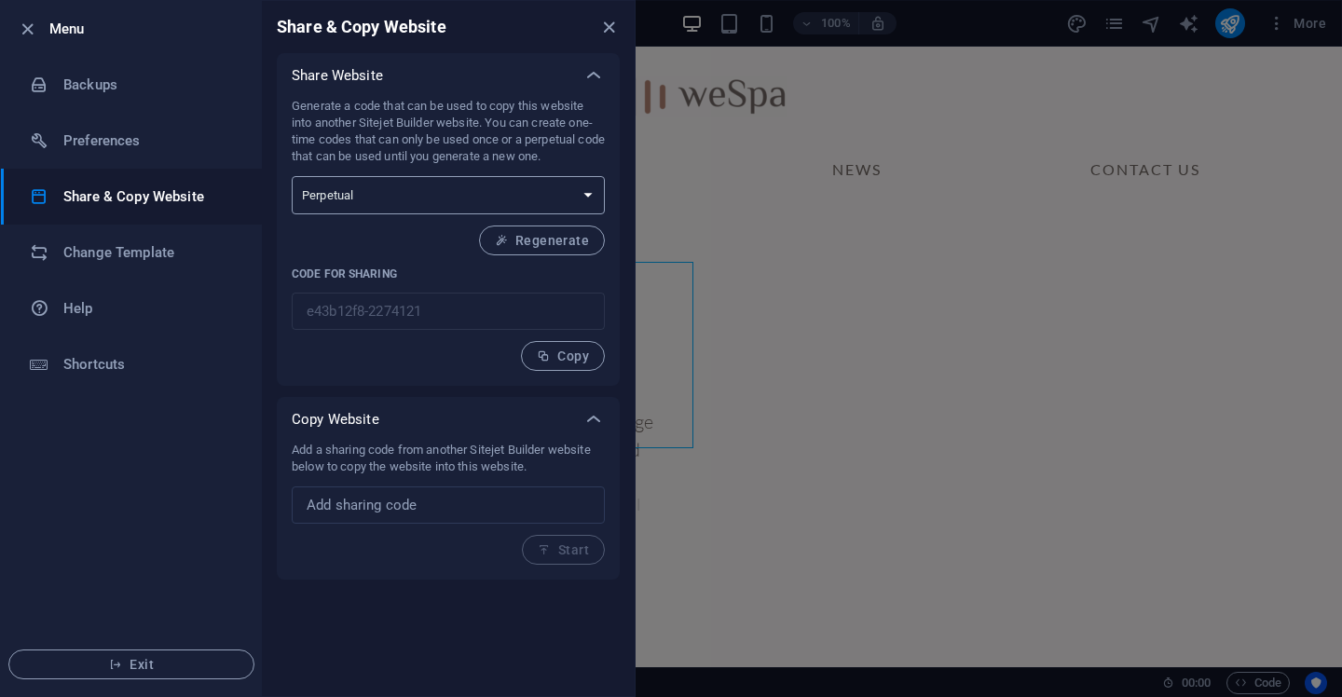
click at [407, 204] on select "One-time Perpetual" at bounding box center [448, 195] width 313 height 38
click at [102, 254] on h6 "Change Template" at bounding box center [149, 252] width 172 height 22
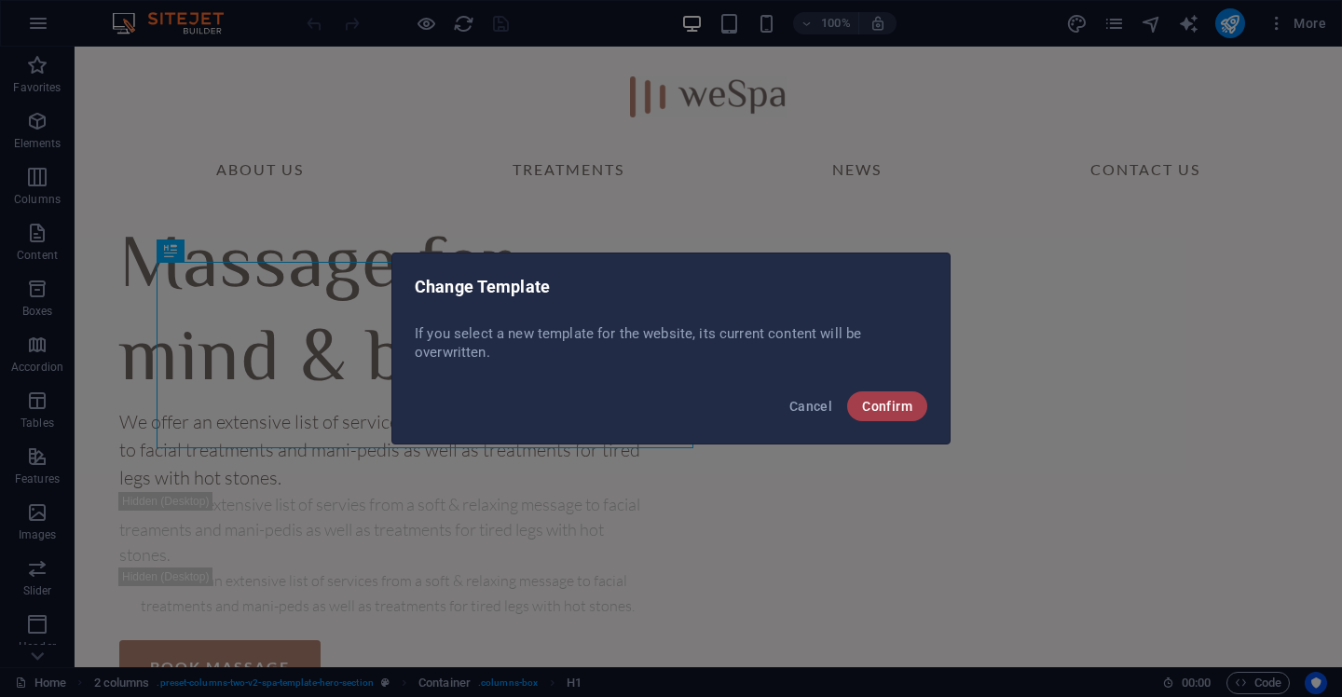
click at [904, 400] on span "Confirm" at bounding box center [887, 406] width 50 height 15
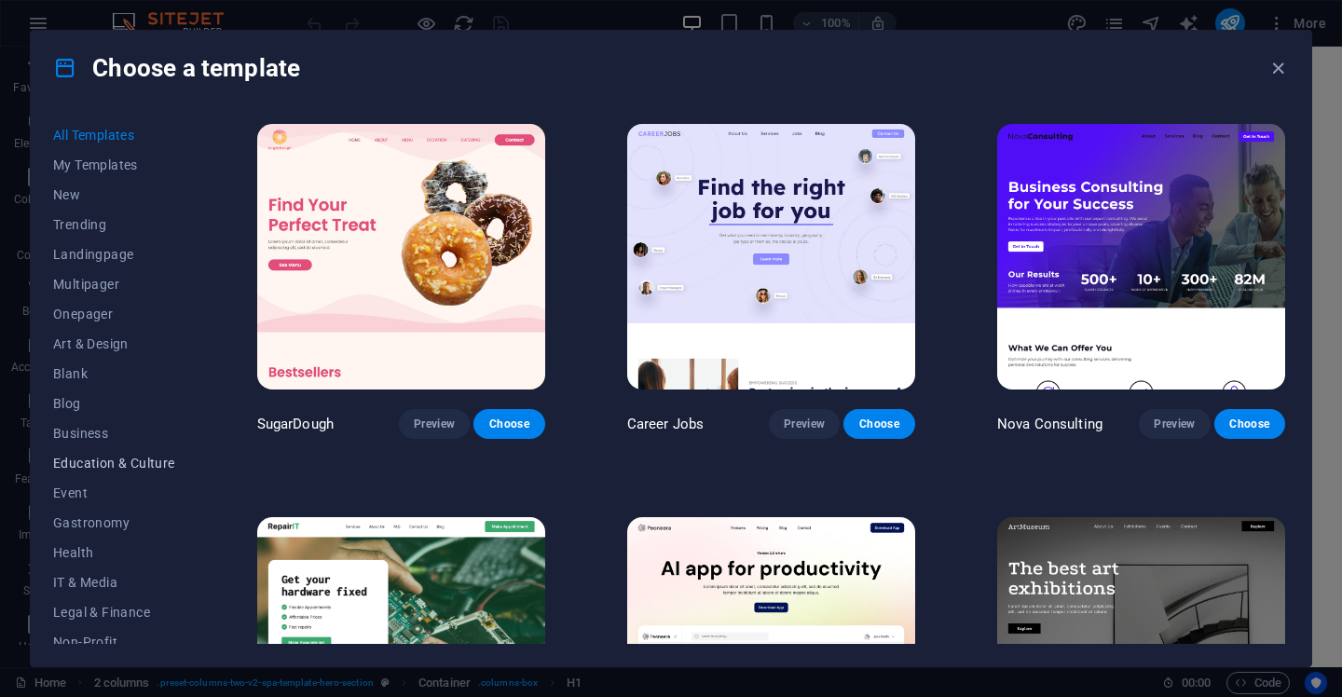
scroll to position [222, 0]
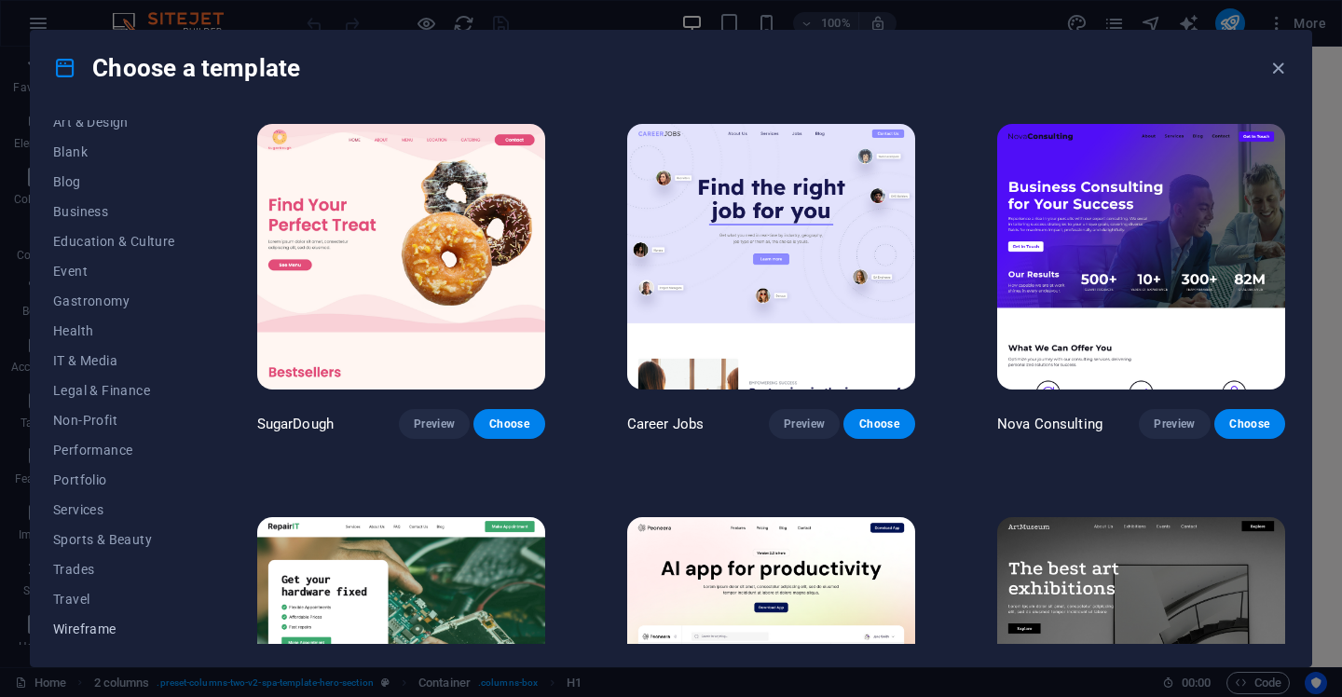
click at [99, 636] on span "Wireframe" at bounding box center [114, 629] width 122 height 15
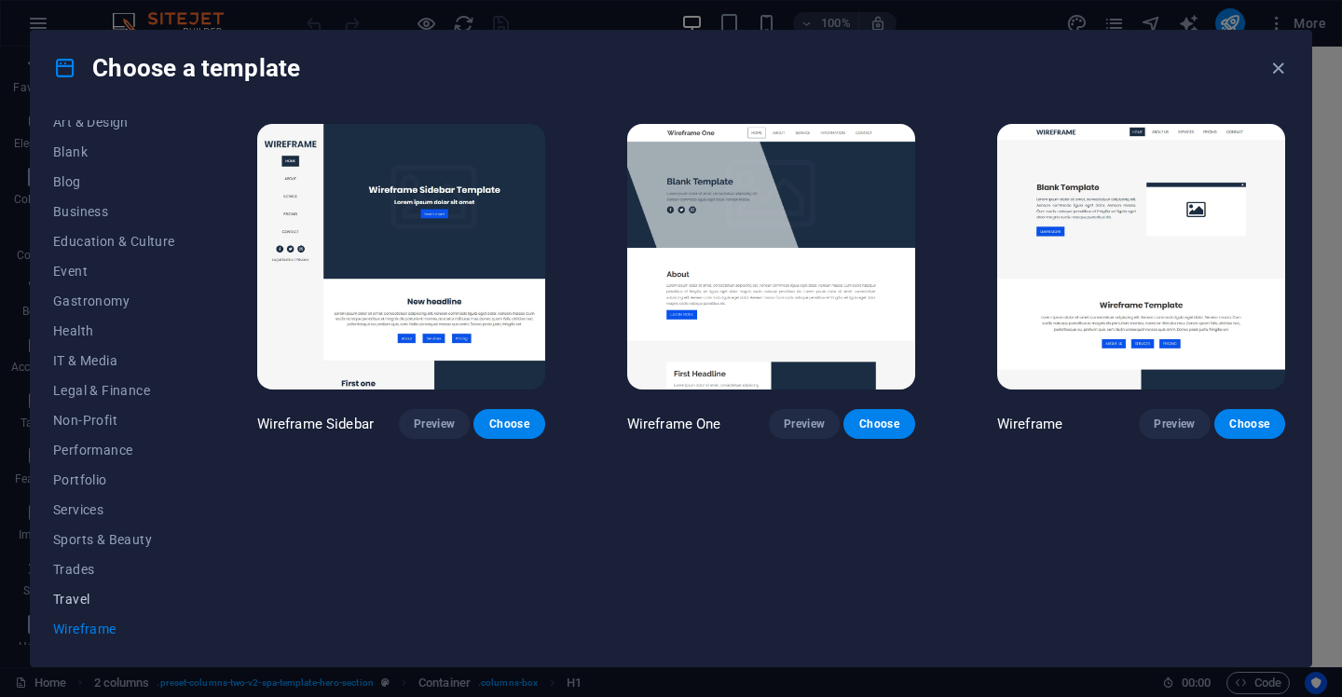
click at [89, 611] on button "Travel" at bounding box center [114, 600] width 122 height 30
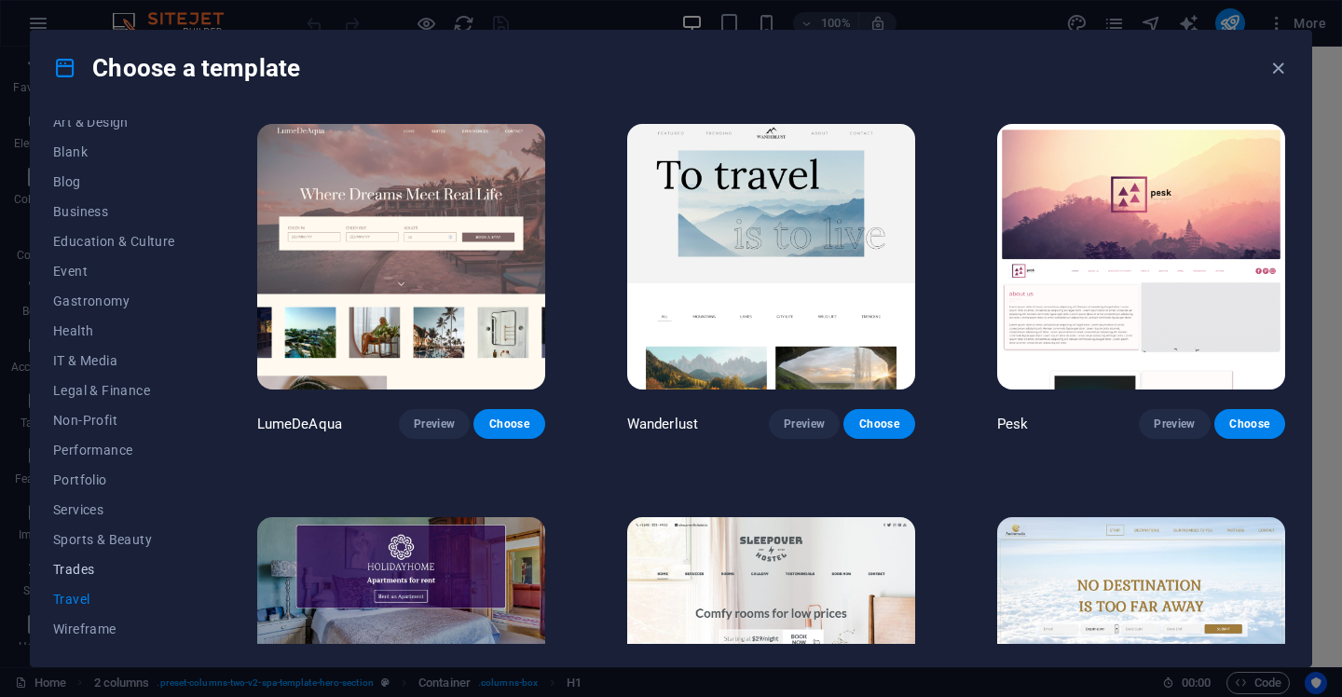
click at [92, 571] on span "Trades" at bounding box center [114, 569] width 122 height 15
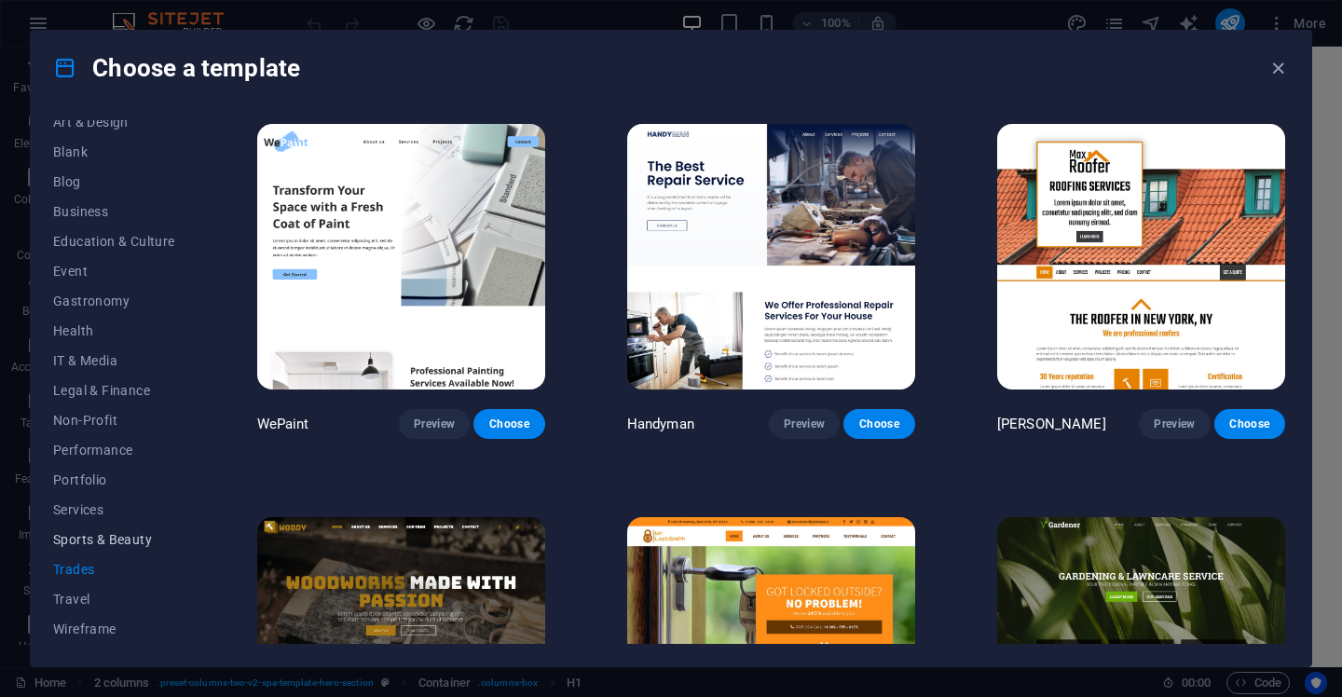
click at [90, 537] on span "Sports & Beauty" at bounding box center [114, 539] width 122 height 15
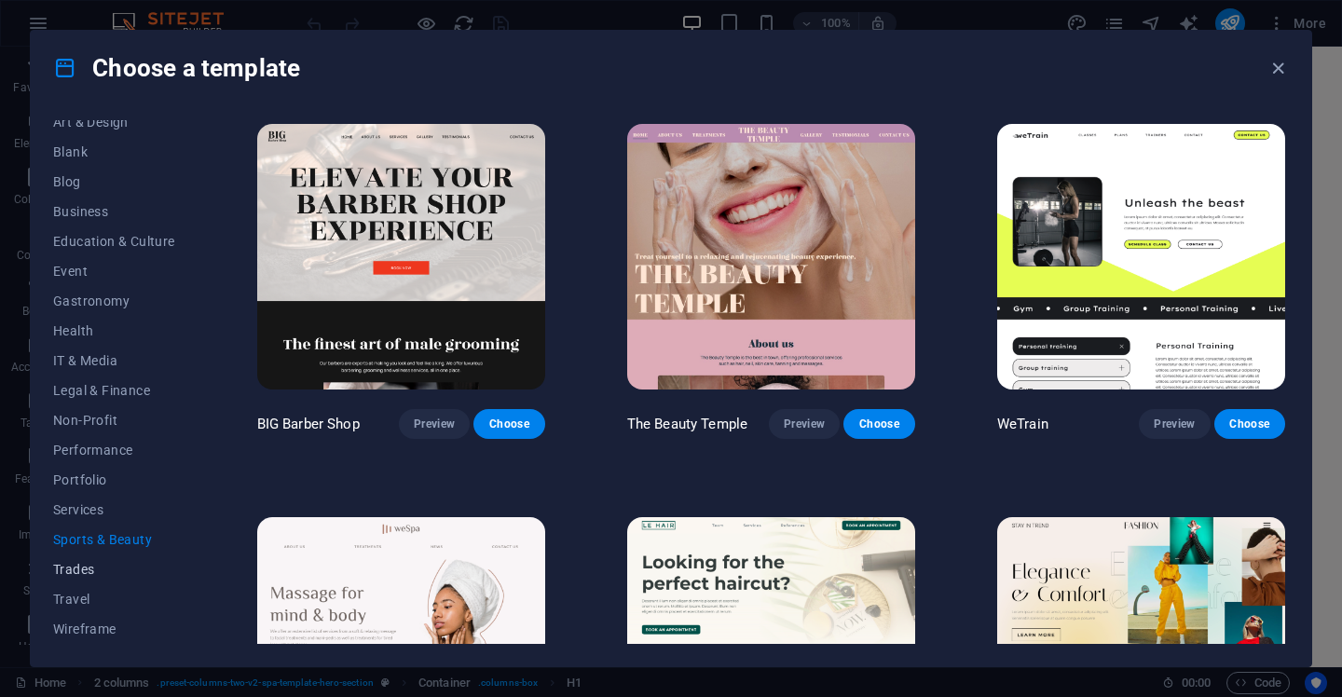
click at [90, 571] on span "Trades" at bounding box center [114, 569] width 122 height 15
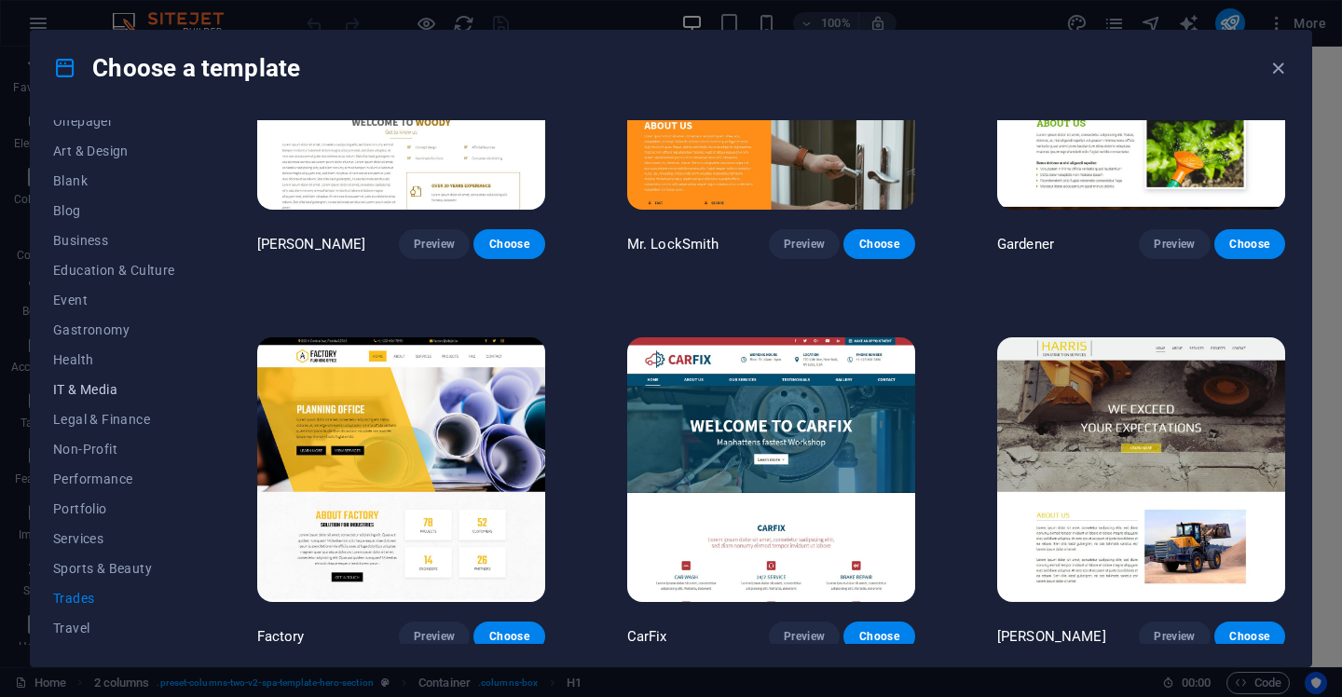
scroll to position [190, 0]
click at [111, 433] on button "Legal & Finance" at bounding box center [114, 422] width 122 height 30
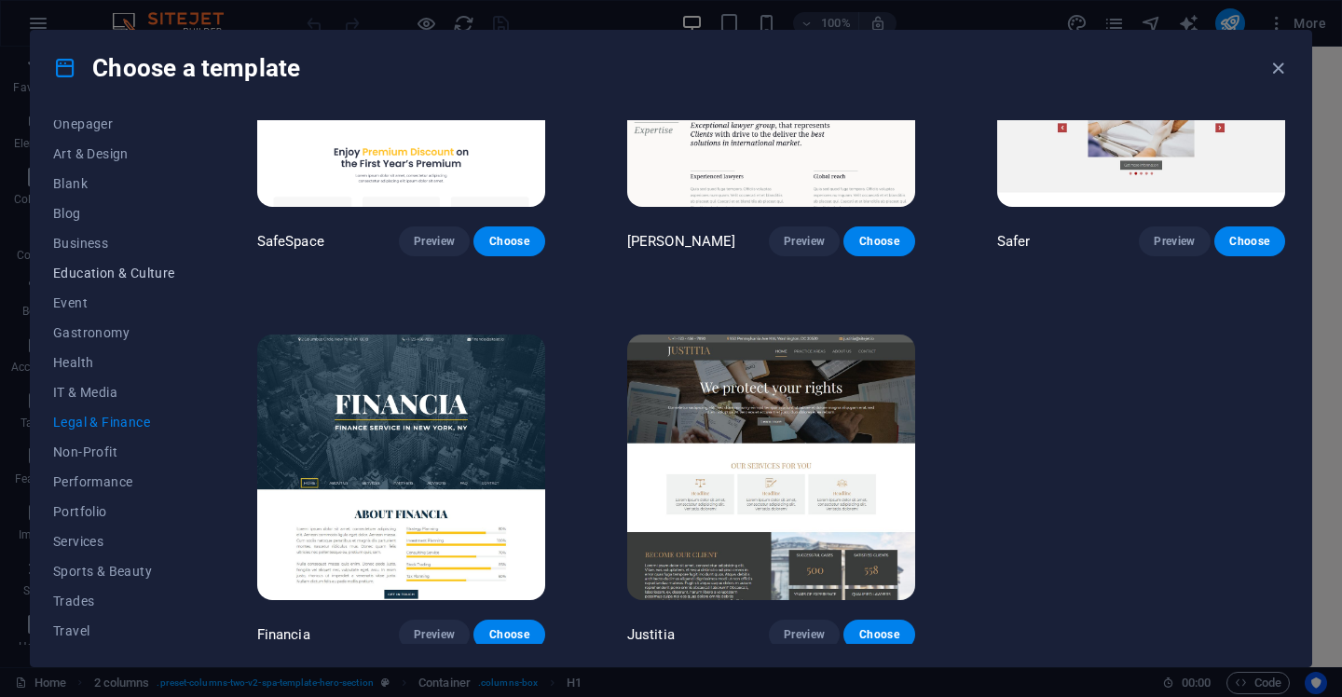
click at [116, 277] on span "Education & Culture" at bounding box center [114, 273] width 122 height 15
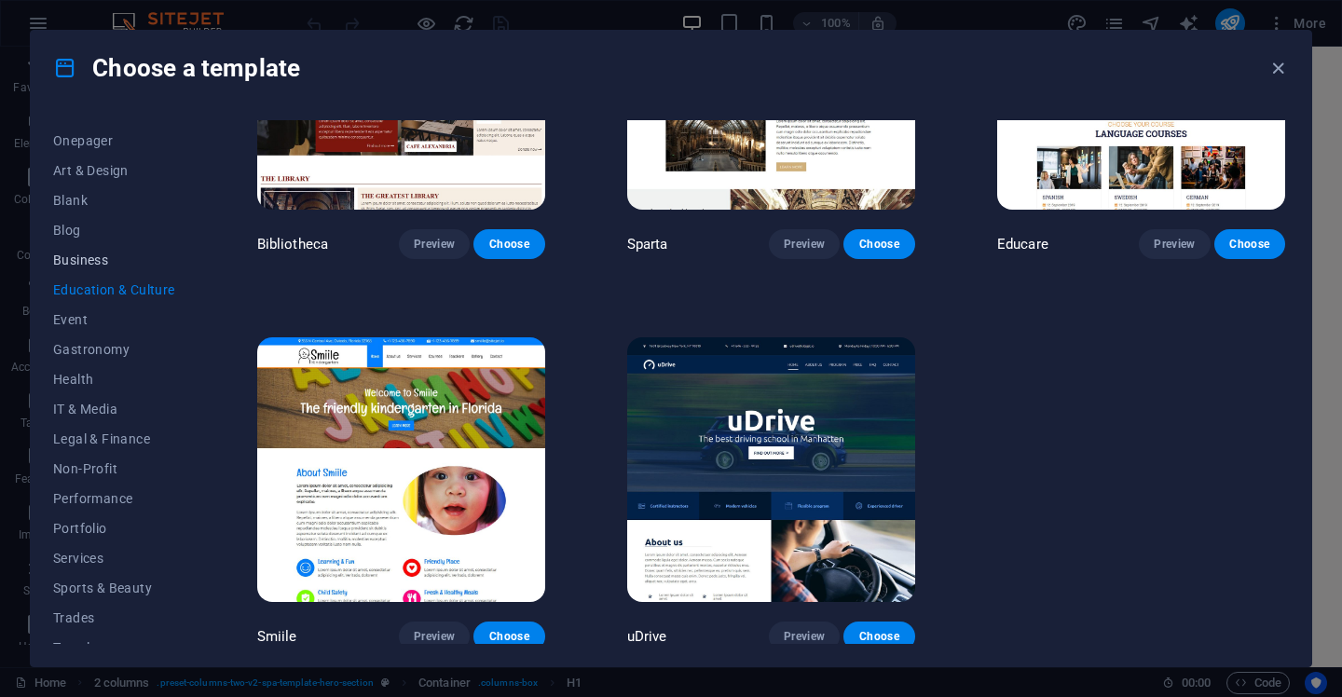
scroll to position [190, 0]
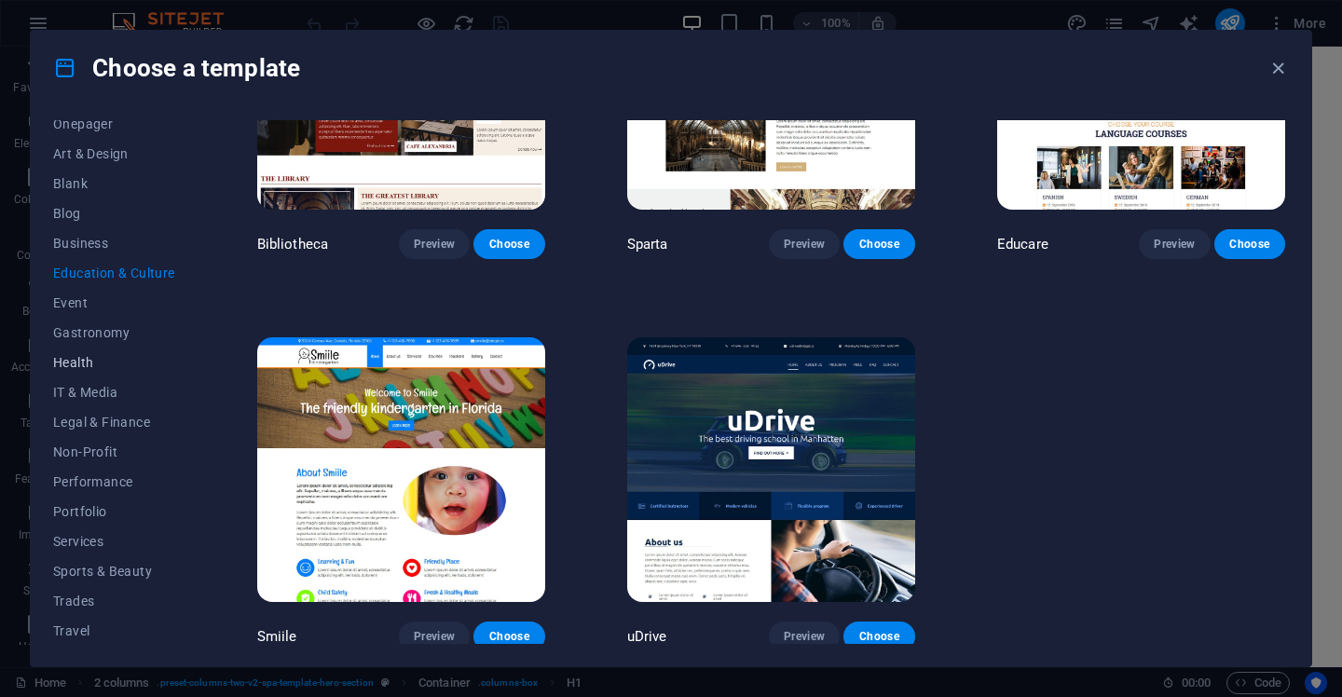
click at [83, 359] on span "Health" at bounding box center [114, 362] width 122 height 15
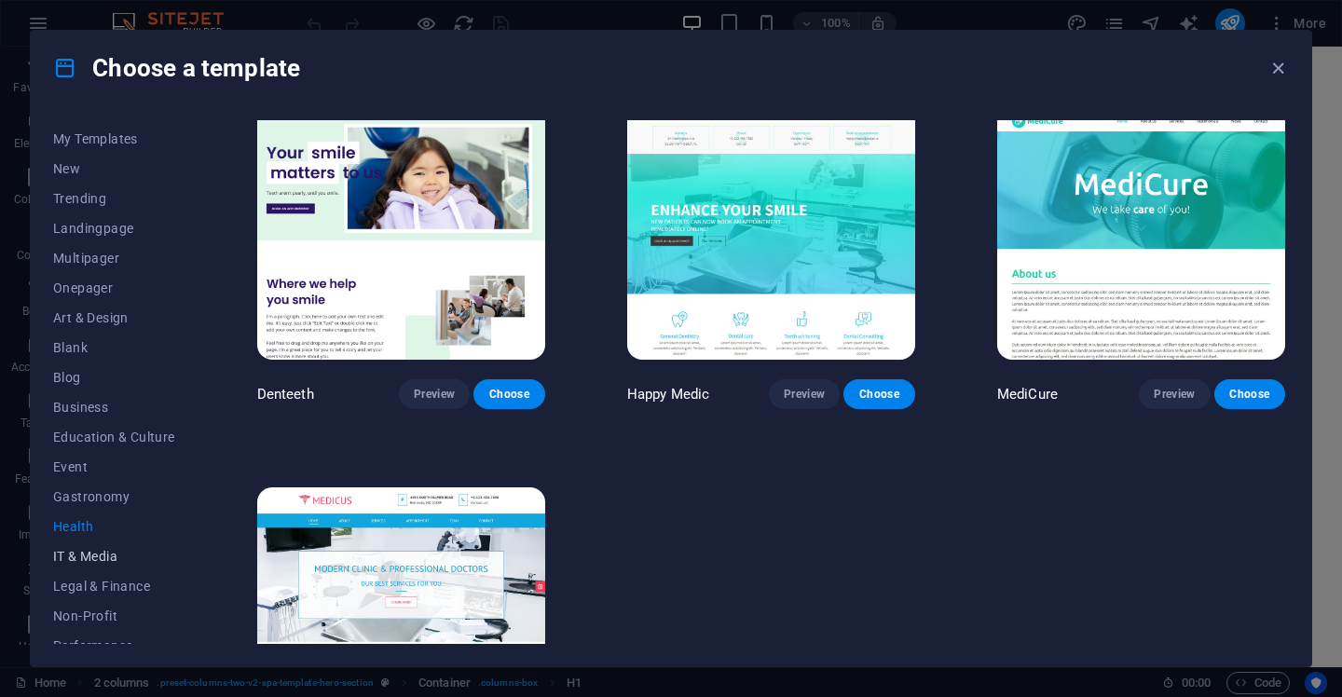
scroll to position [0, 0]
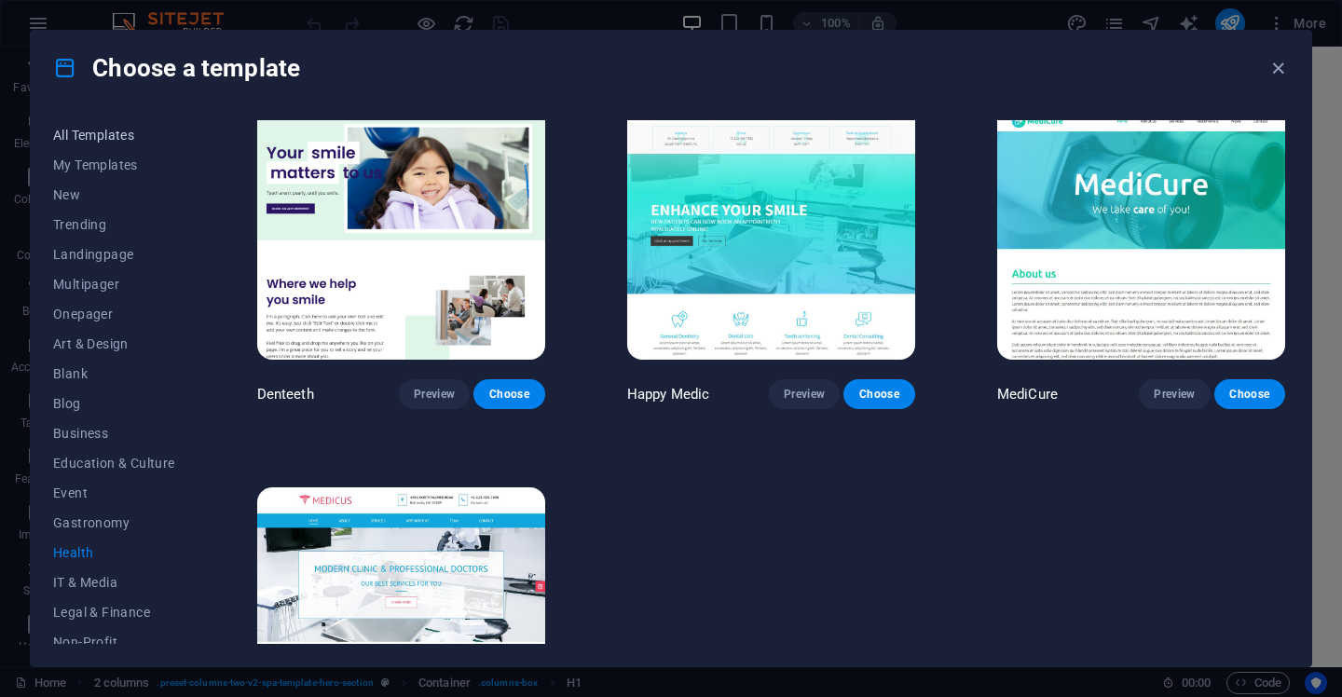
click at [100, 128] on span "All Templates" at bounding box center [114, 135] width 122 height 15
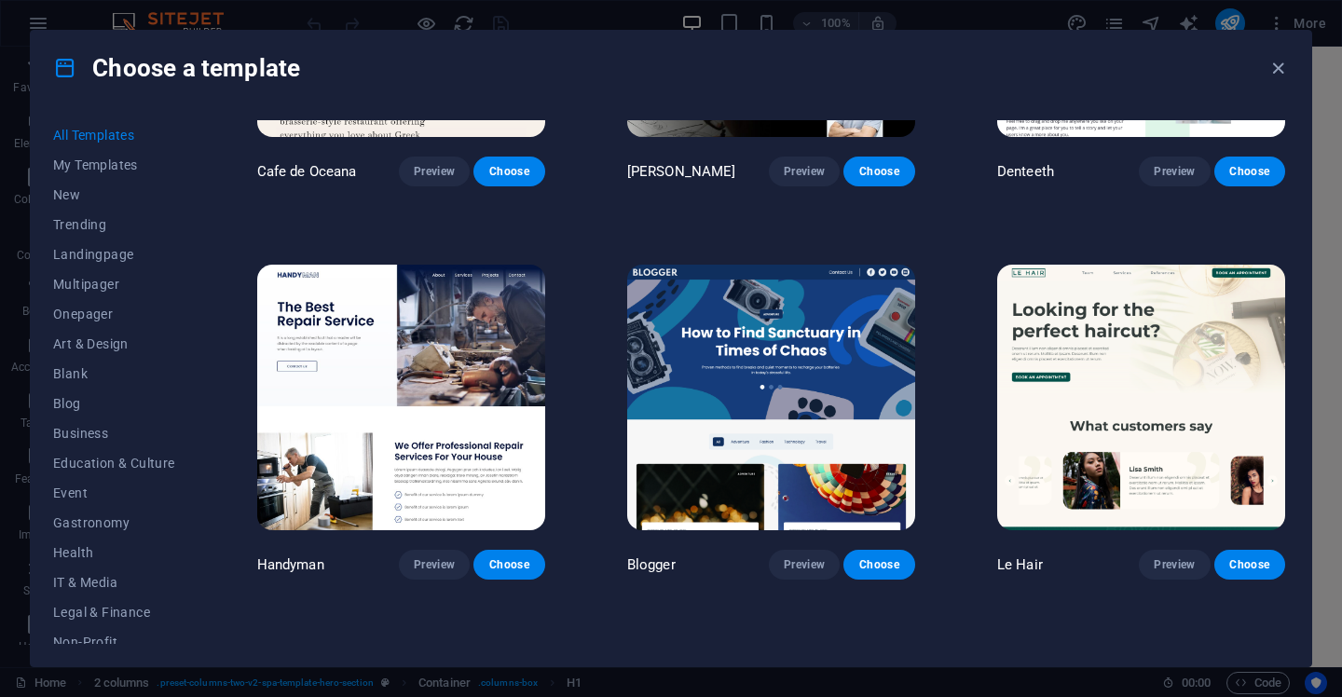
scroll to position [5377, 0]
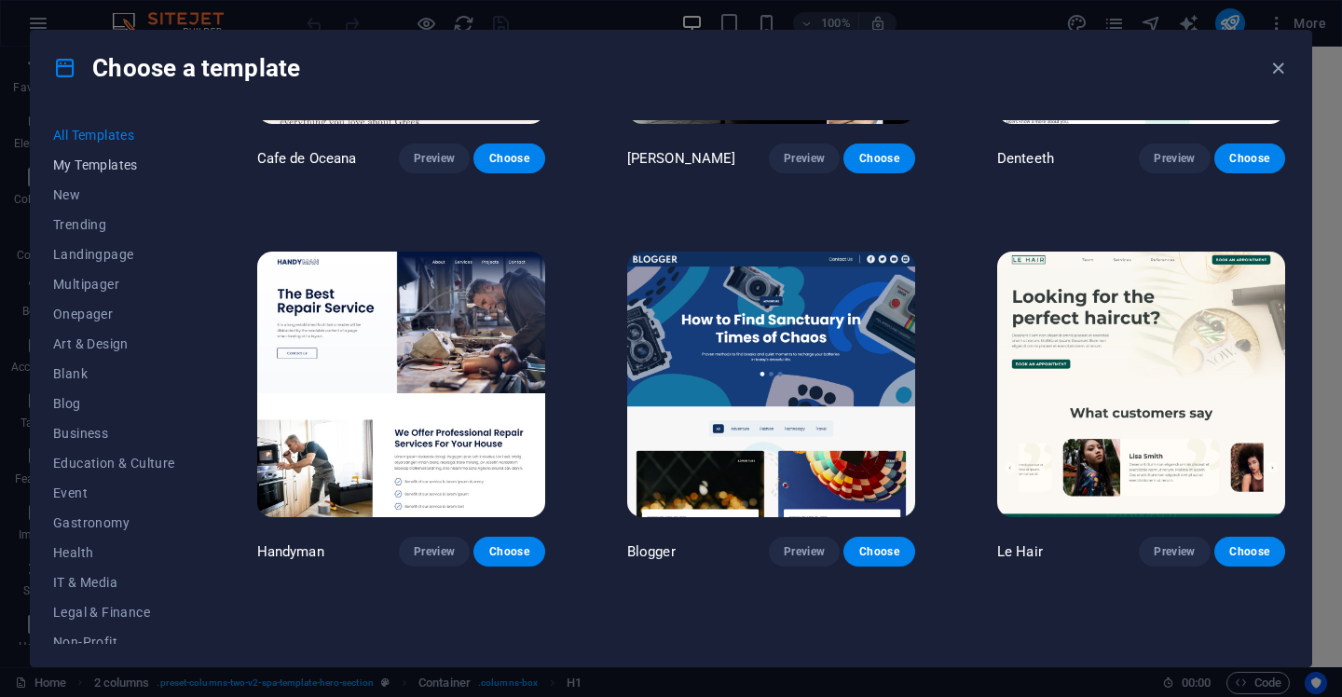
click at [108, 164] on span "My Templates" at bounding box center [114, 165] width 122 height 15
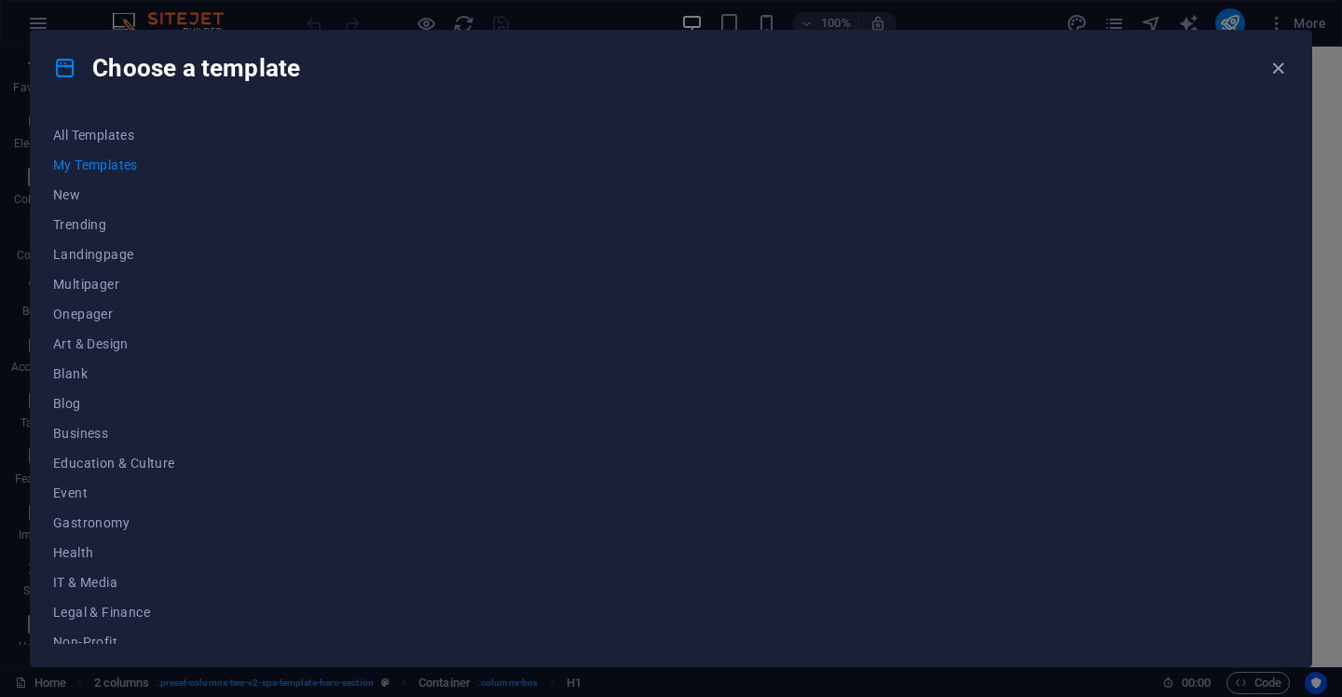
scroll to position [0, 0]
click at [537, 421] on div at bounding box center [772, 382] width 1036 height 524
click at [90, 193] on span "New" at bounding box center [114, 194] width 122 height 15
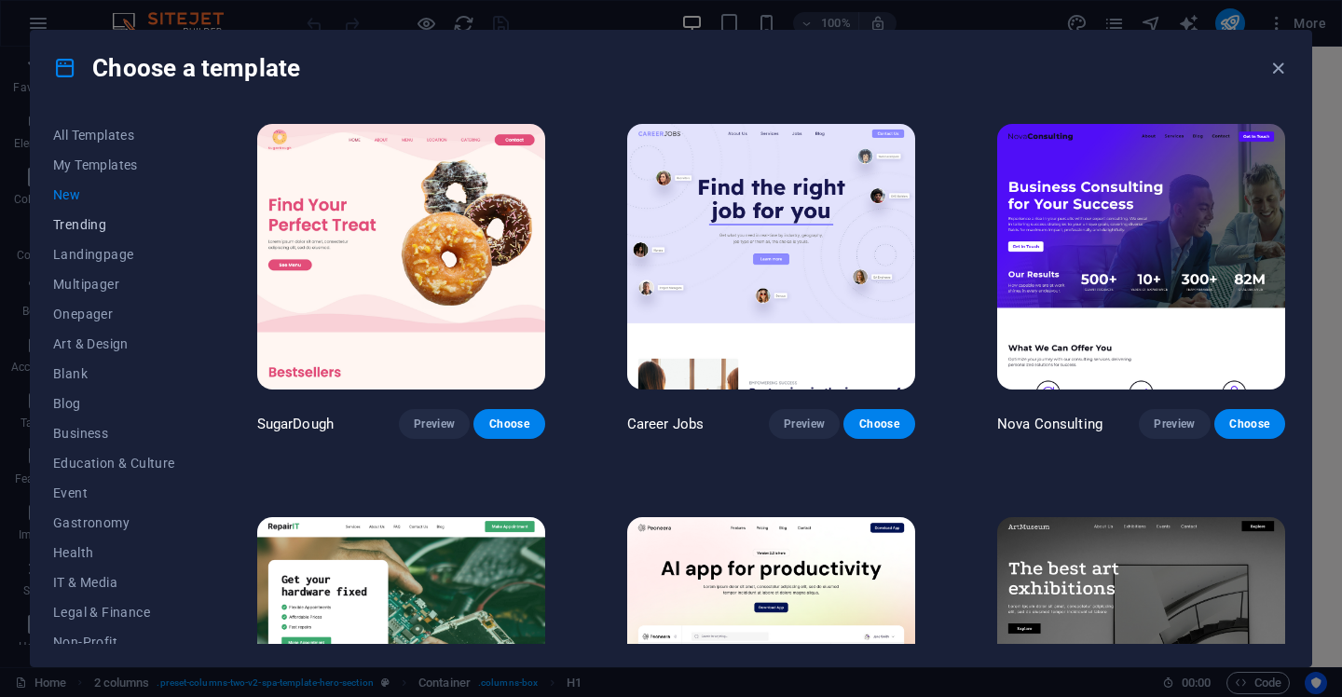
click at [111, 229] on span "Trending" at bounding box center [114, 224] width 122 height 15
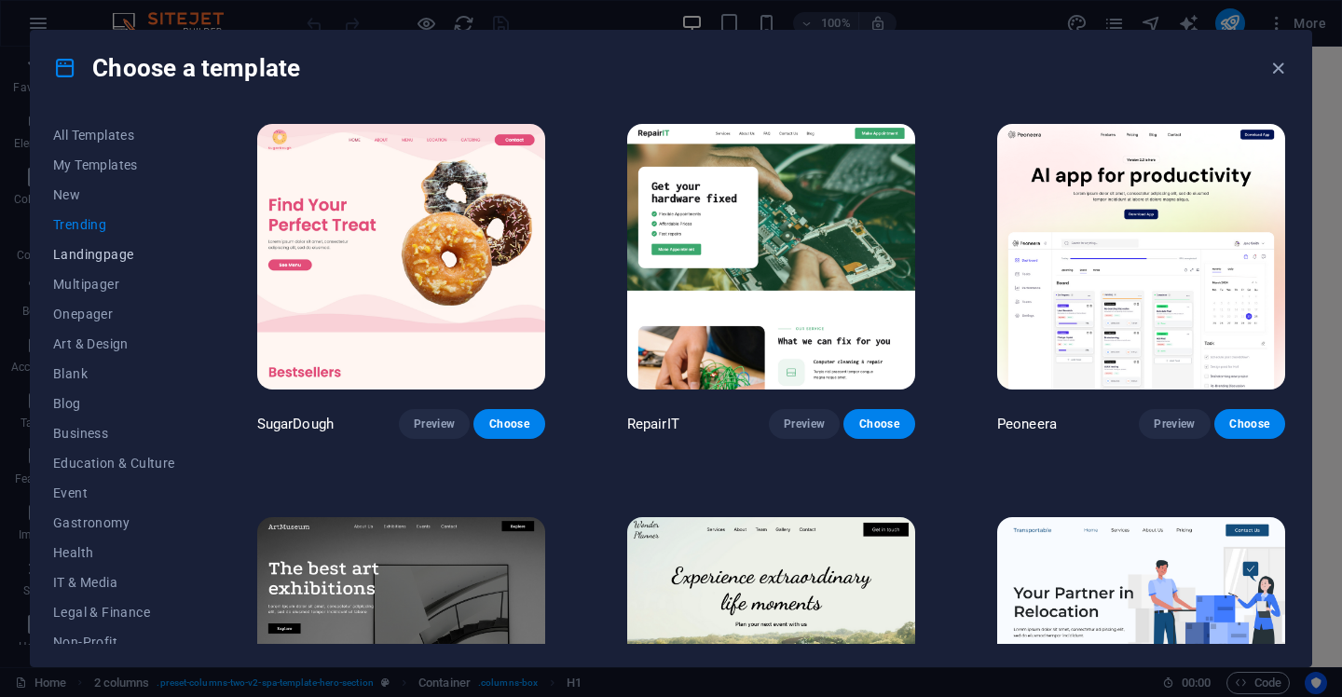
click at [112, 252] on span "Landingpage" at bounding box center [114, 254] width 122 height 15
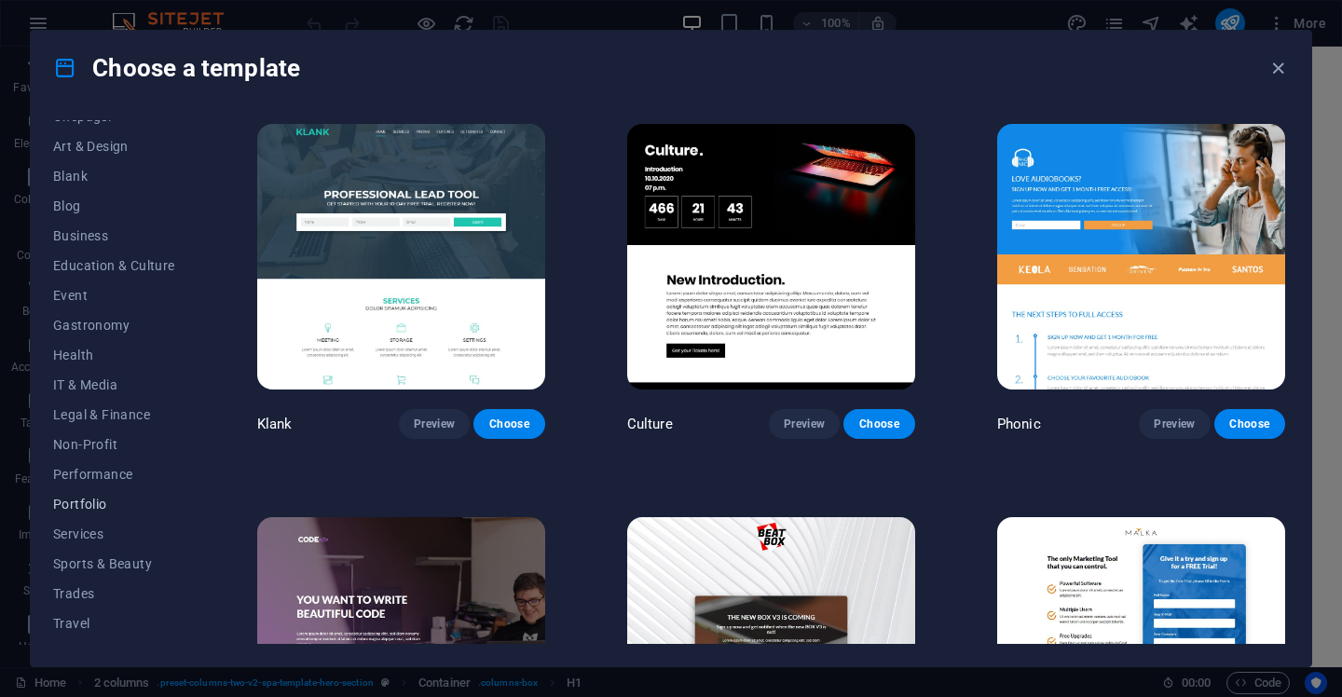
scroll to position [222, 0]
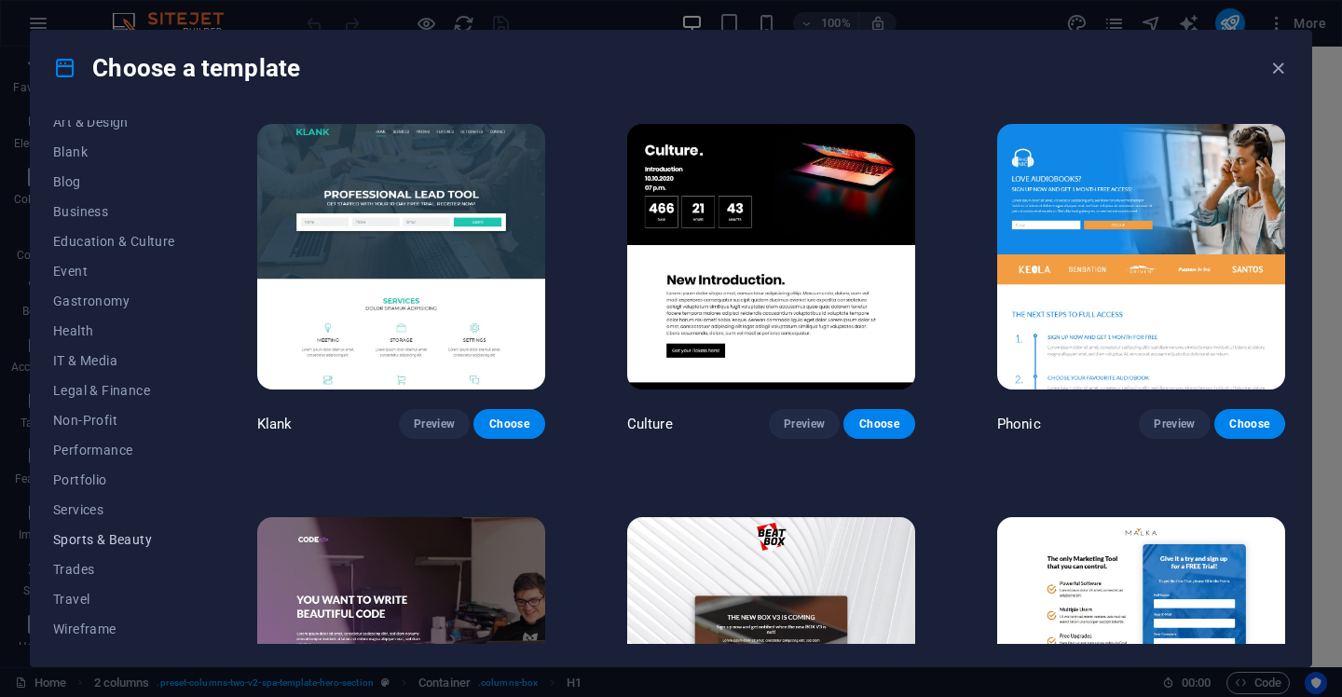
click at [113, 539] on span "Sports & Beauty" at bounding box center [114, 539] width 122 height 15
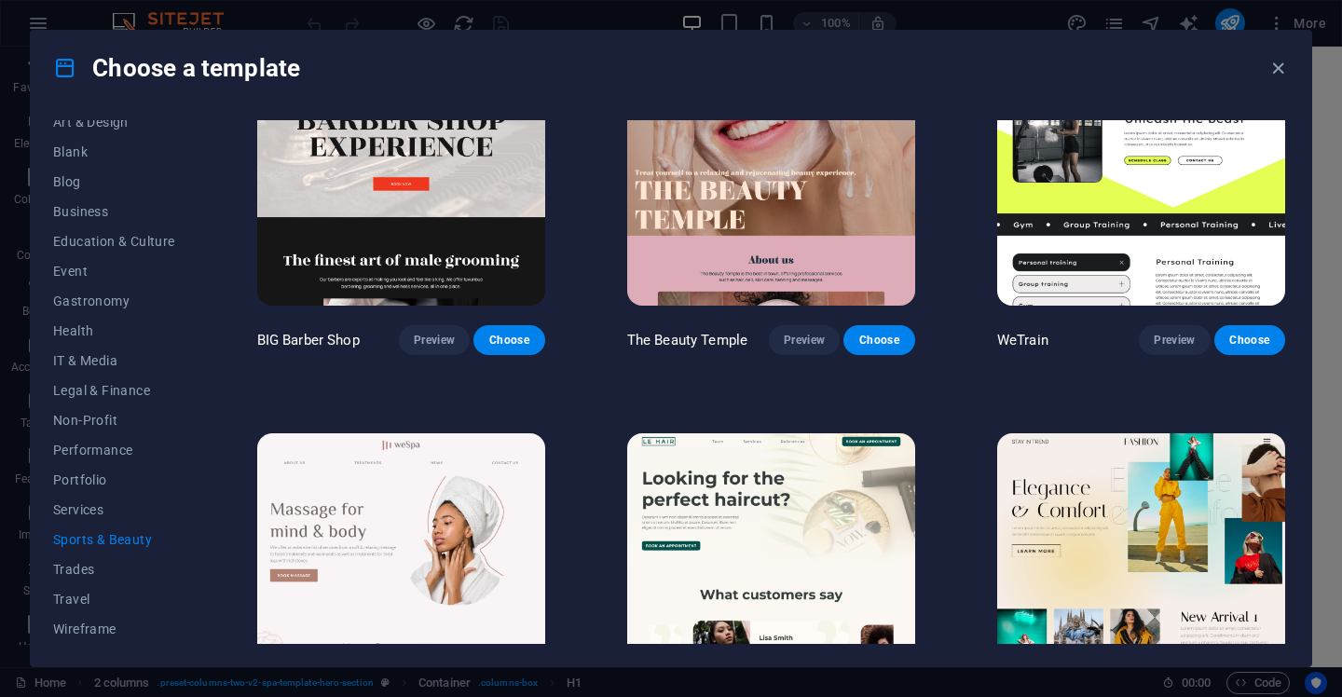
scroll to position [91, 0]
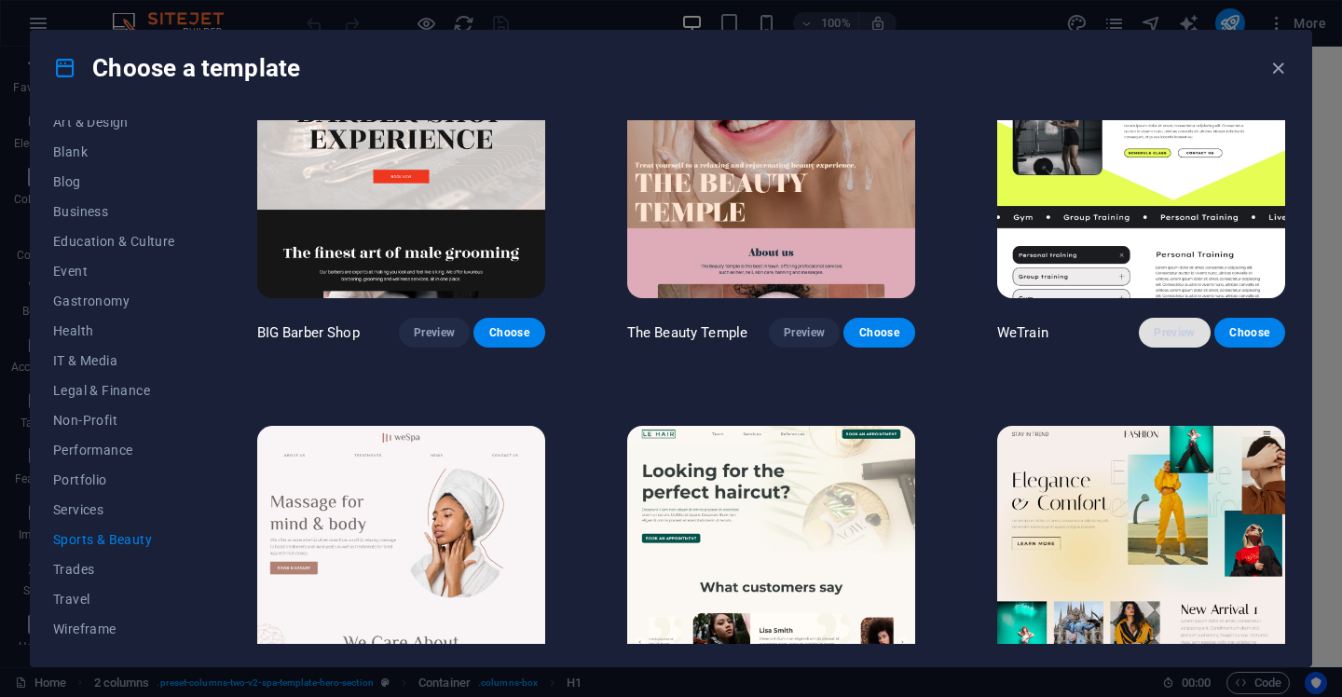
click at [1177, 334] on span "Preview" at bounding box center [1174, 332] width 41 height 15
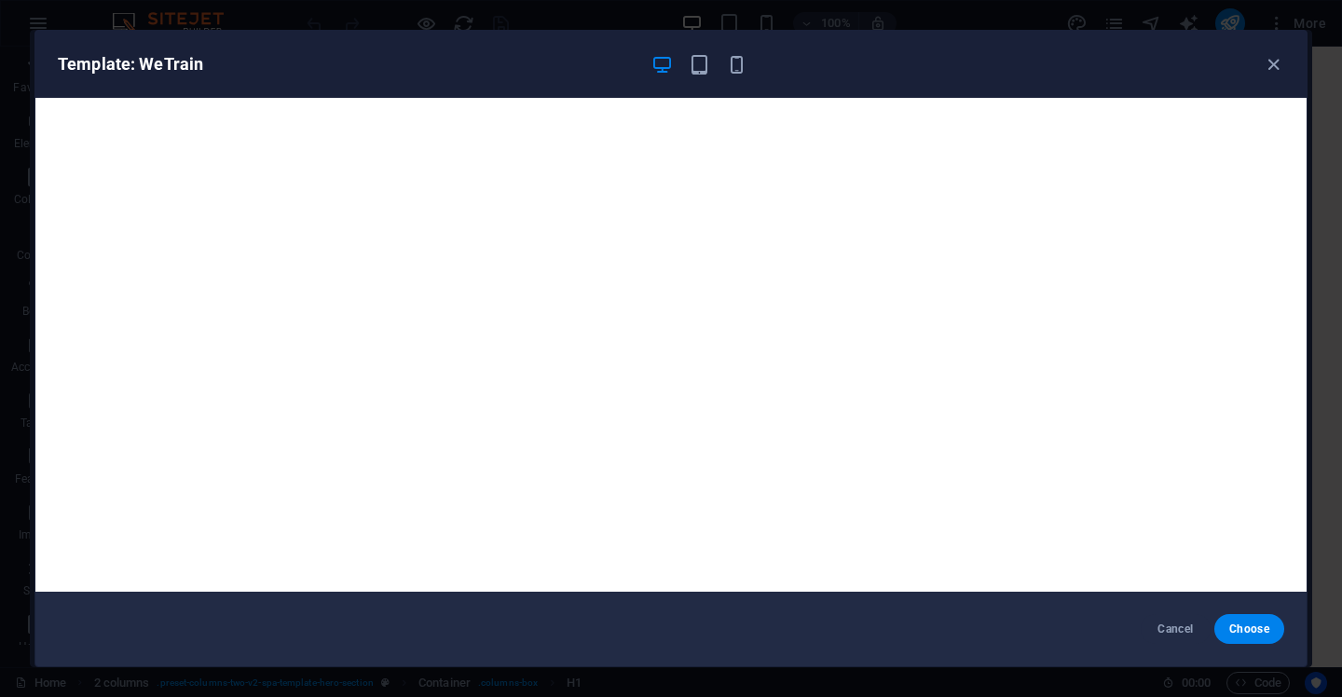
scroll to position [4, 0]
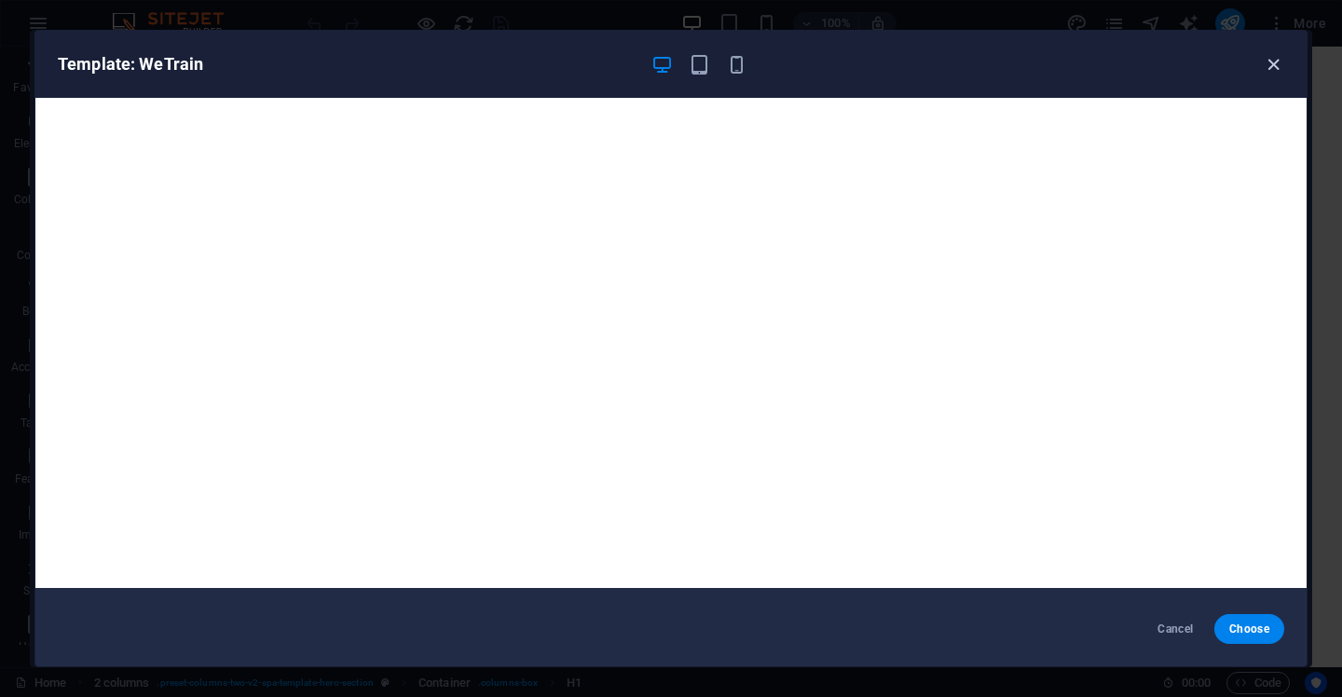
click at [1266, 62] on icon "button" at bounding box center [1273, 64] width 21 height 21
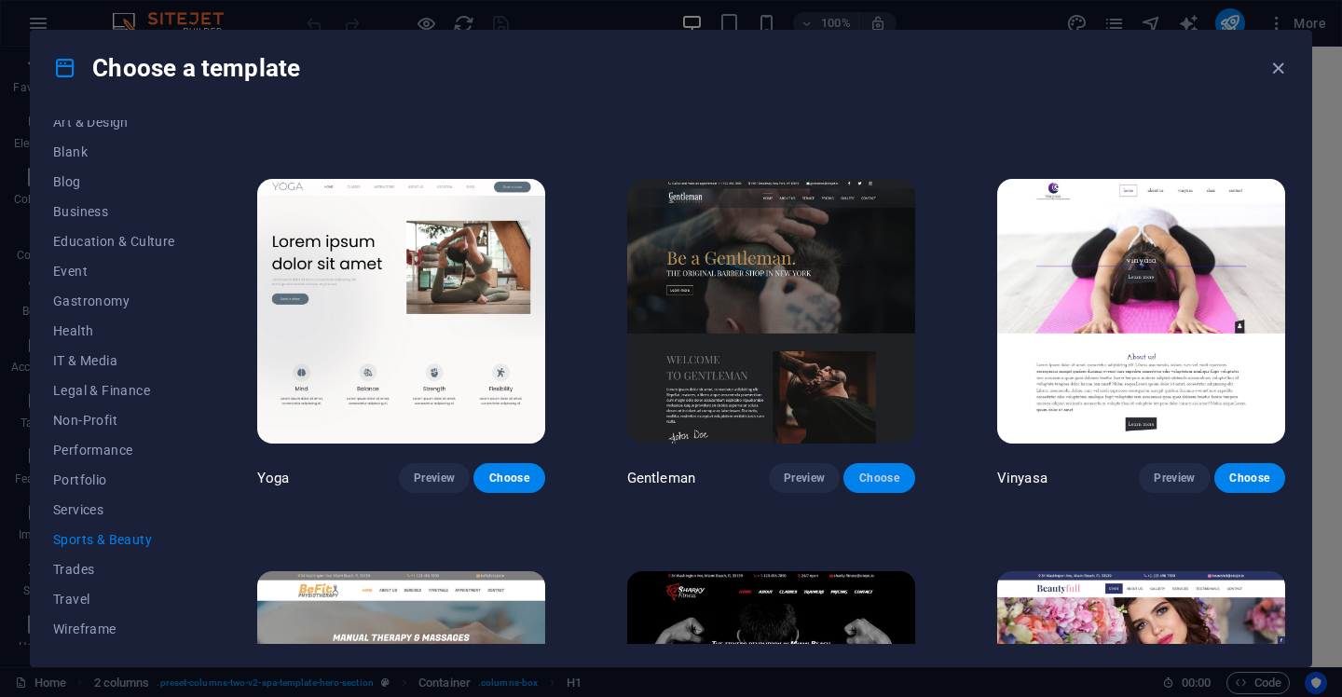
scroll to position [733, 0]
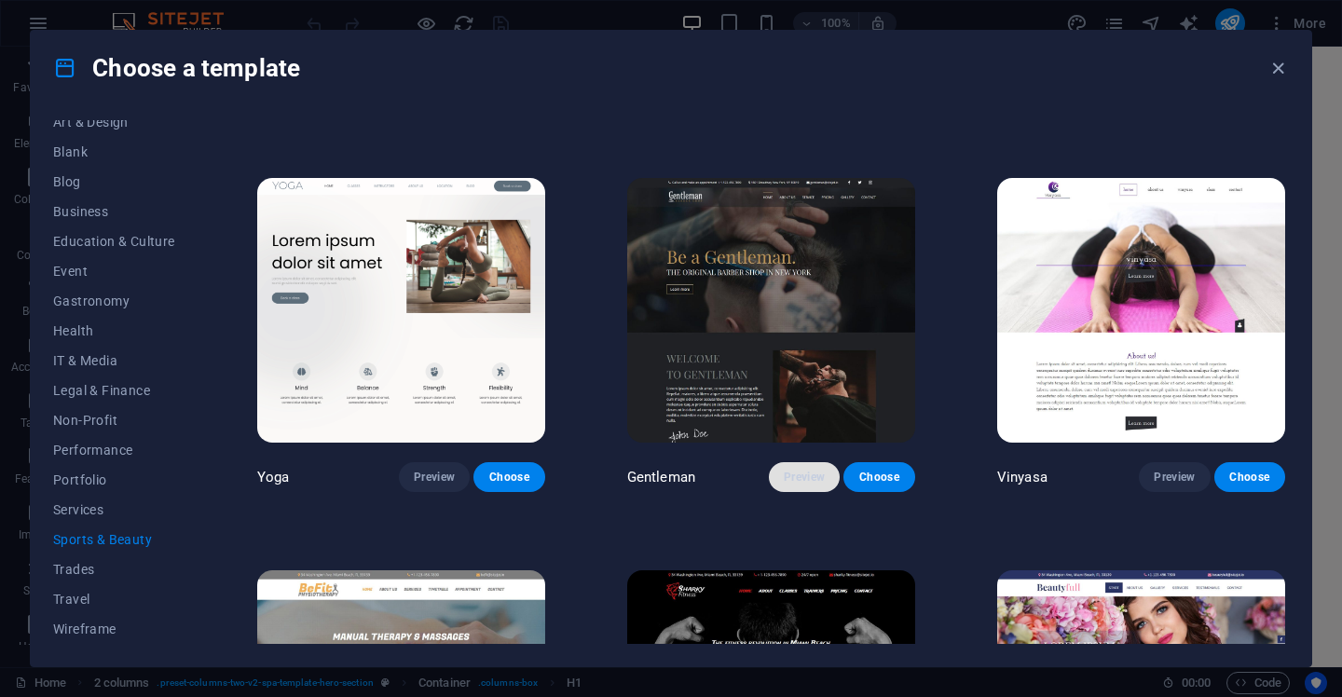
click at [811, 470] on span "Preview" at bounding box center [804, 477] width 41 height 15
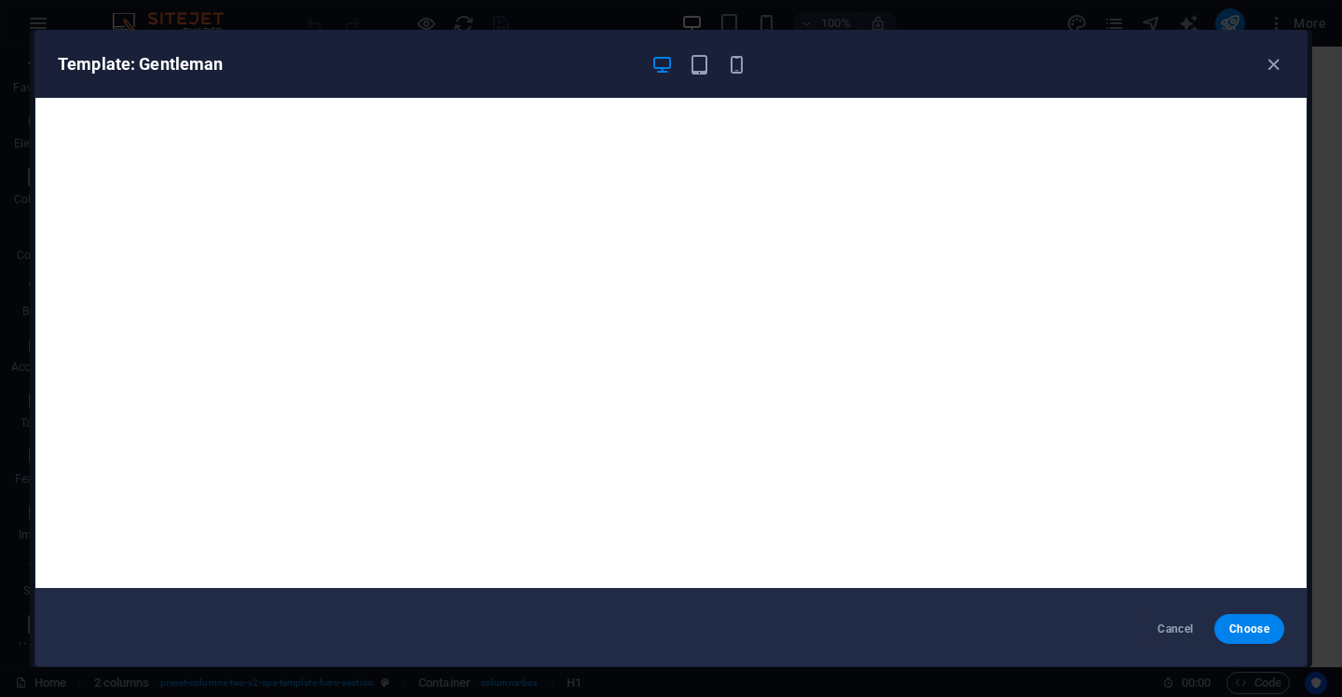
scroll to position [0, 0]
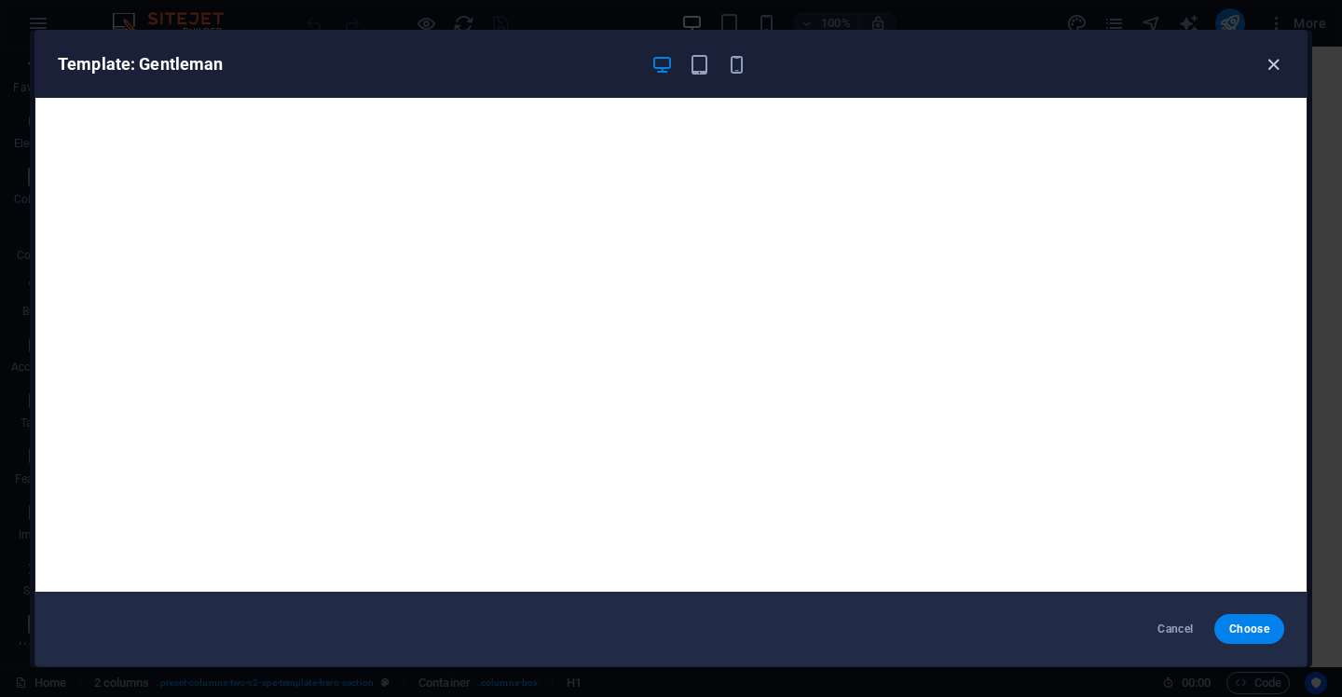
click at [1273, 65] on icon "button" at bounding box center [1273, 64] width 21 height 21
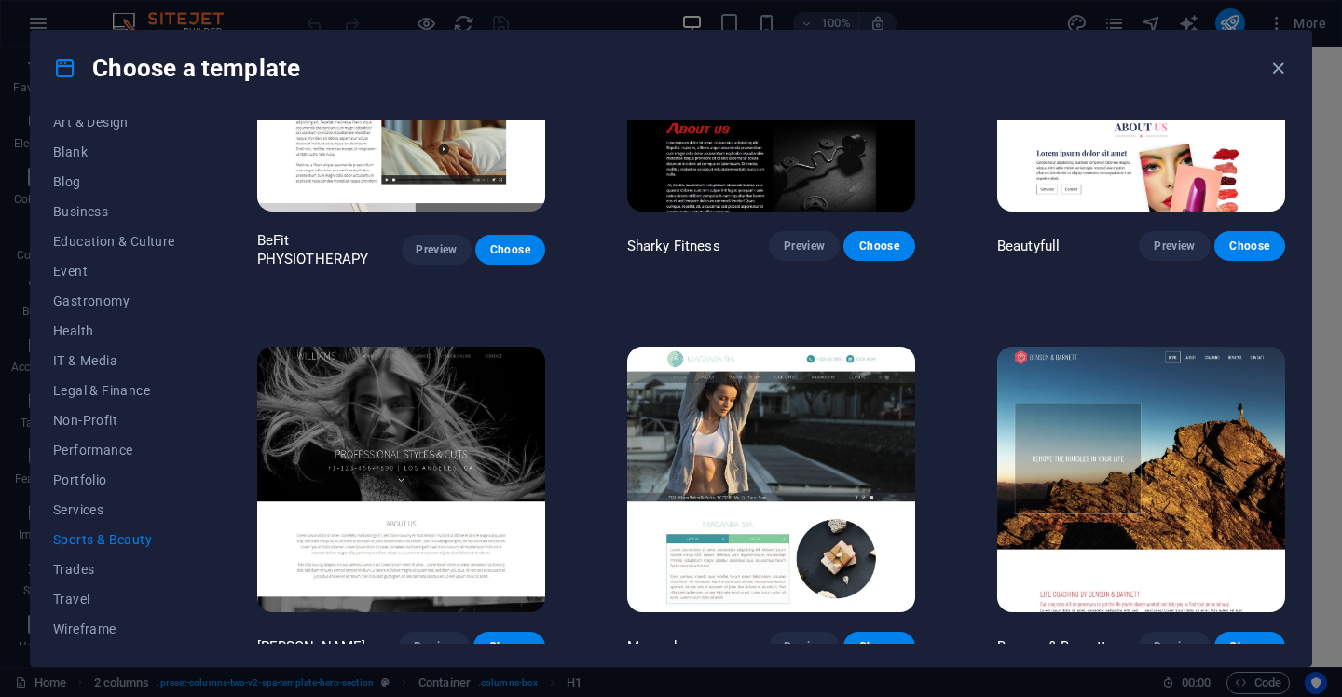
scroll to position [1362, 0]
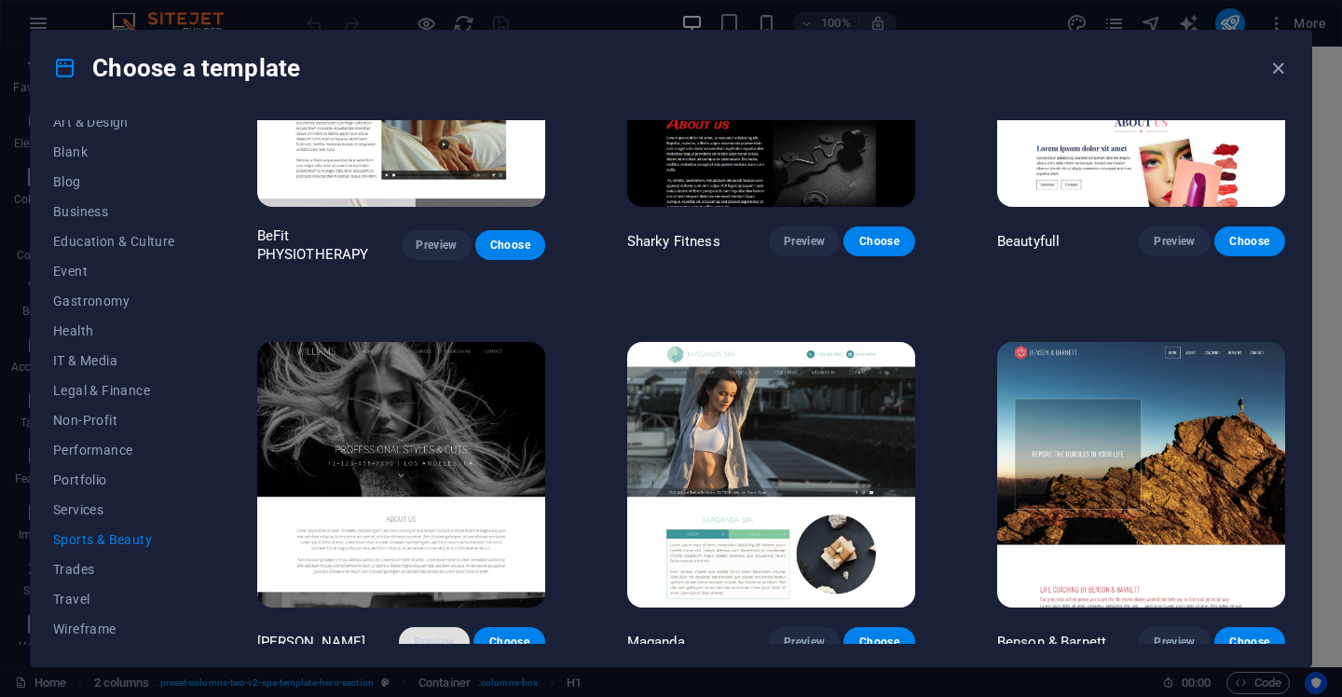
click at [445, 635] on span "Preview" at bounding box center [434, 642] width 41 height 15
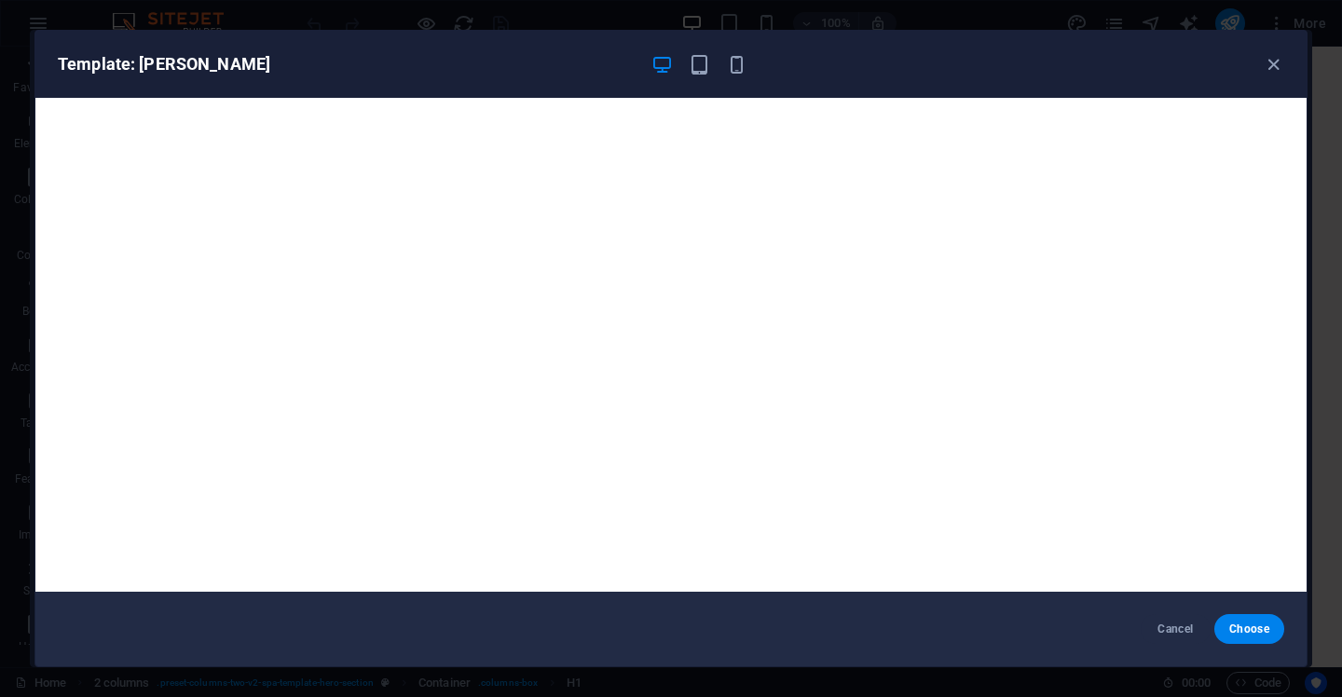
scroll to position [4, 0]
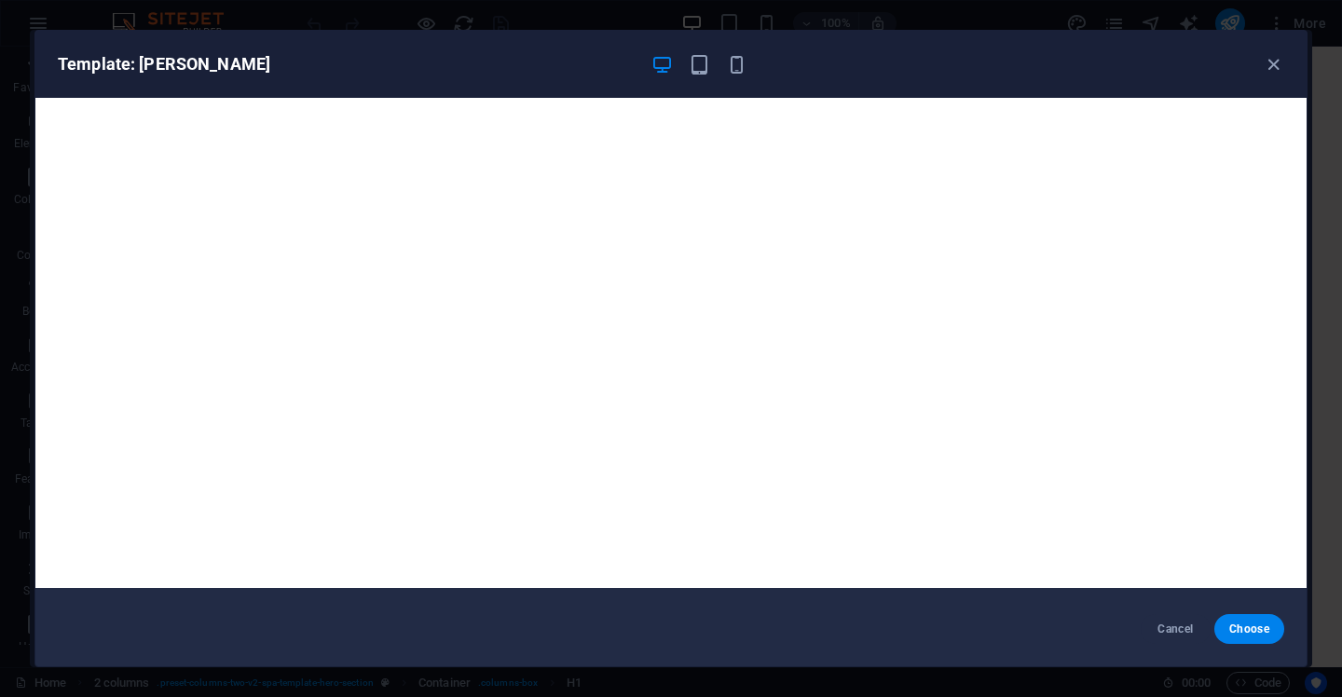
click at [1268, 49] on div "Template: [PERSON_NAME]" at bounding box center [671, 64] width 1272 height 67
click at [1271, 60] on icon "button" at bounding box center [1273, 64] width 21 height 21
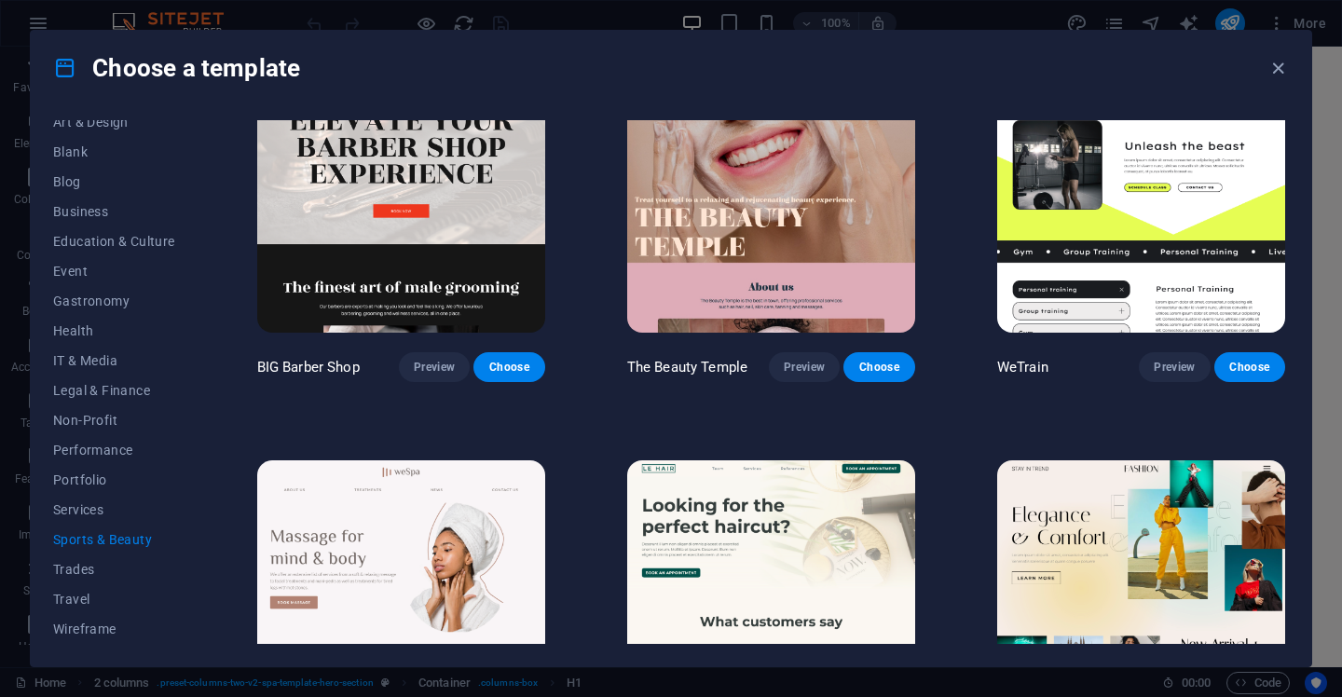
scroll to position [0, 0]
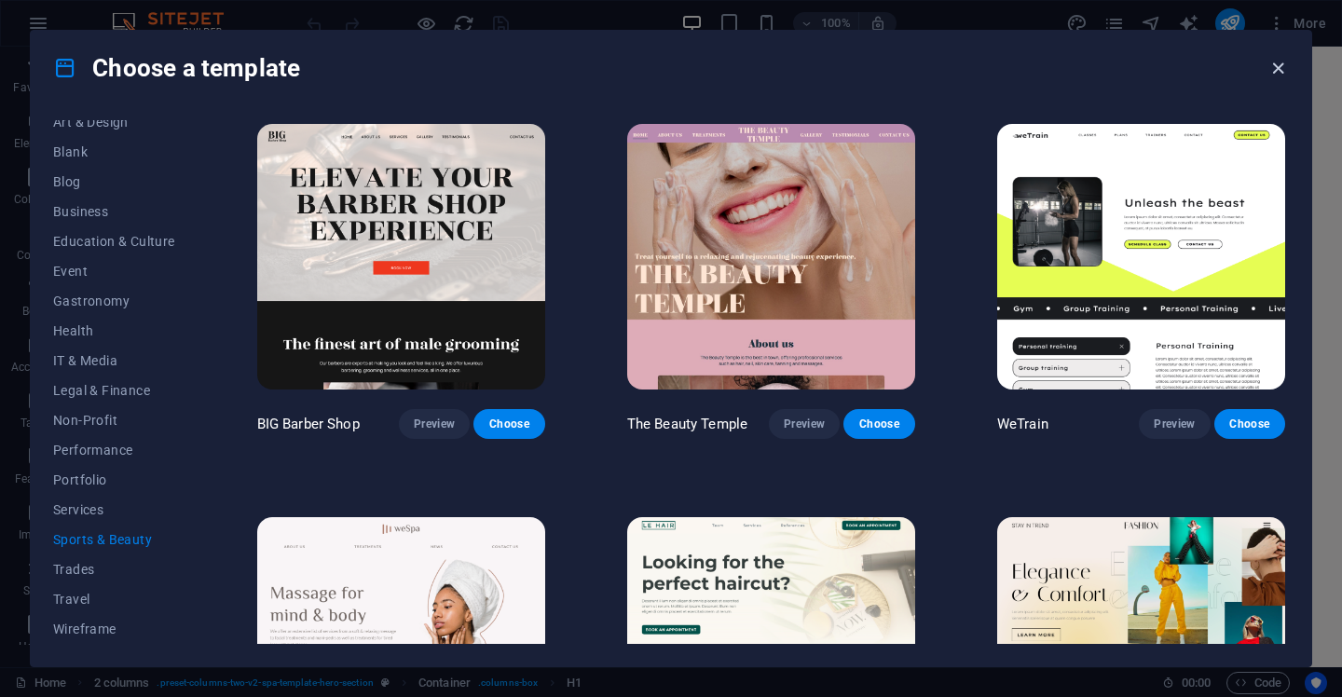
click at [1278, 66] on icon "button" at bounding box center [1278, 68] width 21 height 21
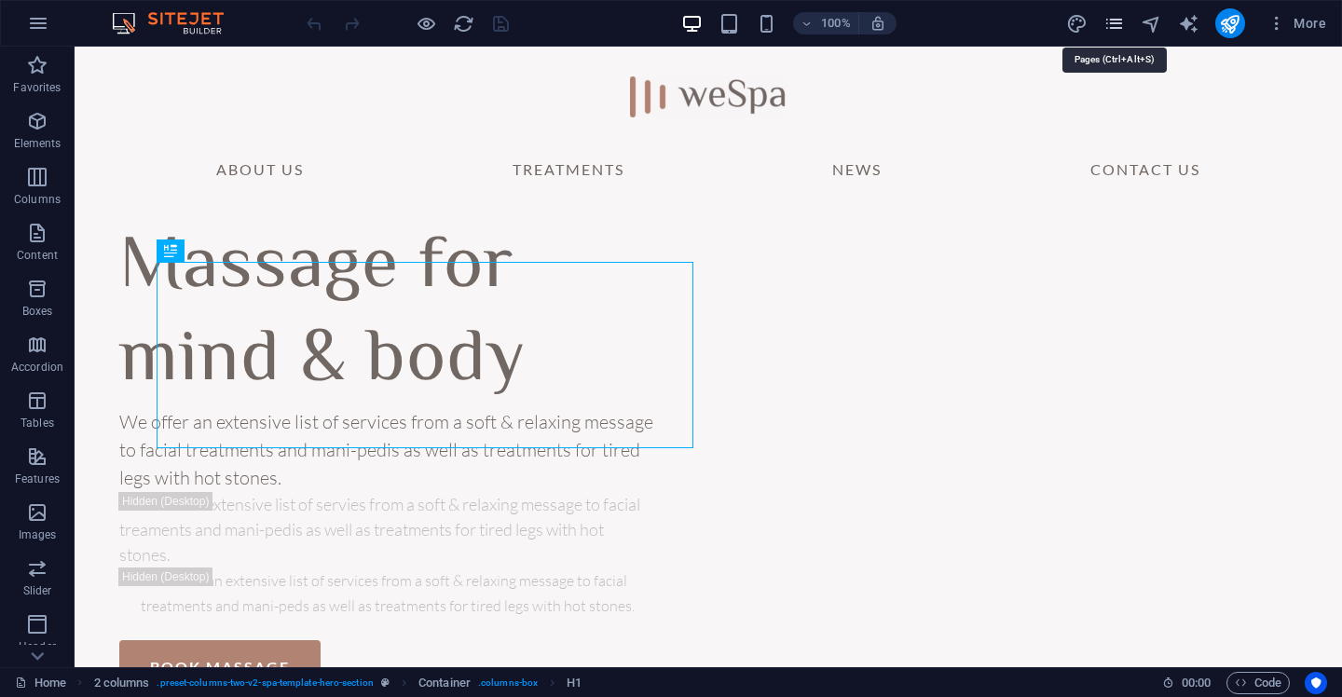
click at [1122, 21] on icon "pages" at bounding box center [1114, 23] width 21 height 21
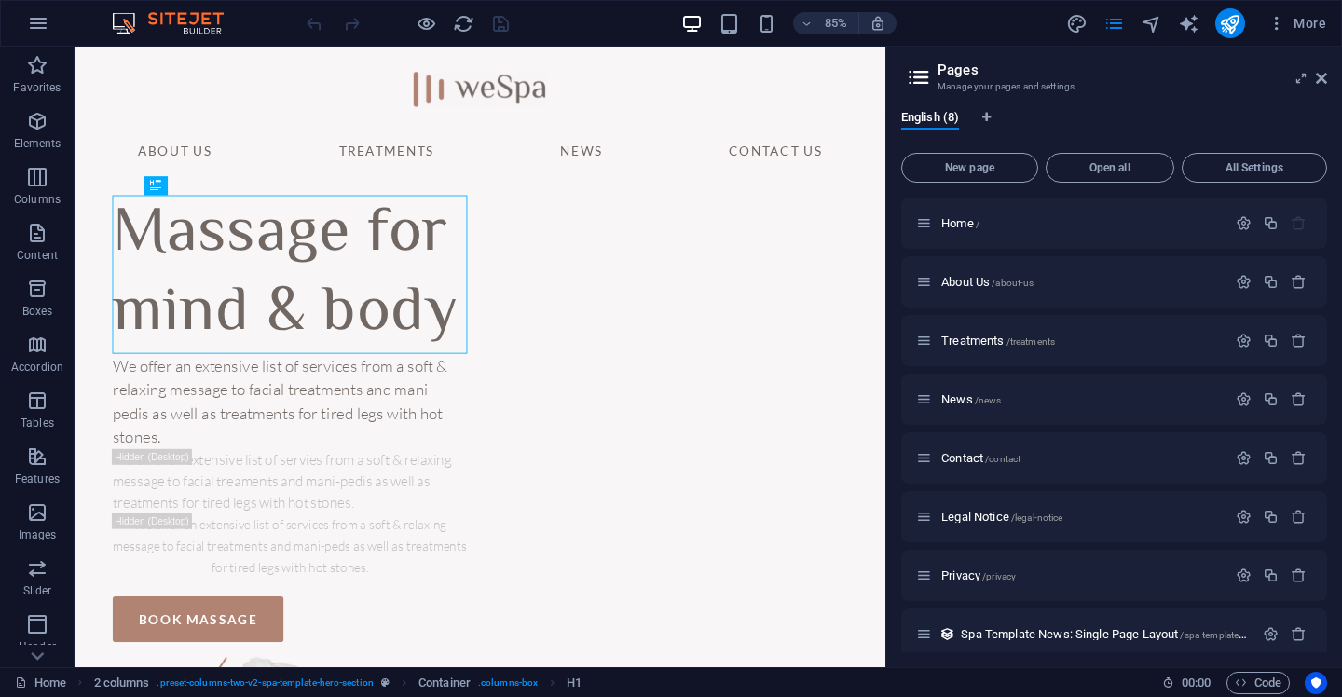
click at [1339, 16] on div "85% More" at bounding box center [671, 23] width 1341 height 45
click at [1323, 20] on span "More" at bounding box center [1297, 23] width 59 height 19
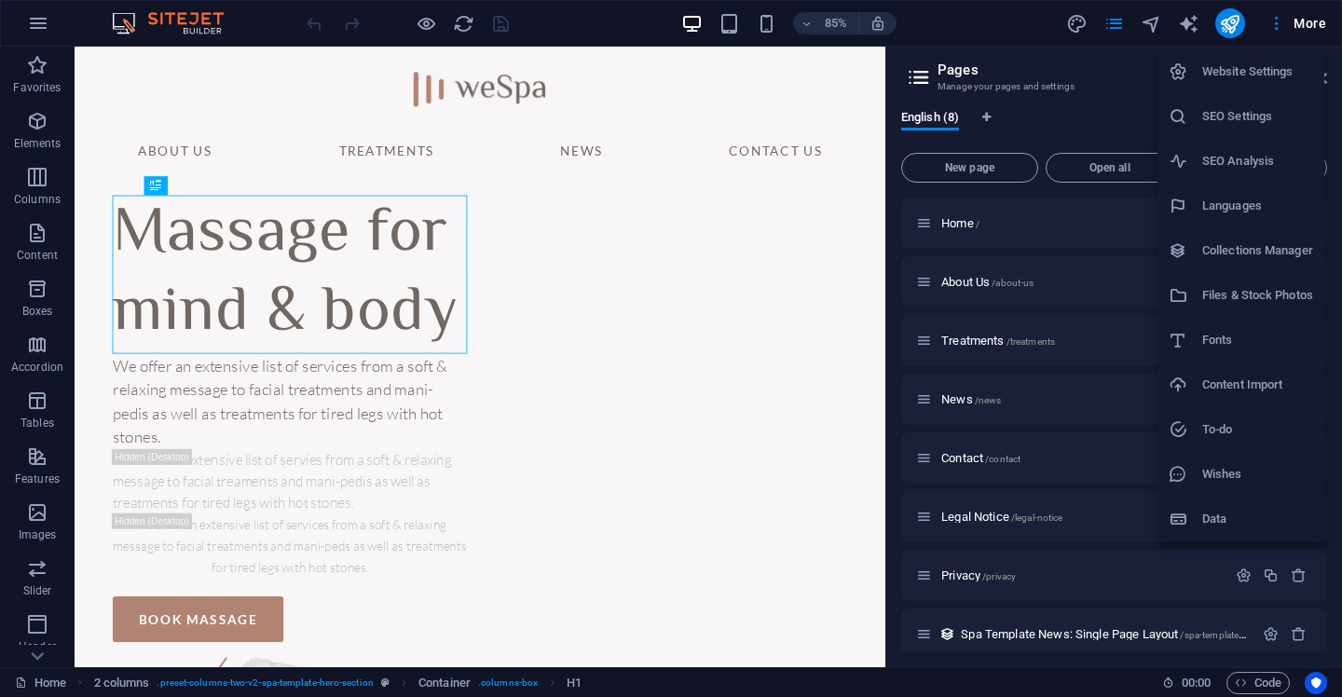
click at [1263, 511] on h6 "Data" at bounding box center [1258, 519] width 111 height 22
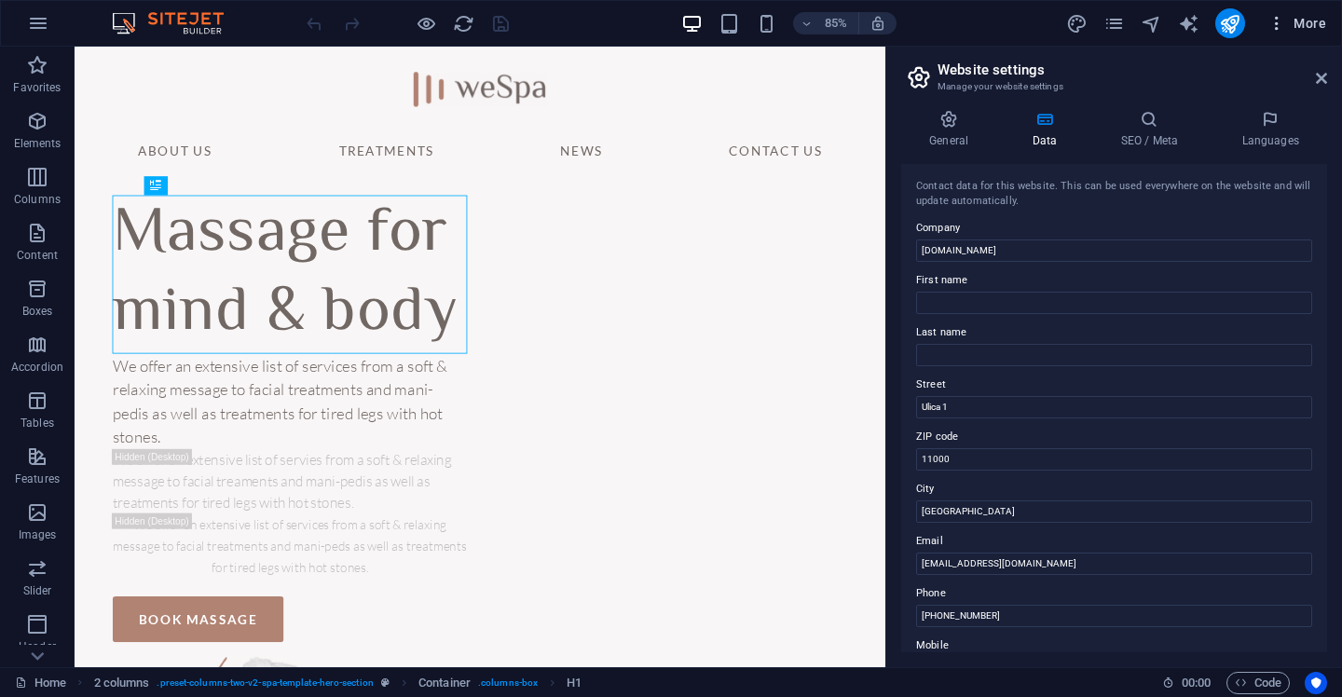
click at [1307, 21] on span "More" at bounding box center [1297, 23] width 59 height 19
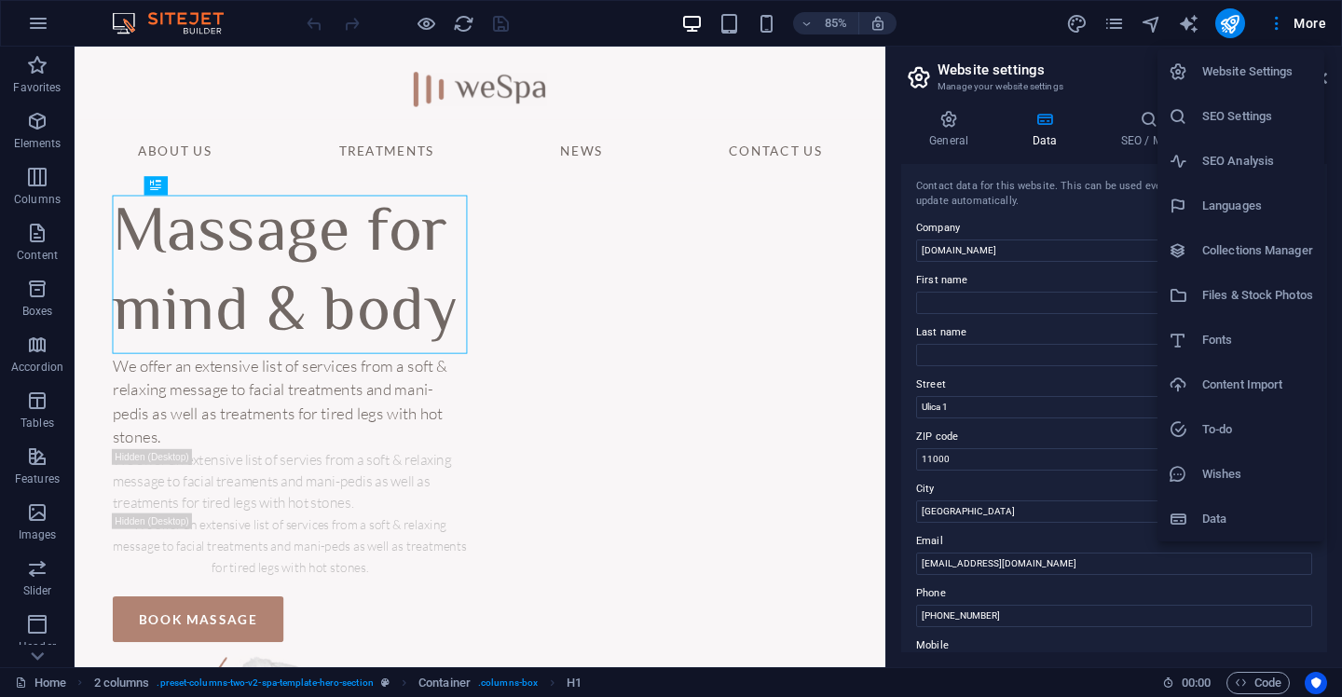
click at [1288, 253] on h6 "Collections Manager" at bounding box center [1258, 251] width 111 height 22
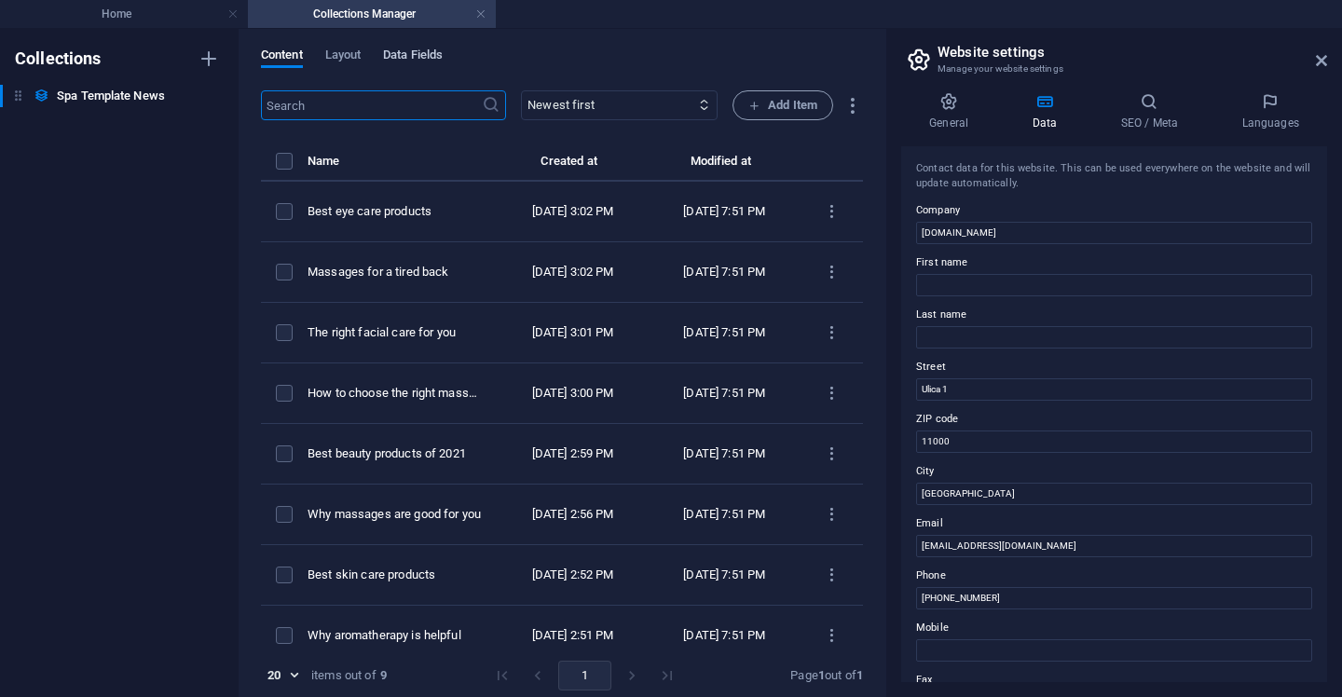
click at [408, 49] on span "Data Fields" at bounding box center [413, 57] width 60 height 26
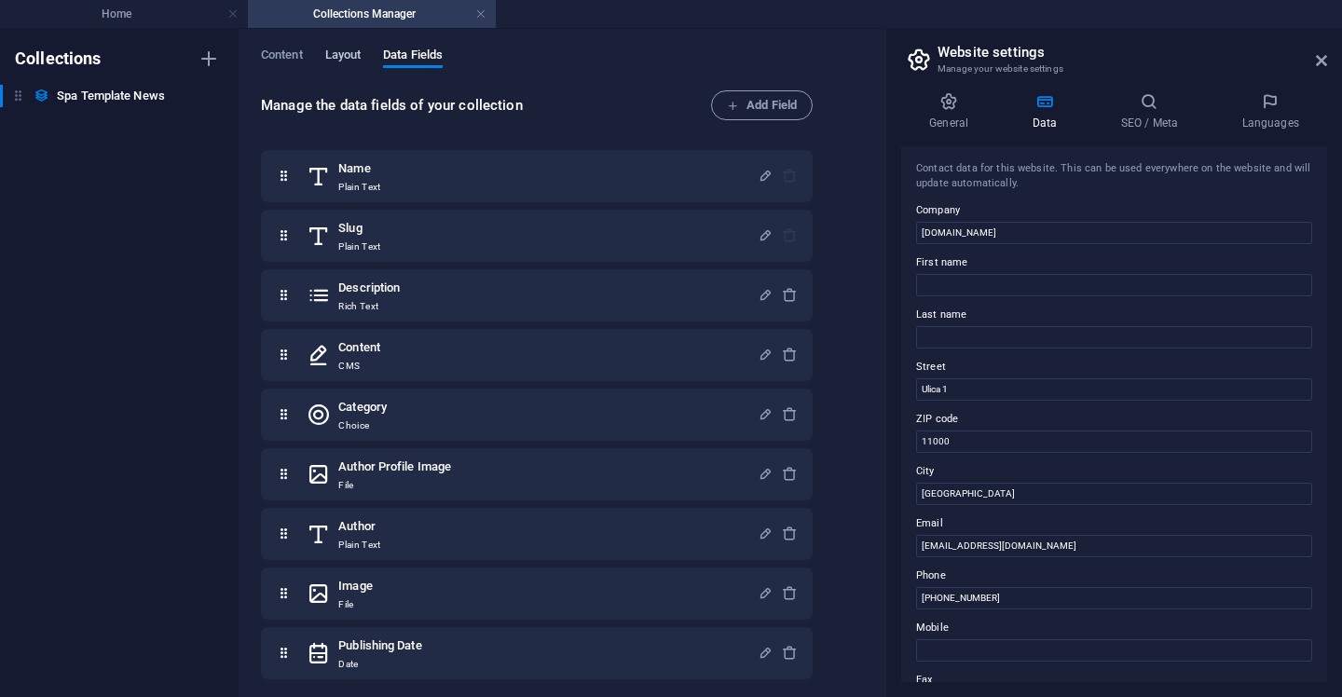
click at [347, 56] on span "Layout" at bounding box center [343, 57] width 36 height 26
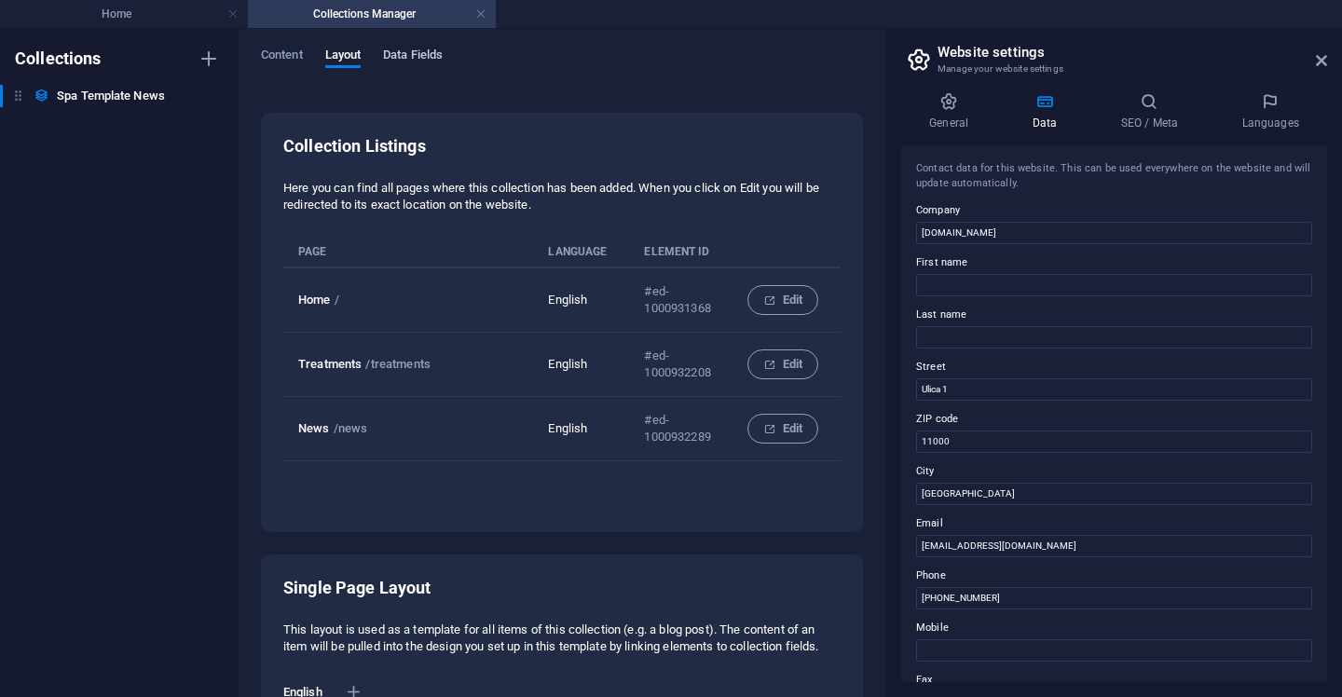
click at [418, 55] on span "Data Fields" at bounding box center [413, 57] width 60 height 26
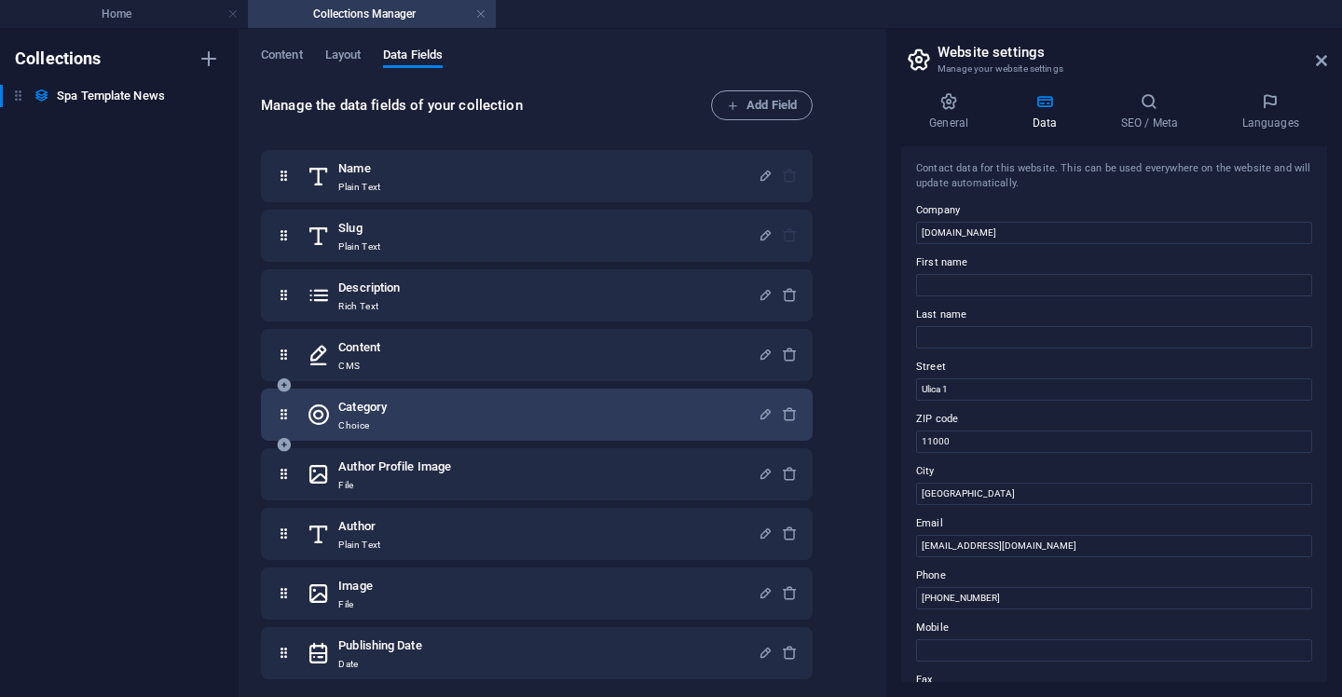
scroll to position [185, 0]
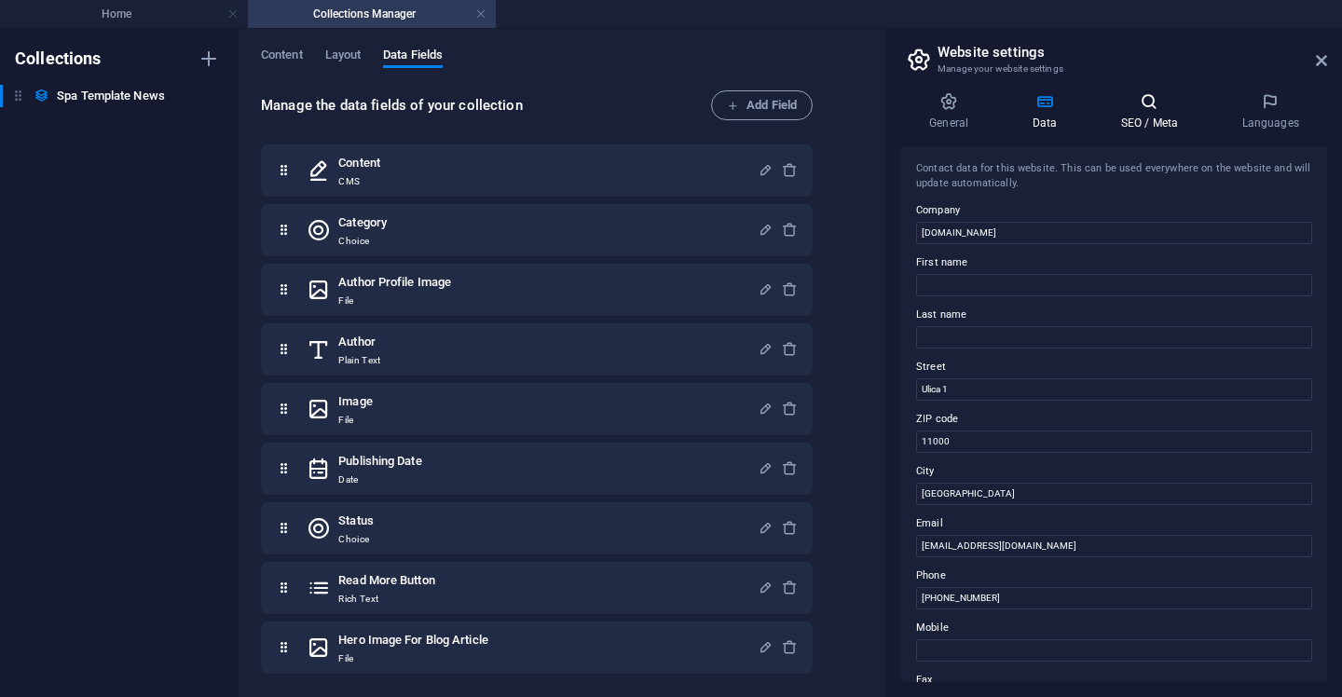
click at [1144, 114] on h4 "SEO / Meta" at bounding box center [1153, 111] width 121 height 39
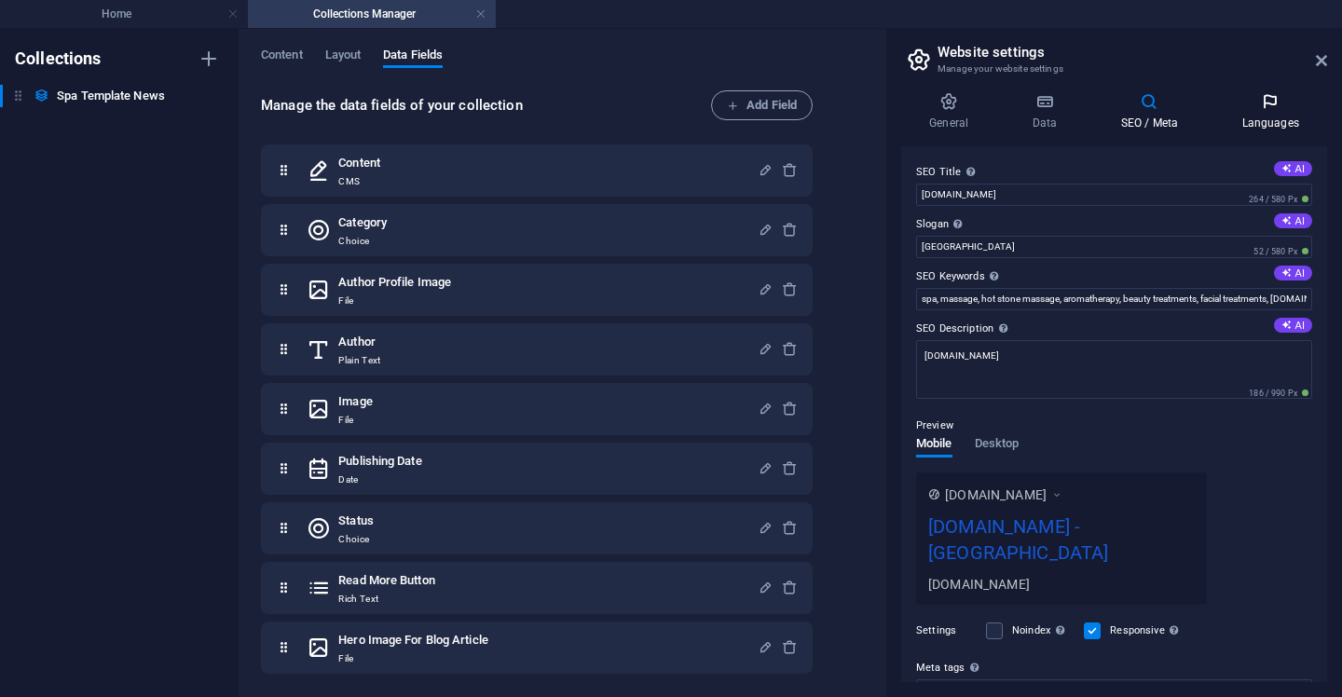
click at [1232, 112] on h4 "Languages" at bounding box center [1271, 111] width 114 height 39
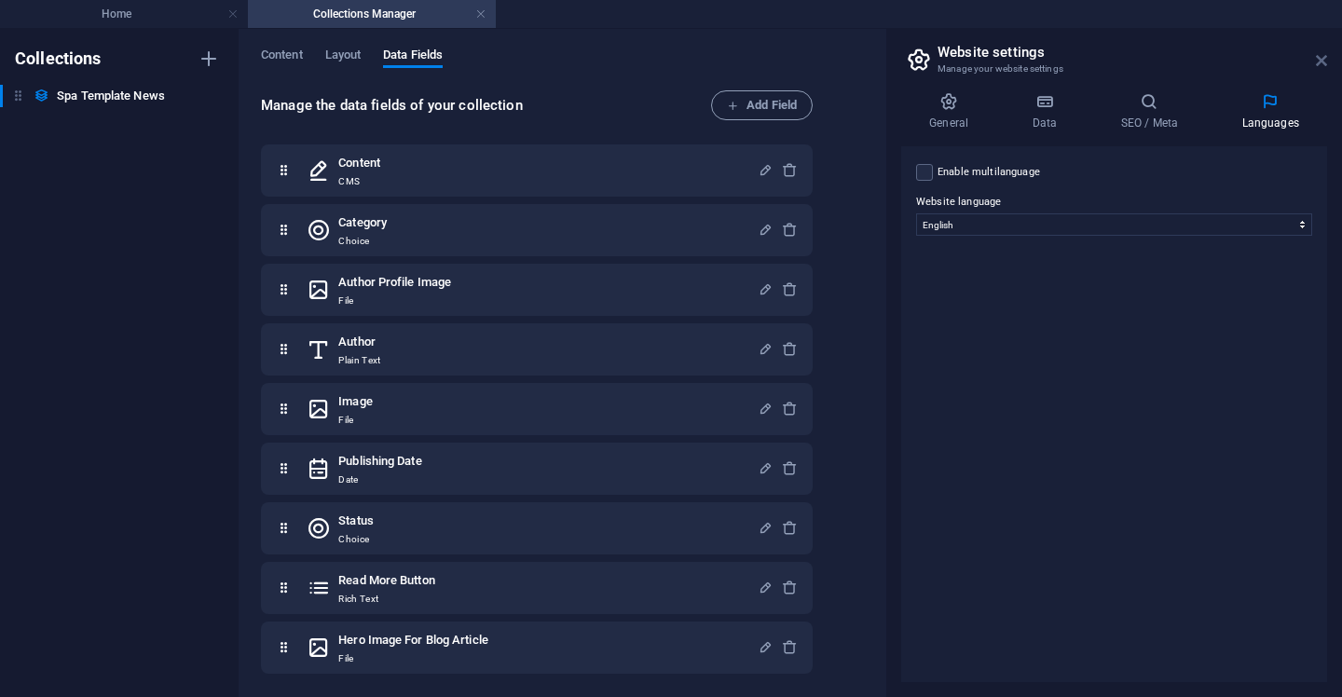
click at [1322, 64] on icon at bounding box center [1321, 60] width 11 height 15
click at [484, 12] on link at bounding box center [480, 15] width 11 height 18
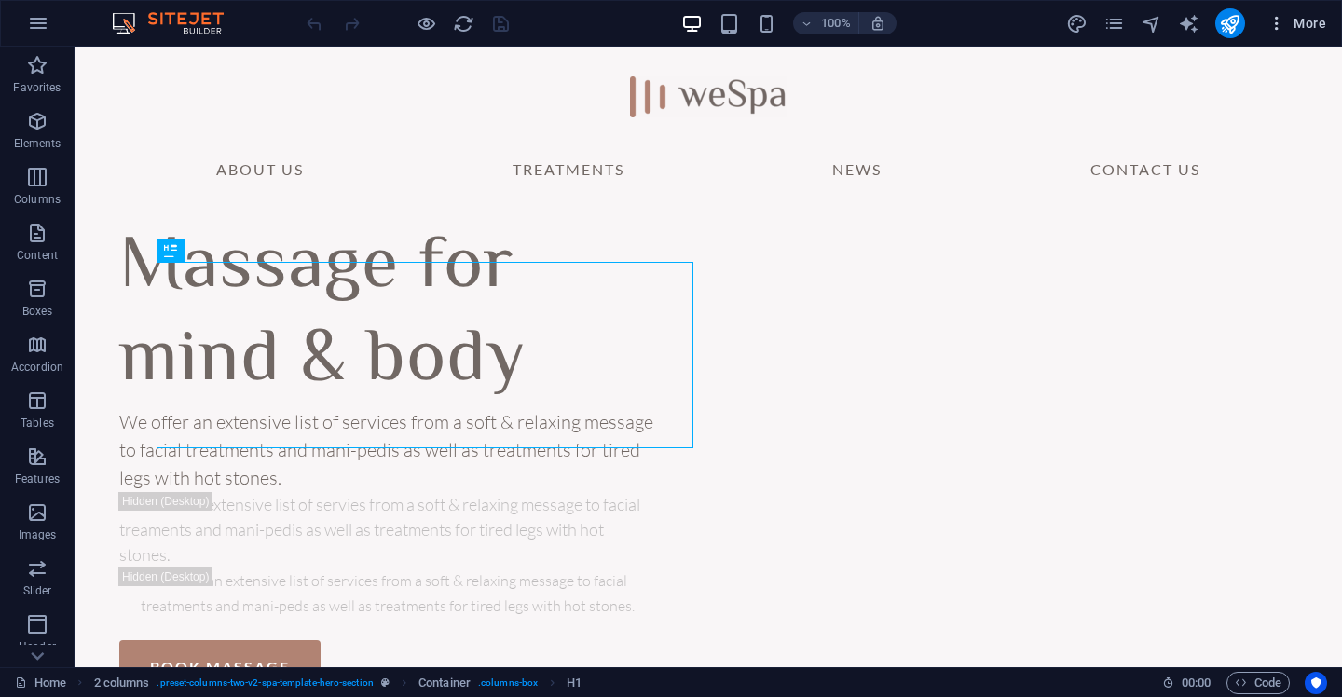
click at [1307, 31] on span "More" at bounding box center [1297, 23] width 59 height 19
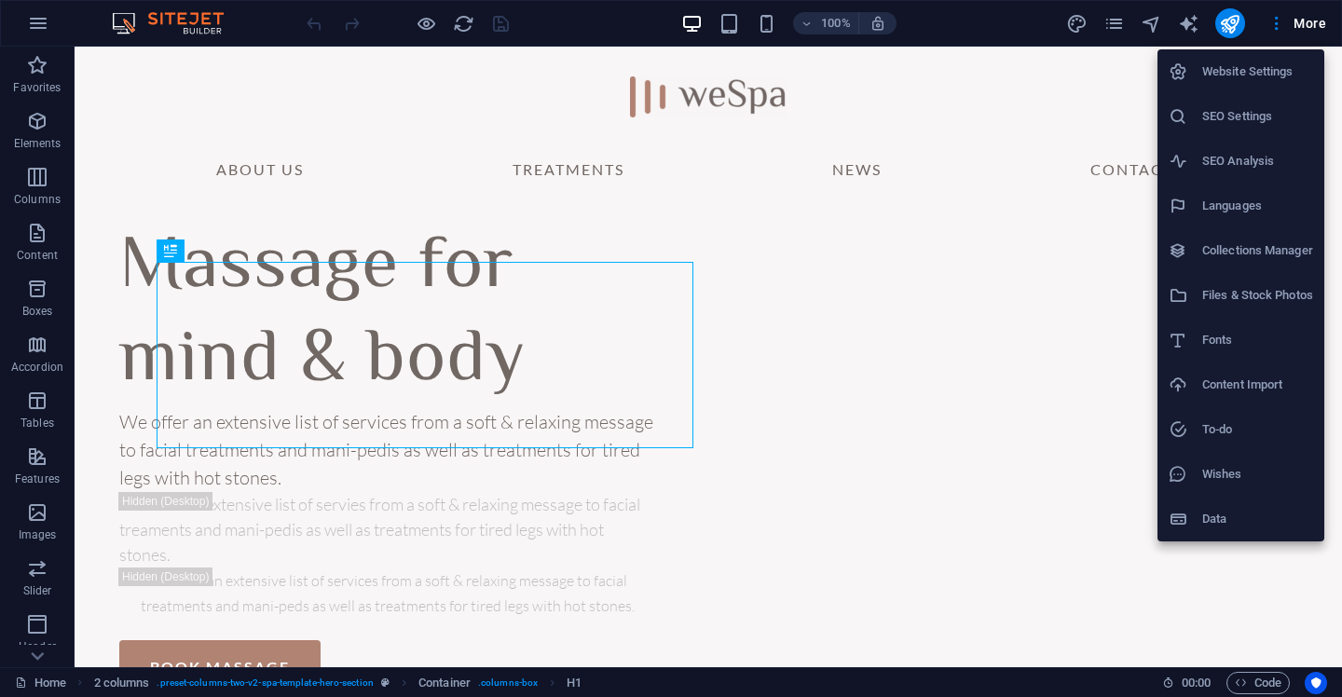
click at [1285, 390] on h6 "Content Import" at bounding box center [1258, 385] width 111 height 22
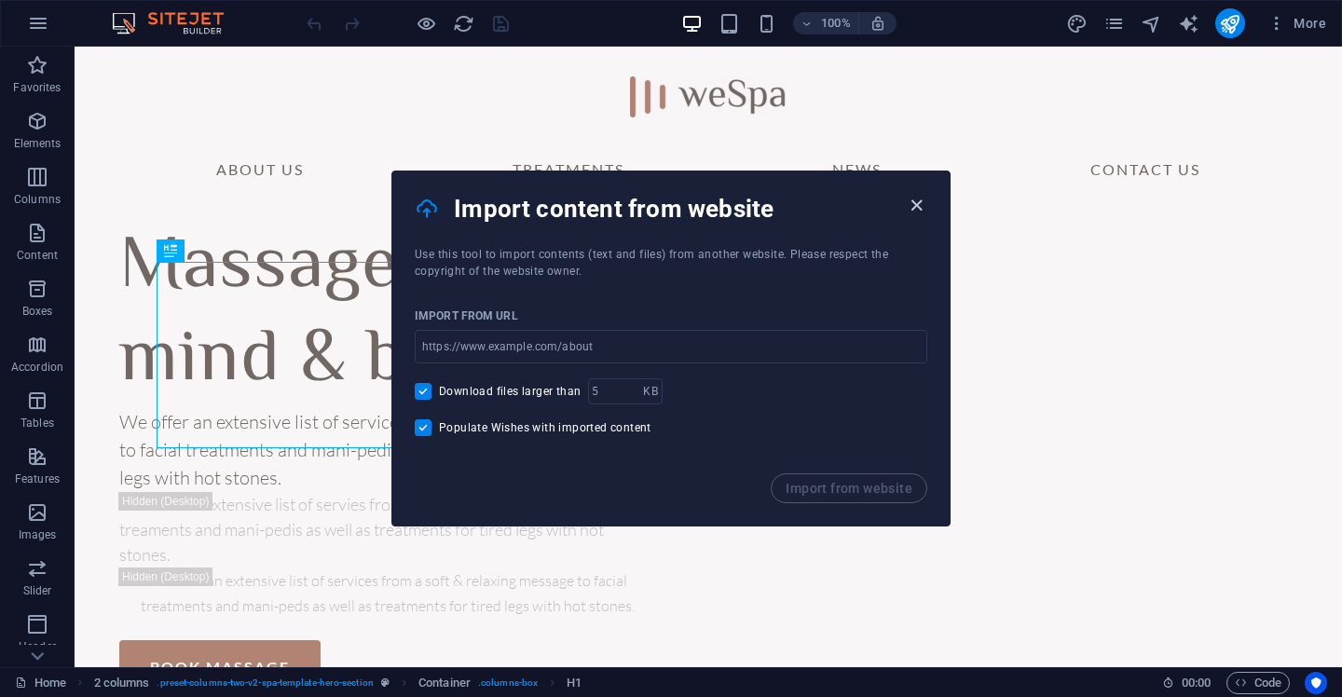
click at [916, 209] on icon "button" at bounding box center [916, 205] width 21 height 21
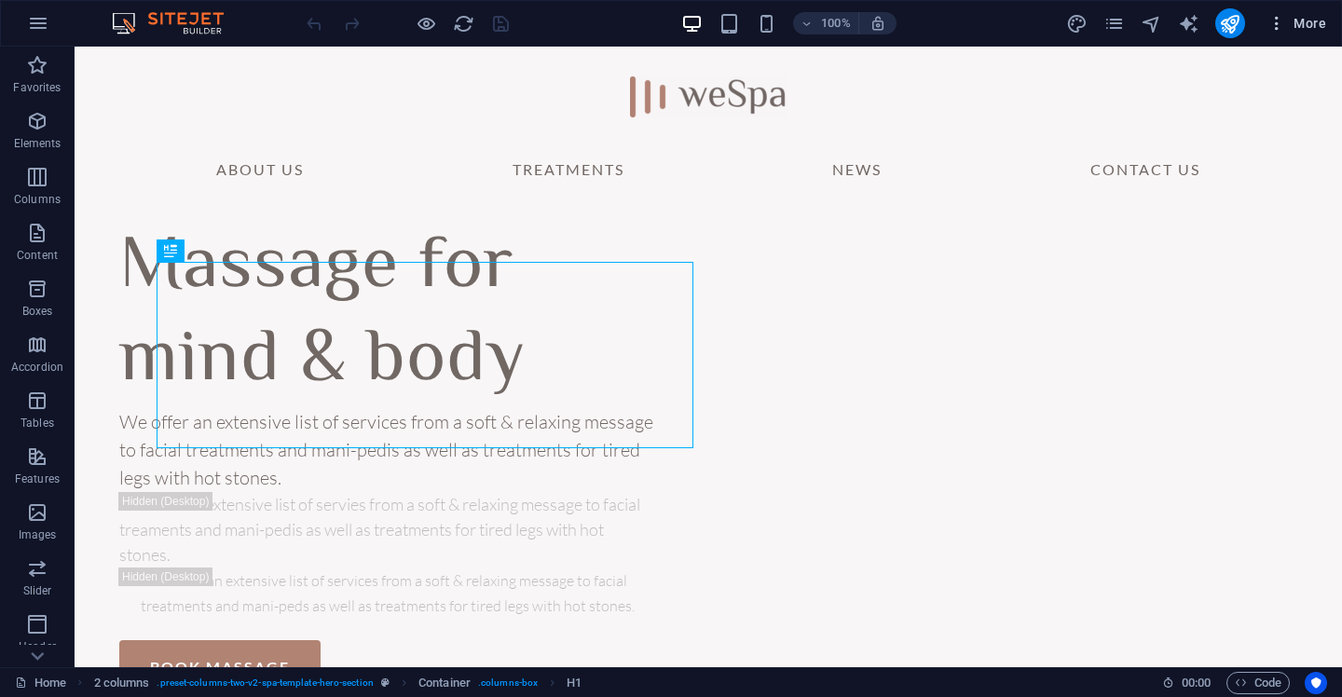
click at [1304, 18] on span "More" at bounding box center [1297, 23] width 59 height 19
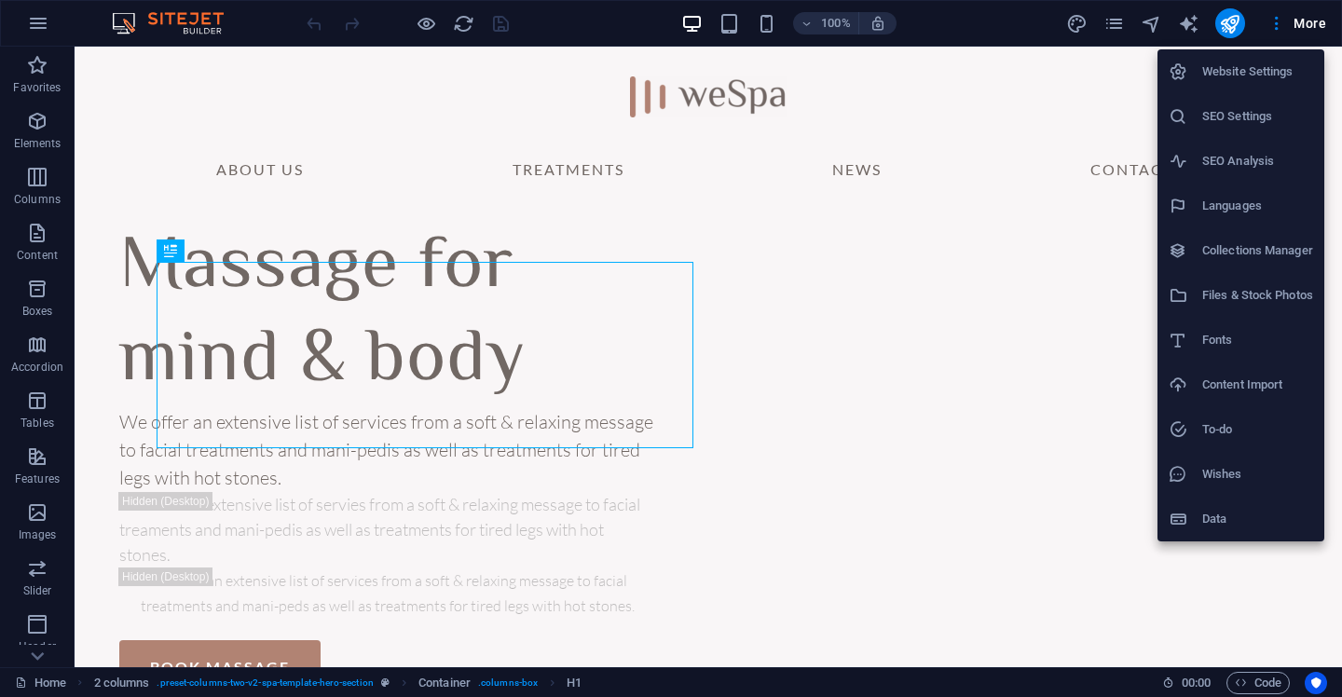
click at [1255, 74] on h6 "Website Settings" at bounding box center [1258, 72] width 111 height 22
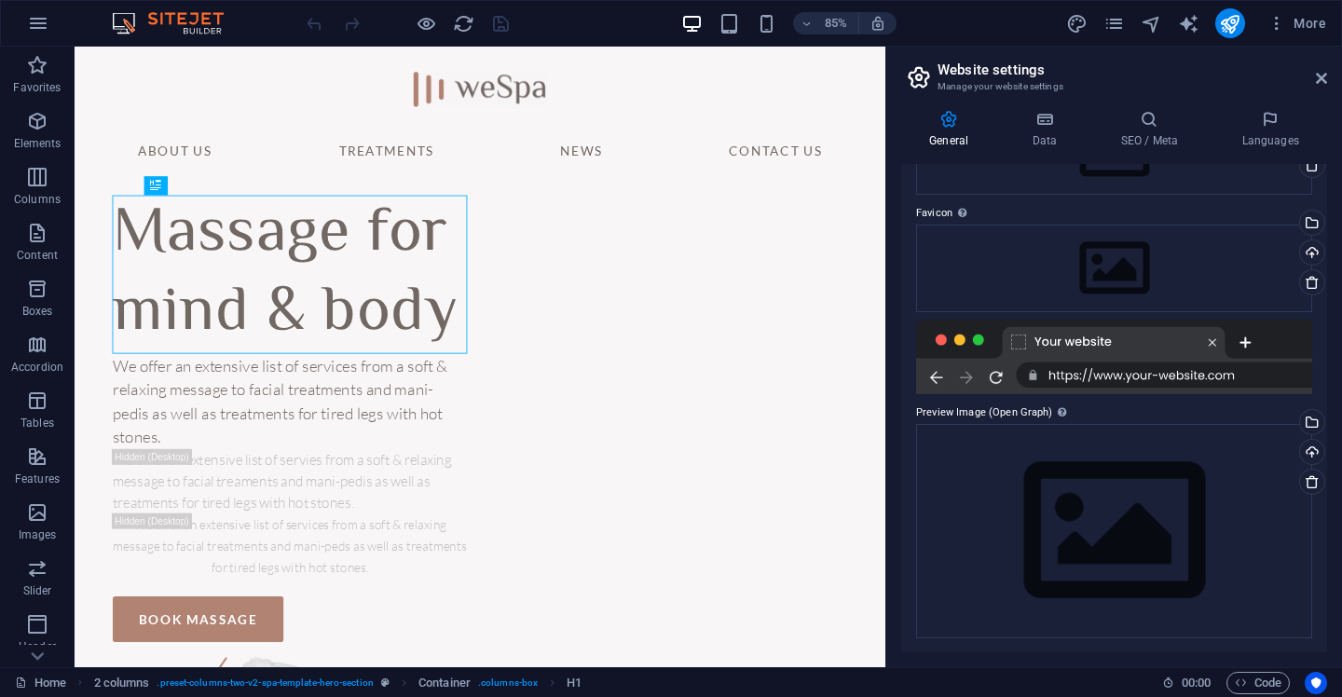
scroll to position [0, 0]
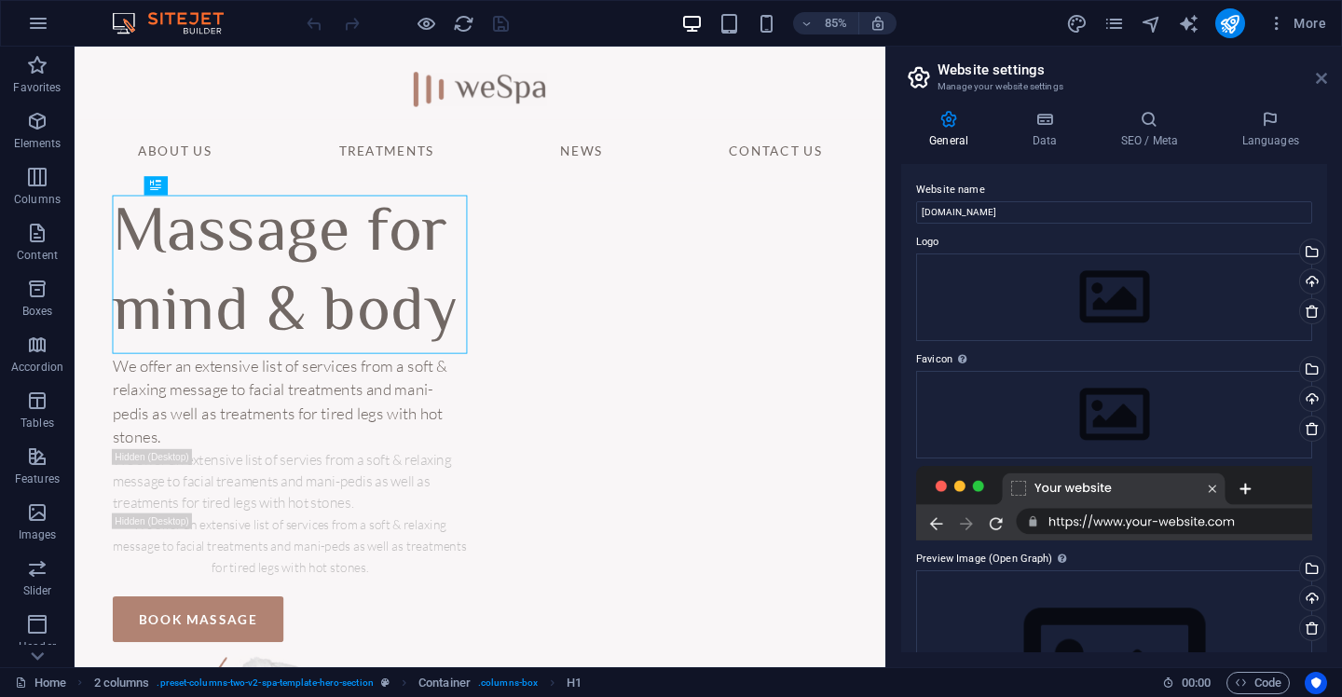
click at [1323, 80] on icon at bounding box center [1321, 78] width 11 height 15
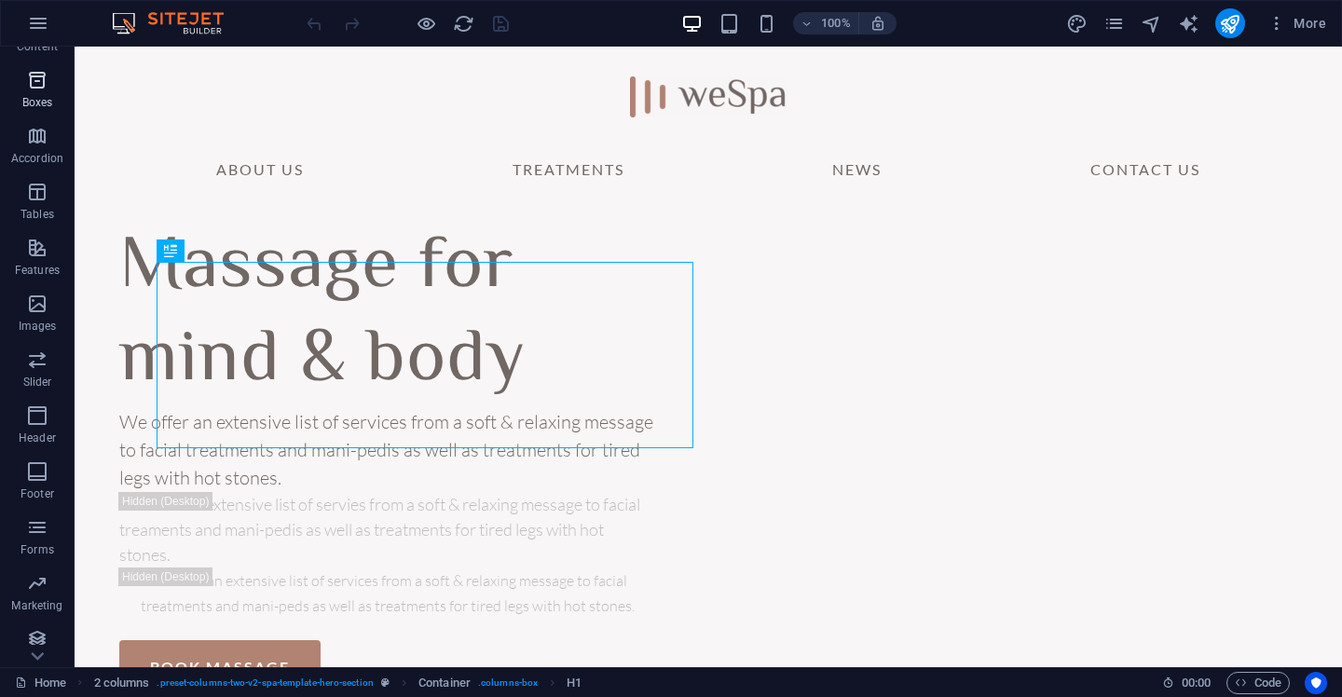
scroll to position [218, 0]
click at [45, 24] on icon "button" at bounding box center [38, 23] width 22 height 22
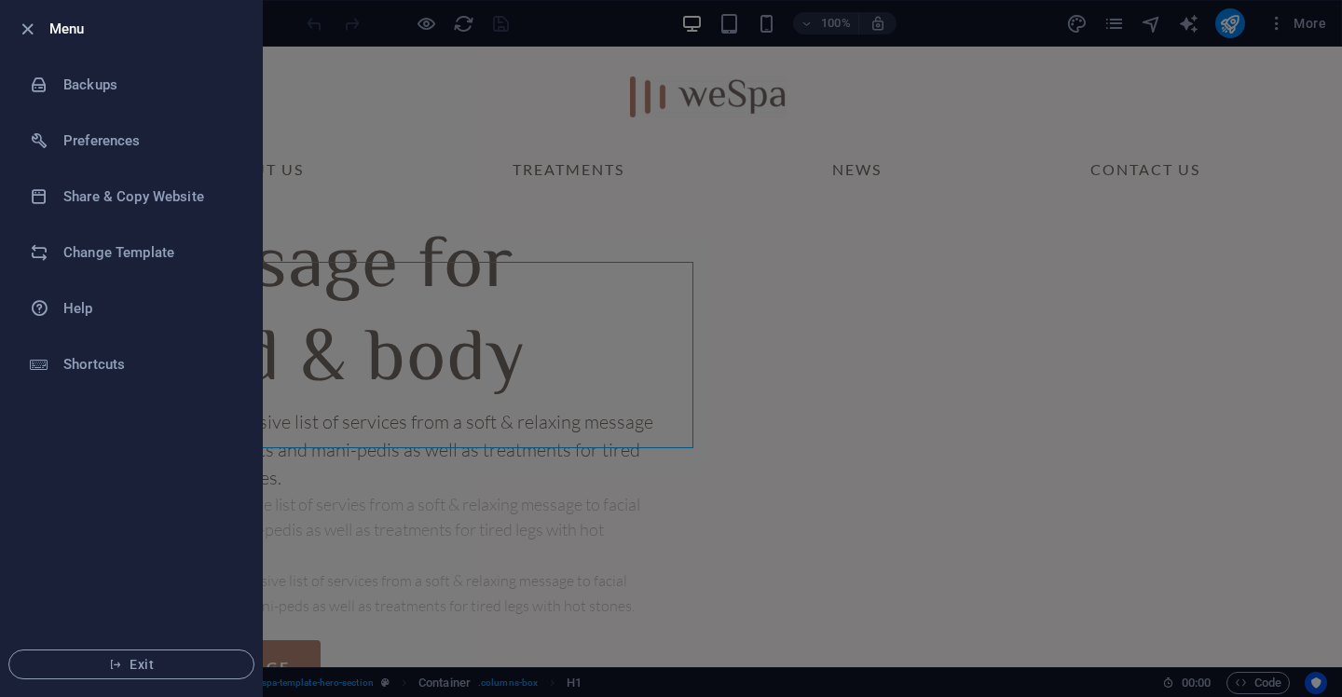
click at [45, 24] on div at bounding box center [33, 29] width 34 height 22
click at [141, 145] on h6 "Preferences" at bounding box center [149, 141] width 172 height 22
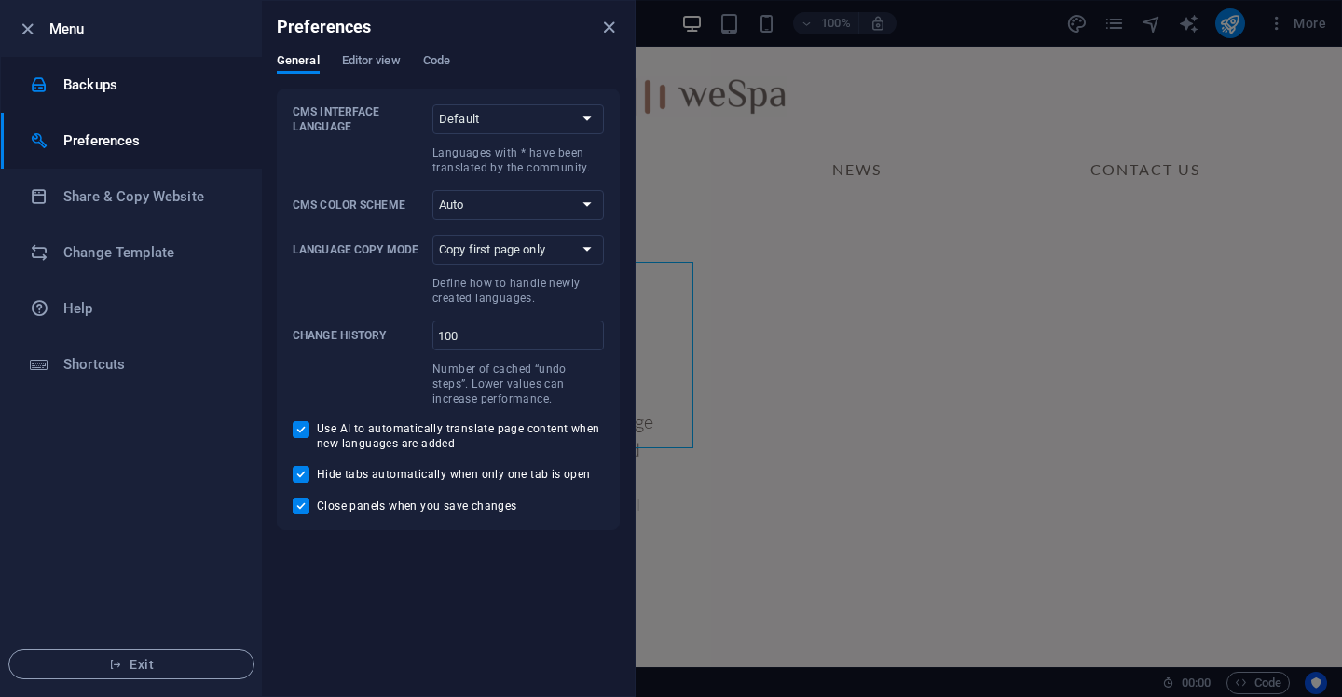
click at [113, 82] on h6 "Backups" at bounding box center [149, 85] width 172 height 22
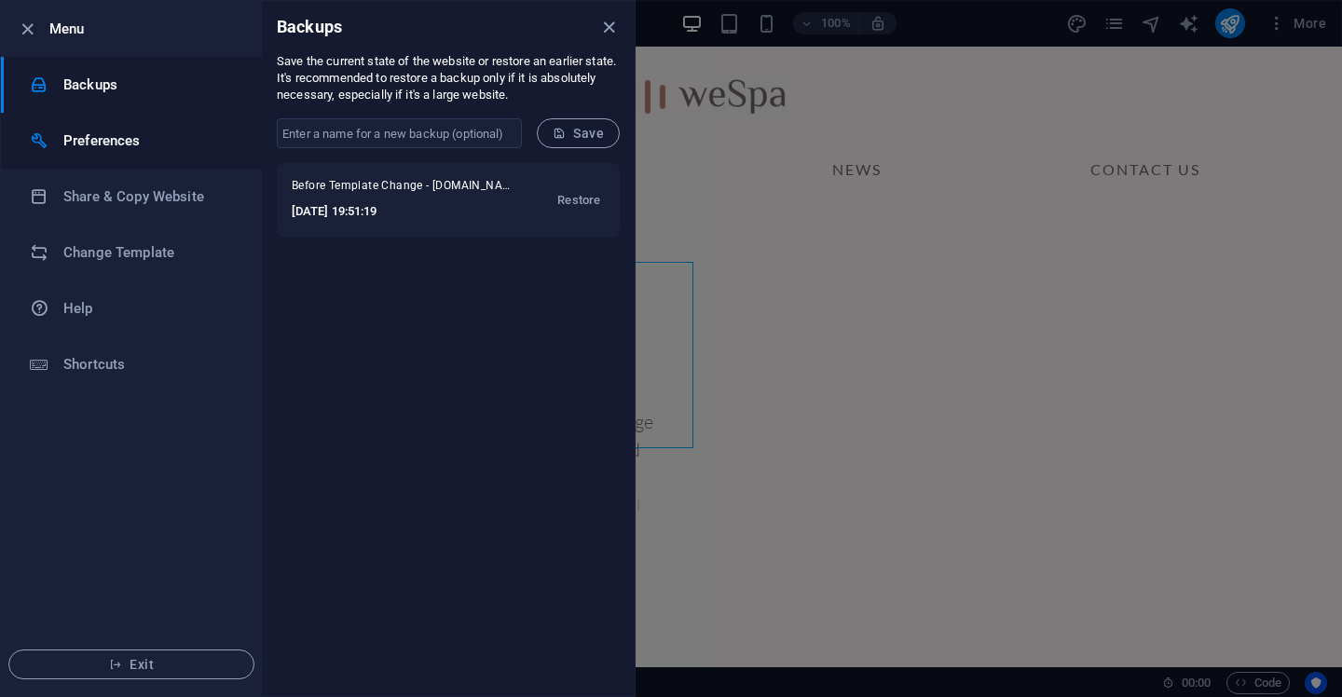
click at [117, 131] on h6 "Preferences" at bounding box center [149, 141] width 172 height 22
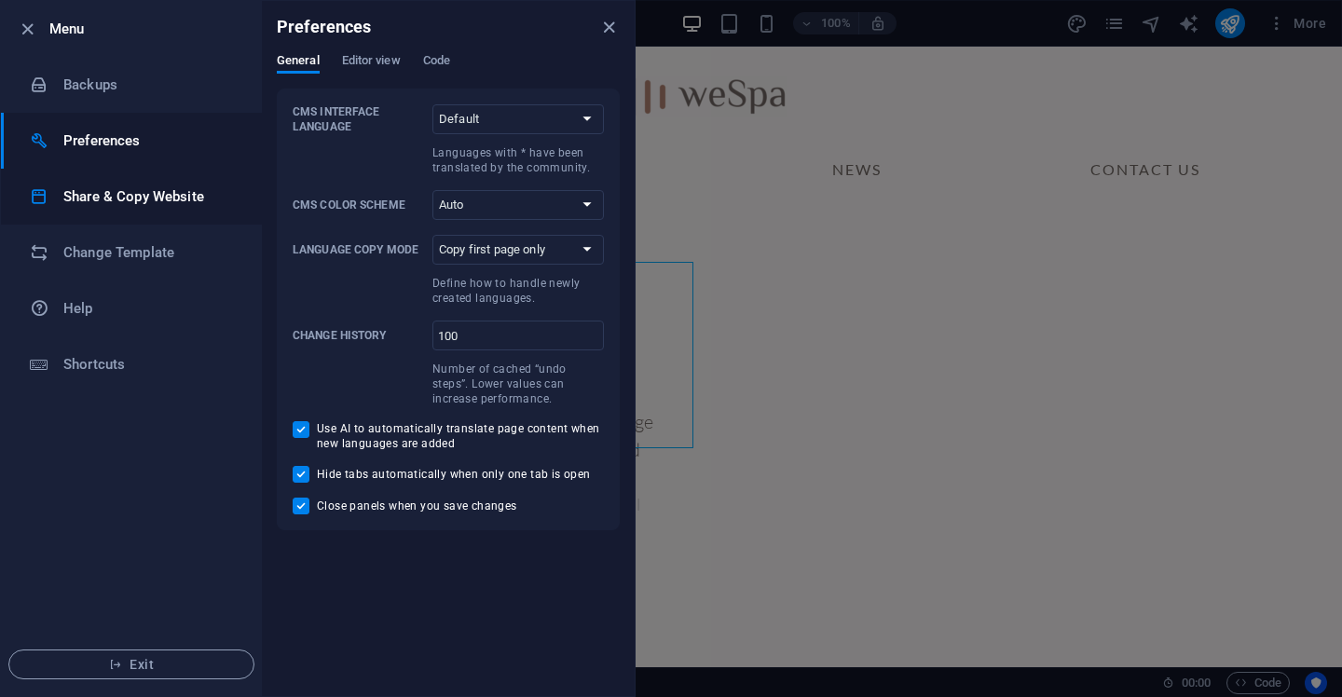
click at [128, 183] on li "Share & Copy Website" at bounding box center [131, 197] width 261 height 56
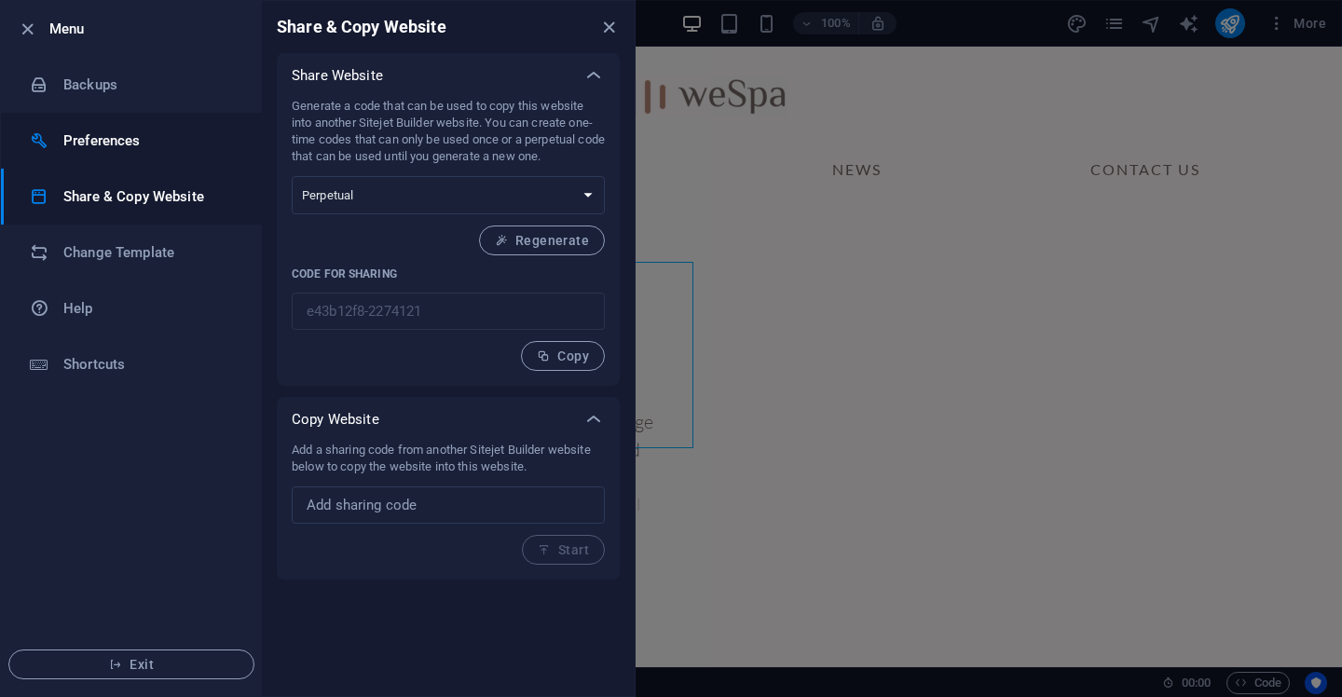
click at [119, 147] on h6 "Preferences" at bounding box center [149, 141] width 172 height 22
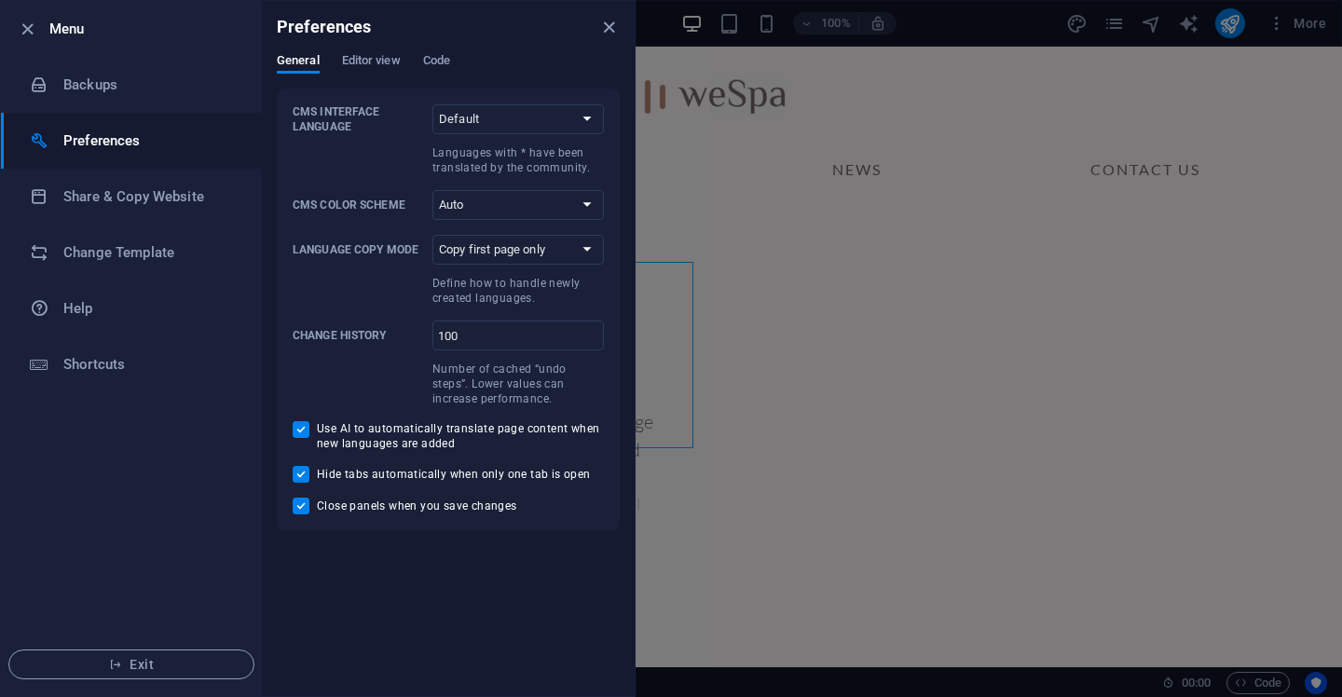
click at [397, 47] on div "Preferences" at bounding box center [448, 27] width 373 height 52
click at [397, 52] on span "Editor view" at bounding box center [371, 62] width 59 height 26
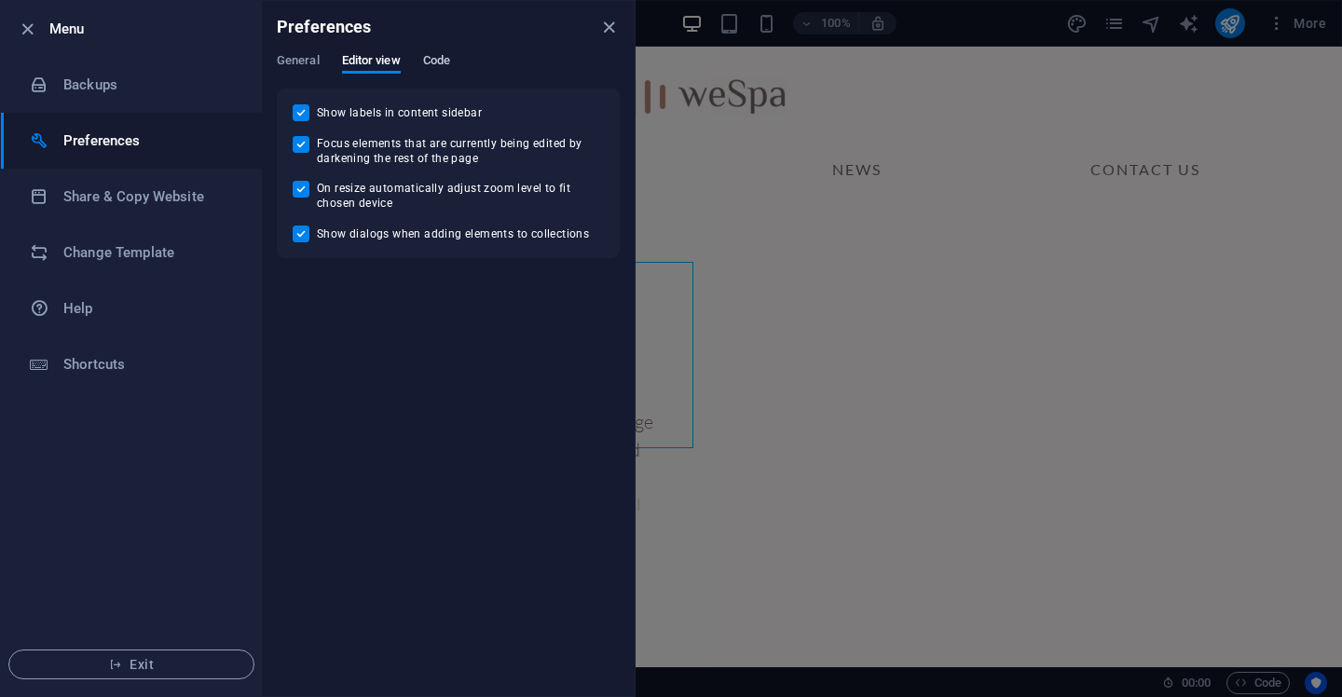
click at [446, 66] on span "Code" at bounding box center [436, 62] width 27 height 26
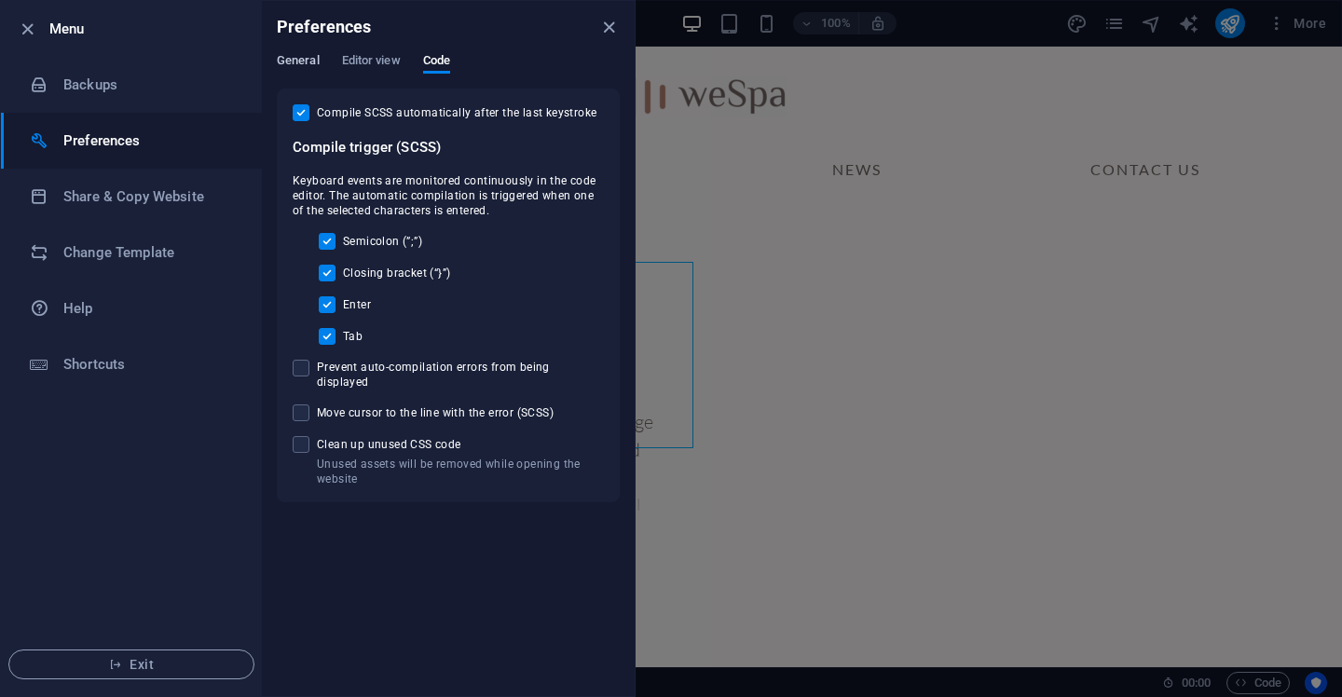
click at [312, 62] on span "General" at bounding box center [298, 62] width 43 height 26
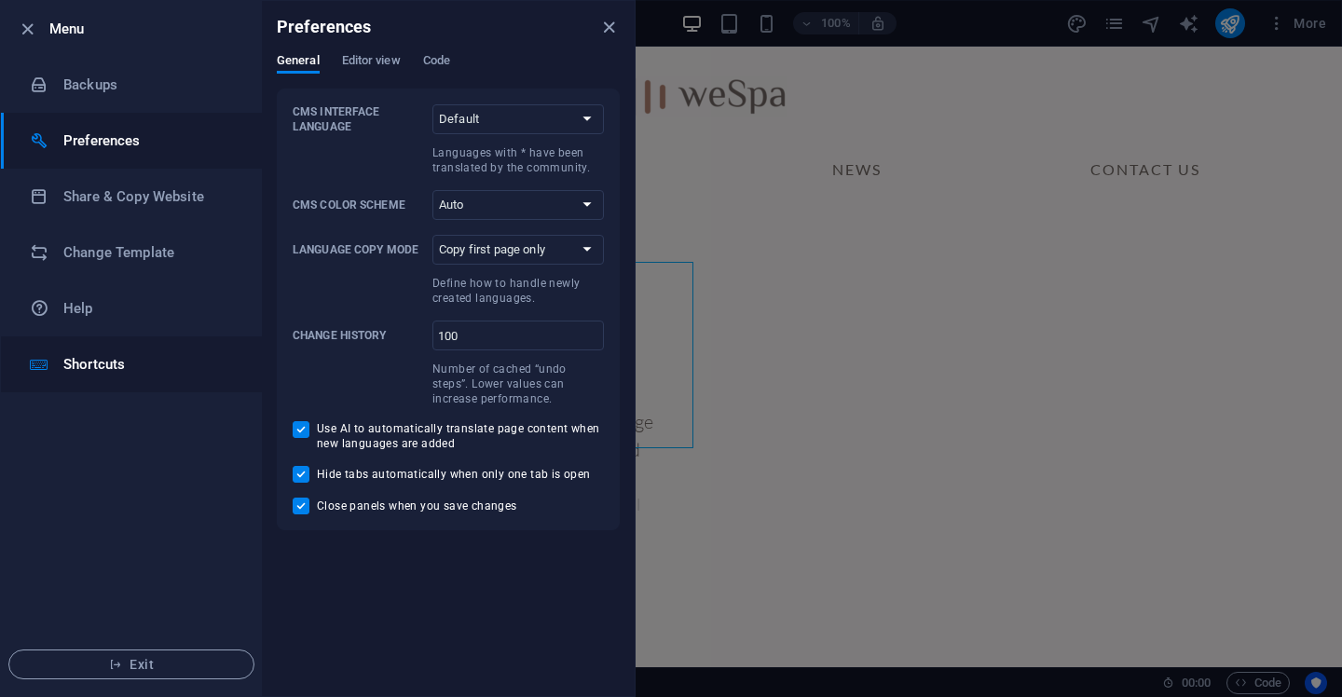
click at [112, 377] on li "Shortcuts" at bounding box center [131, 365] width 261 height 56
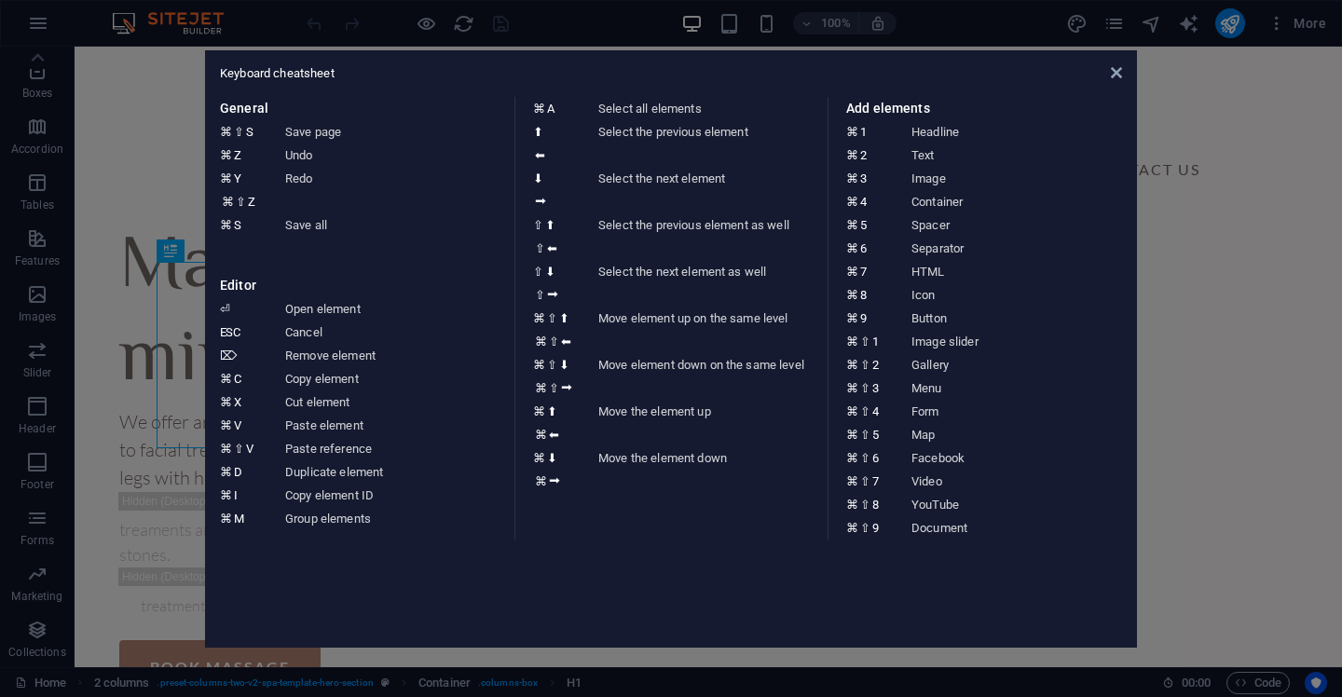
click at [1122, 82] on div "Keyboard cheatsheet General ⌘ ⇧ S Save page ⌘ Z Undo ⌘ Y ⌘ ⇧ Z Redo ⌘ S Save al…" at bounding box center [671, 349] width 932 height 598
click at [1120, 77] on icon at bounding box center [1116, 72] width 11 height 15
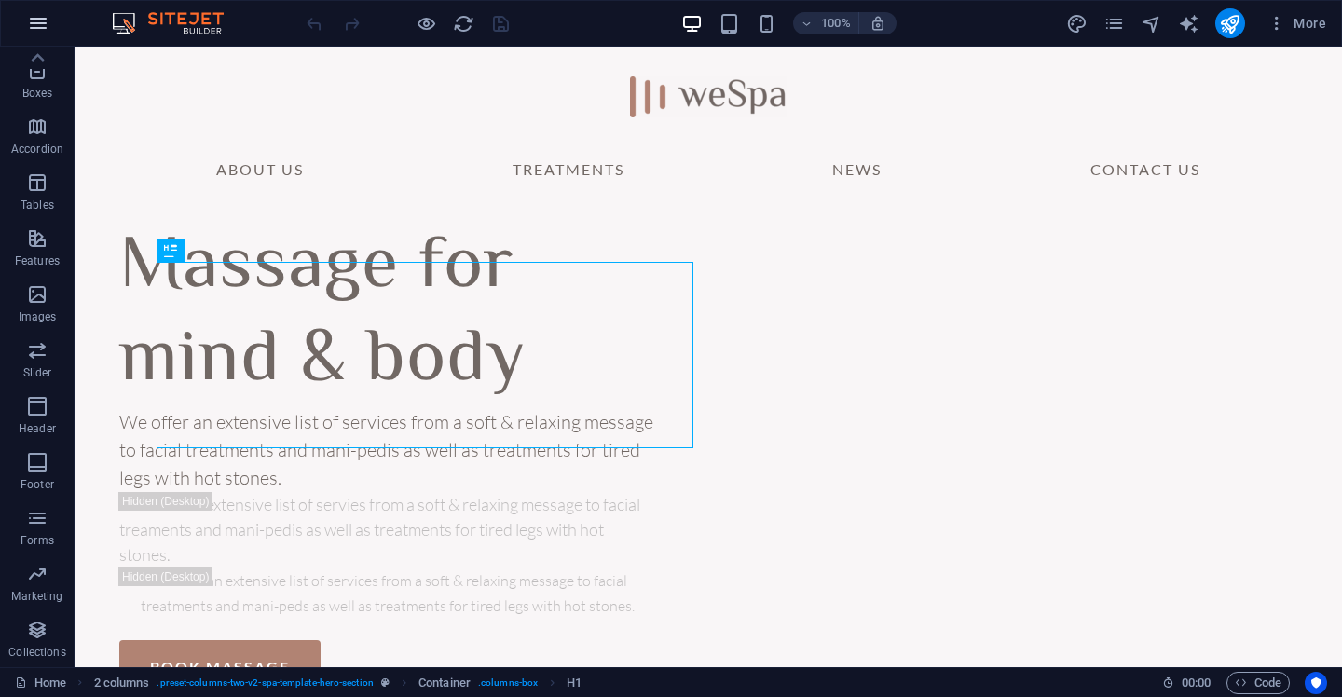
click at [33, 10] on button "button" at bounding box center [38, 23] width 45 height 45
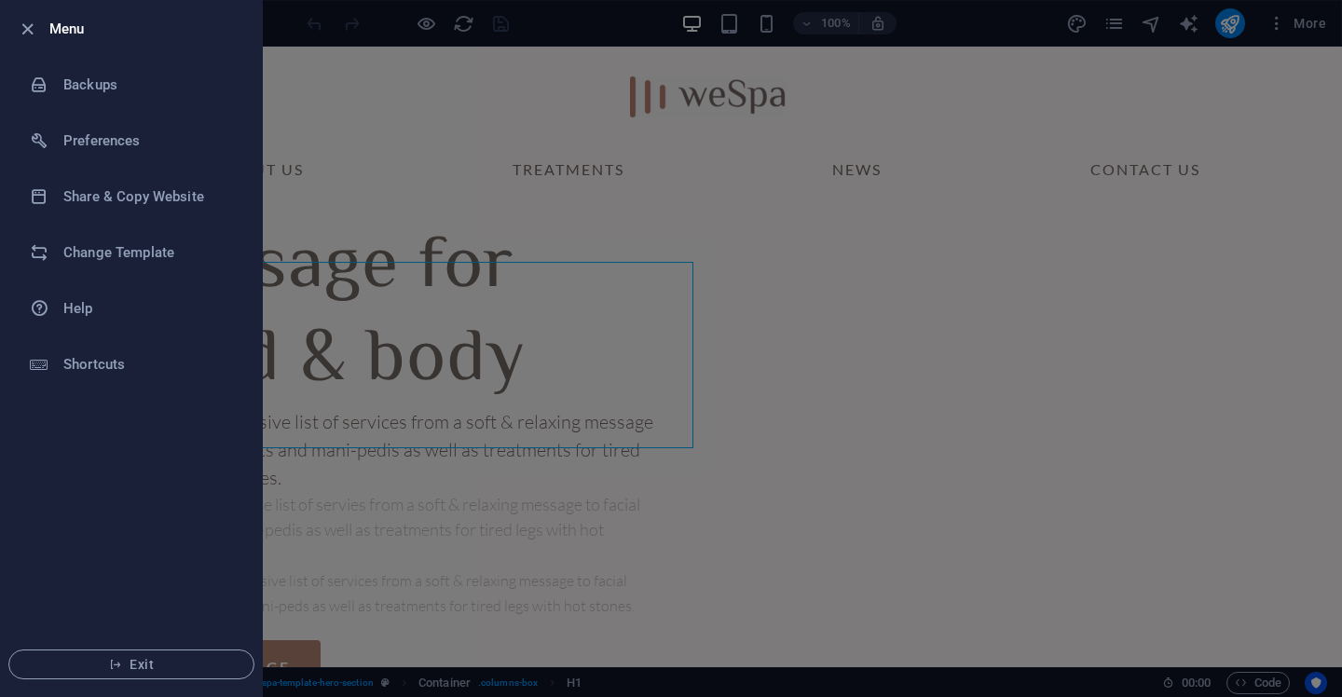
click at [698, 29] on div at bounding box center [671, 348] width 1342 height 697
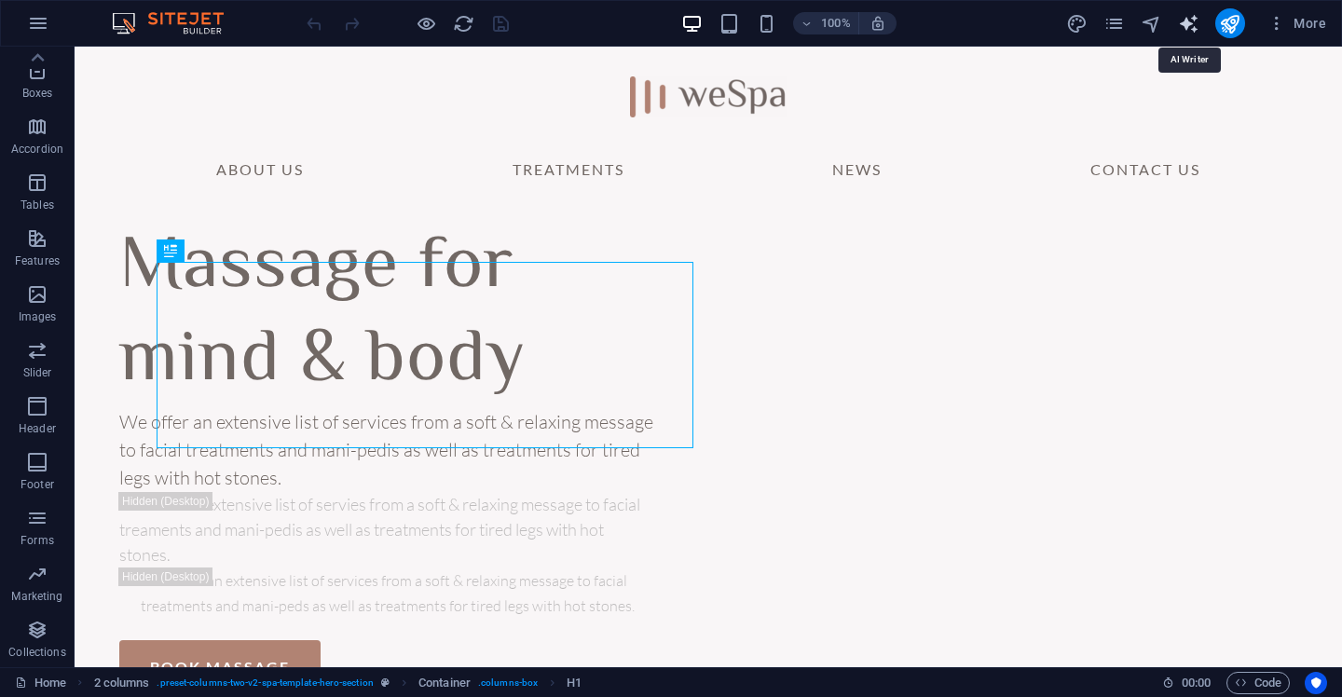
click at [1190, 33] on icon "text_generator" at bounding box center [1188, 23] width 21 height 21
select select "English"
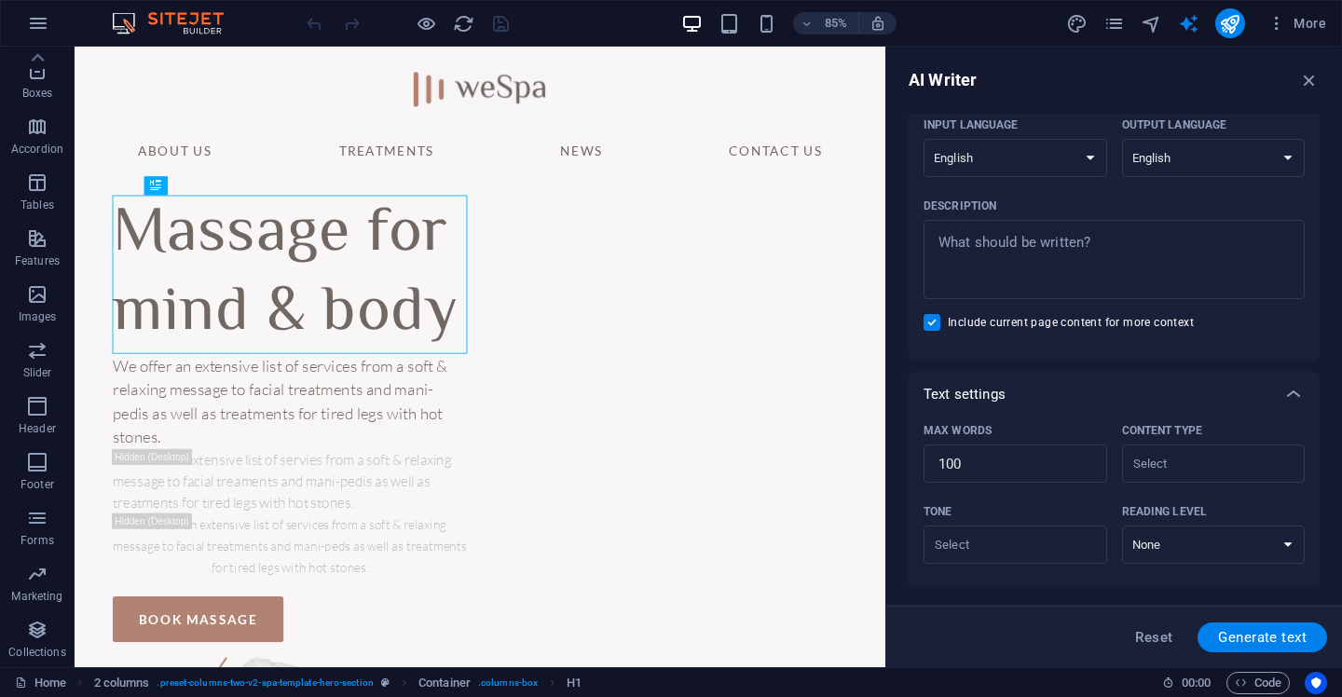
scroll to position [24, 0]
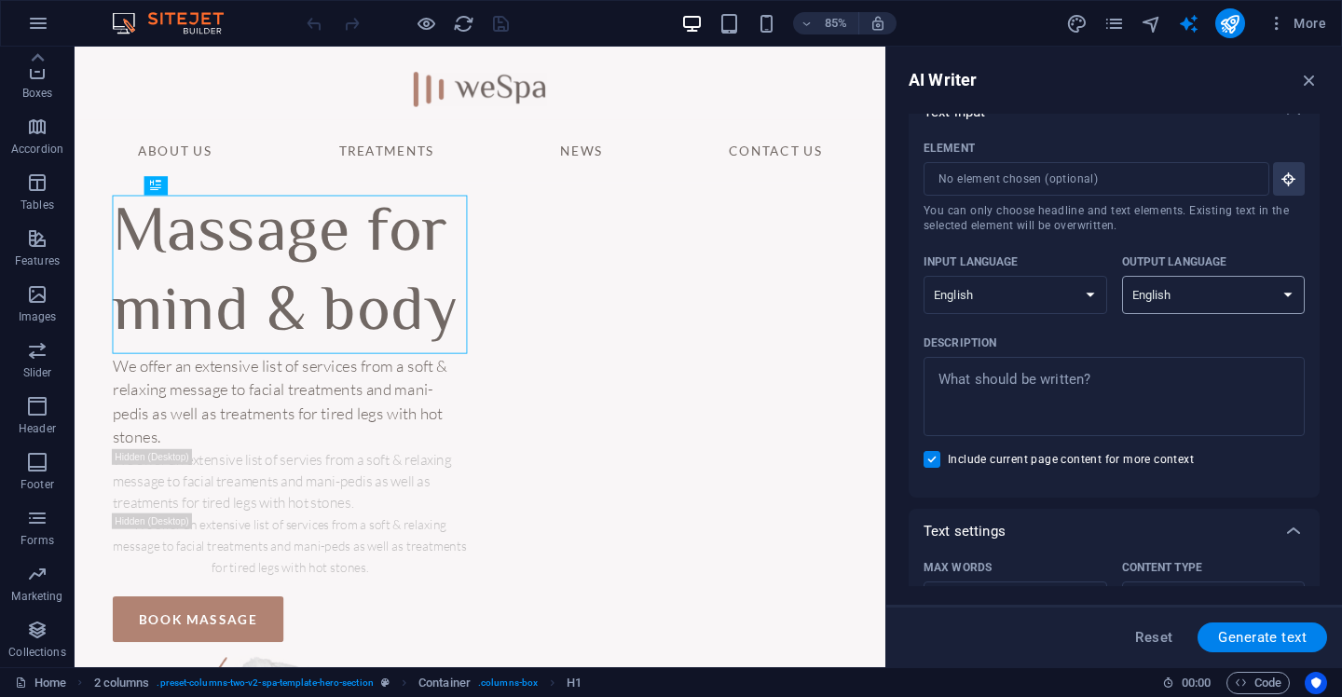
click at [1188, 310] on select "Albanian Arabic Armenian Awadhi Azerbaijani Bashkir Basque Belarusian Bengali B…" at bounding box center [1214, 295] width 184 height 38
select select "Serbian"
click at [1122, 276] on select "Albanian Arabic Armenian Awadhi Azerbaijani Bashkir Basque Belarusian Bengali B…" at bounding box center [1214, 295] width 184 height 38
click at [1288, 184] on icon "button" at bounding box center [1289, 179] width 17 height 17
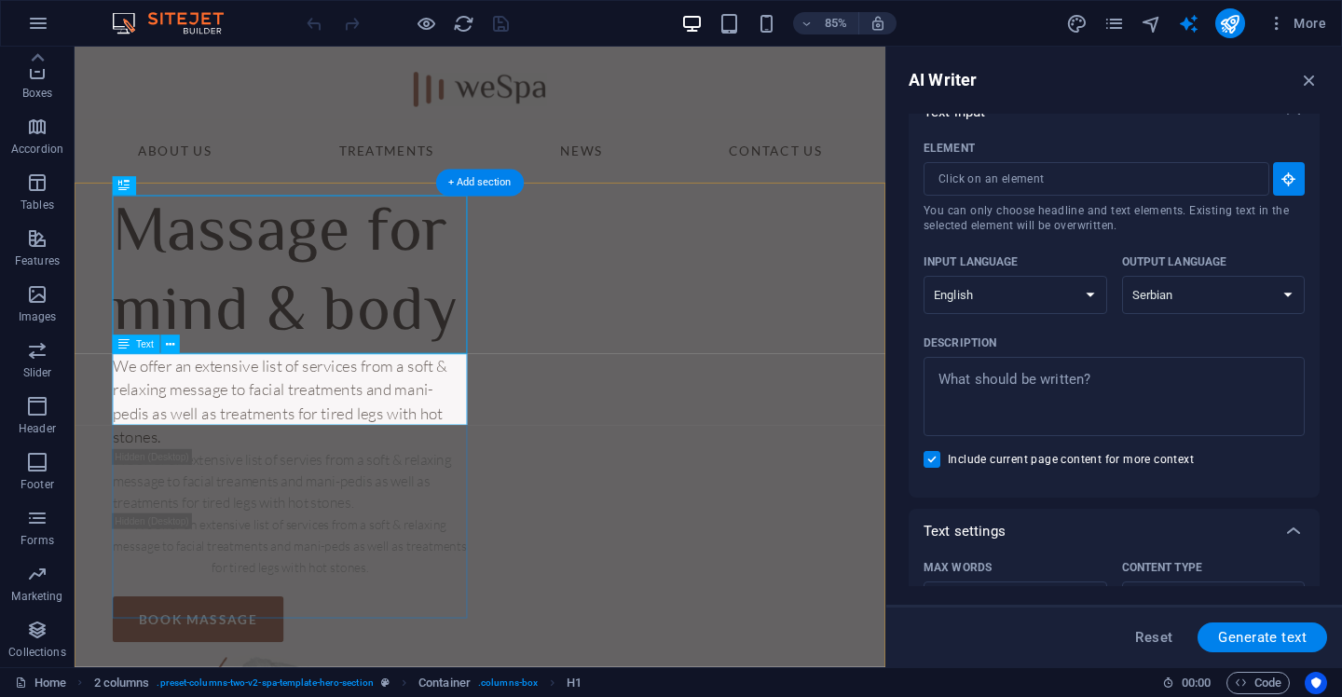
click at [392, 454] on div "We offer an extensive list of services from a soft & relaxing message to facial…" at bounding box center [328, 464] width 418 height 112
type input "#ed-1000931074"
type textarea "x"
type input "28"
type textarea "x"
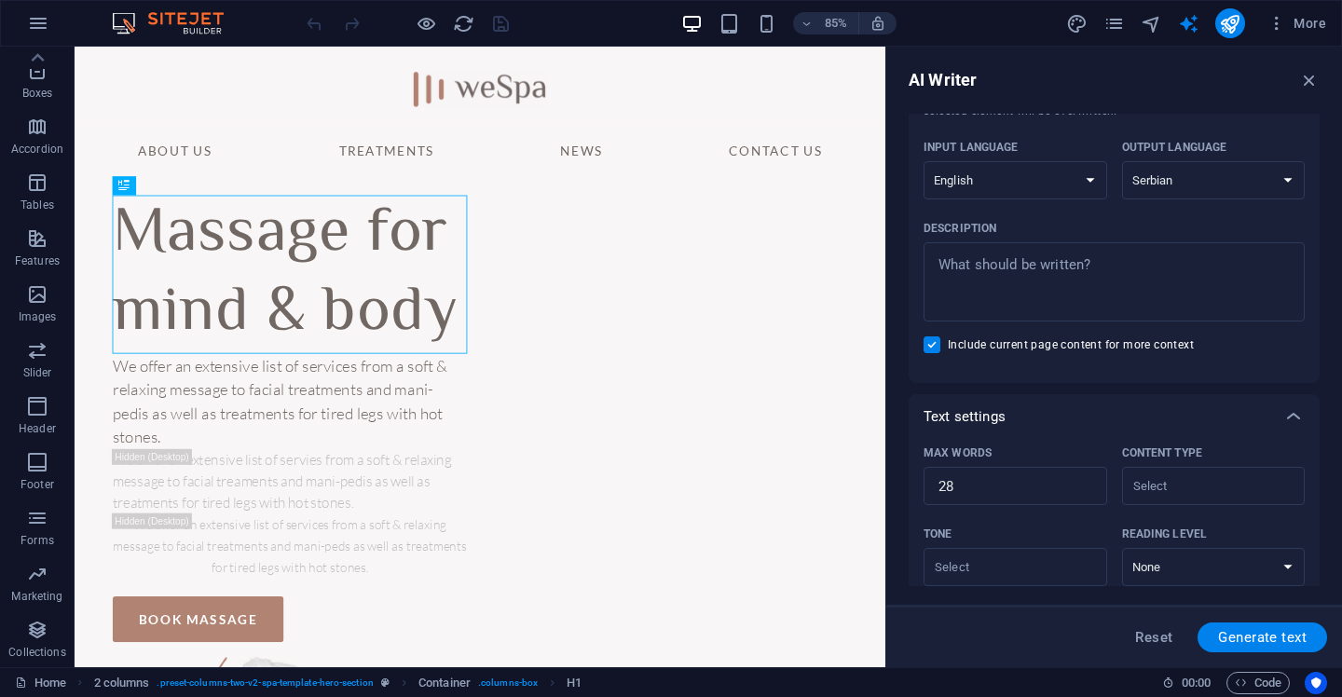
scroll to position [0, 0]
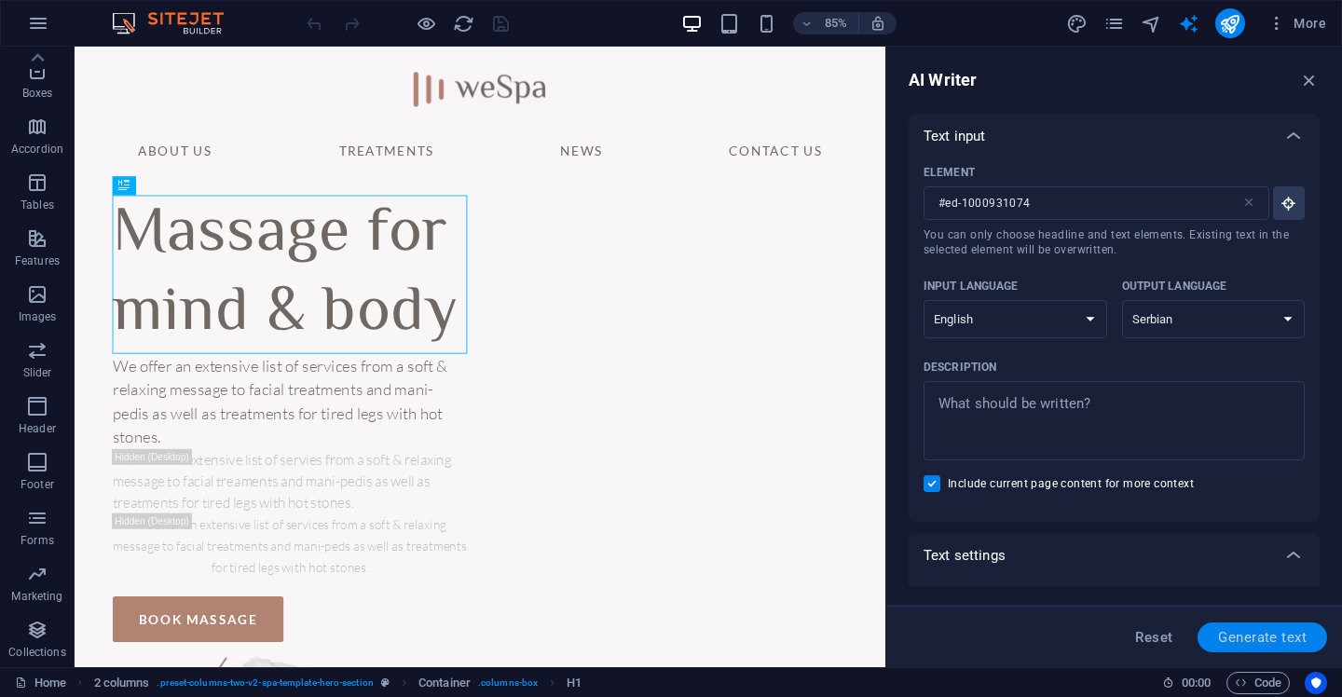
click at [1256, 636] on span "Generate text" at bounding box center [1262, 637] width 89 height 15
type textarea "x"
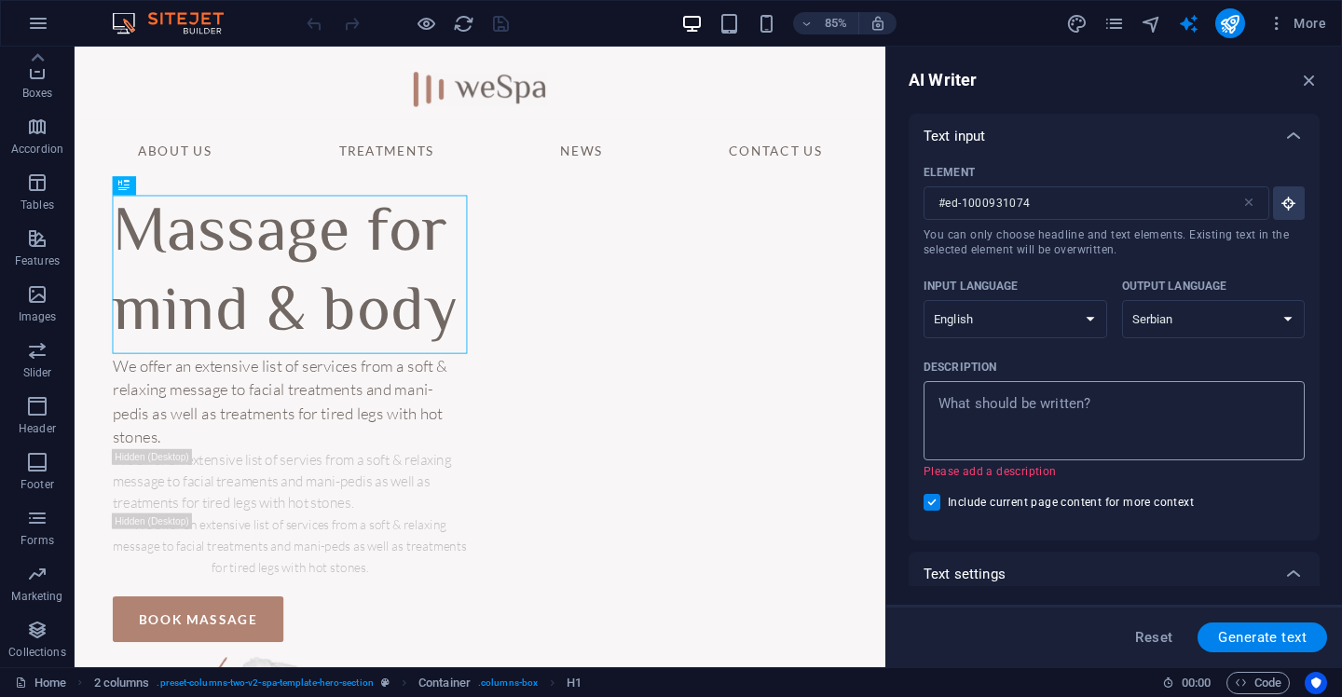
type textarea "x"
click at [1070, 406] on textarea "Description x ​ Please add a description" at bounding box center [1114, 421] width 363 height 61
type textarea "n"
type textarea "x"
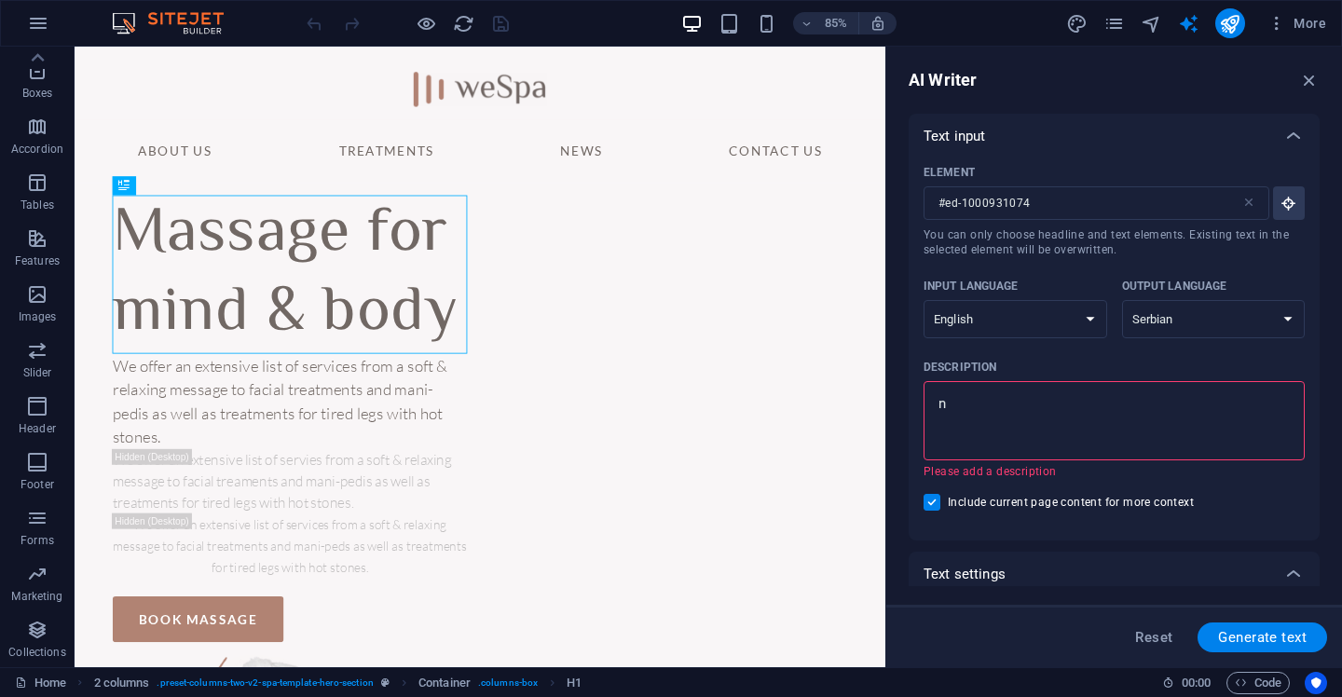
type textarea "na"
type textarea "x"
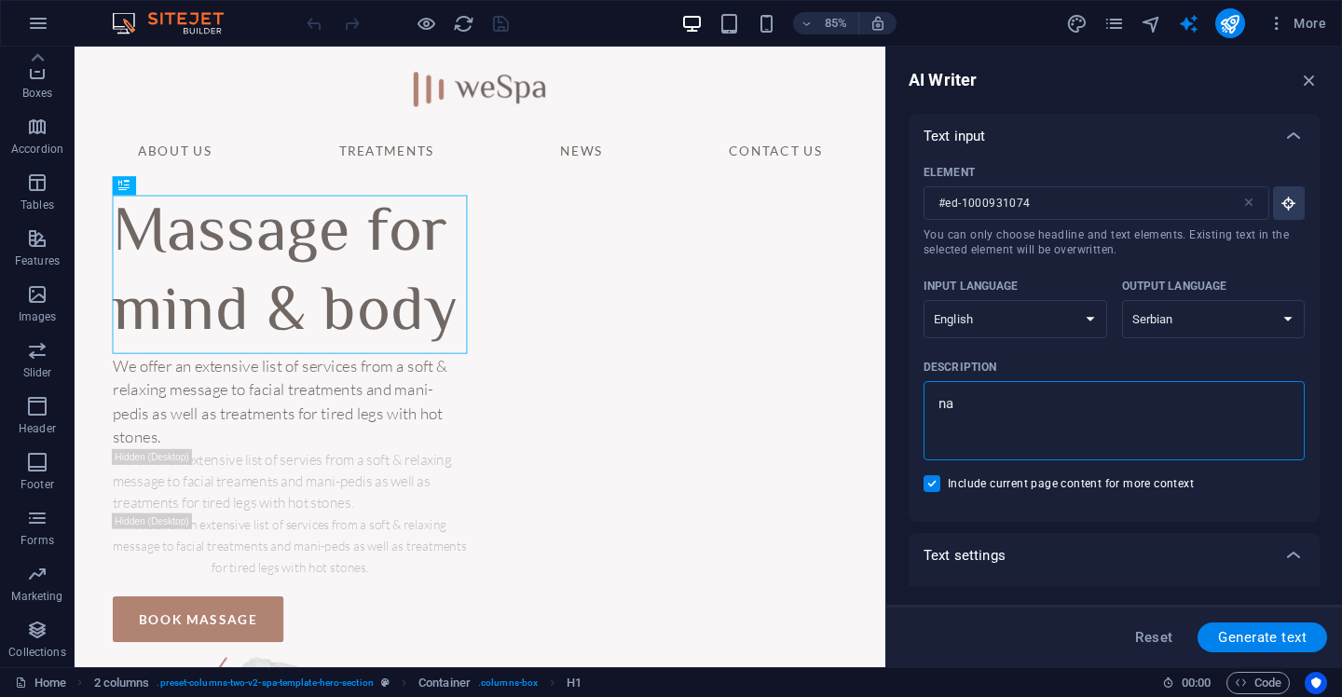
type textarea "nap"
type textarea "x"
type textarea "napi"
type textarea "x"
type textarea "napis"
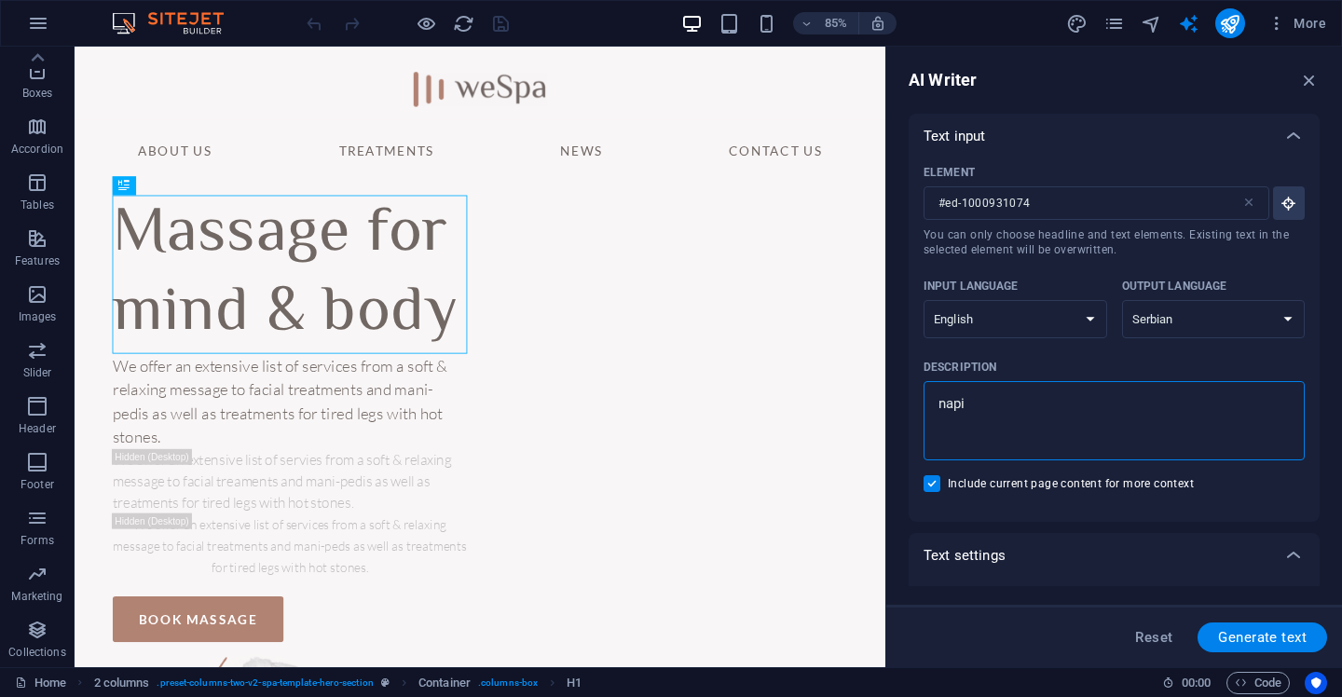
type textarea "x"
type textarea "napisi"
type textarea "x"
type textarea "napisi"
type textarea "x"
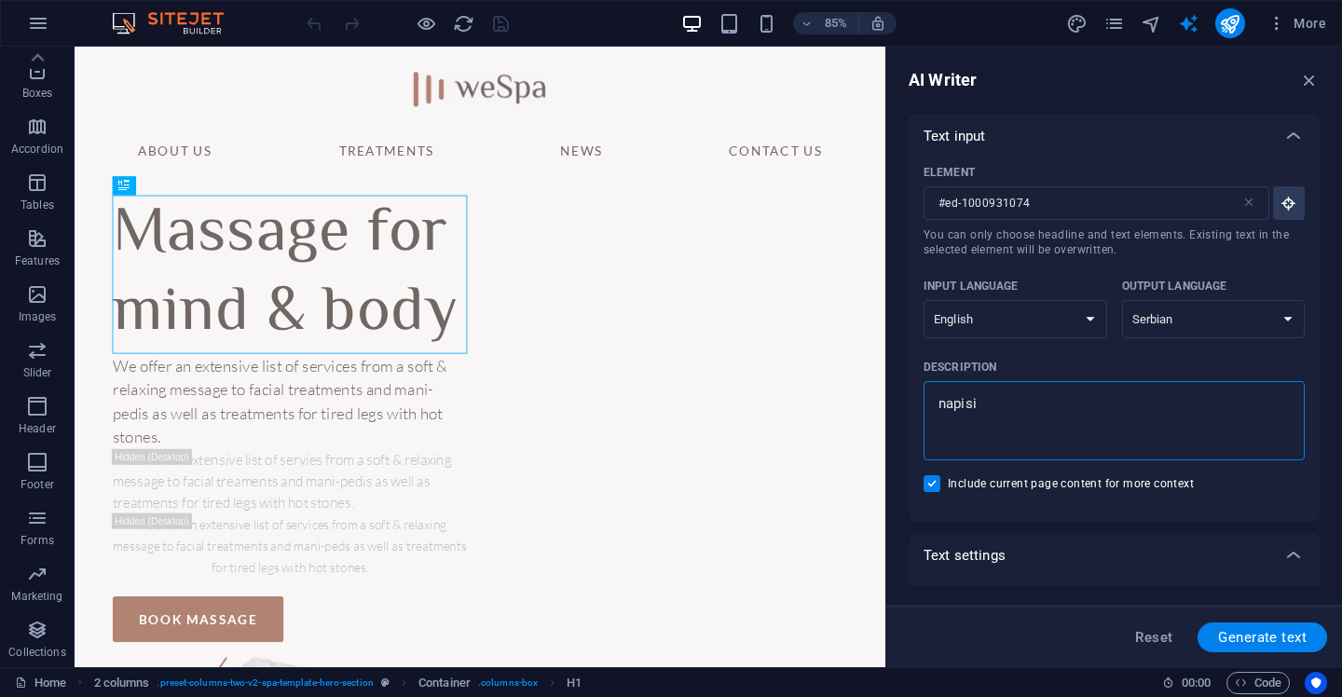
type textarea "napisi n"
type textarea "x"
type textarea "napisi ne"
type textarea "x"
type textarea "napisi nes"
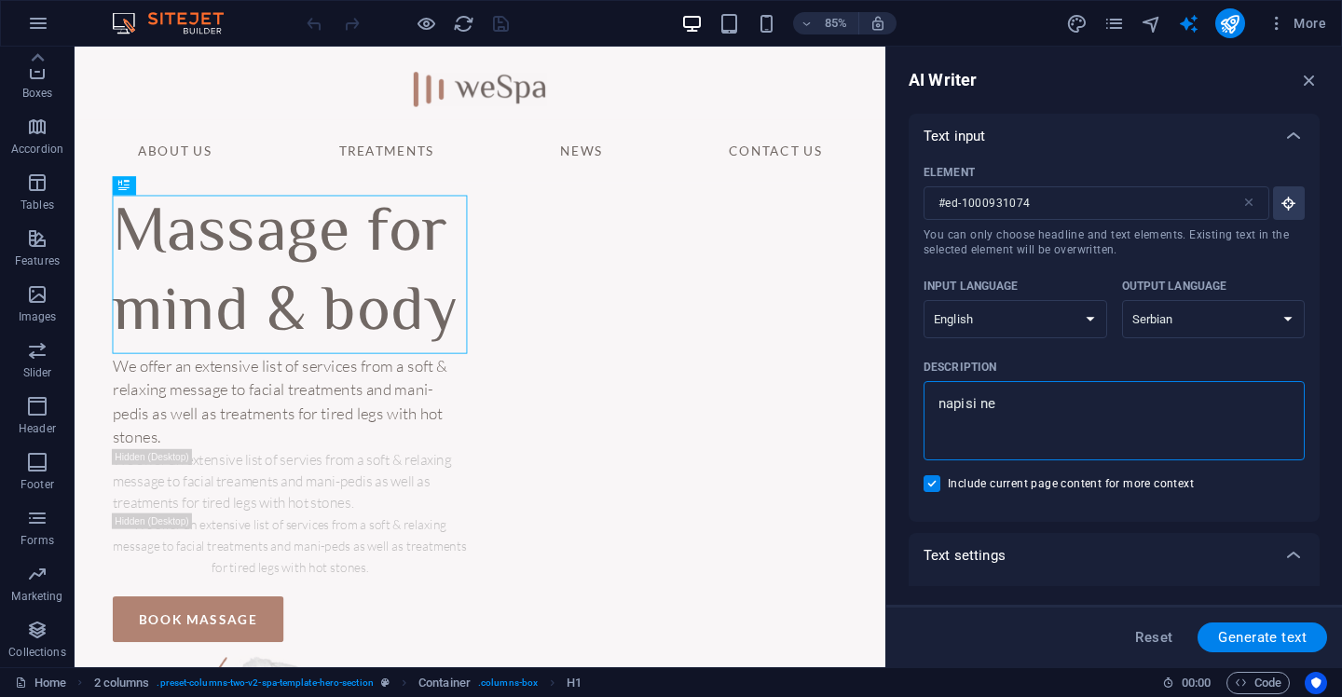
type textarea "x"
type textarea "napisi nest"
type textarea "x"
type textarea "napisi nesto"
type textarea "x"
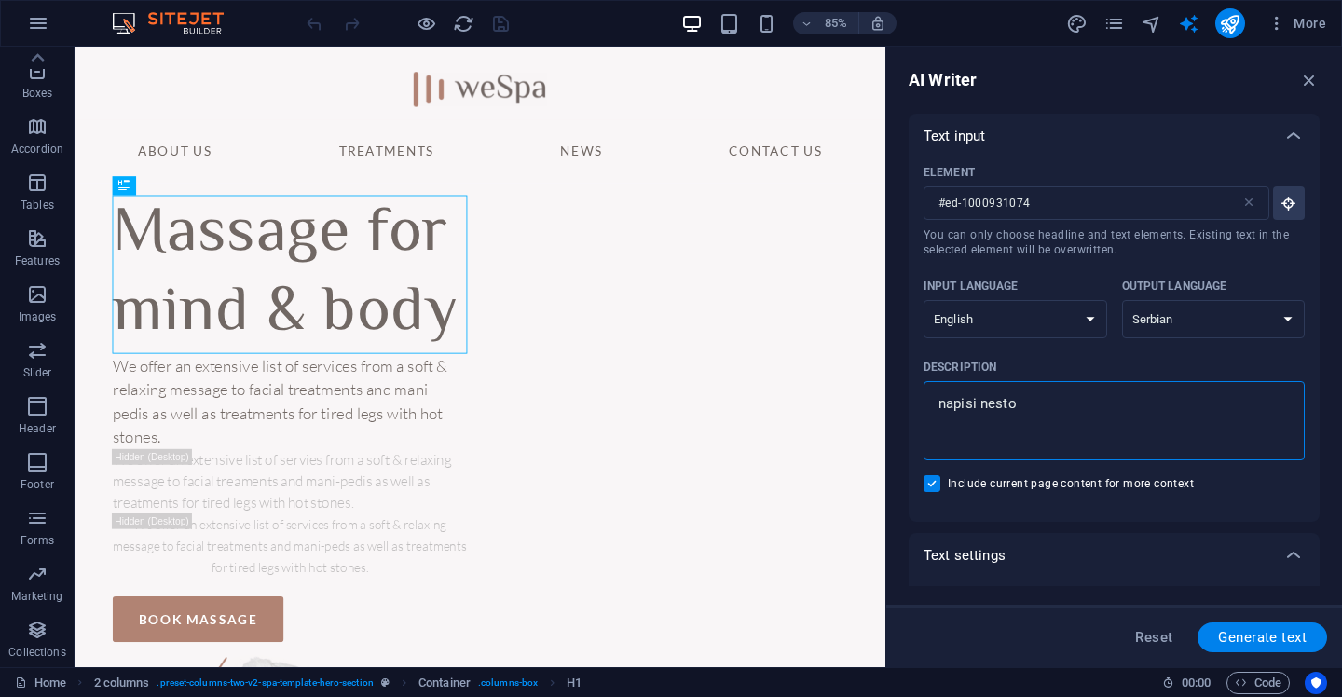
type textarea "napisi nesto"
type textarea "x"
type textarea "napisi nesto z"
type textarea "x"
type textarea "napisi nesto za"
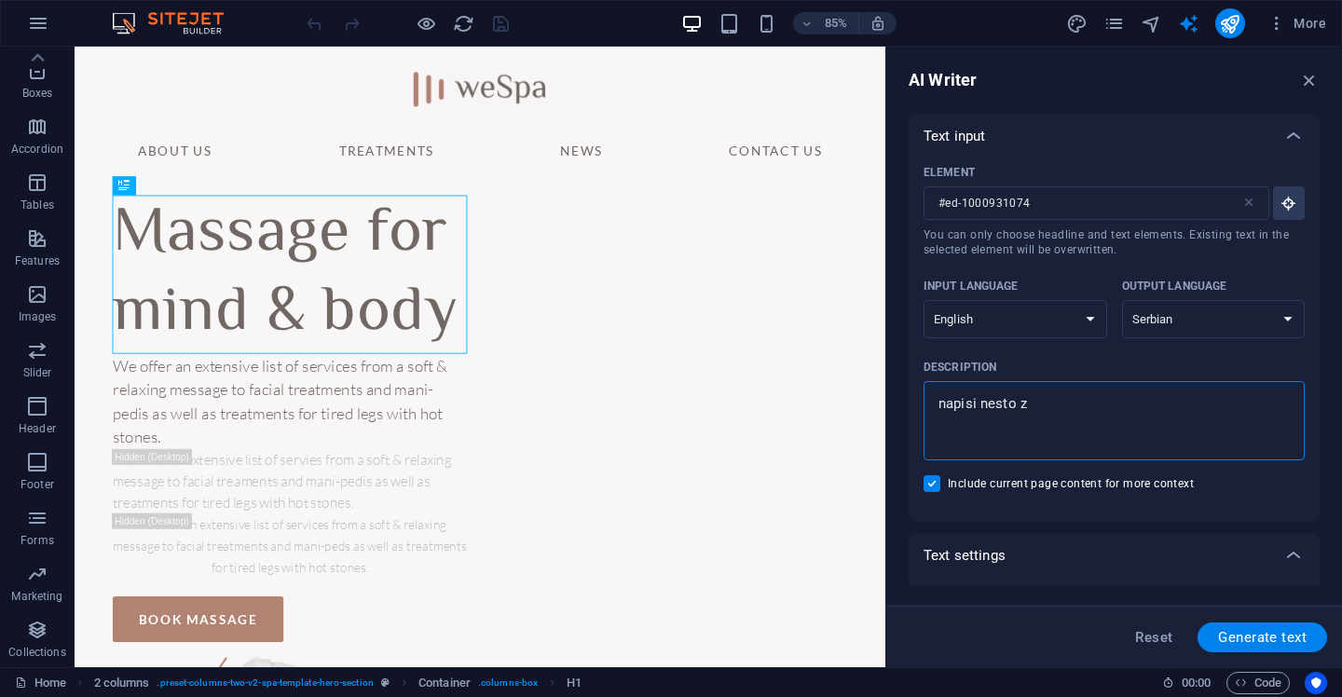
type textarea "x"
type textarea "napisi nesto za"
type textarea "x"
type textarea "napisi nesto za i"
type textarea "x"
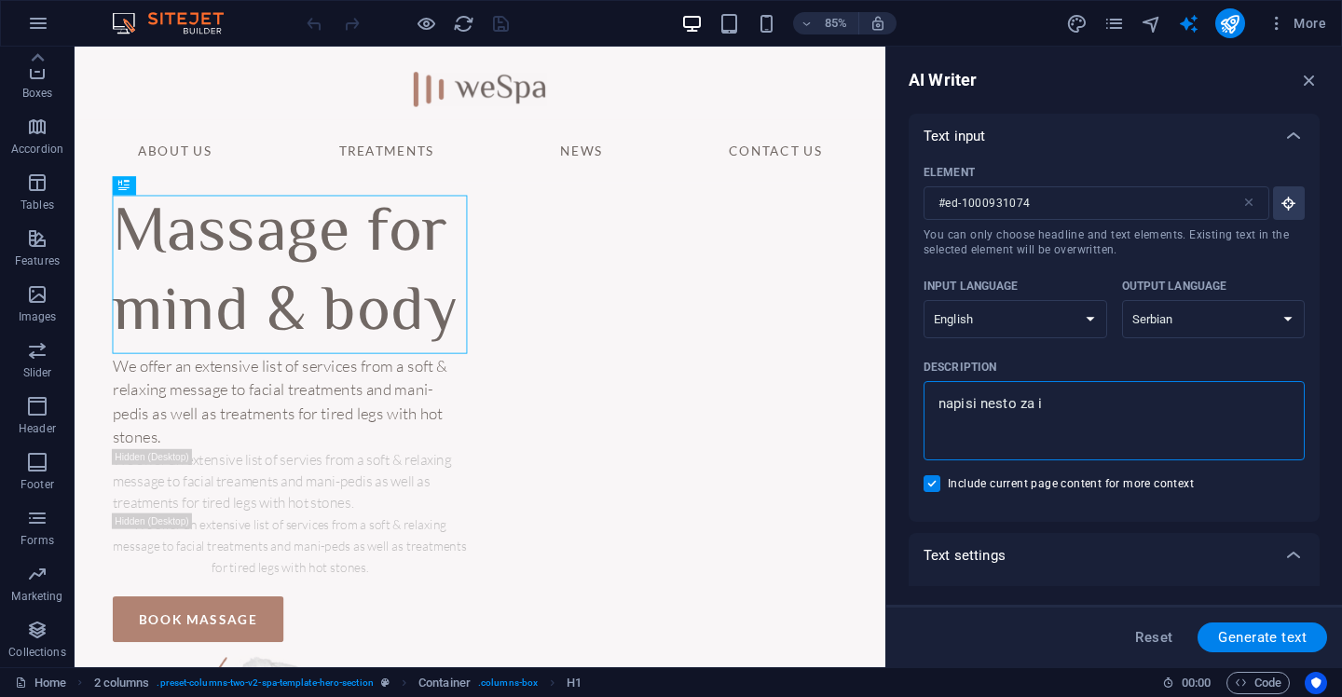
type textarea "napisi nesto za ig"
type textarea "x"
type textarea "napisi nesto za igr"
type textarea "x"
type textarea "napisi nesto za igra"
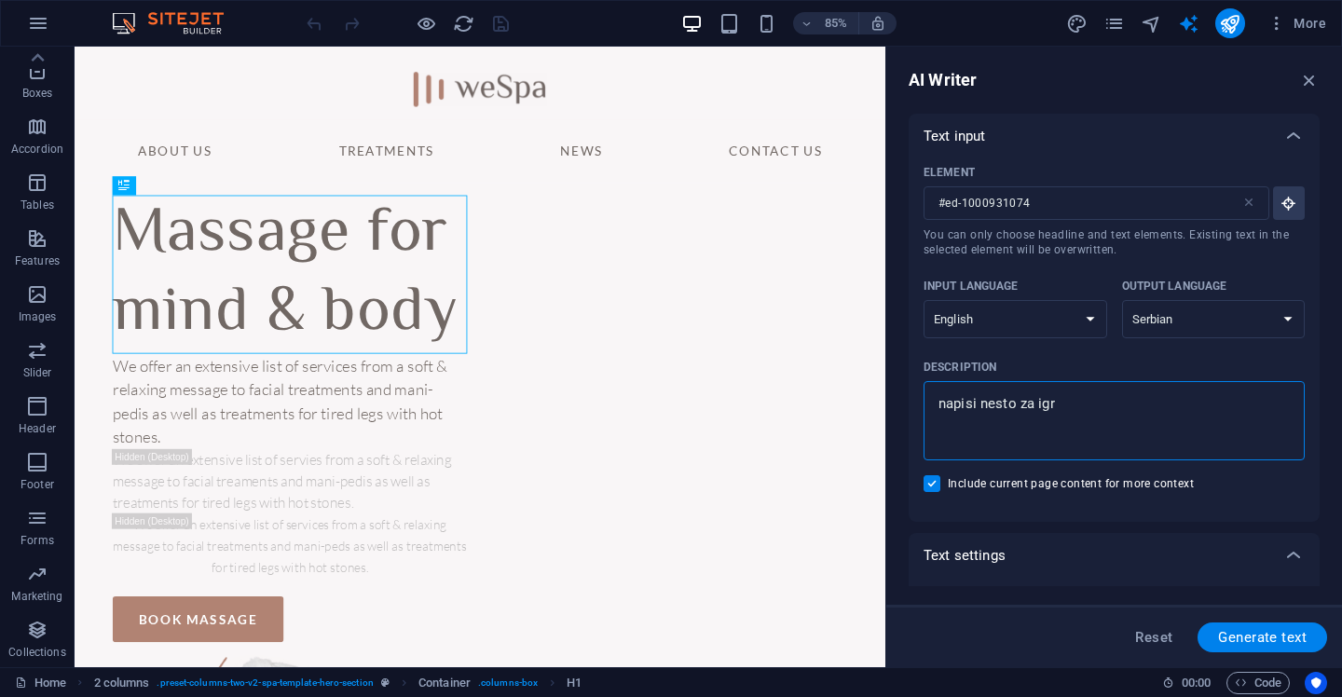
type textarea "x"
type textarea "napisi nesto za igrao"
type textarea "x"
type textarea "napisi nesto za igraon"
type textarea "x"
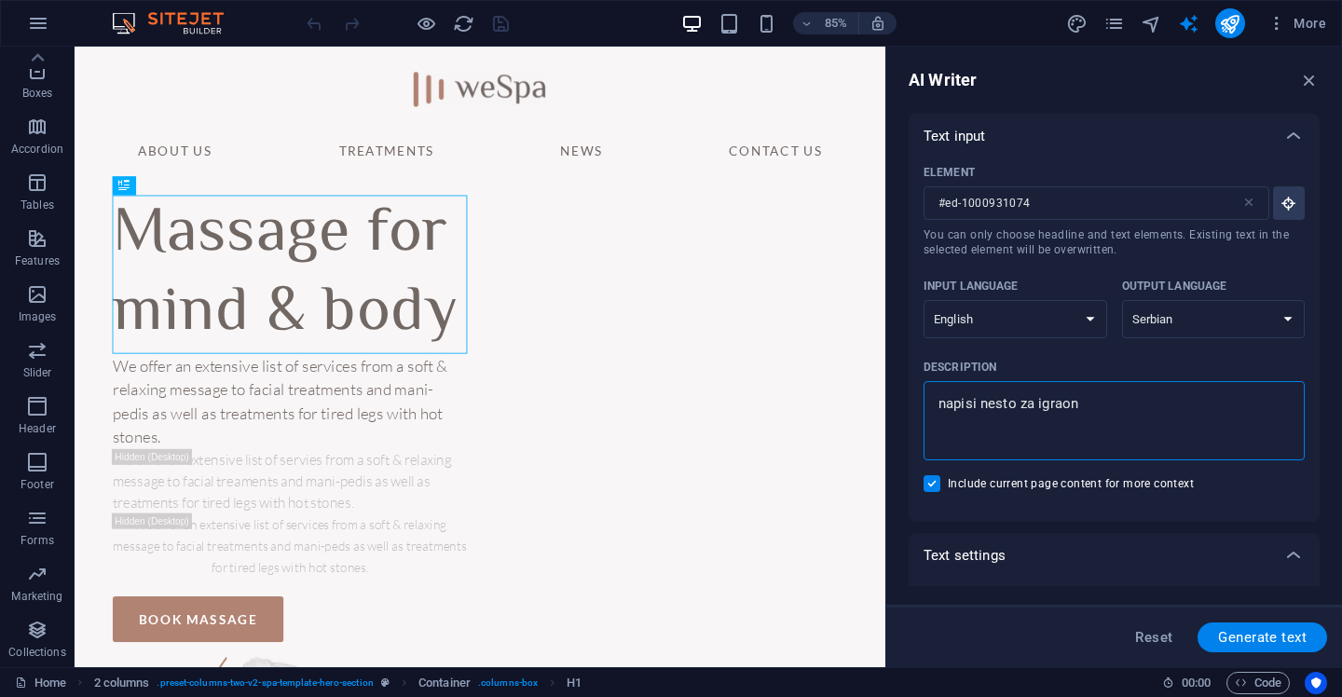
type textarea "napisi nesto za igraoni"
type textarea "x"
type textarea "napisi nesto za igraonic"
type textarea "x"
type textarea "napisi nesto za igraonicu"
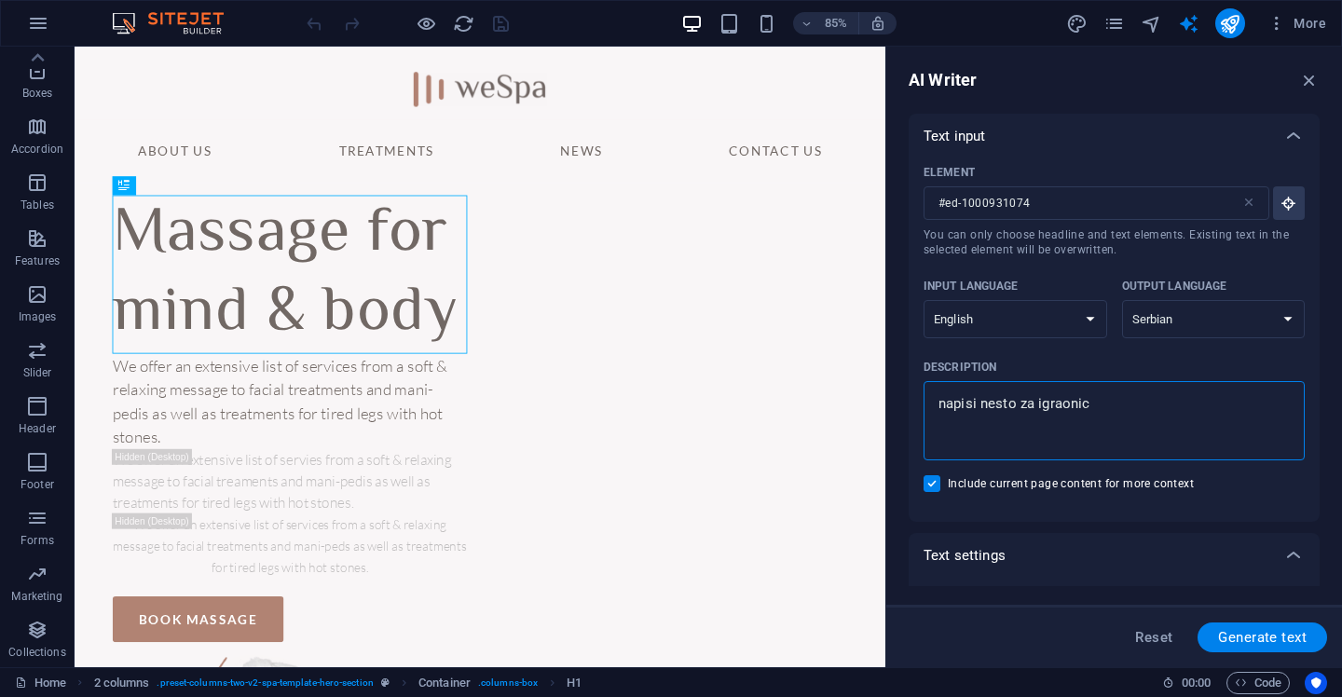
type textarea "x"
type textarea "napisi nesto za igraonicu"
click at [1268, 630] on span "Generate text" at bounding box center [1262, 637] width 89 height 15
type textarea "x"
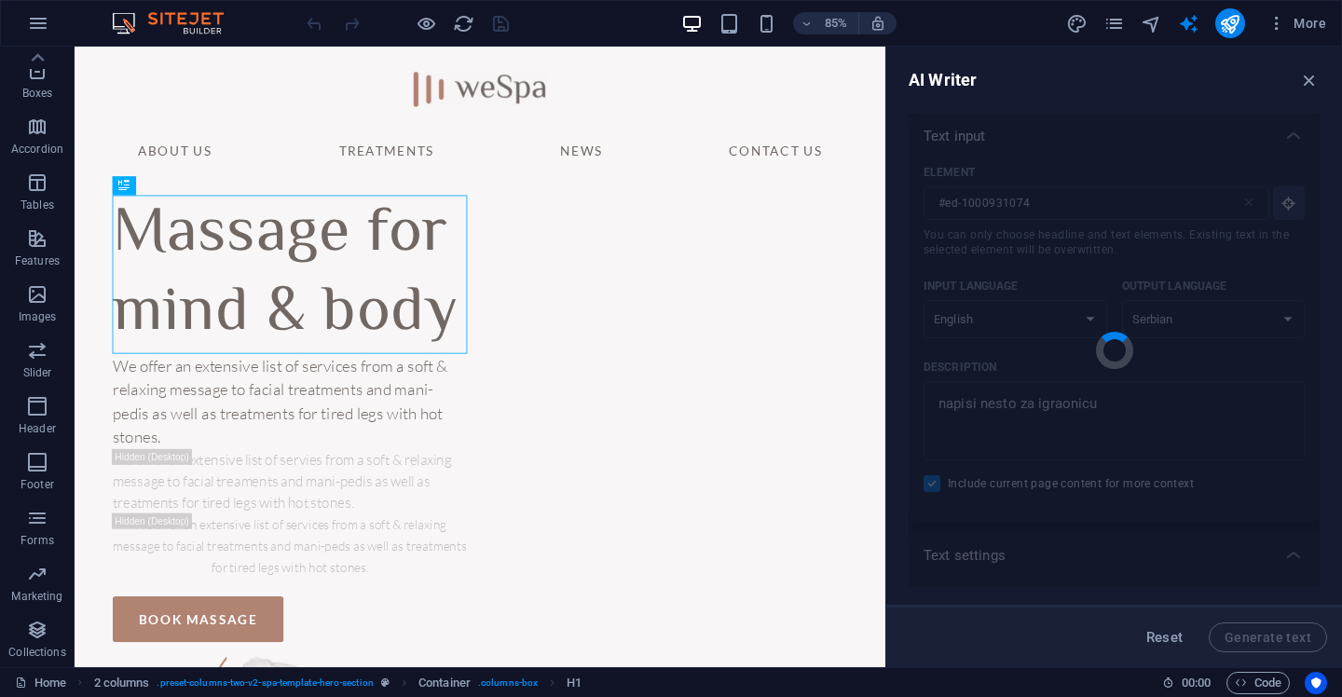
type textarea "x"
type textarea "[PERSON_NAME] deca istražuju svet igre i zabave! Obezbedite im nezaboravne tren…"
type textarea "x"
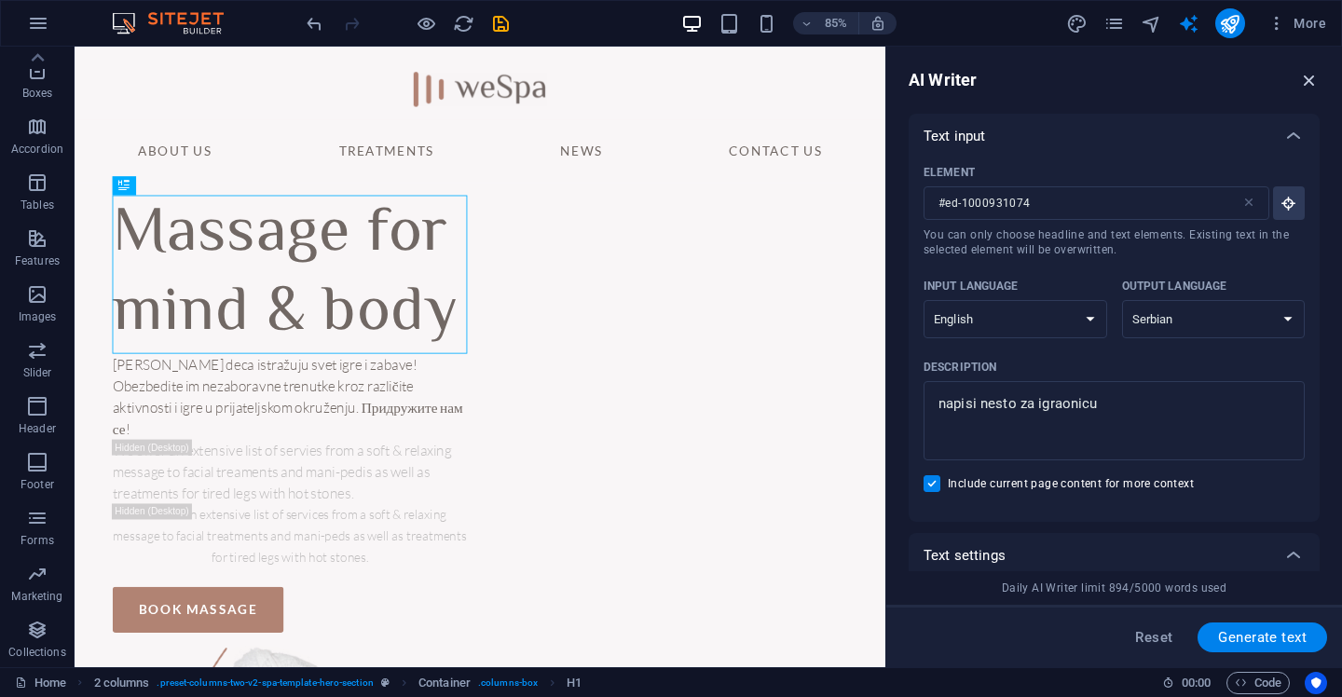
click at [1306, 74] on icon "button" at bounding box center [1310, 80] width 21 height 21
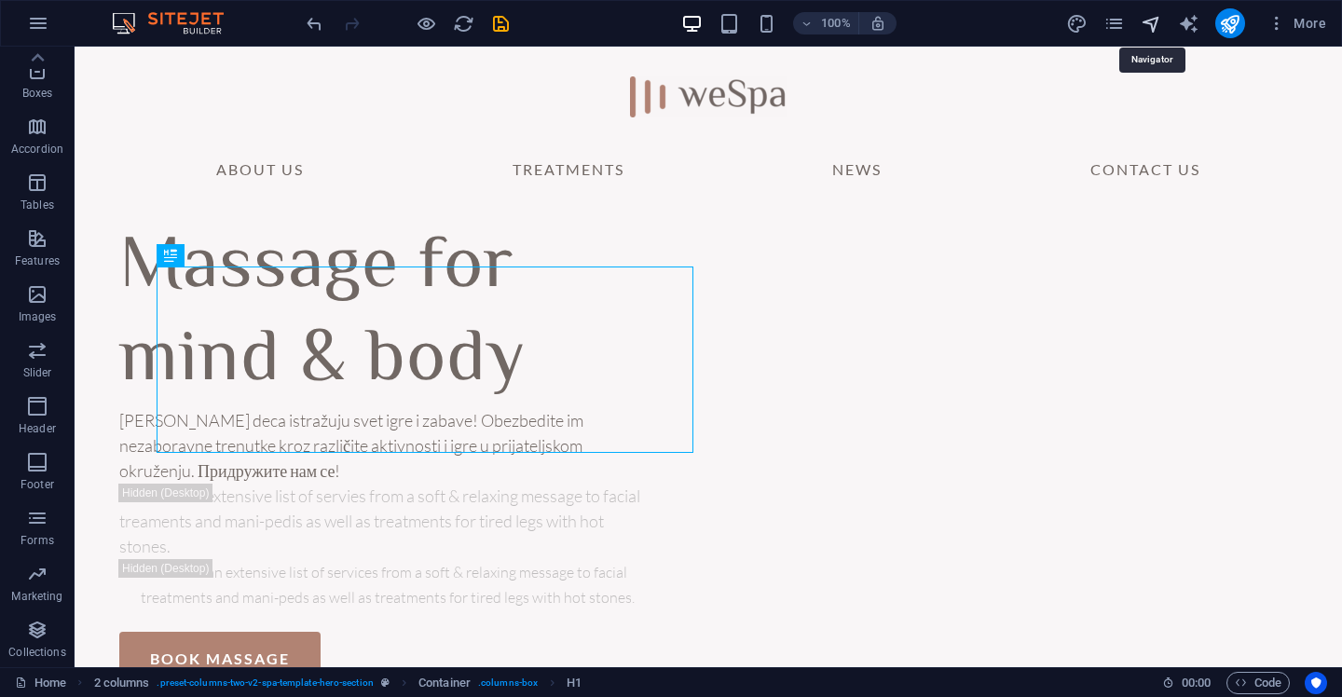
click at [1155, 33] on icon "navigator" at bounding box center [1151, 23] width 21 height 21
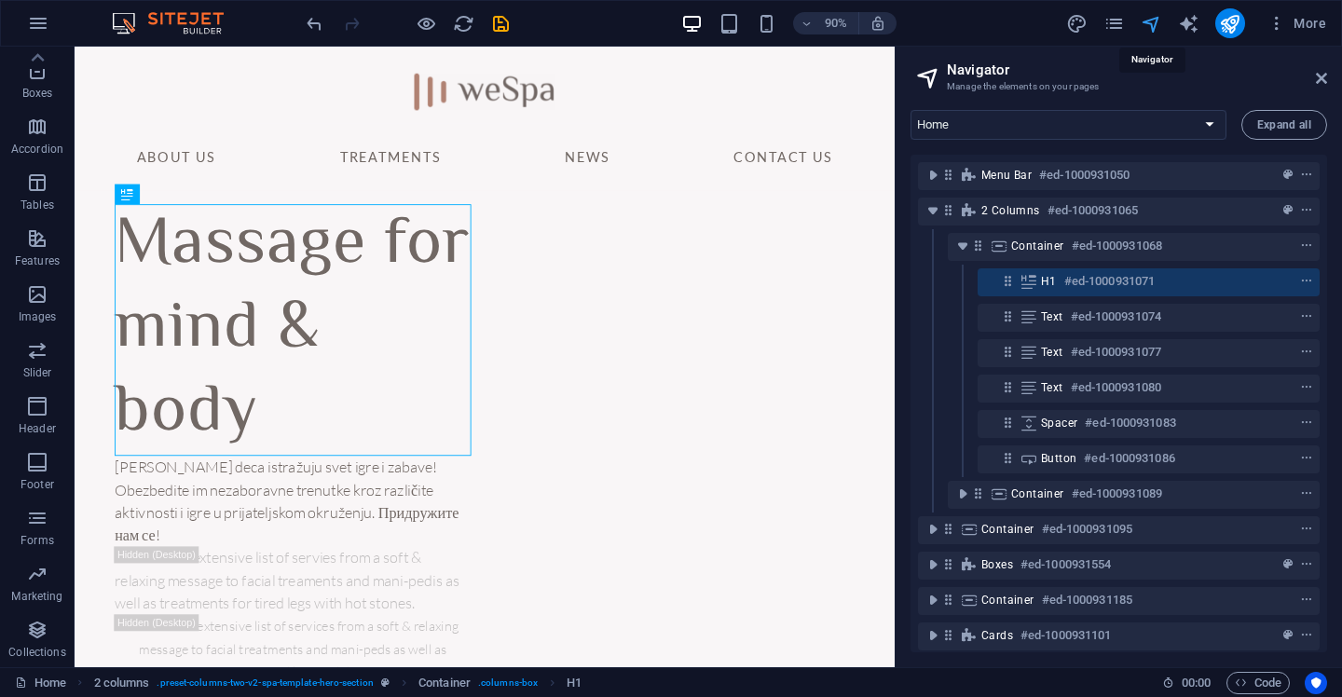
click at [1155, 33] on icon "navigator" at bounding box center [1151, 23] width 21 height 21
click at [1071, 31] on icon "design" at bounding box center [1077, 23] width 21 height 21
select select "700"
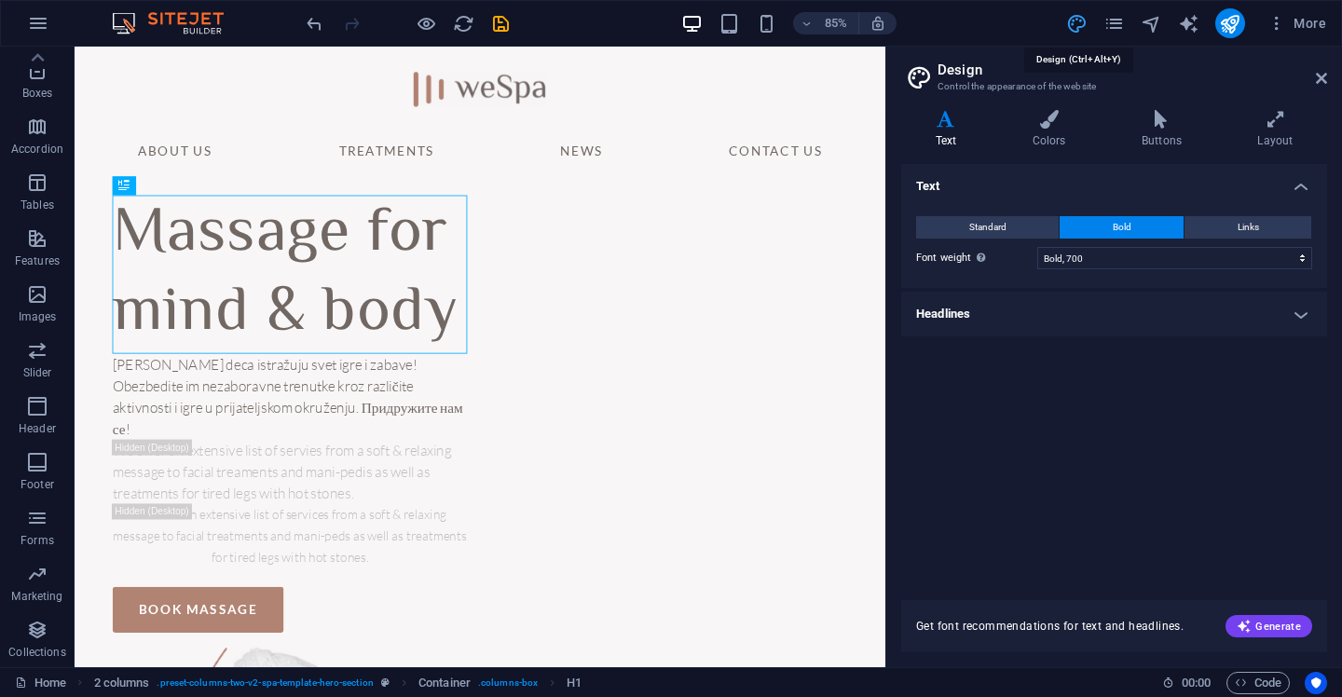
click at [1077, 24] on icon "design" at bounding box center [1077, 23] width 21 height 21
click at [1328, 82] on aside "Design Control the appearance of the website Variants Text Colors Buttons Layou…" at bounding box center [1114, 357] width 457 height 621
click at [1319, 76] on icon at bounding box center [1321, 78] width 11 height 15
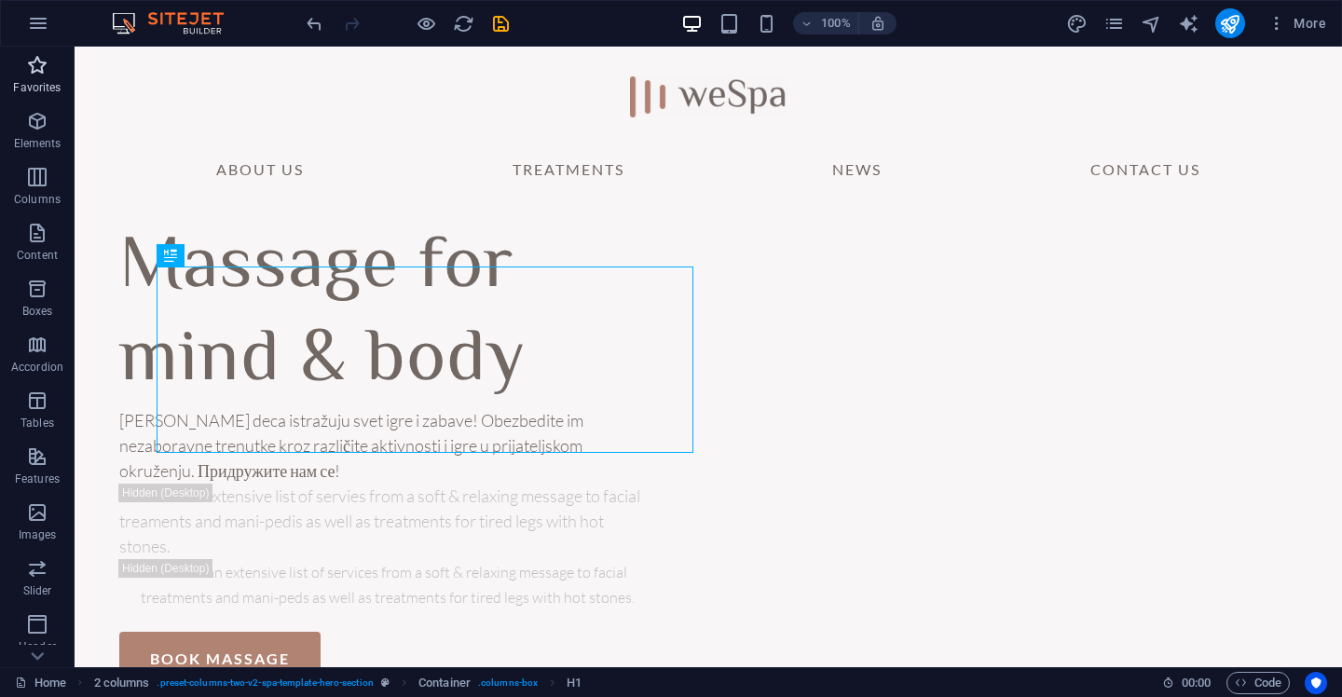
click at [42, 75] on icon "button" at bounding box center [37, 65] width 22 height 22
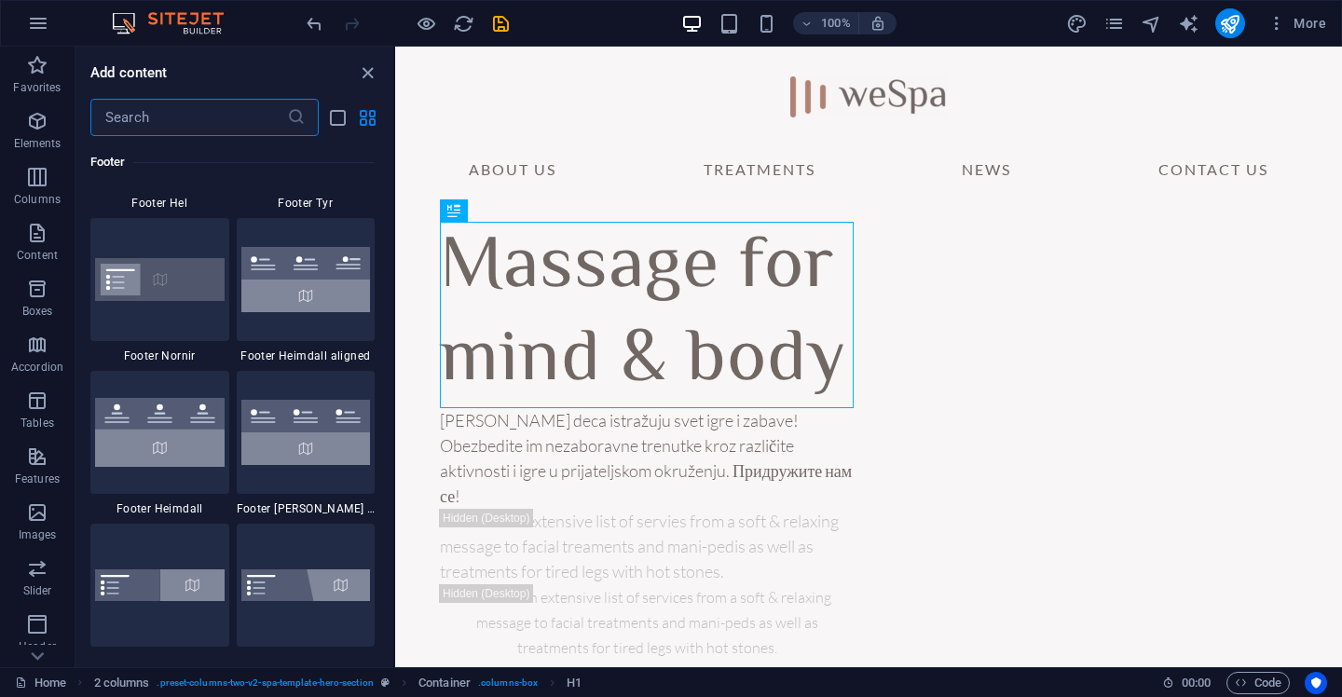
scroll to position [12612, 0]
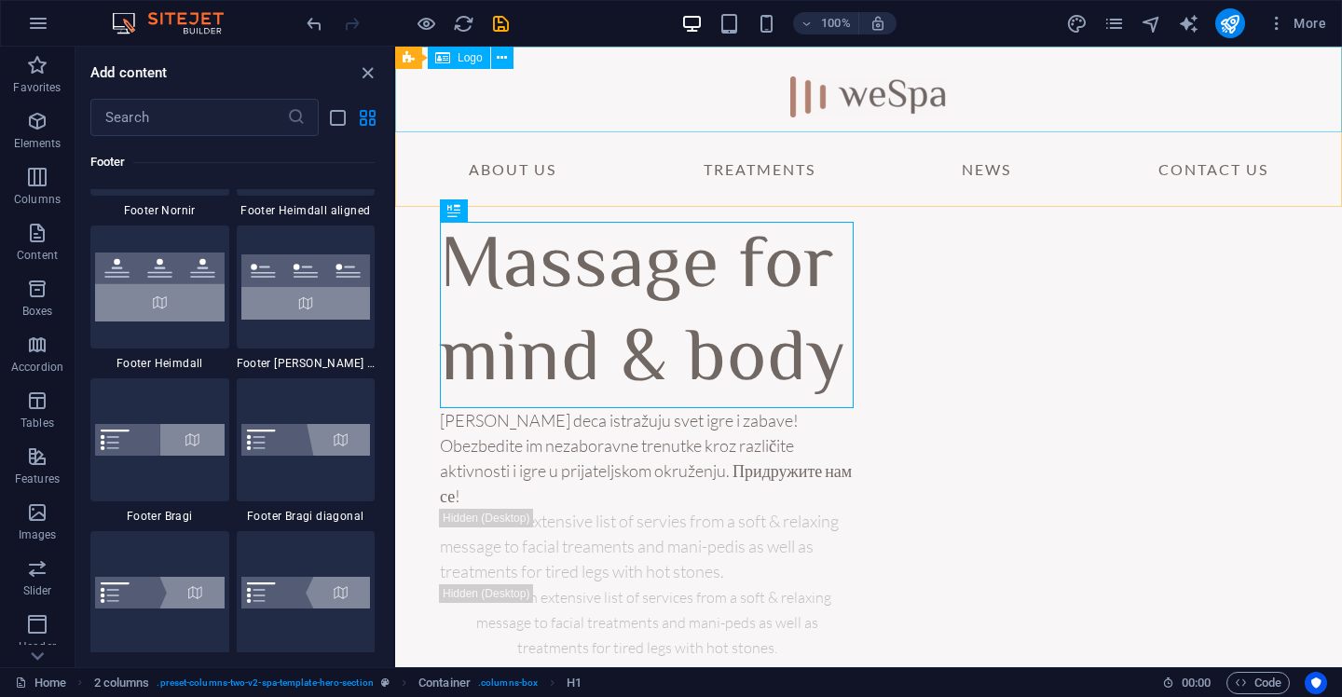
click at [454, 61] on div "Logo" at bounding box center [459, 58] width 62 height 22
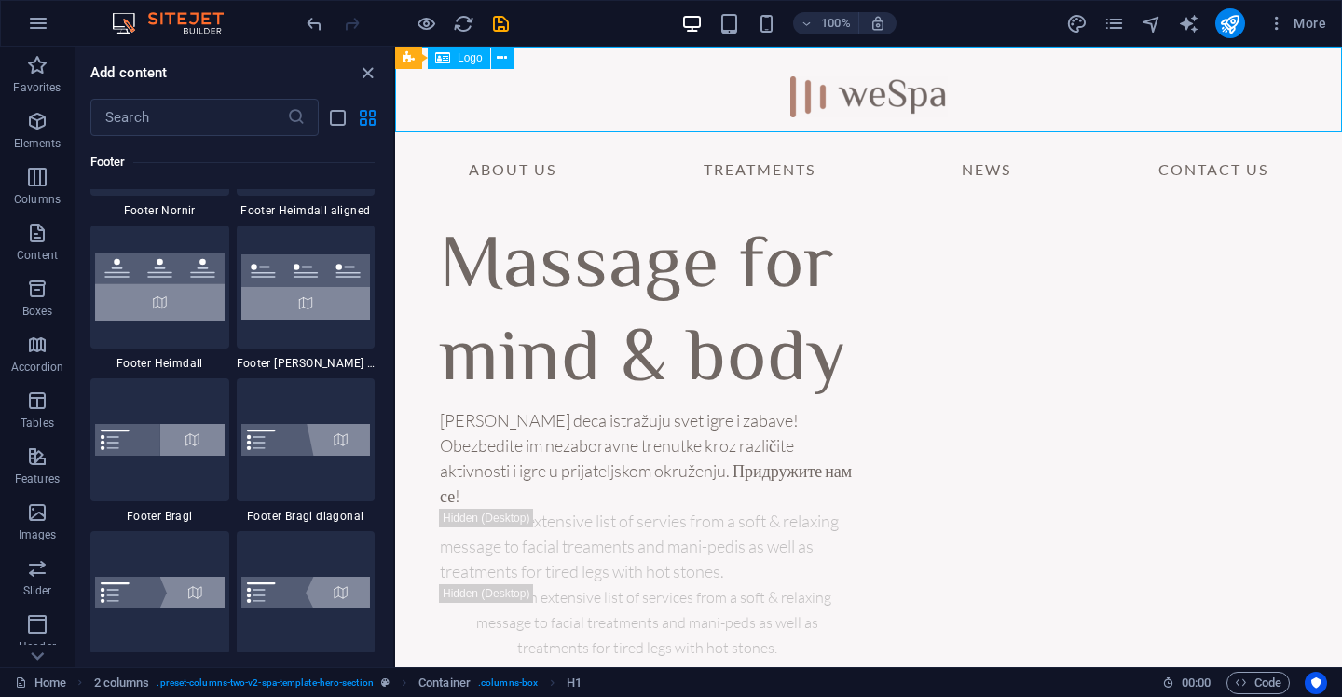
click at [454, 61] on div "Logo" at bounding box center [459, 58] width 62 height 22
select select "px"
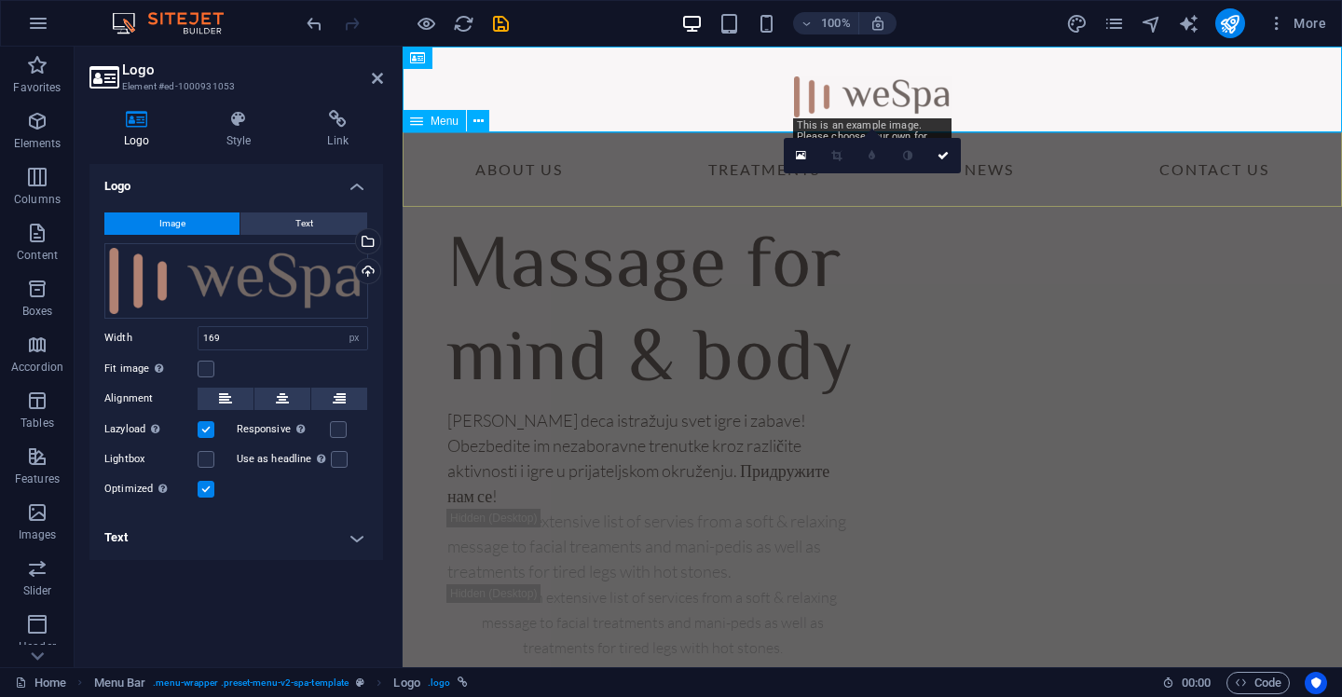
click at [530, 184] on nav "About Us Treatments News Contact Us" at bounding box center [873, 169] width 940 height 75
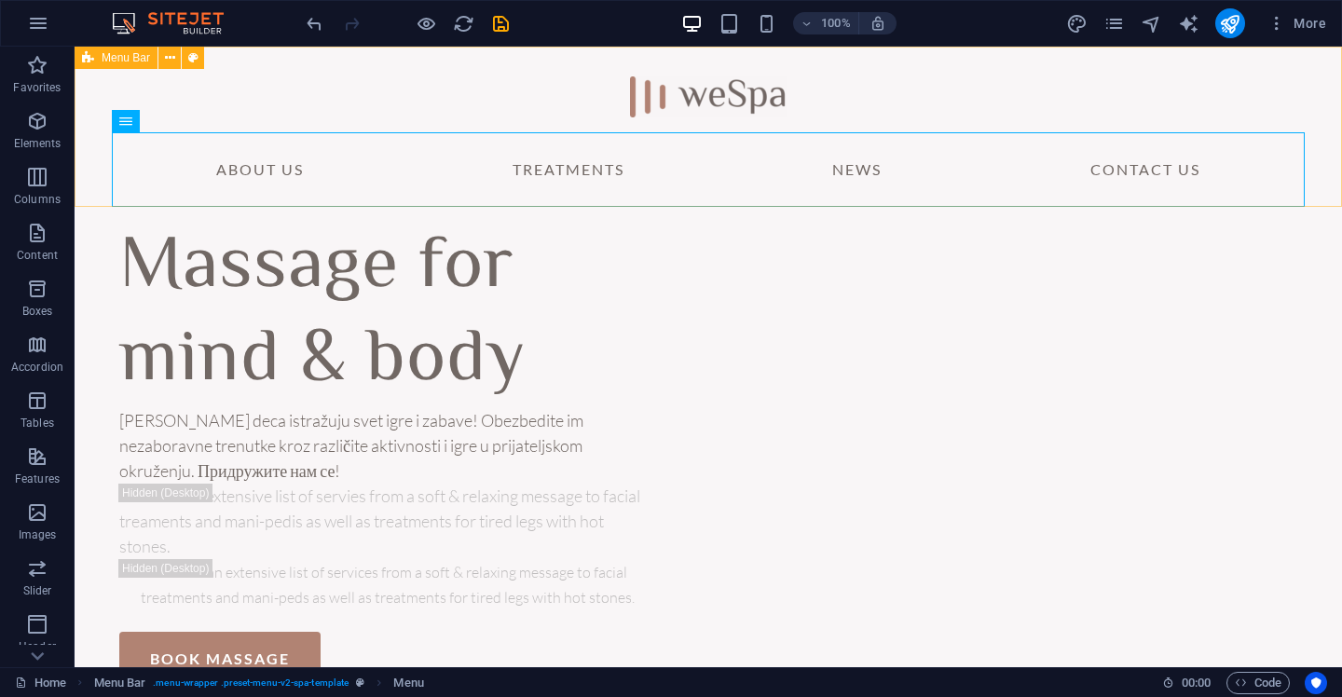
click at [123, 56] on span "Menu Bar" at bounding box center [126, 57] width 48 height 11
select select "header"
select select "rem"
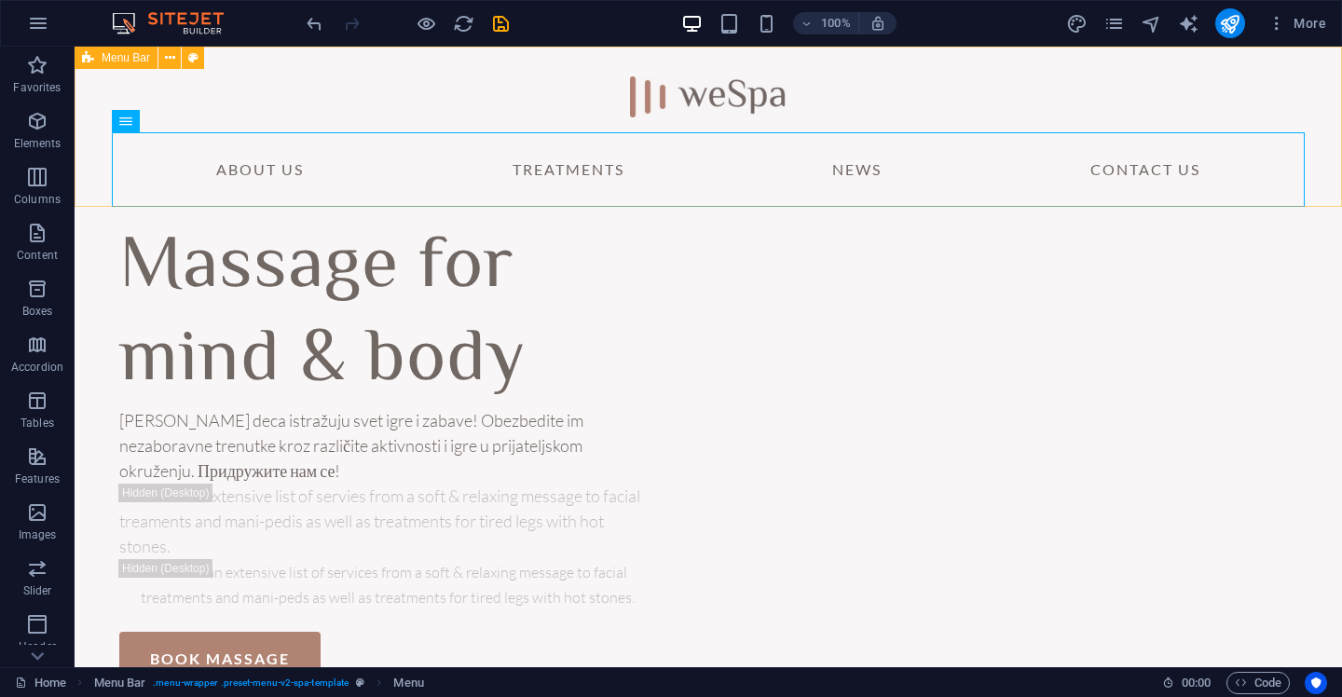
select select "rem"
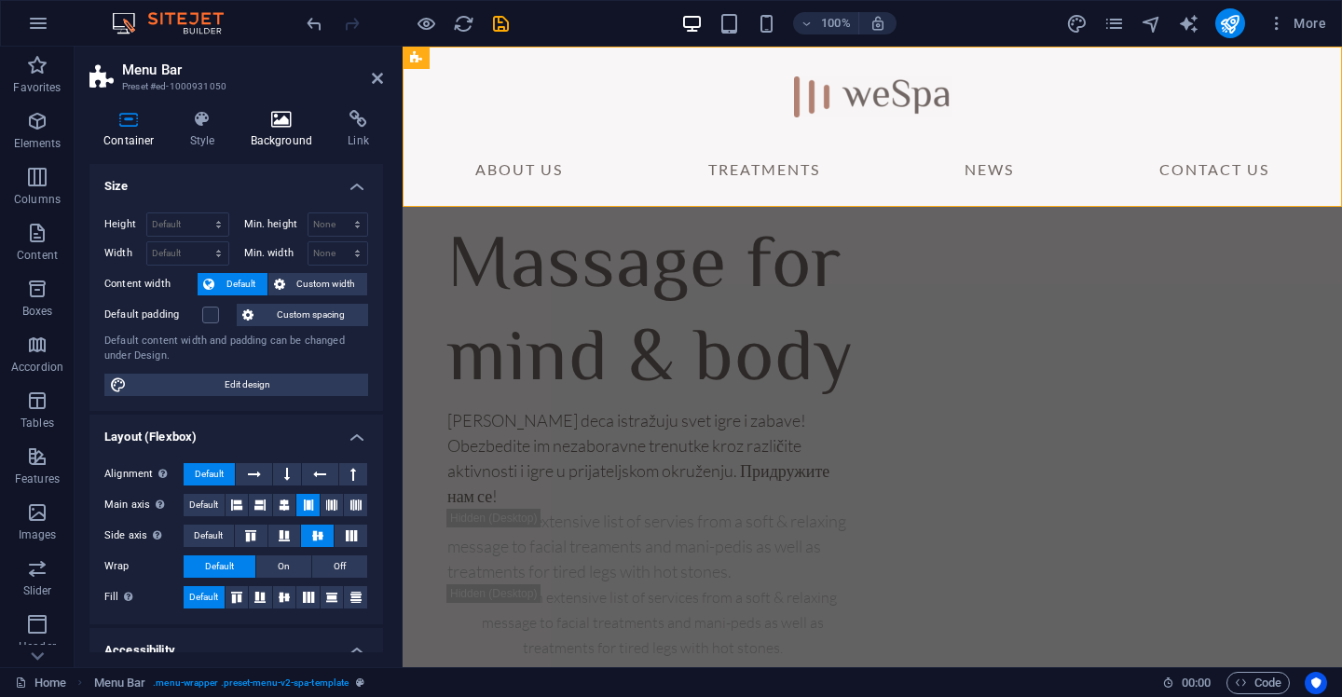
click at [275, 123] on icon at bounding box center [282, 119] width 90 height 19
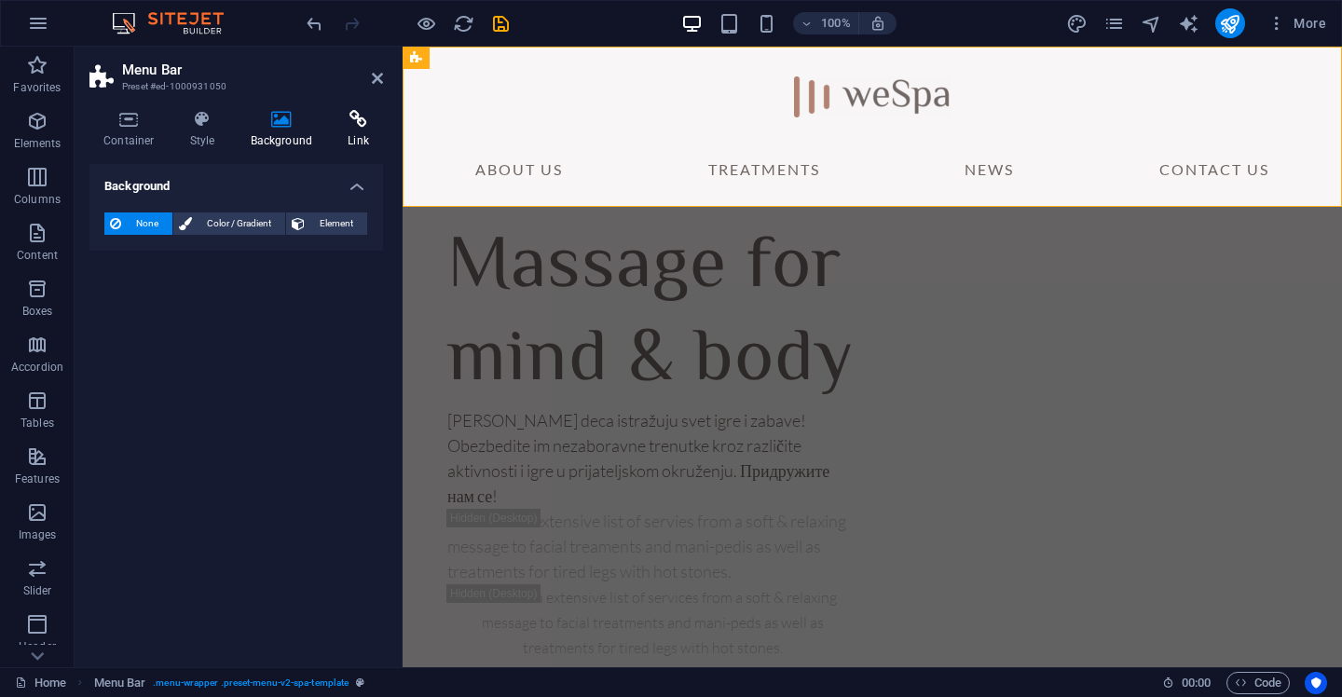
click at [345, 128] on icon at bounding box center [358, 119] width 49 height 19
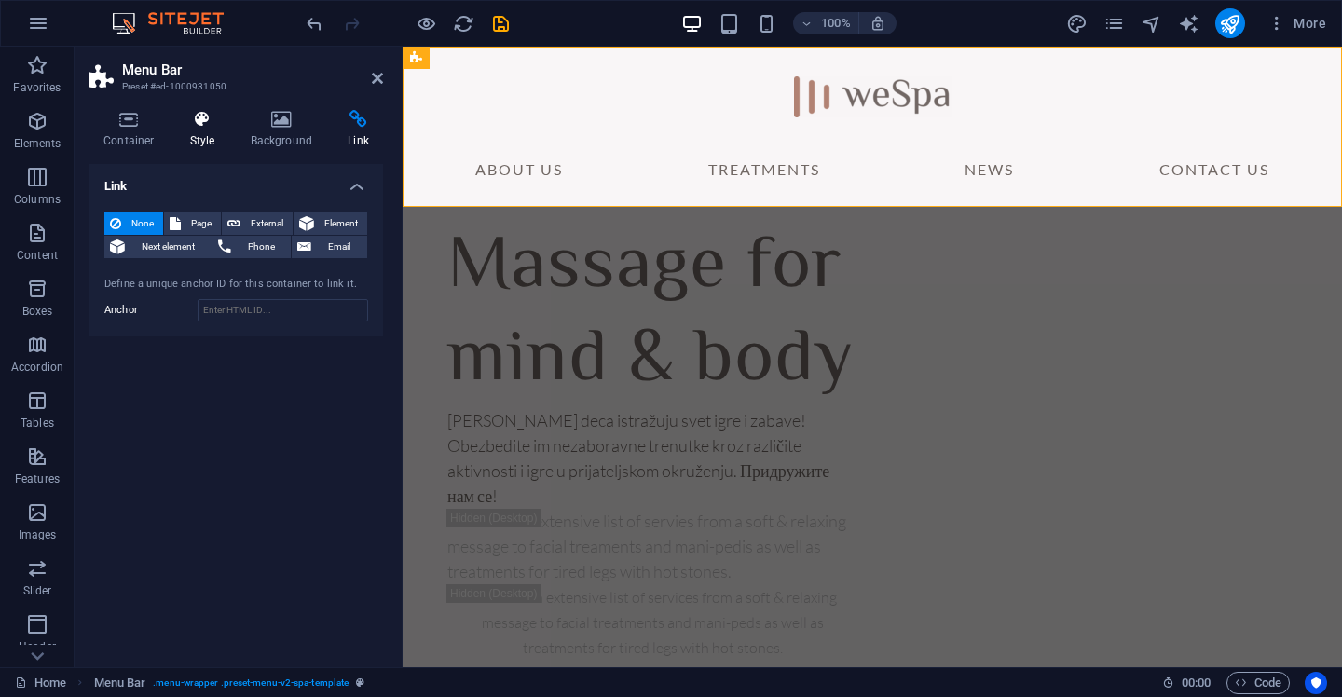
click at [213, 127] on icon at bounding box center [202, 119] width 53 height 19
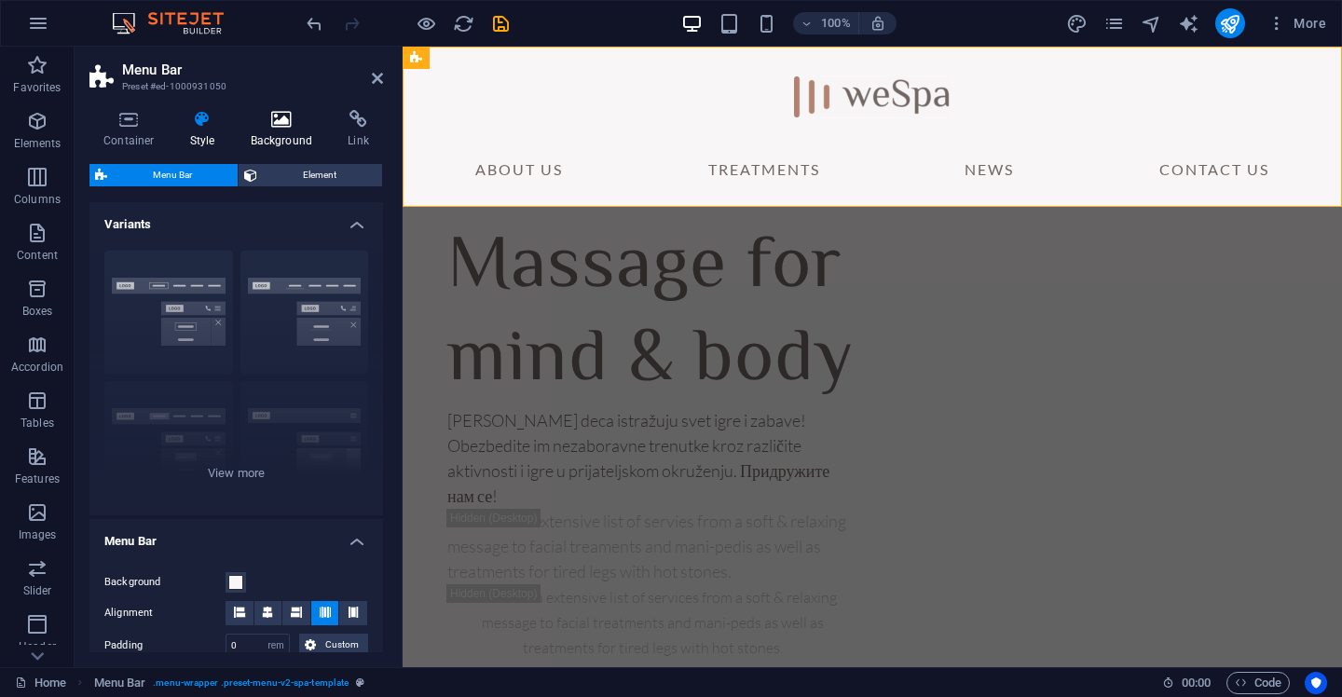
click at [272, 120] on icon at bounding box center [282, 119] width 90 height 19
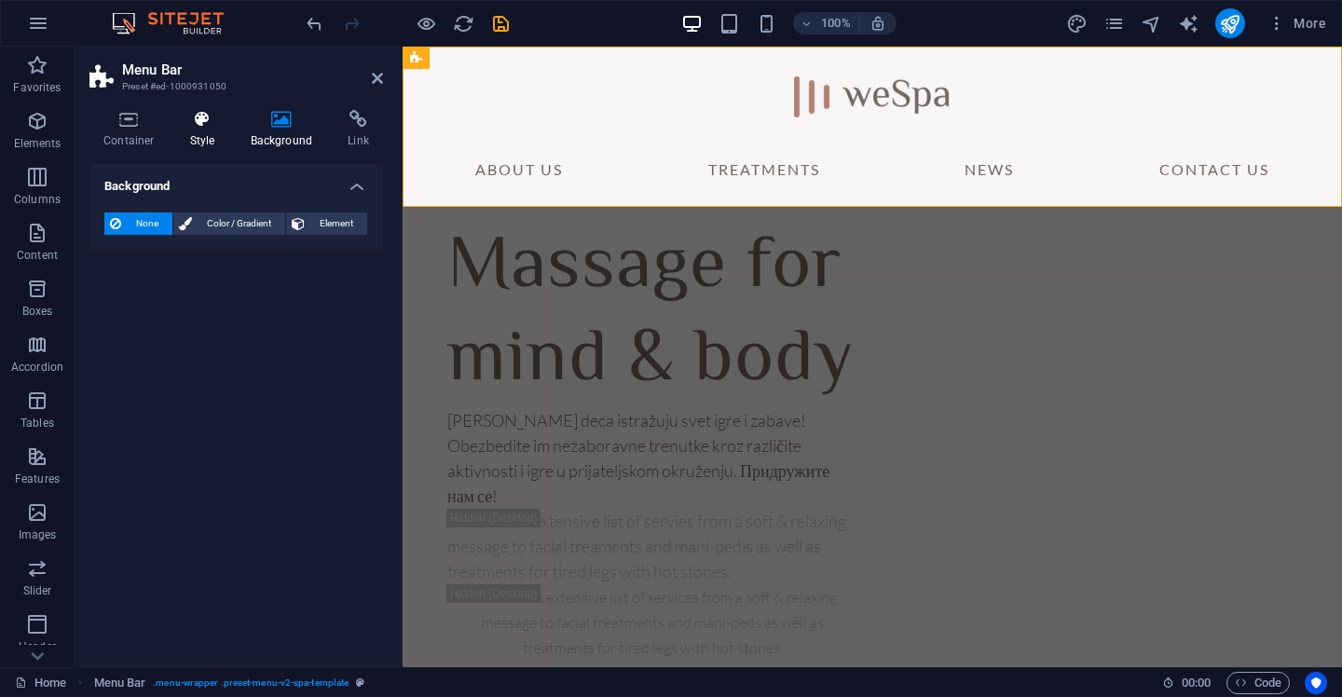
click at [192, 131] on h4 "Style" at bounding box center [206, 129] width 61 height 39
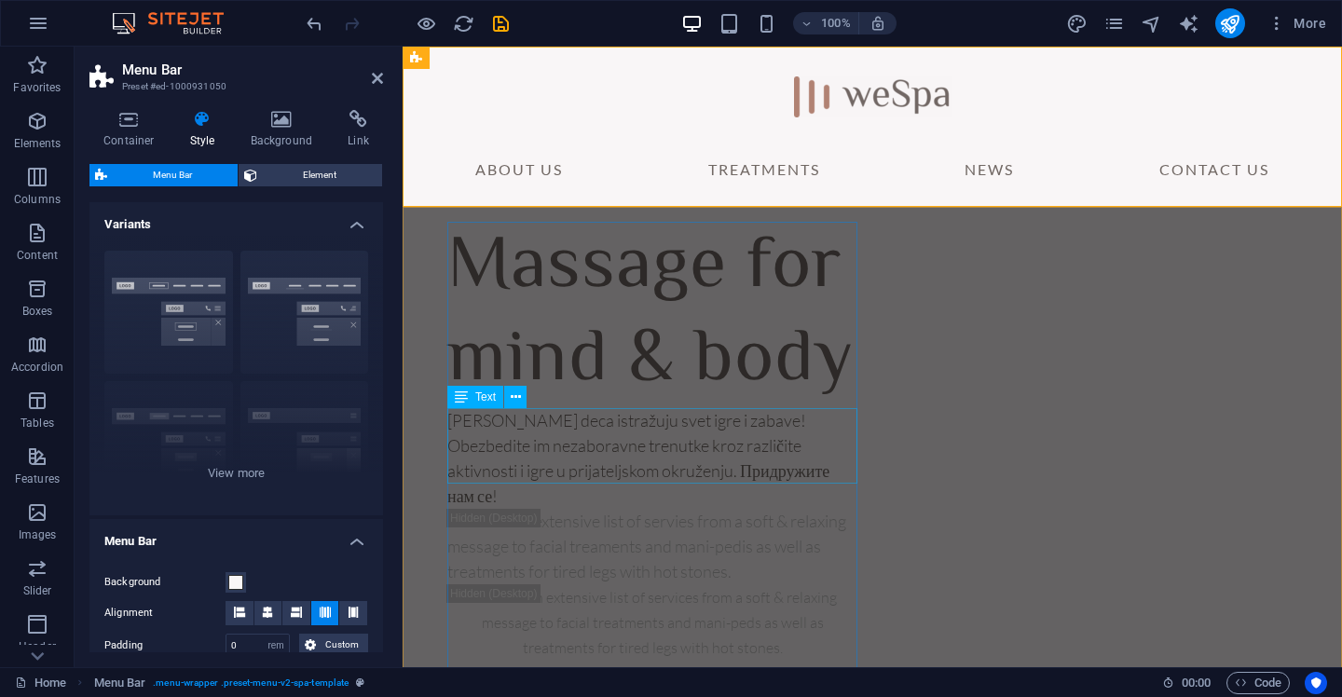
click at [692, 469] on div "[PERSON_NAME] deca istražuju svet igre i zabave! Obezbedite im nezaboravne tren…" at bounding box center [652, 458] width 410 height 101
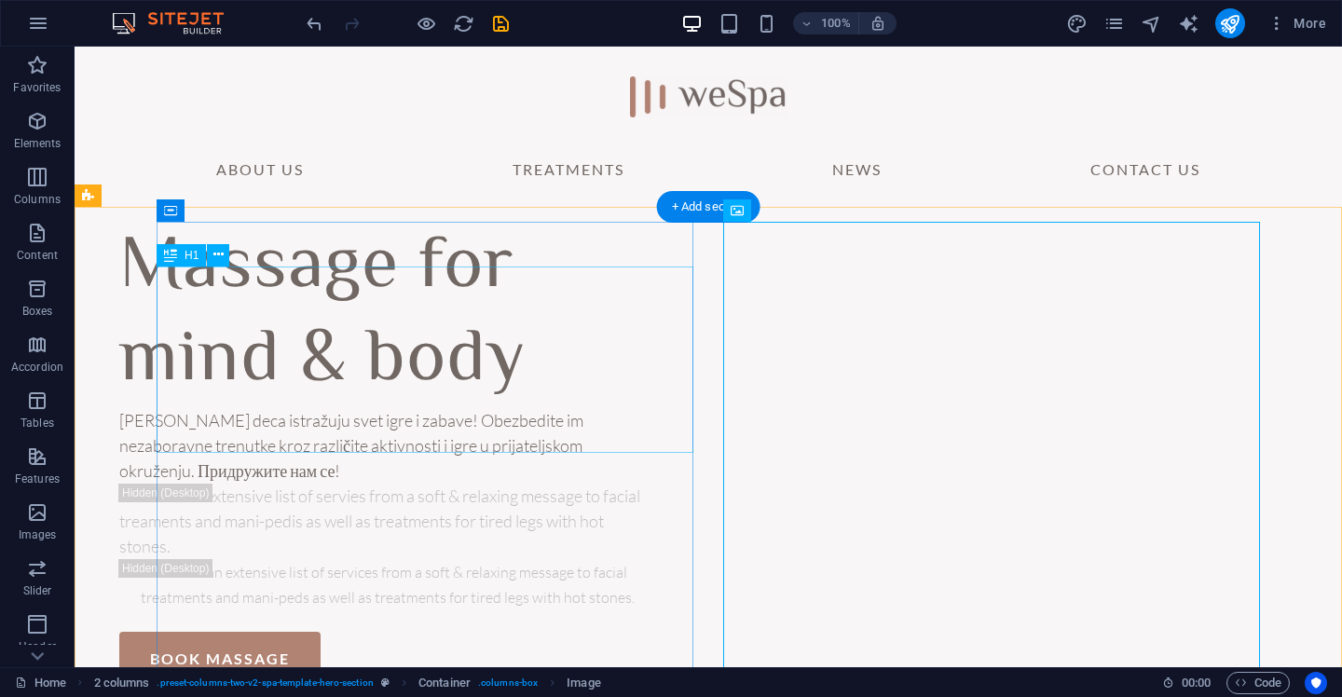
click at [651, 280] on div "Massage for mind & body" at bounding box center [387, 315] width 537 height 186
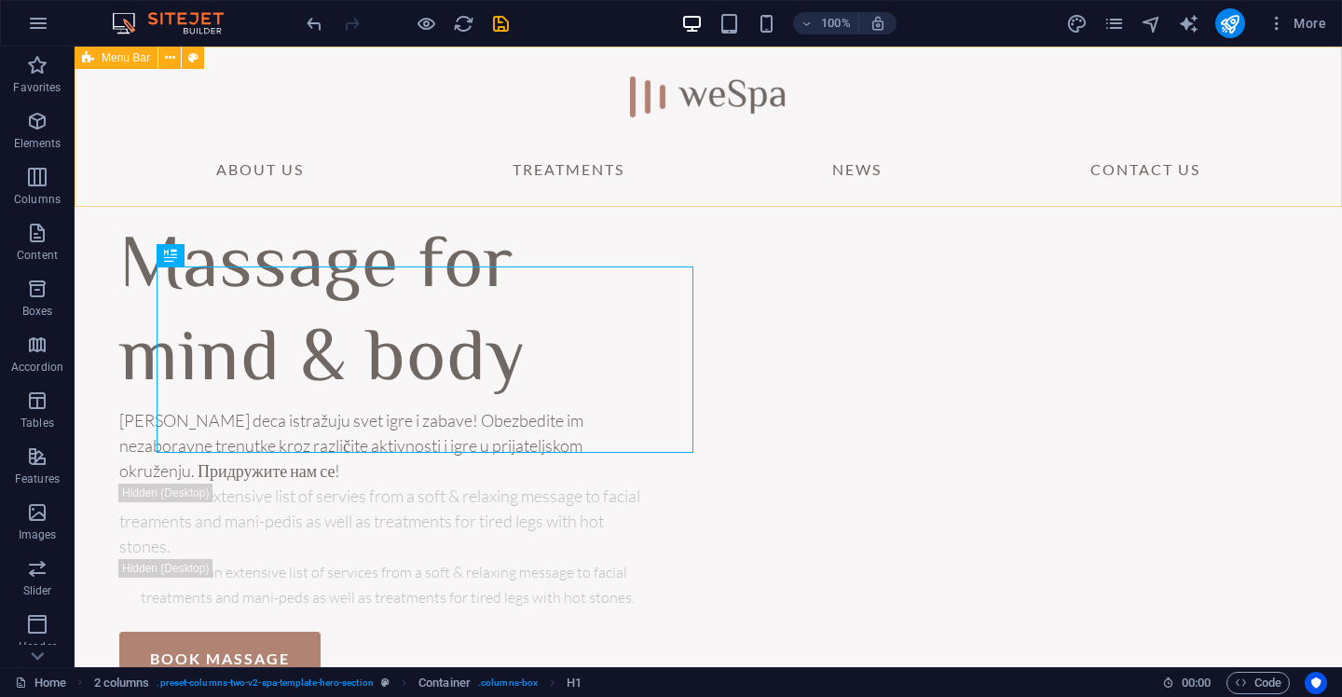
click at [96, 57] on div "Menu Bar" at bounding box center [116, 58] width 83 height 22
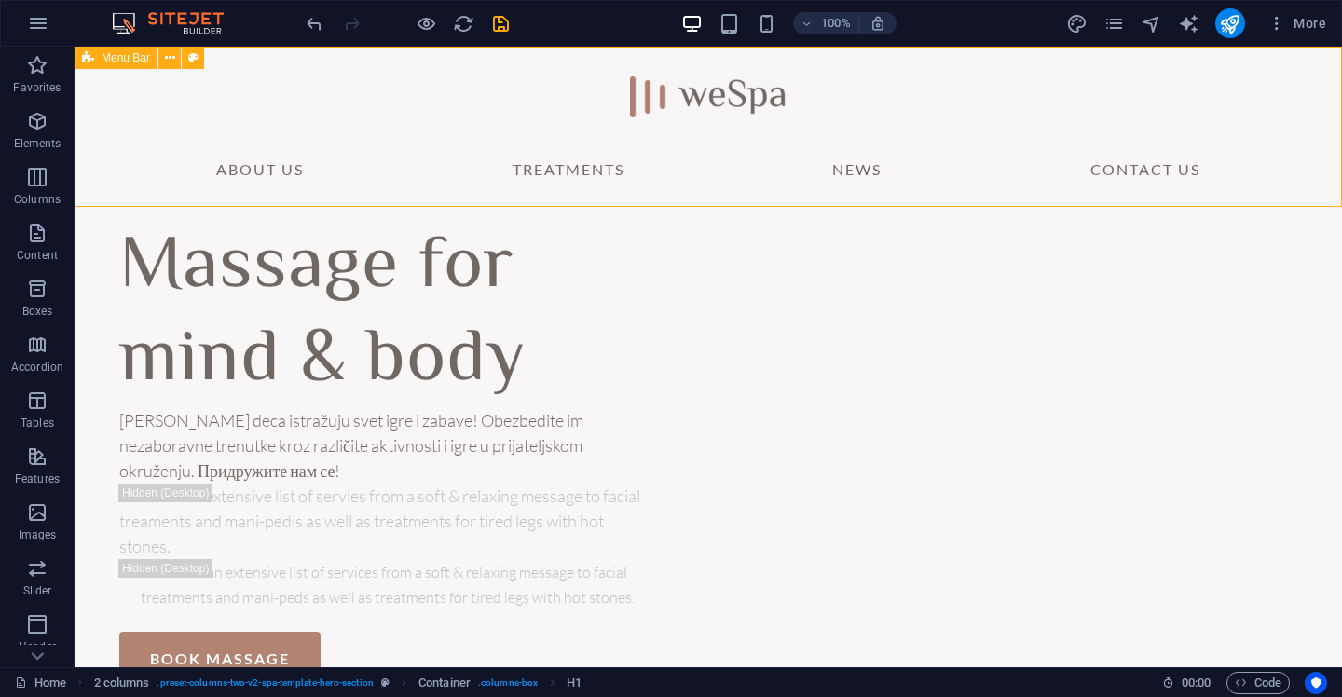
click at [96, 57] on div "Menu Bar" at bounding box center [116, 58] width 83 height 22
select select "rem"
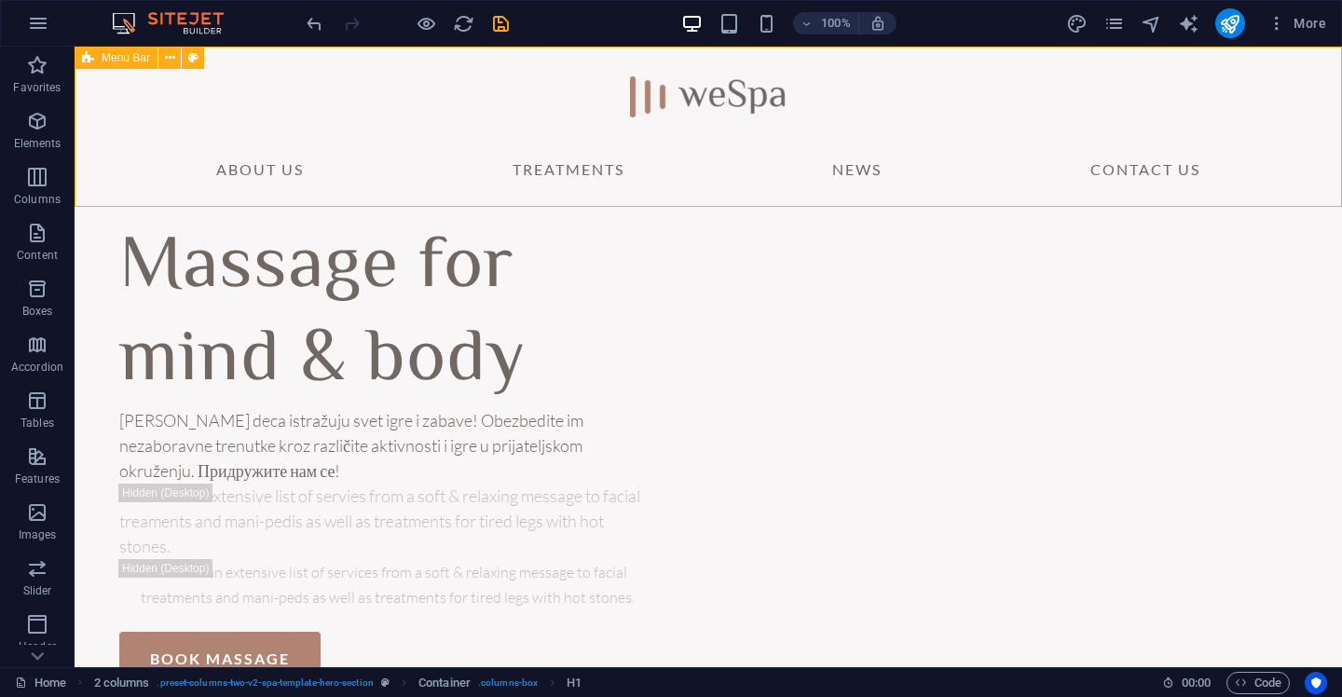
select select "rem"
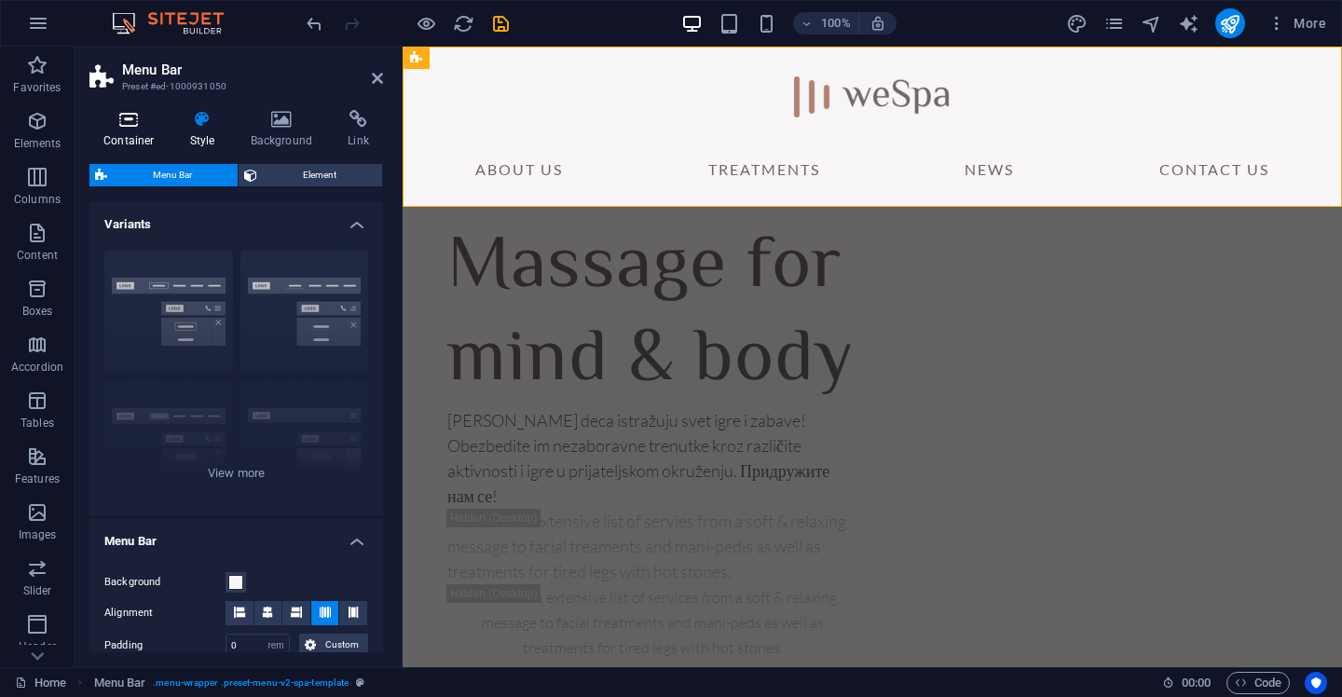
click at [103, 121] on icon at bounding box center [128, 119] width 79 height 19
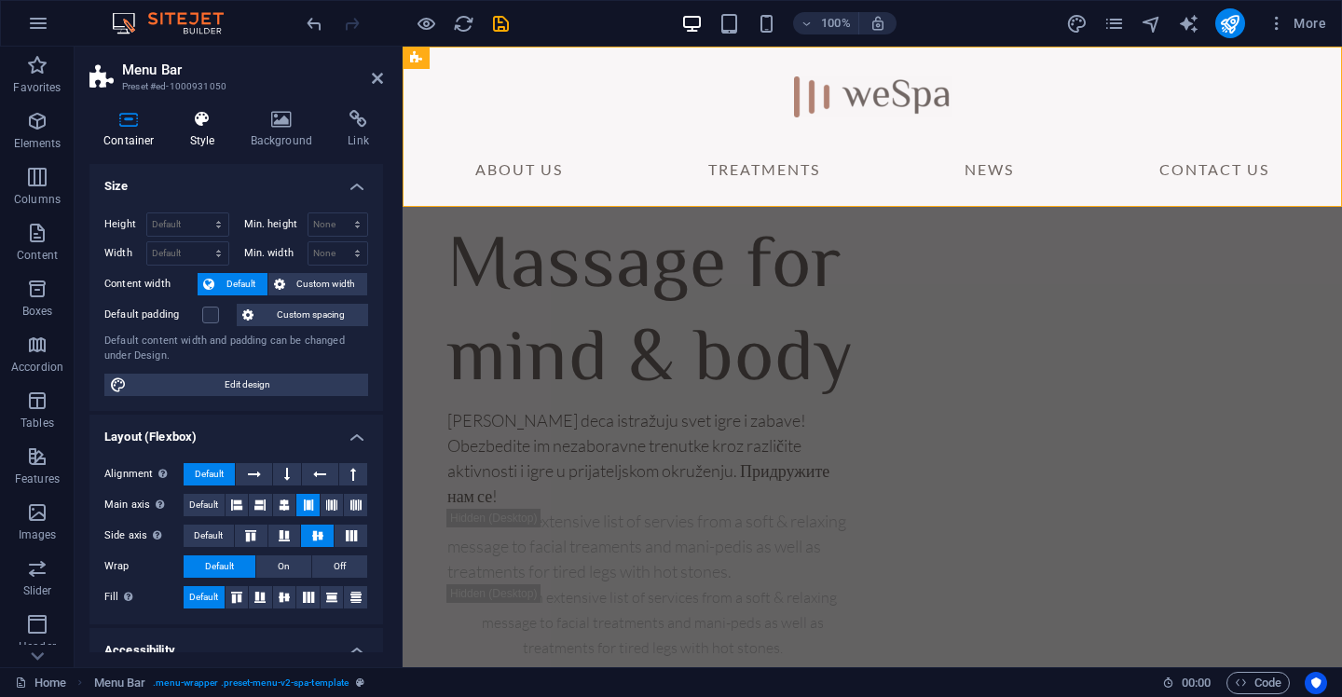
click at [225, 128] on icon at bounding box center [202, 119] width 53 height 19
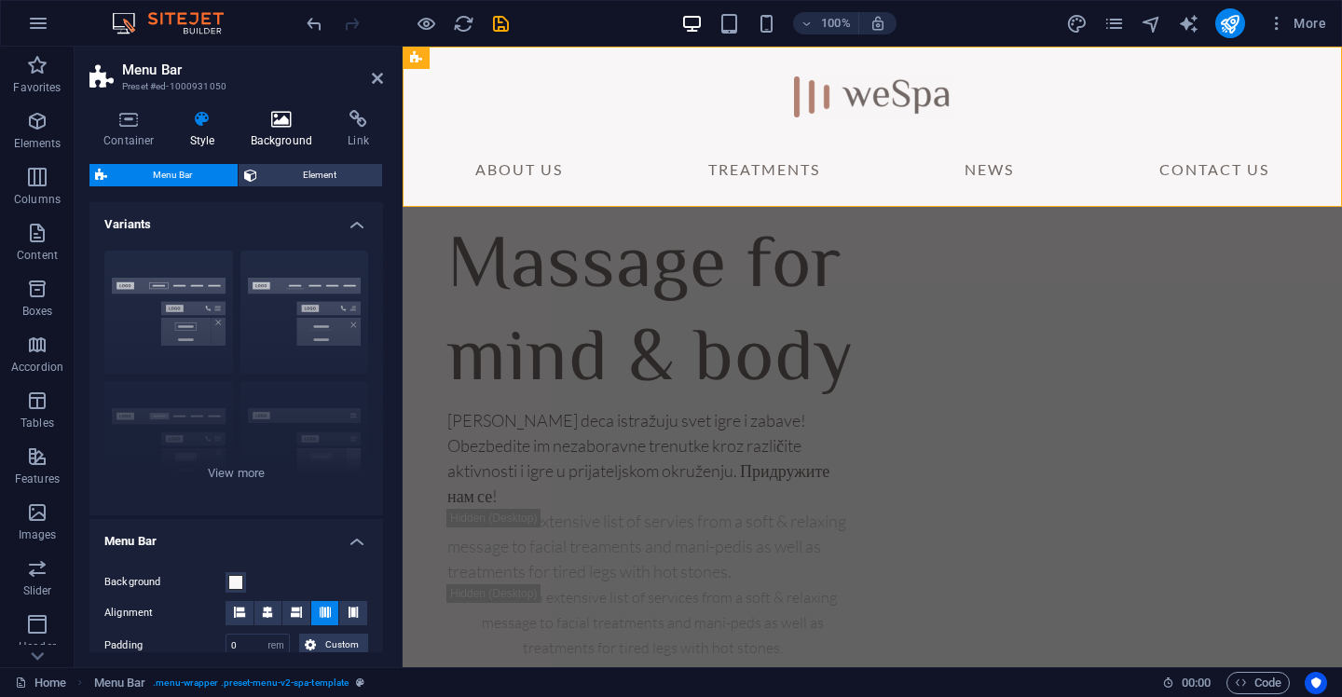
click at [270, 121] on icon at bounding box center [282, 119] width 90 height 19
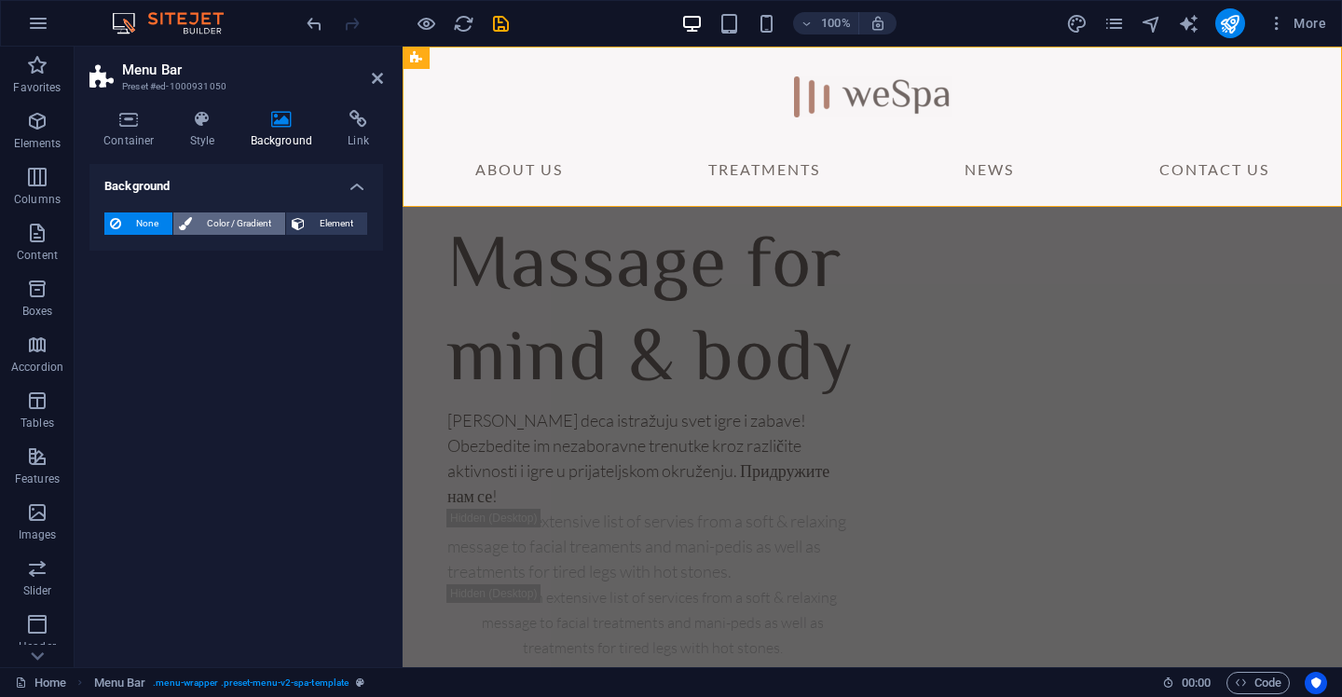
click at [248, 218] on span "Color / Gradient" at bounding box center [239, 224] width 82 height 22
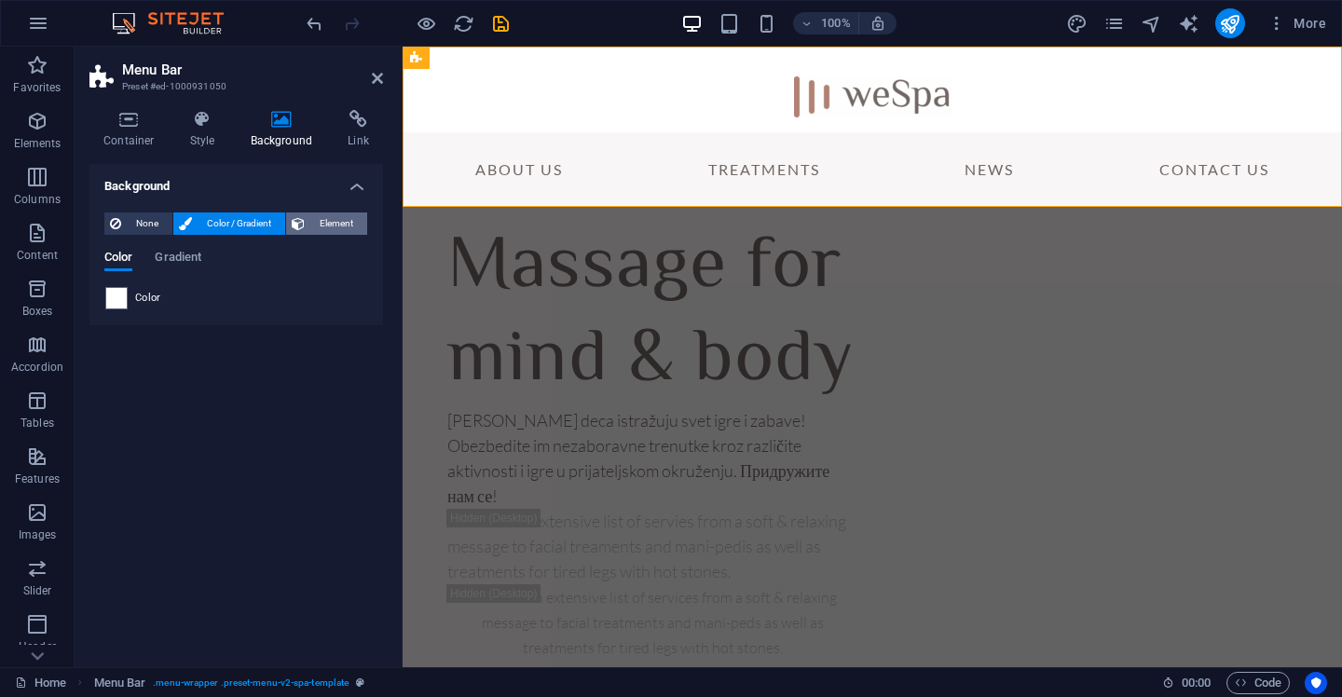
click at [322, 230] on span "Element" at bounding box center [335, 224] width 51 height 22
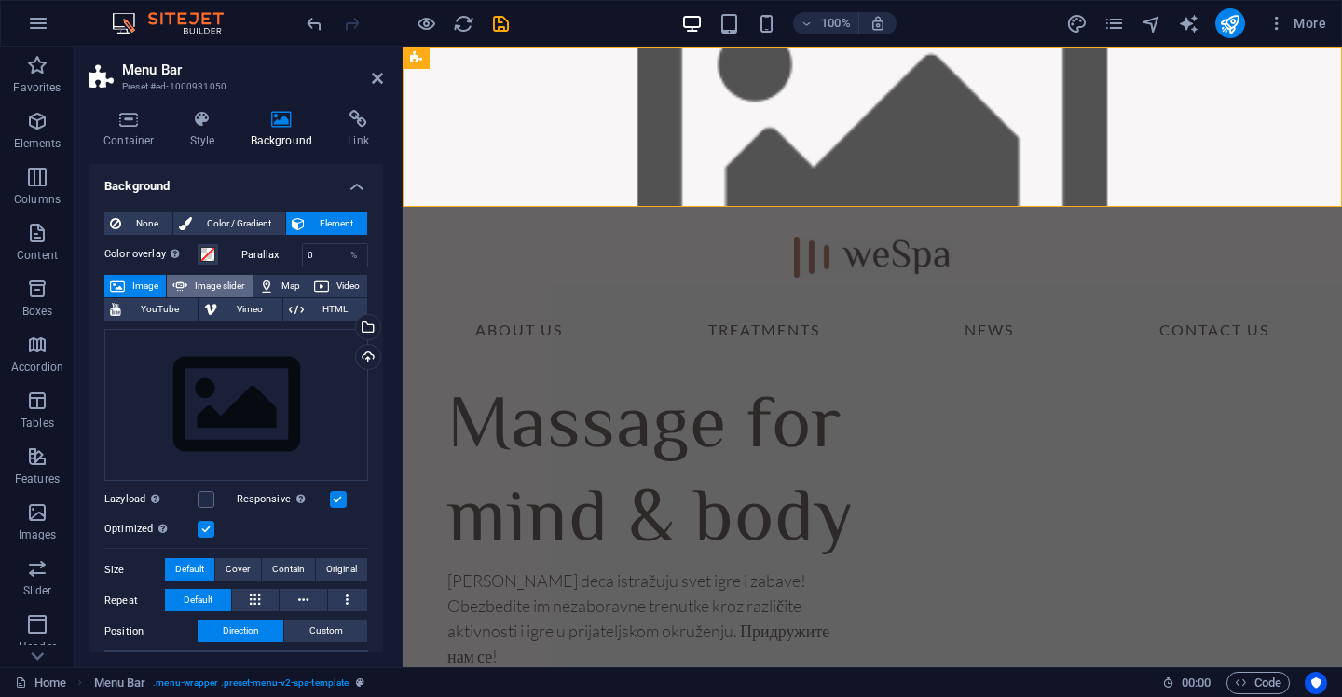
click at [226, 282] on span "Image slider" at bounding box center [219, 286] width 53 height 22
select select "ms"
select select "s"
select select "progressive"
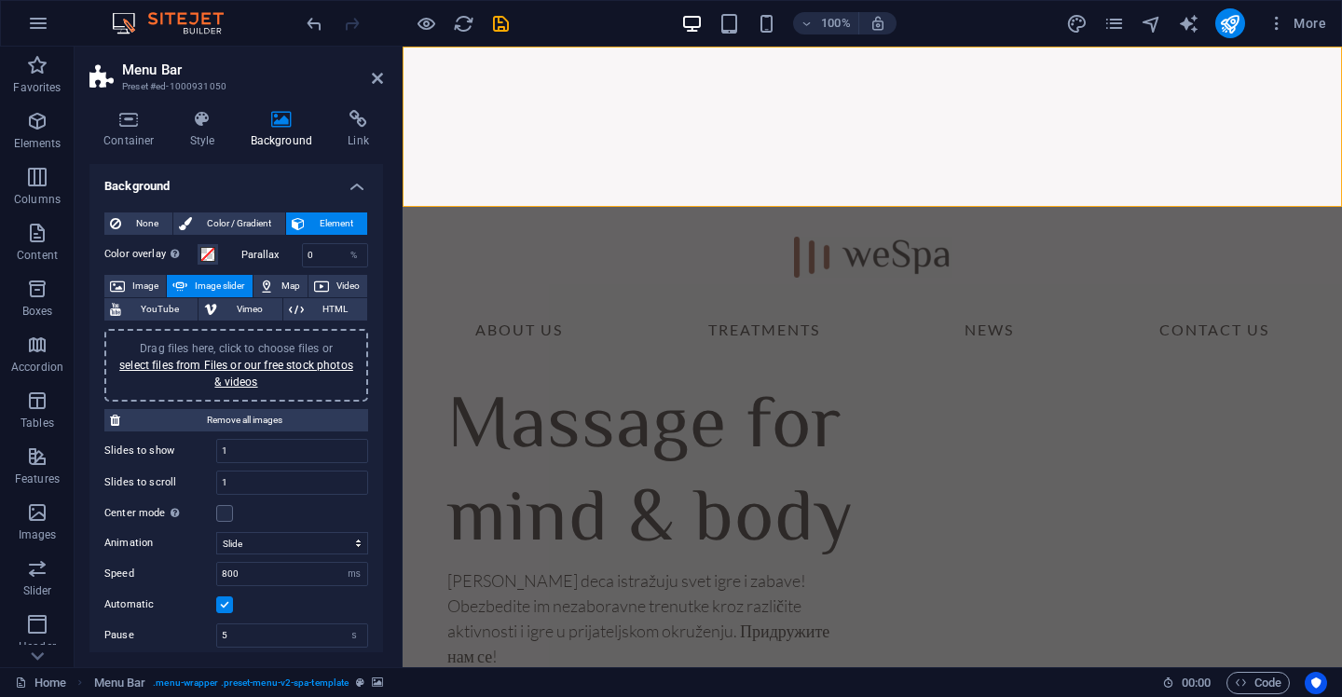
click at [168, 16] on img at bounding box center [177, 23] width 140 height 22
click at [42, 23] on icon "button" at bounding box center [38, 23] width 22 height 22
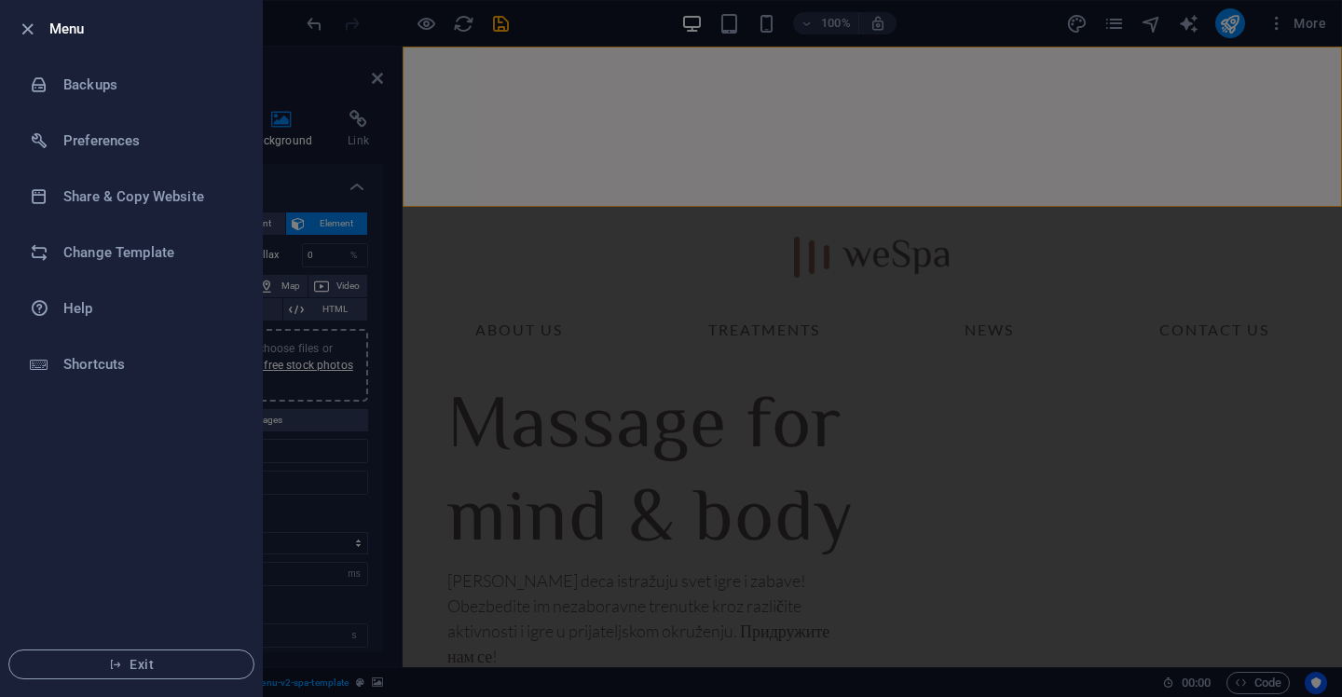
click at [144, 649] on li "Exit" at bounding box center [131, 664] width 261 height 63
click at [141, 676] on button "Exit" at bounding box center [131, 665] width 246 height 30
